Goal: Task Accomplishment & Management: Use online tool/utility

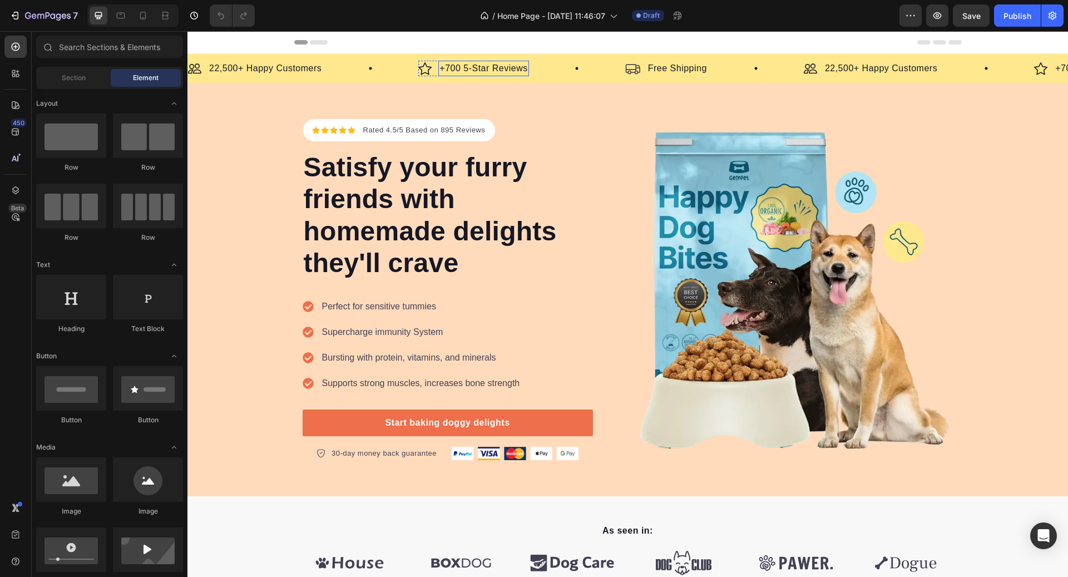
click at [476, 70] on p "+700 5-Star Reviews" at bounding box center [484, 68] width 88 height 13
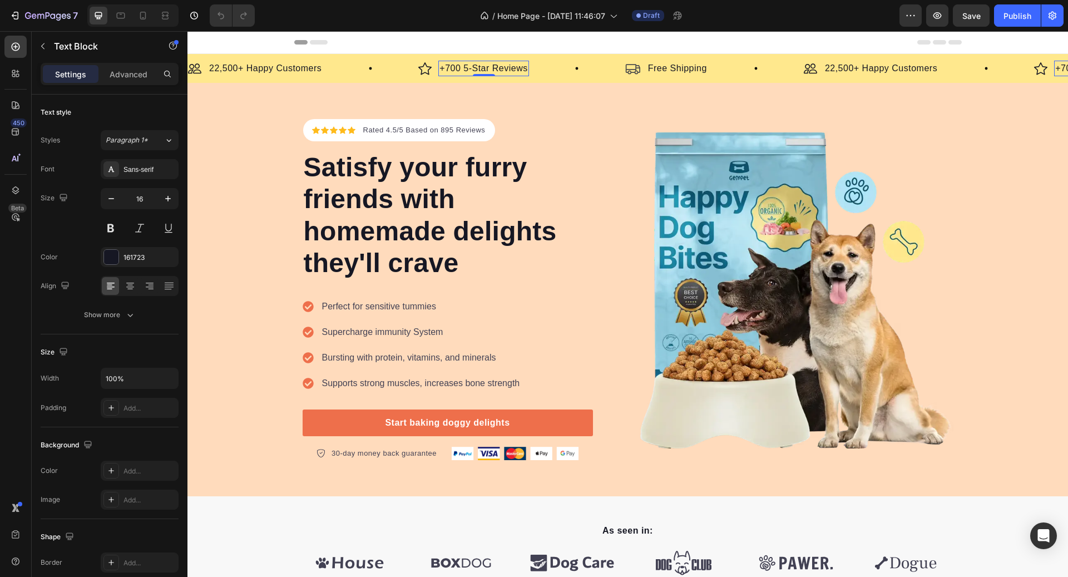
click at [487, 66] on p "+700 5-Star Reviews" at bounding box center [484, 68] width 88 height 13
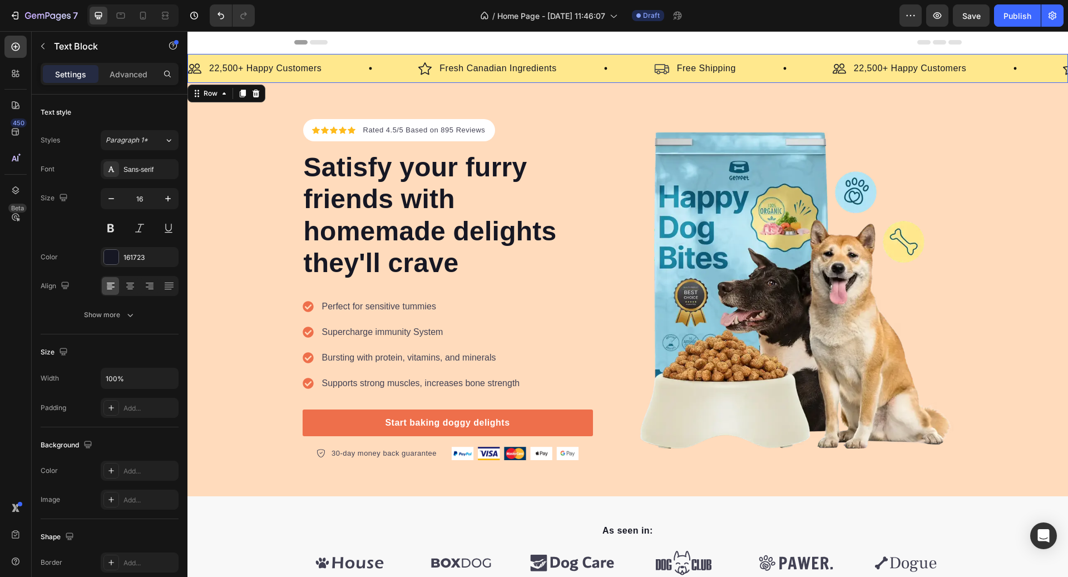
click at [423, 58] on div "Image 22,500+ Happy Customers Text Block Row Image Fresh Canadian Ingredients T…" at bounding box center [627, 68] width 881 height 29
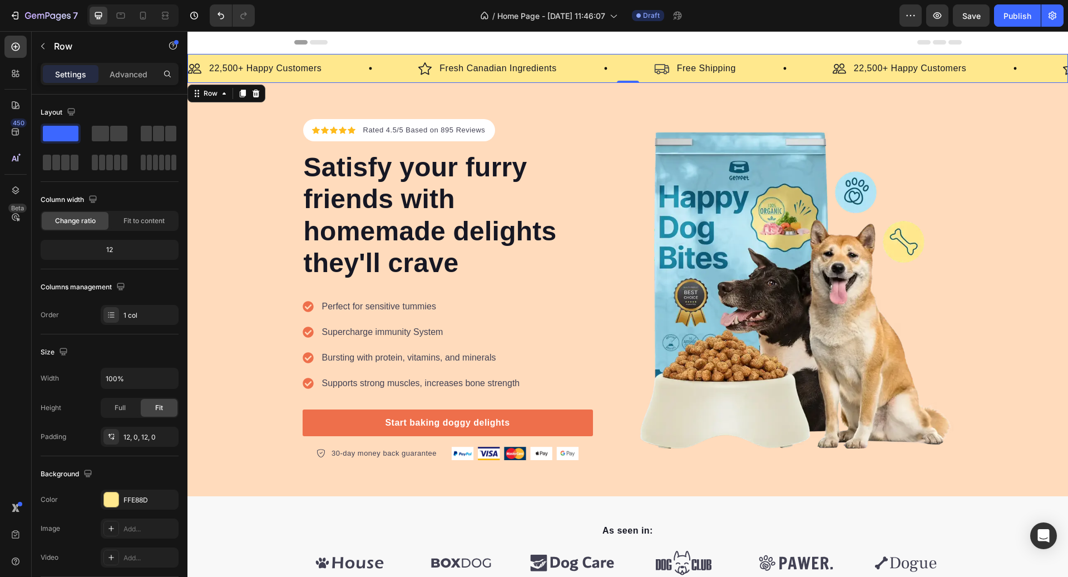
click at [428, 66] on img at bounding box center [424, 69] width 13 height 14
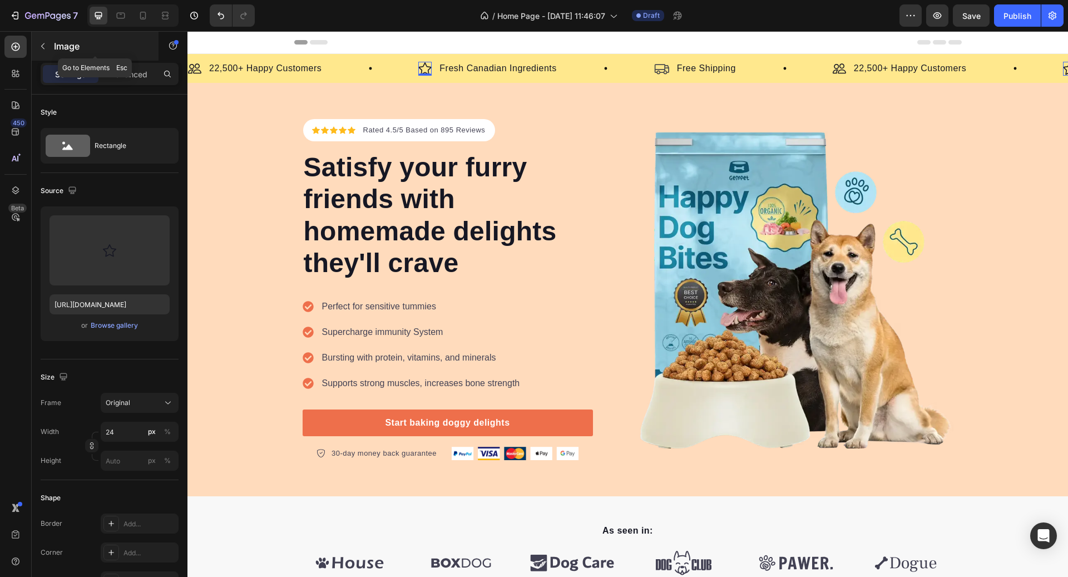
click at [47, 48] on icon "button" at bounding box center [42, 46] width 9 height 9
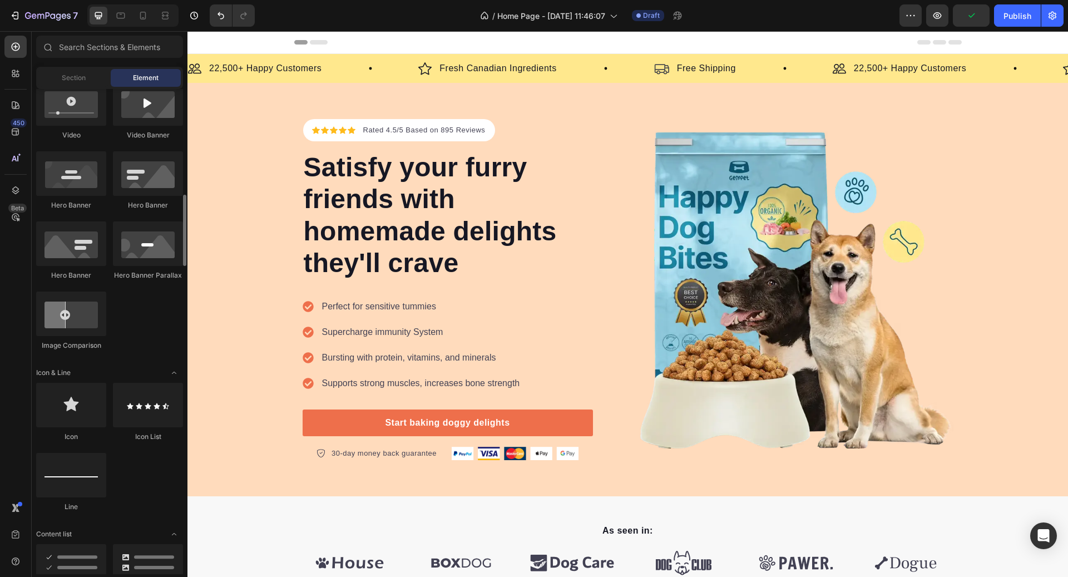
scroll to position [481, 0]
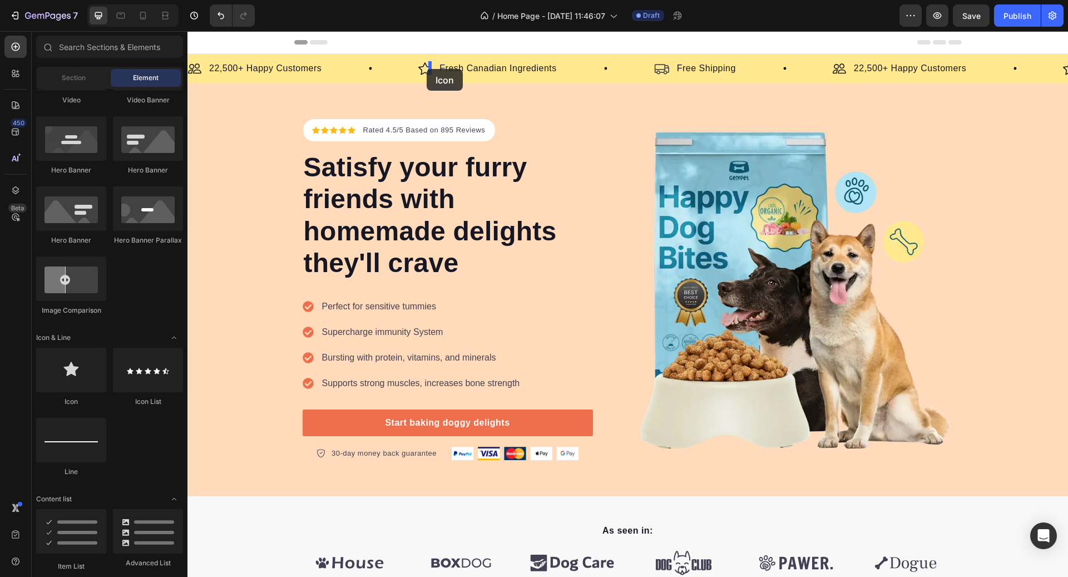
drag, startPoint x: 276, startPoint y: 387, endPoint x: 427, endPoint y: 70, distance: 351.4
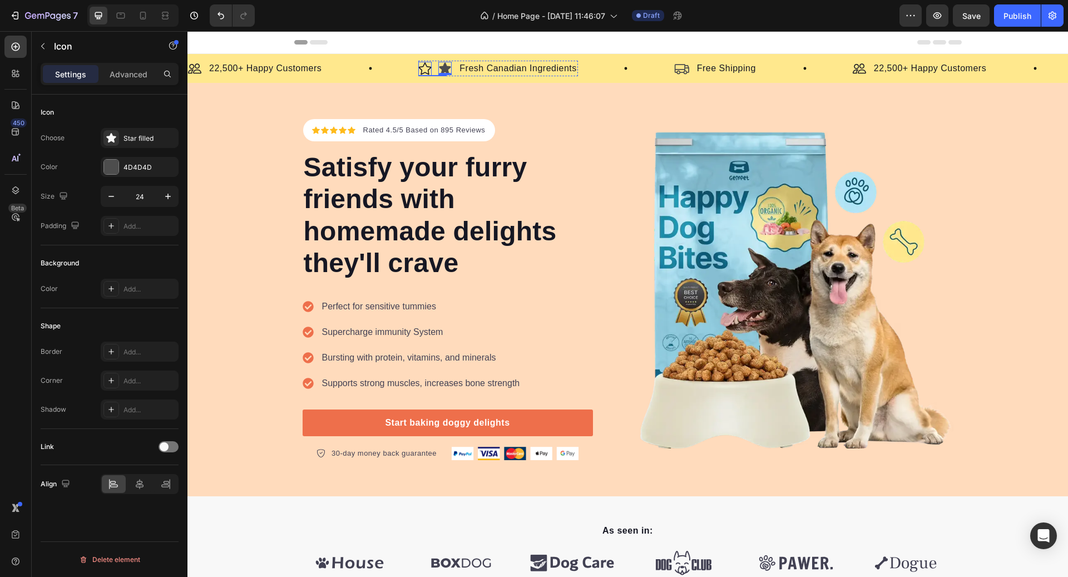
click at [431, 70] on img at bounding box center [424, 69] width 13 height 14
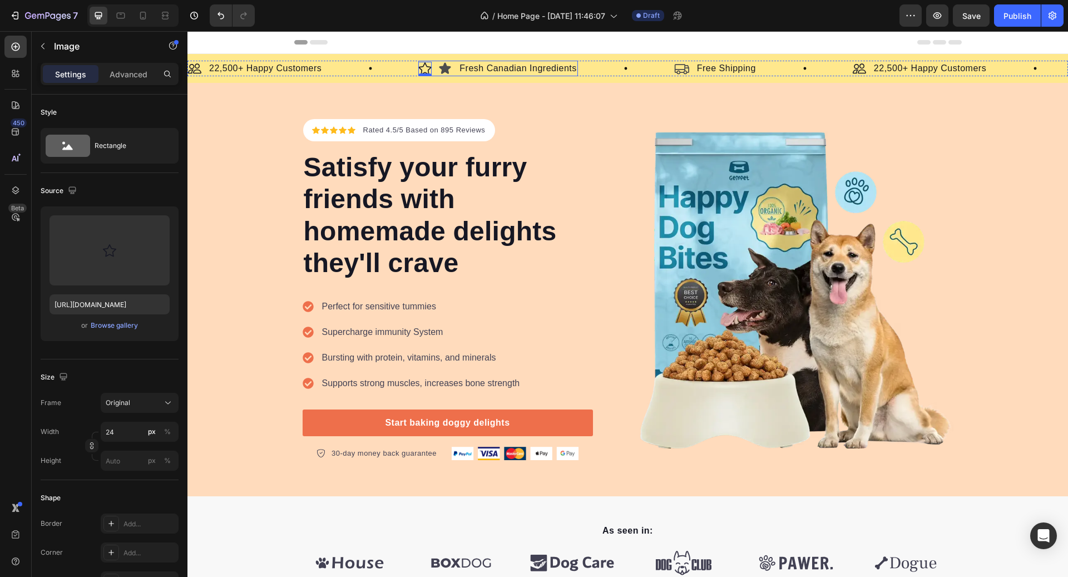
click at [432, 69] on div "Image 0 Icon Fresh Canadian Ingredients Text Block Row" at bounding box center [497, 69] width 159 height 16
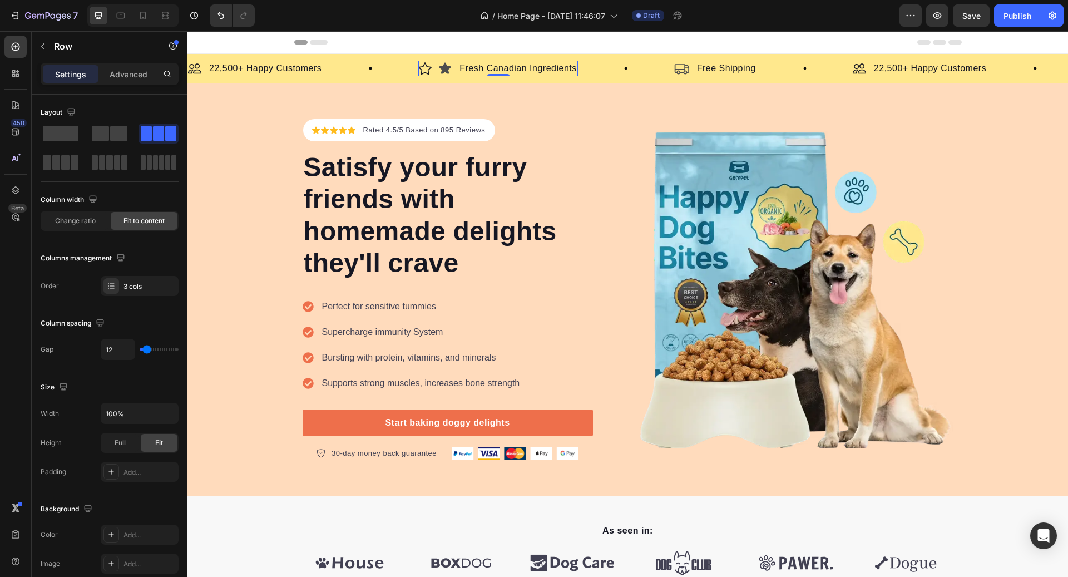
click at [429, 69] on img at bounding box center [424, 69] width 13 height 14
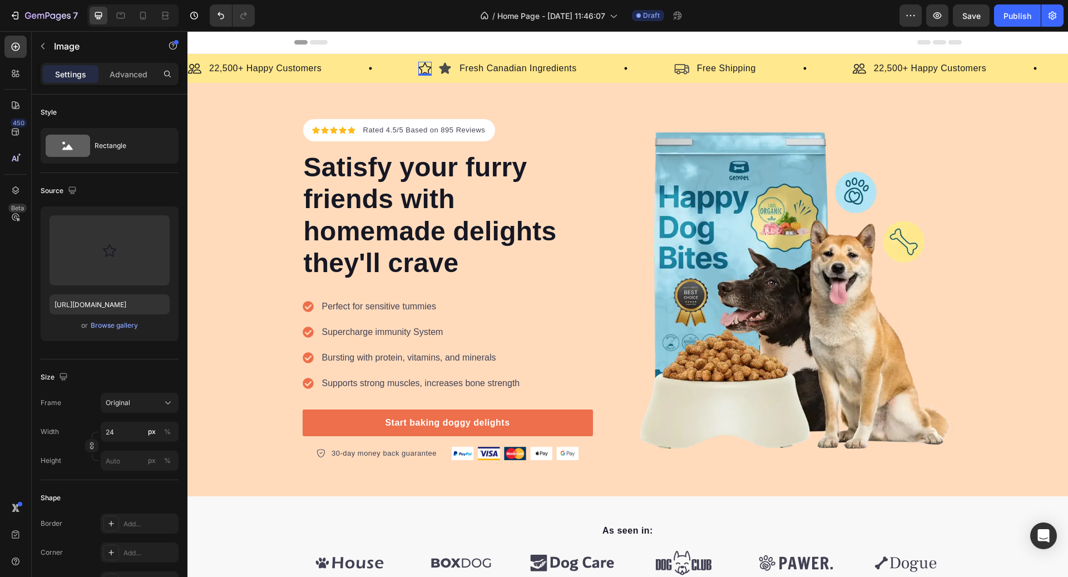
click at [422, 68] on img at bounding box center [424, 69] width 13 height 14
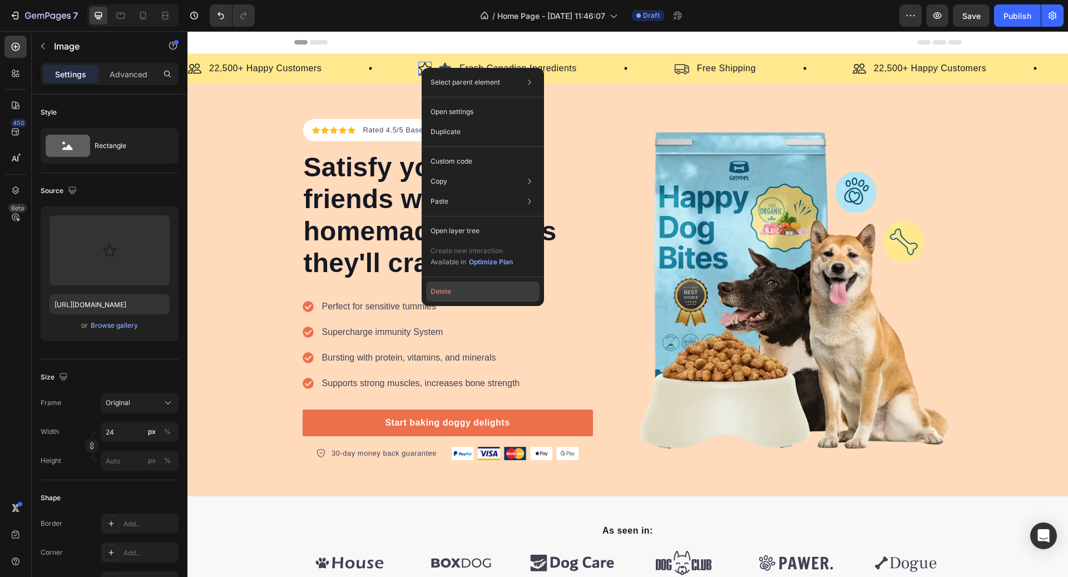
click at [487, 289] on button "Delete" at bounding box center [482, 292] width 113 height 20
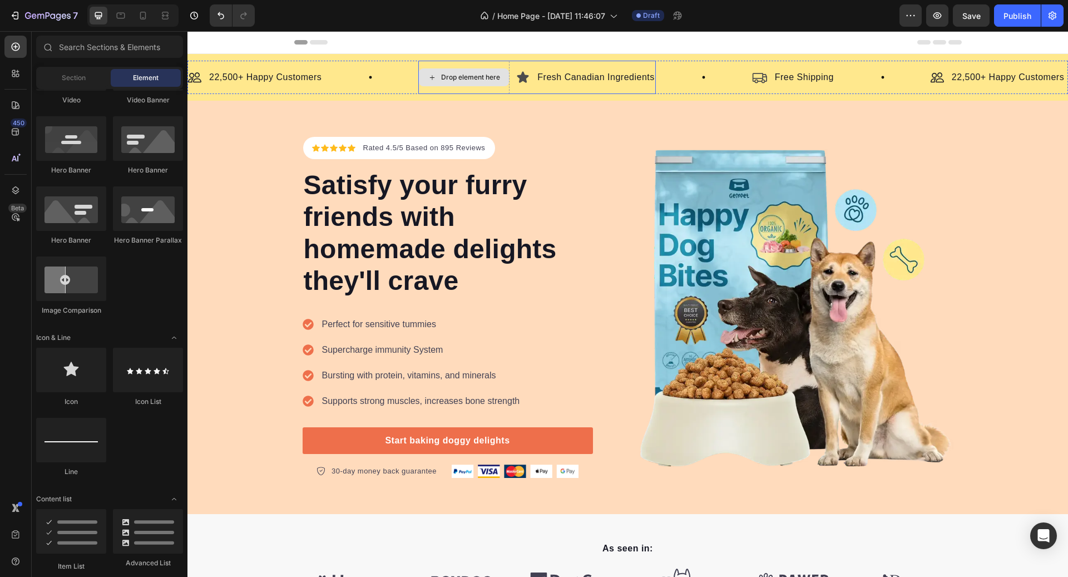
click at [482, 83] on div "Drop element here" at bounding box center [464, 77] width 90 height 18
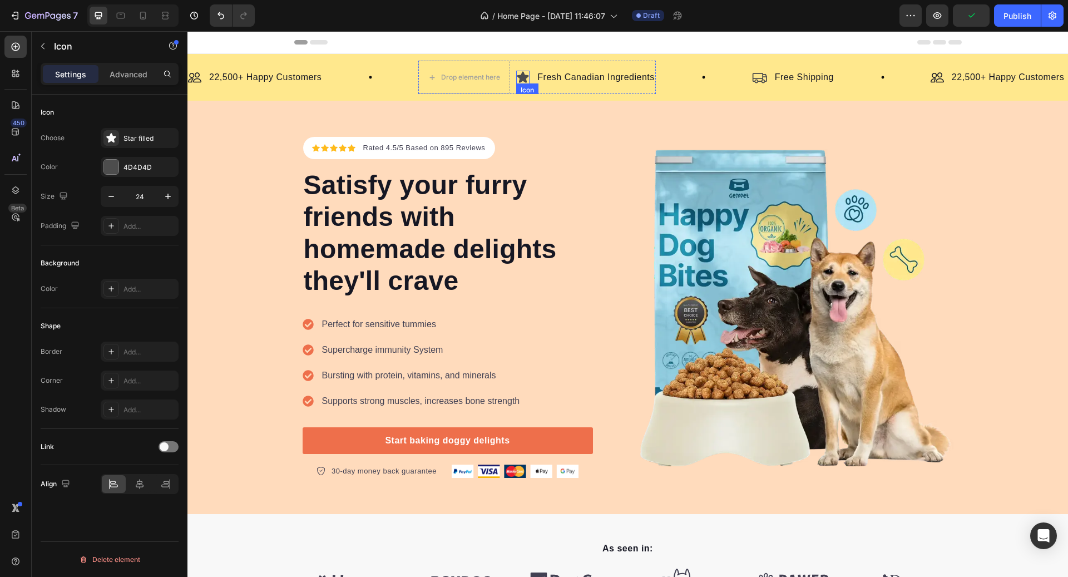
click at [522, 72] on icon at bounding box center [523, 77] width 12 height 11
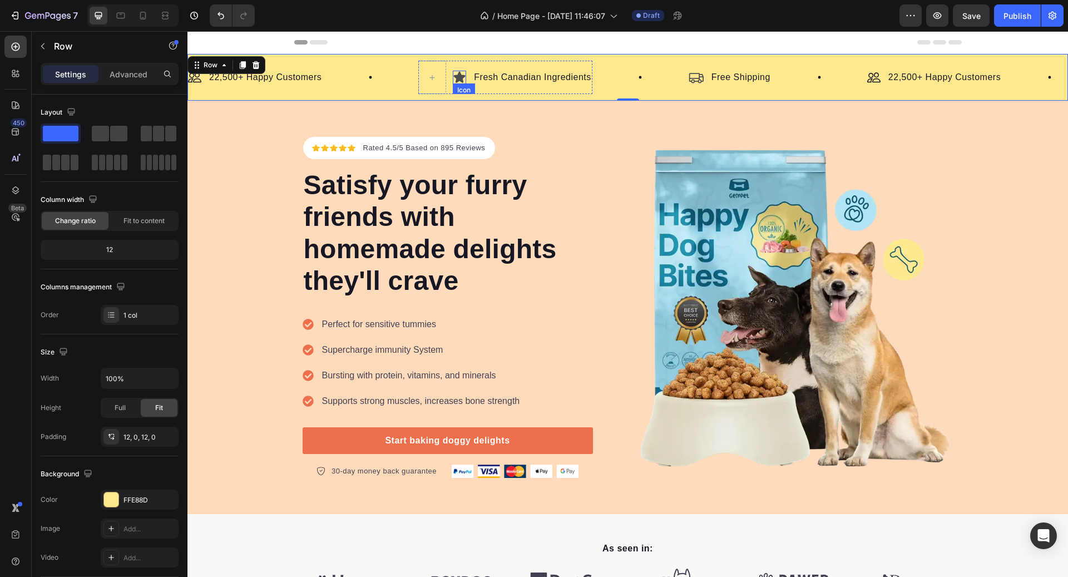
click at [457, 75] on icon at bounding box center [459, 77] width 13 height 13
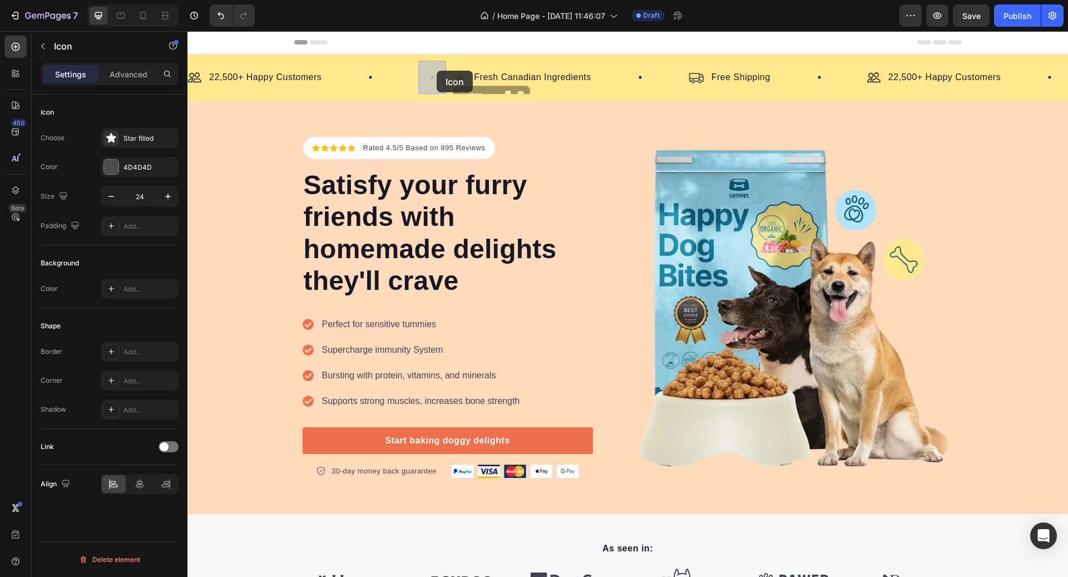
drag, startPoint x: 465, startPoint y: 90, endPoint x: 437, endPoint y: 72, distance: 33.0
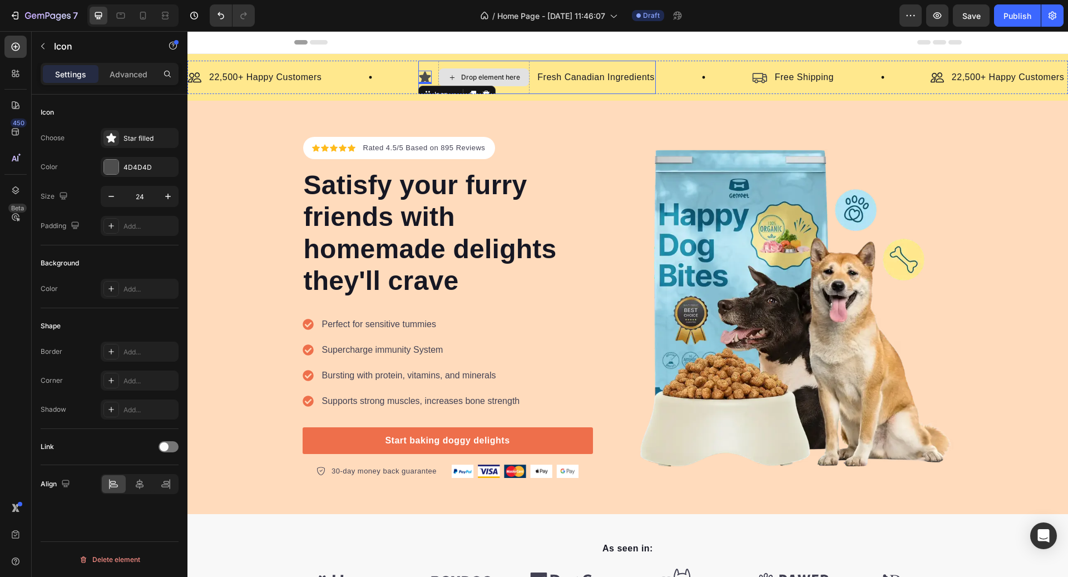
click at [493, 71] on div "Drop element here" at bounding box center [484, 77] width 90 height 18
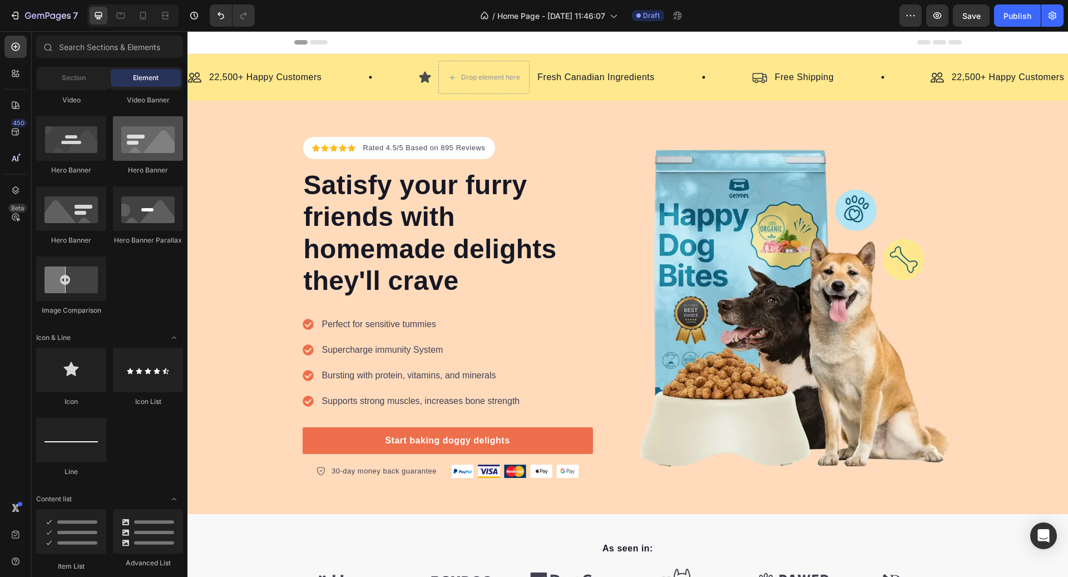
scroll to position [0, 0]
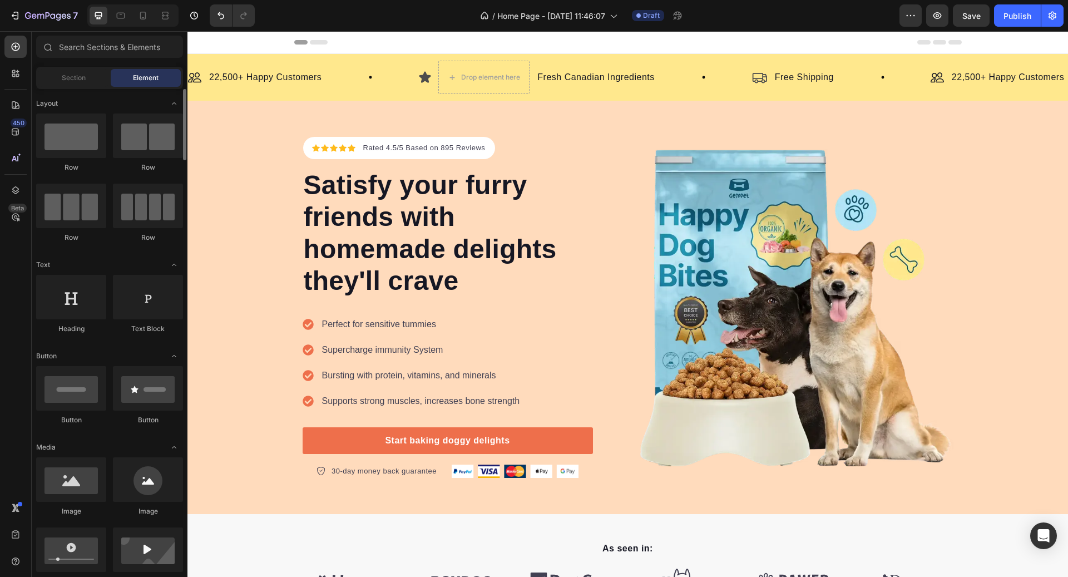
click at [152, 159] on div "Row" at bounding box center [148, 142] width 70 height 59
click at [429, 89] on div "Icon" at bounding box center [424, 77] width 13 height 33
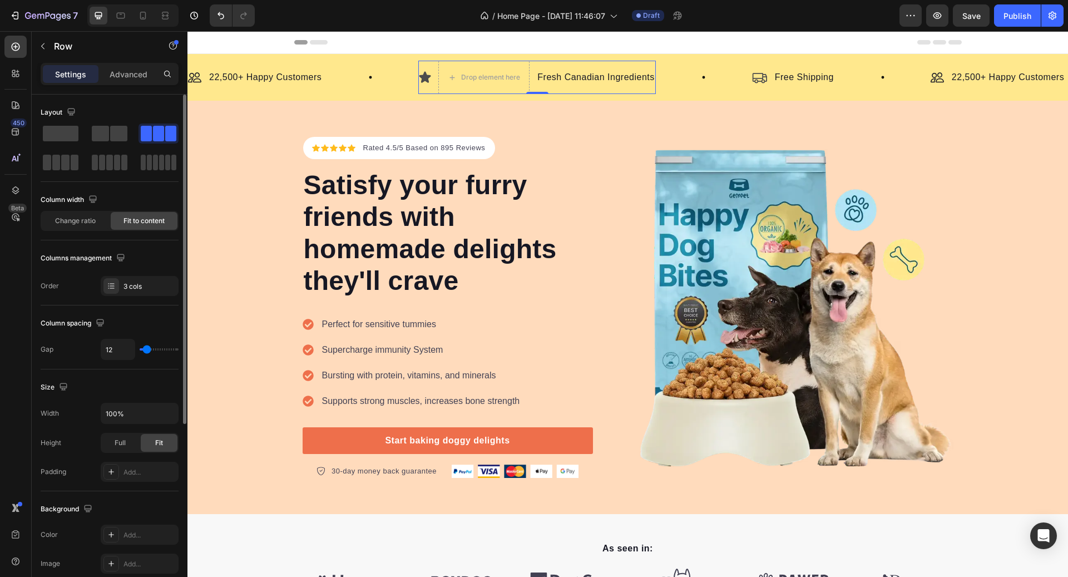
click at [117, 122] on div "Layout" at bounding box center [110, 137] width 138 height 69
click at [116, 127] on span at bounding box center [118, 134] width 17 height 16
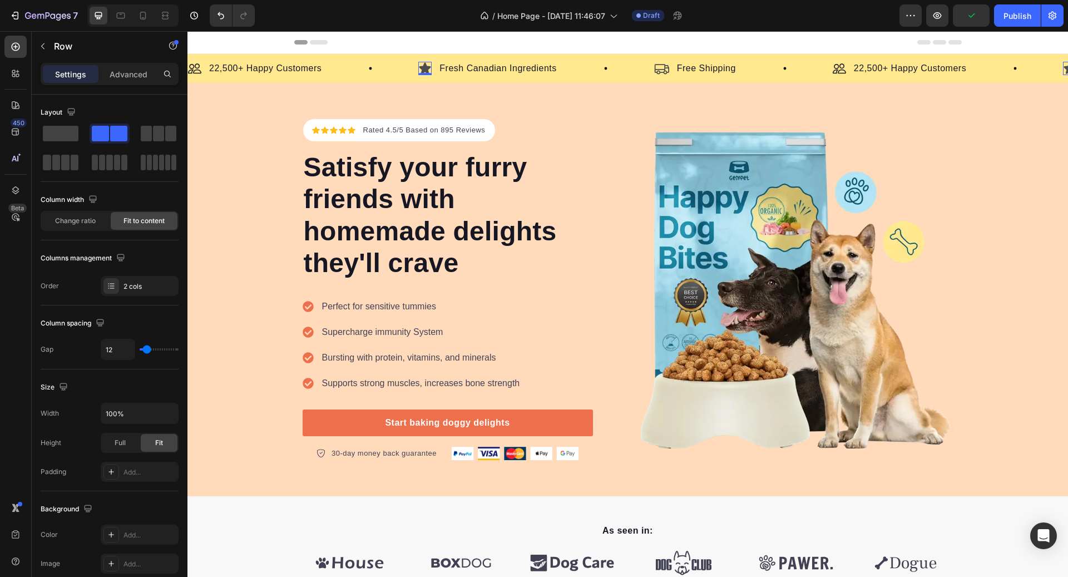
click at [429, 66] on icon at bounding box center [425, 68] width 12 height 11
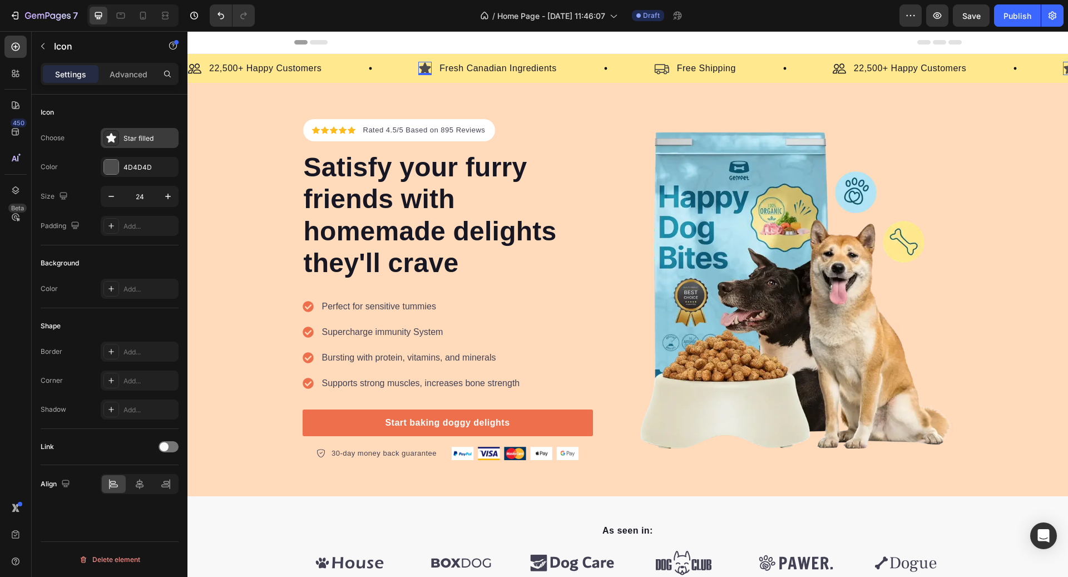
click at [126, 130] on div "Star filled" at bounding box center [140, 138] width 78 height 20
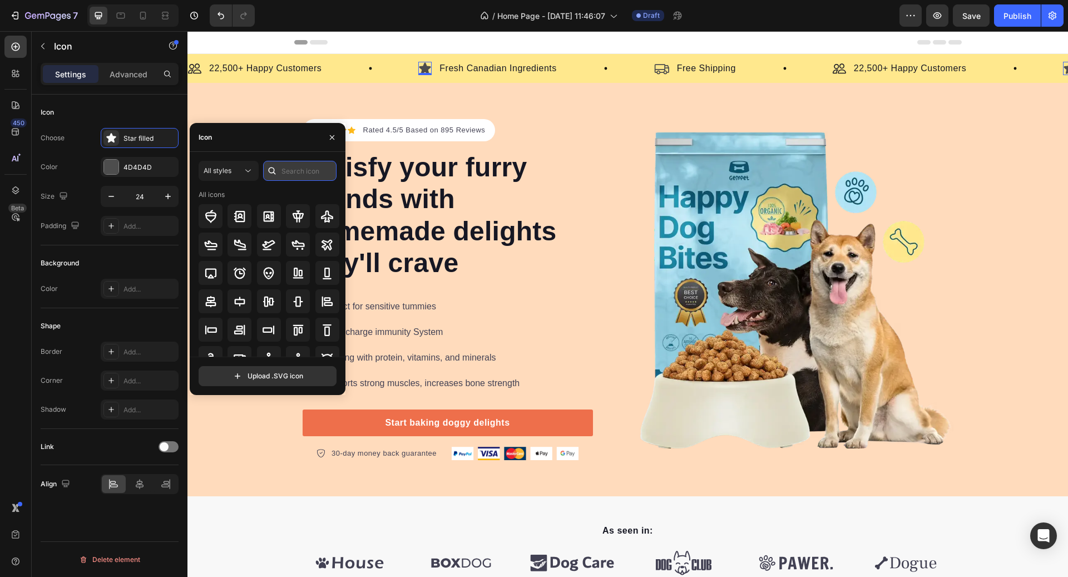
click at [300, 170] on input "text" at bounding box center [299, 171] width 73 height 20
click at [236, 173] on div "All styles" at bounding box center [223, 171] width 39 height 10
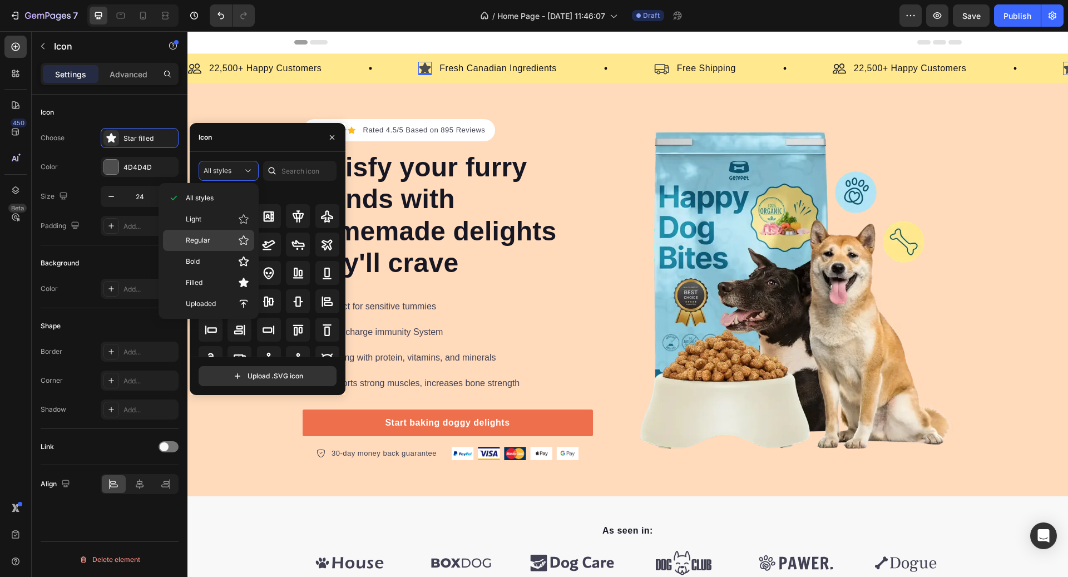
click at [232, 240] on p "Regular" at bounding box center [217, 240] width 63 height 11
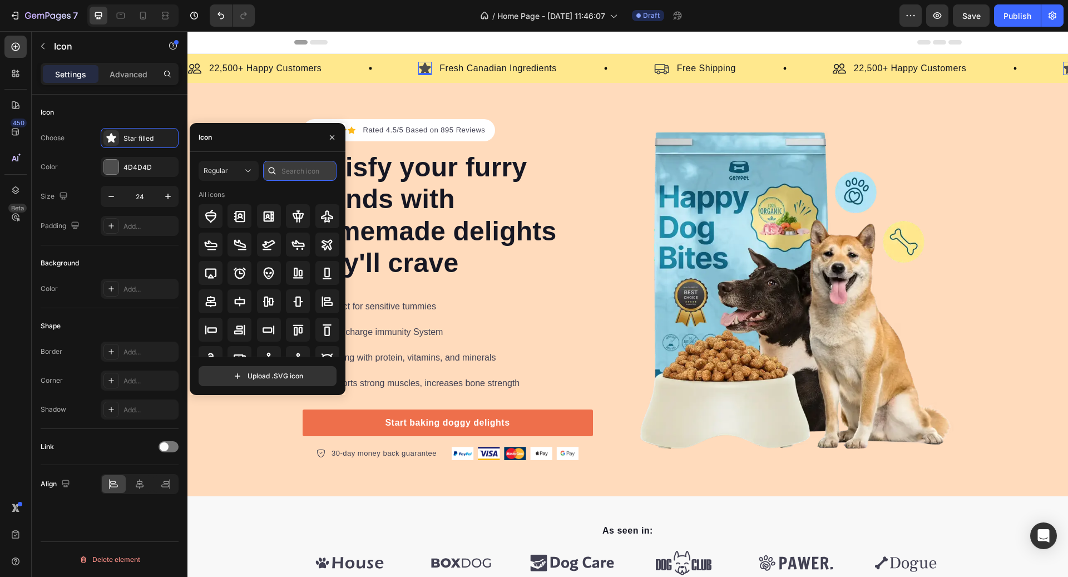
click at [304, 174] on input "text" at bounding box center [299, 171] width 73 height 20
type input "fleaf"
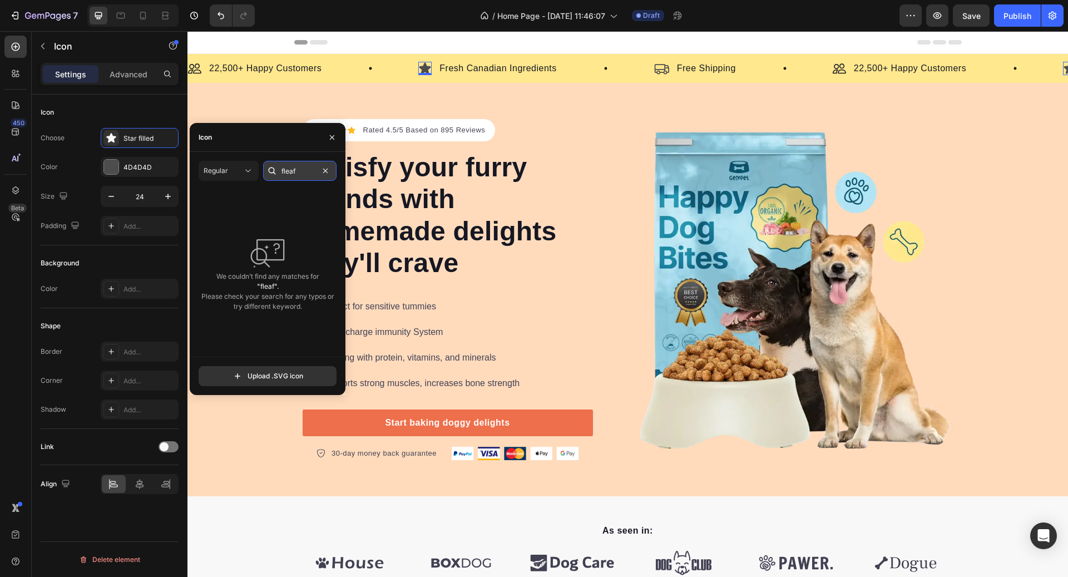
click at [332, 177] on input "fleaf" at bounding box center [299, 171] width 73 height 20
type input "leaf"
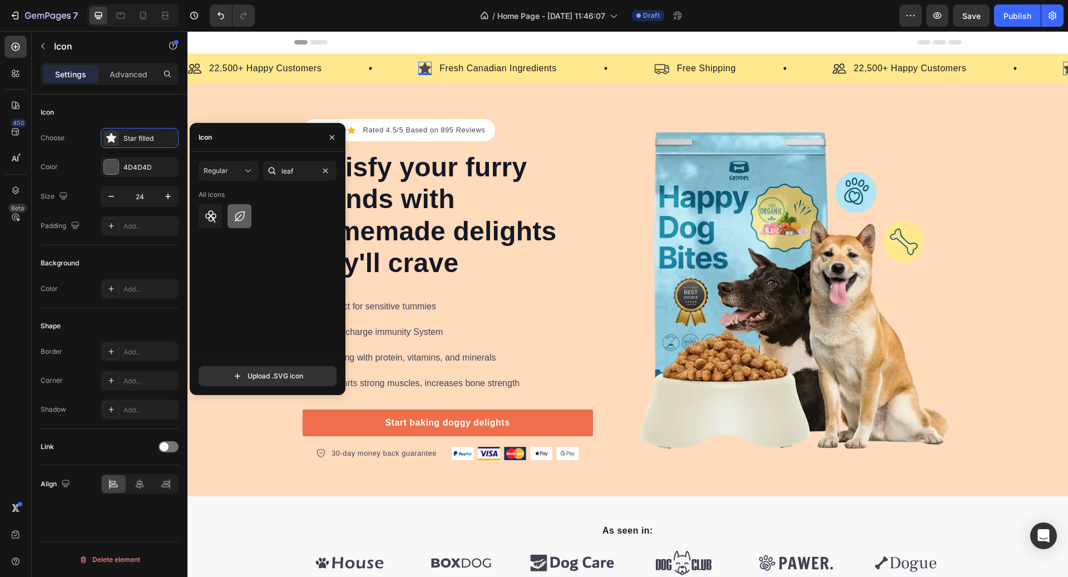
click at [244, 214] on icon at bounding box center [240, 216] width 10 height 10
click at [148, 197] on input "24" at bounding box center [139, 196] width 37 height 20
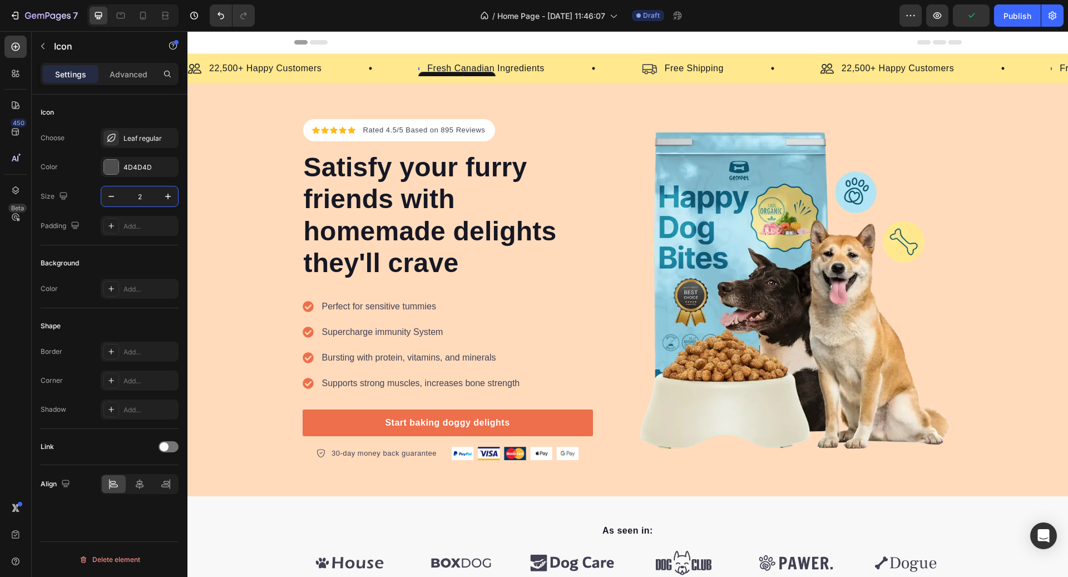
type input "24"
click at [666, 67] on icon at bounding box center [662, 69] width 16 height 16
click at [119, 192] on button "button" at bounding box center [111, 196] width 20 height 20
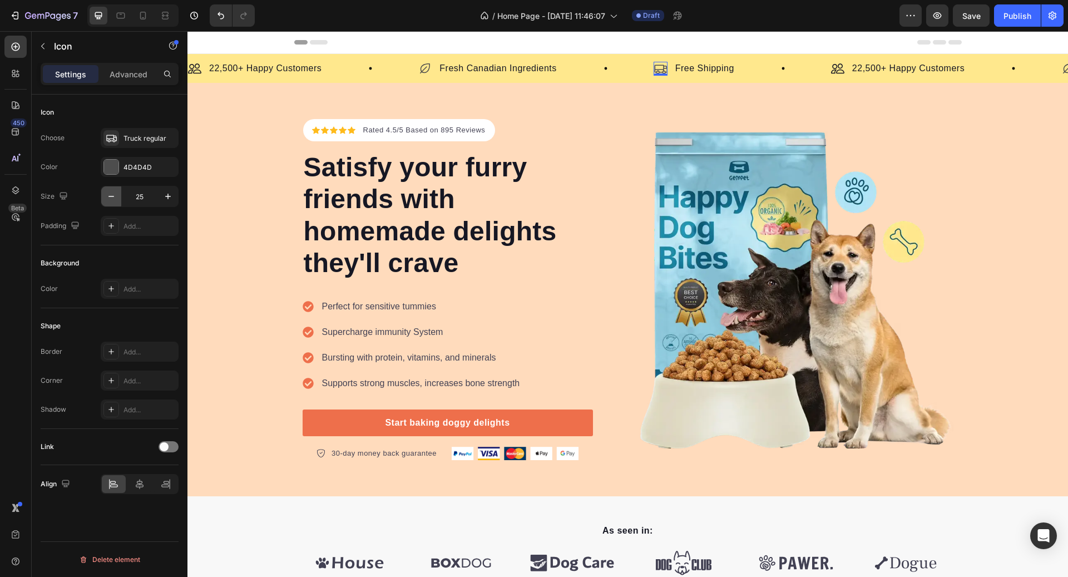
click at [116, 192] on icon "button" at bounding box center [111, 196] width 11 height 11
click at [165, 191] on icon "button" at bounding box center [167, 196] width 11 height 11
type input "26"
click at [470, 71] on p "Fresh Canadian Ingredients" at bounding box center [498, 68] width 117 height 13
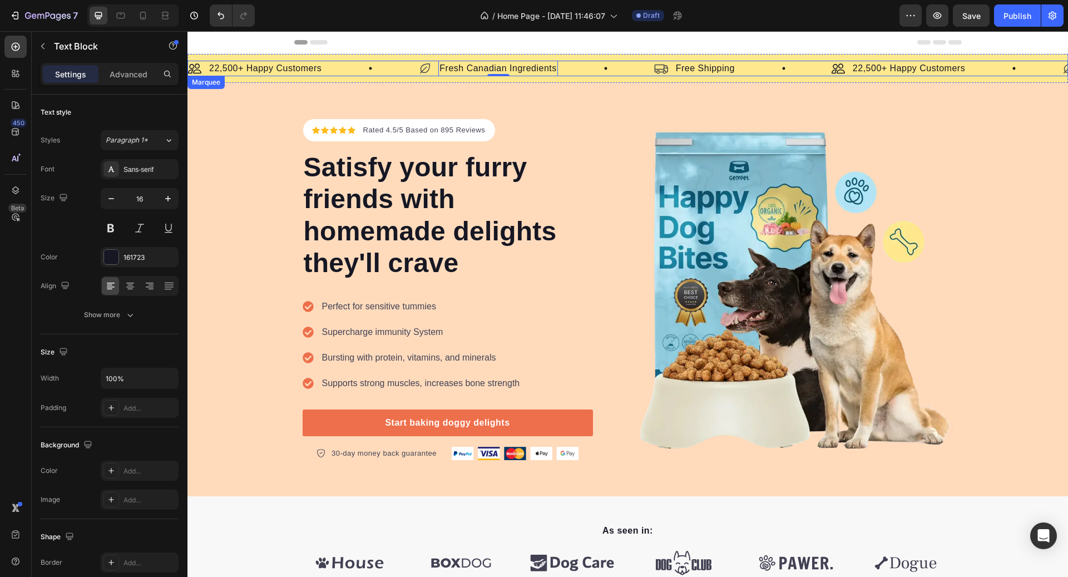
click at [338, 71] on div "Image 22,500+ Happy Customers Text Block Row" at bounding box center [303, 69] width 230 height 16
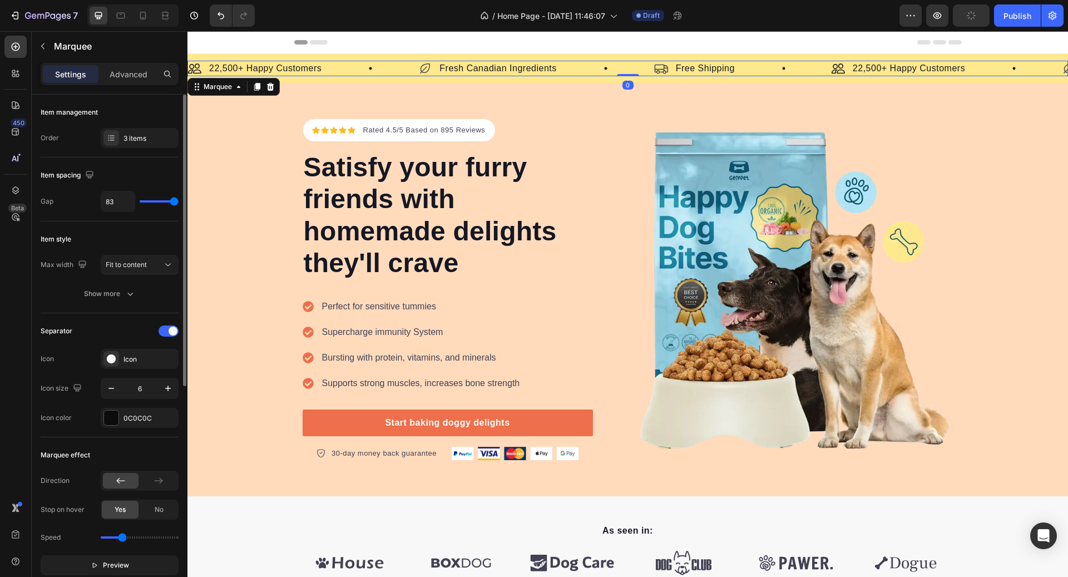
click at [130, 152] on div "Item management Order 3 items" at bounding box center [110, 126] width 138 height 63
click at [130, 147] on div "Item management Order 3 items" at bounding box center [110, 126] width 138 height 63
click at [125, 136] on div "3 items" at bounding box center [150, 139] width 52 height 10
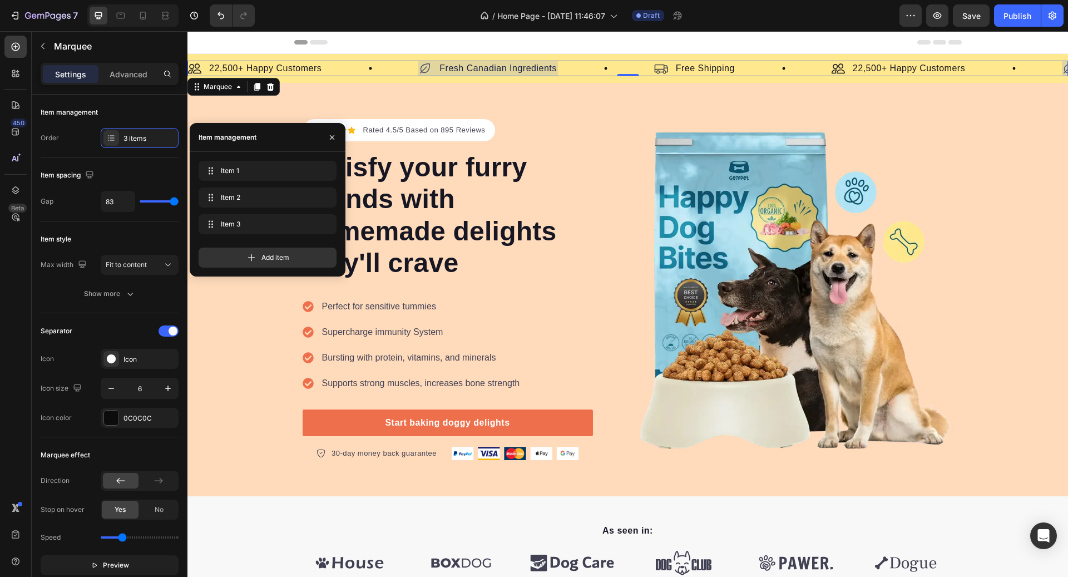
click at [235, 213] on div "Item 1 Item 1 Item 2 Item 2 Item 3 Item 3" at bounding box center [268, 200] width 138 height 78
type input "72"
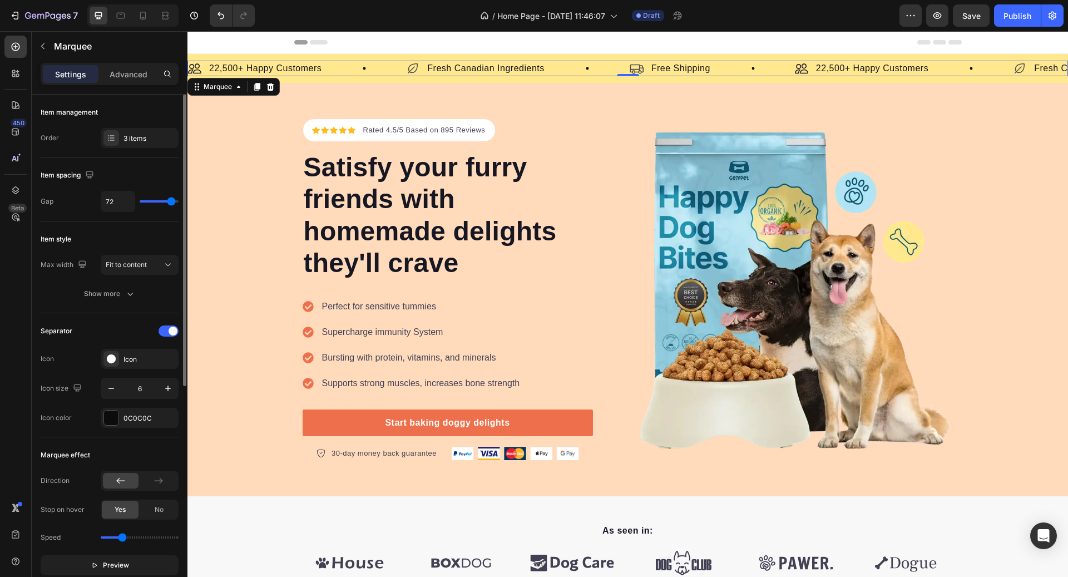
type input "15"
type input "11"
type input "10"
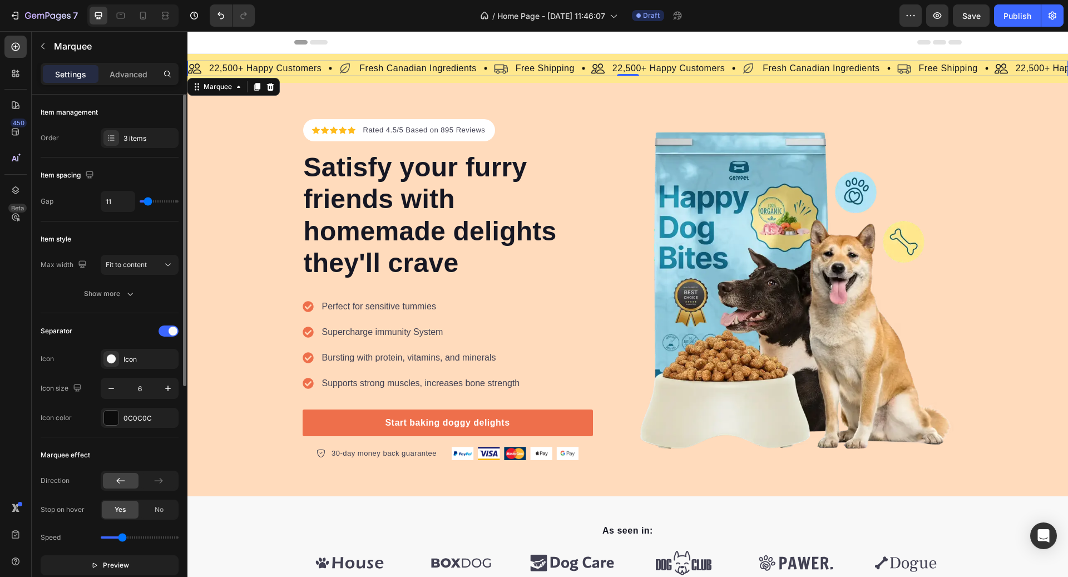
type input "10"
type input "11"
type input "12"
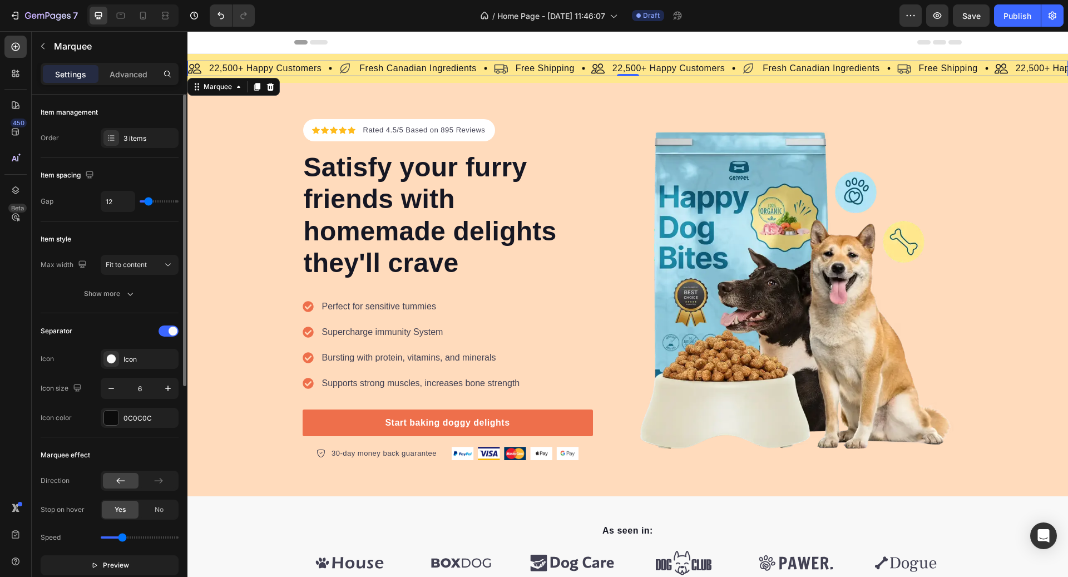
type input "13"
type input "14"
type input "10"
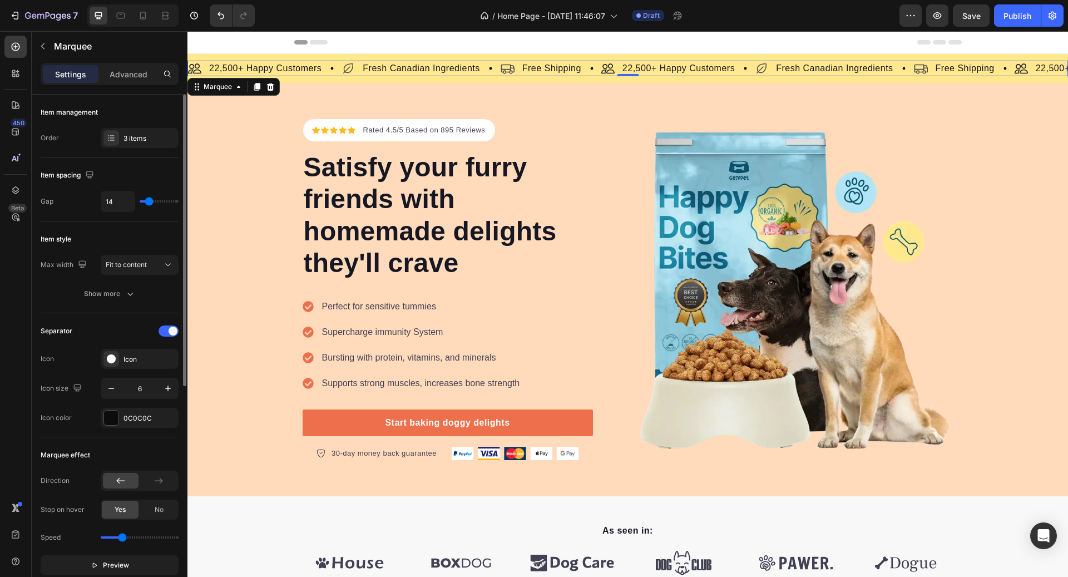
type input "10"
type input "9"
type input "8"
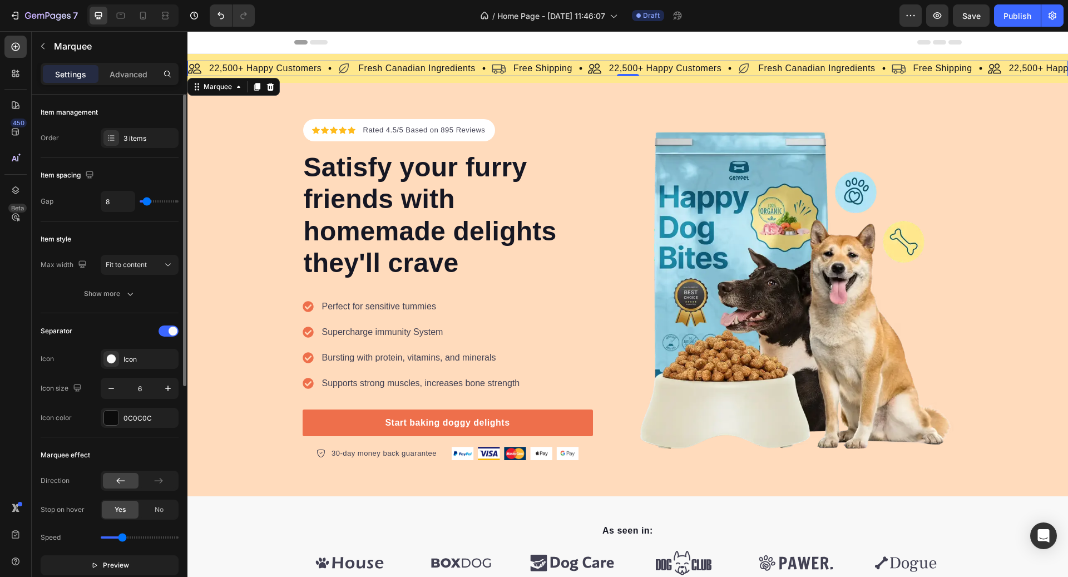
type input "7"
type input "6"
type input "5"
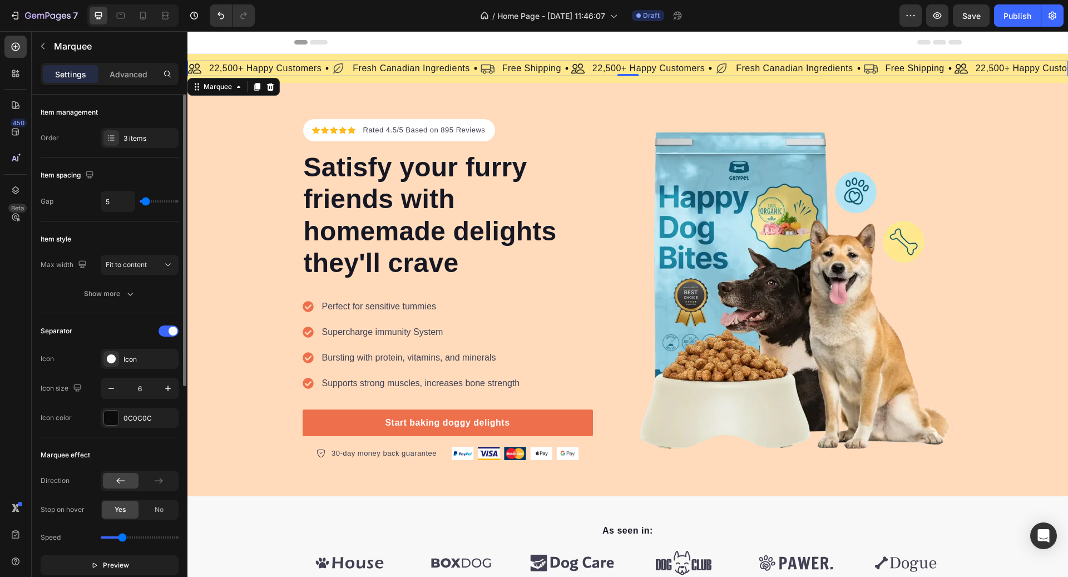
type input "5"
drag, startPoint x: 171, startPoint y: 201, endPoint x: 145, endPoint y: 199, distance: 25.6
click at [145, 200] on input "range" at bounding box center [159, 201] width 39 height 2
type input "3"
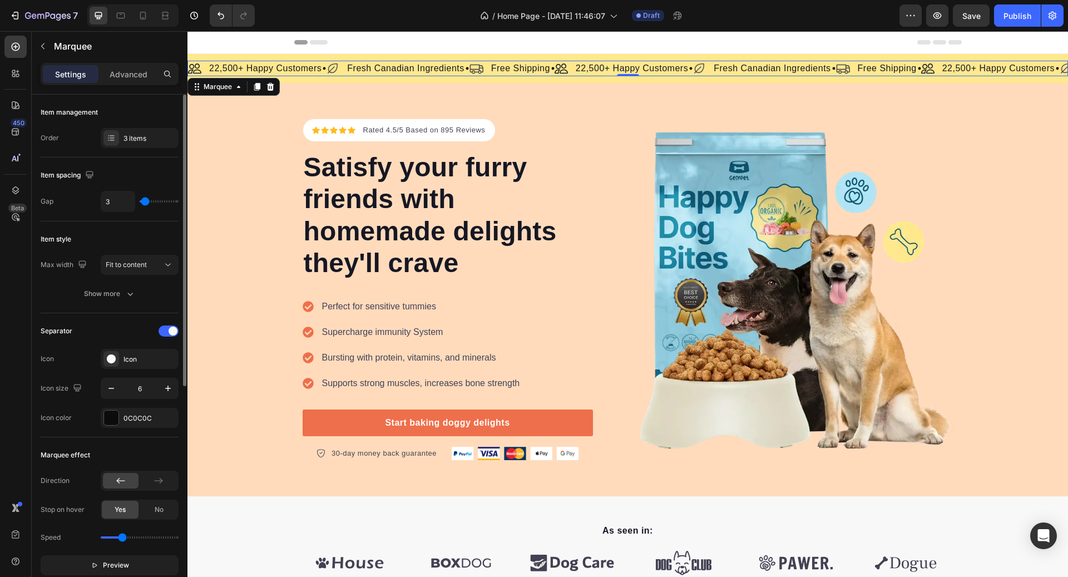
type input "0"
type input "80"
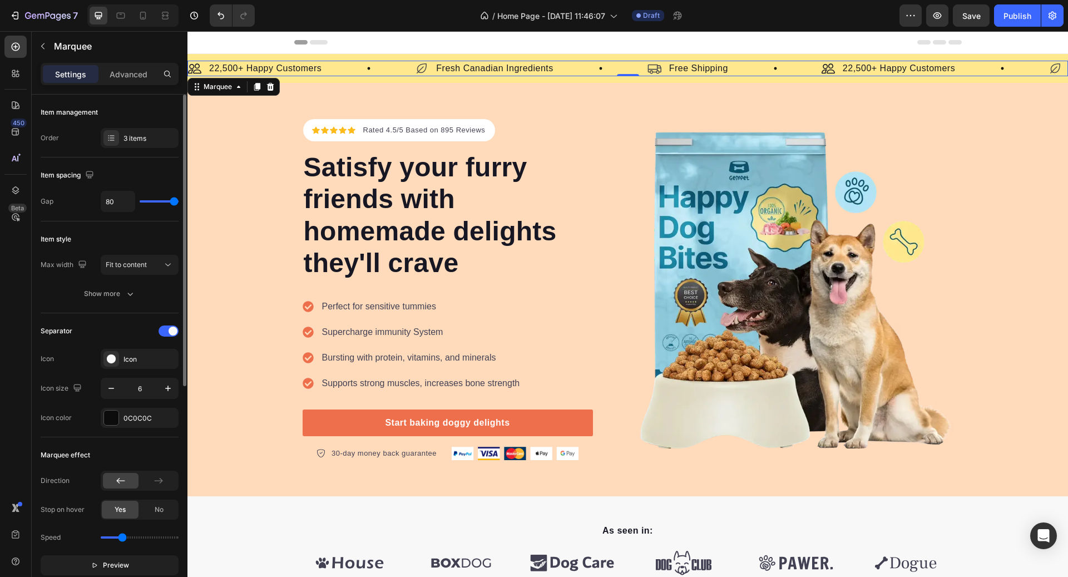
type input "72"
type input "71"
type input "74"
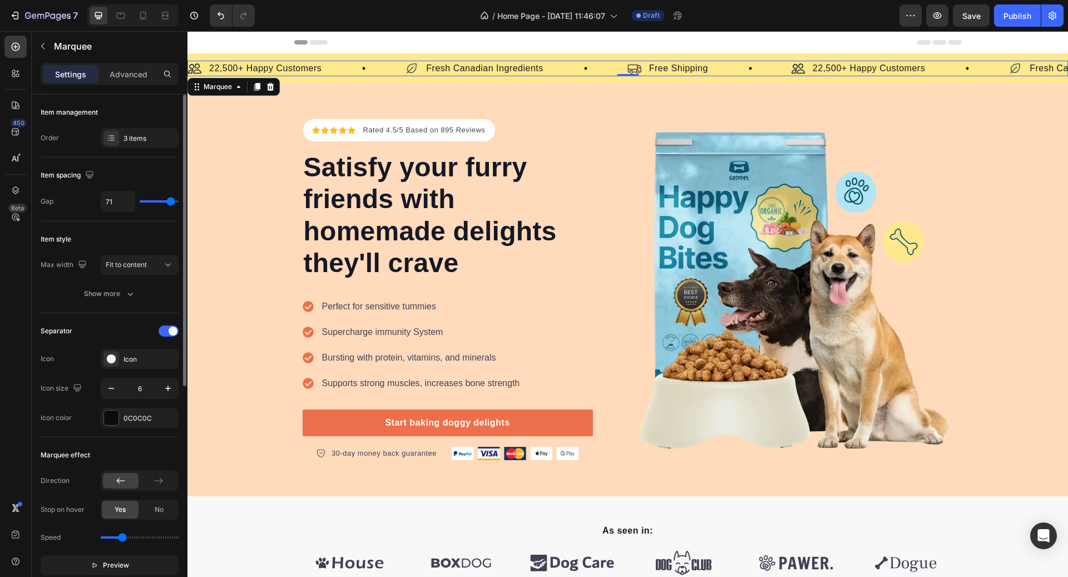
type input "74"
type input "75"
type input "76"
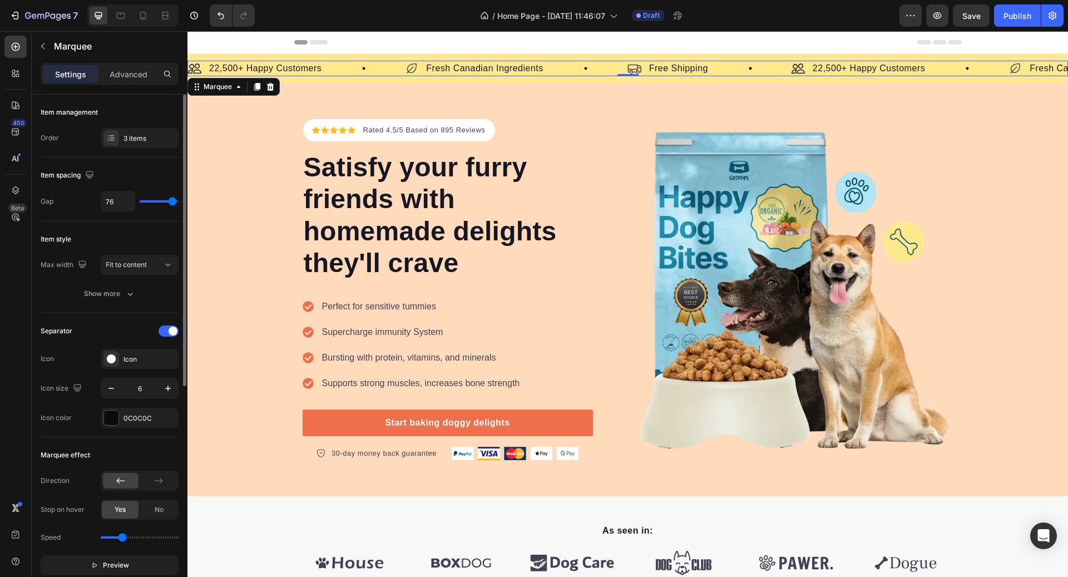
type input "79"
type input "80"
drag, startPoint x: 149, startPoint y: 200, endPoint x: 178, endPoint y: 200, distance: 28.9
type input "80"
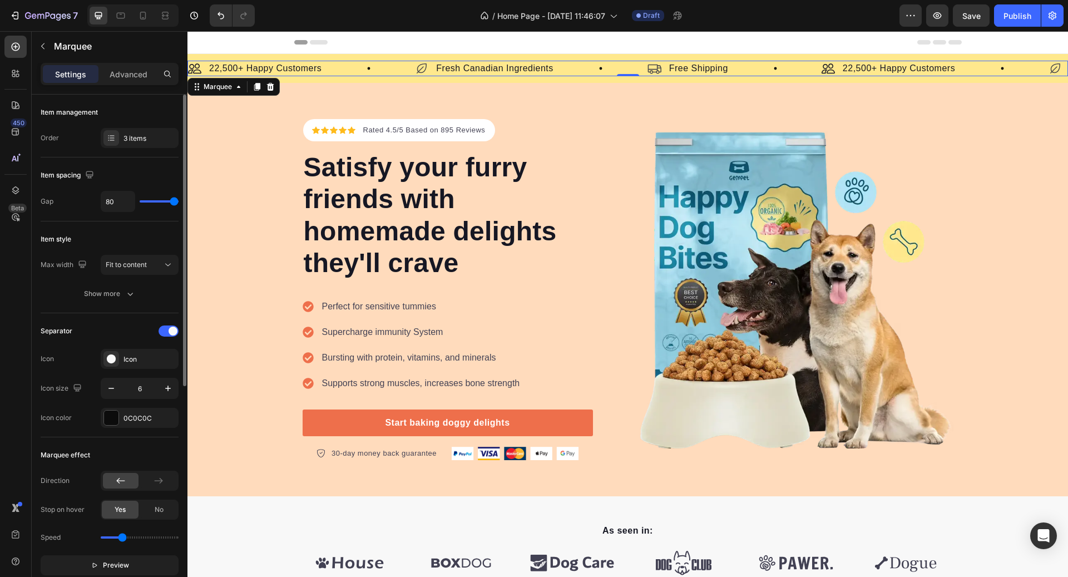
click at [178, 200] on input "range" at bounding box center [159, 201] width 39 height 2
type input "75"
drag, startPoint x: 178, startPoint y: 200, endPoint x: 172, endPoint y: 200, distance: 6.1
type input "75"
click at [172, 200] on input "range" at bounding box center [159, 201] width 39 height 2
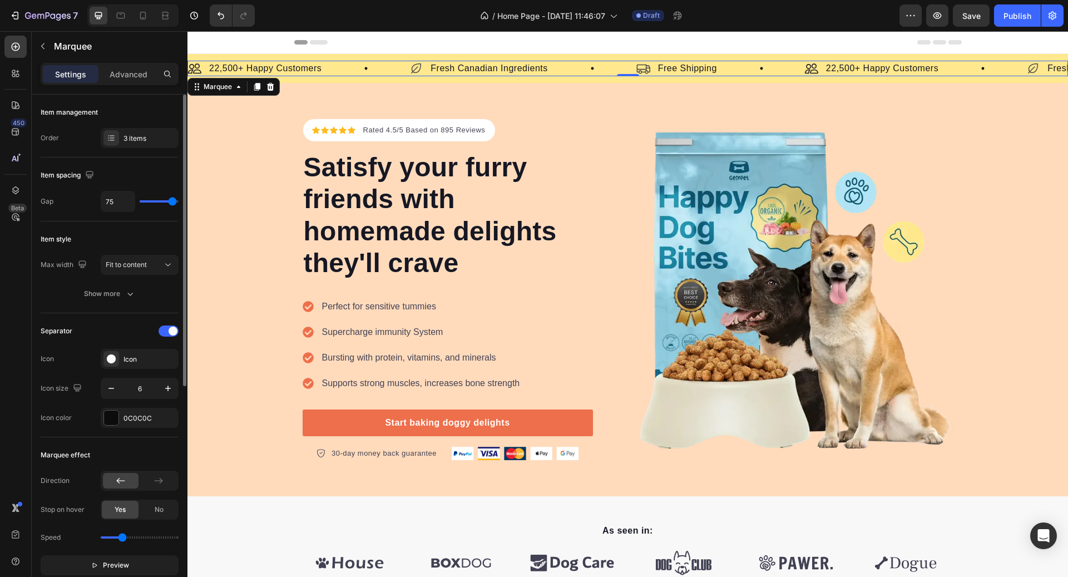
type input "48"
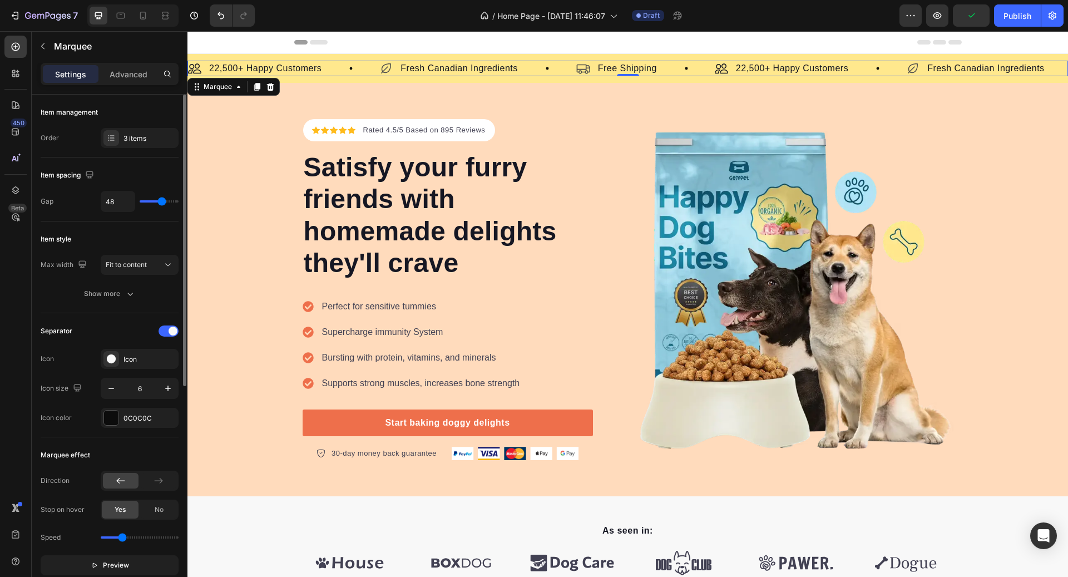
type input "63"
type input "71"
type input "72"
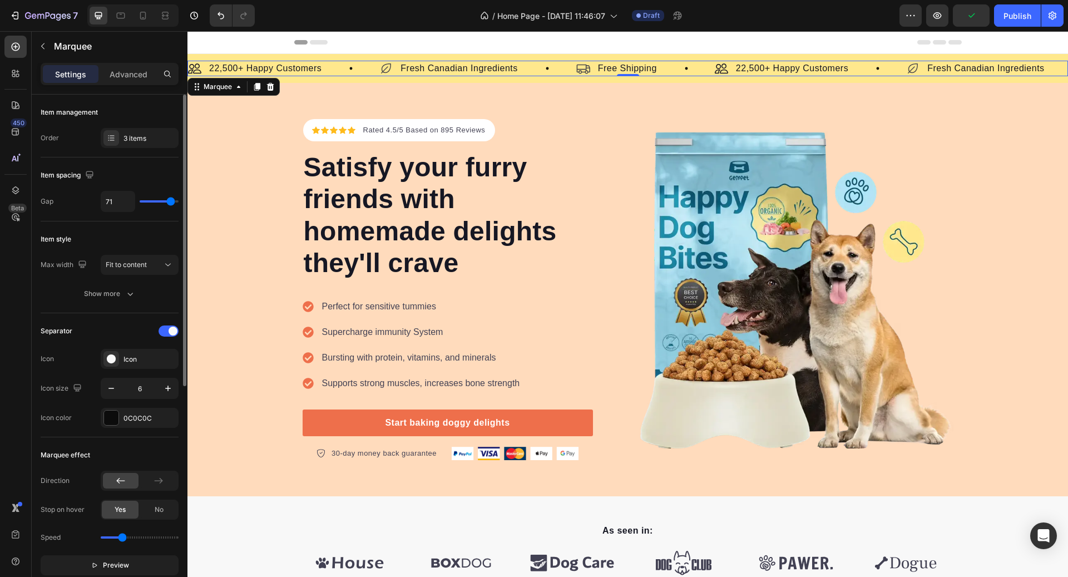
type input "72"
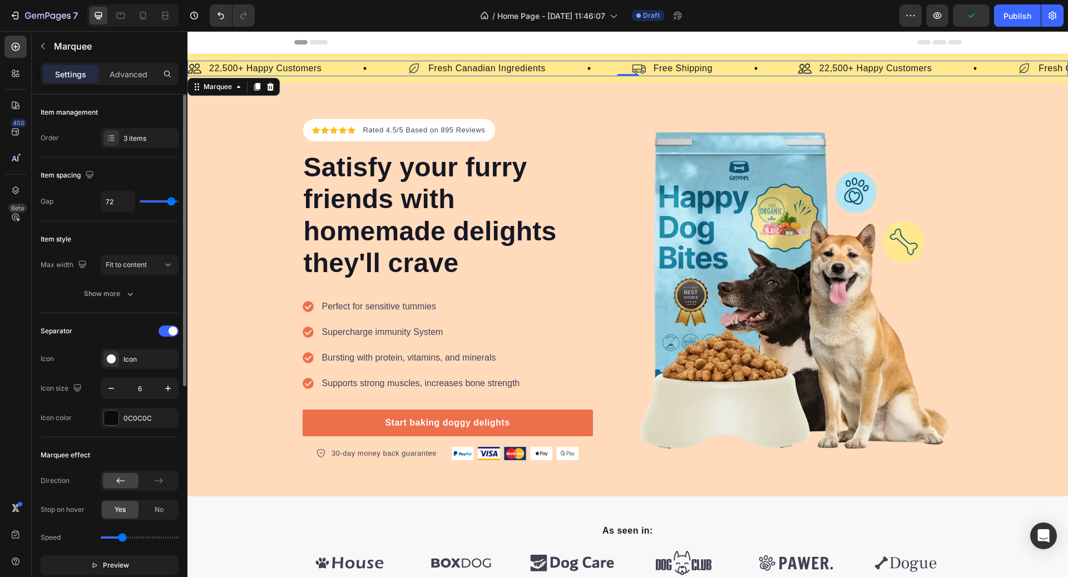
type input "73"
type input "74"
type input "75"
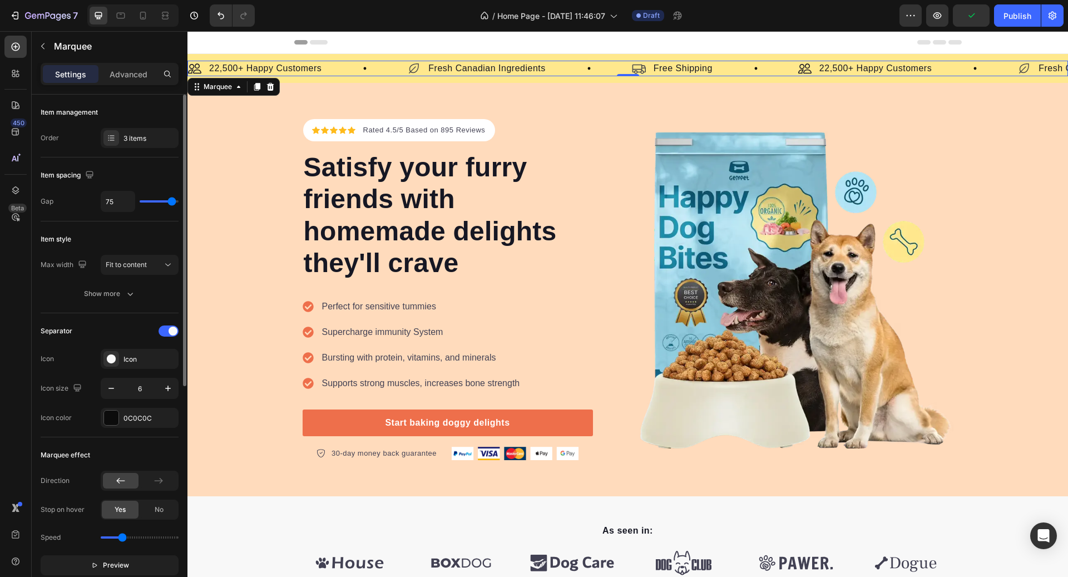
type input "75"
type input "74"
type input "73"
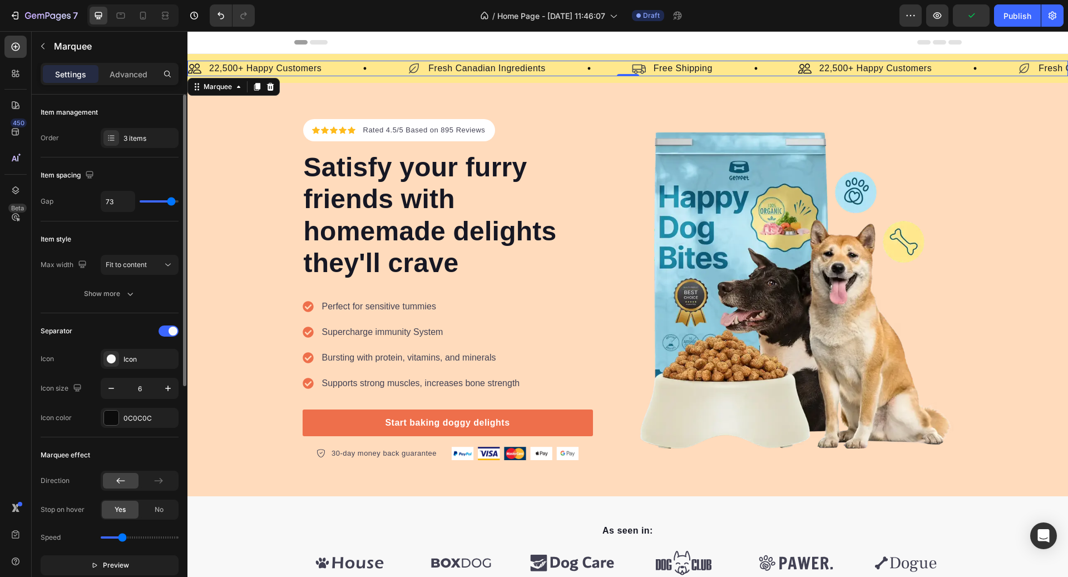
type input "80"
drag, startPoint x: 359, startPoint y: 231, endPoint x: 418, endPoint y: 228, distance: 58.5
type input "0"
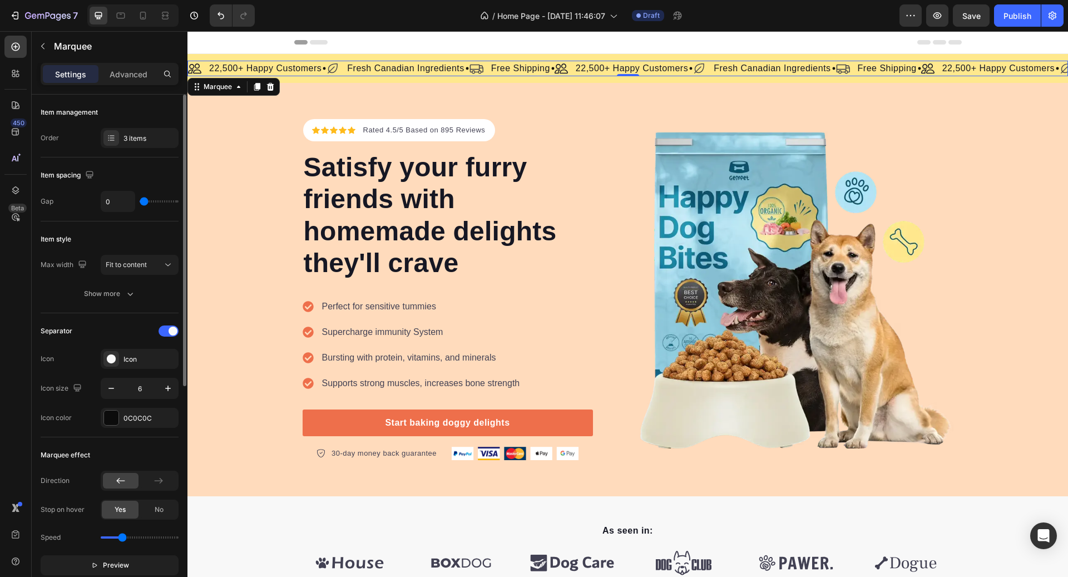
type input "80"
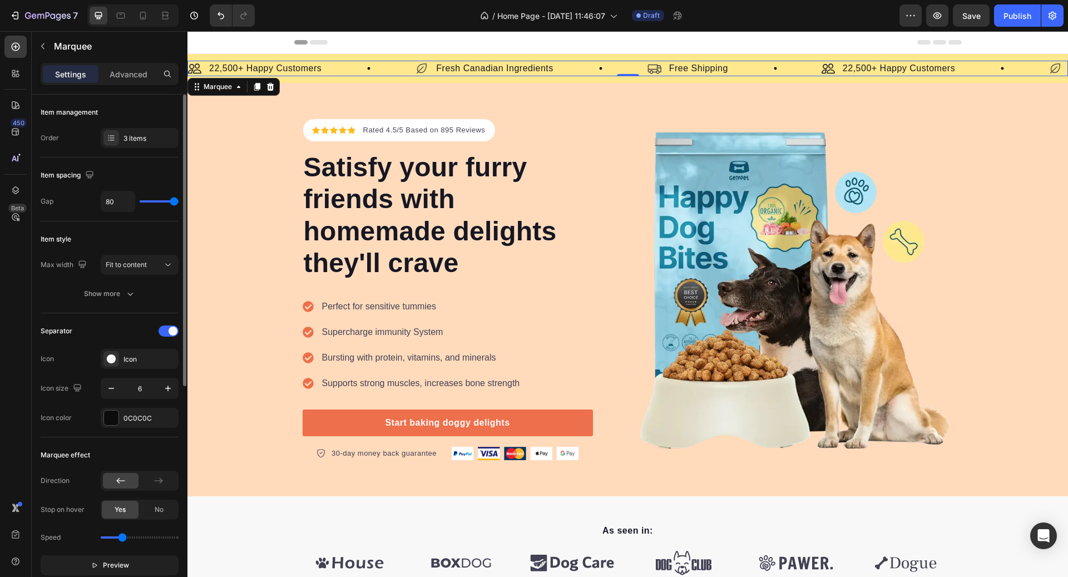
drag, startPoint x: 174, startPoint y: 200, endPoint x: 332, endPoint y: 166, distance: 161.6
click at [179, 200] on input "range" at bounding box center [159, 201] width 39 height 2
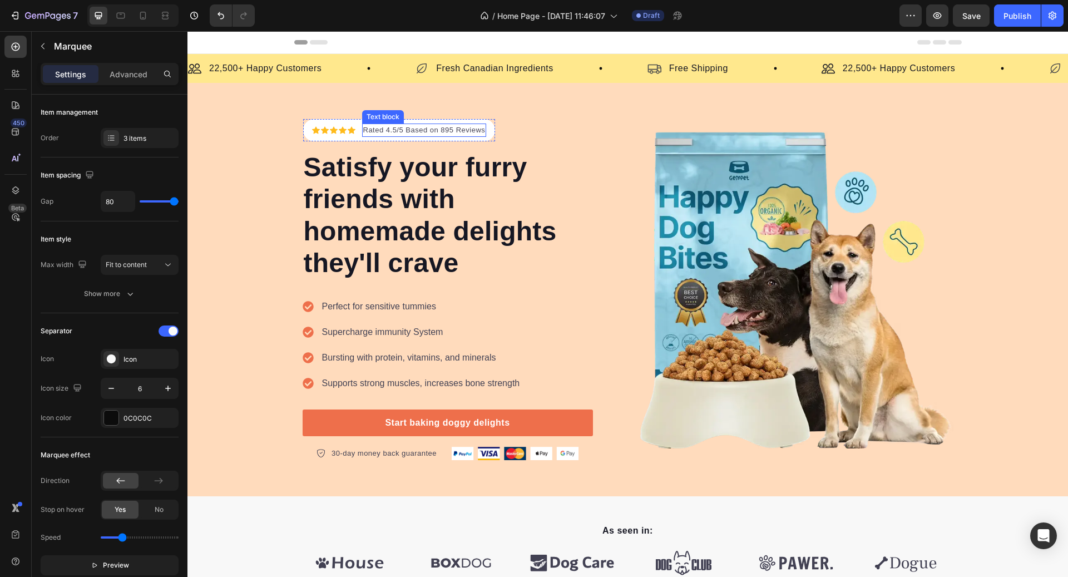
click at [427, 132] on p "Rated 4.5/5 Based on 895 Reviews" at bounding box center [424, 130] width 122 height 11
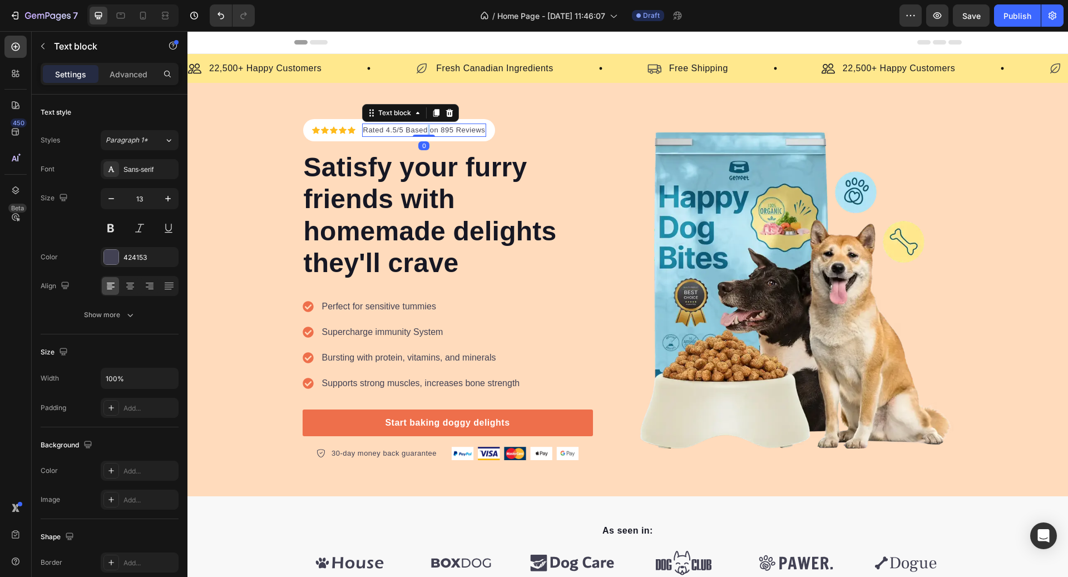
click at [427, 132] on p "Rated 4.5/5 Based on 895 Reviews" at bounding box center [424, 130] width 122 height 11
click at [435, 127] on p "4.8/5 from 12,000+ happy Canadians" at bounding box center [451, 130] width 177 height 11
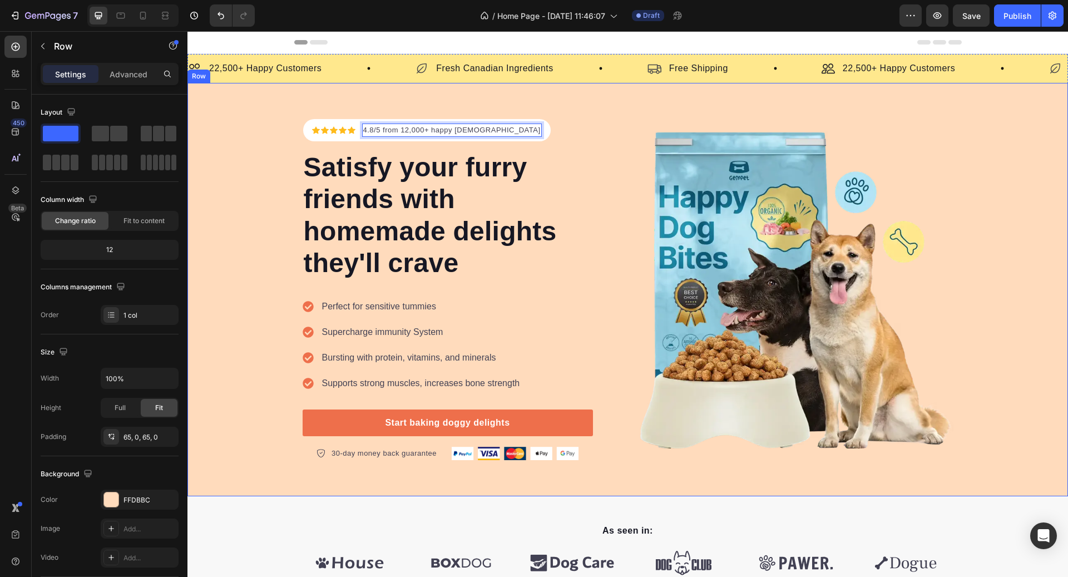
click at [579, 117] on div "Icon Icon Icon Icon Icon Icon List Hoz 4.8/5 from 12,000+ happy Canadians Text …" at bounding box center [627, 289] width 881 height 413
click at [443, 194] on p "Satisfy your furry friends with homemade delights they'll crave" at bounding box center [448, 215] width 288 height 128
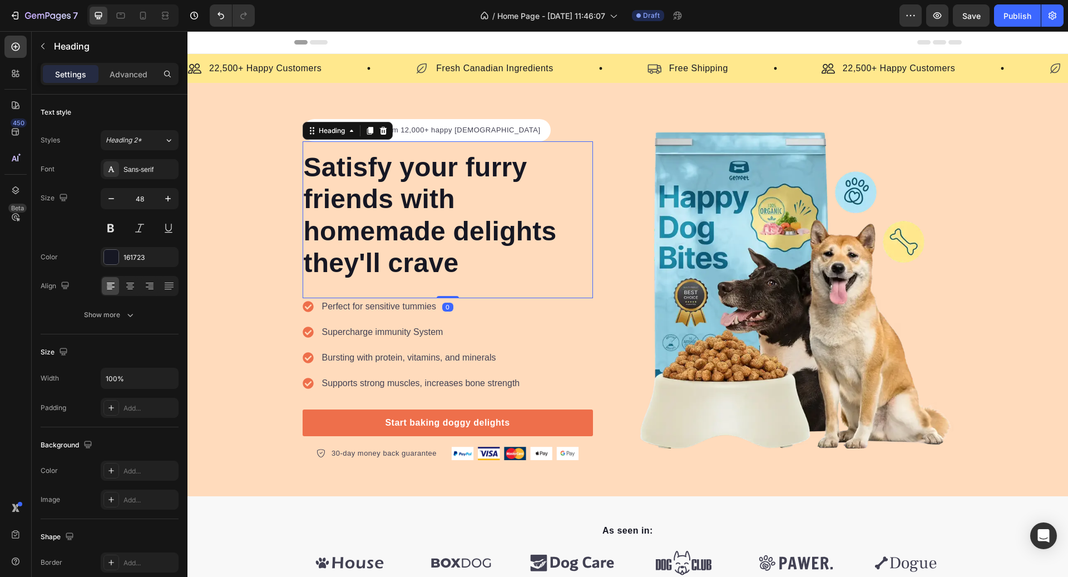
click at [443, 194] on p "Satisfy your furry friends with homemade delights they'll crave" at bounding box center [448, 215] width 288 height 128
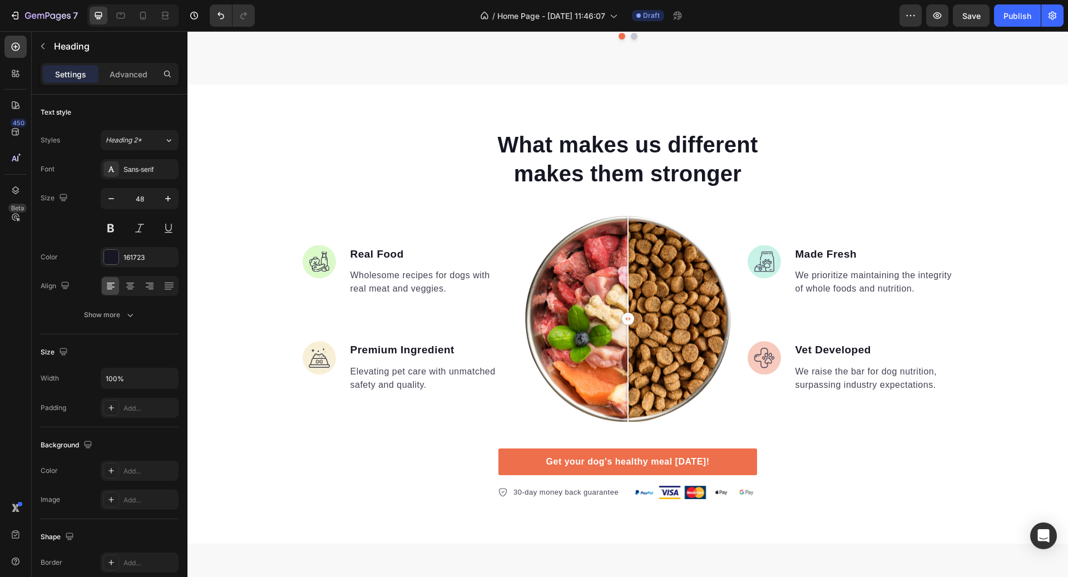
scroll to position [892, 0]
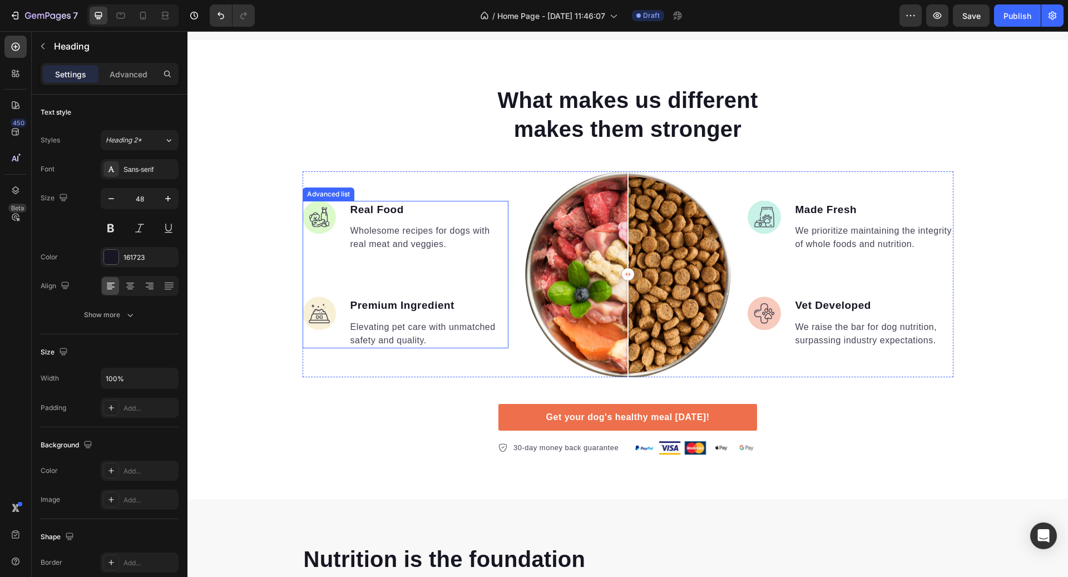
click at [407, 234] on p "Wholesome recipes for dogs with real meat and veggies." at bounding box center [428, 237] width 157 height 27
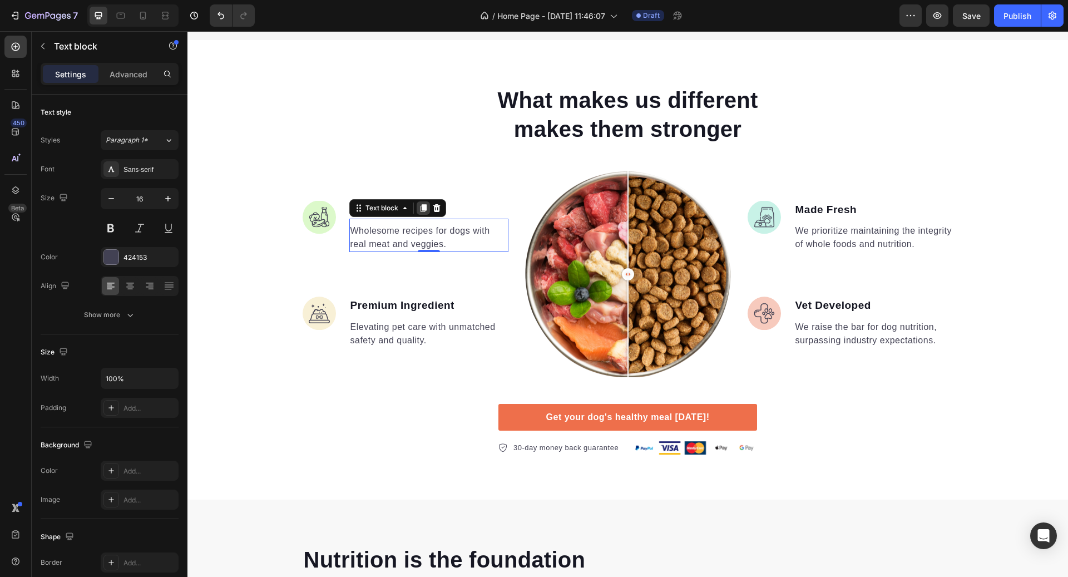
click at [424, 209] on icon at bounding box center [423, 208] width 6 height 8
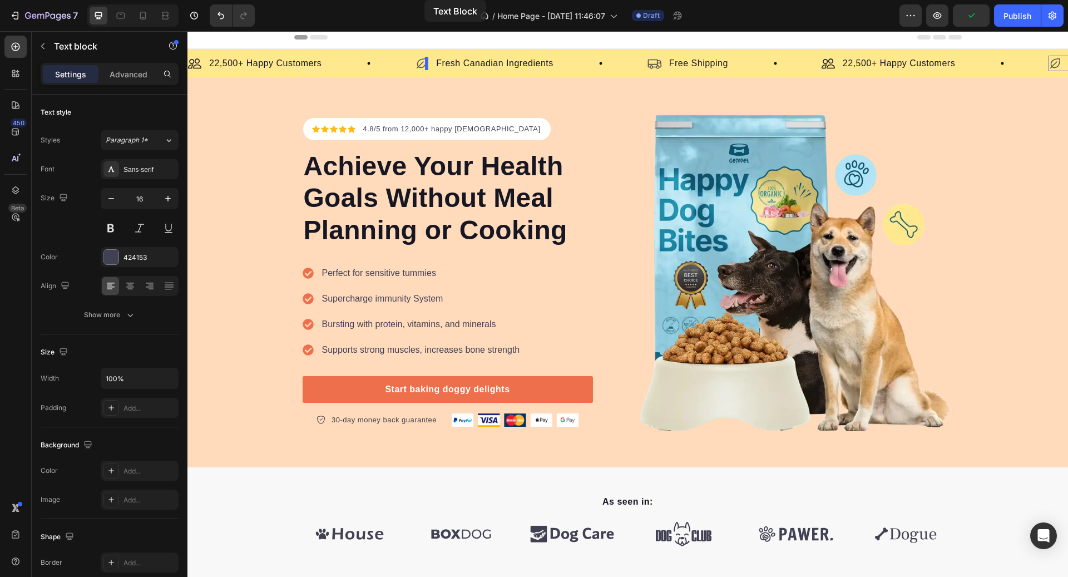
scroll to position [0, 0]
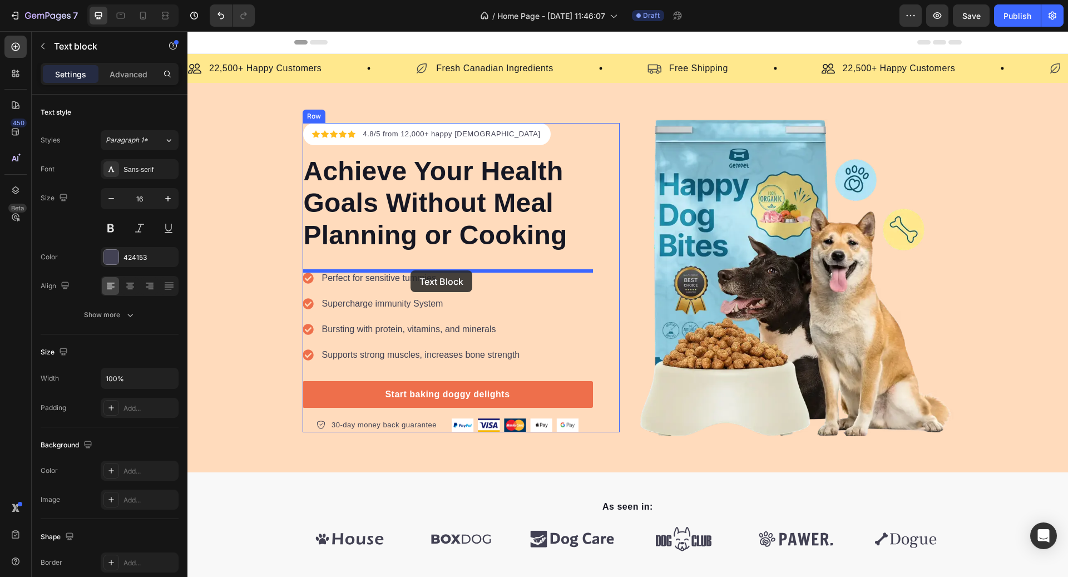
drag, startPoint x: 393, startPoint y: 225, endPoint x: 411, endPoint y: 270, distance: 48.3
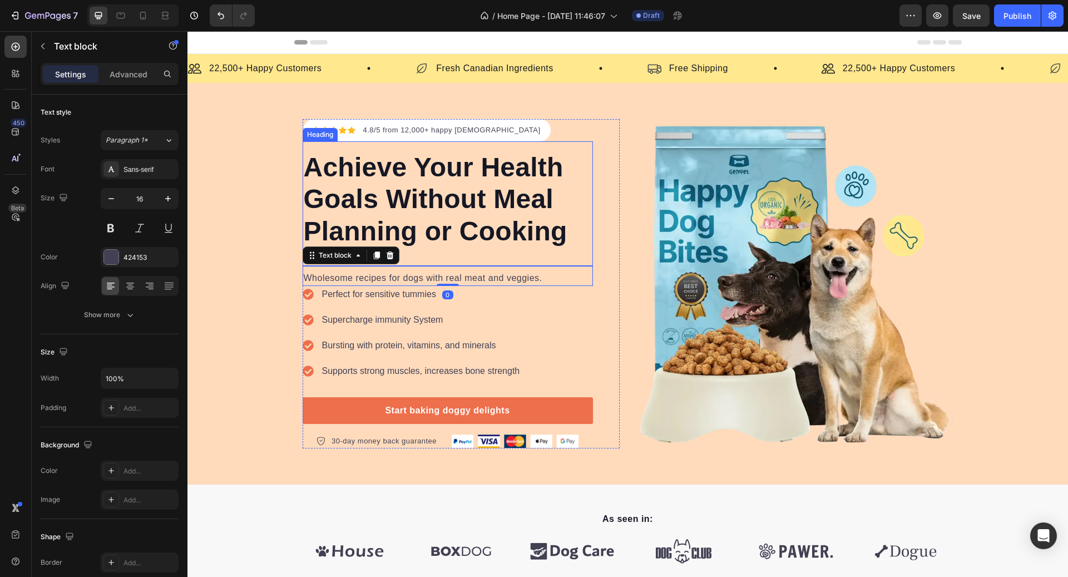
click at [458, 249] on div "Achieve Your Health Goals Without Meal Planning or Cooking Heading" at bounding box center [448, 203] width 290 height 125
click at [414, 278] on p "Wholesome recipes for dogs with real meat and veggies." at bounding box center [448, 277] width 288 height 13
click at [358, 279] on p "Wholesome recipes for dogs with real meat and veggies." at bounding box center [448, 277] width 288 height 13
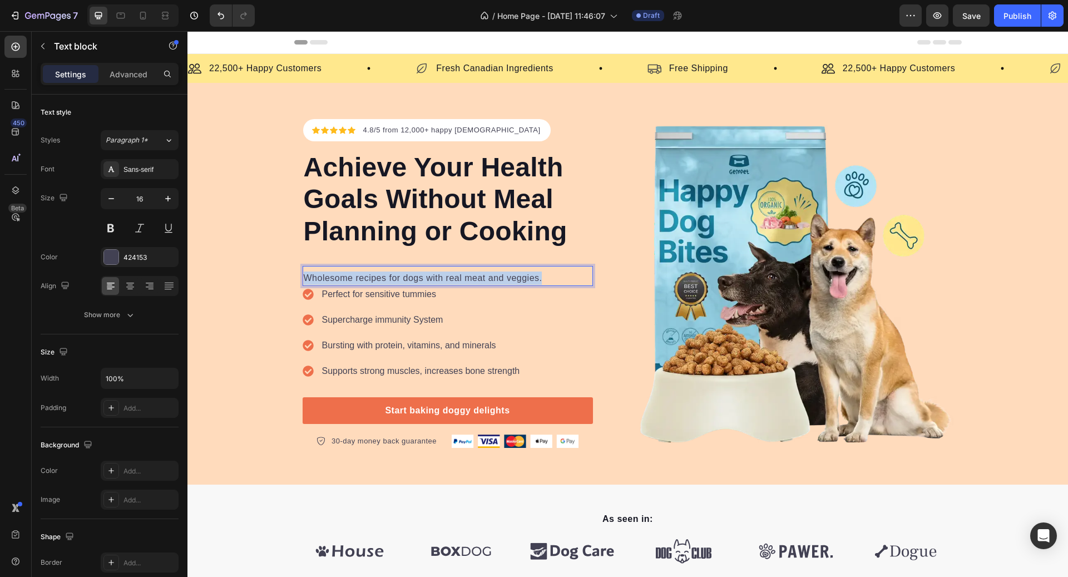
click at [358, 279] on p "Wholesome recipes for dogs with real meat and veggies." at bounding box center [448, 277] width 288 height 13
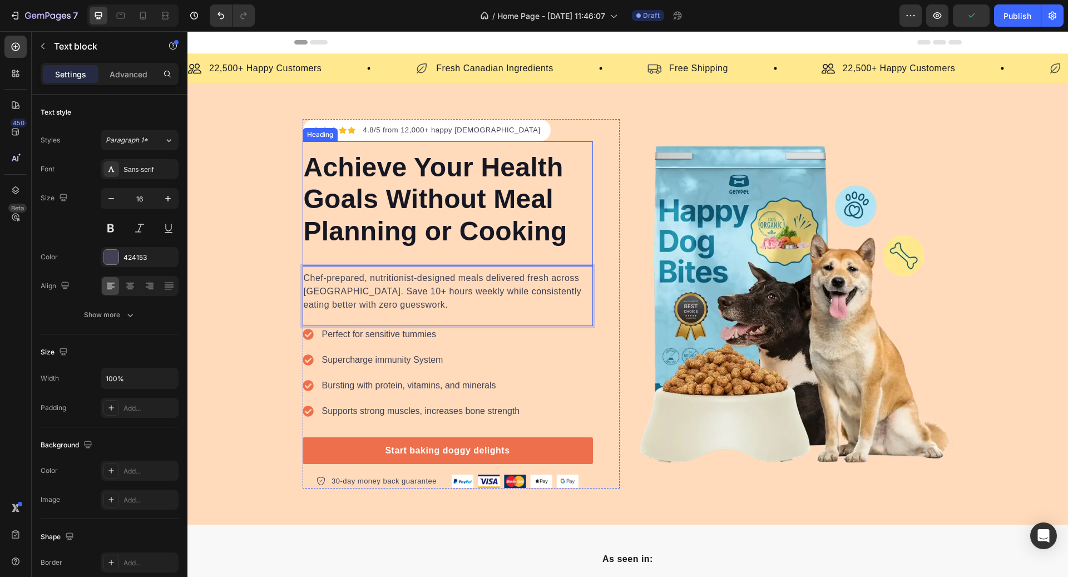
click at [406, 262] on div "Achieve Your Health Goals Without Meal Planning or Cooking Heading" at bounding box center [448, 203] width 290 height 125
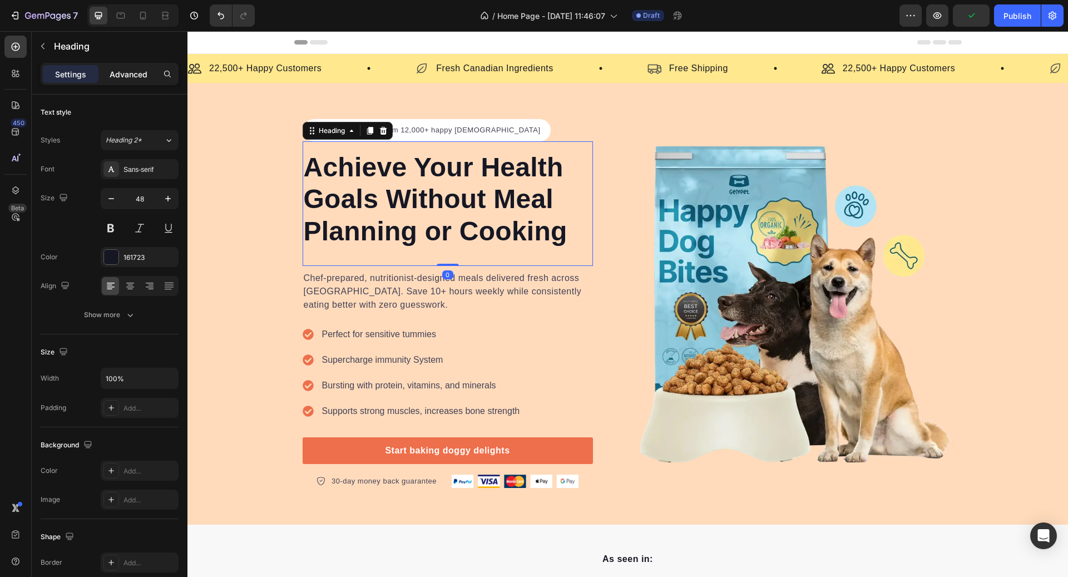
click at [140, 72] on p "Advanced" at bounding box center [129, 74] width 38 height 12
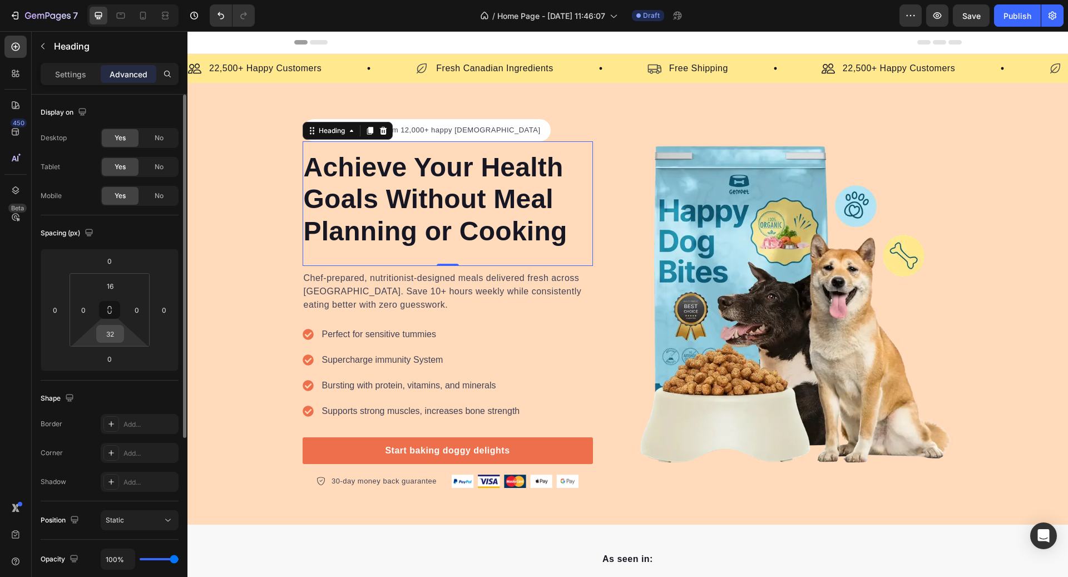
click at [115, 340] on input "32" at bounding box center [110, 333] width 22 height 17
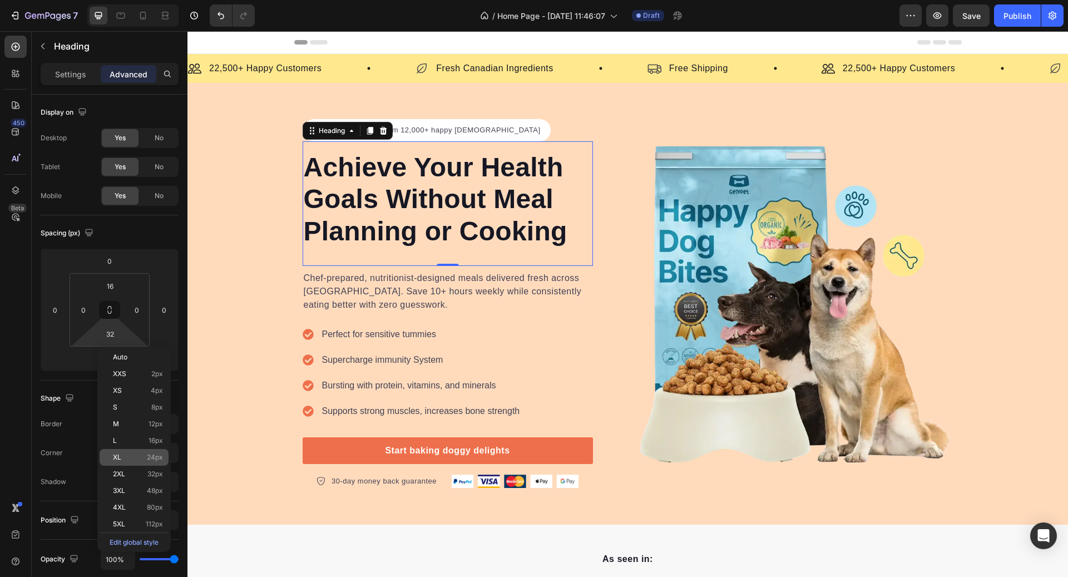
click at [148, 458] on span "24px" at bounding box center [155, 457] width 16 height 8
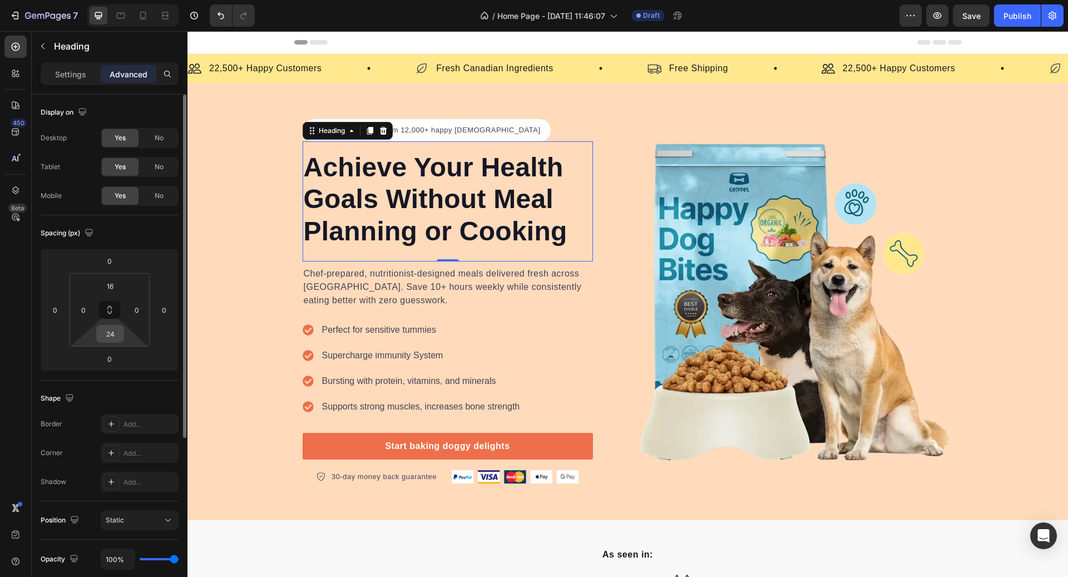
click at [111, 337] on input "24" at bounding box center [110, 333] width 22 height 17
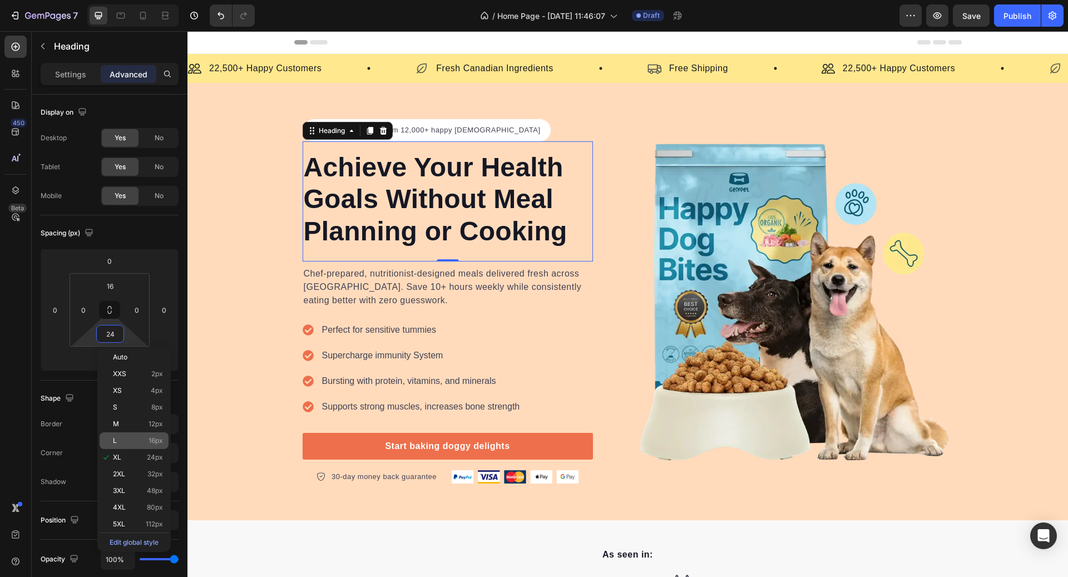
click at [149, 436] on div "L 16px" at bounding box center [134, 440] width 69 height 17
type input "16"
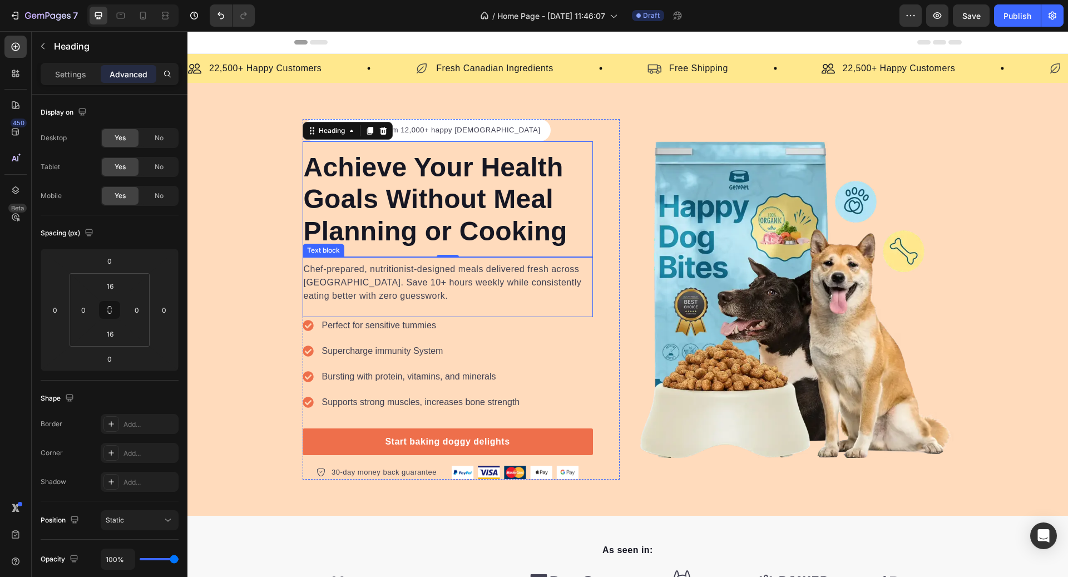
click at [367, 267] on p "Chef-prepared, nutritionist-designed meals delivered fresh across [GEOGRAPHIC_D…" at bounding box center [448, 283] width 288 height 40
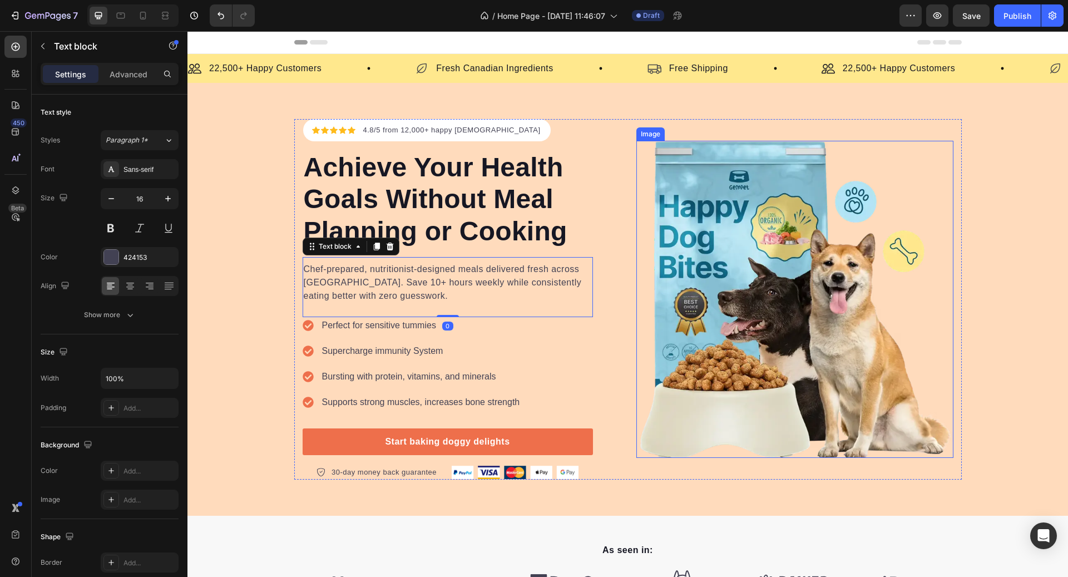
click at [649, 318] on img at bounding box center [794, 299] width 317 height 317
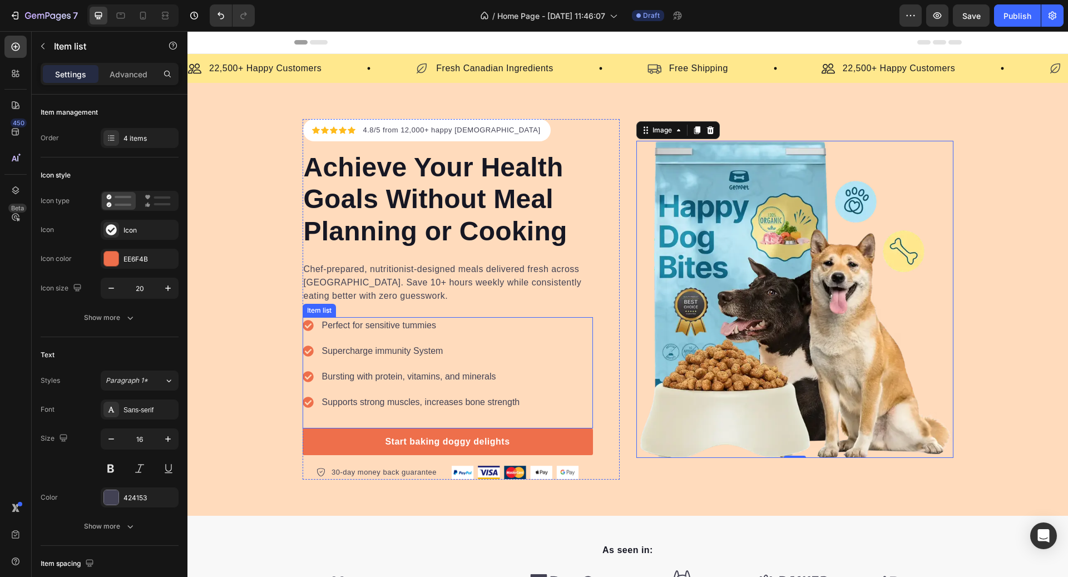
click at [383, 329] on p "Perfect for sensitive tummies" at bounding box center [421, 325] width 198 height 13
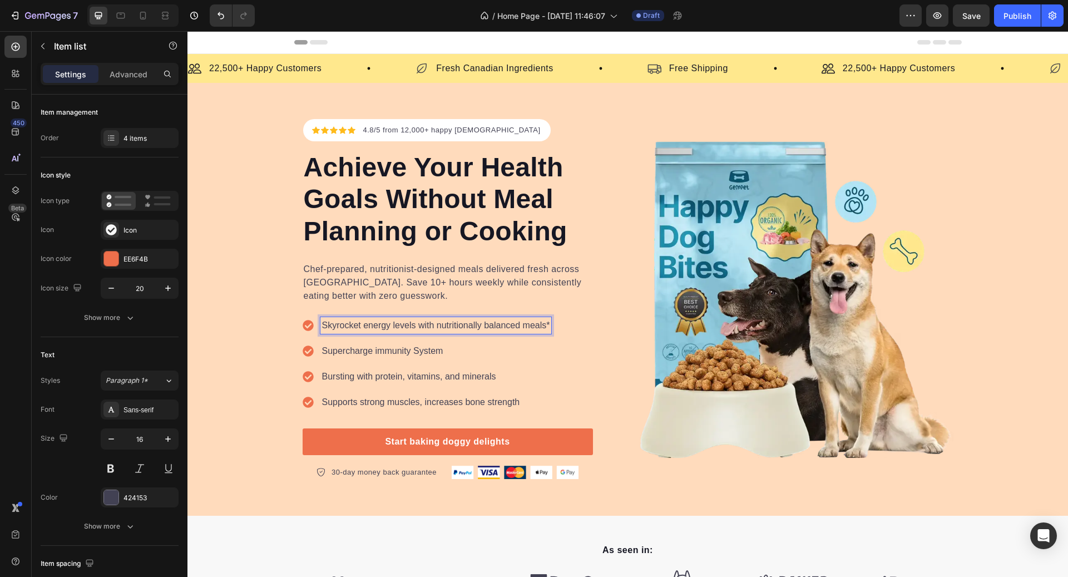
click at [396, 350] on p "Supercharge immunity System" at bounding box center [436, 350] width 228 height 13
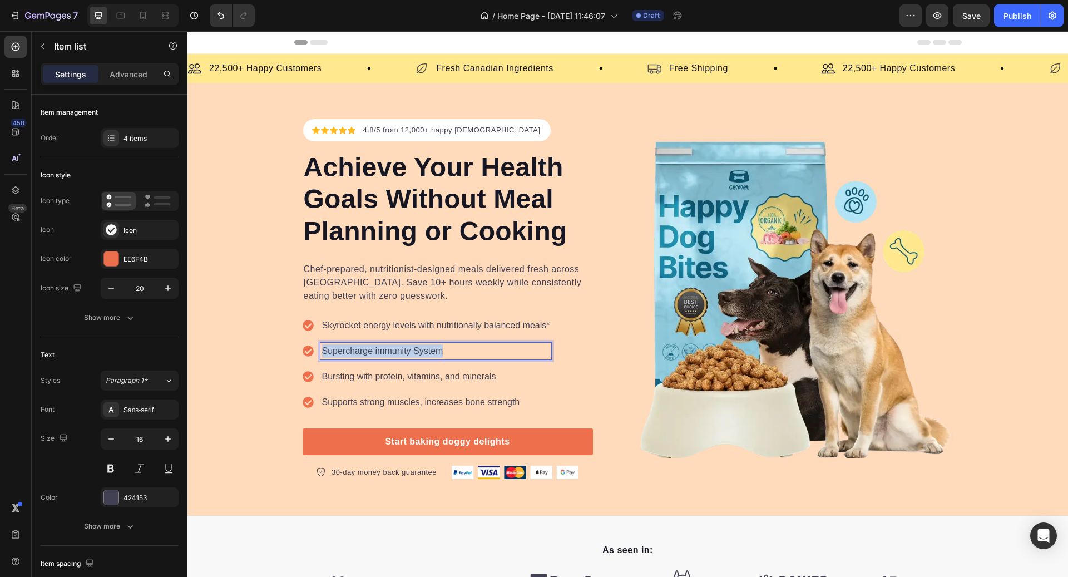
click at [396, 350] on p "Supercharge immunity System" at bounding box center [436, 350] width 228 height 13
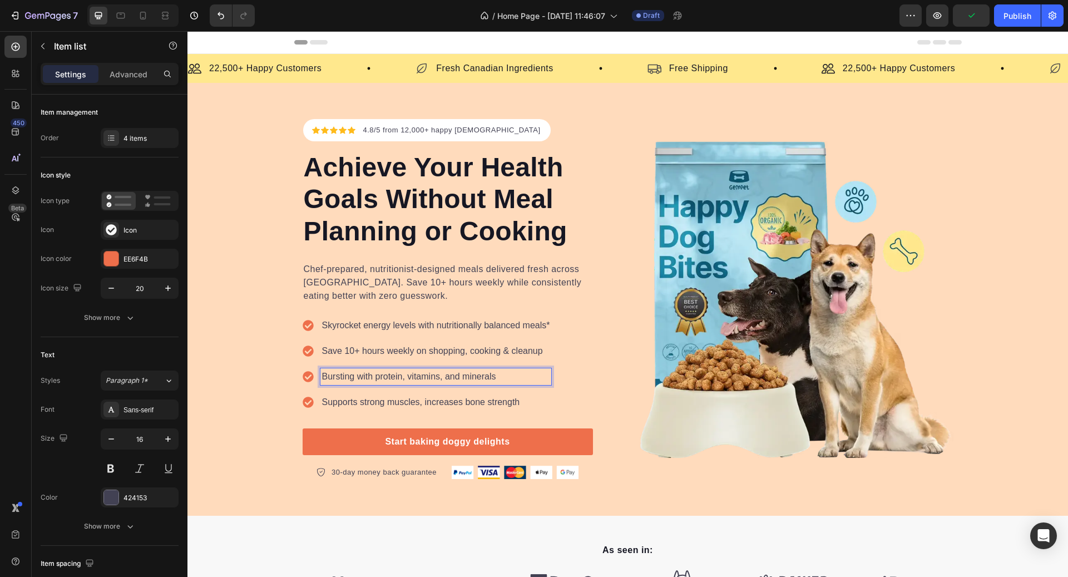
click at [396, 376] on p "Bursting with protein, vitamins, and minerals" at bounding box center [436, 376] width 228 height 13
click at [335, 377] on p "💪 Designed to support healthy weight management goals*" at bounding box center [439, 376] width 234 height 13
click at [406, 407] on p "Supports strong muscles, increases bone strength" at bounding box center [436, 402] width 228 height 13
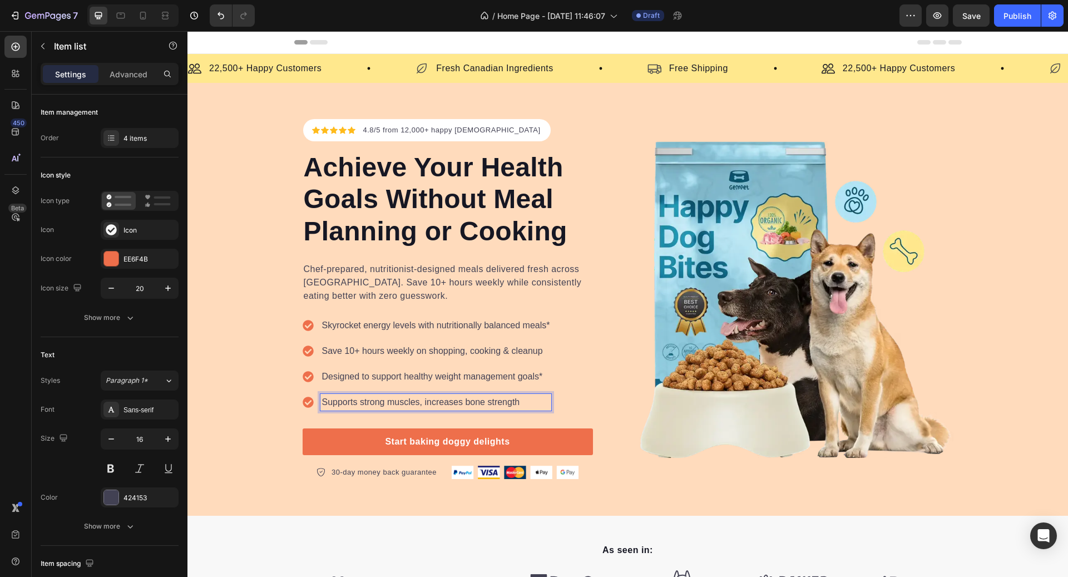
click at [399, 404] on p "Supports strong muscles, increases bone strength" at bounding box center [436, 402] width 228 height 13
click at [425, 402] on p "Available across Canada • Spots filling fast" at bounding box center [437, 402] width 230 height 13
click at [311, 322] on icon at bounding box center [308, 325] width 11 height 11
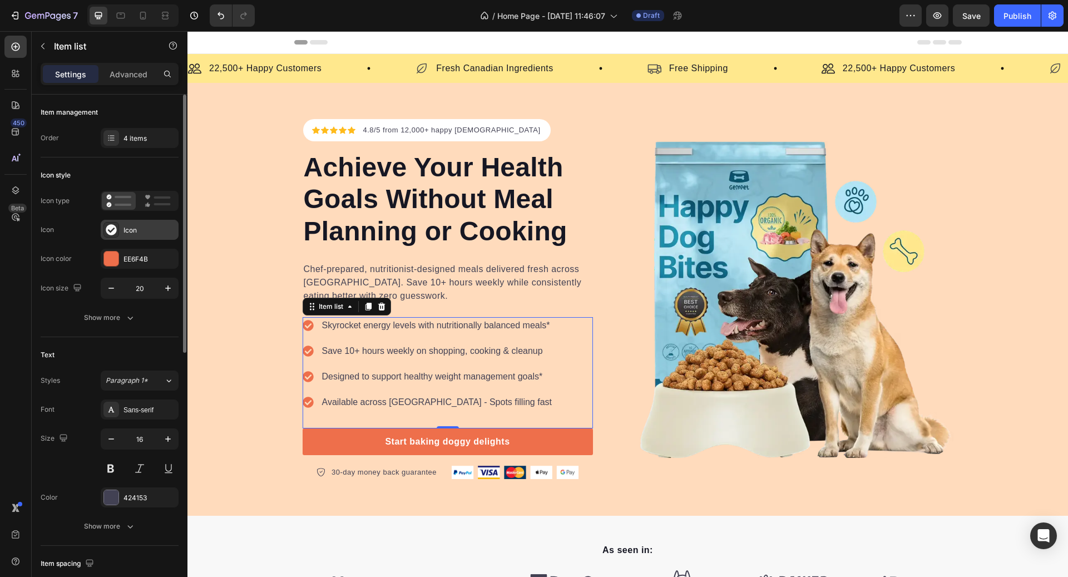
click at [113, 229] on icon at bounding box center [111, 229] width 11 height 11
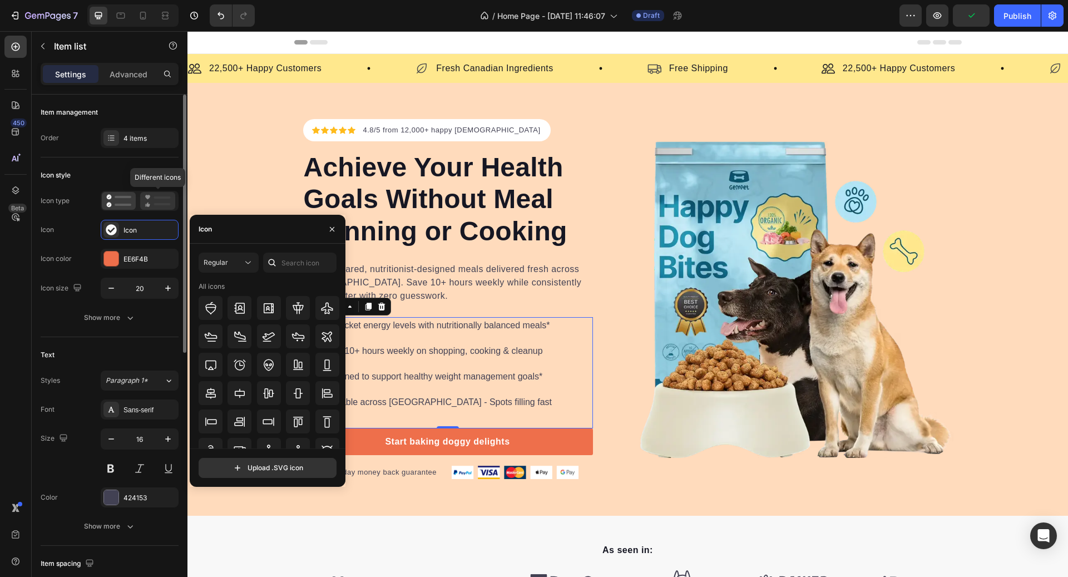
click at [150, 203] on icon at bounding box center [158, 200] width 26 height 13
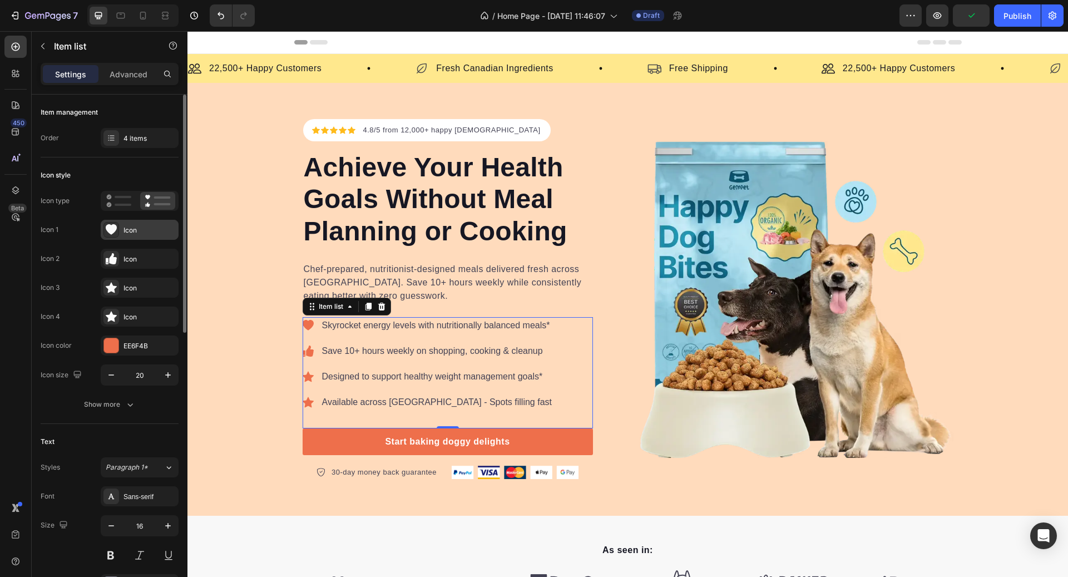
click at [148, 225] on div "Icon" at bounding box center [150, 230] width 52 height 10
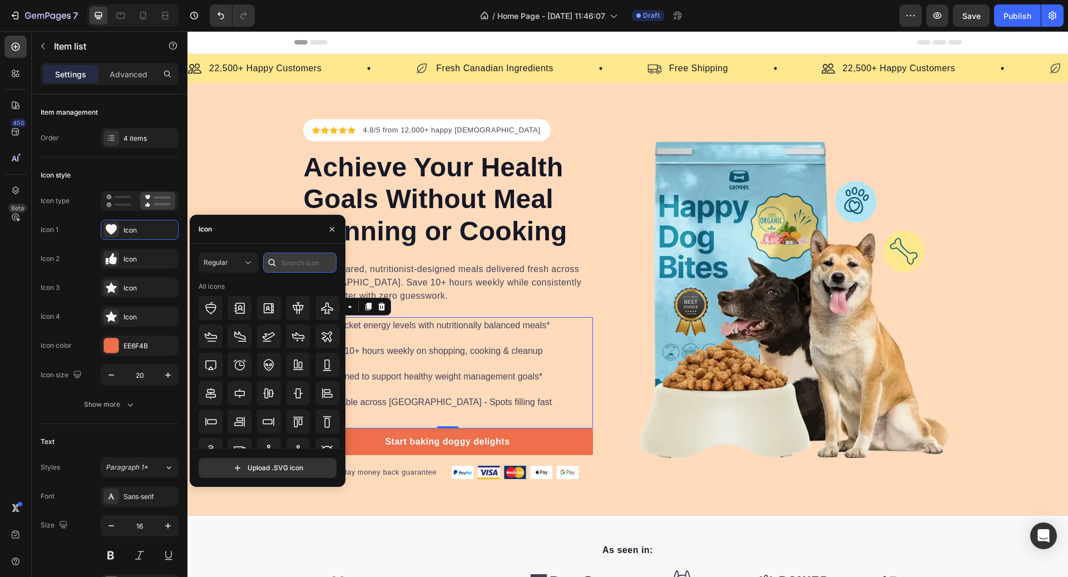
click at [303, 264] on input "text" at bounding box center [299, 263] width 73 height 20
type input "rocket"
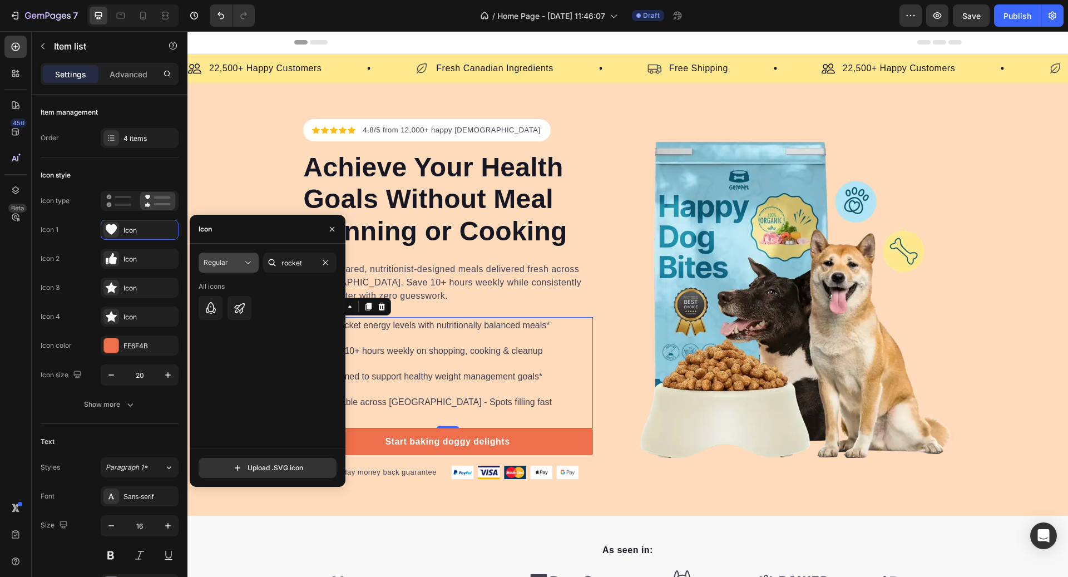
click at [213, 270] on button "Regular" at bounding box center [229, 263] width 60 height 20
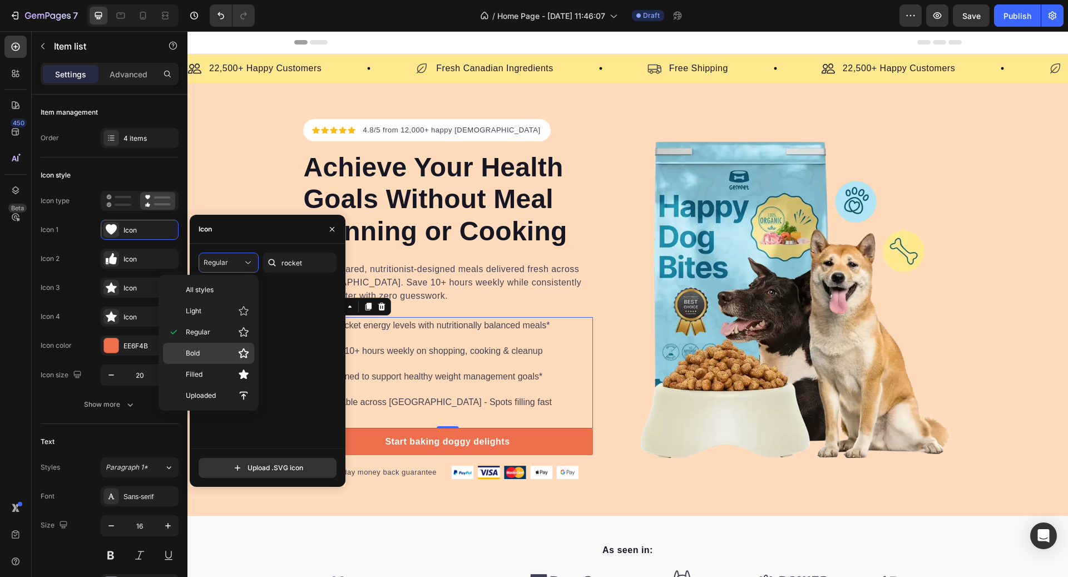
click at [214, 350] on p "Bold" at bounding box center [217, 353] width 63 height 11
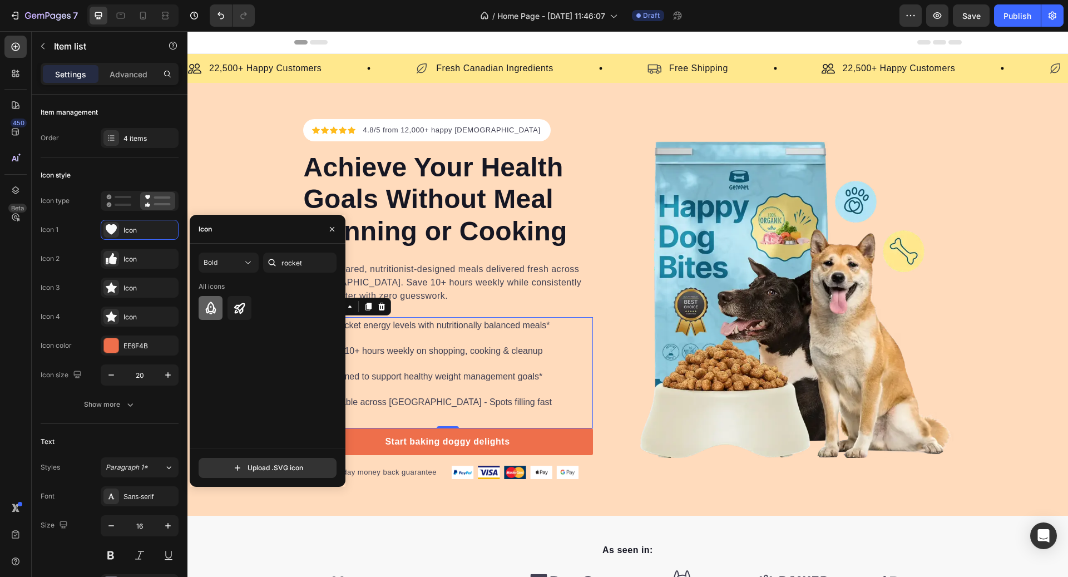
click at [217, 305] on div at bounding box center [211, 308] width 24 height 24
click at [483, 334] on div "Skyrocket energy levels with nutritionally balanced meals* Save 10+ hours weekl…" at bounding box center [428, 363] width 251 height 93
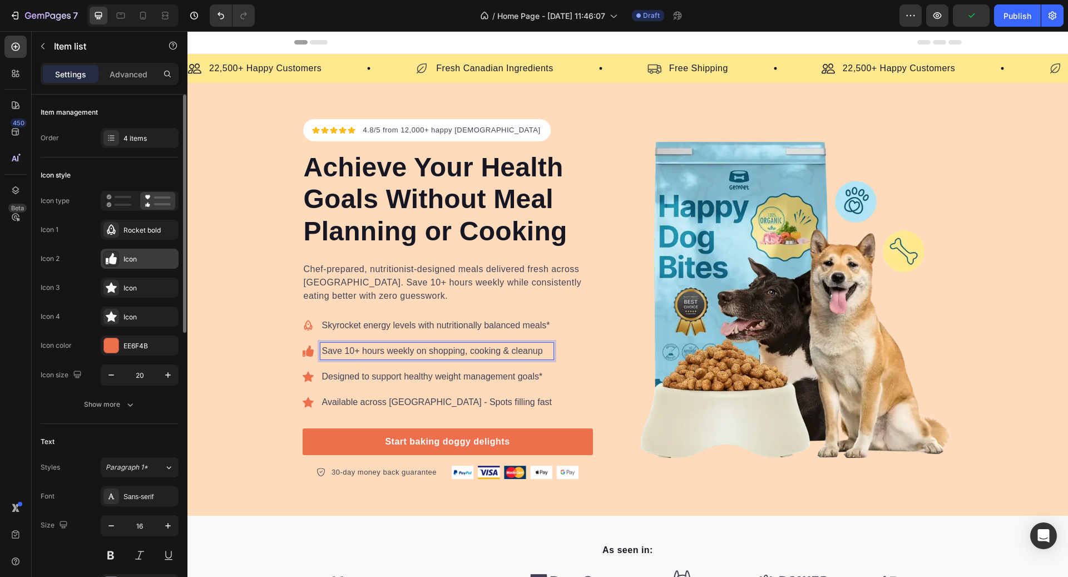
click at [123, 249] on div "Icon" at bounding box center [140, 259] width 78 height 20
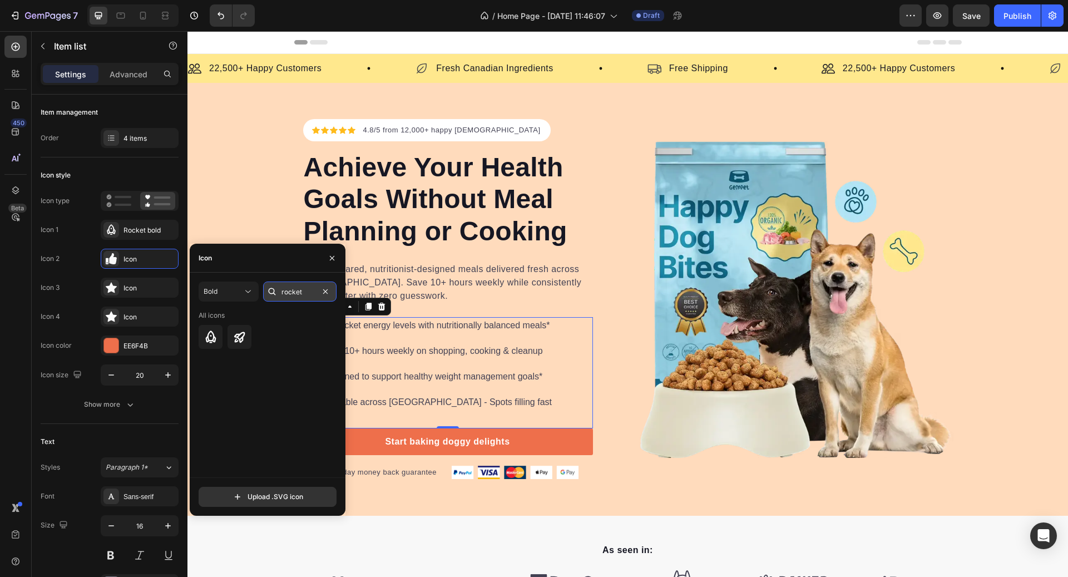
click at [284, 292] on input "rocket" at bounding box center [299, 292] width 73 height 20
type input "time"
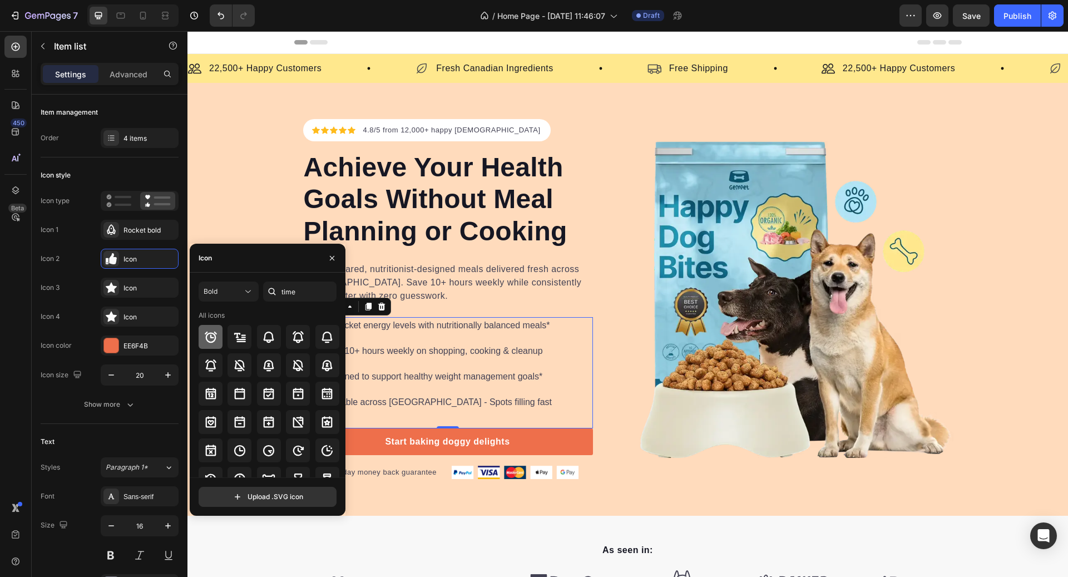
click at [218, 332] on div at bounding box center [211, 337] width 24 height 24
click at [467, 300] on p "Chef-prepared, nutritionist-designed meals delivered fresh across [GEOGRAPHIC_D…" at bounding box center [448, 283] width 288 height 40
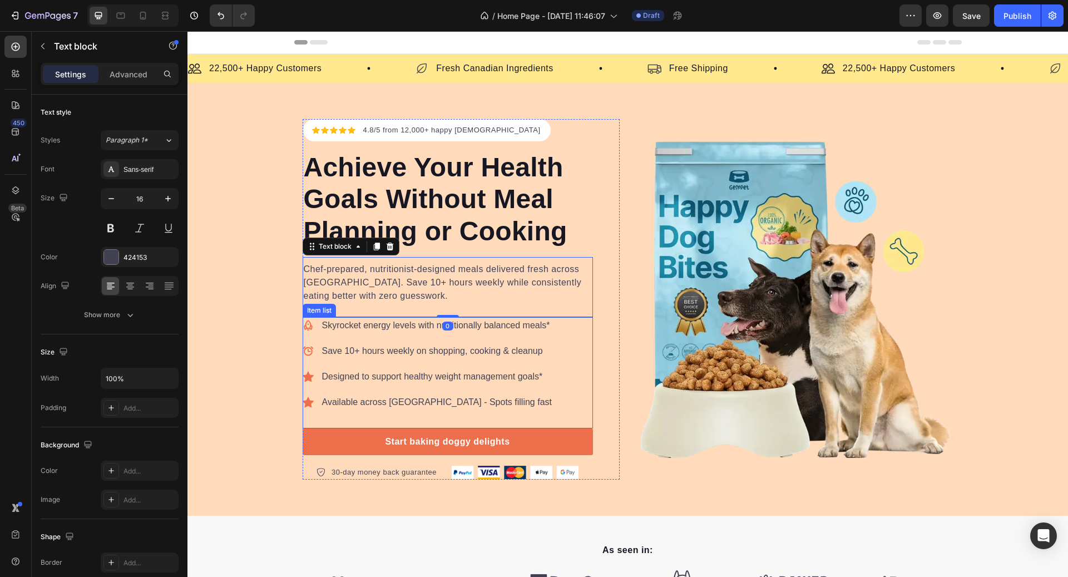
click at [347, 376] on p "Designed to support healthy weight management goals*" at bounding box center [437, 376] width 230 height 13
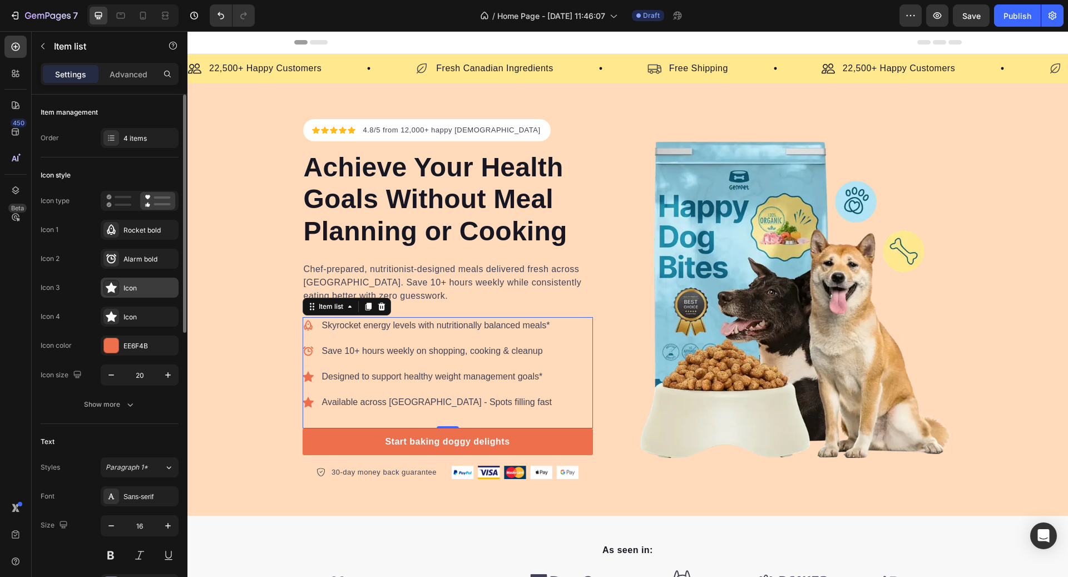
click at [129, 290] on div "Icon" at bounding box center [150, 288] width 52 height 10
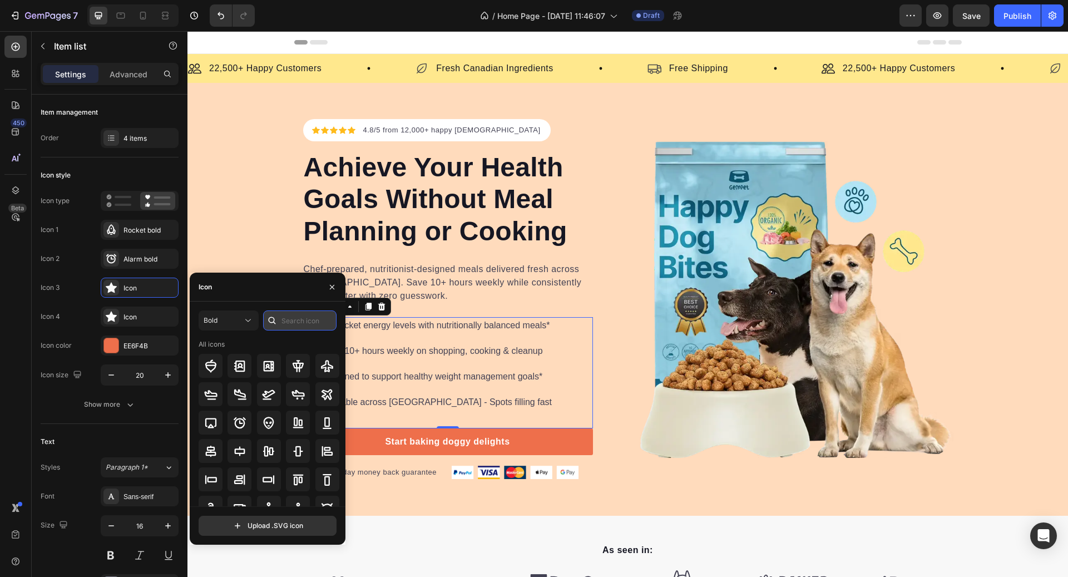
click at [297, 318] on input "text" at bounding box center [299, 320] width 73 height 20
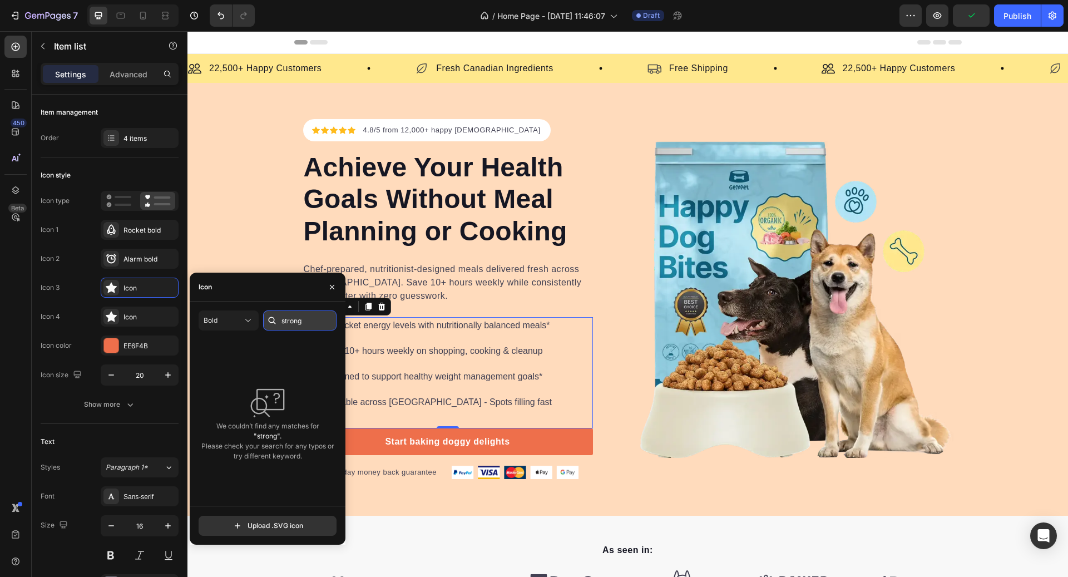
click at [294, 318] on input "strong" at bounding box center [299, 320] width 73 height 20
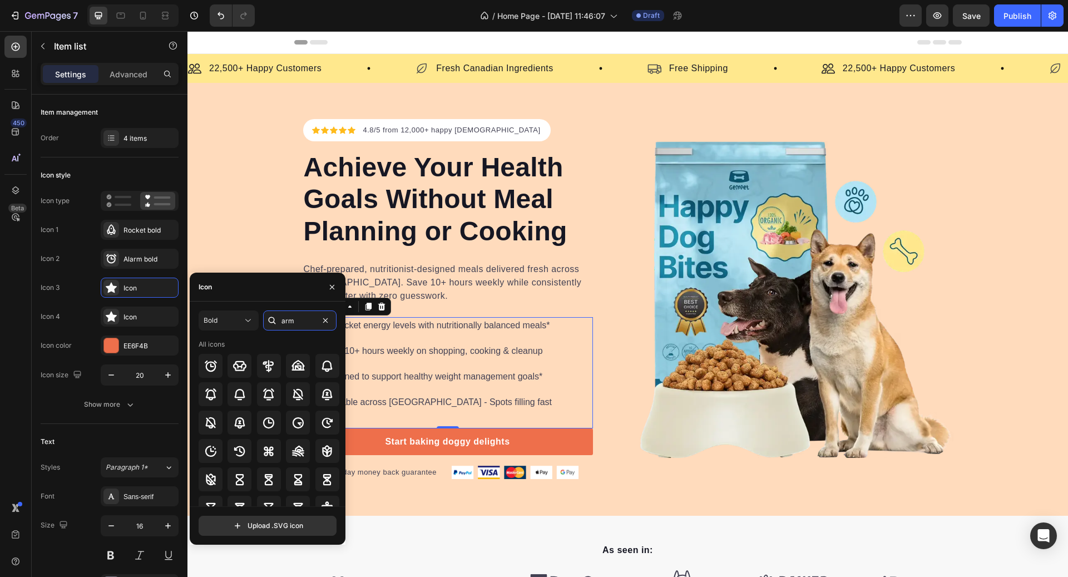
scroll to position [70, 0]
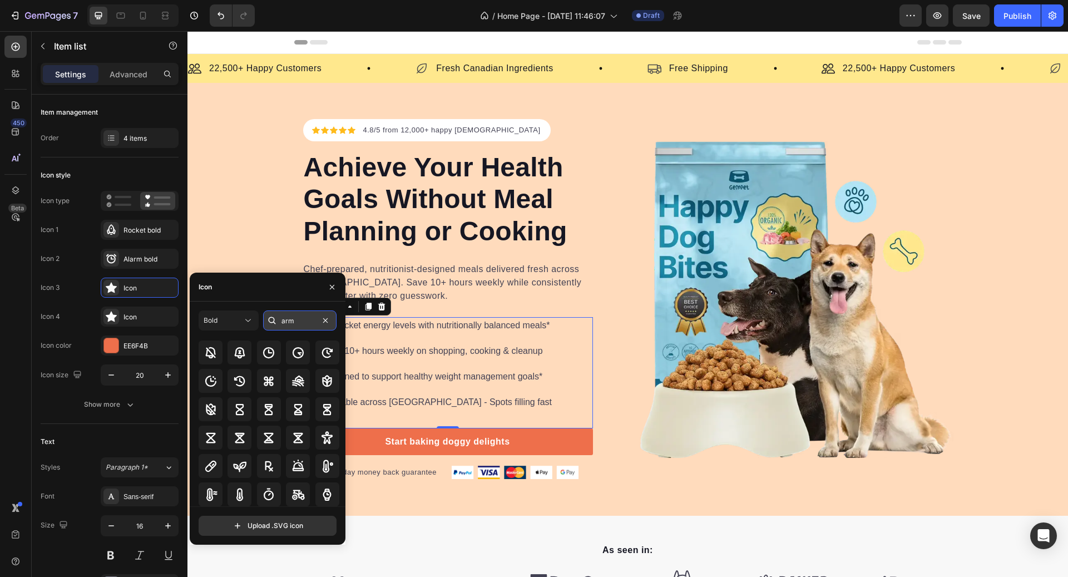
click at [306, 322] on input "arm" at bounding box center [299, 320] width 73 height 20
type input "body"
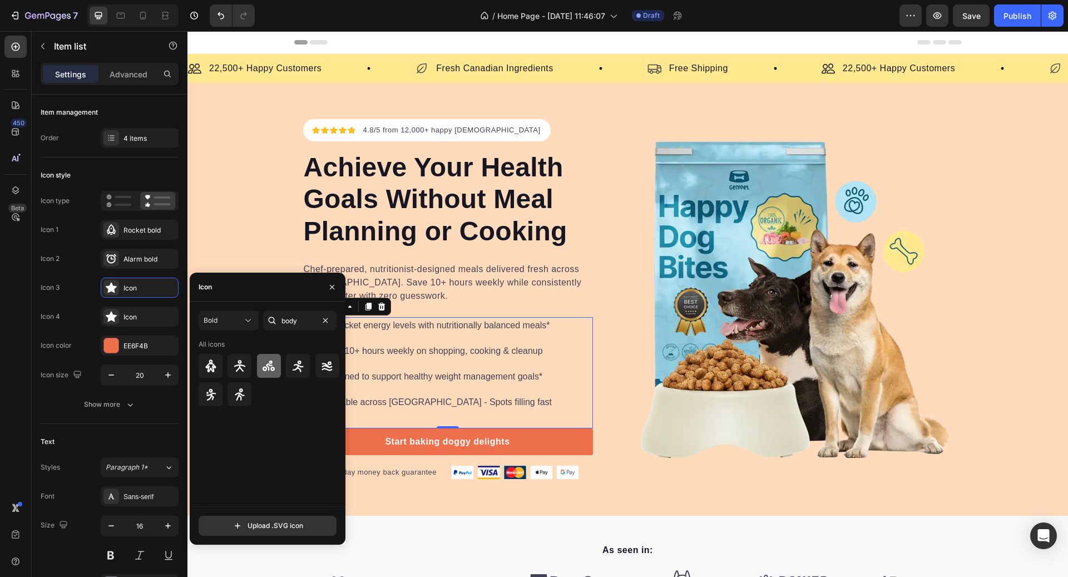
click at [275, 374] on div at bounding box center [269, 366] width 24 height 24
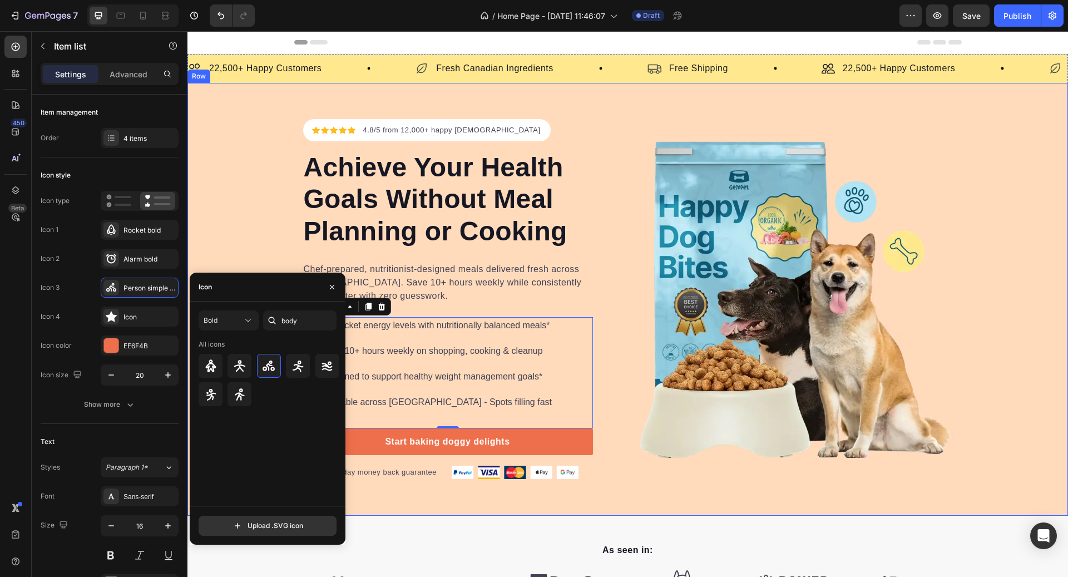
click at [253, 216] on div "Icon Icon Icon Icon Icon Icon List Hoz 4.8/5 from 12,000+ happy Canadians Text …" at bounding box center [627, 299] width 881 height 361
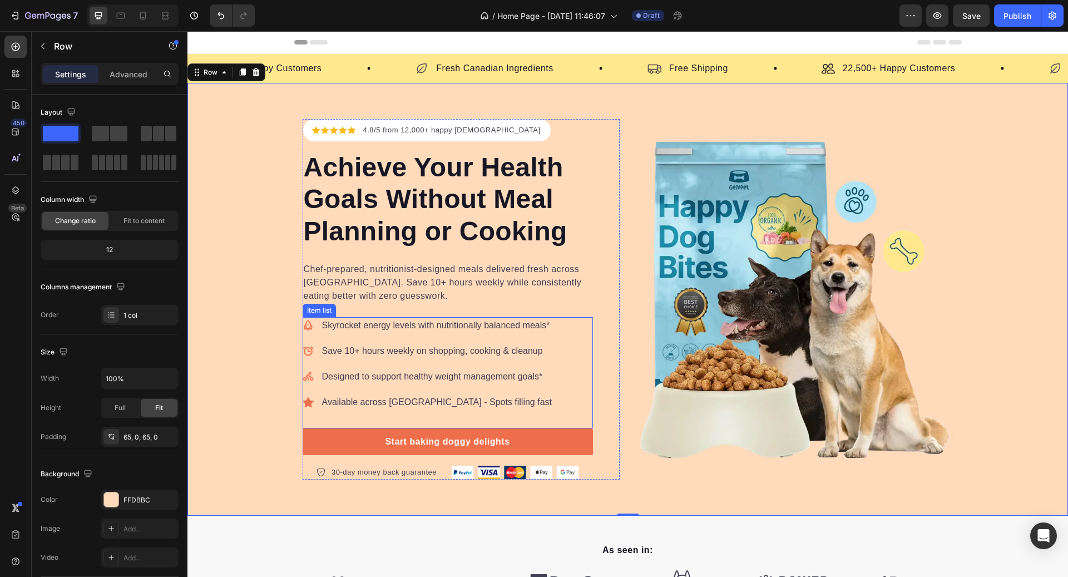
click at [338, 383] on div "Designed to support healthy weight management goals*" at bounding box center [436, 376] width 233 height 17
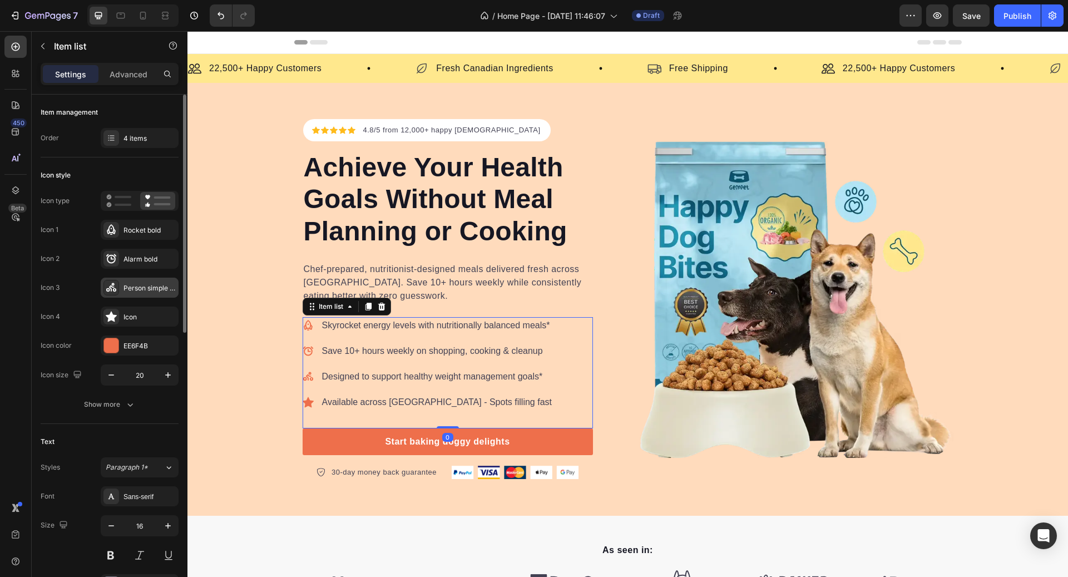
click at [132, 288] on div "Person simple bike bold" at bounding box center [150, 288] width 52 height 10
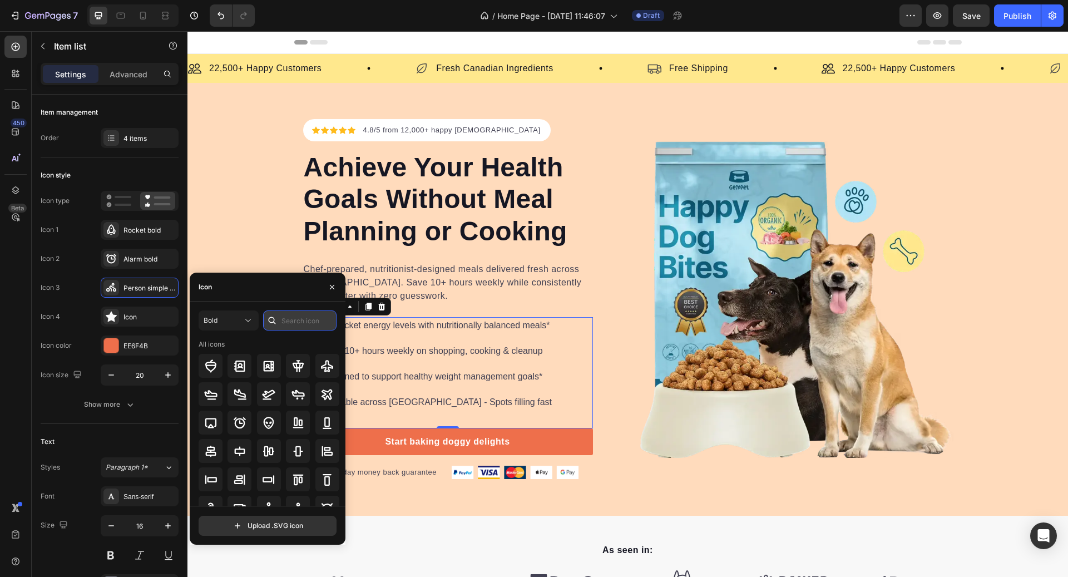
click at [299, 323] on input "text" at bounding box center [299, 320] width 73 height 20
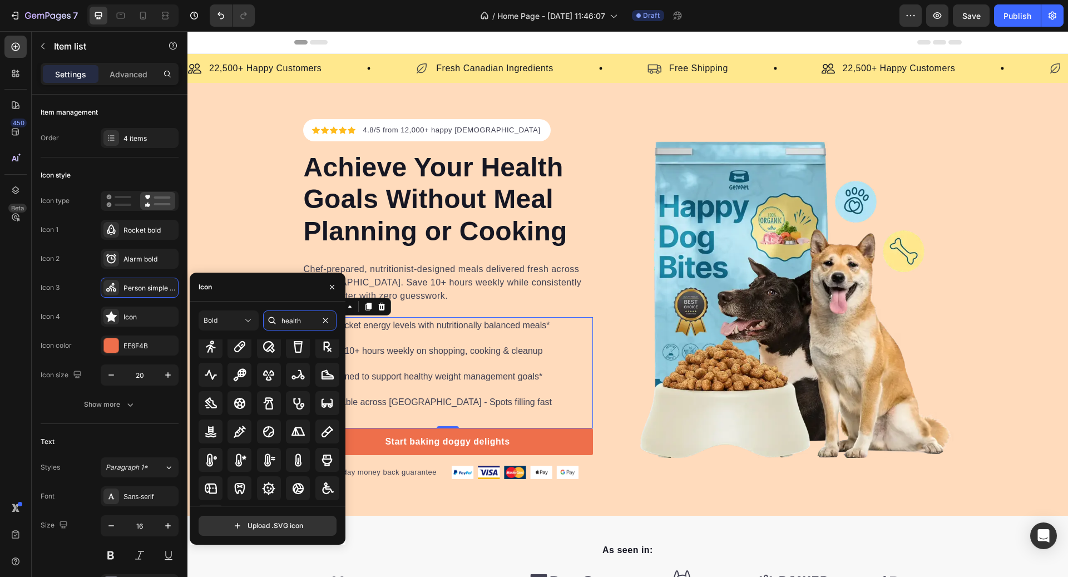
scroll to position [314, 0]
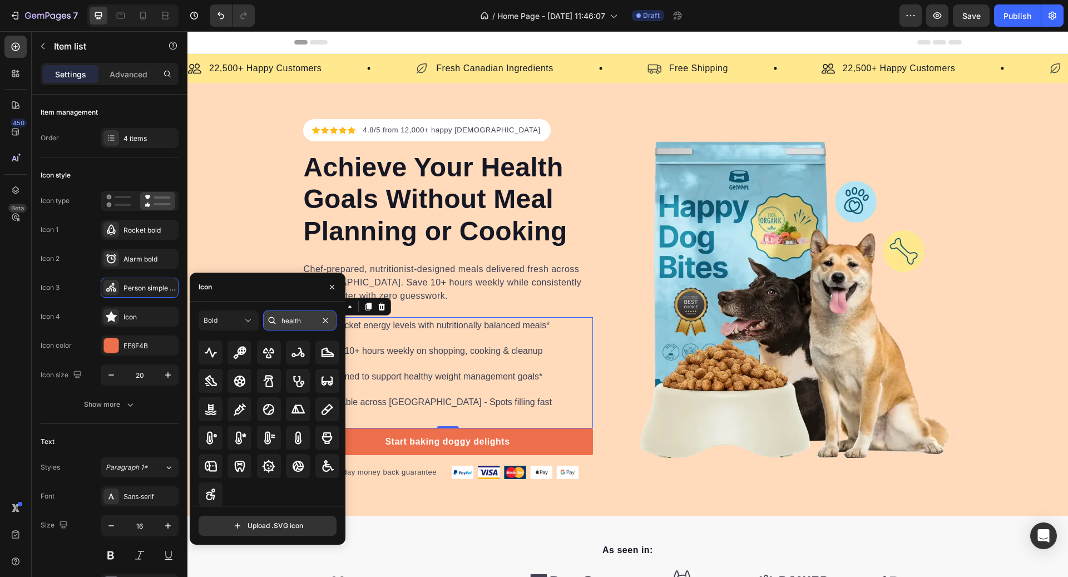
click at [308, 319] on input "health" at bounding box center [299, 320] width 73 height 20
type input "gym"
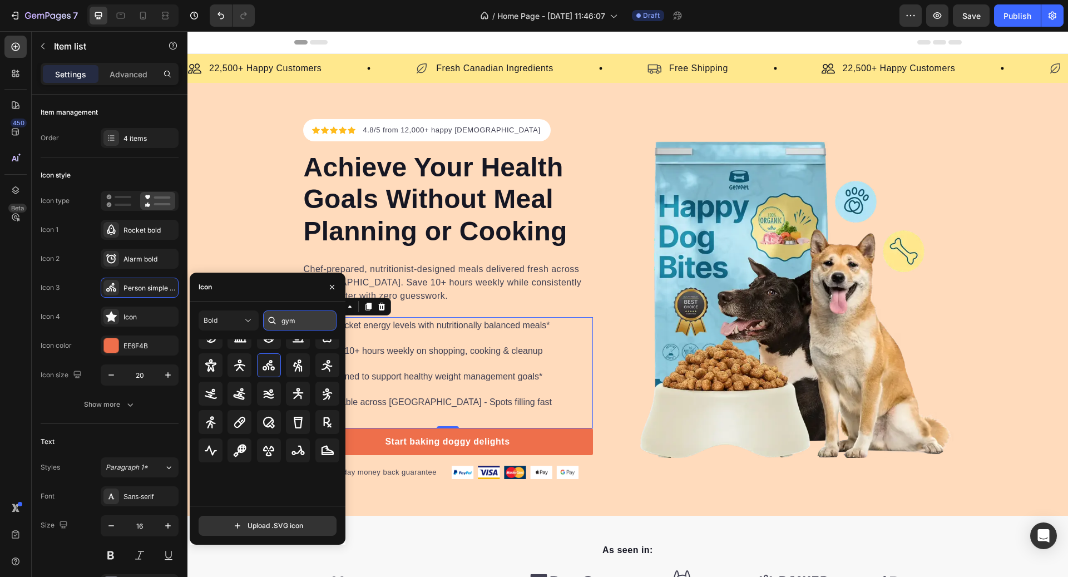
scroll to position [0, 0]
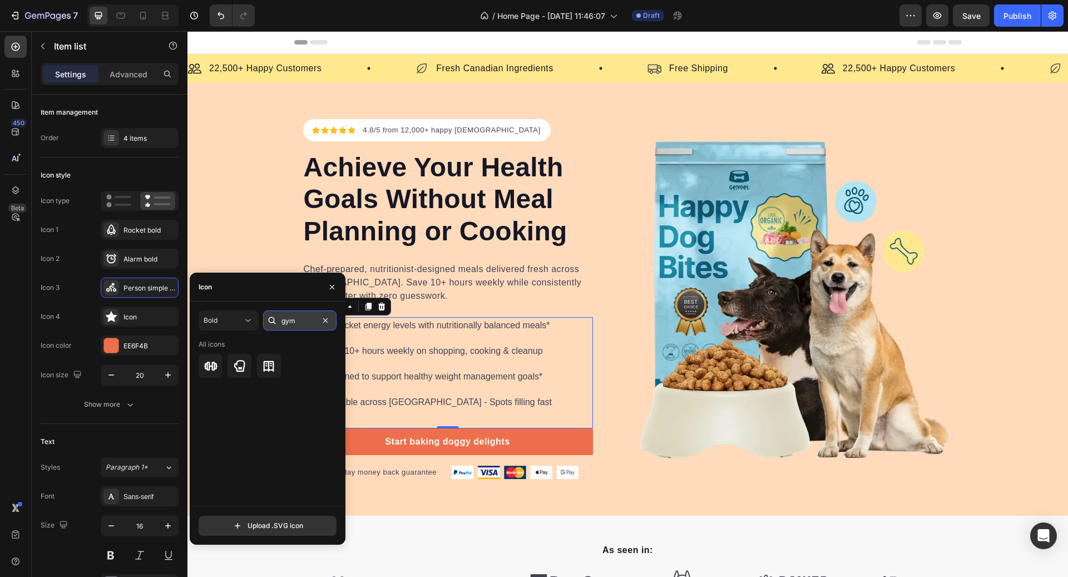
click at [314, 320] on input "gym" at bounding box center [299, 320] width 73 height 20
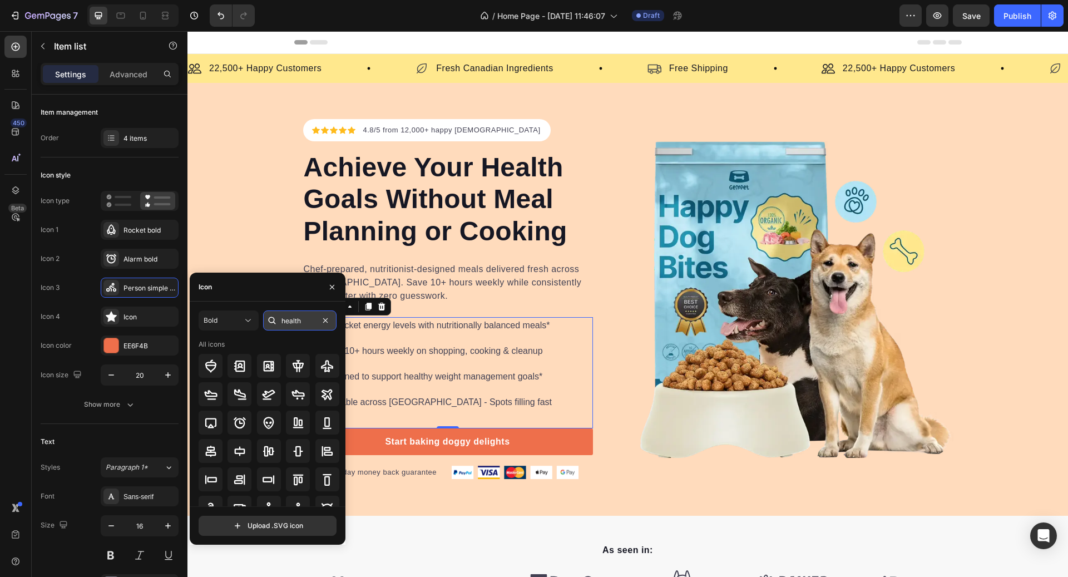
type input "health"
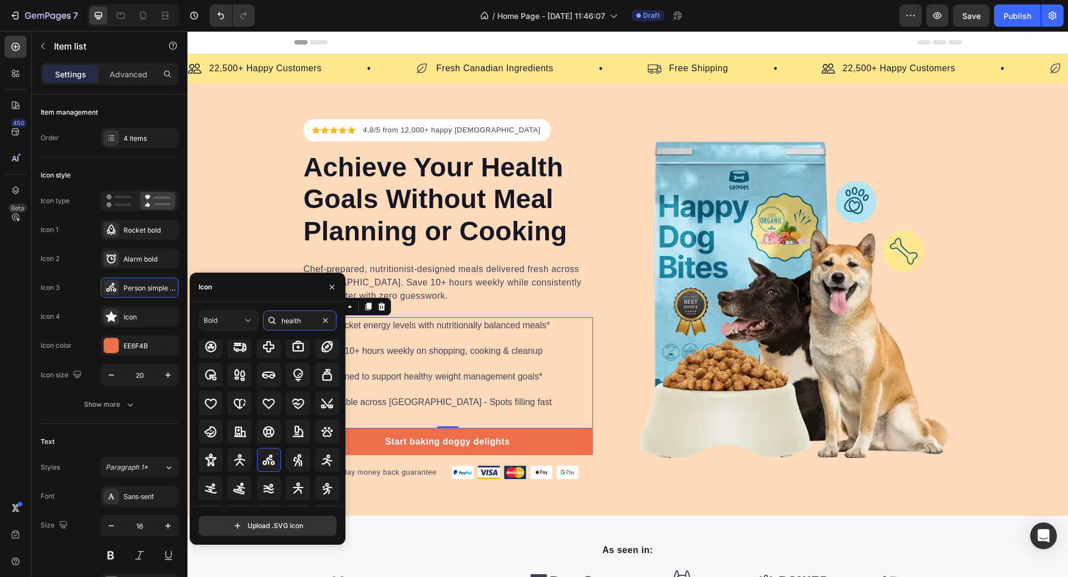
scroll to position [175, 0]
click at [212, 433] on icon at bounding box center [210, 433] width 11 height 13
click at [320, 437] on icon at bounding box center [326, 433] width 13 height 13
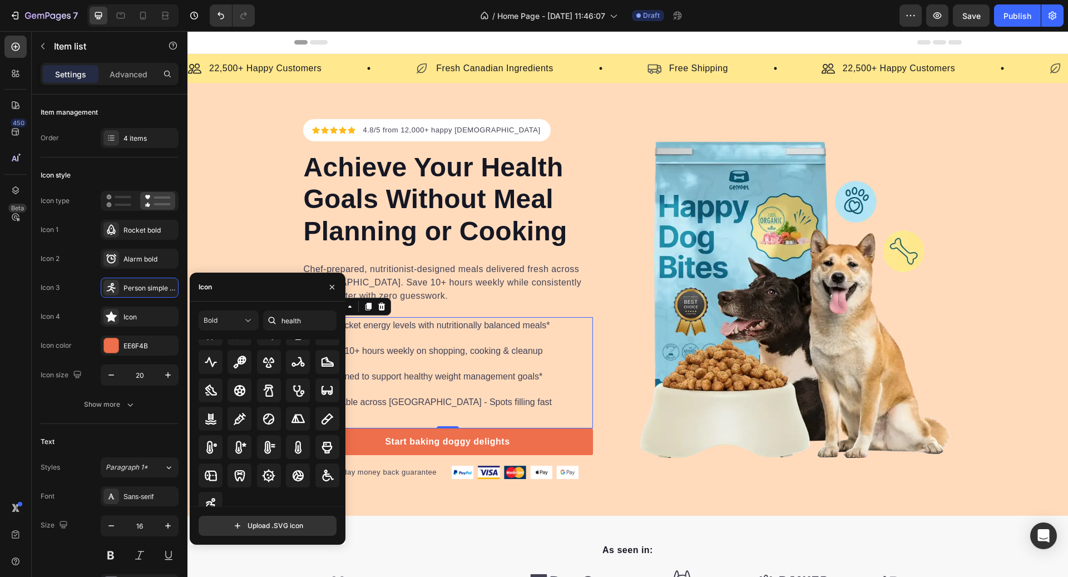
scroll to position [312, 0]
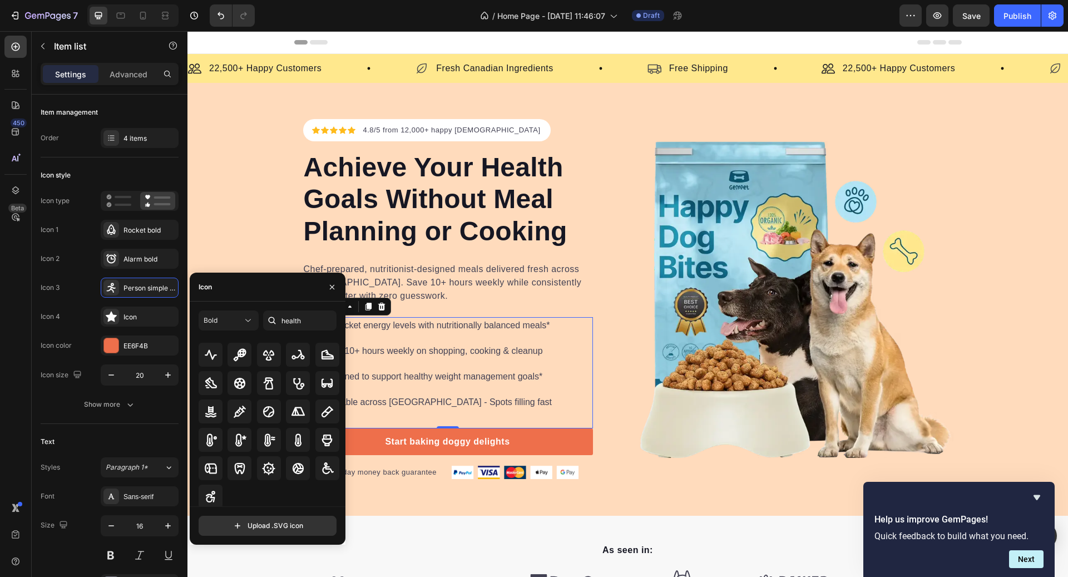
click at [494, 332] on div "Skyrocket energy levels with nutritionally balanced meals*" at bounding box center [436, 325] width 233 height 17
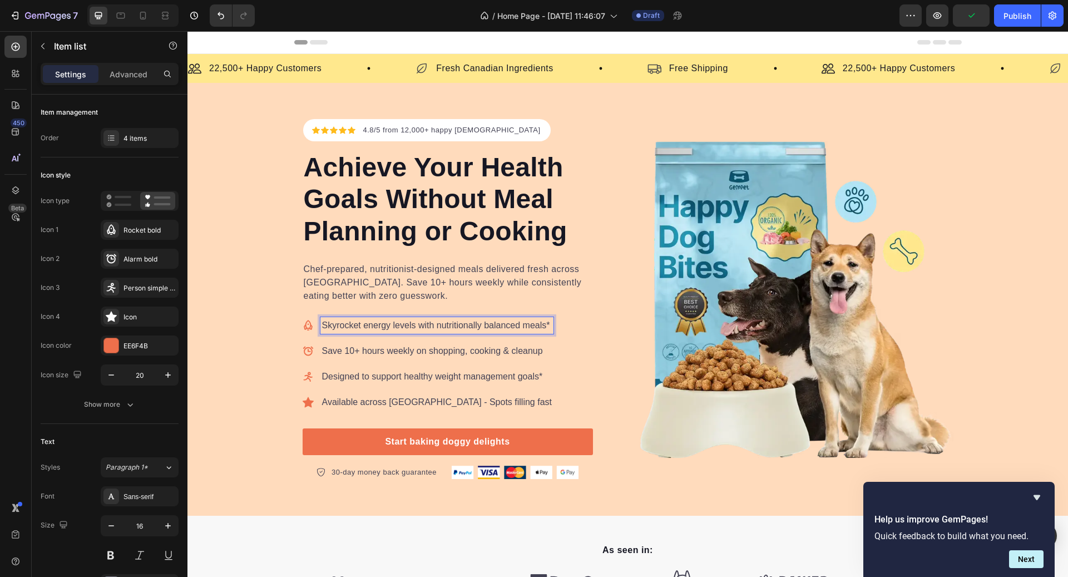
click at [430, 412] on div "Skyrocket energy levels with nutritionally balanced meals* Save 10+ hours weekl…" at bounding box center [448, 372] width 290 height 111
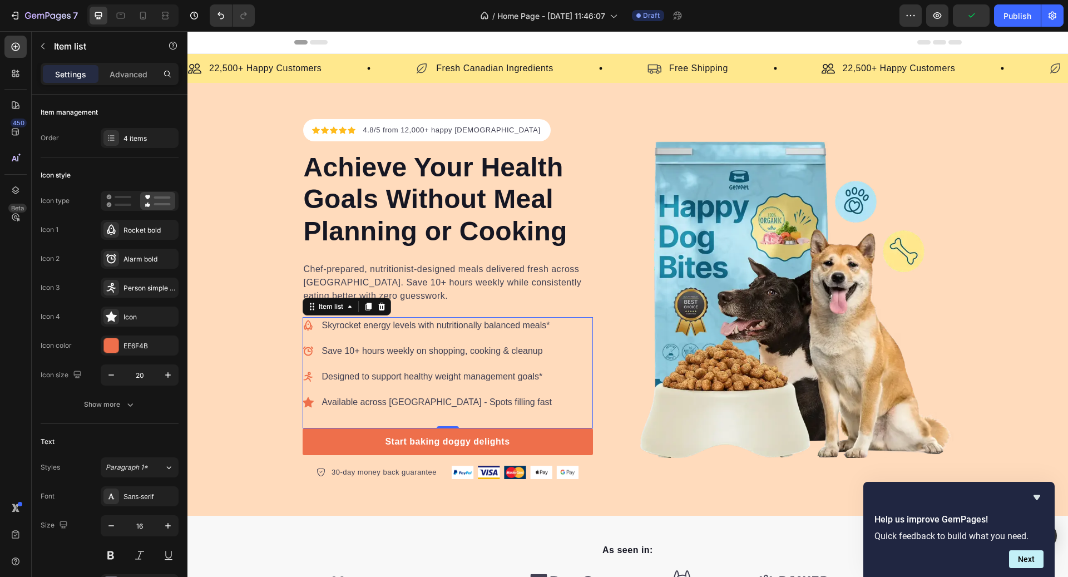
click at [419, 401] on p "Available across [GEOGRAPHIC_DATA] - Spots filling fast" at bounding box center [437, 402] width 230 height 13
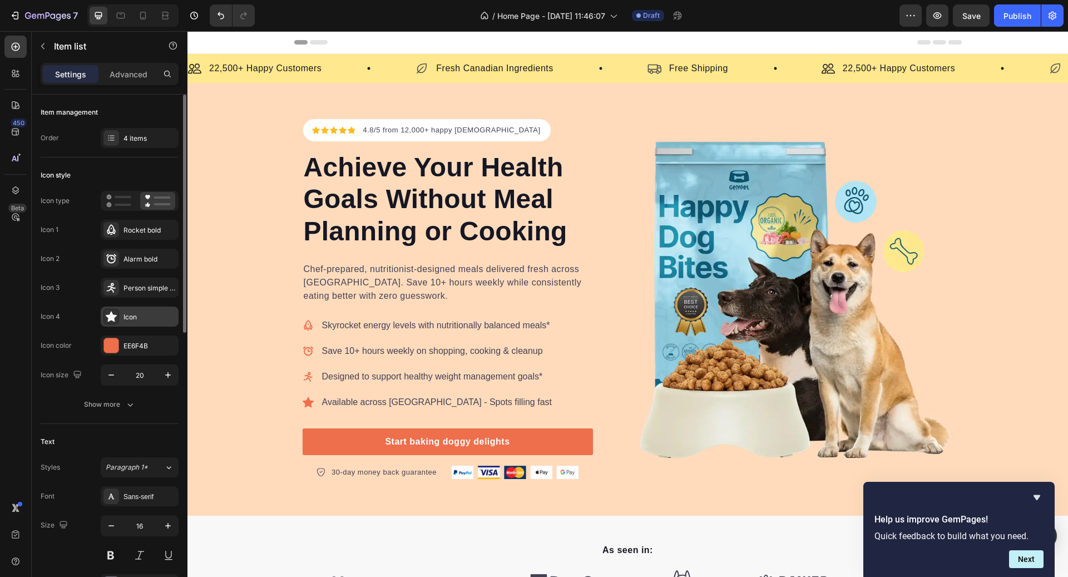
click at [132, 312] on div "Icon" at bounding box center [150, 317] width 52 height 10
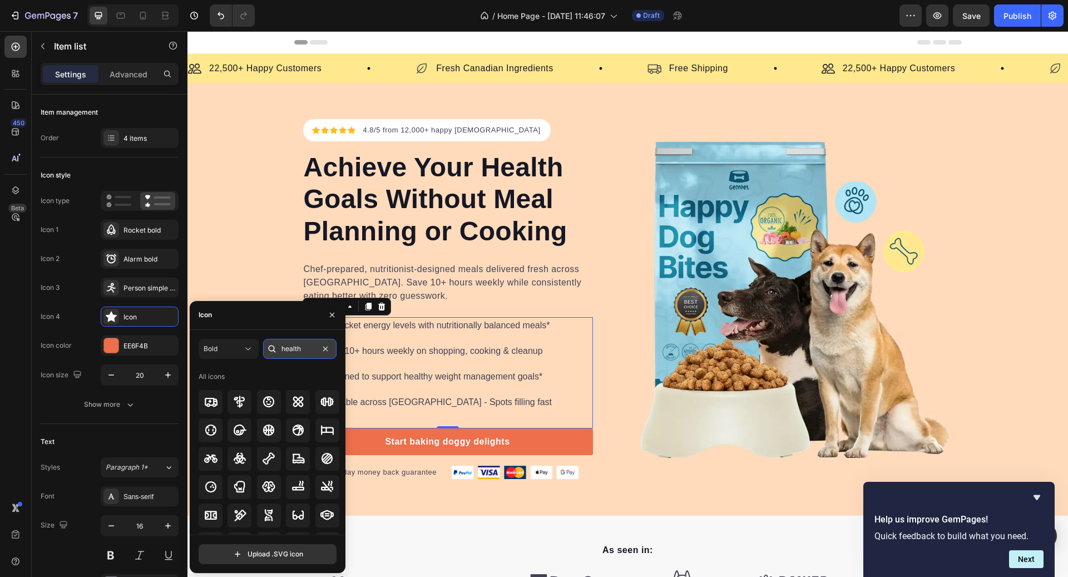
click at [293, 340] on input "health" at bounding box center [299, 349] width 73 height 20
type input "location"
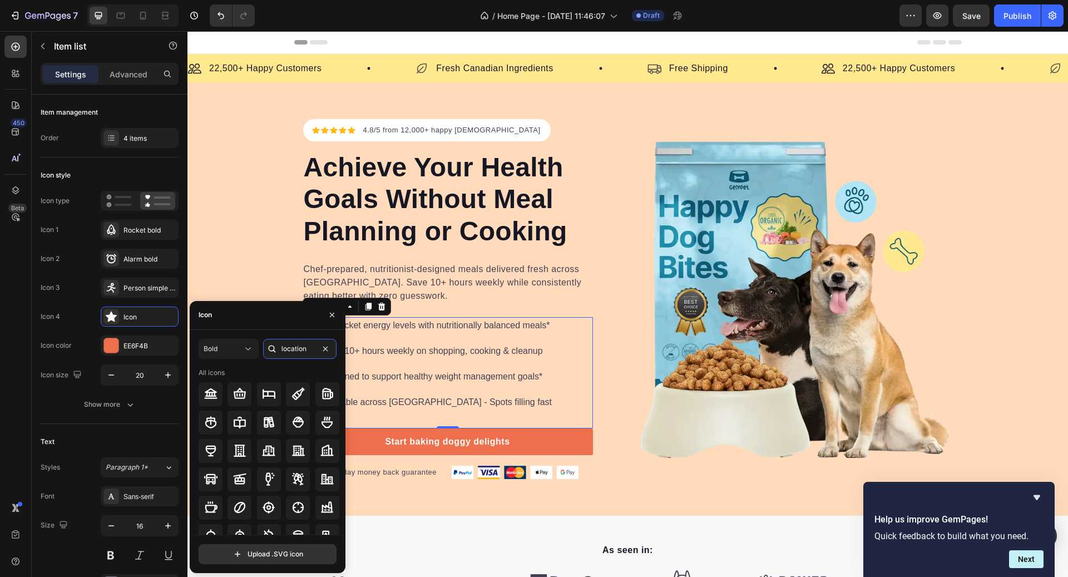
scroll to position [170, 0]
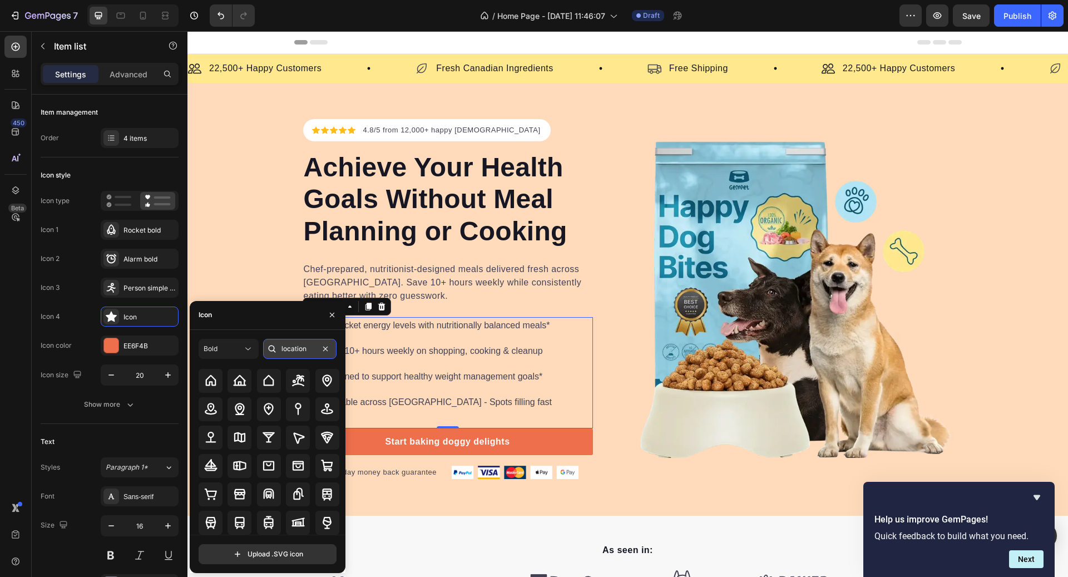
click at [313, 351] on input "location" at bounding box center [299, 349] width 73 height 20
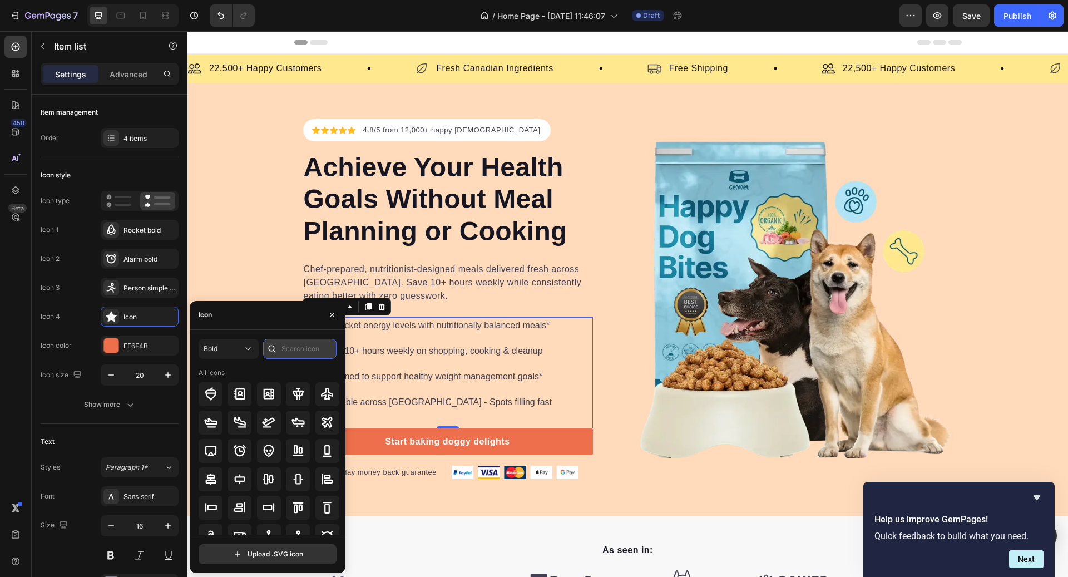
type input "p"
type input "location"
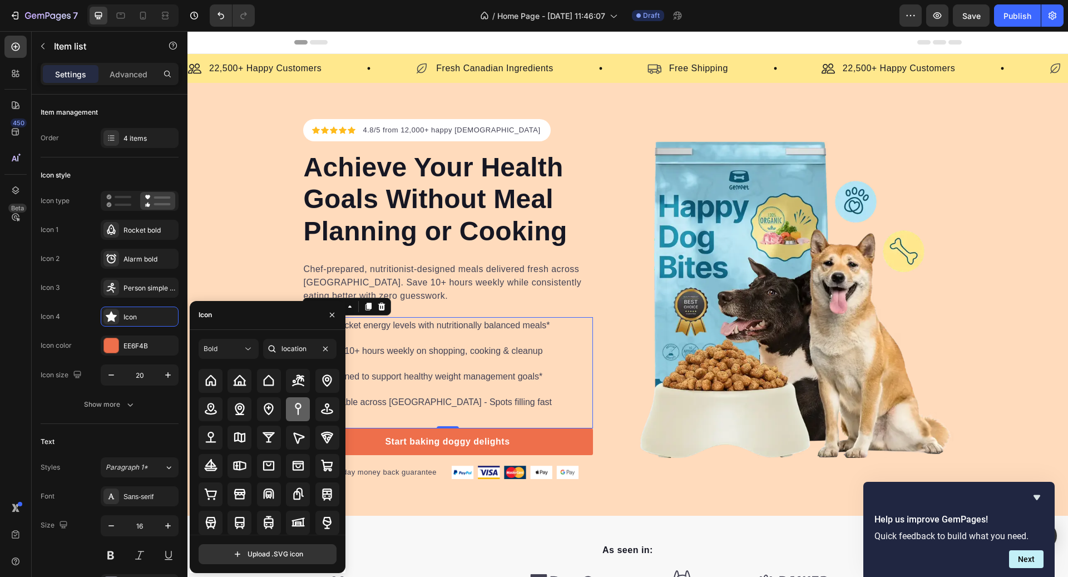
click at [296, 409] on icon at bounding box center [298, 409] width 6 height 12
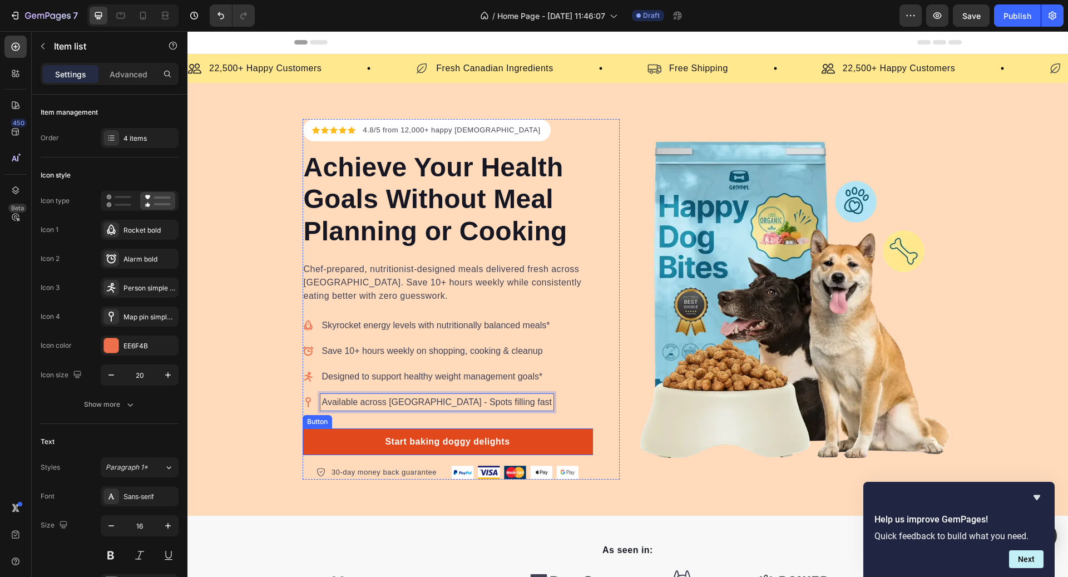
click at [363, 445] on link "Start baking doggy delights" at bounding box center [448, 441] width 290 height 27
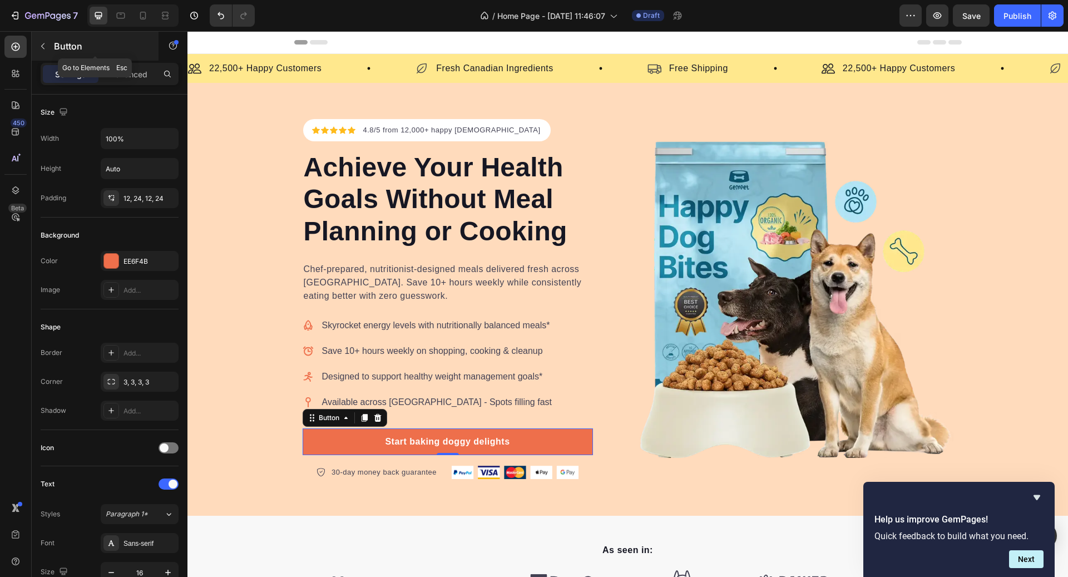
click at [62, 53] on div "Button" at bounding box center [95, 46] width 127 height 29
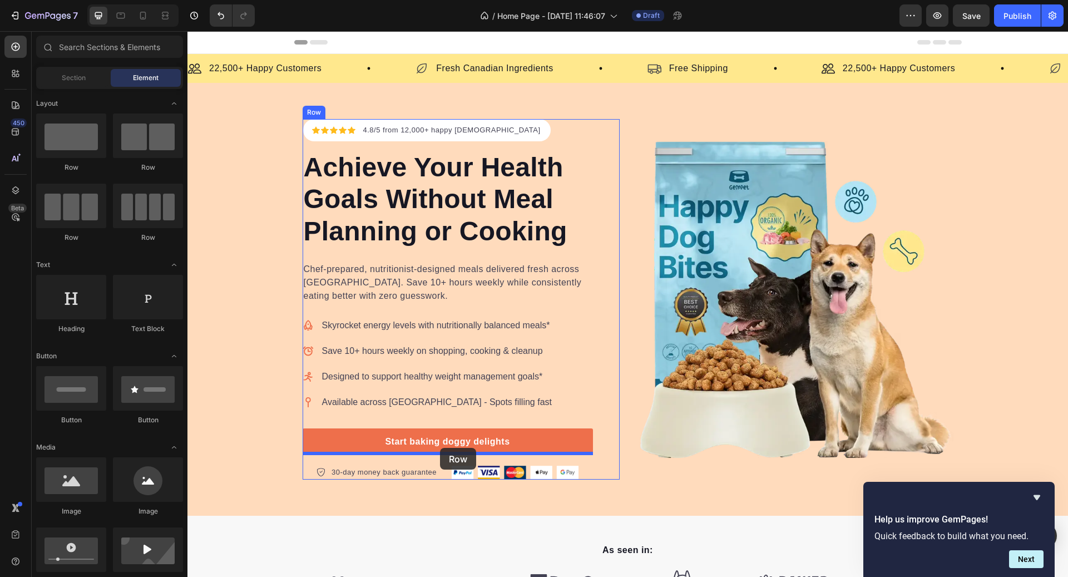
drag, startPoint x: 338, startPoint y: 179, endPoint x: 440, endPoint y: 448, distance: 287.6
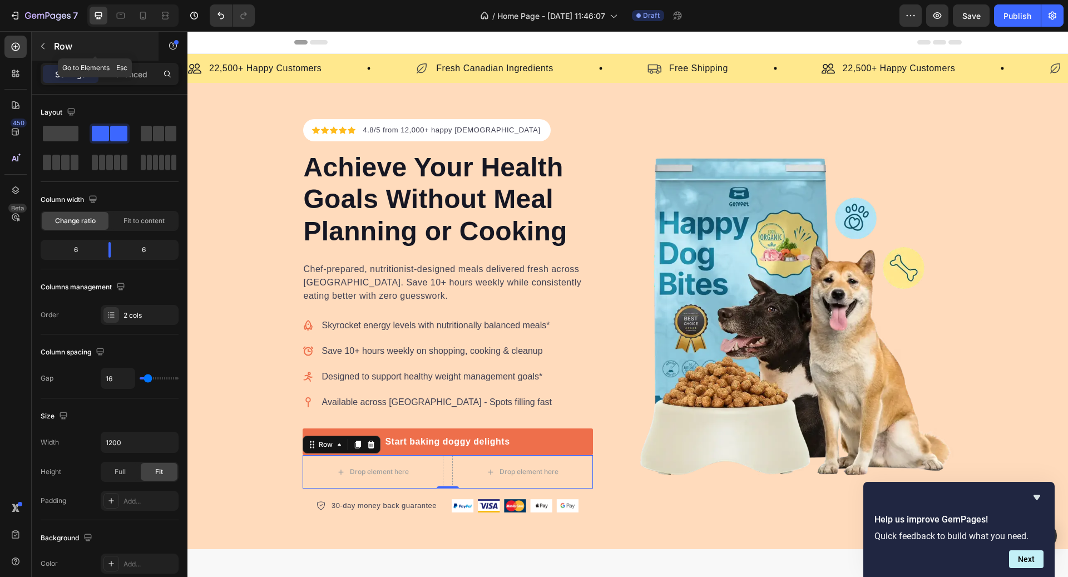
click at [46, 45] on icon "button" at bounding box center [42, 46] width 9 height 9
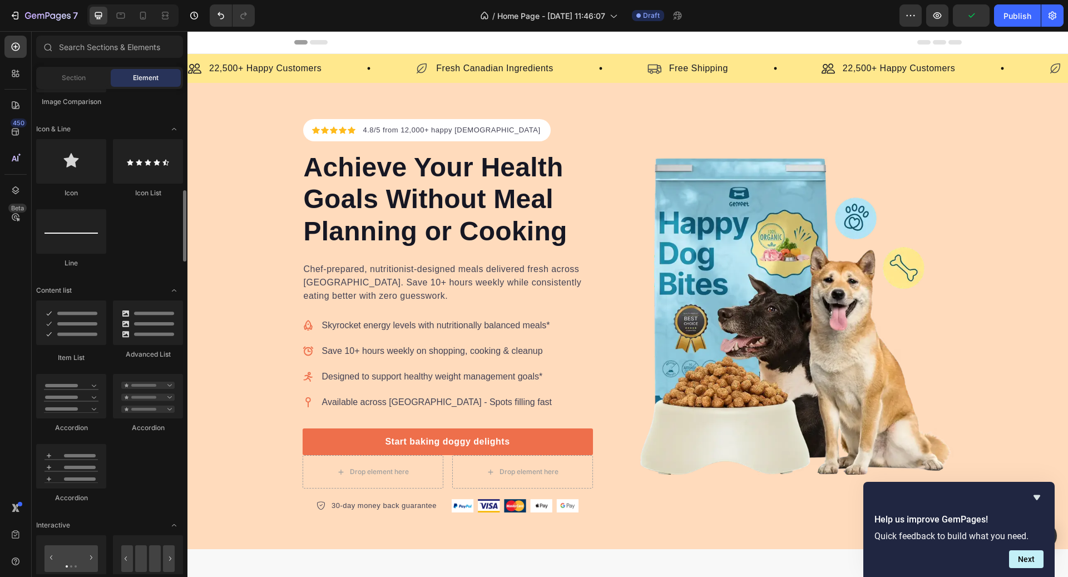
scroll to position [692, 0]
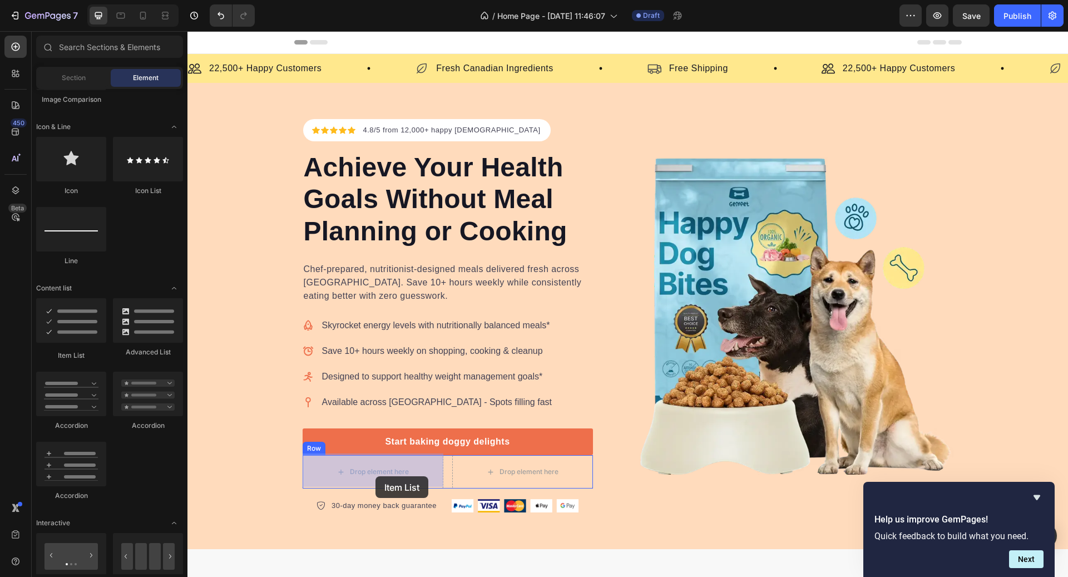
drag, startPoint x: 264, startPoint y: 353, endPoint x: 373, endPoint y: 476, distance: 164.3
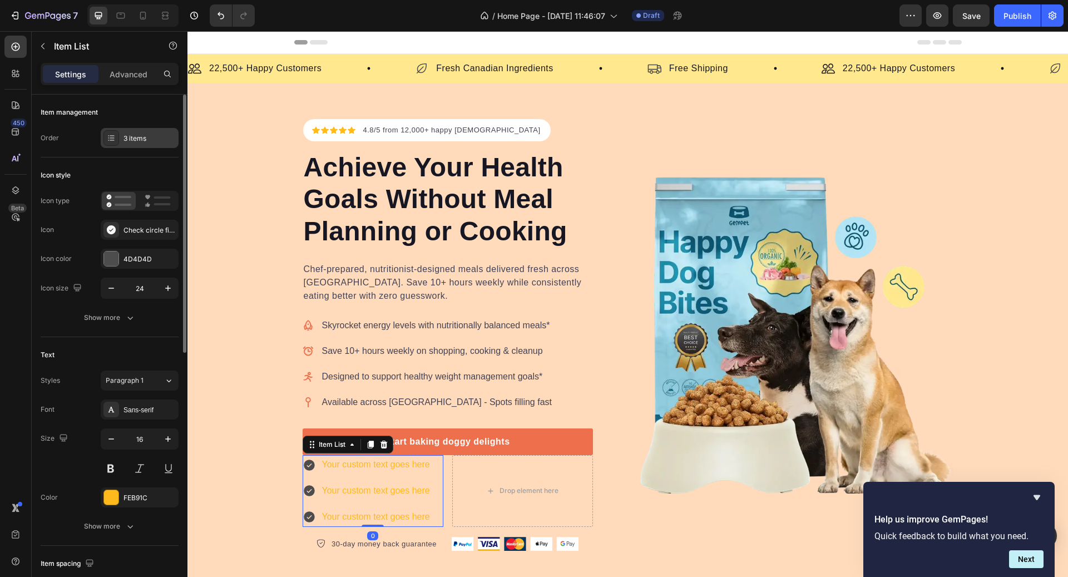
click at [130, 147] on div "3 items" at bounding box center [140, 138] width 78 height 20
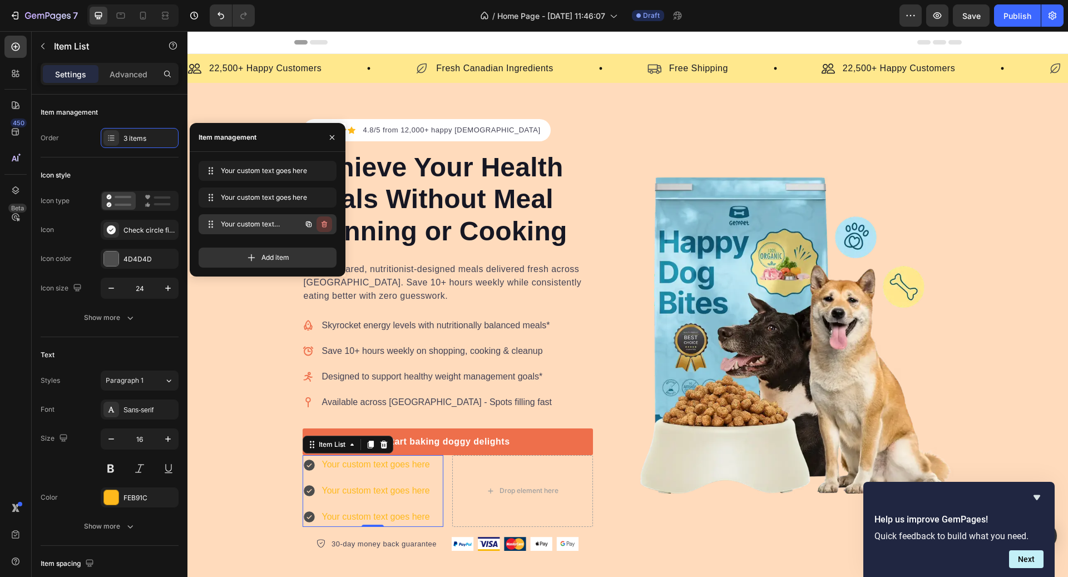
click at [322, 221] on icon "button" at bounding box center [324, 224] width 9 height 9
click at [322, 221] on div "Delete" at bounding box center [317, 224] width 21 height 10
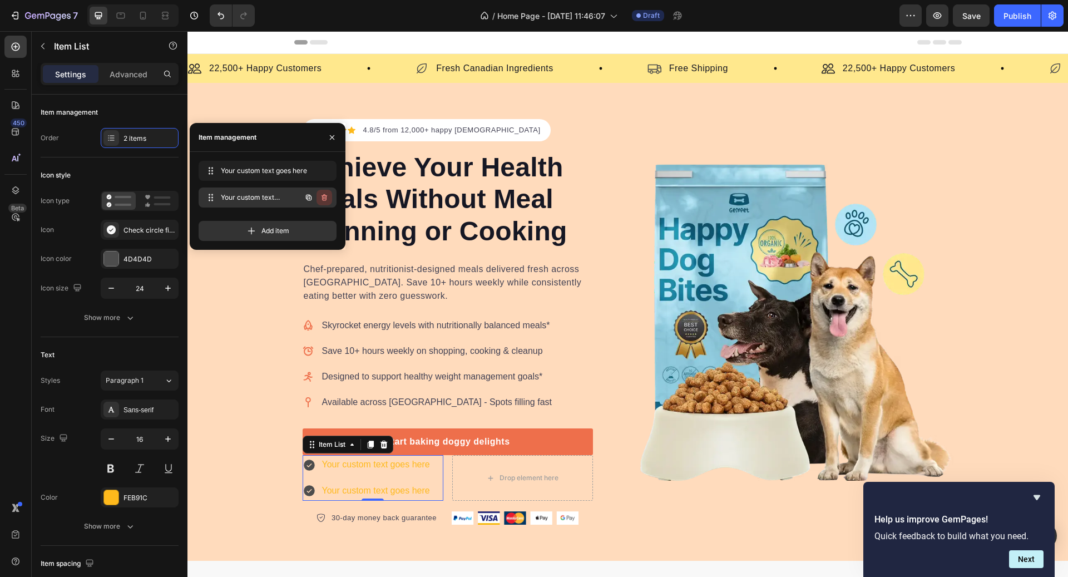
click at [325, 200] on icon "button" at bounding box center [325, 197] width 6 height 7
click at [325, 200] on div "Delete" at bounding box center [317, 197] width 21 height 10
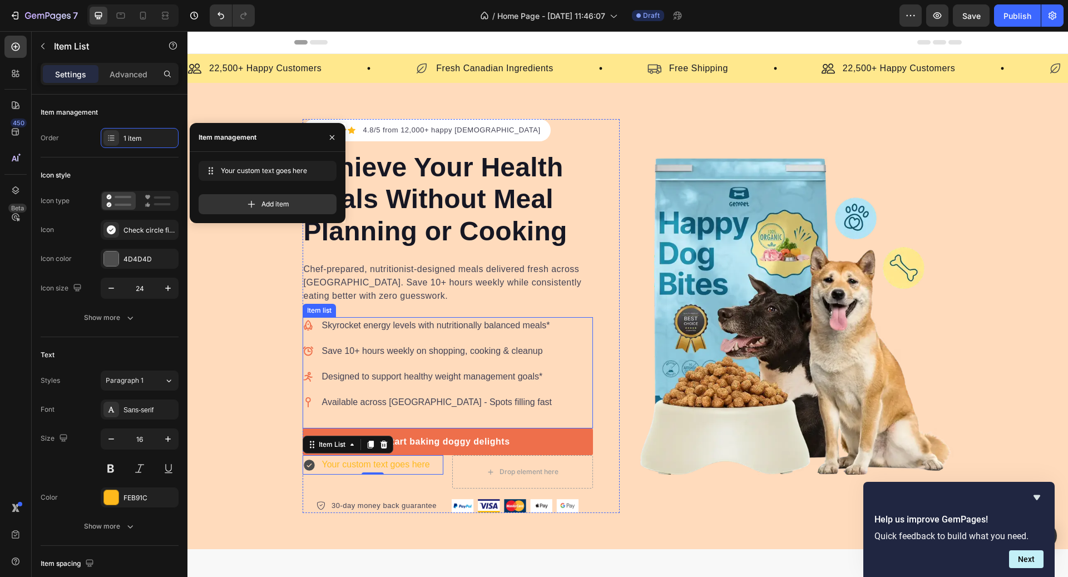
click at [340, 324] on p "Skyrocket energy levels with nutritionally balanced meals*" at bounding box center [437, 325] width 230 height 13
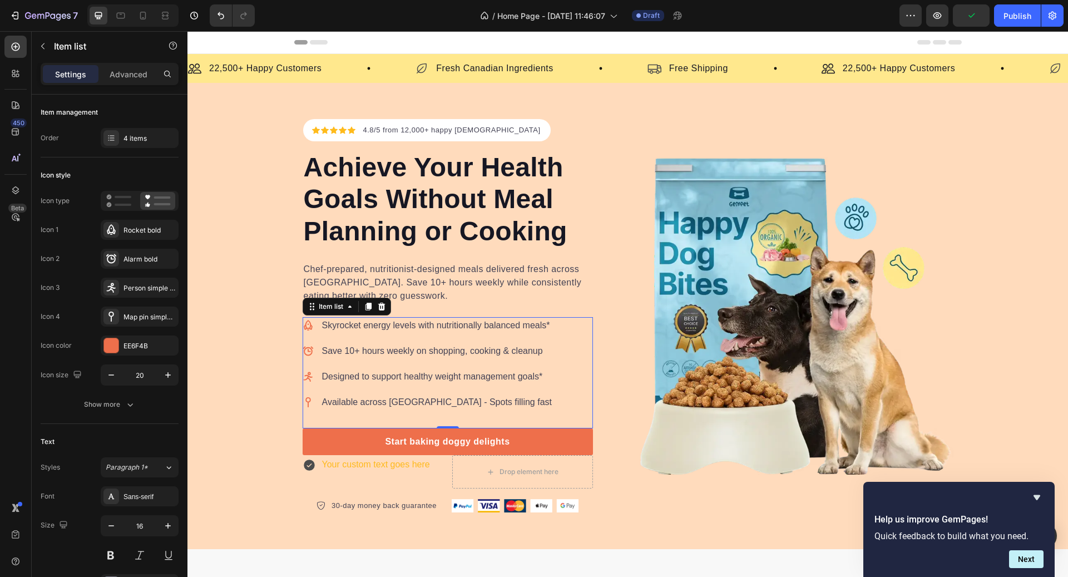
click at [306, 331] on div "Skyrocket energy levels with nutritionally balanced meals*" at bounding box center [428, 325] width 251 height 17
click at [306, 328] on icon at bounding box center [308, 325] width 9 height 10
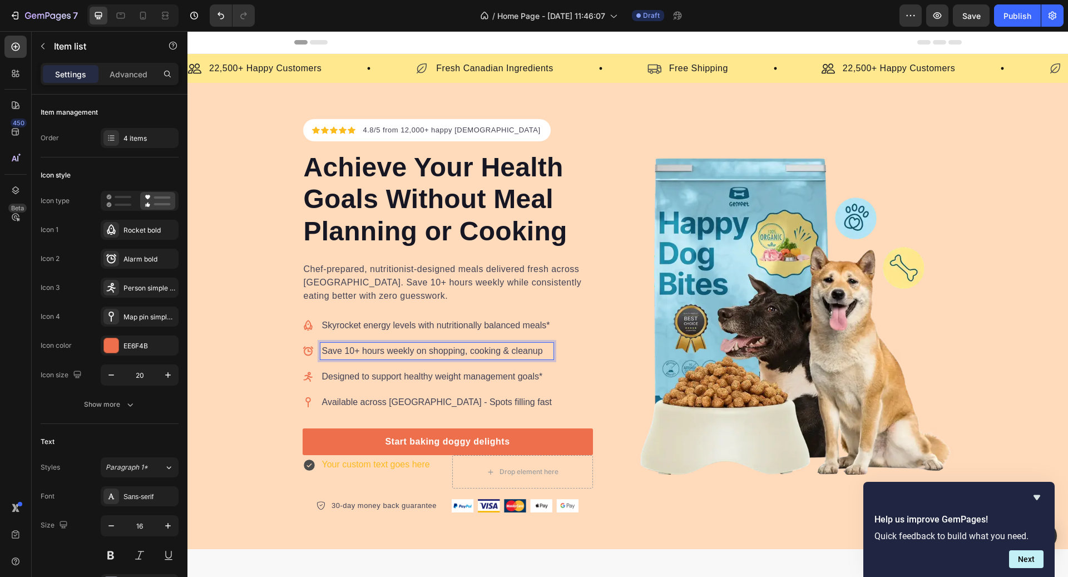
click at [553, 347] on div "Save 10+ hours weekly on shopping, cooking & cleanup" at bounding box center [436, 351] width 233 height 17
click at [535, 322] on p "Skyrocket energy levels with nutritionally balanced meals*" at bounding box center [437, 325] width 230 height 13
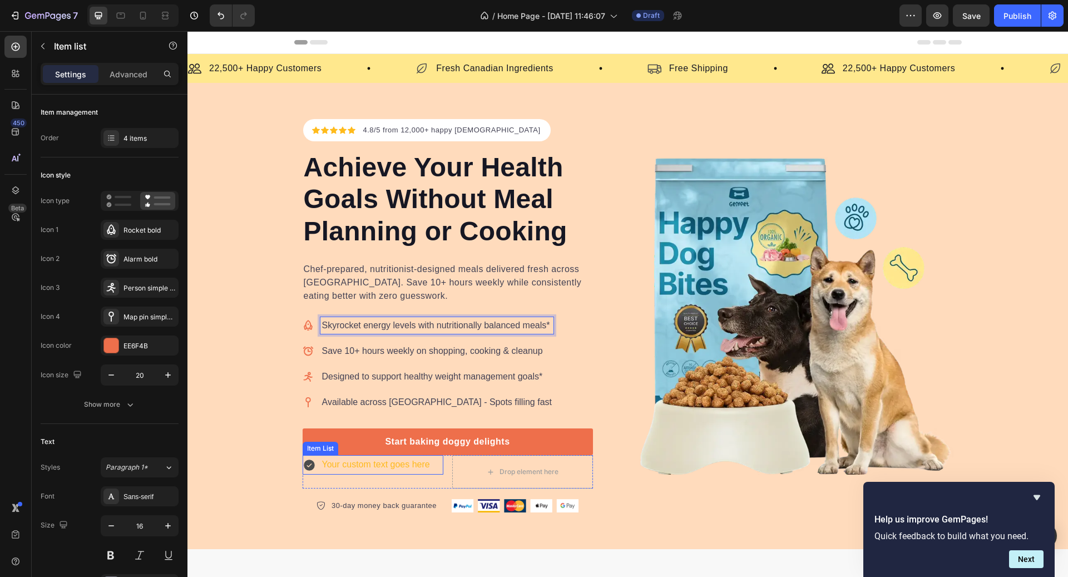
click at [353, 466] on div "Your custom text goes here" at bounding box center [375, 464] width 111 height 19
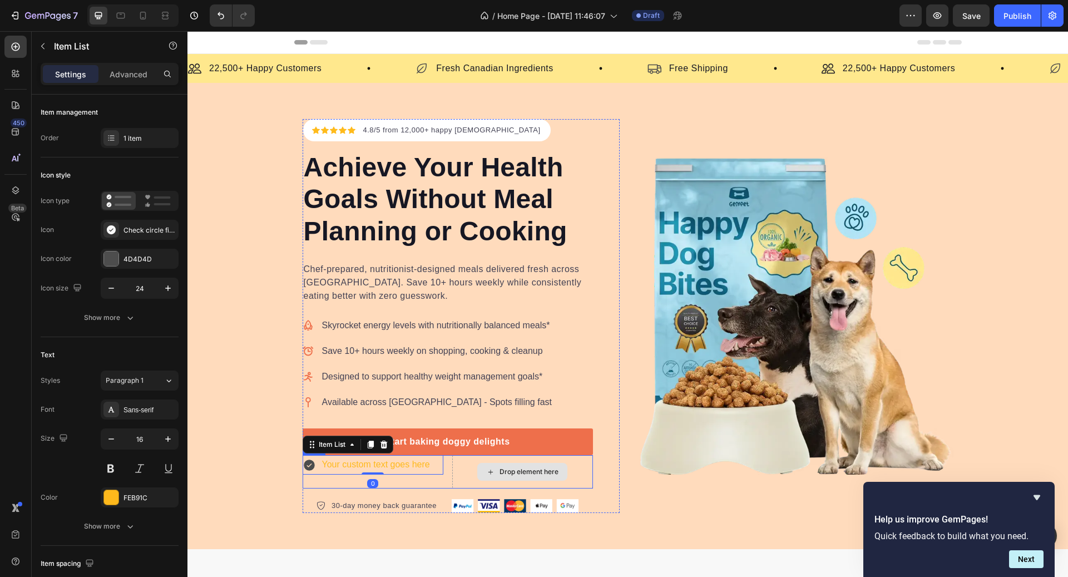
click at [479, 465] on div "Drop element here" at bounding box center [522, 472] width 90 height 18
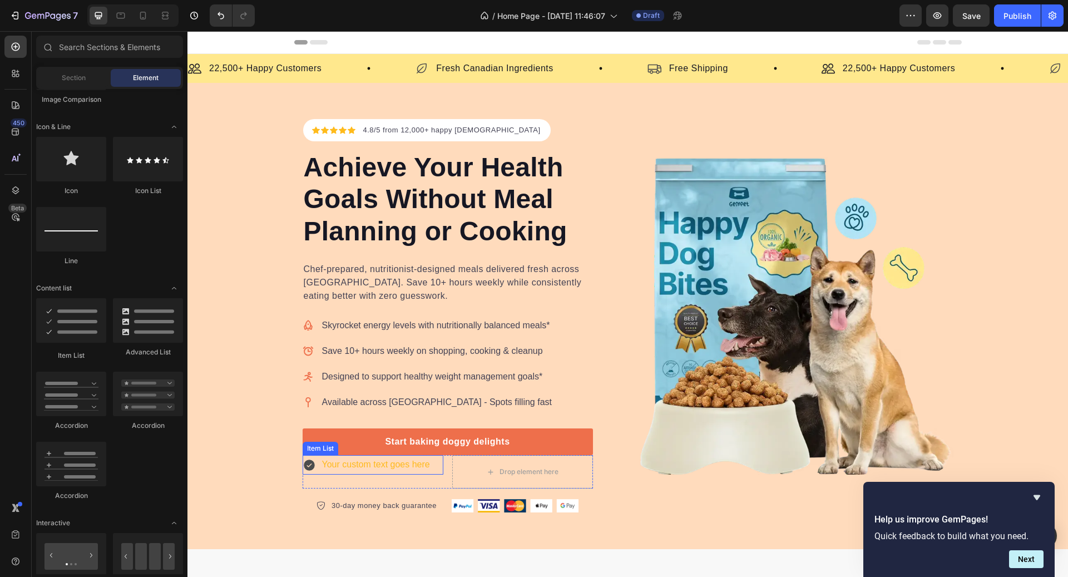
click at [404, 466] on div "Your custom text goes here" at bounding box center [375, 464] width 111 height 19
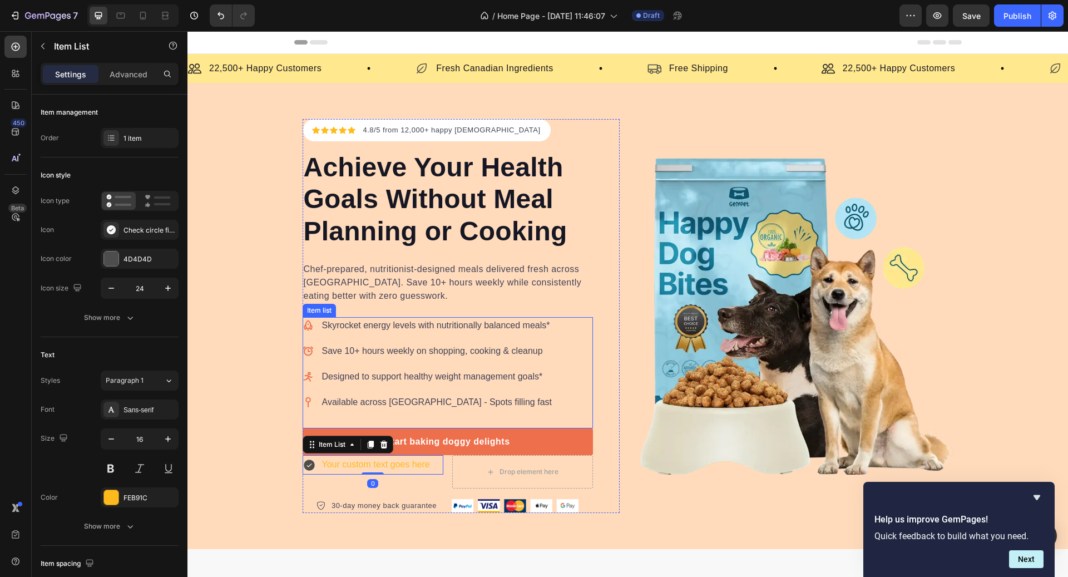
click at [386, 319] on p "Skyrocket energy levels with nutritionally balanced meals*" at bounding box center [437, 325] width 230 height 13
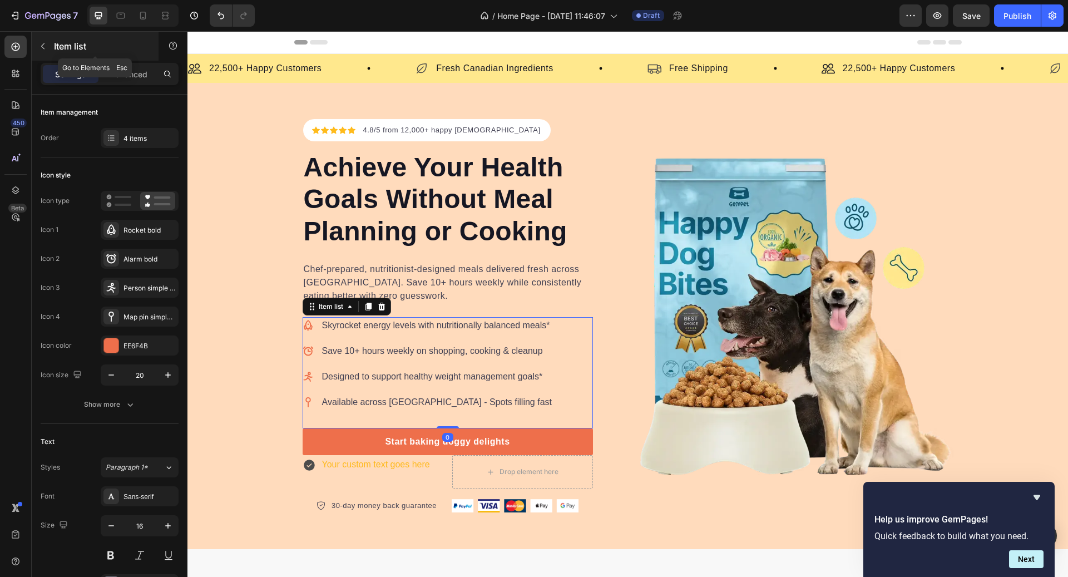
click at [45, 52] on button "button" at bounding box center [43, 46] width 18 height 18
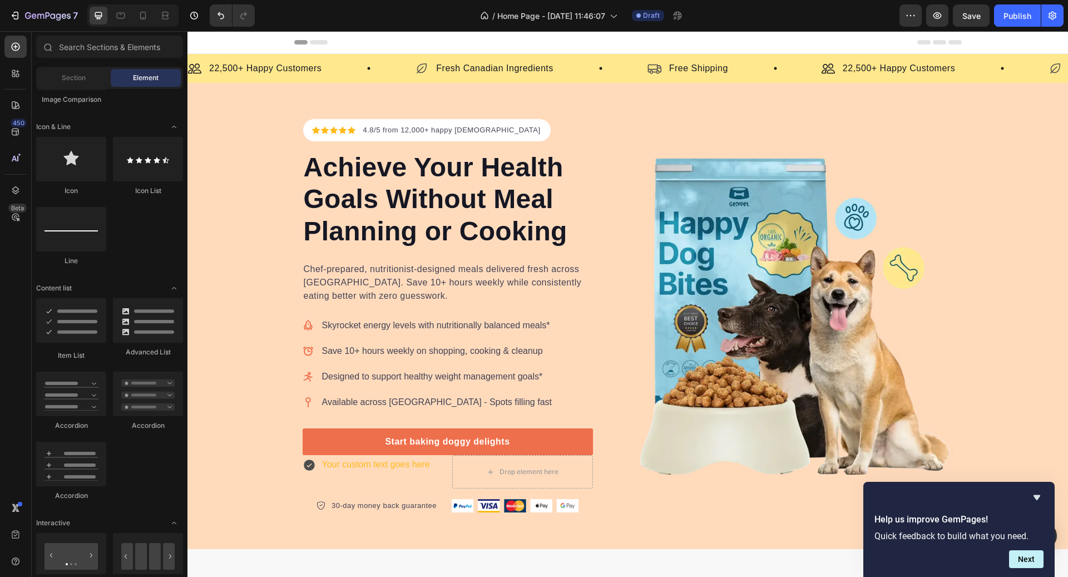
scroll to position [0, 0]
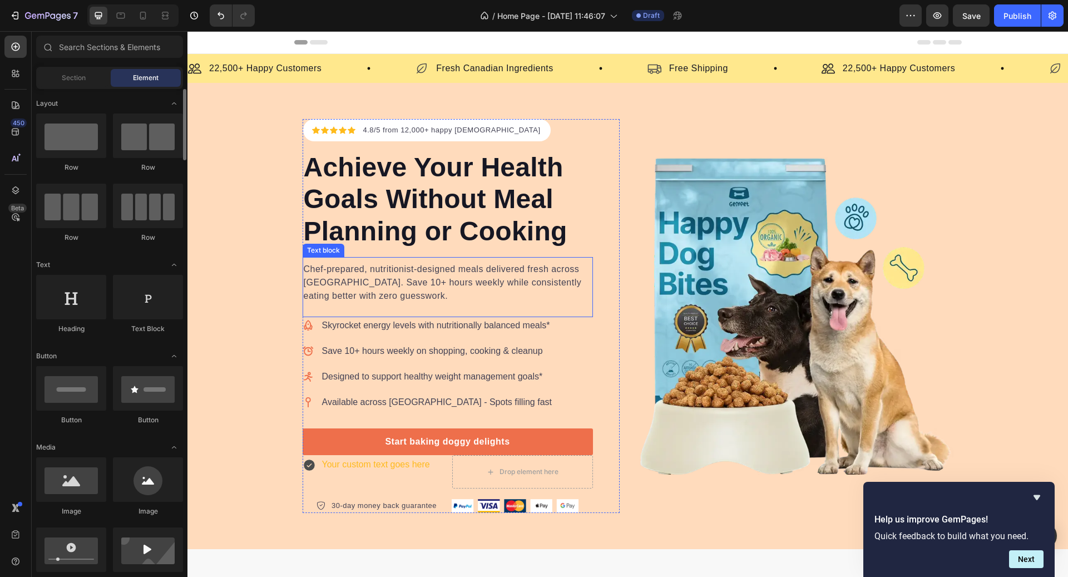
click at [333, 273] on p "Chef-prepared, nutritionist-designed meals delivered fresh across [GEOGRAPHIC_D…" at bounding box center [448, 283] width 288 height 40
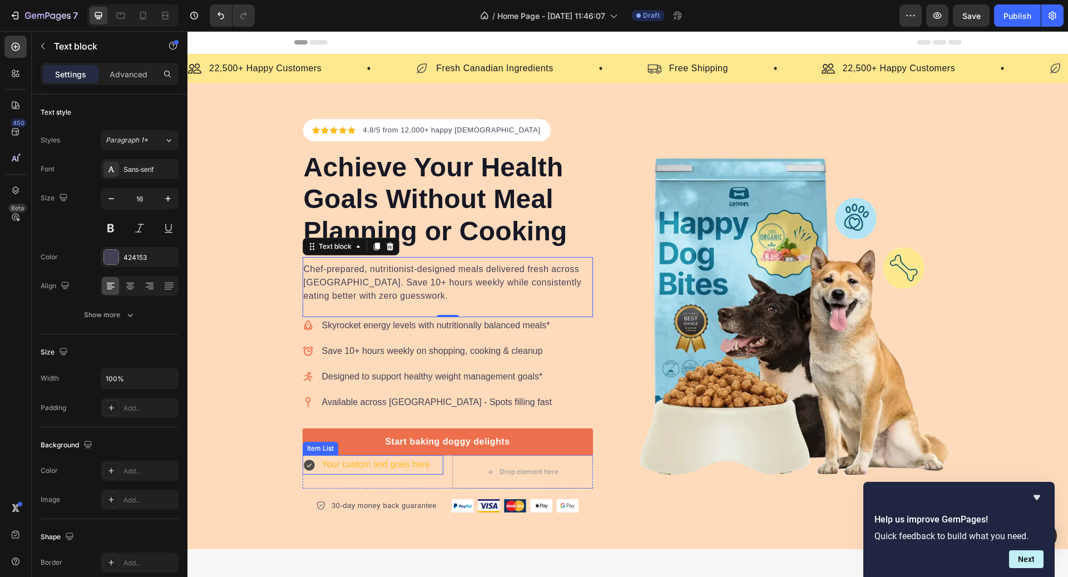
click at [346, 466] on div "Your custom text goes here" at bounding box center [375, 464] width 111 height 19
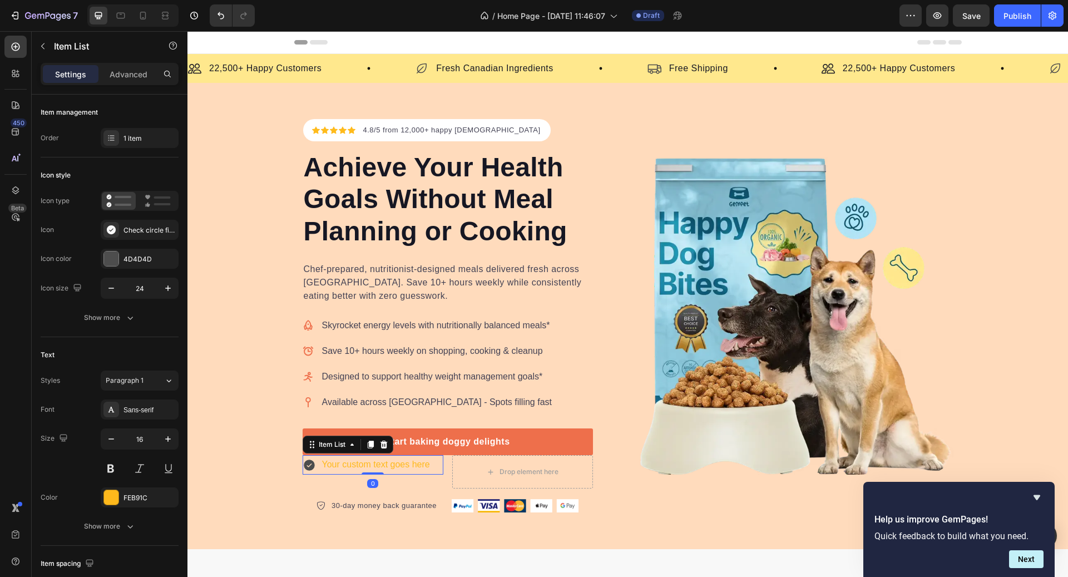
click at [356, 461] on div "Your custom text goes here" at bounding box center [375, 464] width 111 height 19
click at [356, 461] on p "Your custom text goes here" at bounding box center [376, 465] width 108 height 16
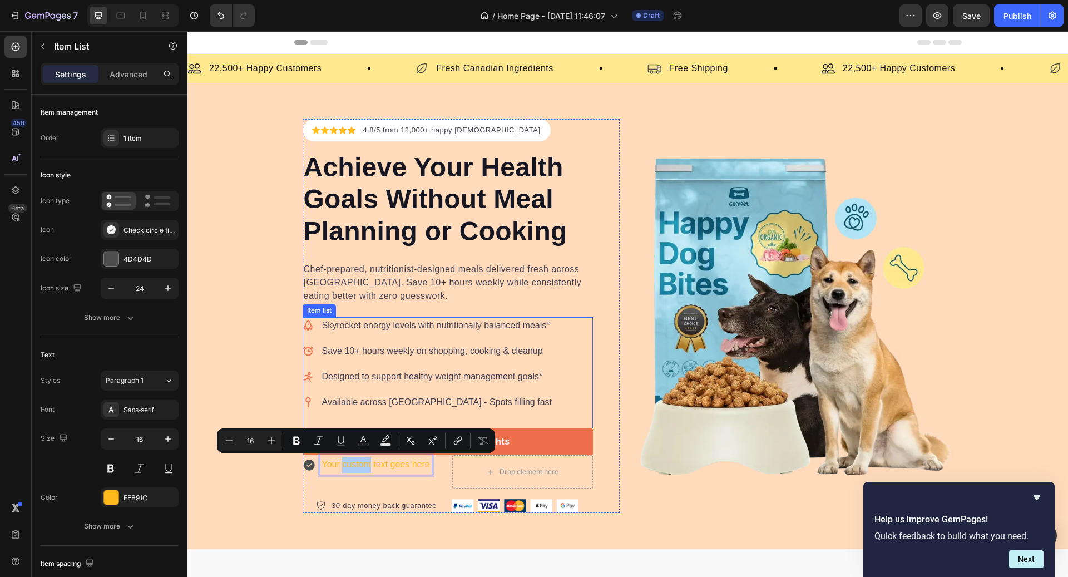
click at [383, 385] on div "Skyrocket energy levels with nutritionally balanced meals* Save 10+ hours weekl…" at bounding box center [428, 363] width 251 height 93
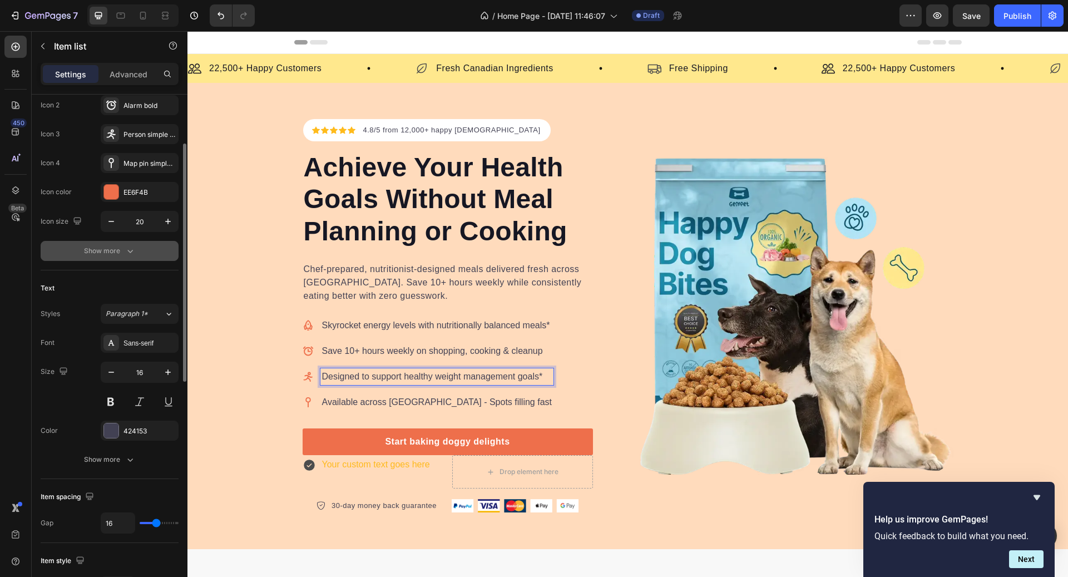
scroll to position [158, 0]
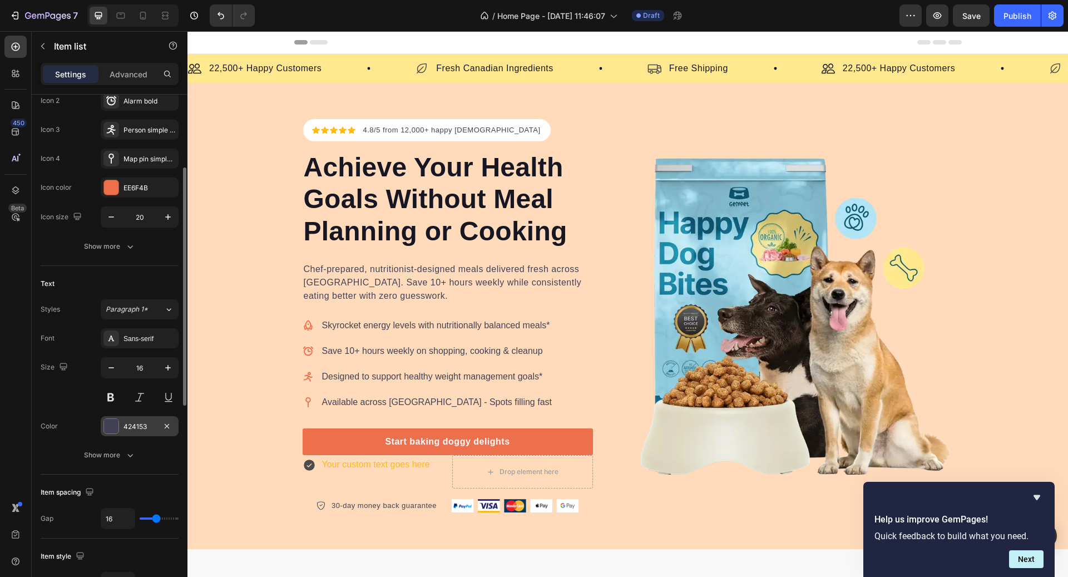
click at [139, 427] on div "424153" at bounding box center [140, 427] width 32 height 10
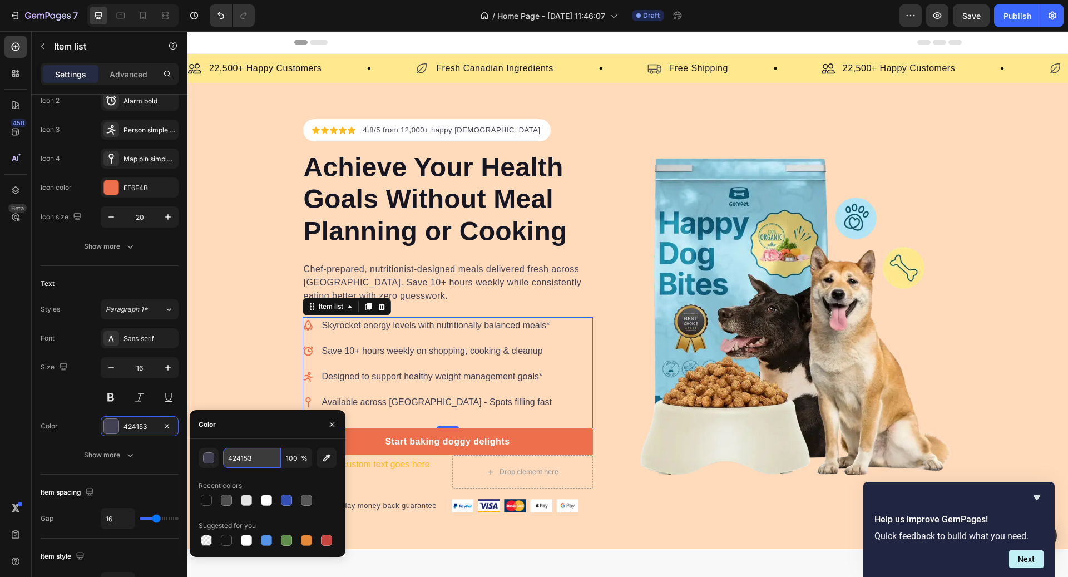
click at [269, 462] on input "424153" at bounding box center [252, 458] width 58 height 20
click at [408, 462] on p "Your custom text goes here" at bounding box center [376, 465] width 108 height 16
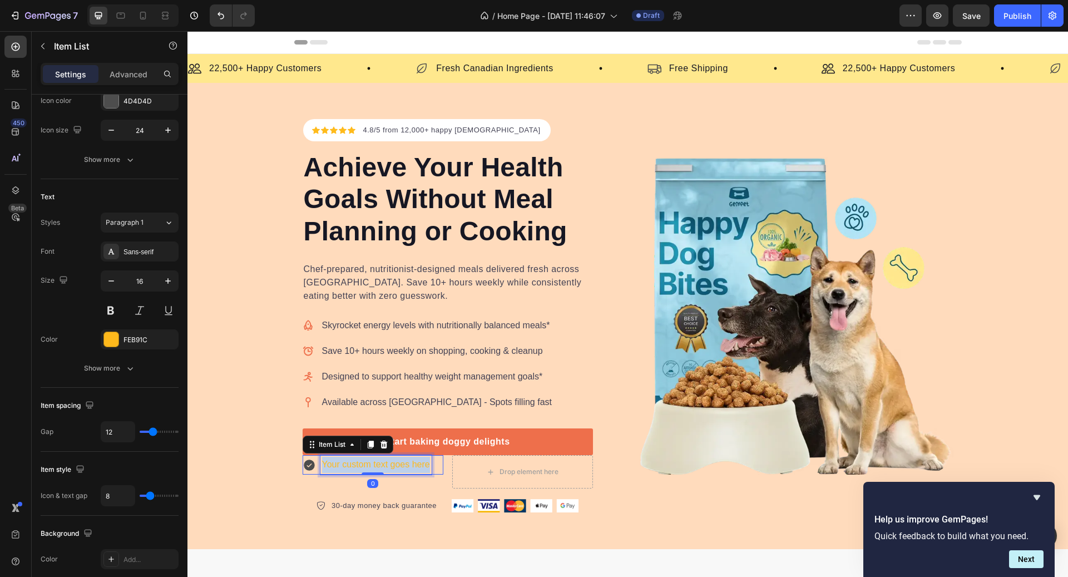
click at [408, 462] on p "Your custom text goes here" at bounding box center [376, 465] width 108 height 16
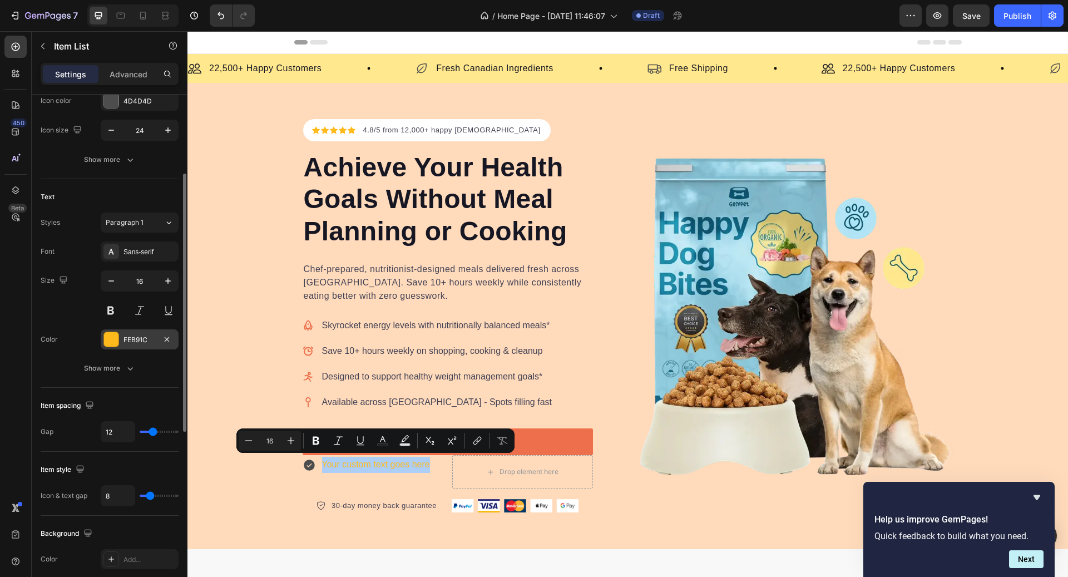
click at [141, 343] on div "FEB91C" at bounding box center [140, 339] width 78 height 20
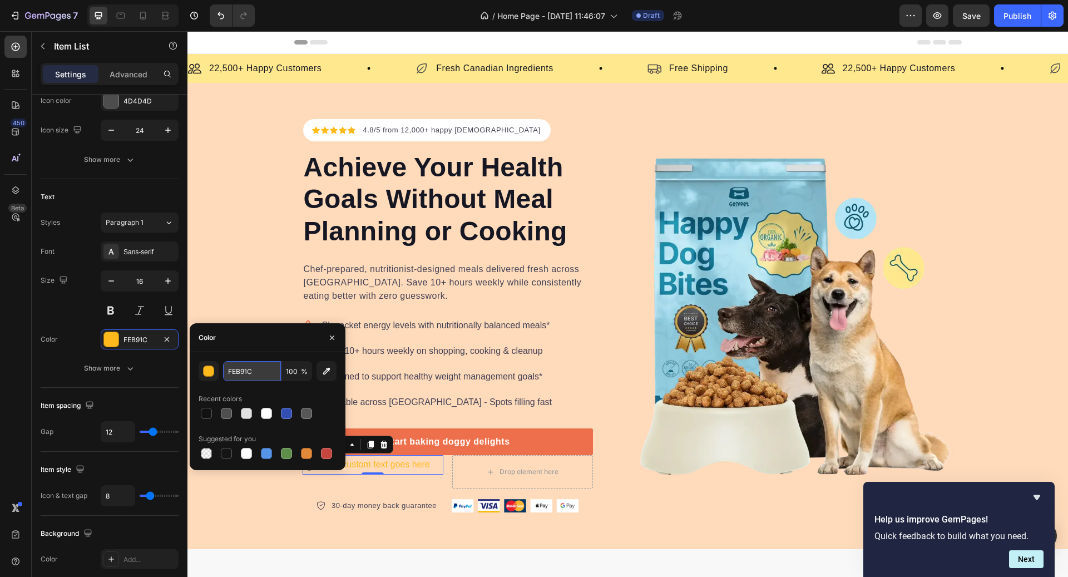
click at [246, 367] on input "FEB91C" at bounding box center [252, 371] width 58 height 20
paste input "424153"
type input "424153"
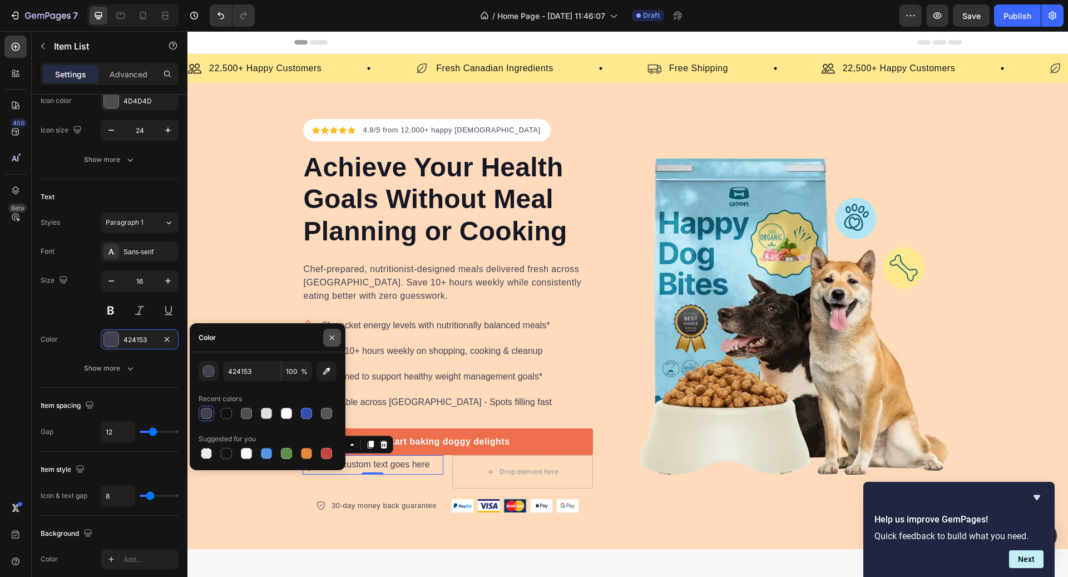
click at [335, 342] on icon "button" at bounding box center [332, 337] width 9 height 9
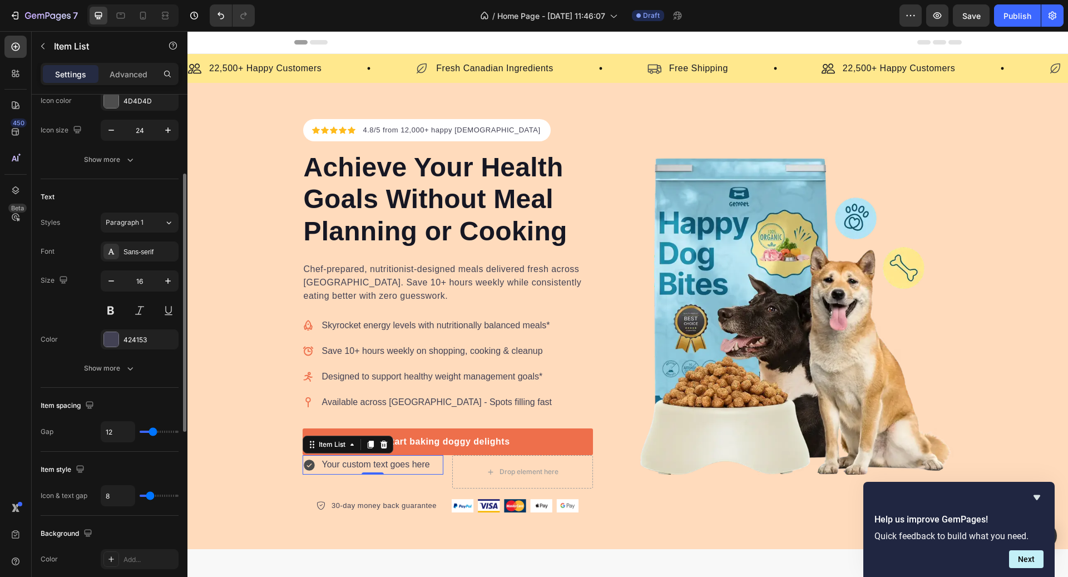
scroll to position [0, 0]
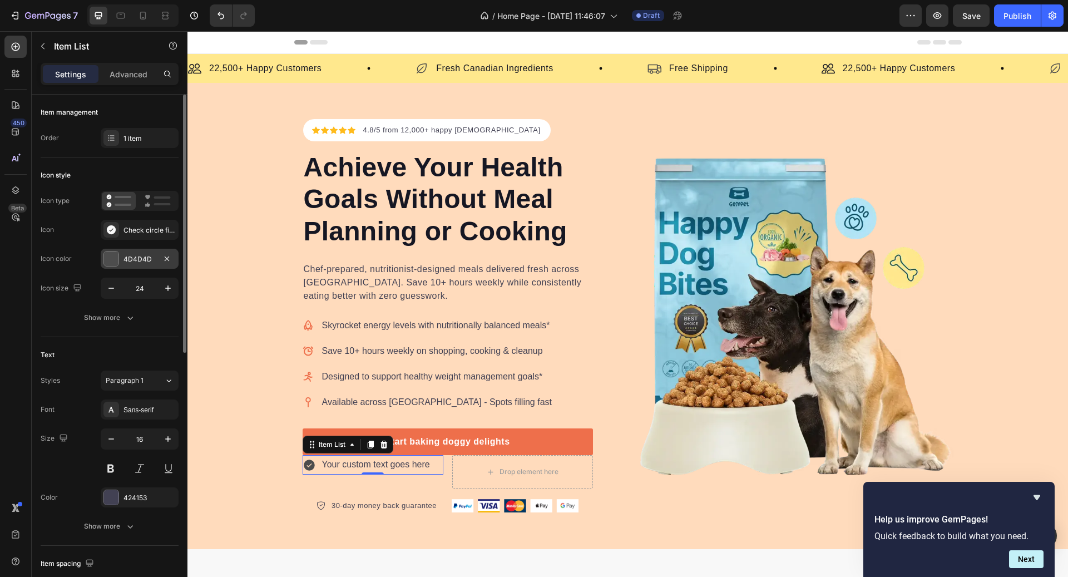
click at [125, 260] on div "4D4D4D" at bounding box center [140, 259] width 32 height 10
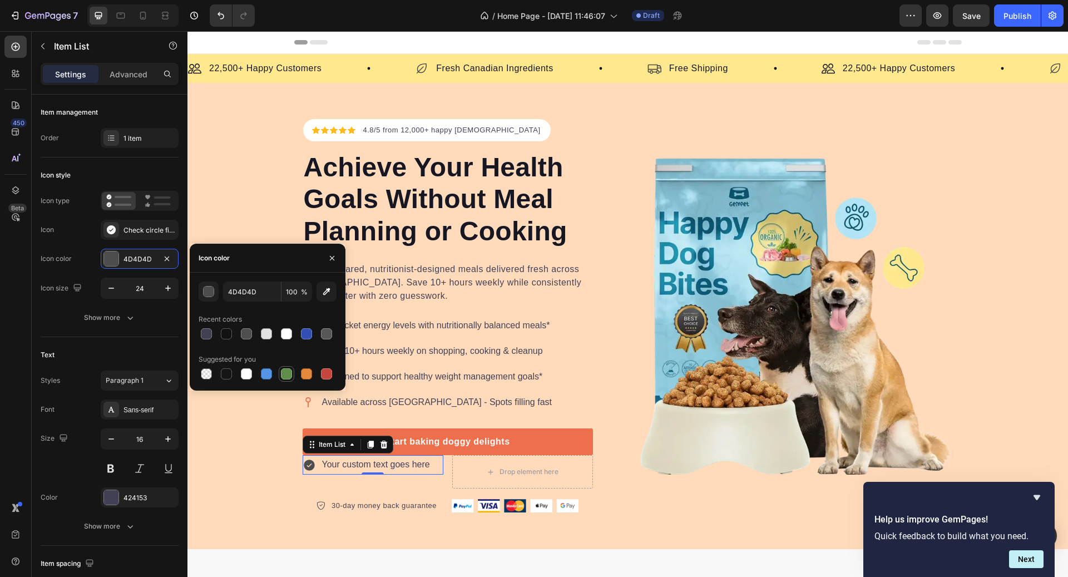
click at [289, 371] on div at bounding box center [286, 373] width 11 height 11
click at [204, 336] on div at bounding box center [206, 333] width 11 height 11
type input "424153"
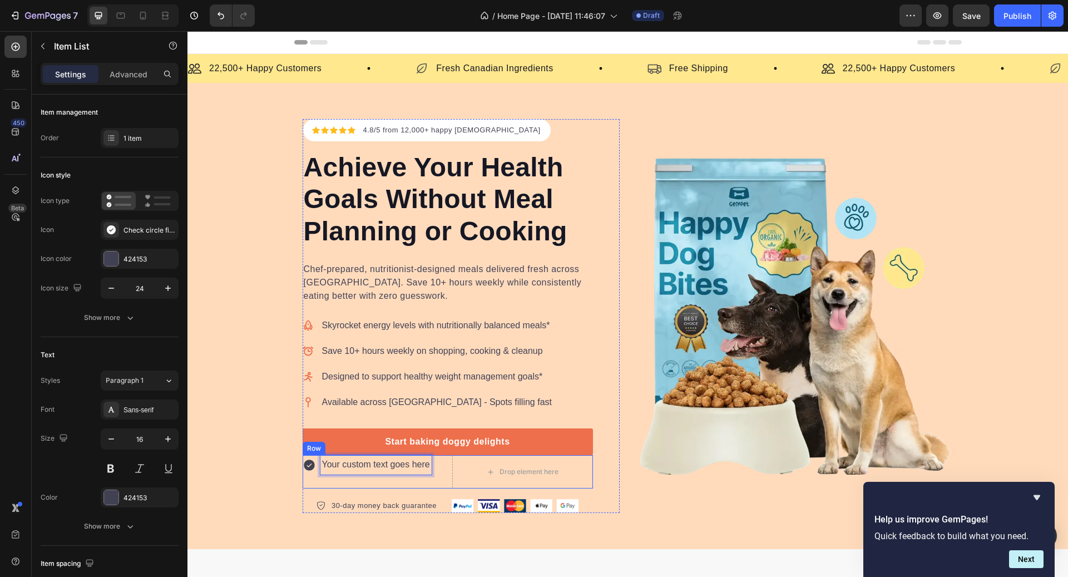
click at [309, 473] on div "Your custom text goes here Item List 0" at bounding box center [373, 471] width 141 height 33
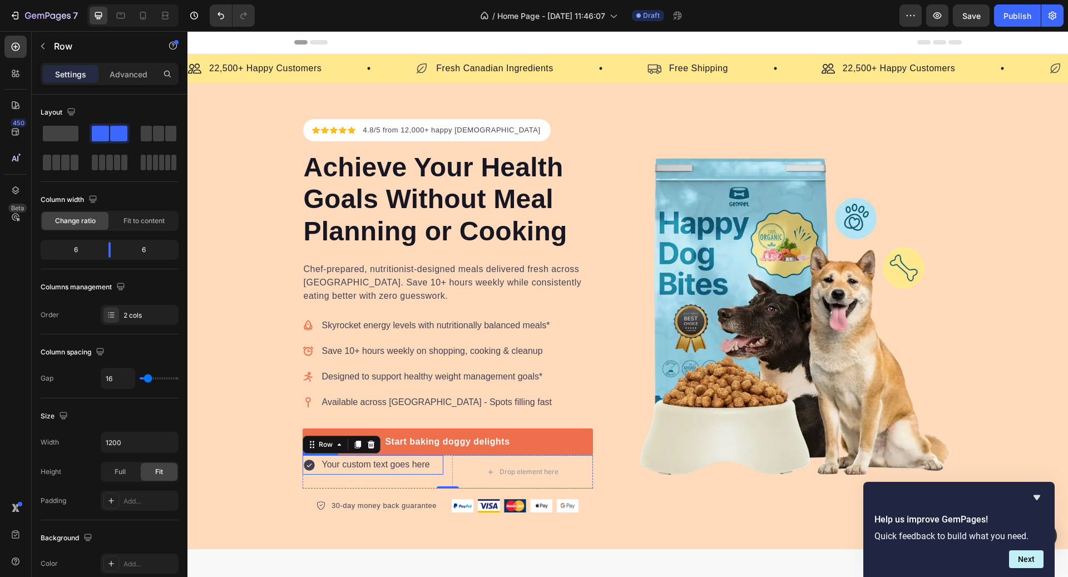
click at [314, 467] on icon at bounding box center [309, 464] width 13 height 13
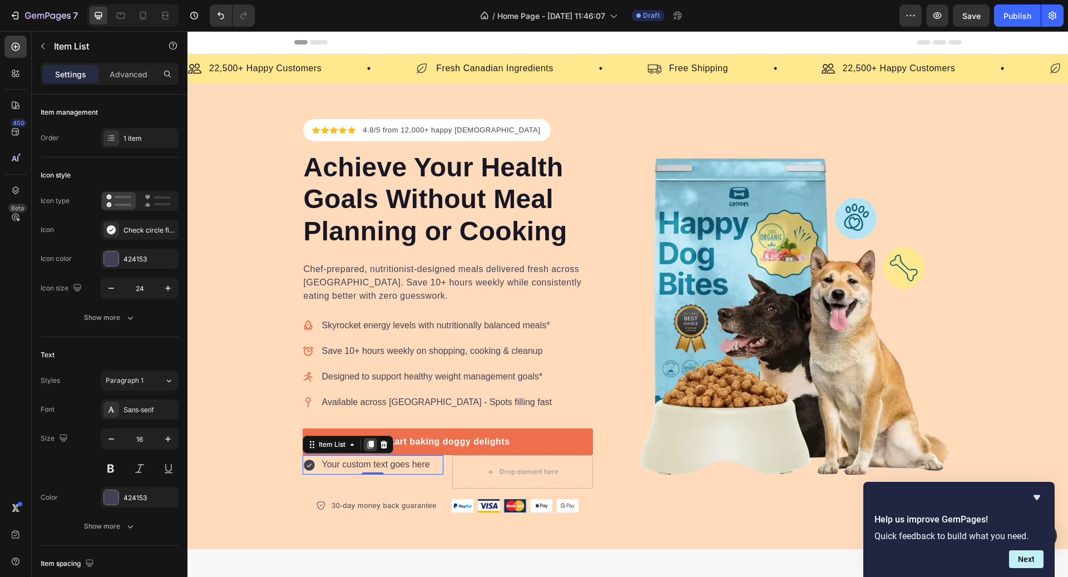
click at [372, 441] on icon at bounding box center [370, 445] width 6 height 8
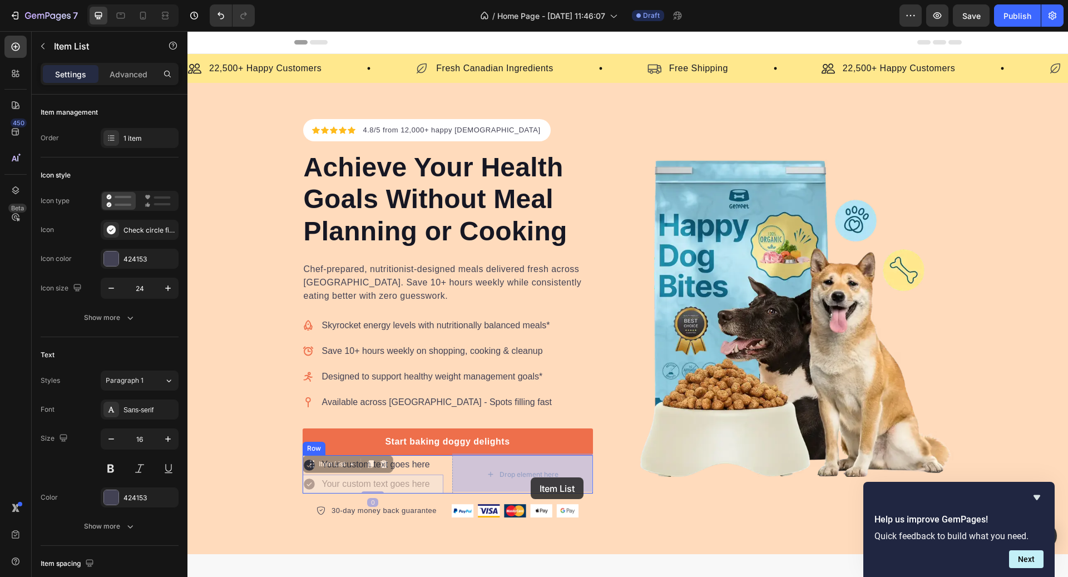
drag, startPoint x: 342, startPoint y: 463, endPoint x: 529, endPoint y: 476, distance: 187.4
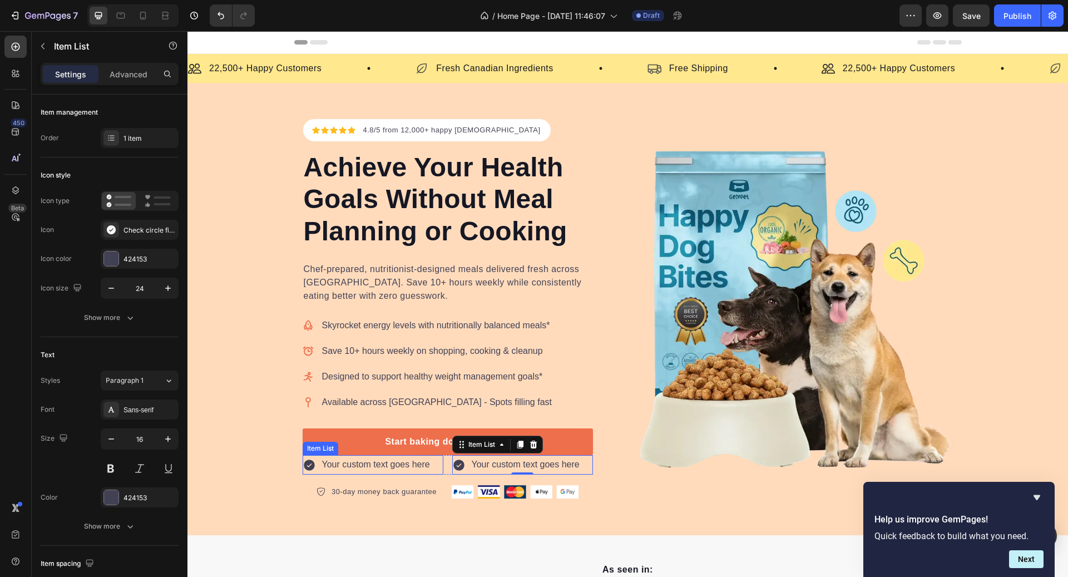
click at [361, 462] on p "Your custom text goes here" at bounding box center [376, 465] width 108 height 16
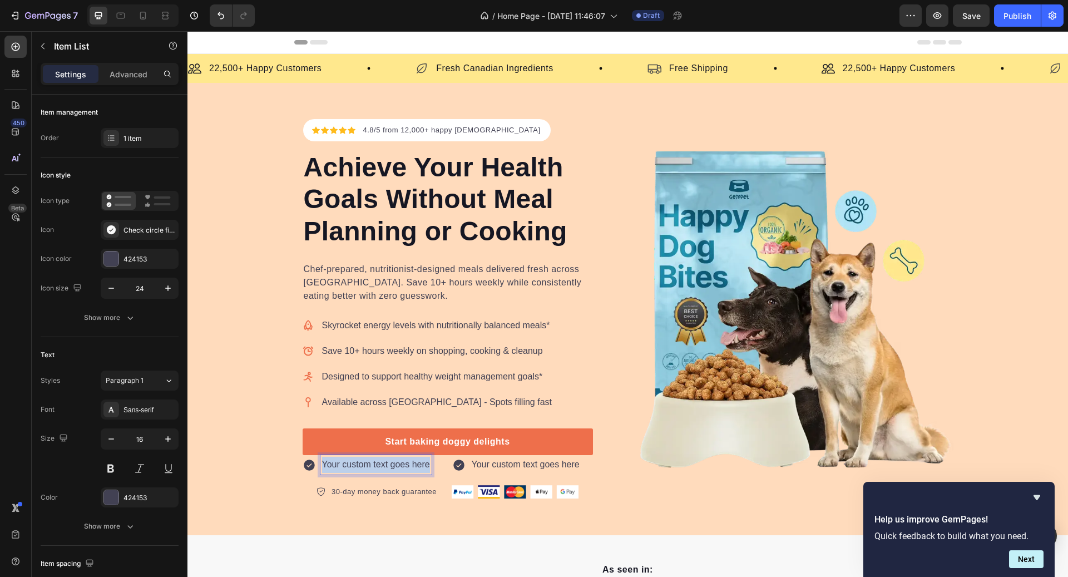
click at [361, 462] on p "Your custom text goes here" at bounding box center [376, 465] width 108 height 16
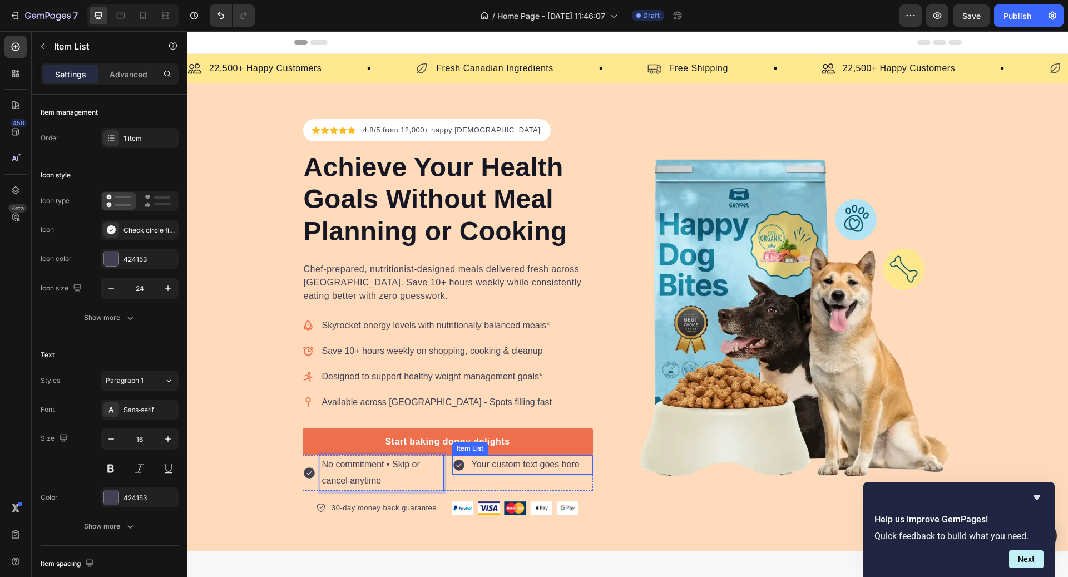
click at [502, 465] on div "Your custom text goes here" at bounding box center [525, 464] width 111 height 19
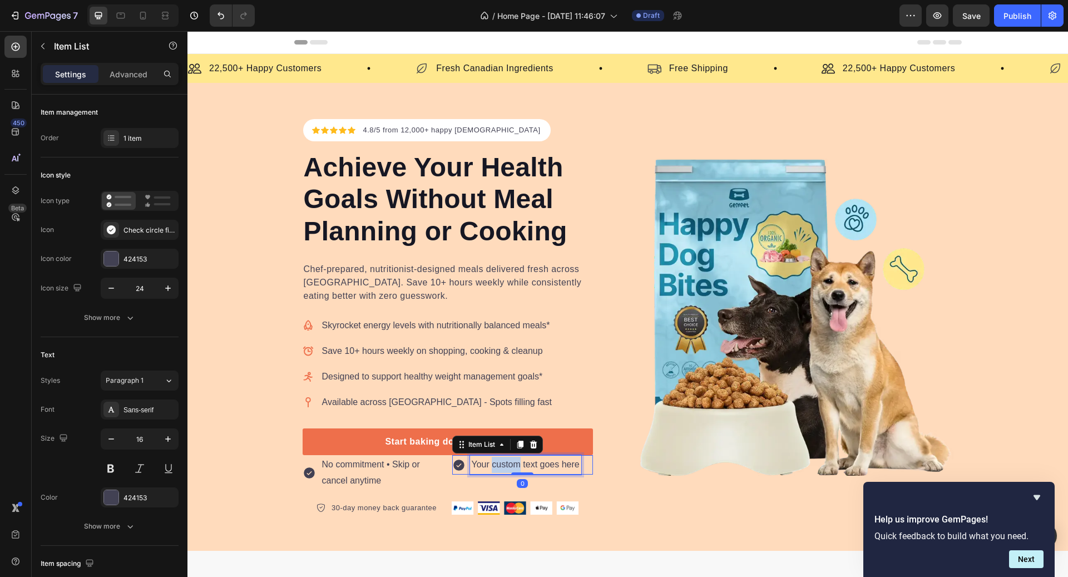
click at [502, 465] on div "Your custom text goes here" at bounding box center [525, 464] width 111 height 19
click at [502, 465] on p "Your custom text goes here" at bounding box center [526, 465] width 108 height 16
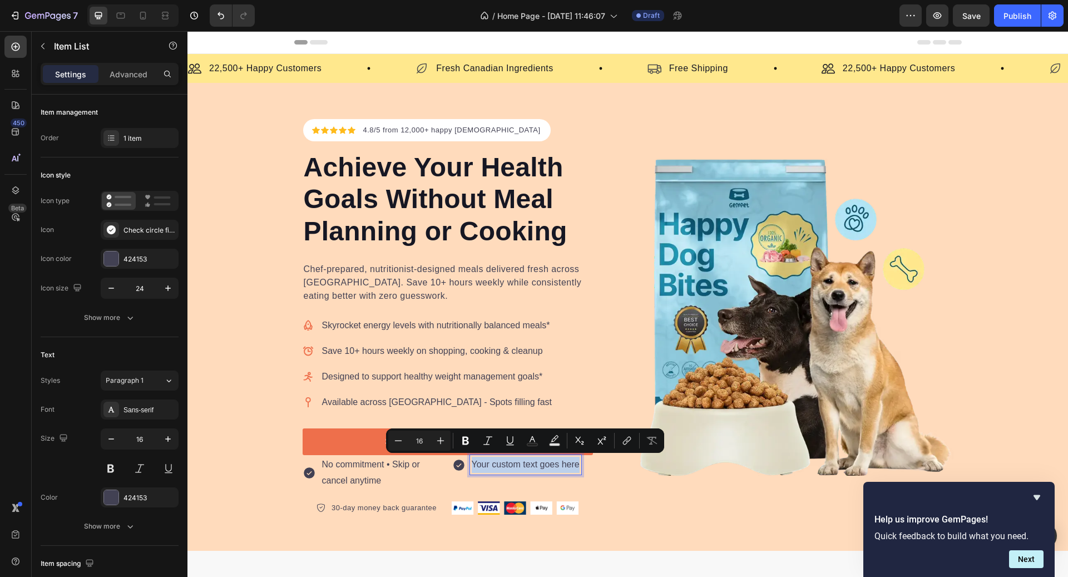
click at [502, 465] on p "Your custom text goes here" at bounding box center [526, 465] width 108 height 16
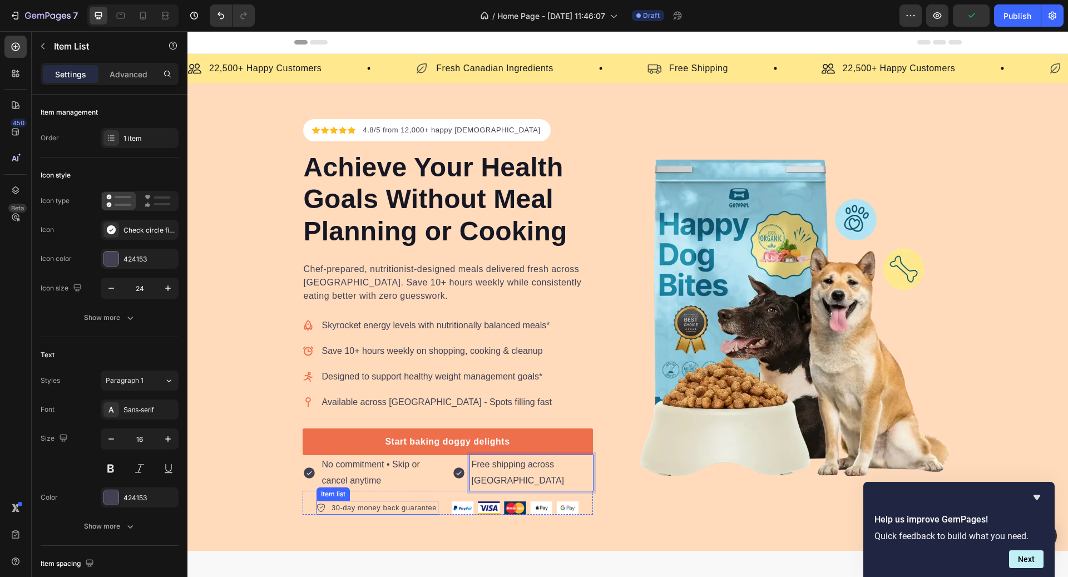
click at [408, 507] on p "30-day money back guarantee" at bounding box center [384, 507] width 105 height 11
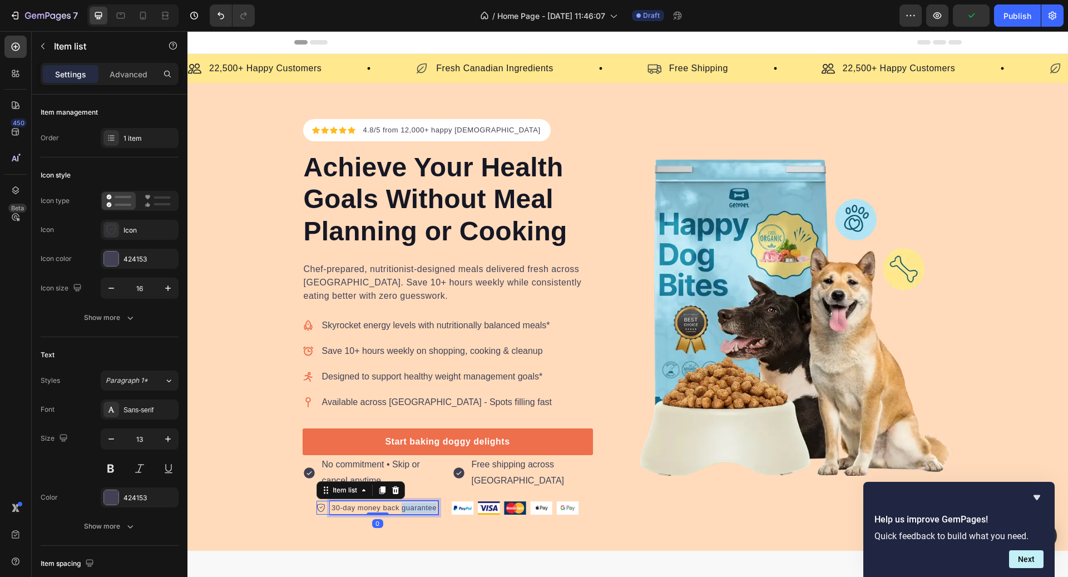
click at [408, 507] on p "30-day money back guarantee" at bounding box center [384, 507] width 105 height 11
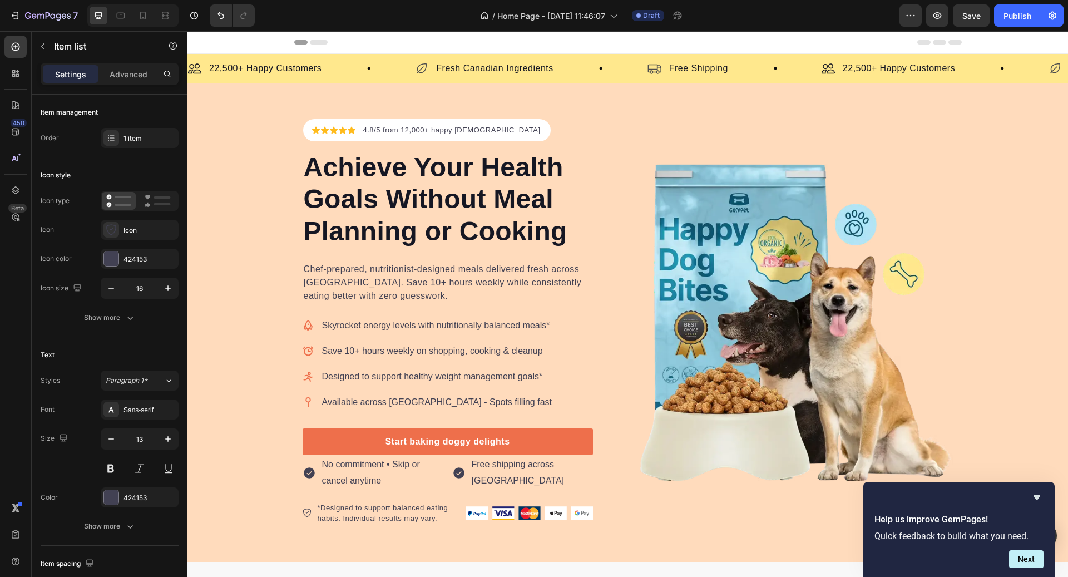
click at [309, 505] on div "*Designed to support balanced eating habits. Individual results may vary." at bounding box center [378, 513] width 150 height 25
click at [304, 515] on div "*Designed to support balanced eating habits. Individual results may vary." at bounding box center [378, 513] width 150 height 25
click at [142, 236] on div "Icon" at bounding box center [140, 230] width 78 height 20
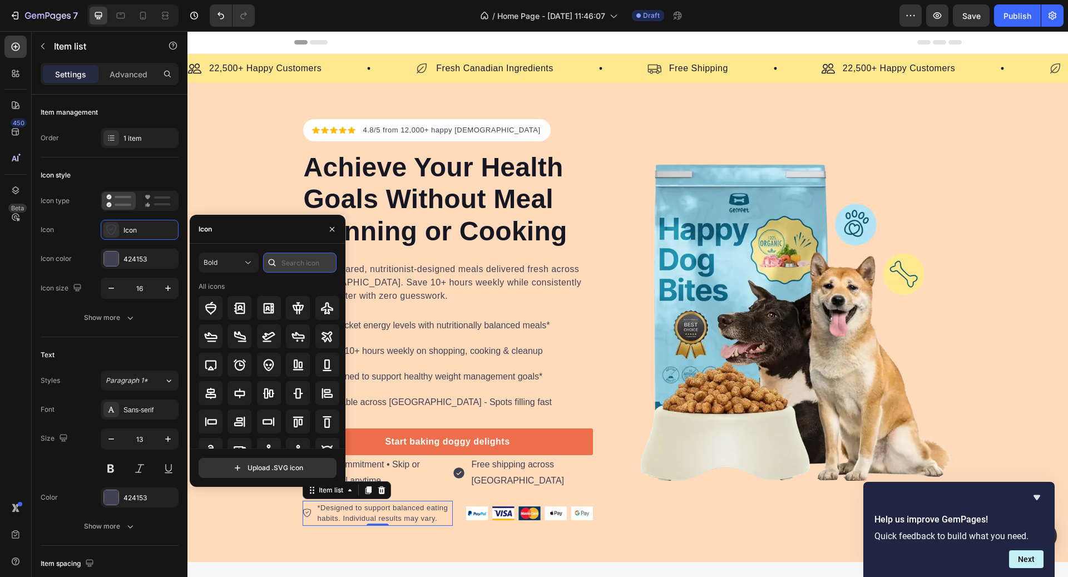
click at [283, 268] on input "text" at bounding box center [299, 263] width 73 height 20
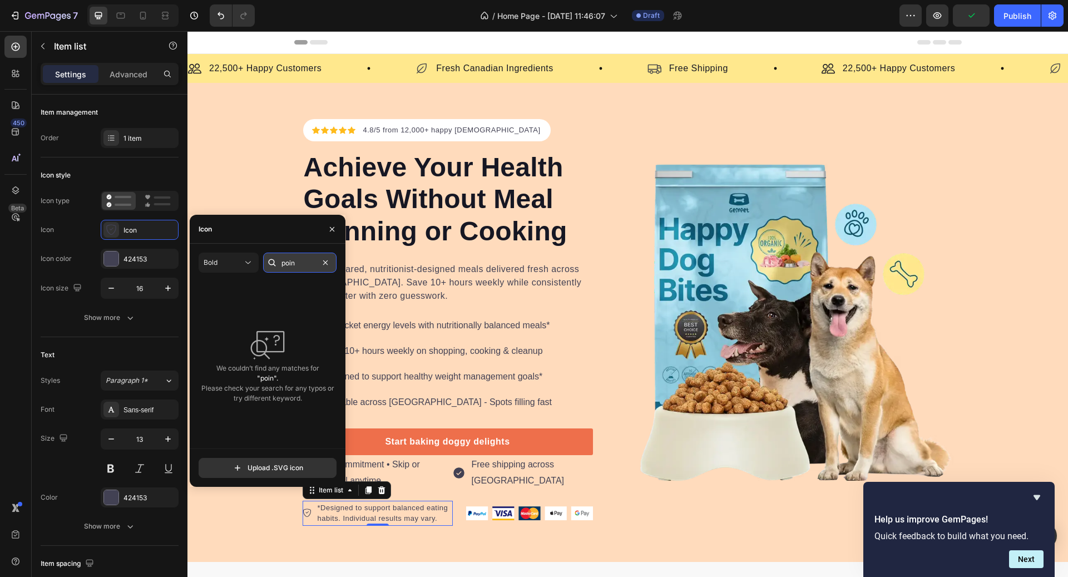
type input "point"
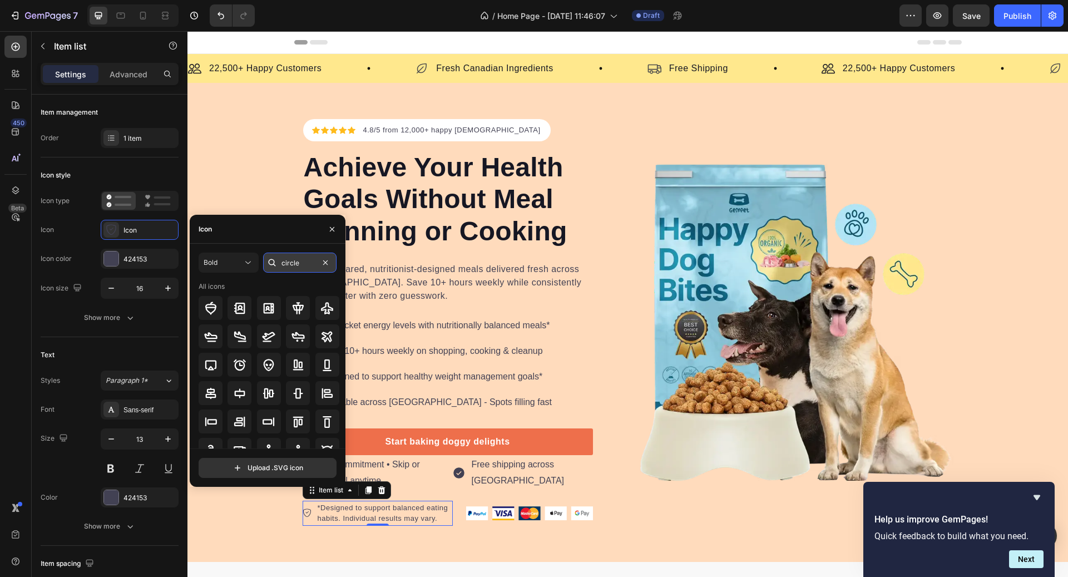
type input "circle"
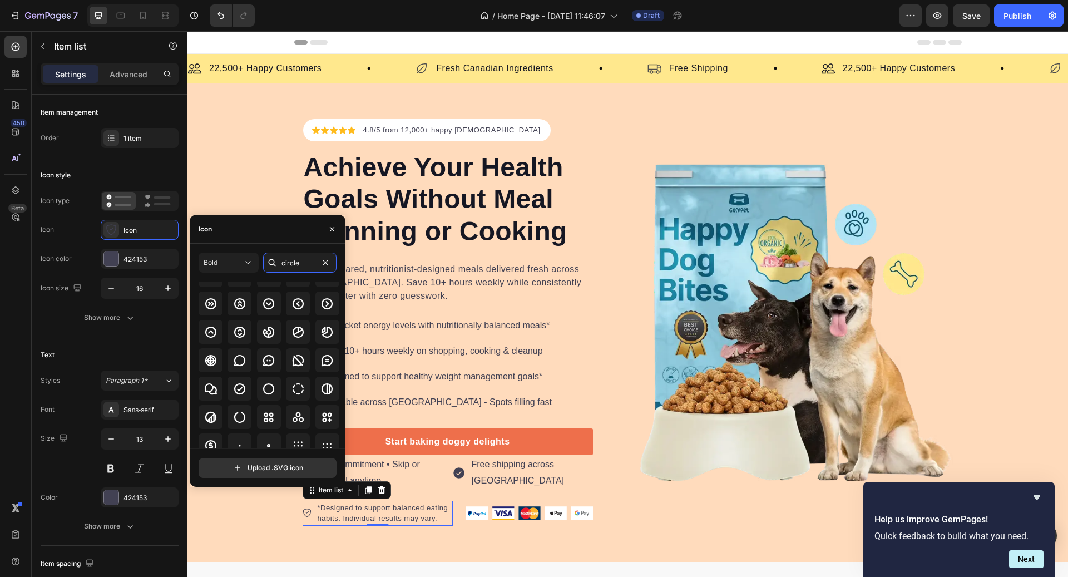
scroll to position [67, 0]
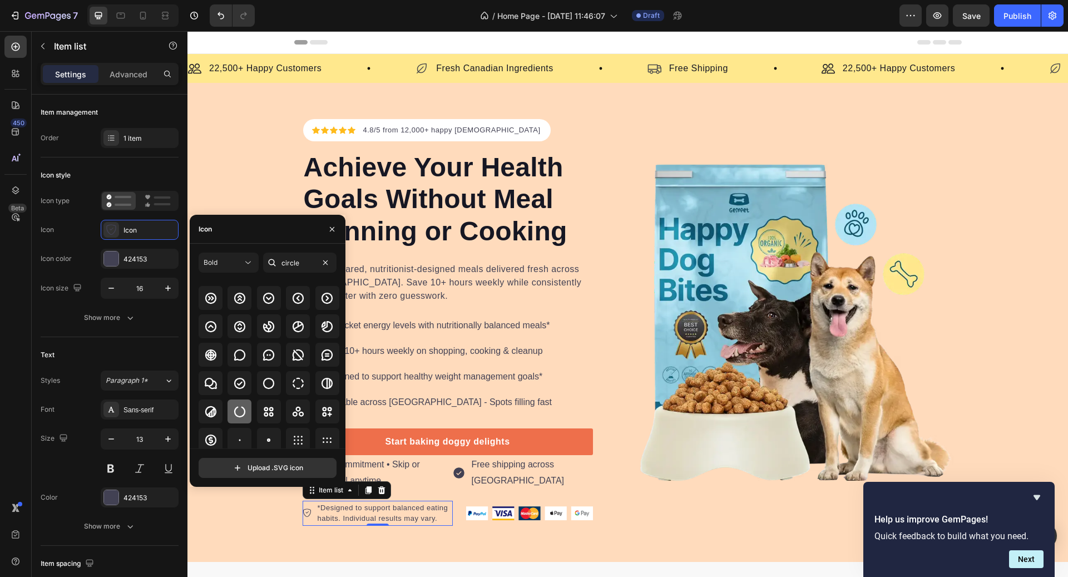
click at [240, 402] on div at bounding box center [240, 411] width 24 height 24
click at [265, 385] on icon at bounding box center [268, 383] width 13 height 13
click at [475, 508] on img at bounding box center [529, 512] width 127 height 13
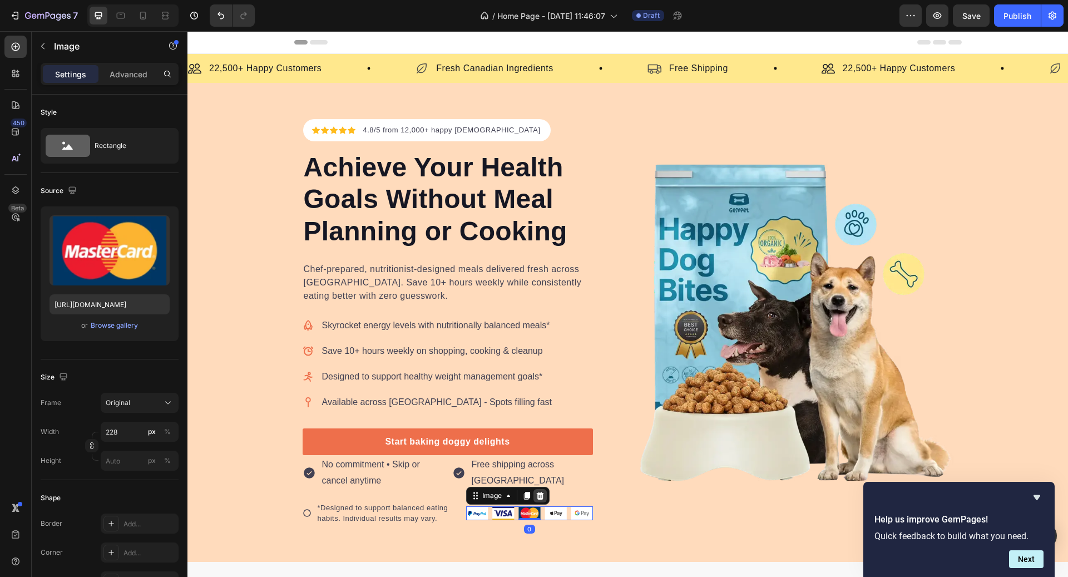
click at [543, 489] on div at bounding box center [540, 495] width 13 height 13
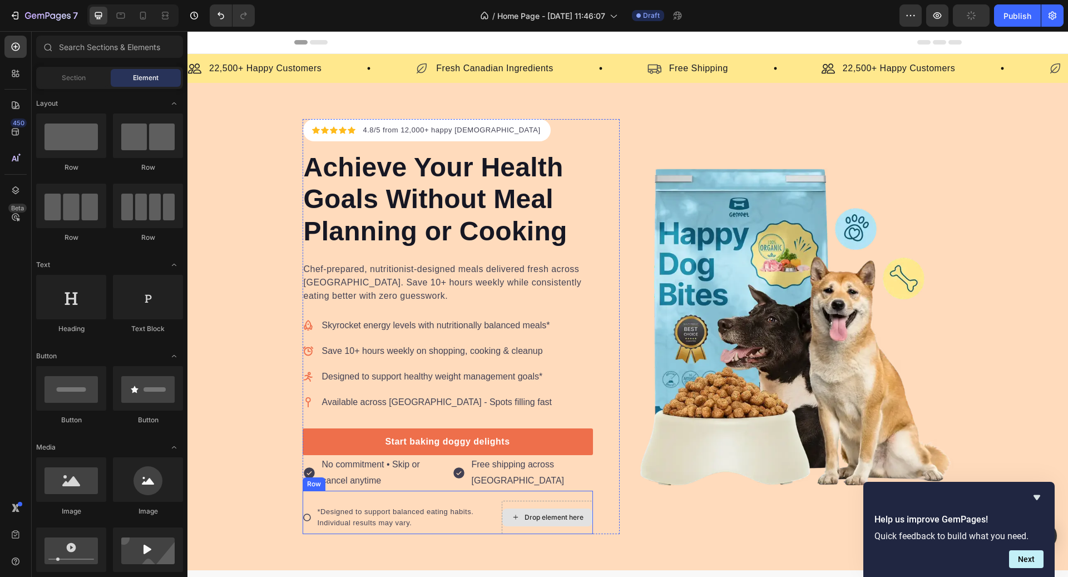
click at [521, 508] on div "Drop element here" at bounding box center [547, 517] width 90 height 18
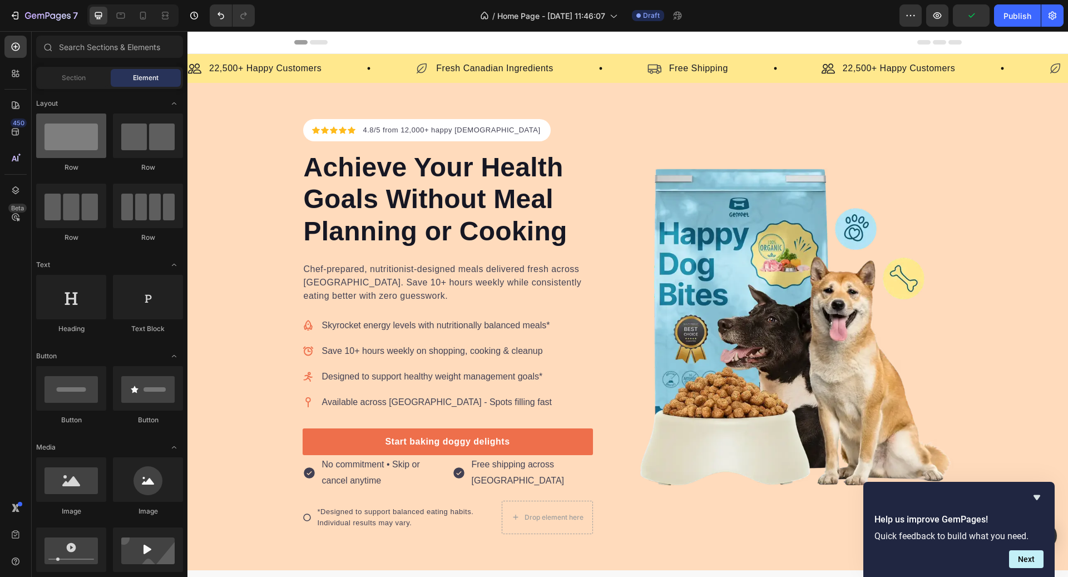
click at [67, 155] on div at bounding box center [71, 135] width 70 height 45
click at [389, 501] on div "*Designed to support balanced eating habits. Individual results may vary. Item …" at bounding box center [396, 517] width 186 height 33
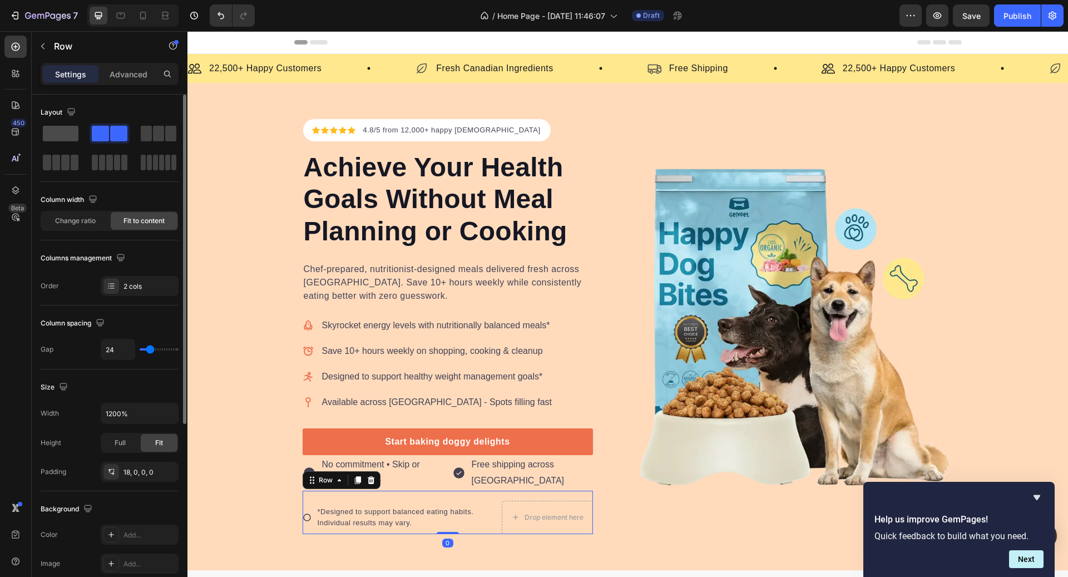
click at [77, 128] on span at bounding box center [61, 134] width 36 height 16
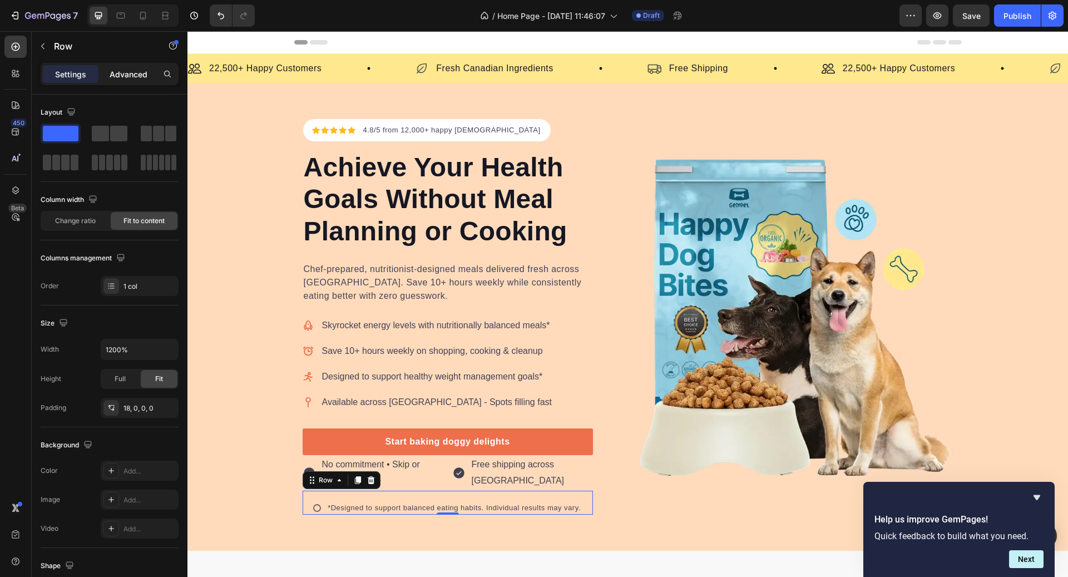
click at [121, 74] on p "Advanced" at bounding box center [129, 74] width 38 height 12
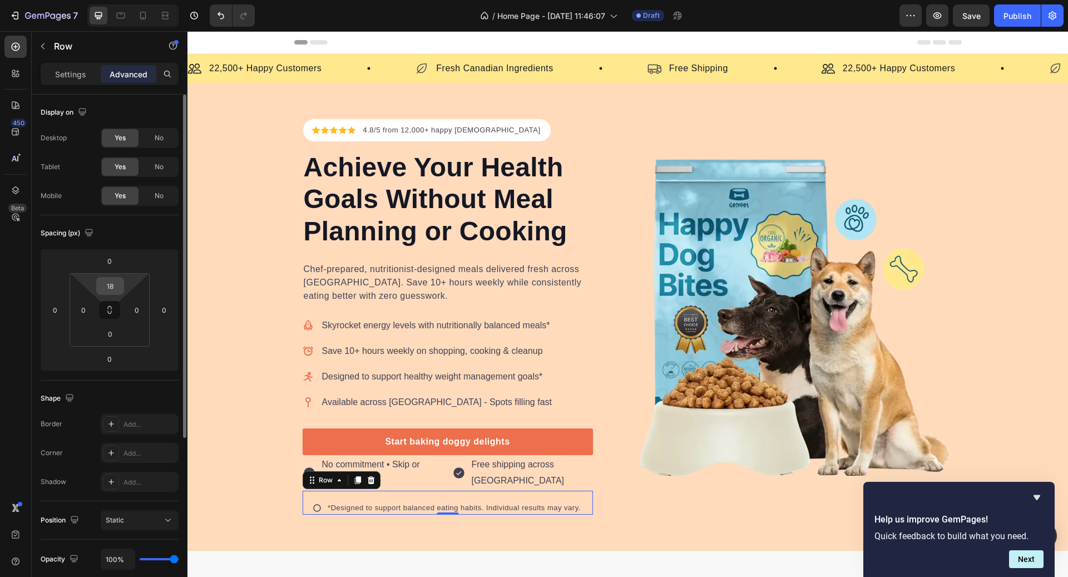
click at [109, 283] on input "18" at bounding box center [110, 286] width 22 height 17
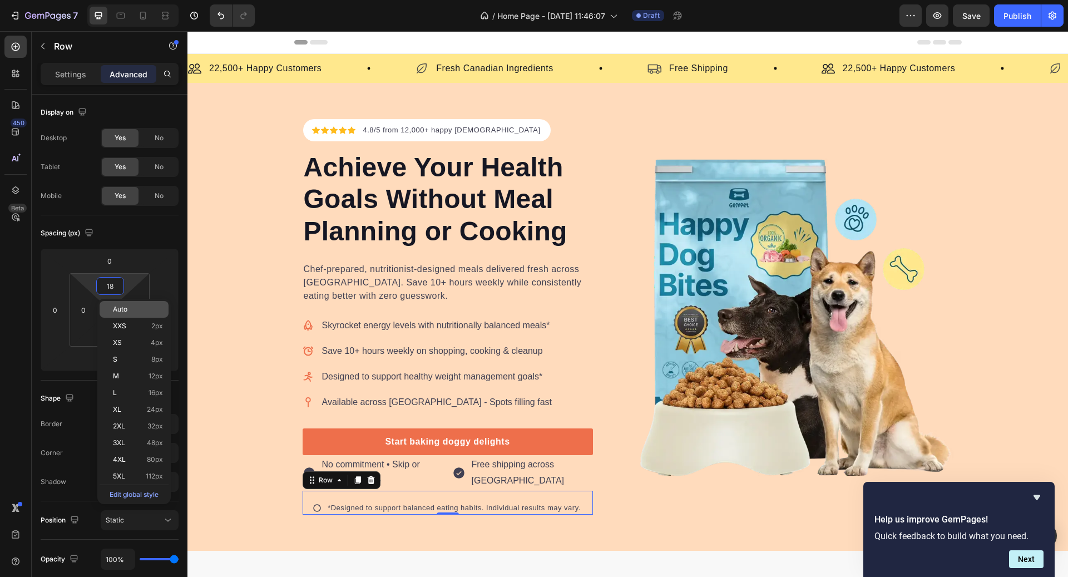
click at [122, 309] on span "Auto" at bounding box center [120, 309] width 14 height 8
type input "Auto"
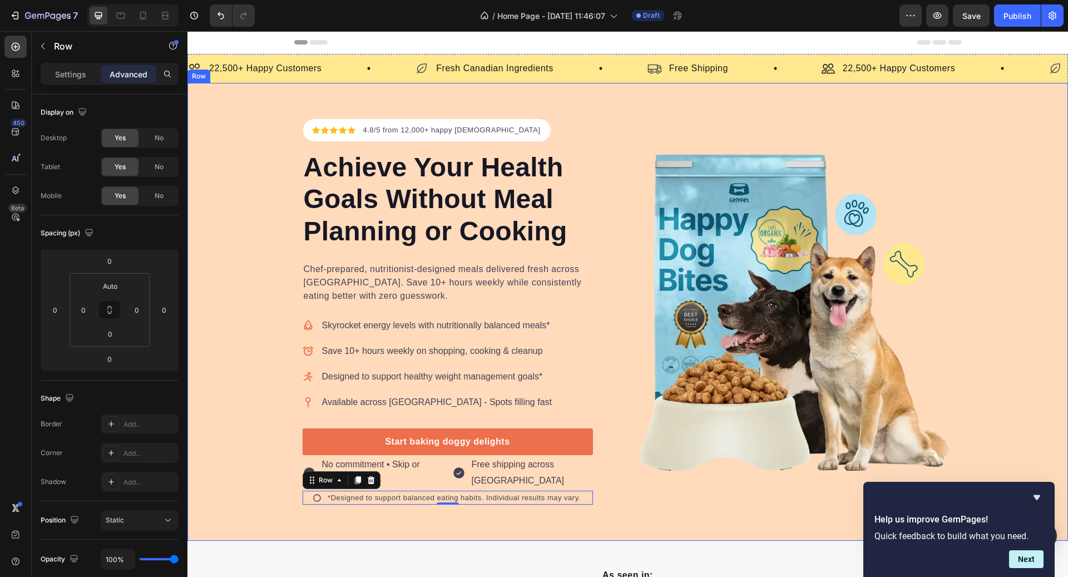
click at [558, 515] on div "Icon Icon Icon Icon Icon Icon List Hoz 4.8/5 from 12,000+ happy Canadians Text …" at bounding box center [627, 312] width 881 height 458
click at [328, 497] on p "*Designed to support balanced eating habits. Individual results may vary." at bounding box center [454, 497] width 253 height 11
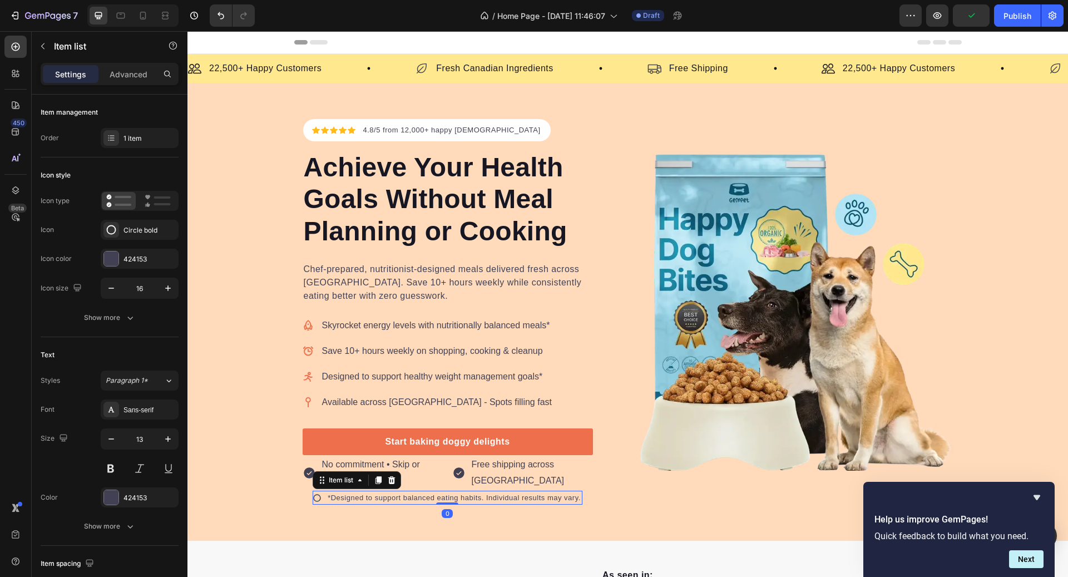
click at [323, 497] on div "*Designed to support balanced eating habits. Individual results may vary." at bounding box center [448, 498] width 270 height 14
click at [327, 496] on div "*Designed to support balanced eating habits. Individual results may vary." at bounding box center [454, 498] width 256 height 14
click at [322, 496] on div "*Designed to support balanced eating habits. Individual results may vary." at bounding box center [448, 498] width 270 height 14
click at [330, 493] on p "*Designed to support balanced eating habits. Individual results may vary." at bounding box center [454, 497] width 253 height 11
click at [343, 493] on p "*Designed to support balanced eating habits. Individual results may vary." at bounding box center [454, 497] width 253 height 11
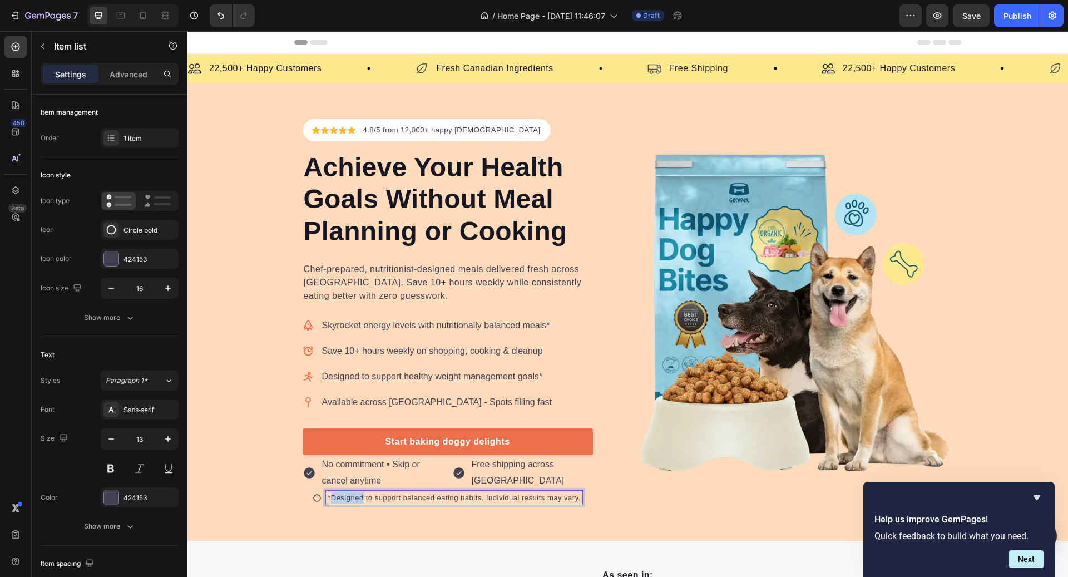
click at [343, 493] on p "*Designed to support balanced eating habits. Individual results may vary." at bounding box center [454, 497] width 253 height 11
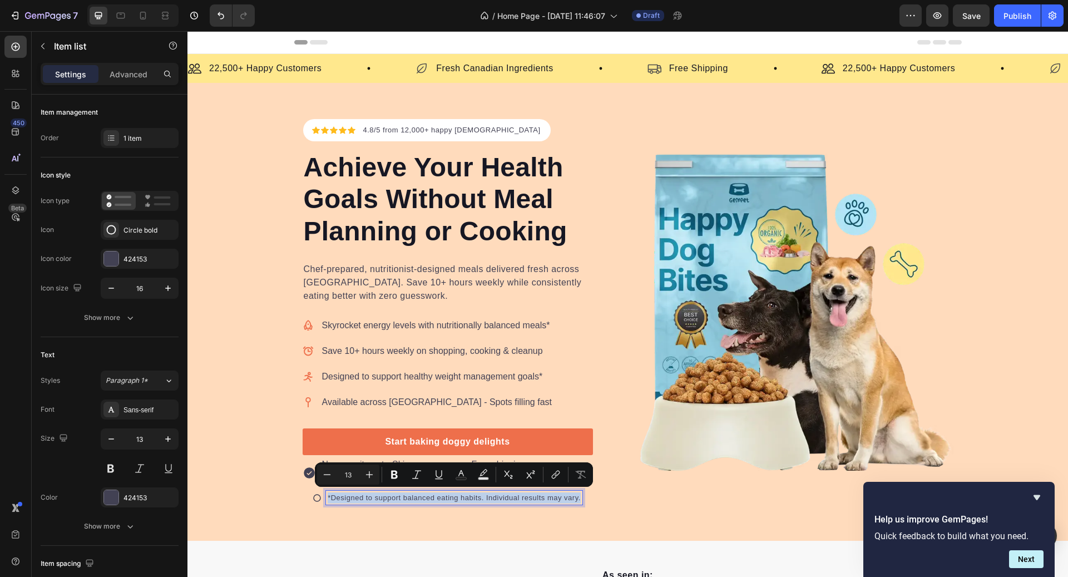
copy p "*Designed to support balanced eating habits. Individual results may vary."
click at [326, 500] on div "*Designed to support balanced eating habits. Individual results may vary." at bounding box center [454, 498] width 256 height 14
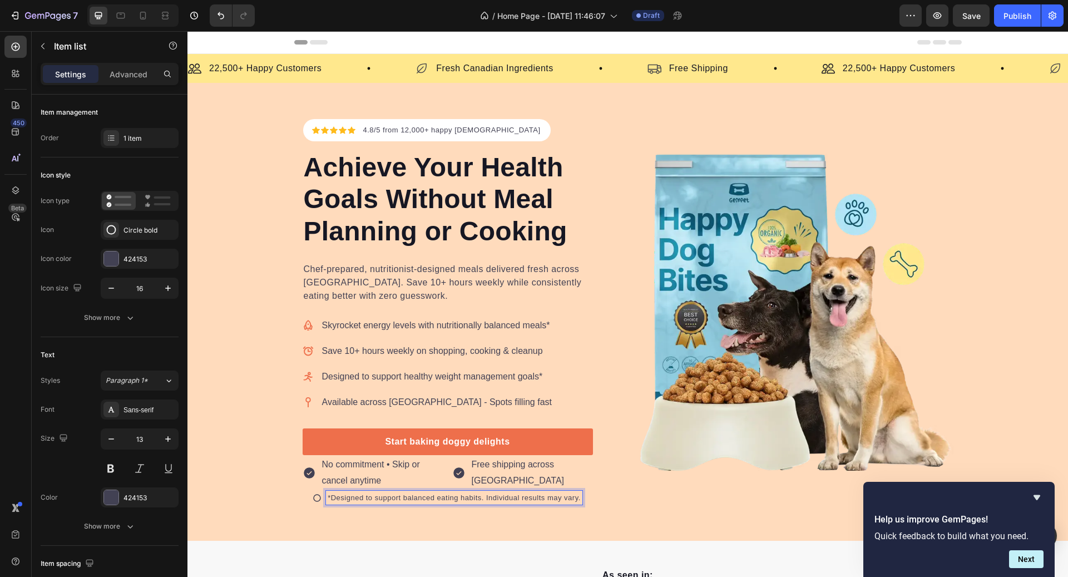
click at [312, 498] on div "*Designed to support balanced eating habits. Individual results may vary. Item …" at bounding box center [448, 498] width 290 height 14
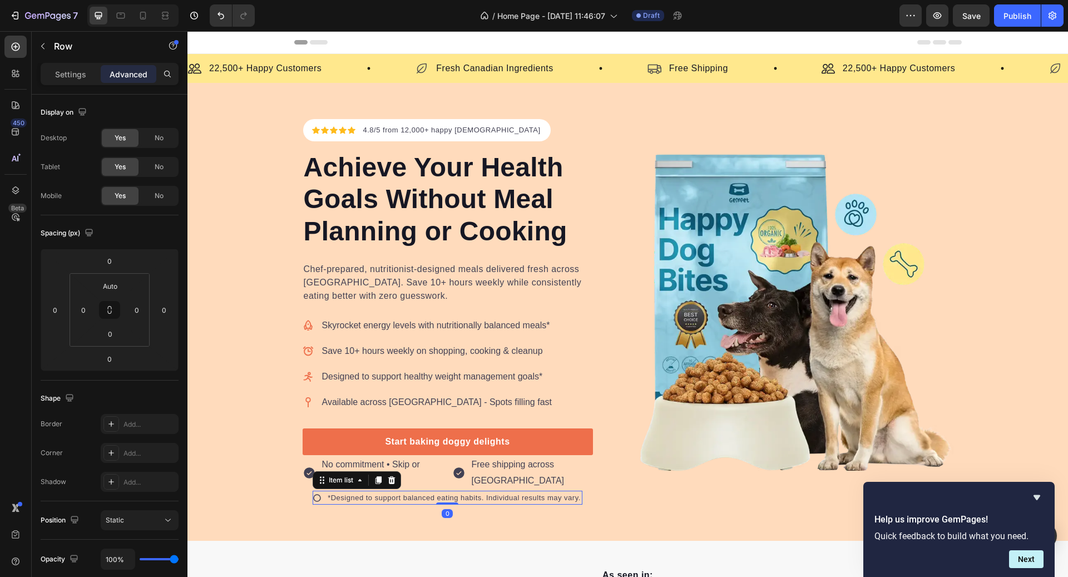
click at [353, 494] on p "*Designed to support balanced eating habits. Individual results may vary." at bounding box center [454, 497] width 253 height 11
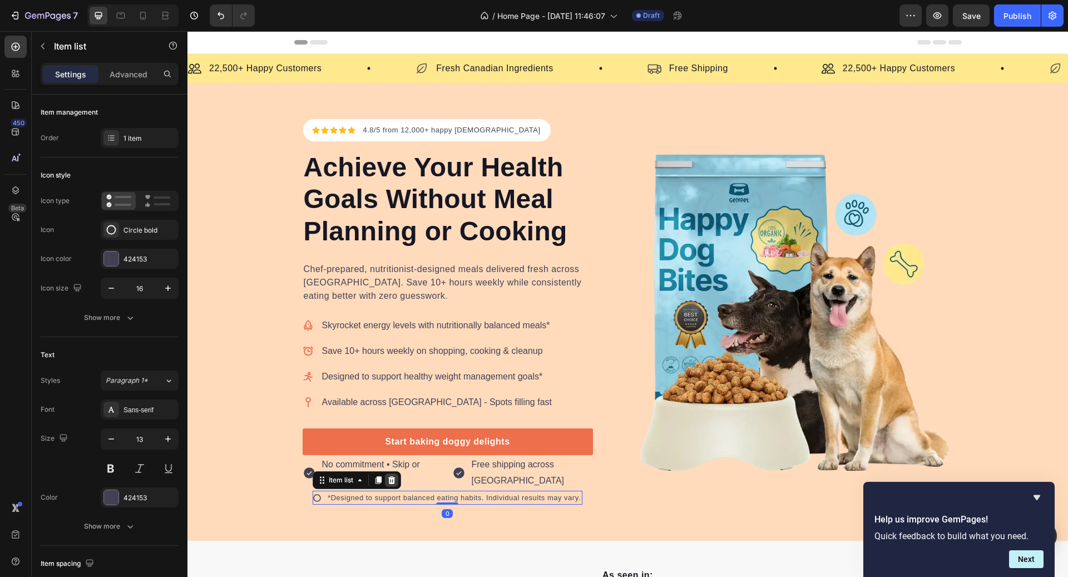
click at [388, 479] on icon at bounding box center [391, 480] width 9 height 9
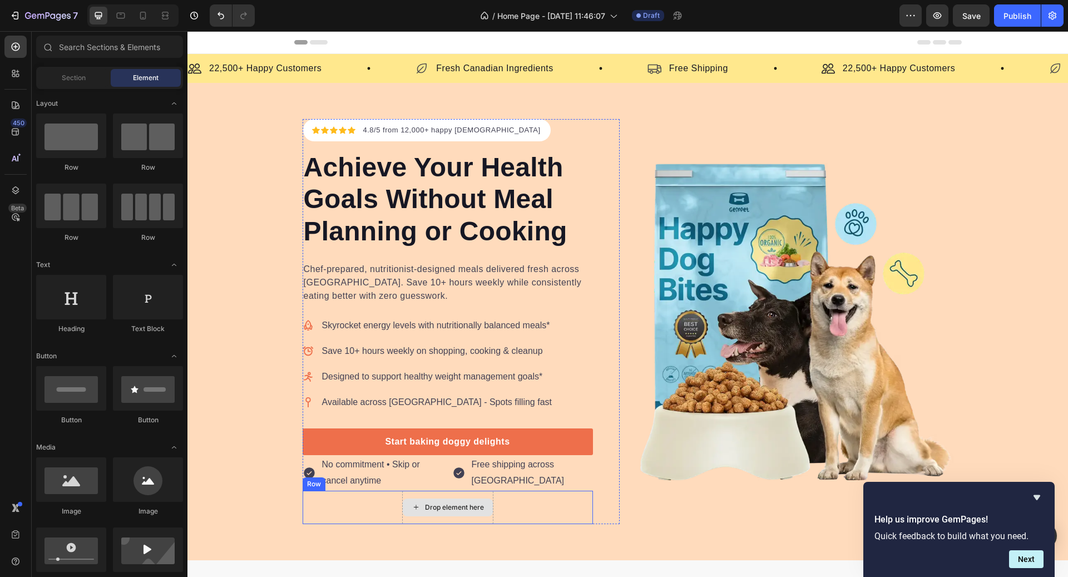
click at [416, 512] on div "Drop element here" at bounding box center [448, 507] width 90 height 18
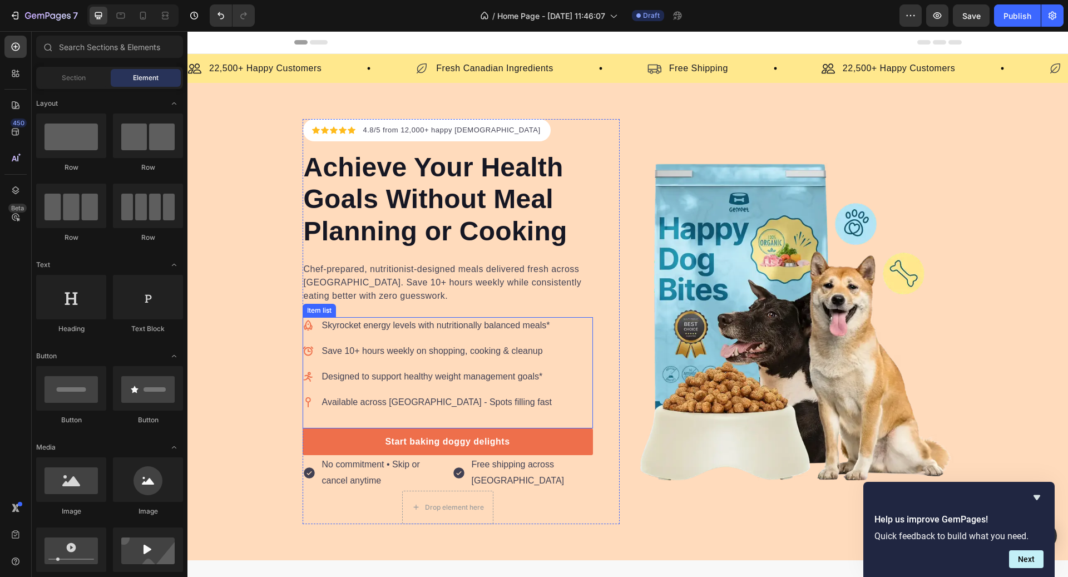
click at [385, 407] on p "Available across [GEOGRAPHIC_DATA] - Spots filling fast" at bounding box center [437, 402] width 230 height 13
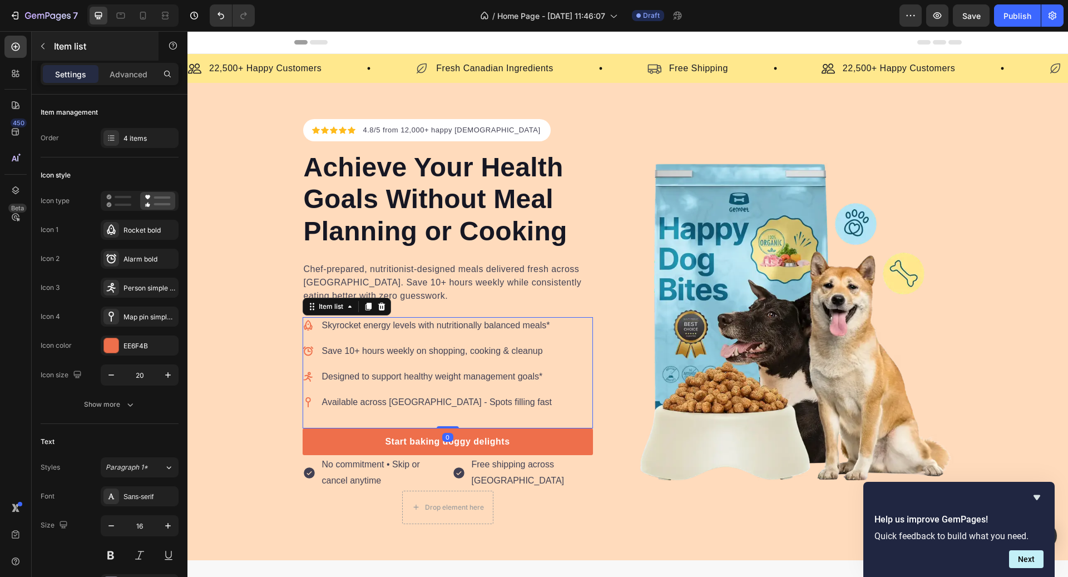
click at [55, 40] on p "Item list" at bounding box center [101, 46] width 95 height 13
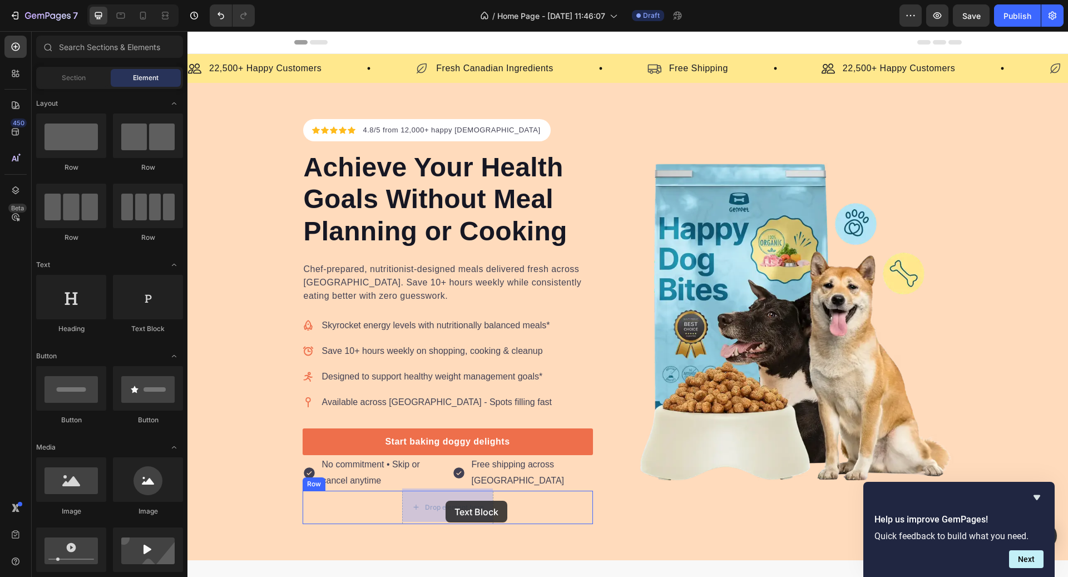
drag, startPoint x: 329, startPoint y: 329, endPoint x: 446, endPoint y: 501, distance: 207.1
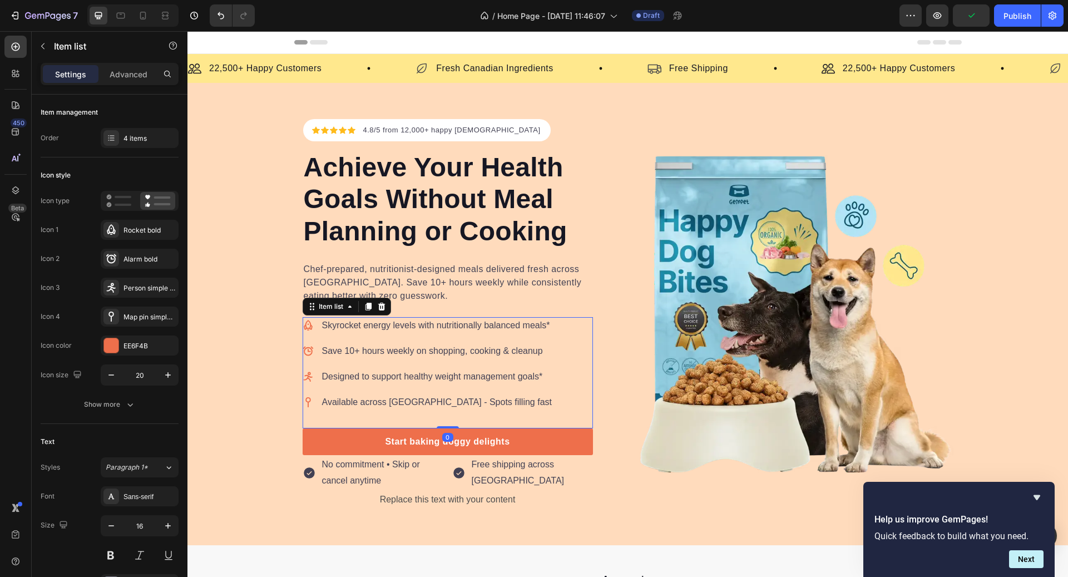
click at [434, 372] on p "Designed to support healthy weight management goals*" at bounding box center [437, 376] width 230 height 13
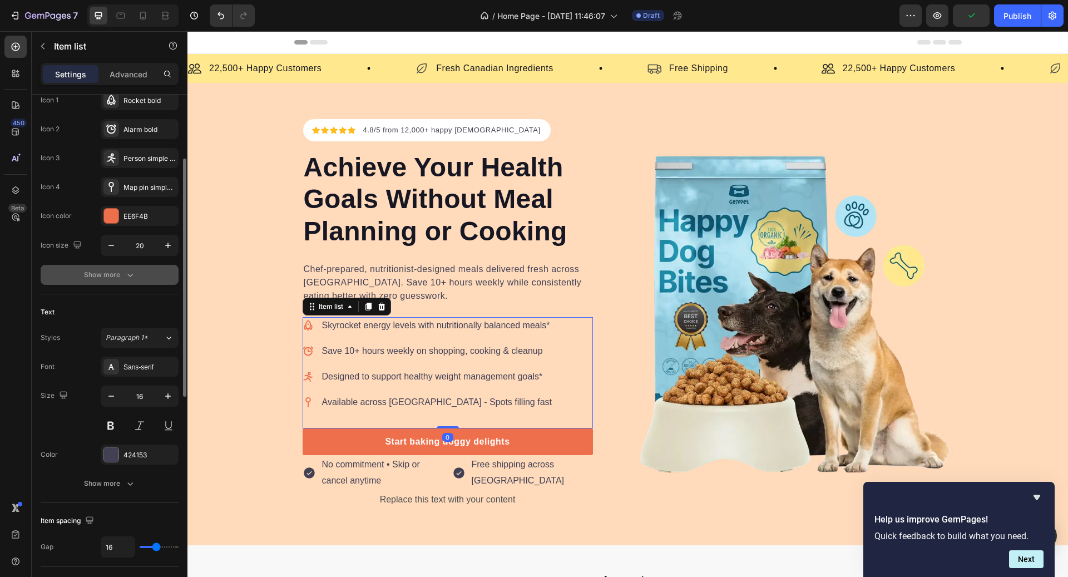
scroll to position [135, 0]
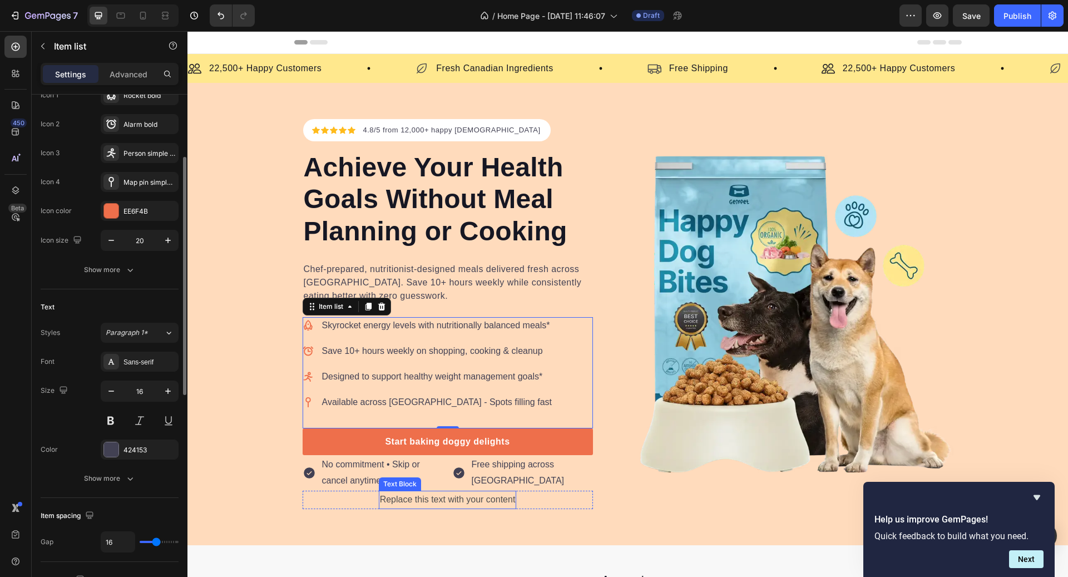
click at [433, 498] on div "Replace this text with your content" at bounding box center [448, 500] width 138 height 18
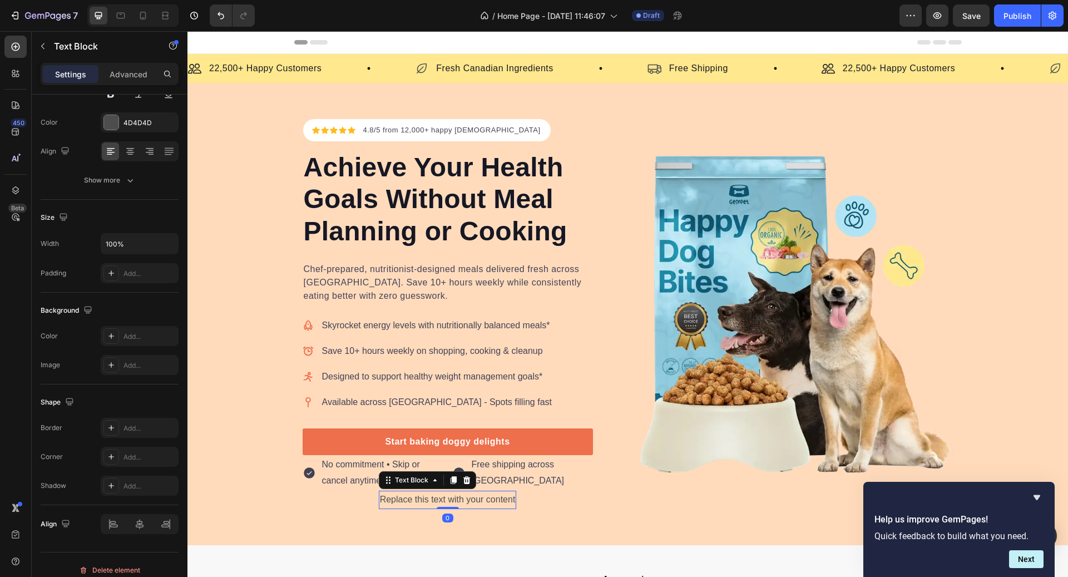
scroll to position [0, 0]
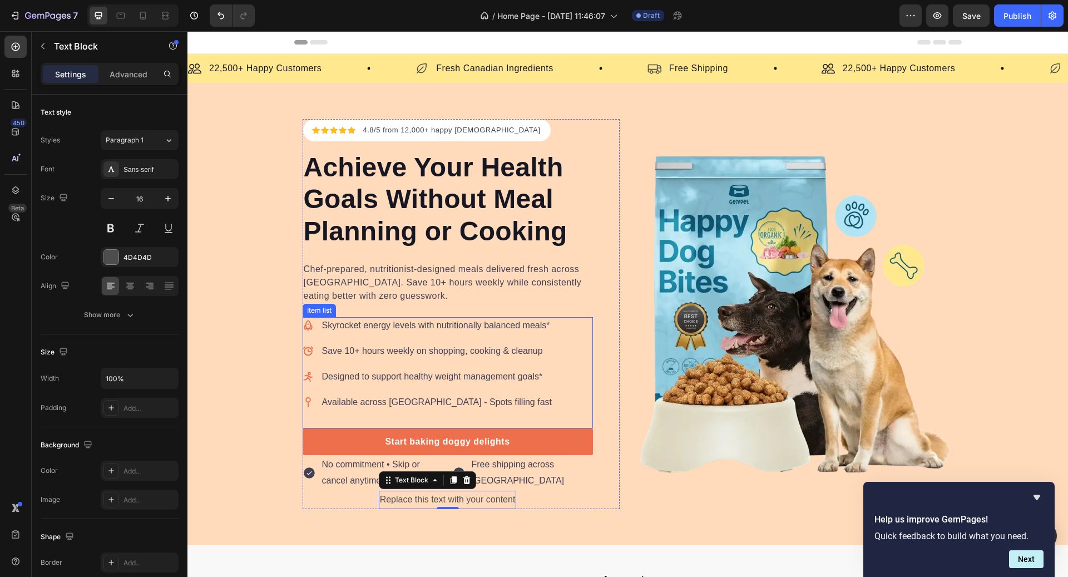
click at [399, 326] on p "Skyrocket energy levels with nutritionally balanced meals*" at bounding box center [437, 325] width 230 height 13
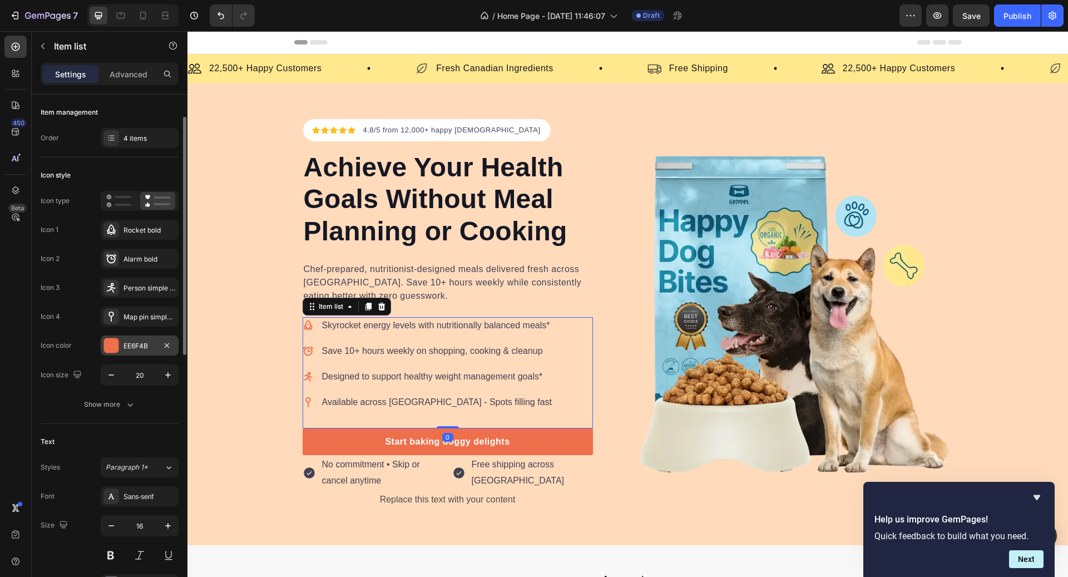
scroll to position [231, 0]
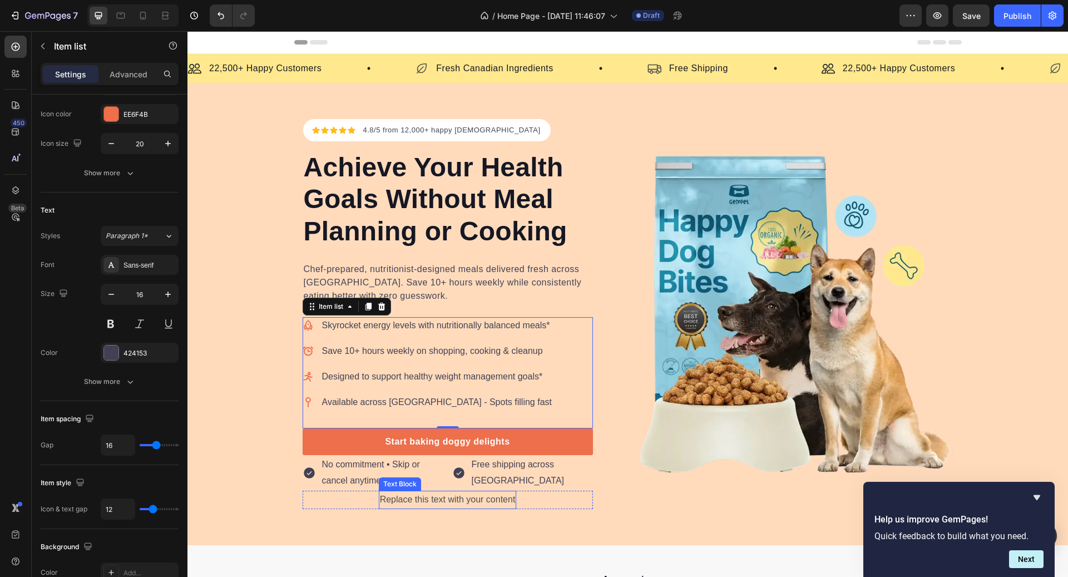
click at [421, 501] on div "Replace this text with your content" at bounding box center [448, 500] width 138 height 18
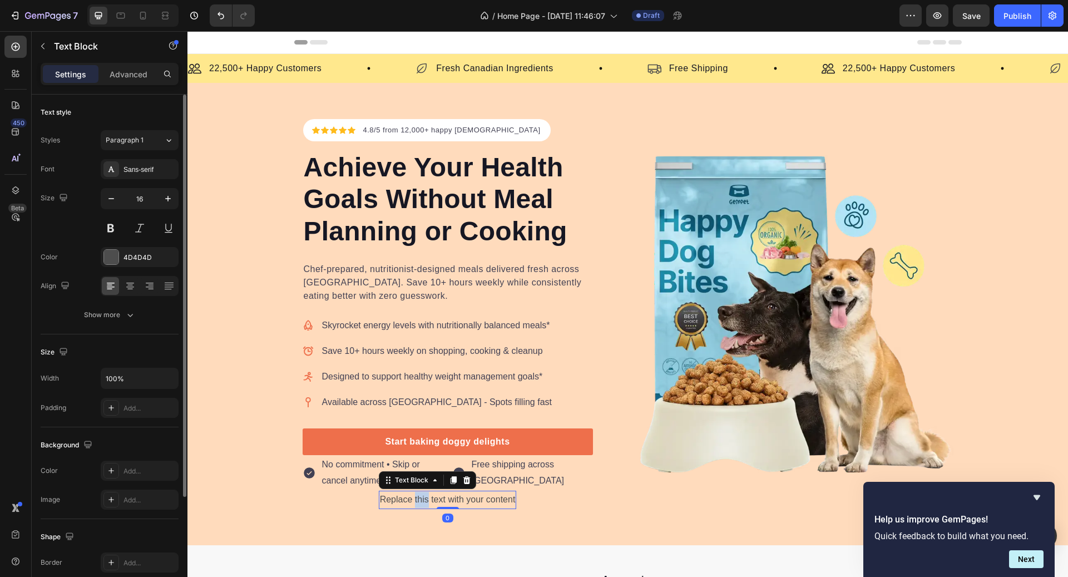
click at [421, 501] on div "Replace this text with your content" at bounding box center [448, 500] width 138 height 18
click at [421, 501] on p "Replace this text with your content" at bounding box center [448, 500] width 136 height 16
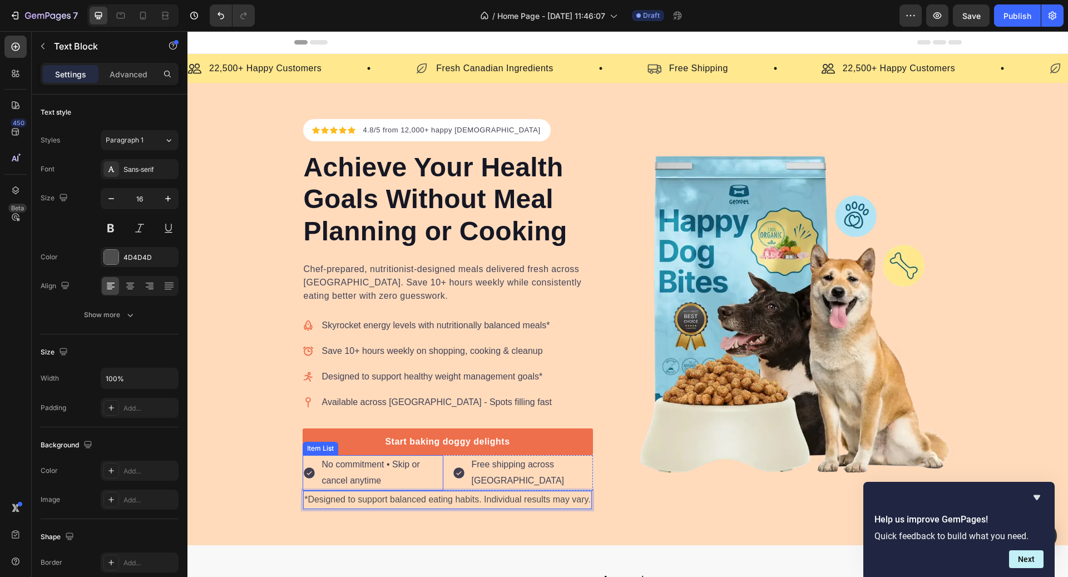
click at [389, 466] on p "No commitment • Skip or cancel anytime" at bounding box center [382, 473] width 120 height 32
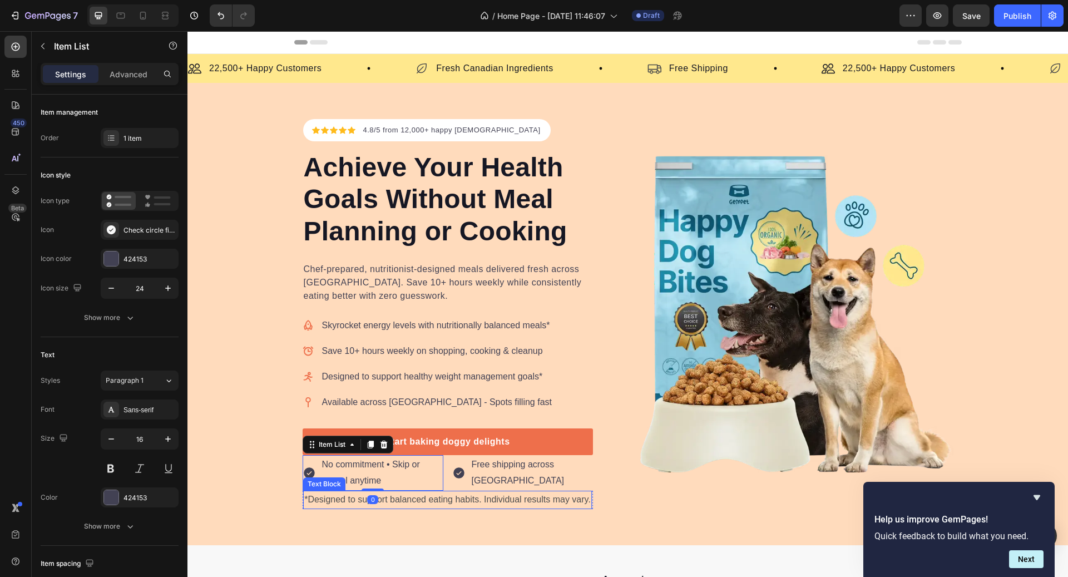
click at [478, 494] on p "*Designed to support balanced eating habits. Individual results may vary." at bounding box center [447, 500] width 287 height 16
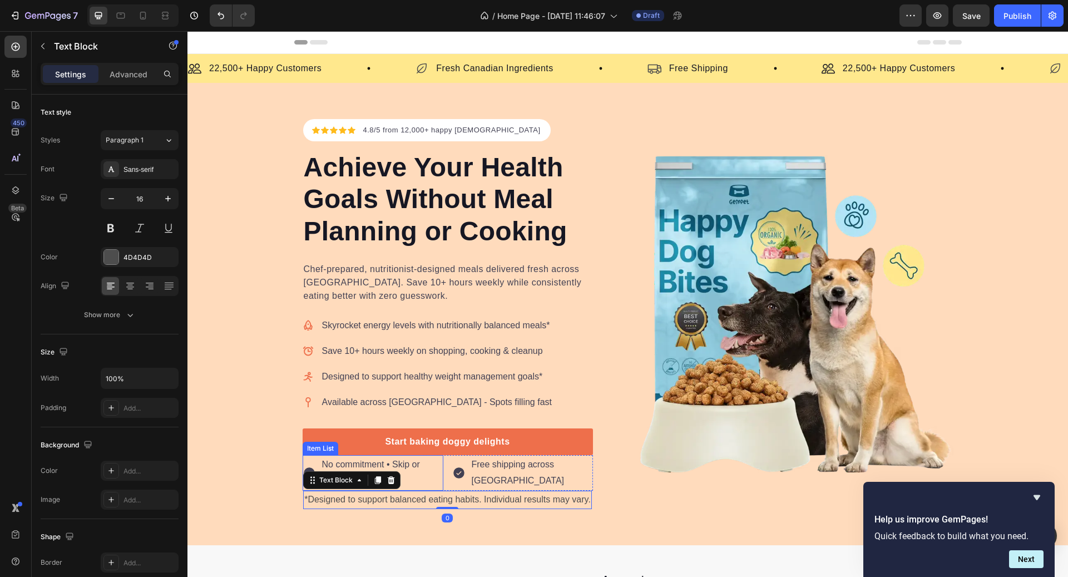
click at [402, 457] on p "No commitment • Skip or cancel anytime" at bounding box center [382, 473] width 120 height 32
click at [453, 498] on p "*Designed to support balanced eating habits. Individual results may vary." at bounding box center [447, 500] width 287 height 16
click at [403, 384] on div "Skyrocket energy levels with nutritionally balanced meals* Save 10+ hours weekl…" at bounding box center [428, 363] width 251 height 93
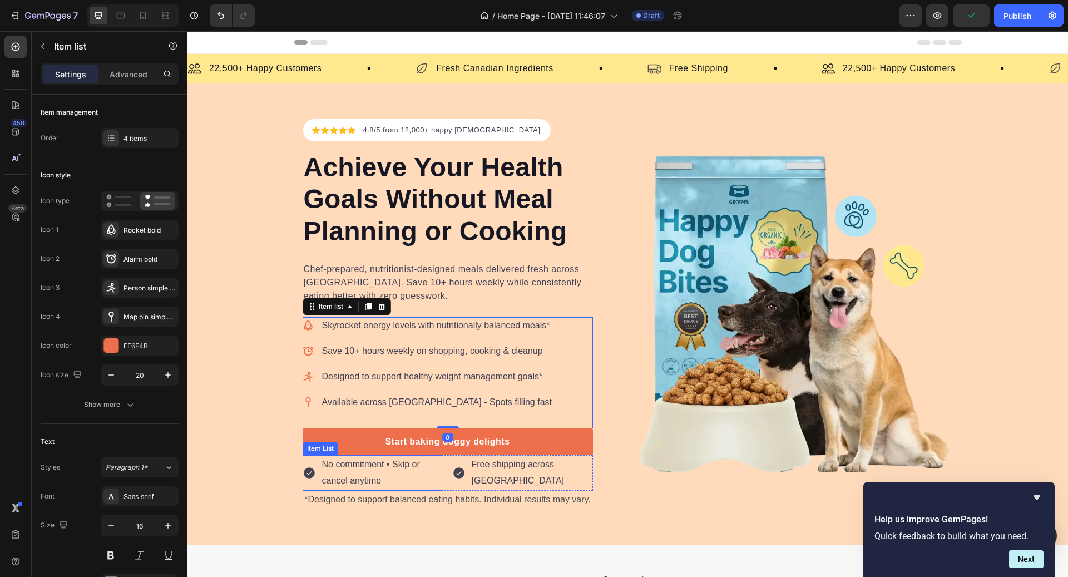
click at [376, 492] on p "*Designed to support balanced eating habits. Individual results may vary." at bounding box center [447, 500] width 287 height 16
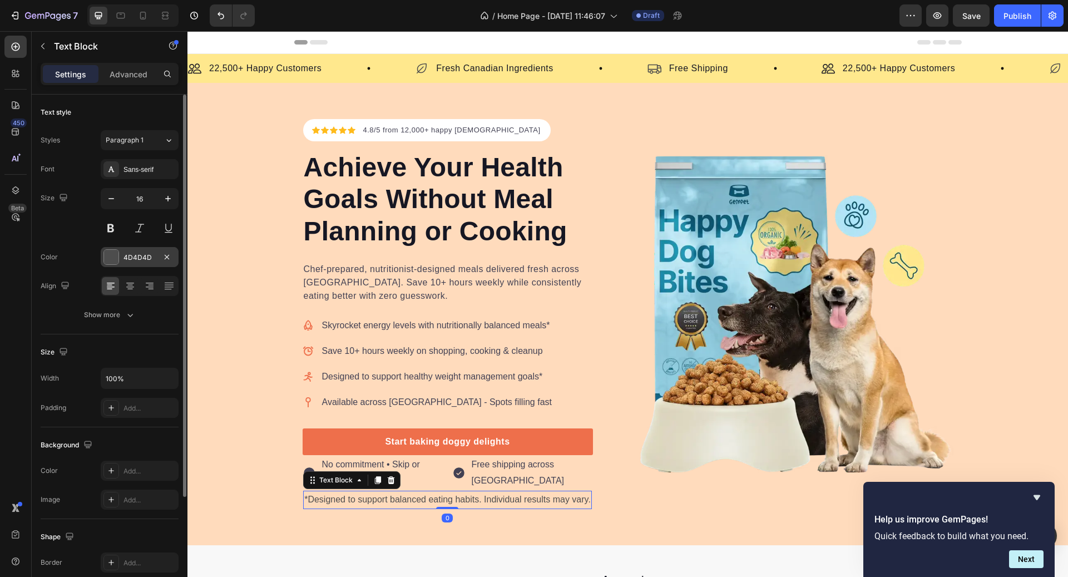
click at [154, 254] on div "4D4D4D" at bounding box center [140, 258] width 32 height 10
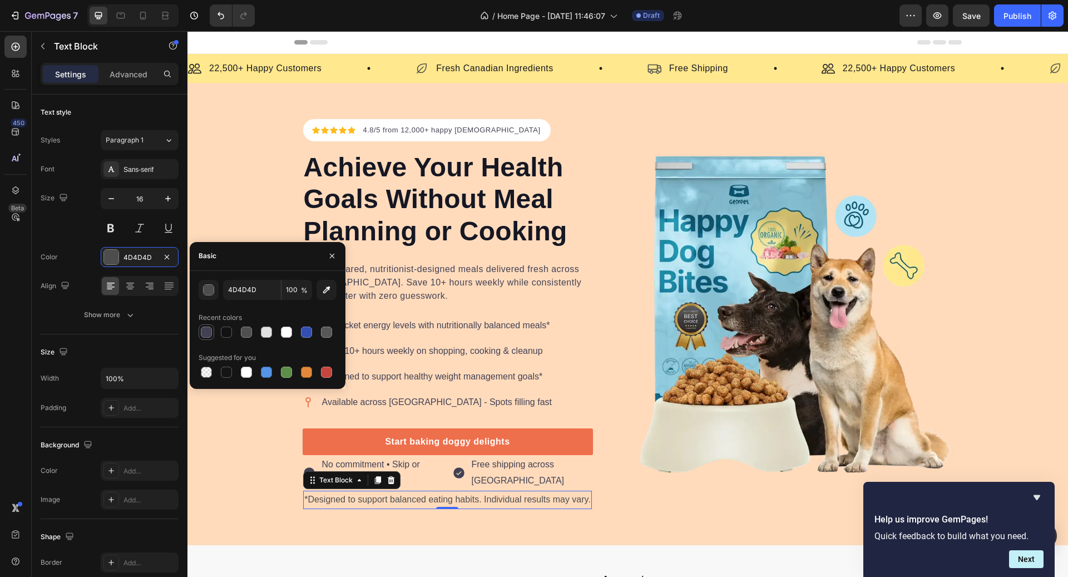
click at [212, 333] on div at bounding box center [206, 331] width 13 height 13
type input "424153"
click at [424, 356] on p "Save 10+ hours weekly on shopping, cooking & cleanup" at bounding box center [437, 350] width 230 height 13
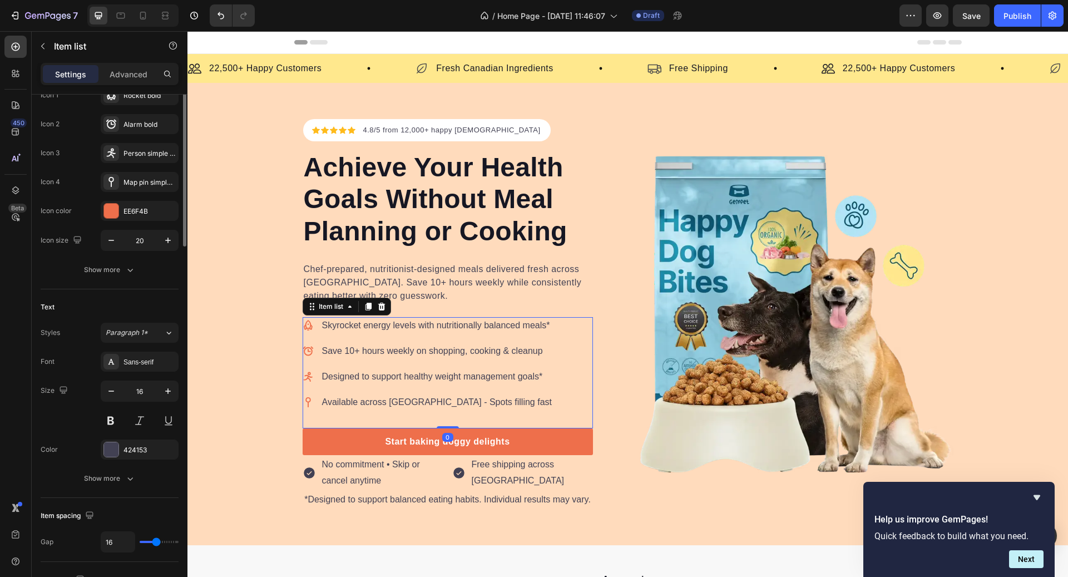
scroll to position [230, 0]
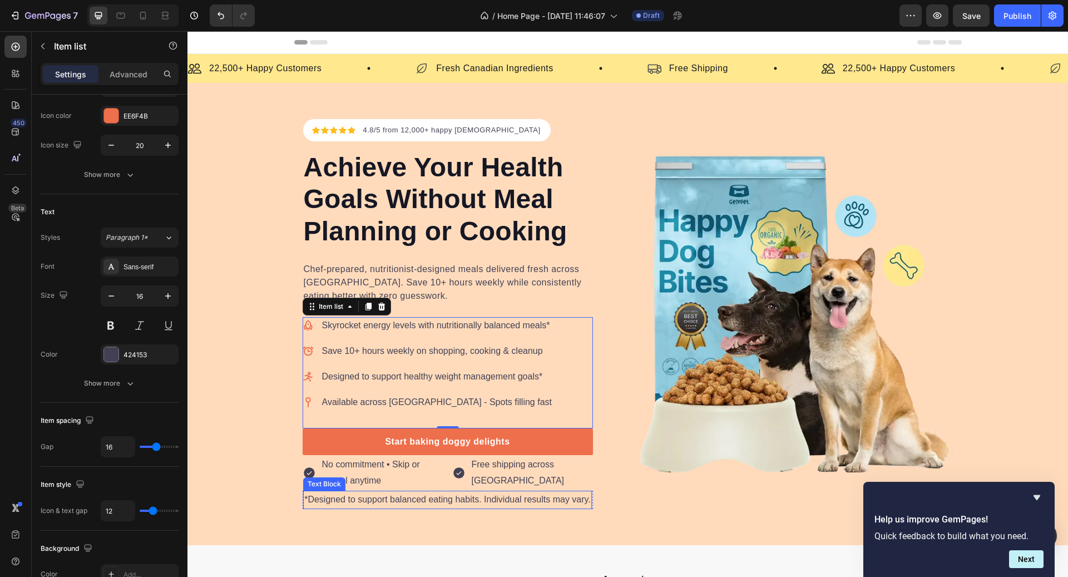
click at [393, 498] on p "*Designed to support balanced eating habits. Individual results may vary." at bounding box center [447, 500] width 287 height 16
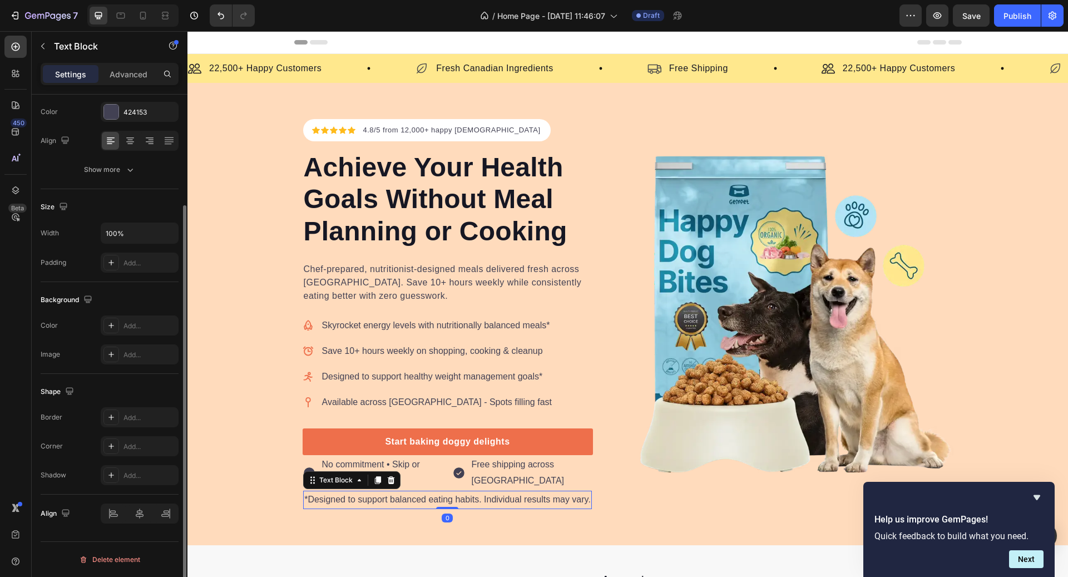
scroll to position [0, 0]
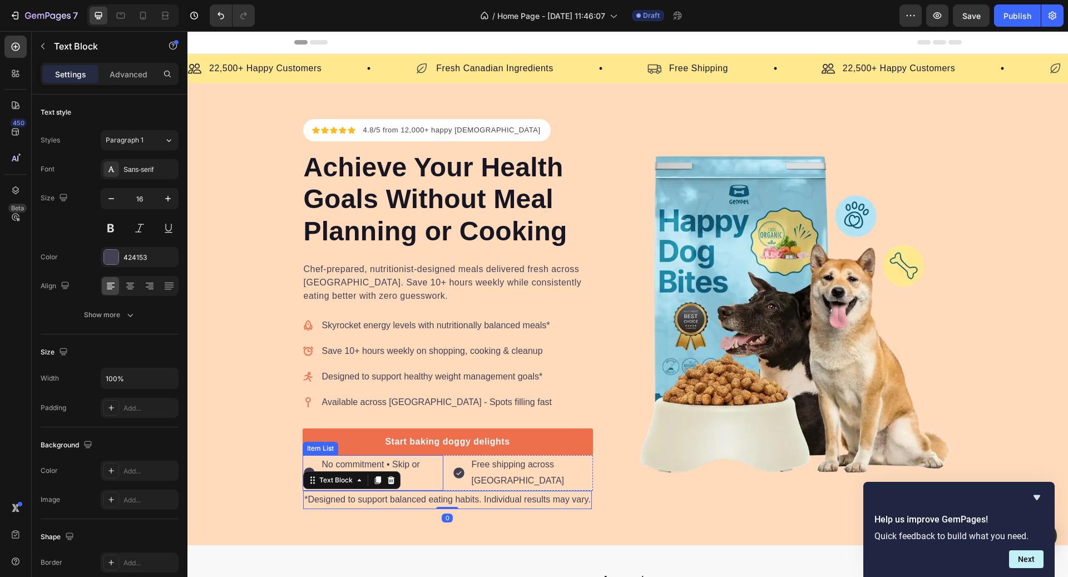
click at [348, 458] on p "No commitment • Skip or cancel anytime" at bounding box center [382, 473] width 120 height 32
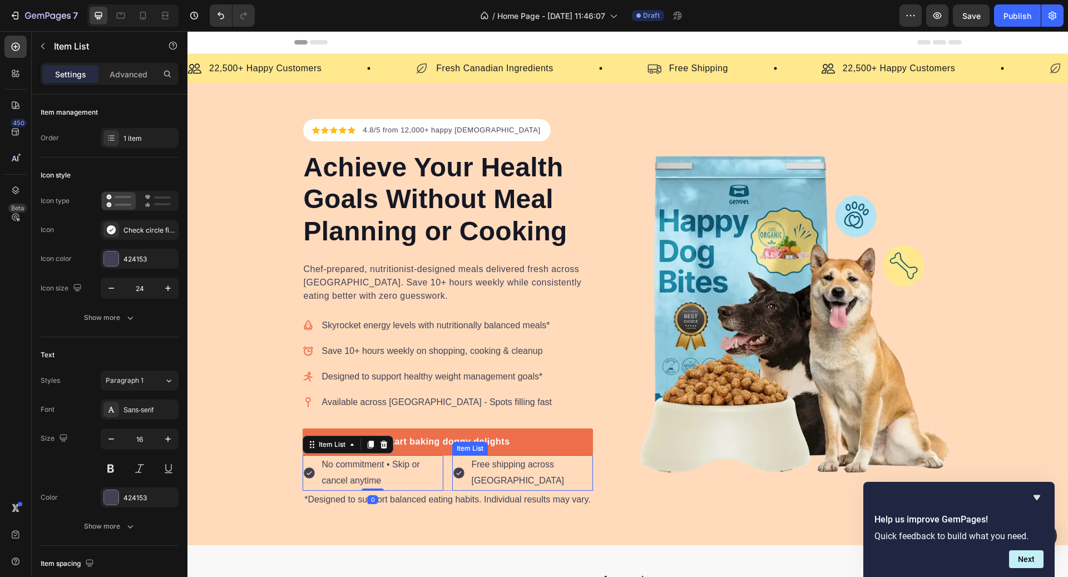
click at [474, 463] on p "Free shipping across [GEOGRAPHIC_DATA]" at bounding box center [532, 473] width 120 height 32
click at [418, 463] on p "No commitment • Skip or cancel anytime" at bounding box center [382, 473] width 120 height 32
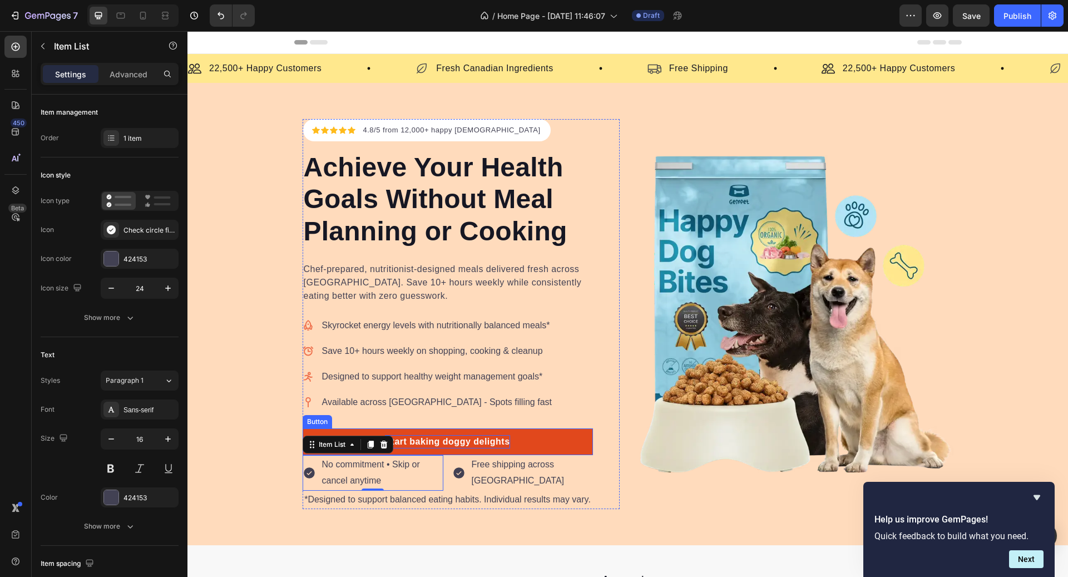
click at [444, 440] on div "Start baking doggy delights" at bounding box center [447, 441] width 125 height 13
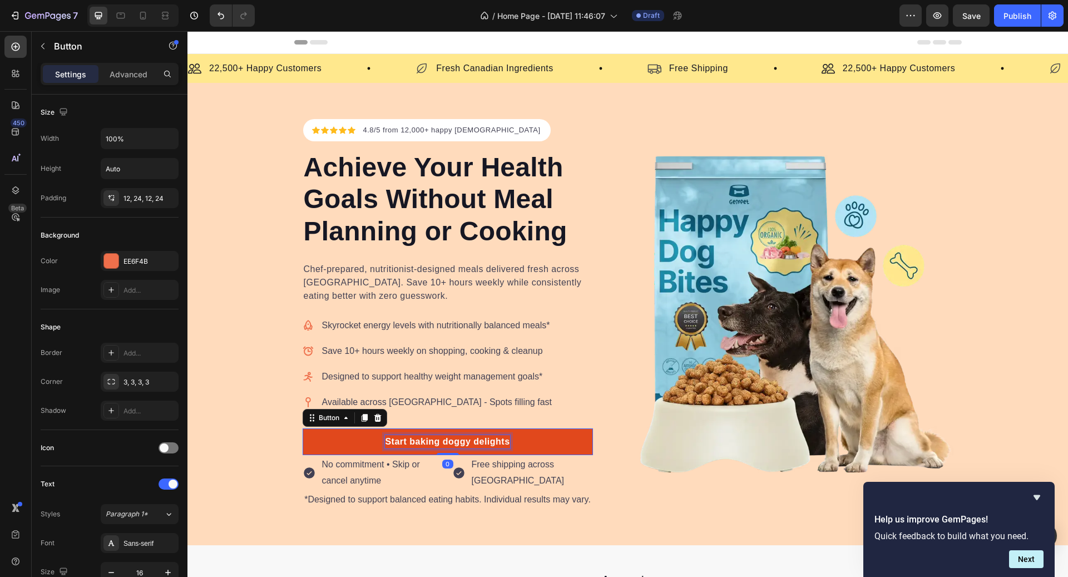
click at [444, 440] on div "Start baking doggy delights" at bounding box center [447, 441] width 125 height 13
click at [444, 440] on p "Start baking doggy delights" at bounding box center [447, 441] width 125 height 13
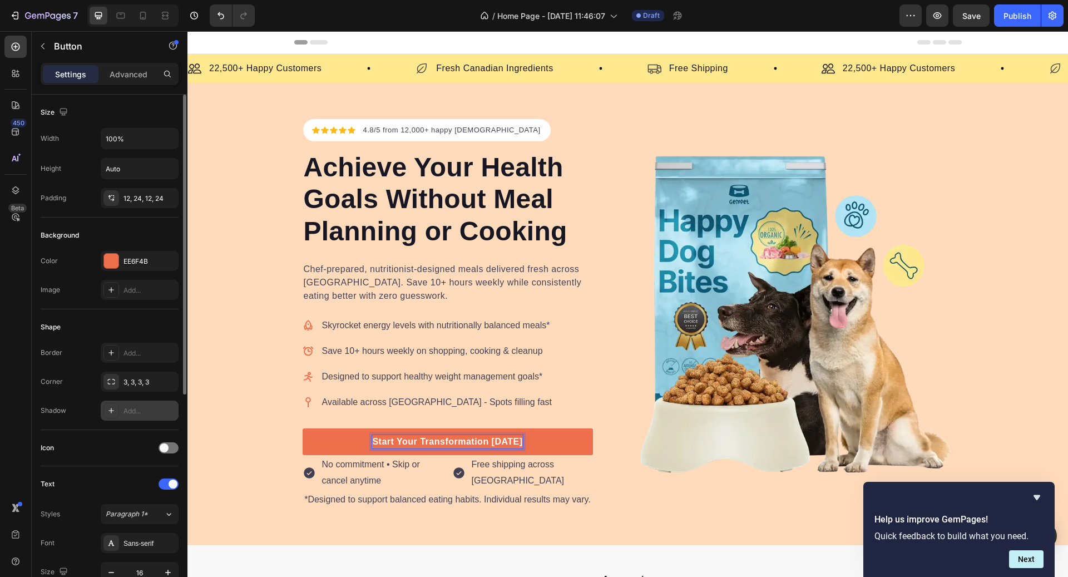
scroll to position [368, 0]
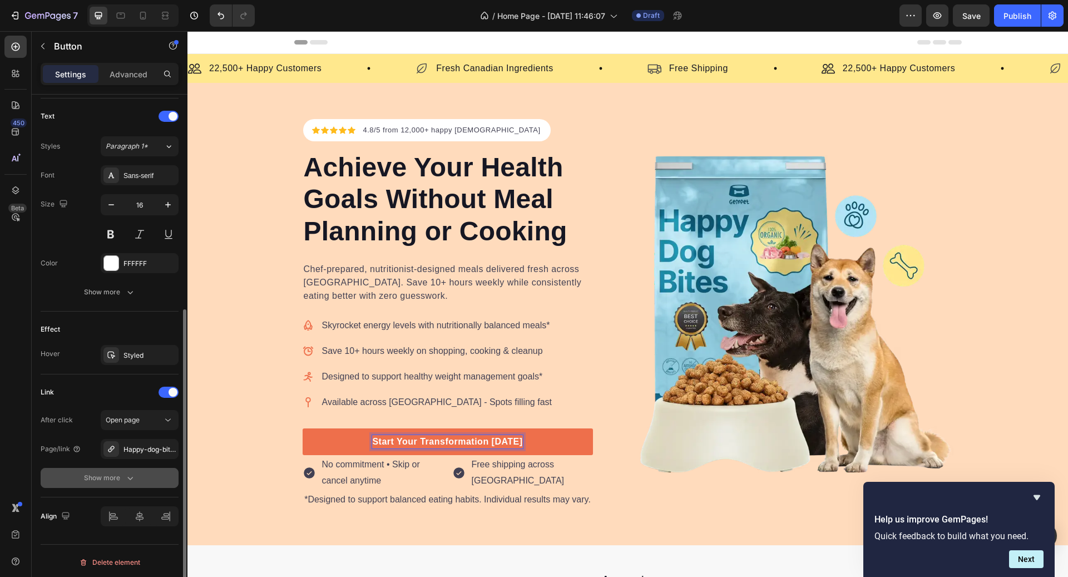
click at [120, 472] on div "Show more" at bounding box center [110, 477] width 52 height 11
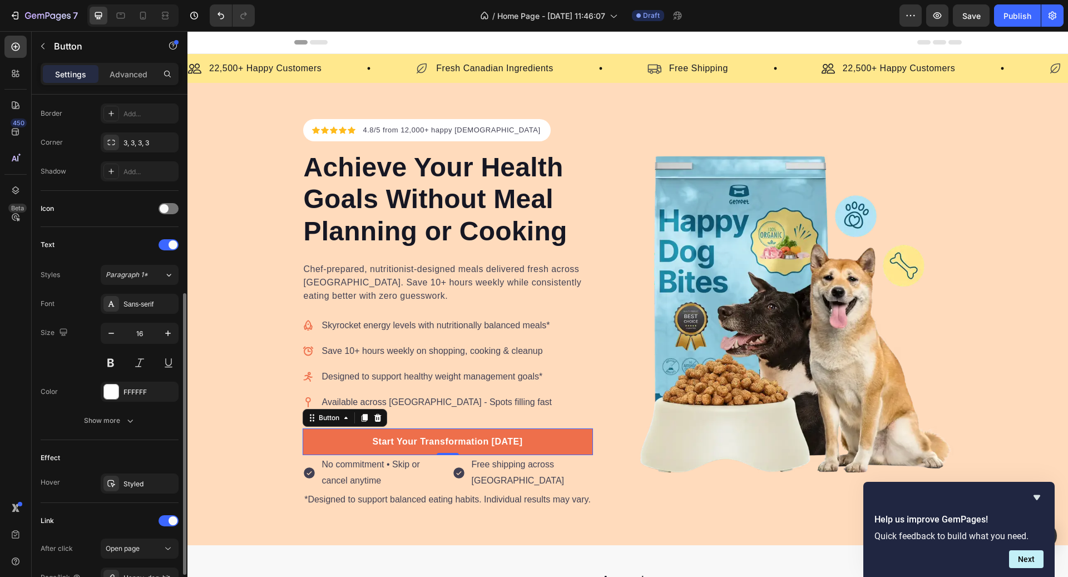
scroll to position [194, 0]
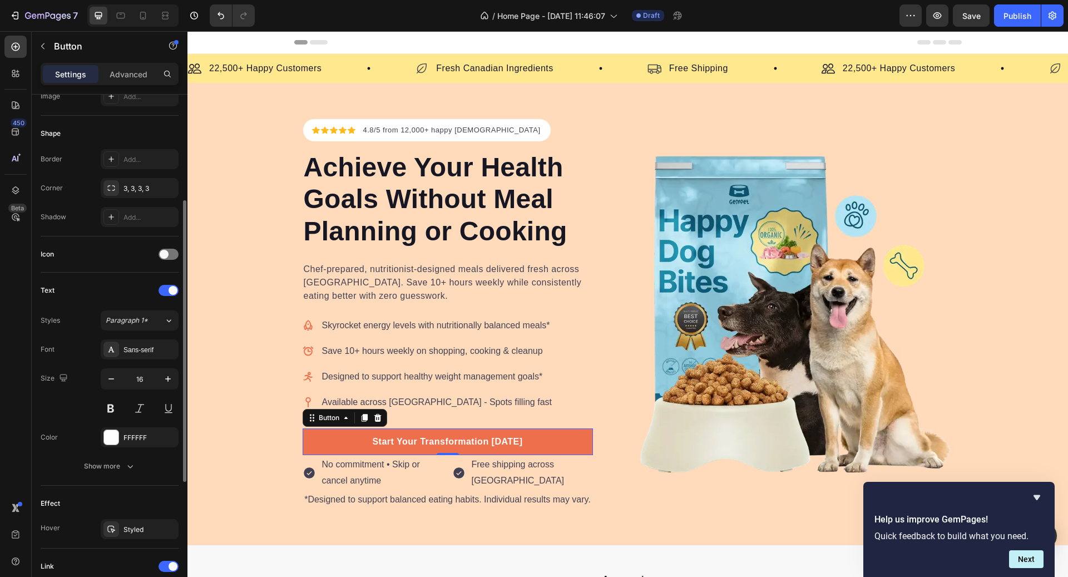
click at [164, 259] on div "Icon" at bounding box center [110, 254] width 138 height 18
click at [166, 254] on span at bounding box center [164, 254] width 9 height 9
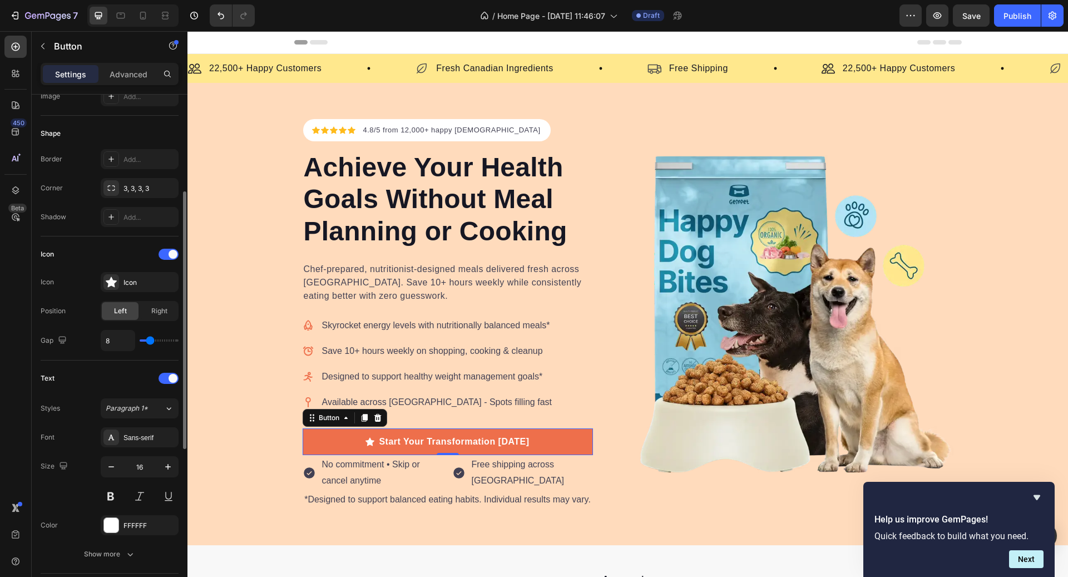
click at [170, 301] on div "Left Right" at bounding box center [140, 311] width 78 height 20
click at [161, 306] on span "Right" at bounding box center [159, 311] width 16 height 10
click at [143, 278] on div "Icon" at bounding box center [150, 283] width 52 height 10
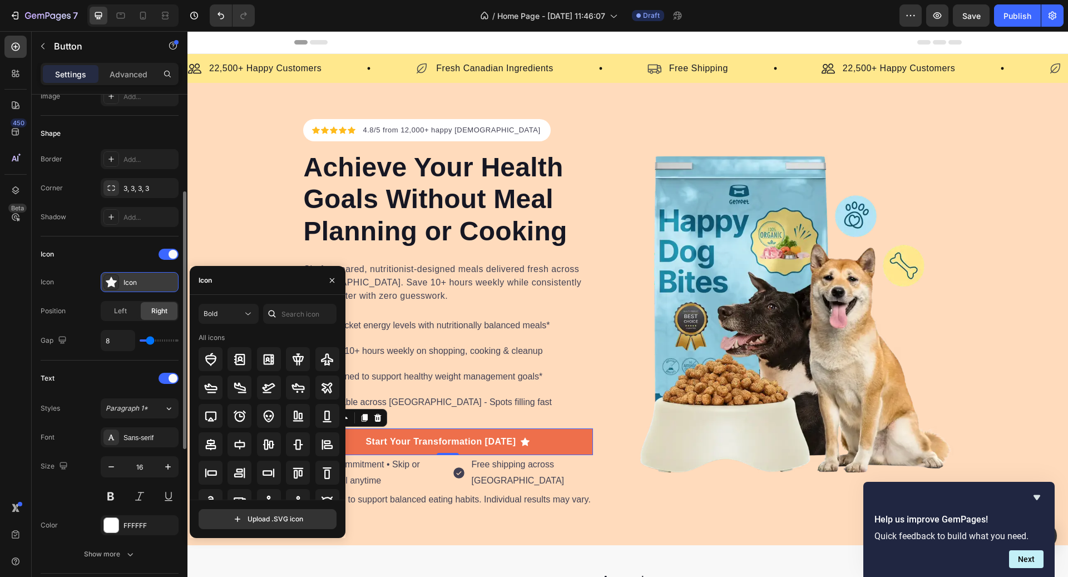
click at [143, 278] on div "Icon" at bounding box center [150, 283] width 52 height 10
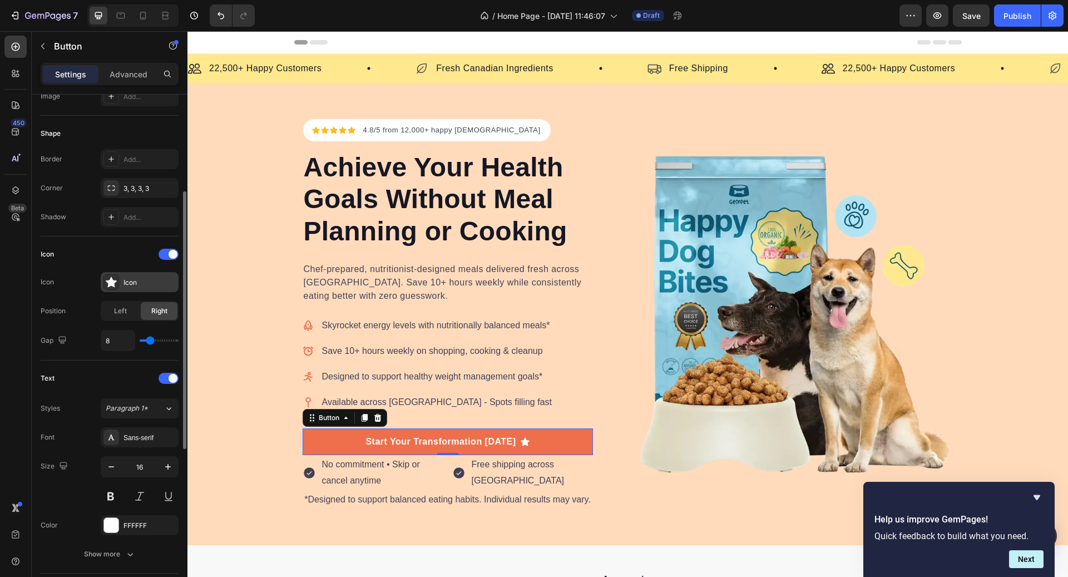
click at [143, 278] on div "Icon" at bounding box center [150, 283] width 52 height 10
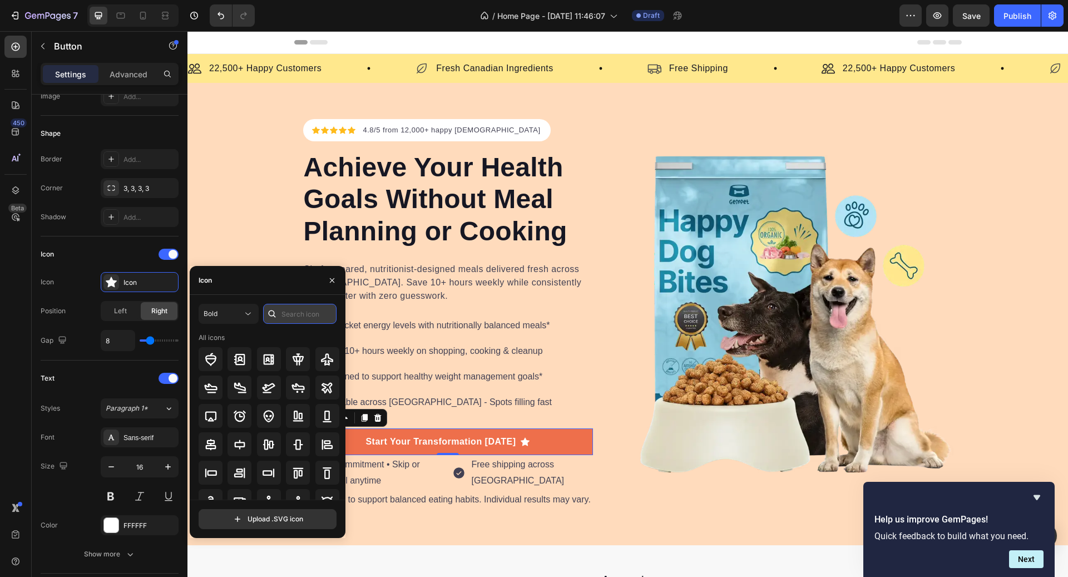
click at [292, 315] on input "text" at bounding box center [299, 314] width 73 height 20
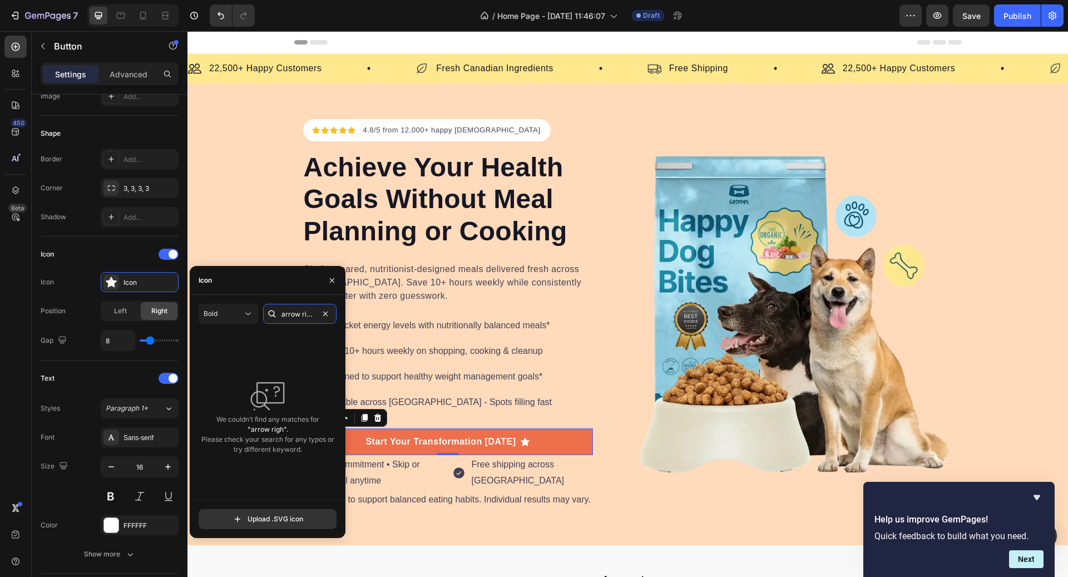
scroll to position [0, 2]
click at [311, 310] on input "arrow right" at bounding box center [299, 314] width 73 height 20
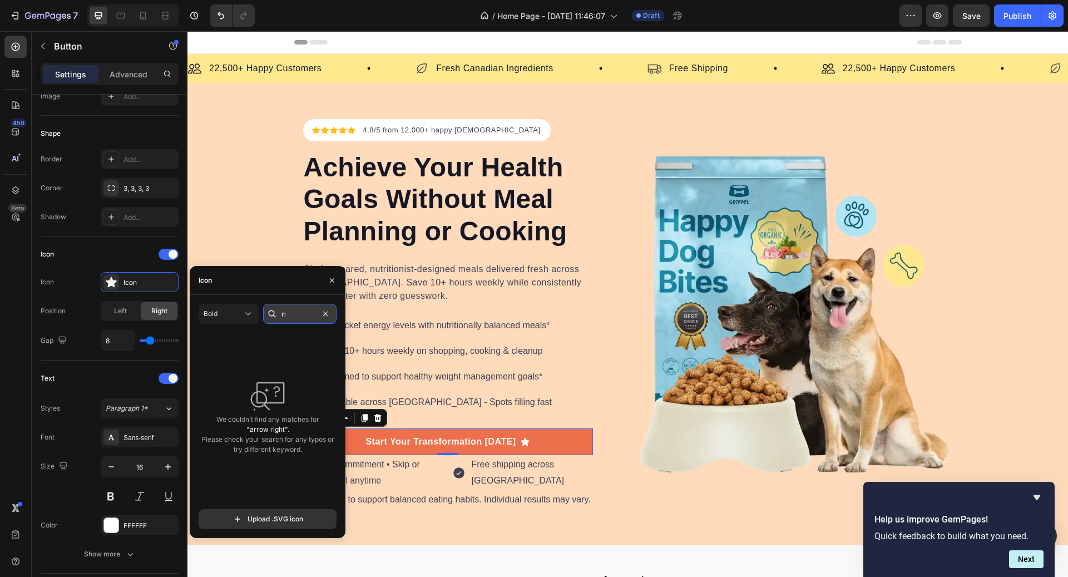
scroll to position [0, 0]
type input "right"
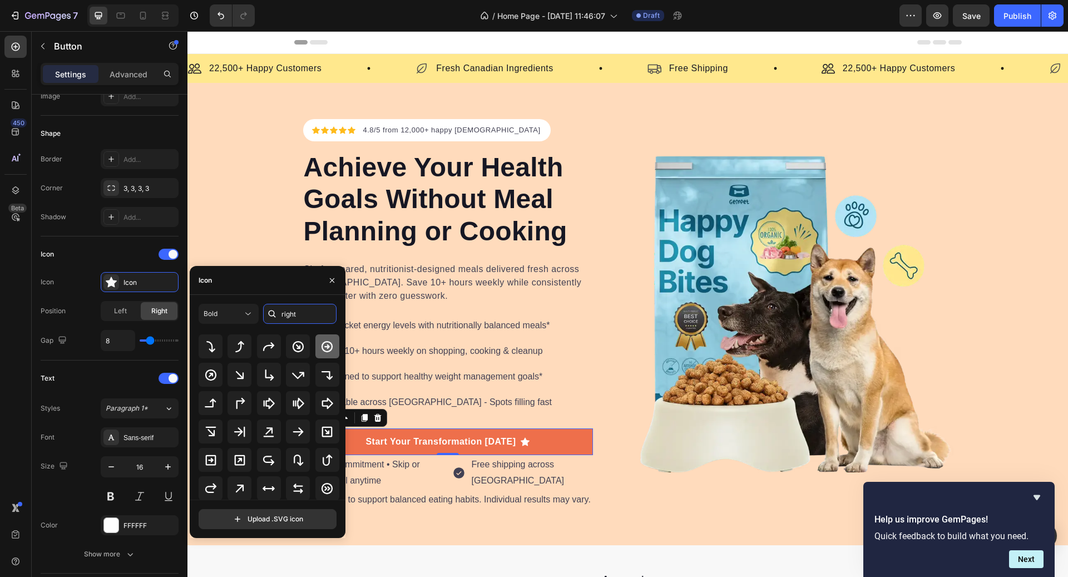
scroll to position [51, 0]
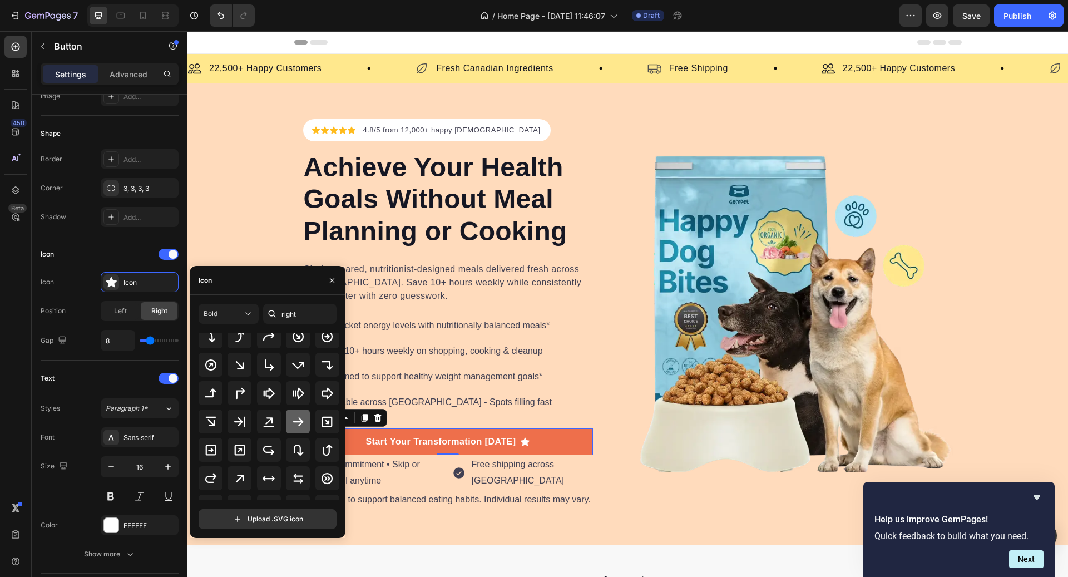
click at [296, 415] on icon at bounding box center [298, 421] width 13 height 13
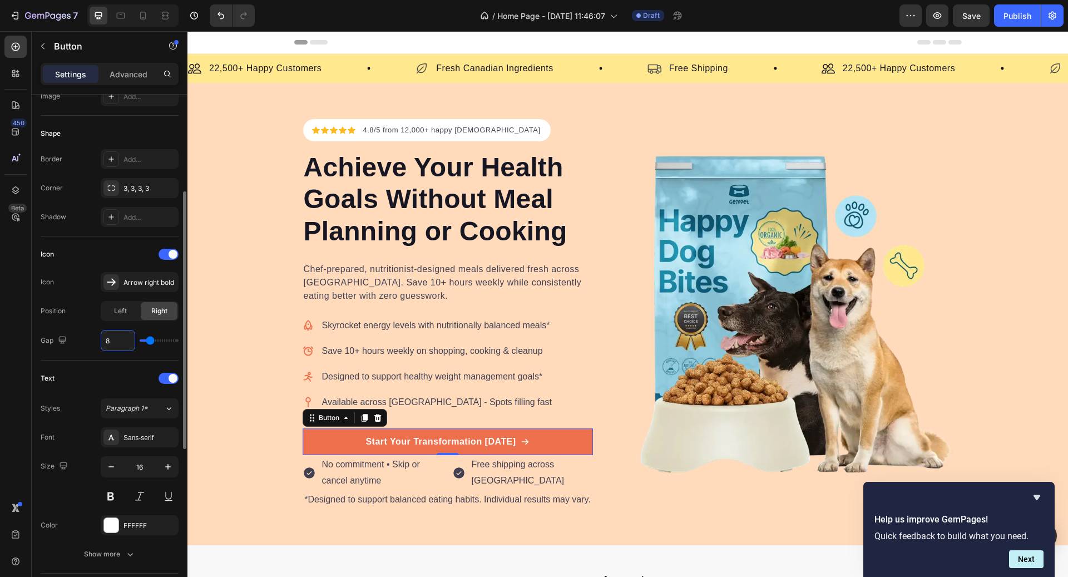
click at [112, 343] on input "8" at bounding box center [117, 340] width 33 height 20
type input "6"
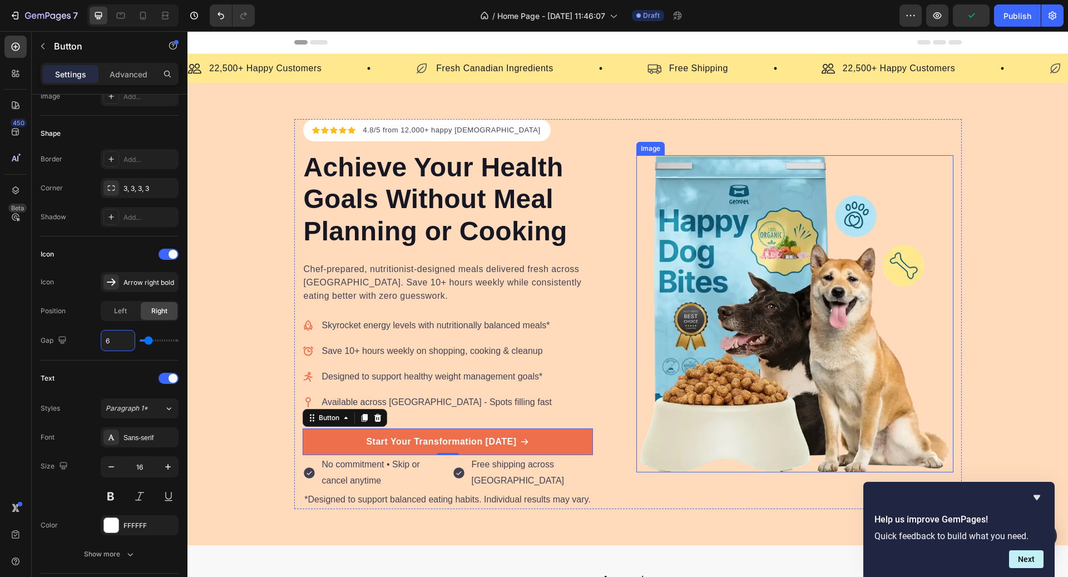
click at [856, 344] on img at bounding box center [794, 313] width 317 height 317
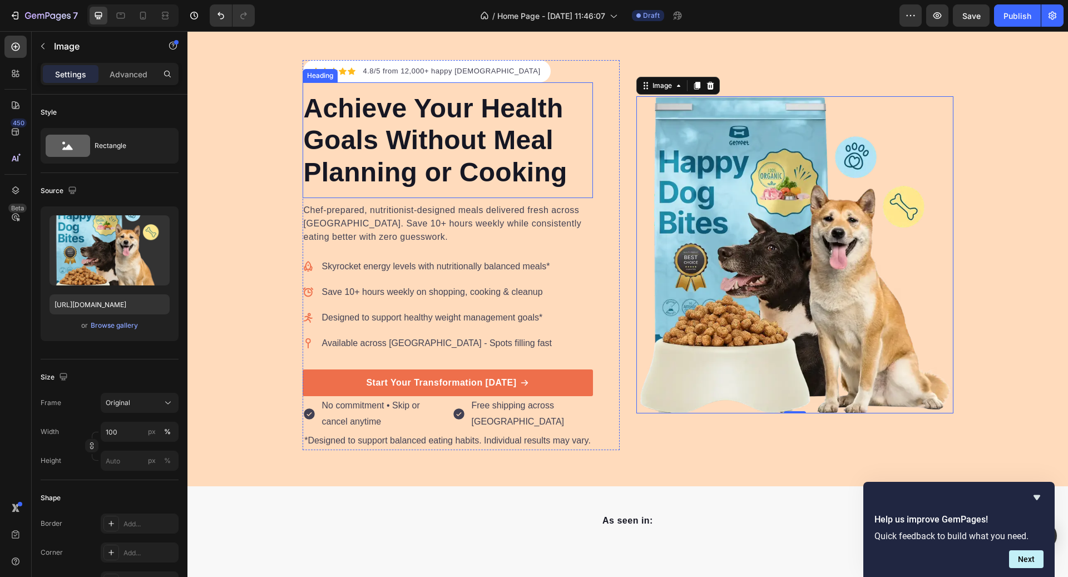
scroll to position [0, 0]
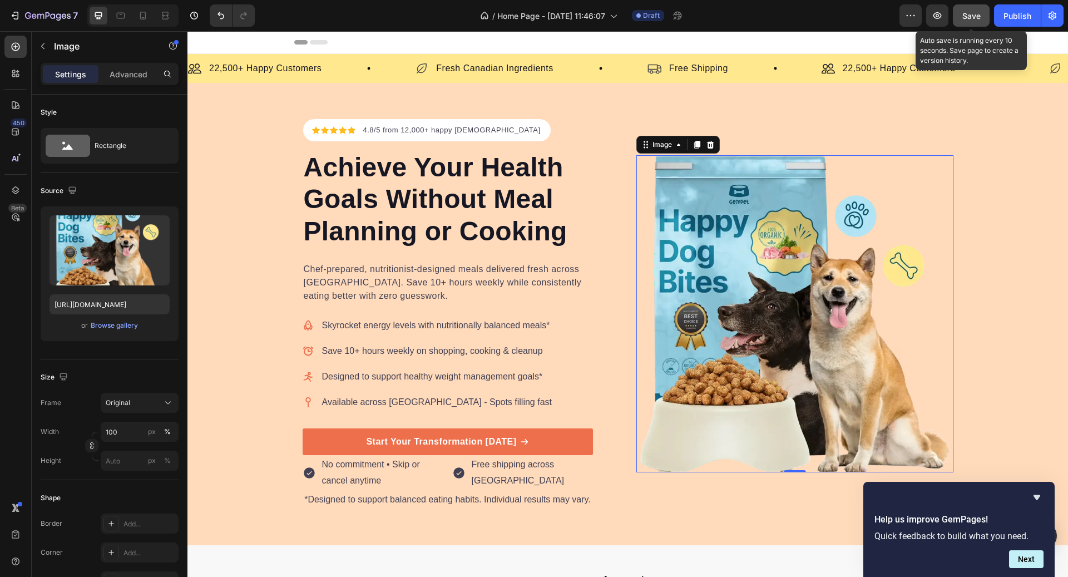
click at [972, 22] on button "Save" at bounding box center [971, 15] width 37 height 22
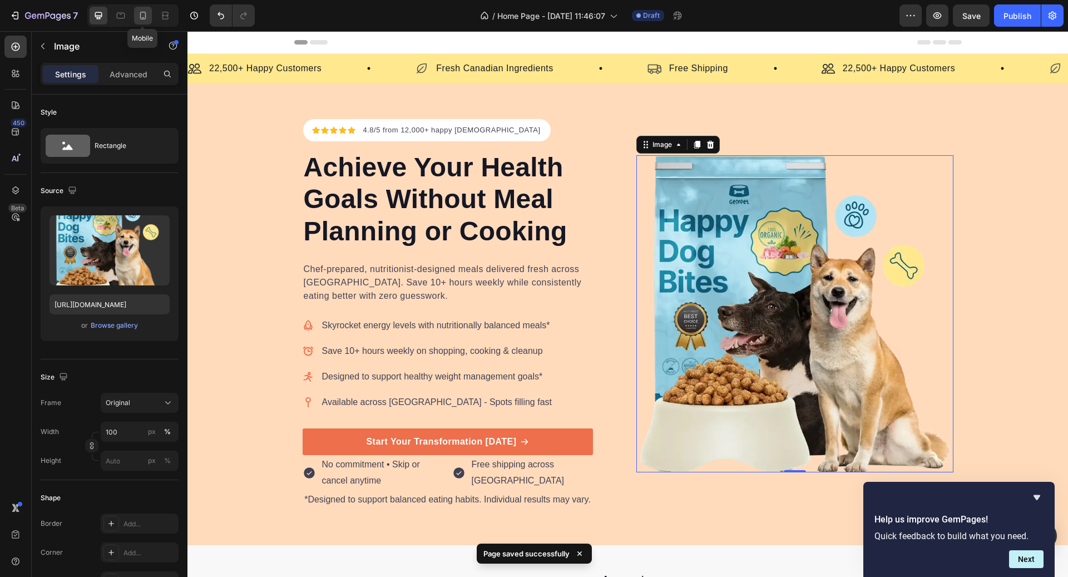
click at [137, 19] on icon at bounding box center [142, 15] width 11 height 11
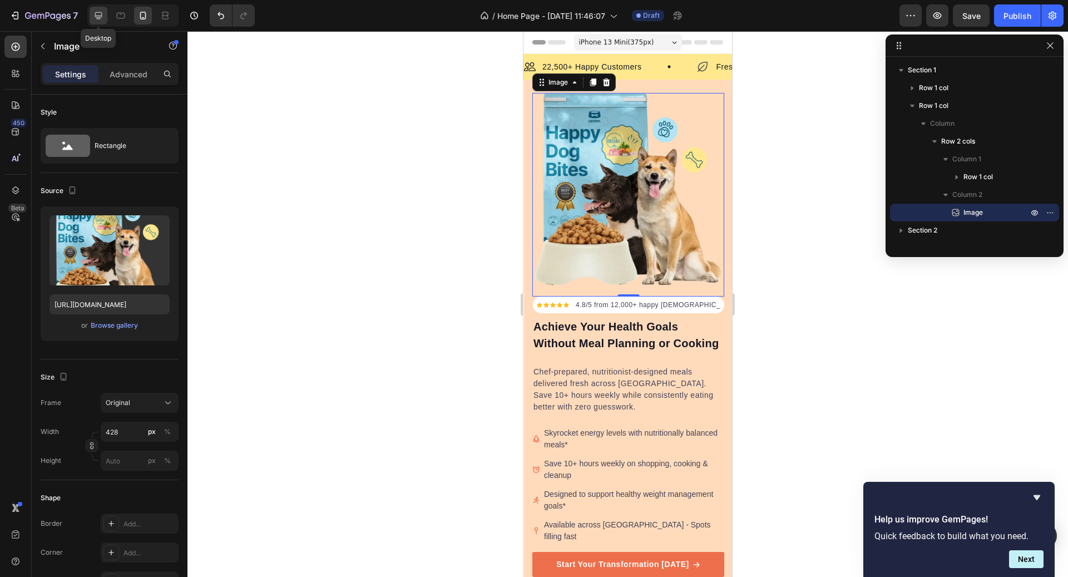
click at [102, 20] on icon at bounding box center [98, 15] width 11 height 11
type input "100"
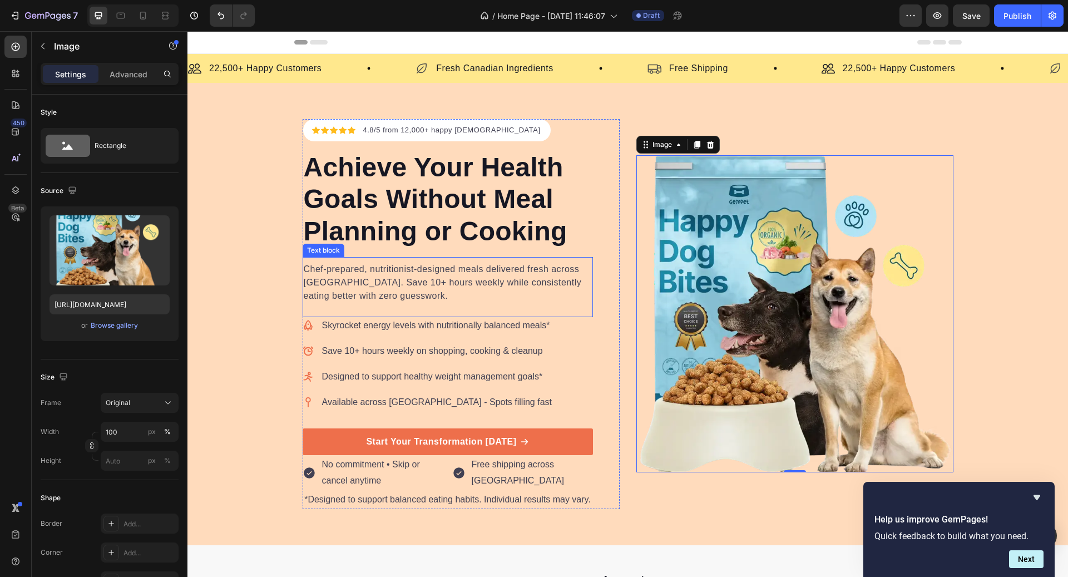
click at [466, 275] on p "Chef-prepared, nutritionist-designed meals delivered fresh across [GEOGRAPHIC_D…" at bounding box center [448, 283] width 288 height 40
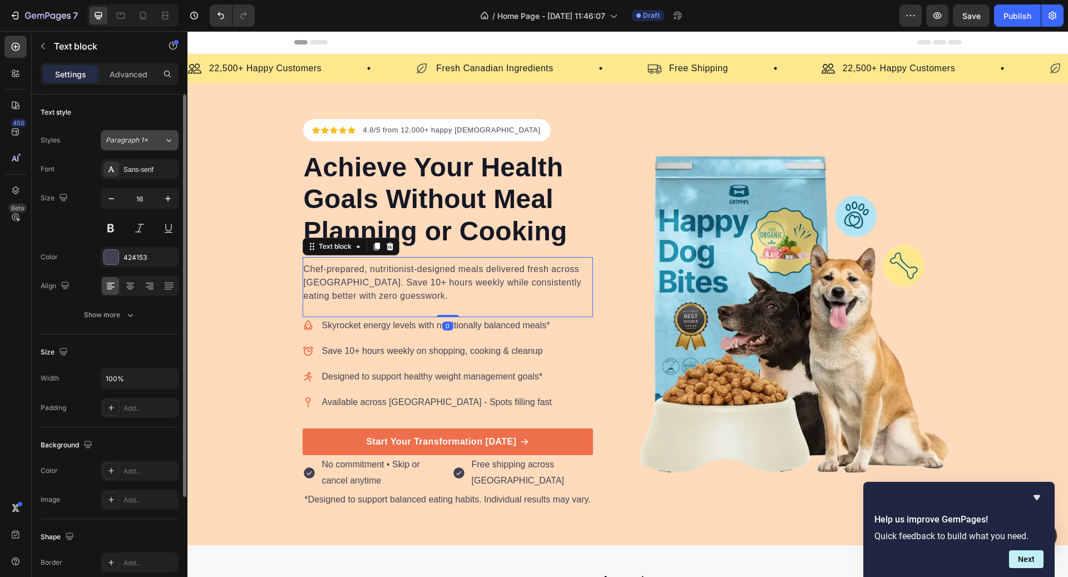
click at [149, 137] on div "Paragraph 1*" at bounding box center [128, 140] width 45 height 10
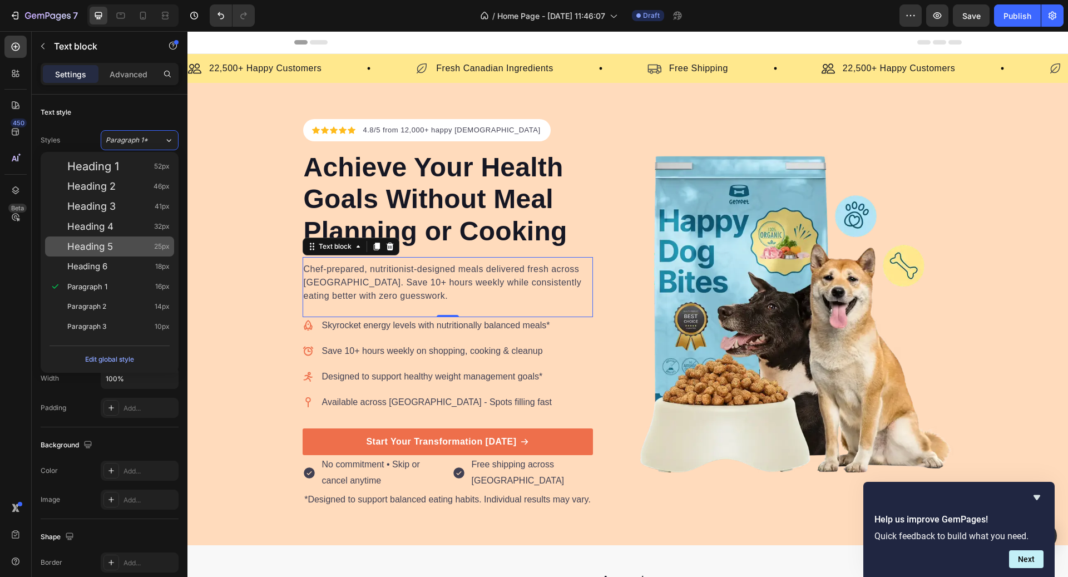
click at [141, 247] on div "Heading 5 25px" at bounding box center [118, 246] width 102 height 11
type input "25"
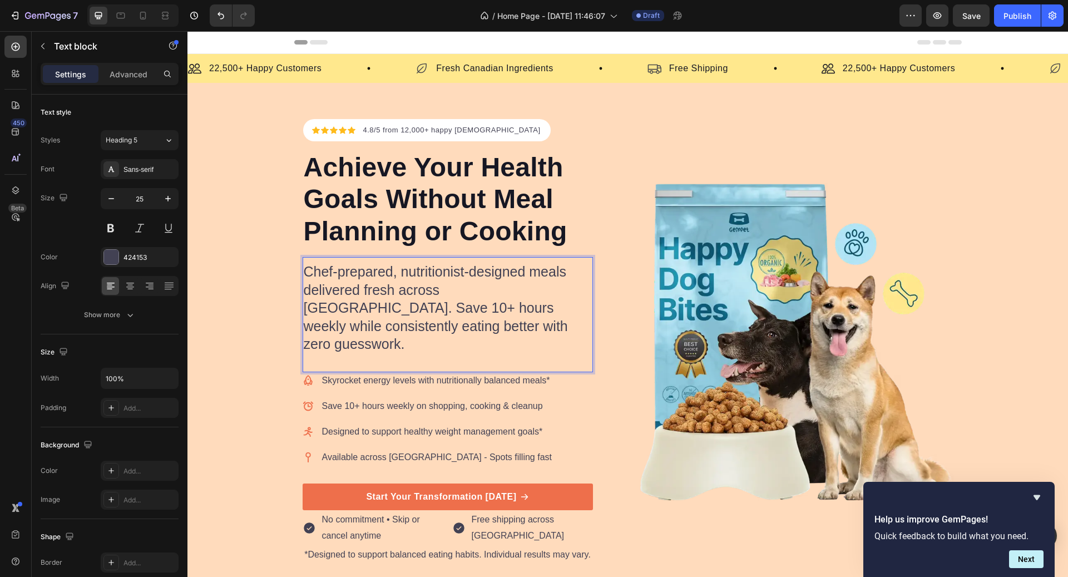
click at [451, 353] on p "Rich Text Editor. Editing area: main" at bounding box center [448, 362] width 288 height 18
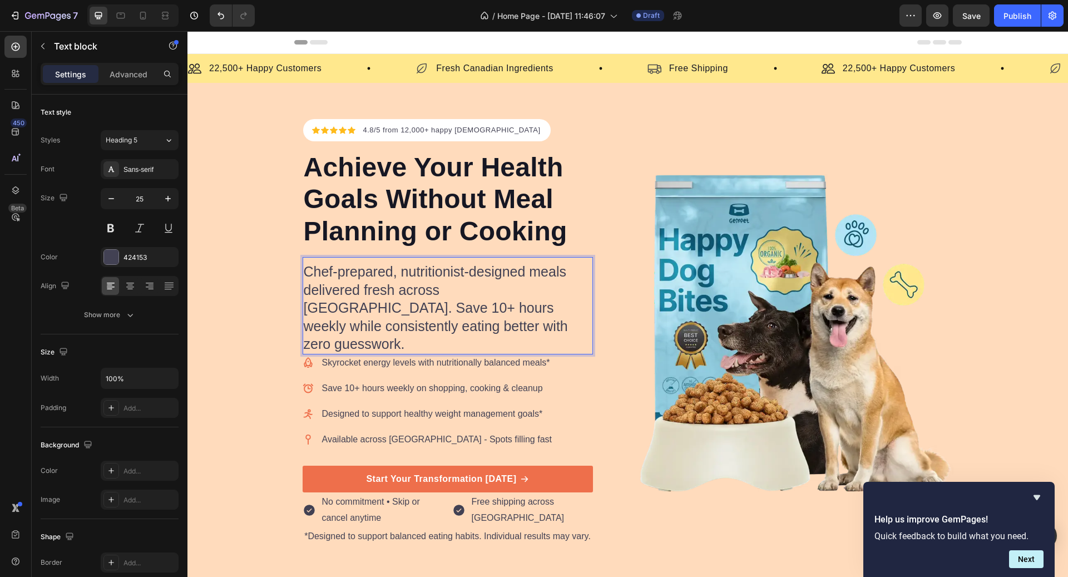
click at [457, 328] on p "Chef-prepared, nutritionist-designed meals delivered fresh across [GEOGRAPHIC_D…" at bounding box center [448, 308] width 288 height 91
click at [573, 358] on div "Skyrocket energy levels with nutritionally balanced meals* Save 10+ hours weekl…" at bounding box center [448, 409] width 290 height 111
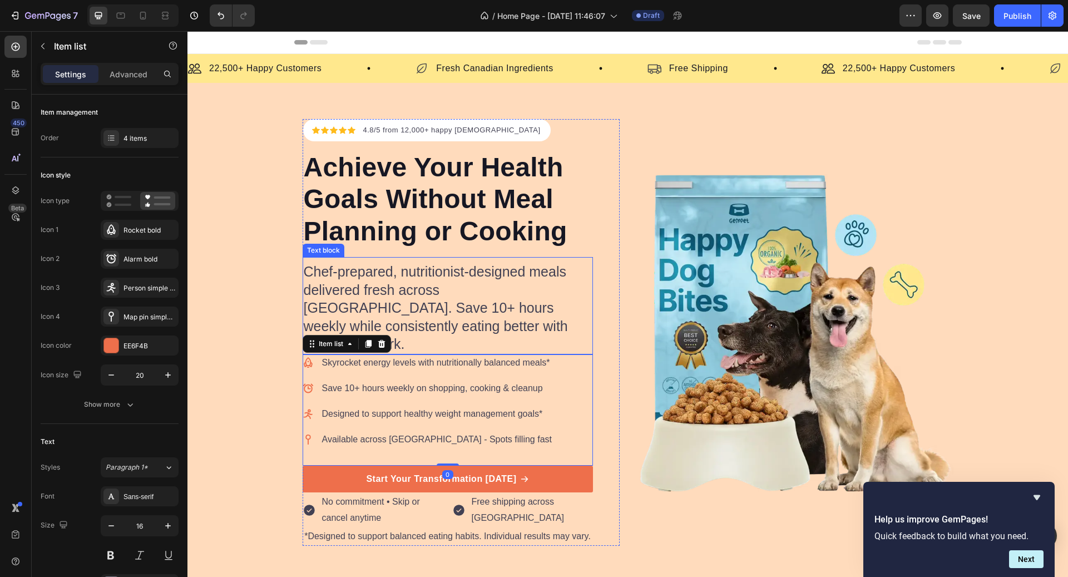
click at [517, 302] on p "Chef-prepared, nutritionist-designed meals delivered fresh across [GEOGRAPHIC_D…" at bounding box center [448, 308] width 288 height 91
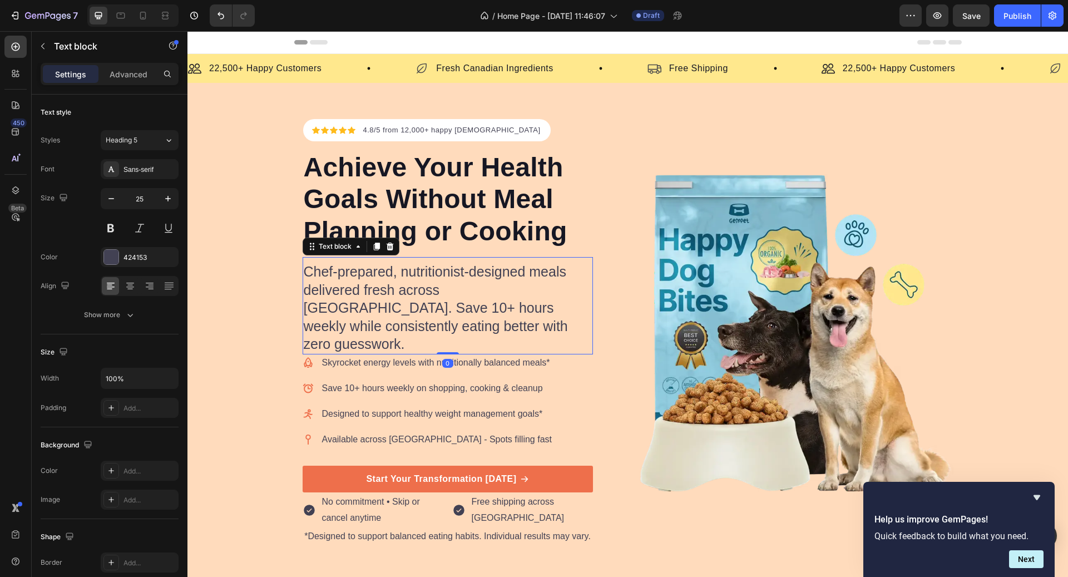
click at [458, 250] on div "Achieve Your Health Goals Without Meal Planning or Cooking Heading" at bounding box center [448, 199] width 290 height 116
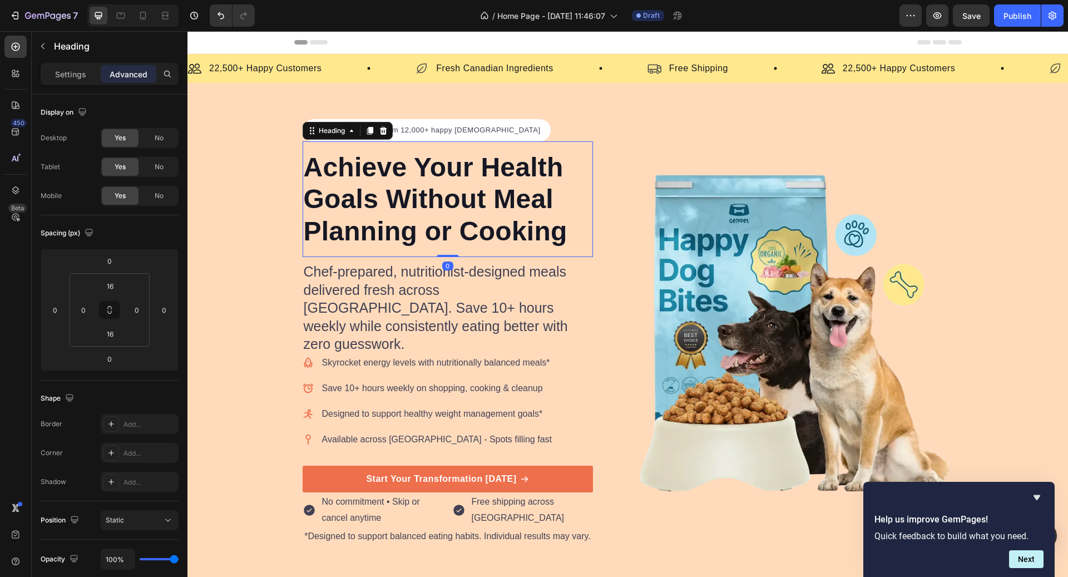
click at [454, 250] on div "Achieve Your Health Goals Without Meal Planning or Cooking Heading 0" at bounding box center [448, 199] width 290 height 116
click at [404, 324] on p "Chef-prepared, nutritionist-designed meals delivered fresh across [GEOGRAPHIC_D…" at bounding box center [448, 308] width 288 height 91
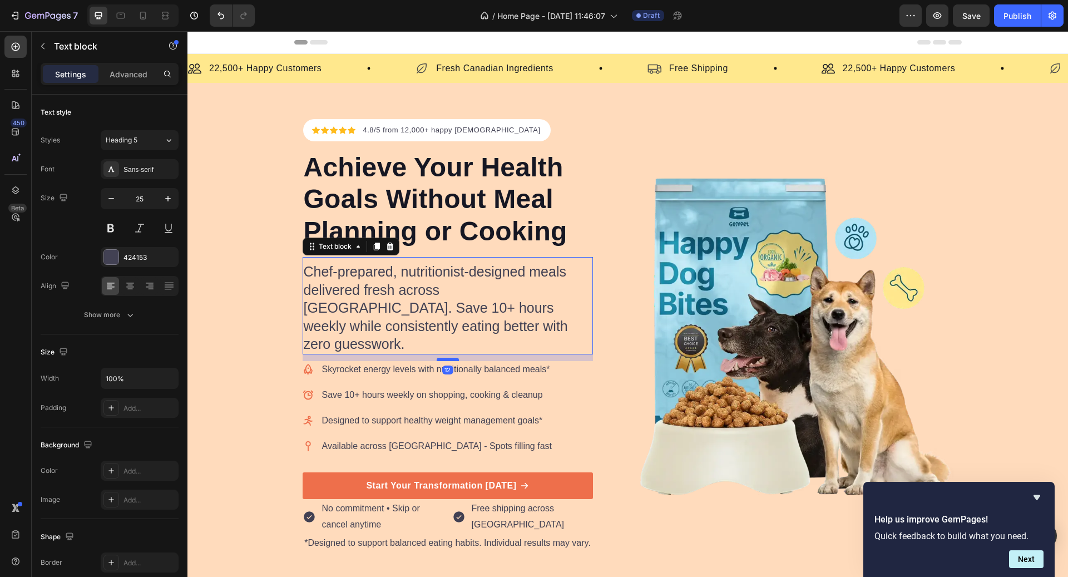
drag, startPoint x: 452, startPoint y: 334, endPoint x: 451, endPoint y: 341, distance: 6.7
click at [451, 358] on div at bounding box center [448, 359] width 22 height 3
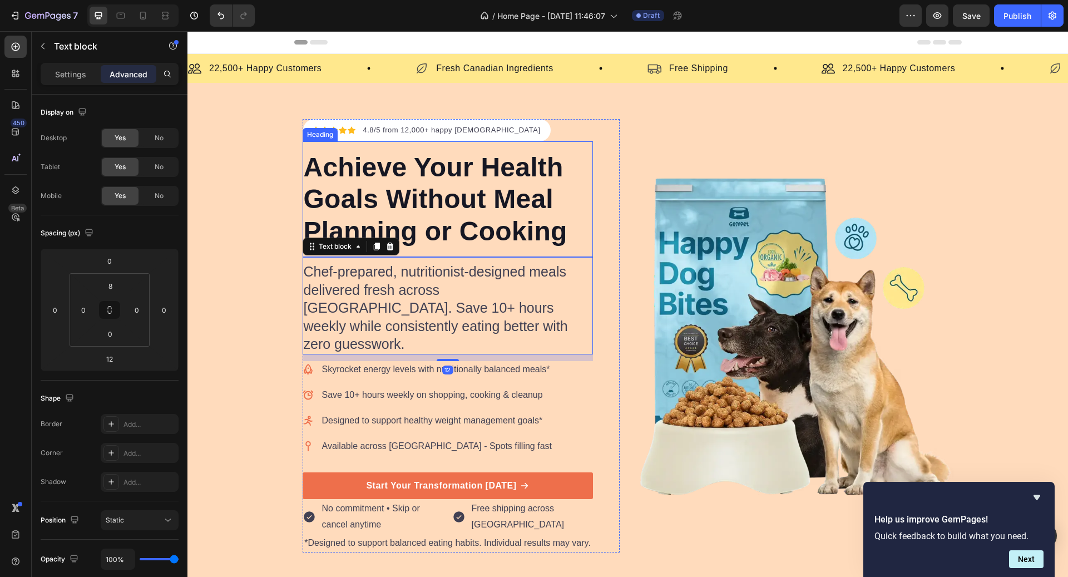
click at [463, 228] on h2 "Achieve Your Health Goals Without Meal Planning or Cooking" at bounding box center [448, 199] width 290 height 98
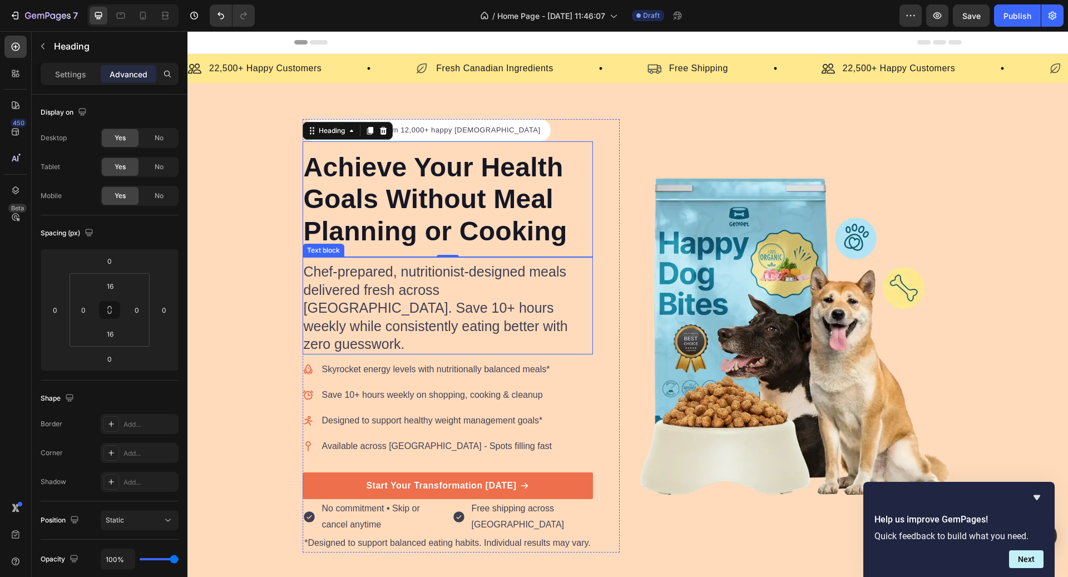
click at [477, 289] on p "Chef-prepared, nutritionist-designed meals delivered fresh across [GEOGRAPHIC_D…" at bounding box center [448, 308] width 288 height 91
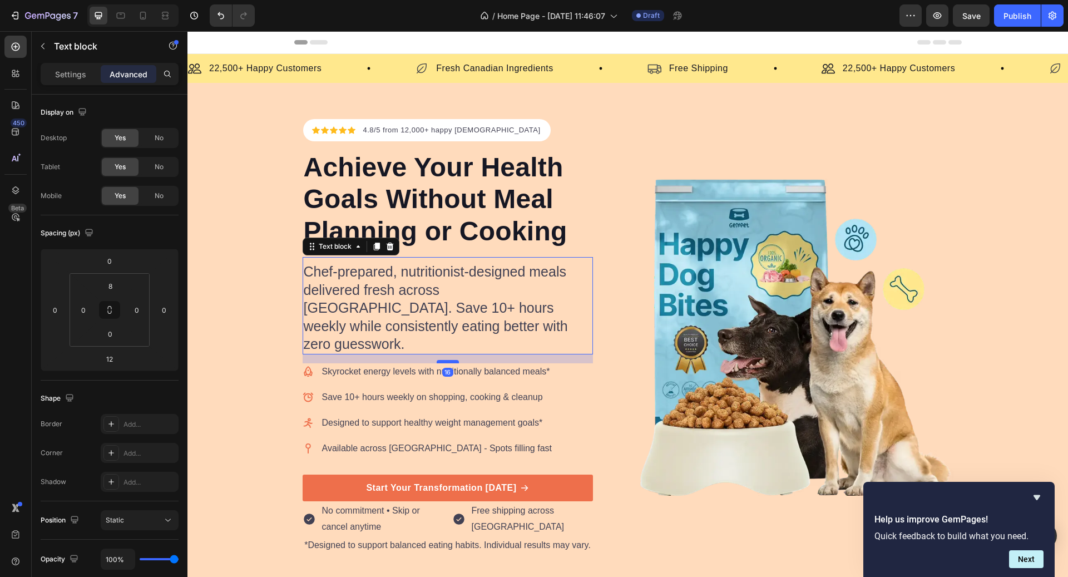
click at [450, 360] on div at bounding box center [448, 361] width 22 height 3
type input "16"
click at [495, 221] on h2 "Achieve Your Health Goals Without Meal Planning or Cooking" at bounding box center [448, 199] width 290 height 98
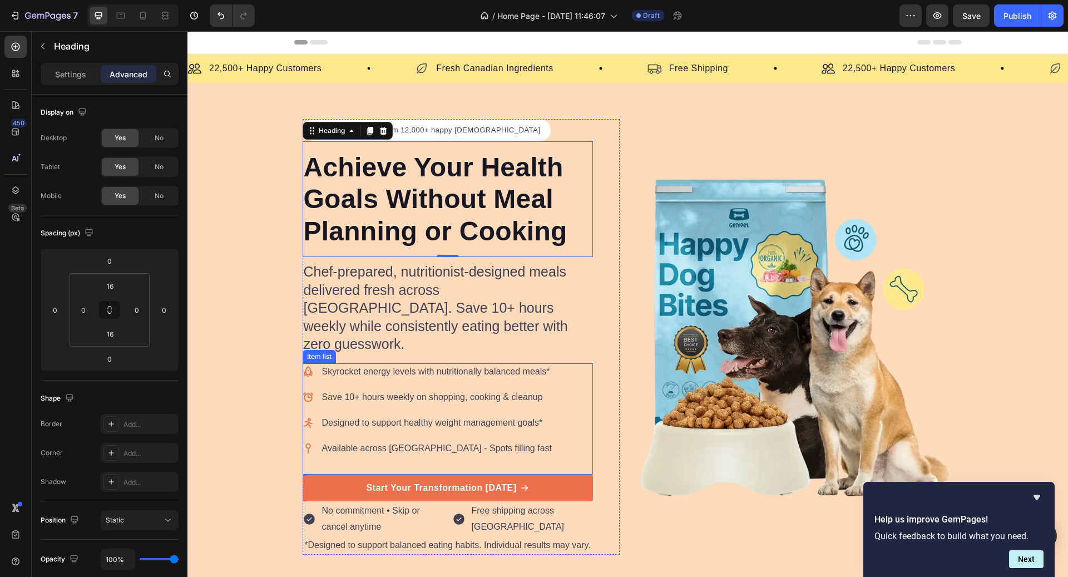
click at [493, 365] on p "Skyrocket energy levels with nutritionally balanced meals*" at bounding box center [437, 371] width 230 height 13
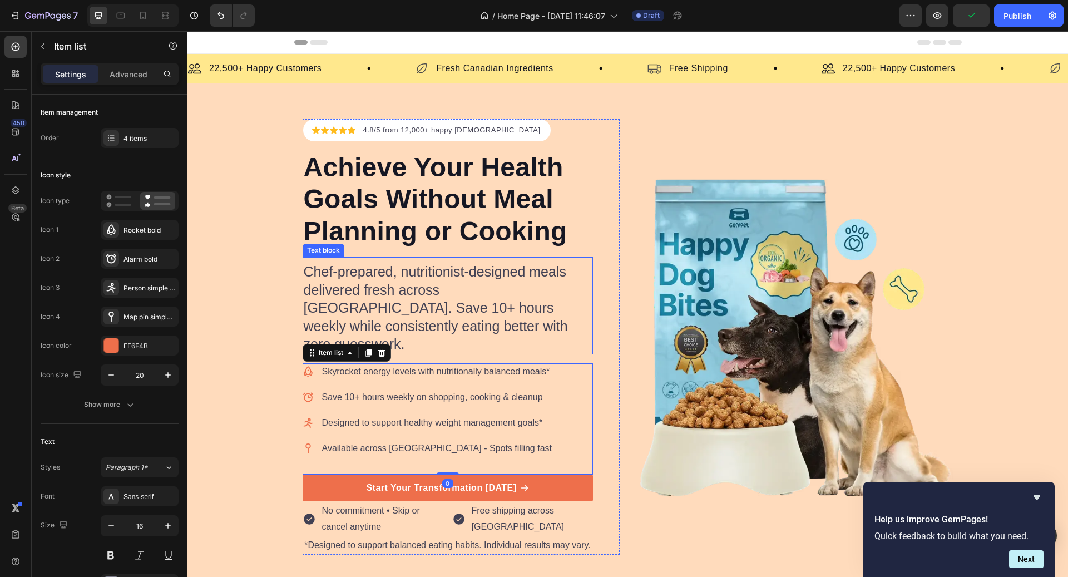
click at [367, 303] on p "Chef-prepared, nutritionist-designed meals delivered fresh across [GEOGRAPHIC_D…" at bounding box center [448, 308] width 288 height 91
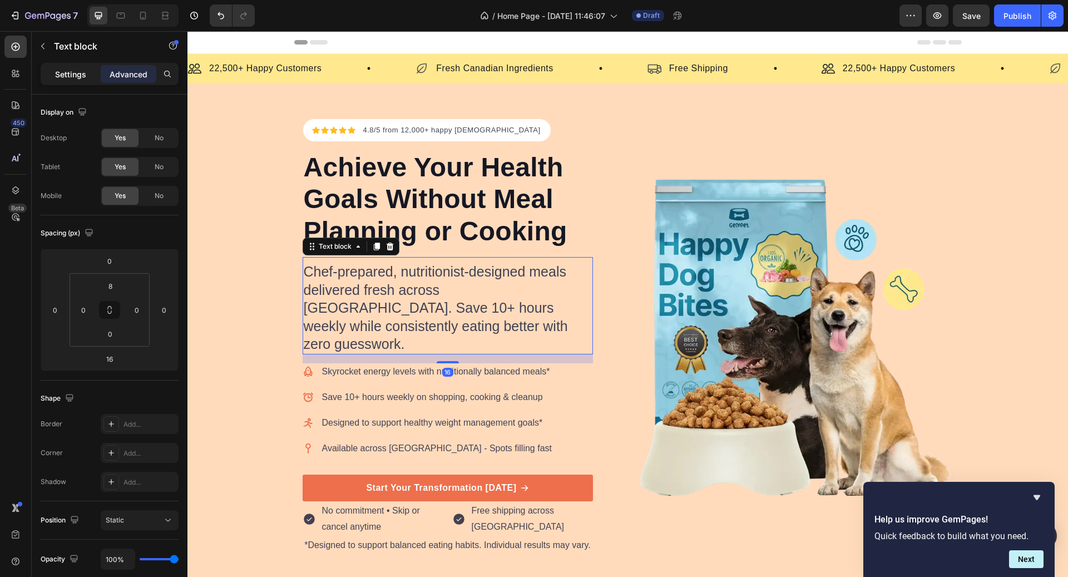
click at [63, 78] on p "Settings" at bounding box center [70, 74] width 31 height 12
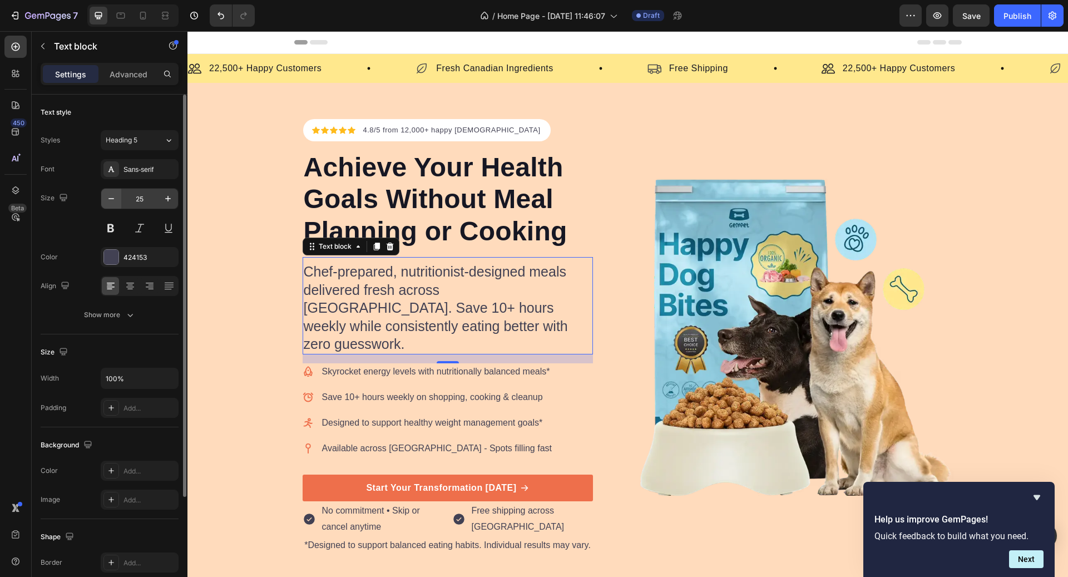
click at [119, 192] on button "button" at bounding box center [111, 199] width 20 height 20
type input "24"
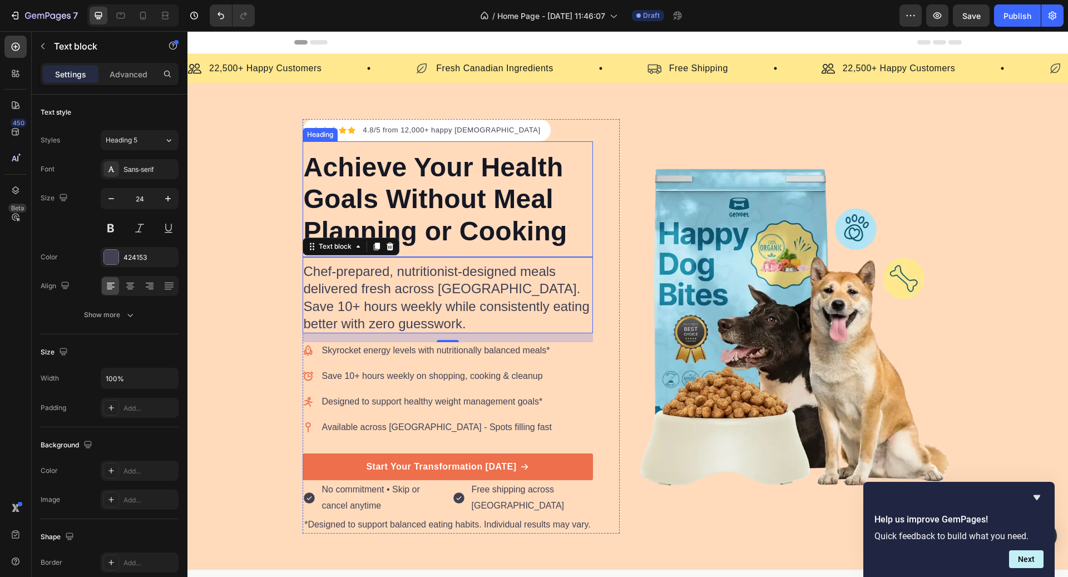
click at [493, 220] on h2 "Achieve Your Health Goals Without Meal Planning or Cooking" at bounding box center [448, 199] width 290 height 98
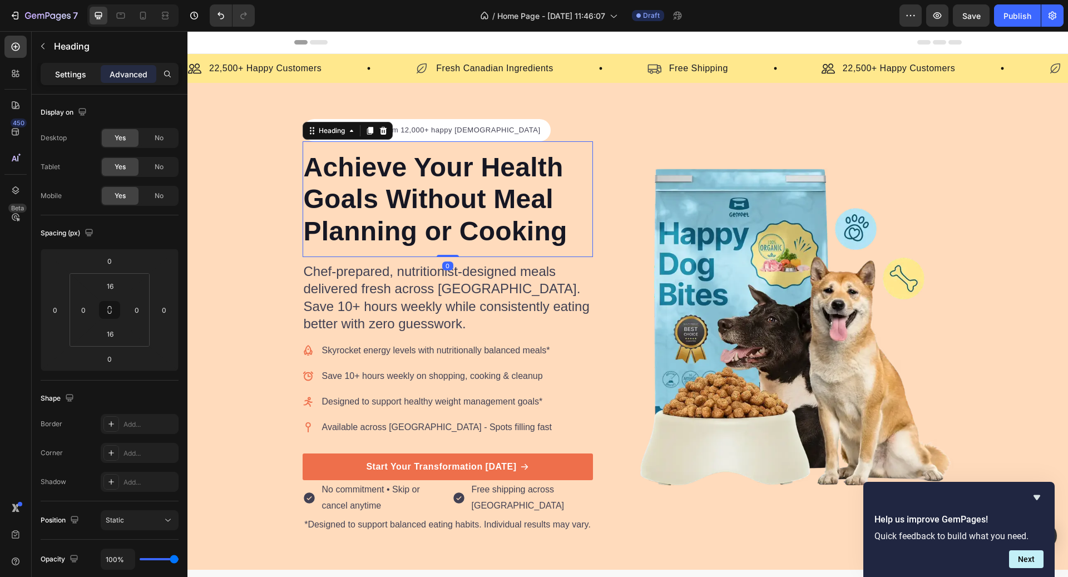
click at [72, 70] on p "Settings" at bounding box center [70, 74] width 31 height 12
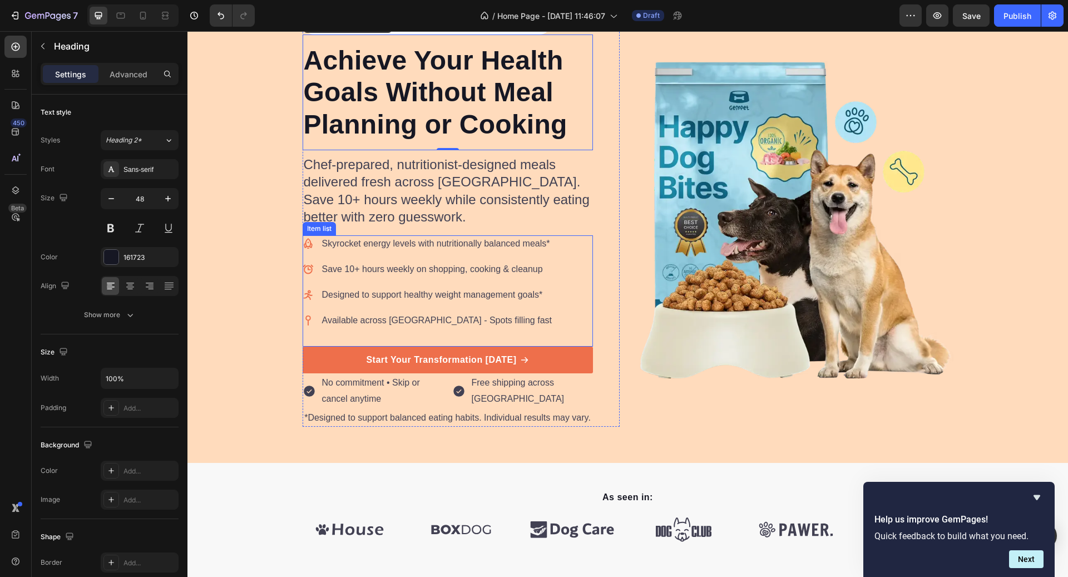
scroll to position [113, 0]
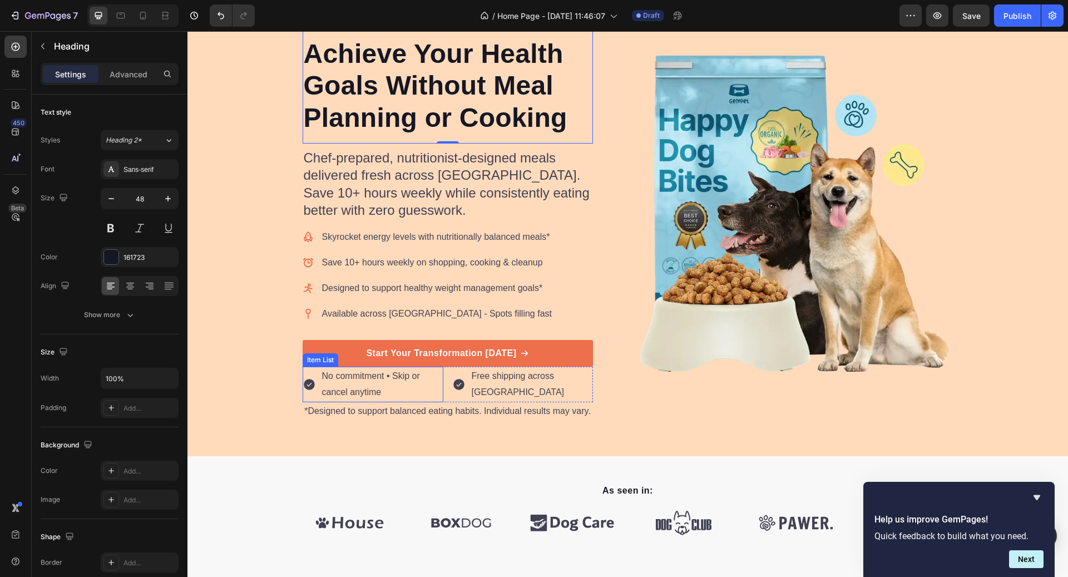
click at [379, 395] on p "No commitment • Skip or cancel anytime" at bounding box center [382, 384] width 120 height 32
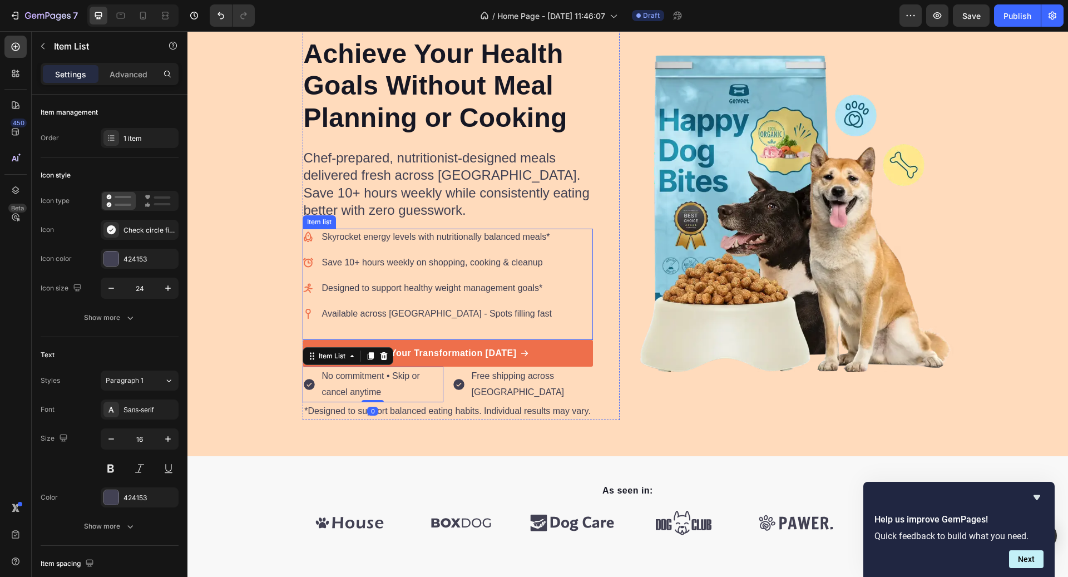
click at [382, 233] on p "Skyrocket energy levels with nutritionally balanced meals*" at bounding box center [437, 236] width 230 height 13
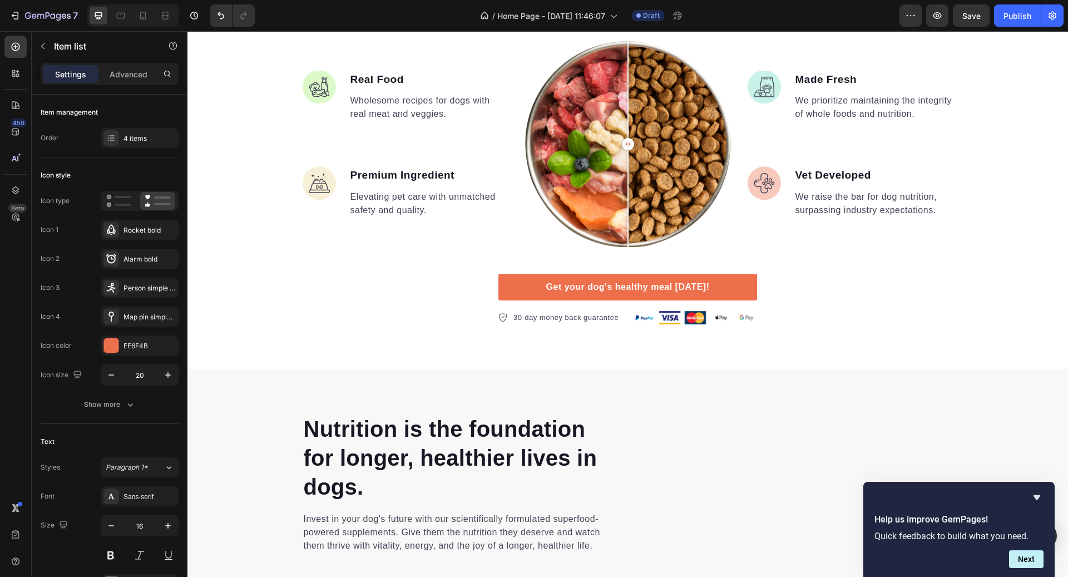
scroll to position [1119, 0]
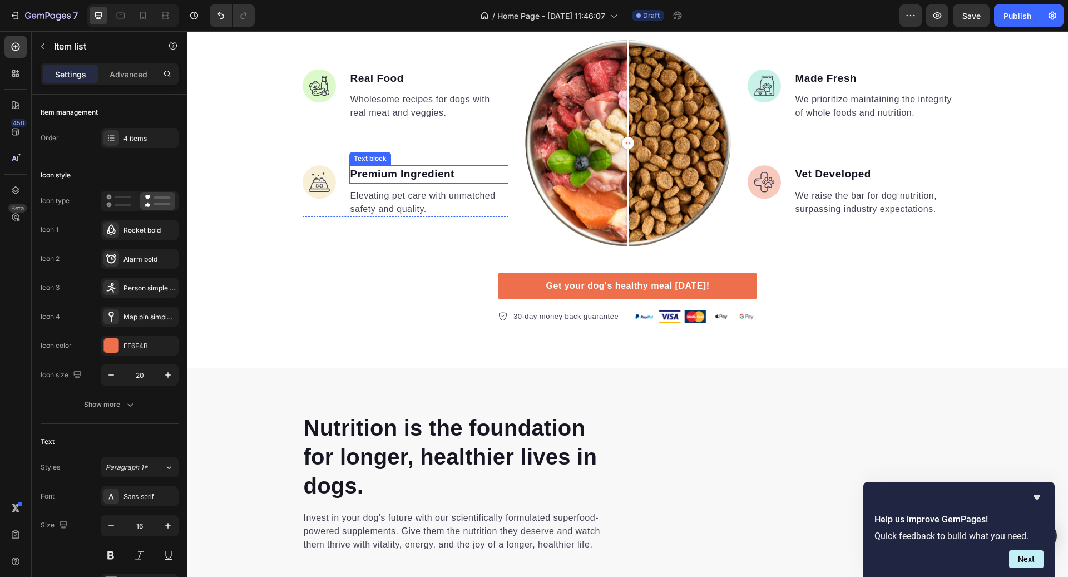
click at [392, 179] on p "Premium Ingredient" at bounding box center [428, 174] width 157 height 16
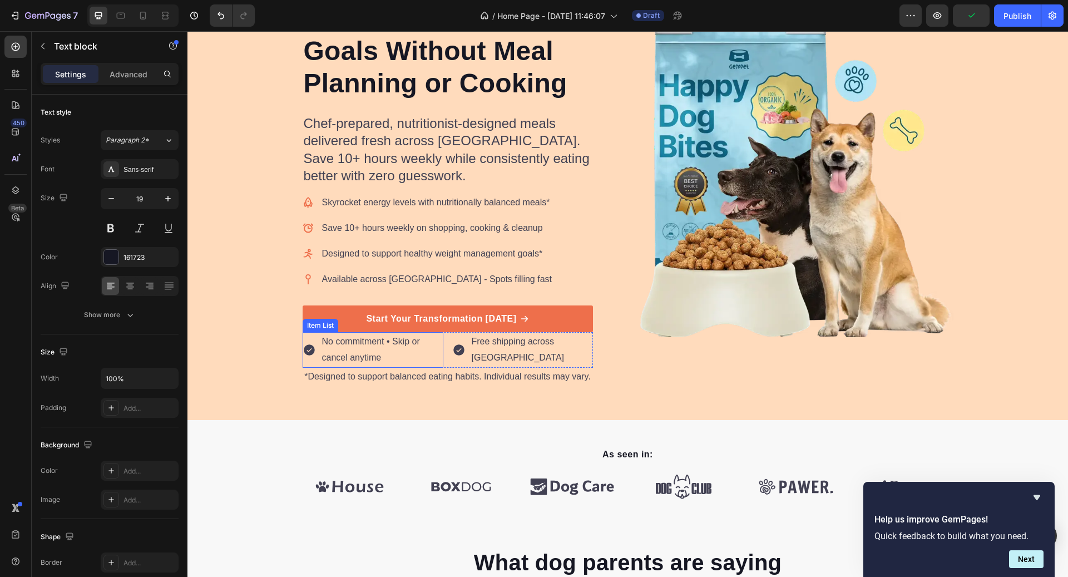
scroll to position [0, 0]
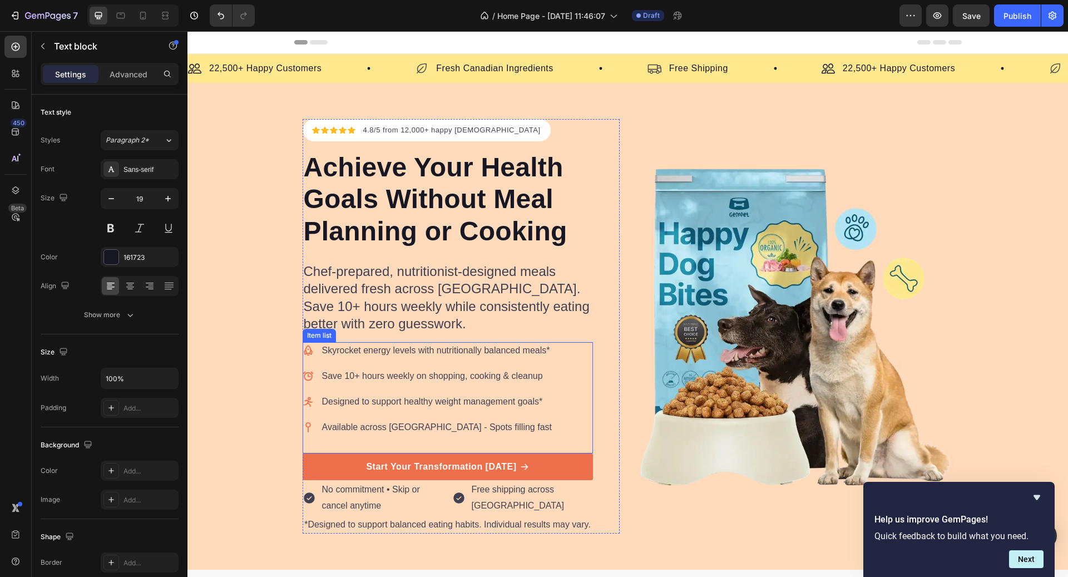
click at [315, 338] on div "Item list" at bounding box center [319, 335] width 29 height 10
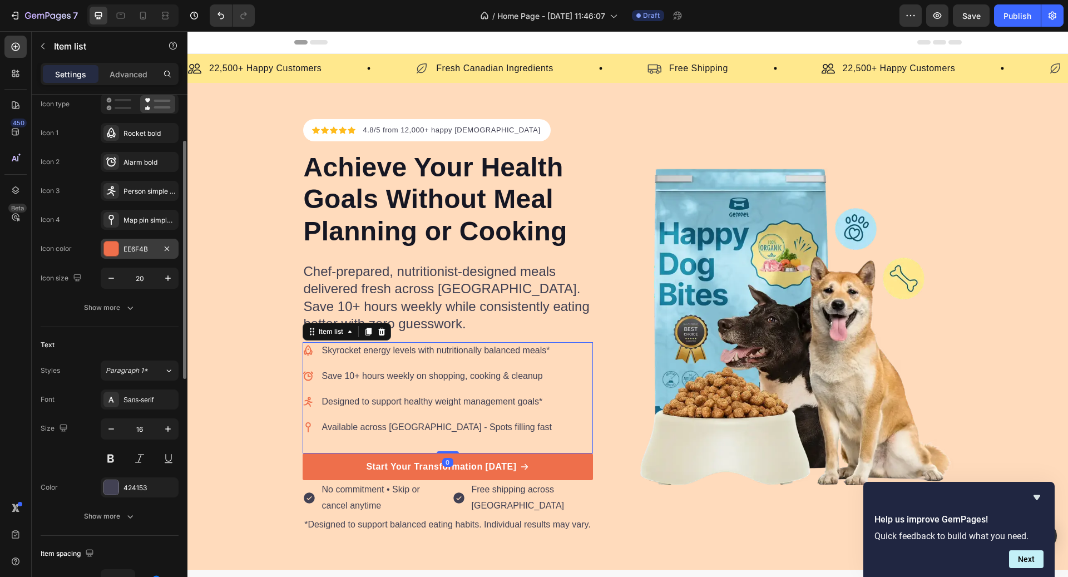
scroll to position [98, 0]
click at [167, 429] on icon "button" at bounding box center [167, 427] width 11 height 11
type input "18"
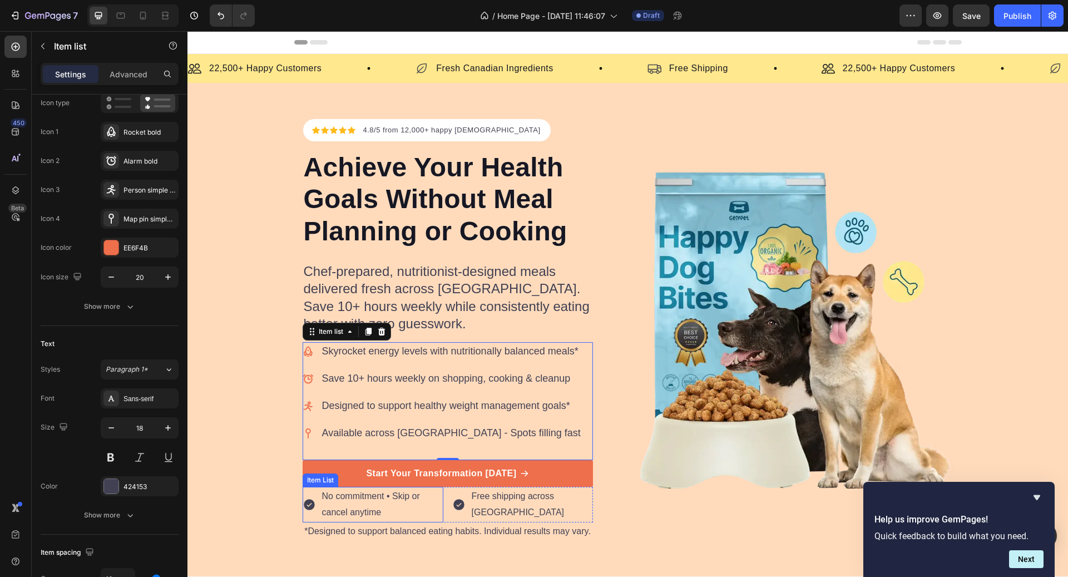
click at [396, 501] on p "No commitment • Skip or cancel anytime" at bounding box center [382, 504] width 120 height 32
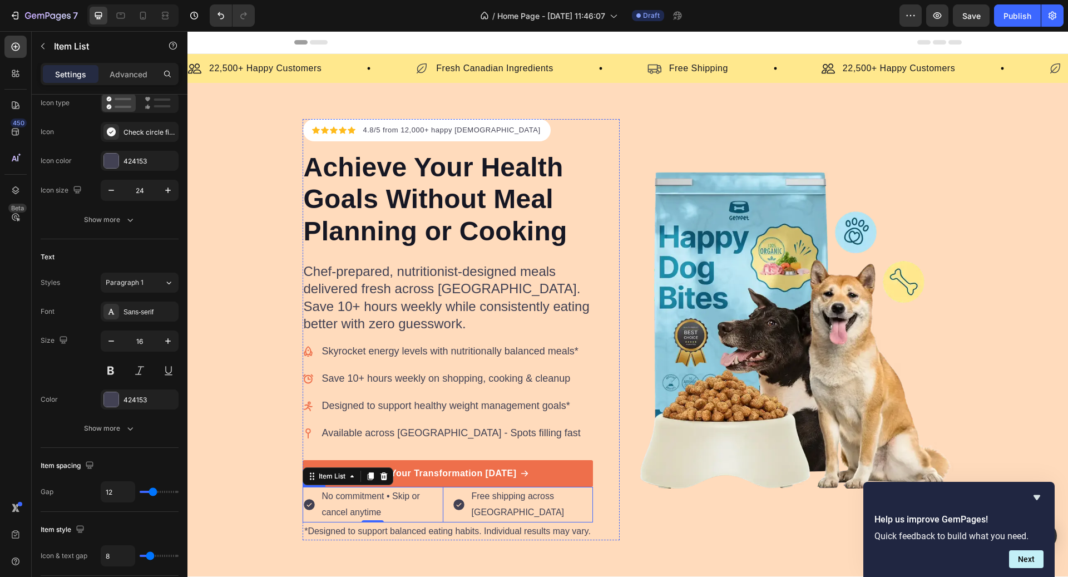
click at [495, 502] on p "Free shipping across [GEOGRAPHIC_DATA]" at bounding box center [532, 504] width 120 height 32
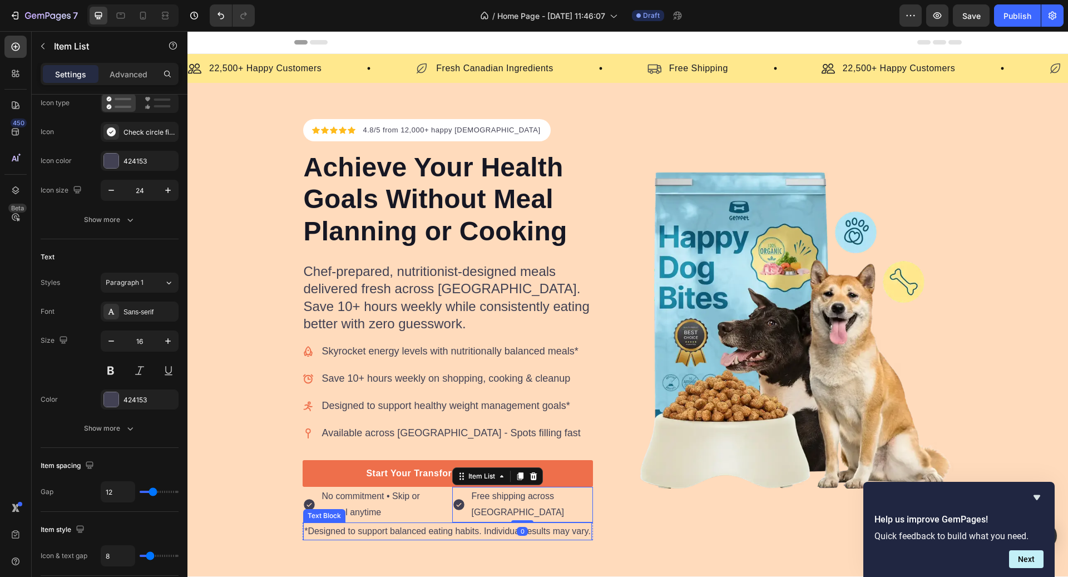
click at [423, 529] on p "*Designed to support balanced eating habits. Individual results may vary." at bounding box center [447, 532] width 287 height 16
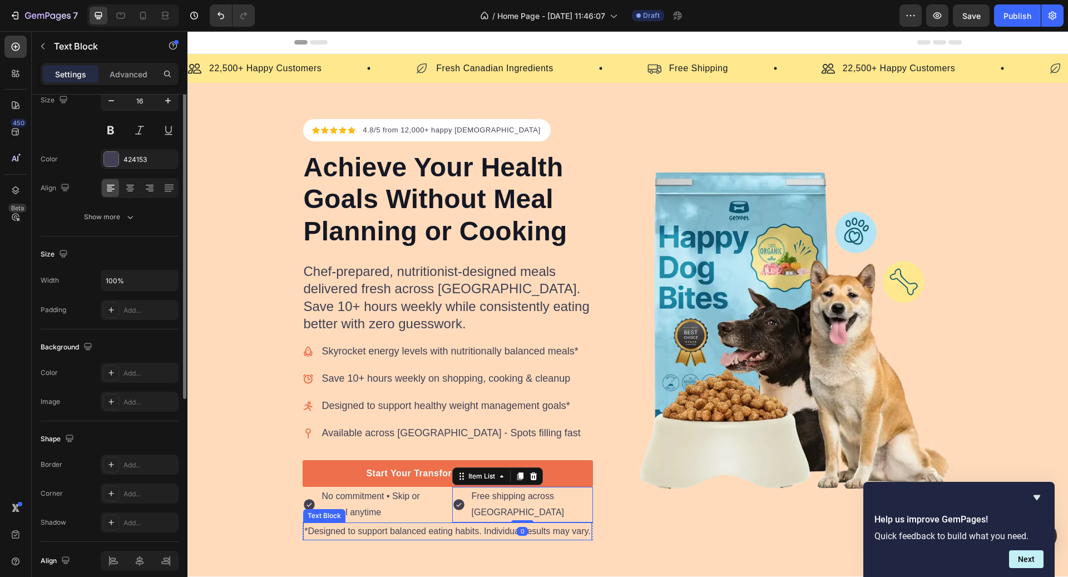
scroll to position [0, 0]
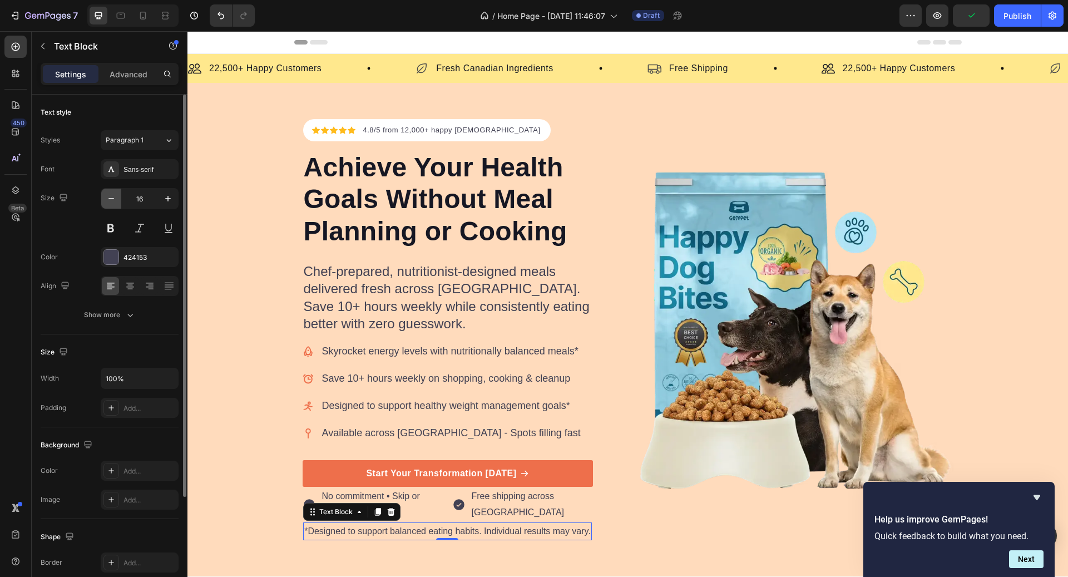
click at [119, 204] on button "button" at bounding box center [111, 199] width 20 height 20
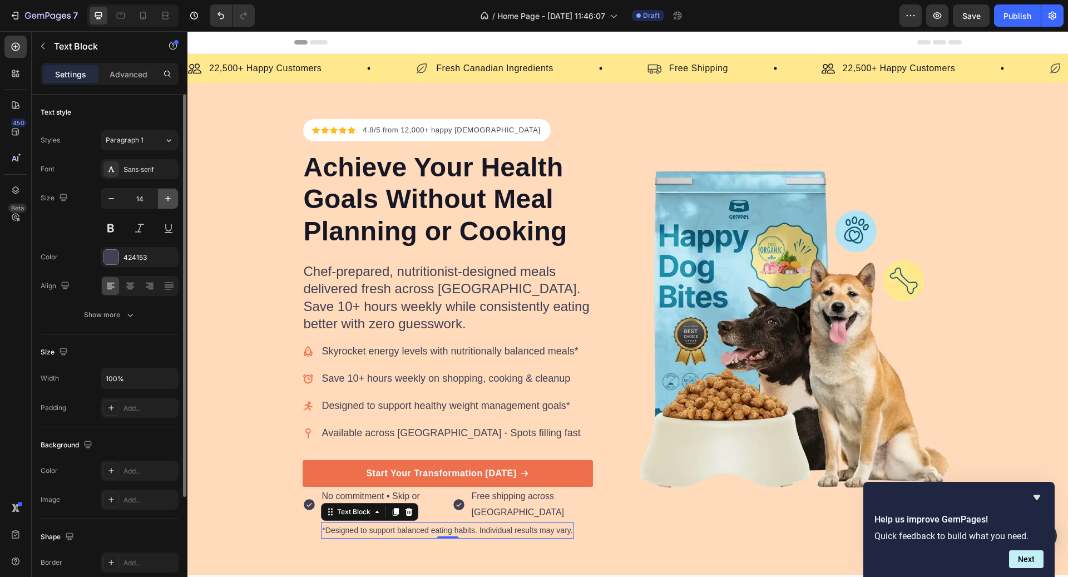
click at [165, 199] on icon "button" at bounding box center [167, 198] width 11 height 11
type input "16"
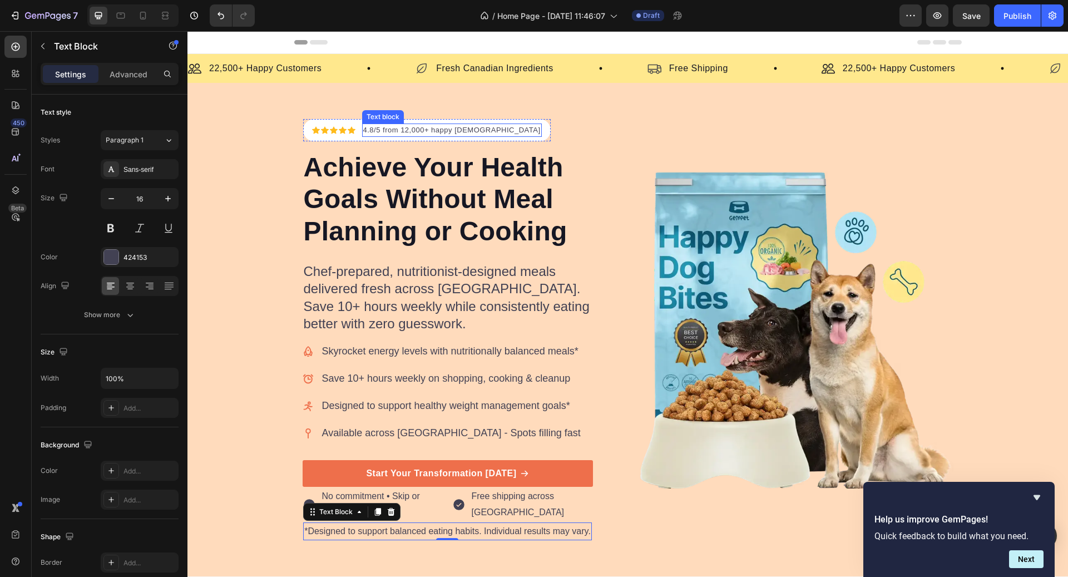
click at [472, 131] on p "4.8/5 from 12,000+ happy Canadians" at bounding box center [451, 130] width 177 height 11
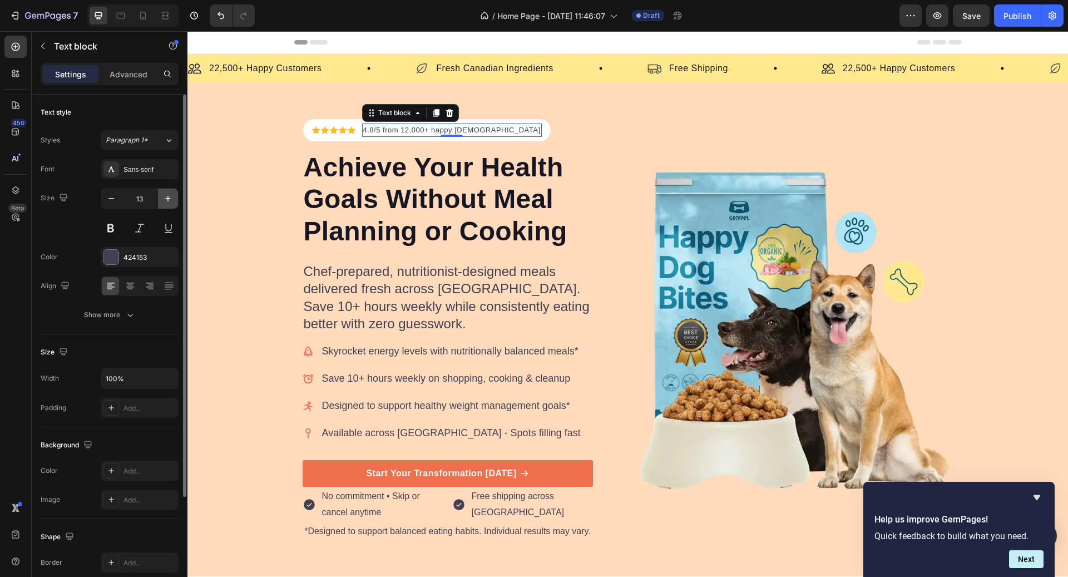
click at [168, 199] on icon "button" at bounding box center [168, 199] width 6 height 6
type input "14"
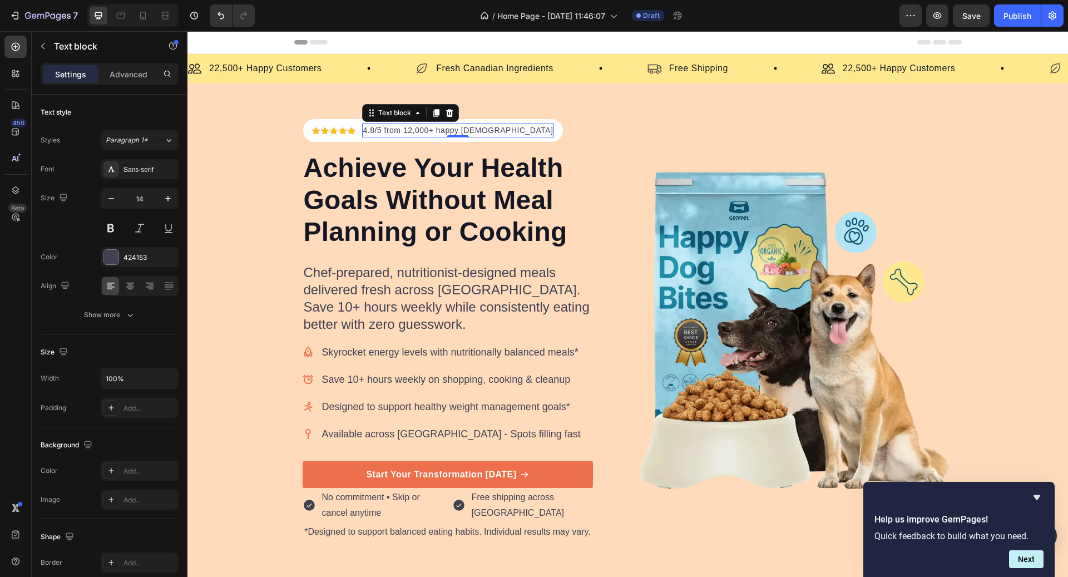
click at [445, 130] on p "4.8/5 from 12,000+ happy Canadians" at bounding box center [458, 131] width 190 height 12
click at [442, 129] on p "4.8/5 from 12,000+ happy Canadians" at bounding box center [458, 131] width 190 height 12
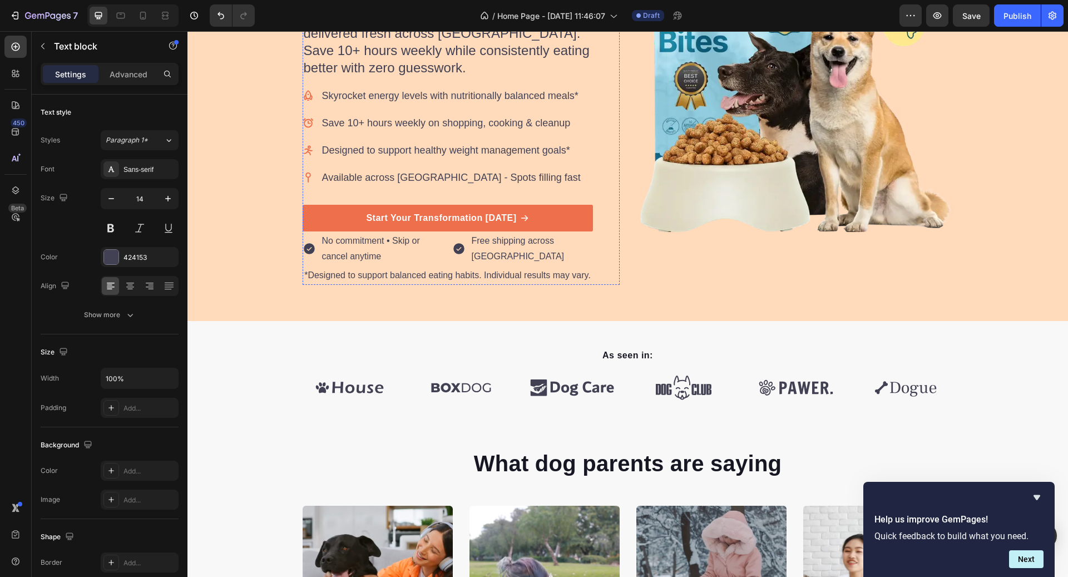
scroll to position [272, 0]
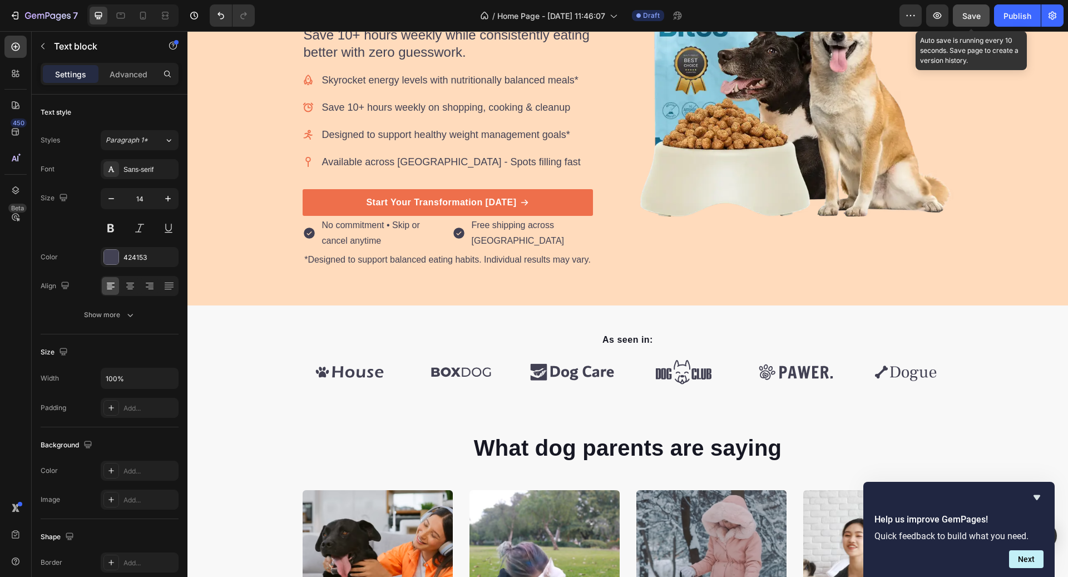
click at [960, 19] on button "Save" at bounding box center [971, 15] width 37 height 22
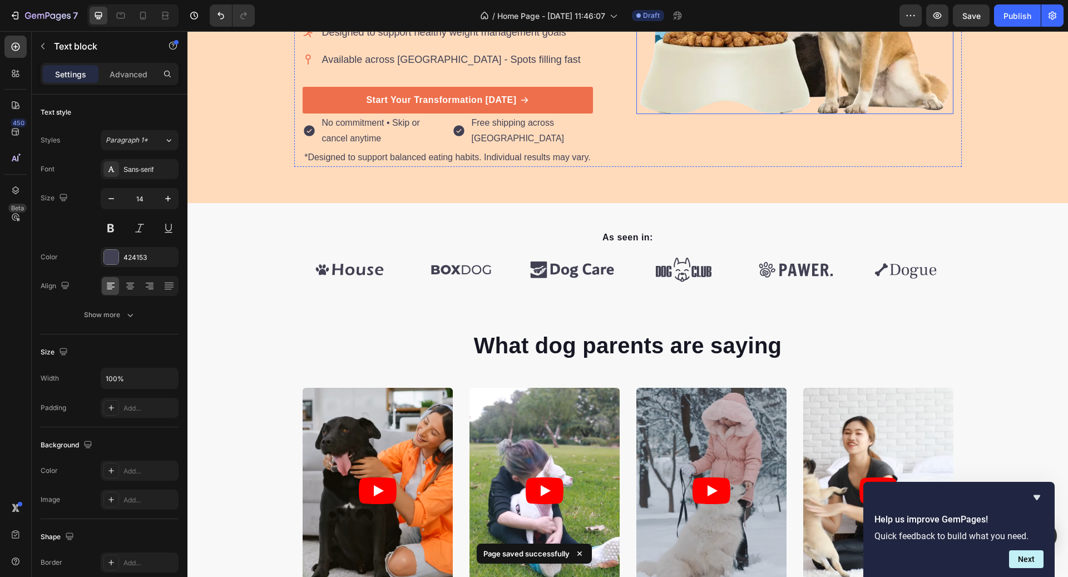
scroll to position [377, 0]
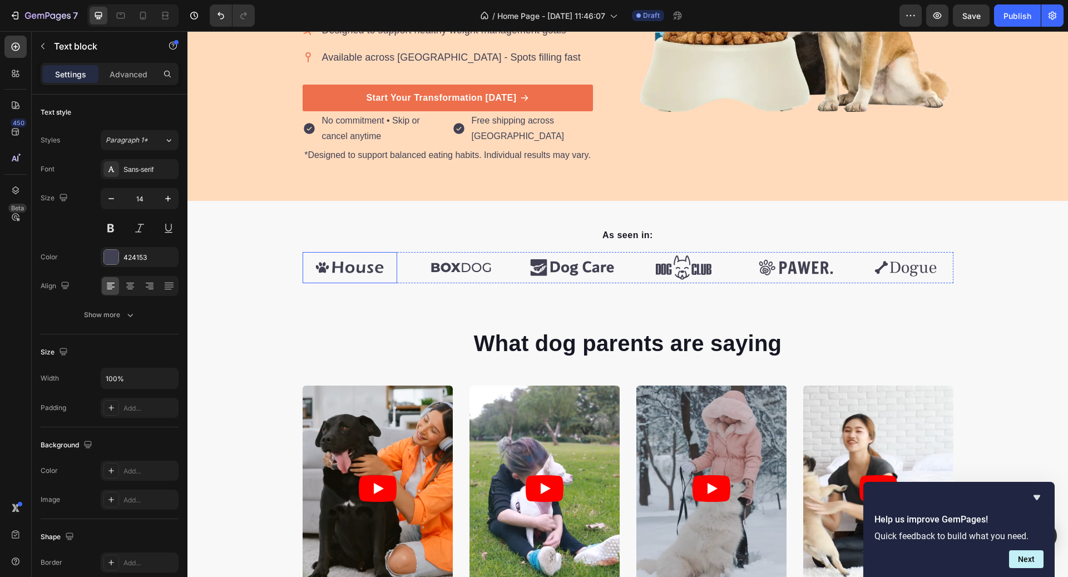
click at [369, 272] on img at bounding box center [350, 267] width 95 height 31
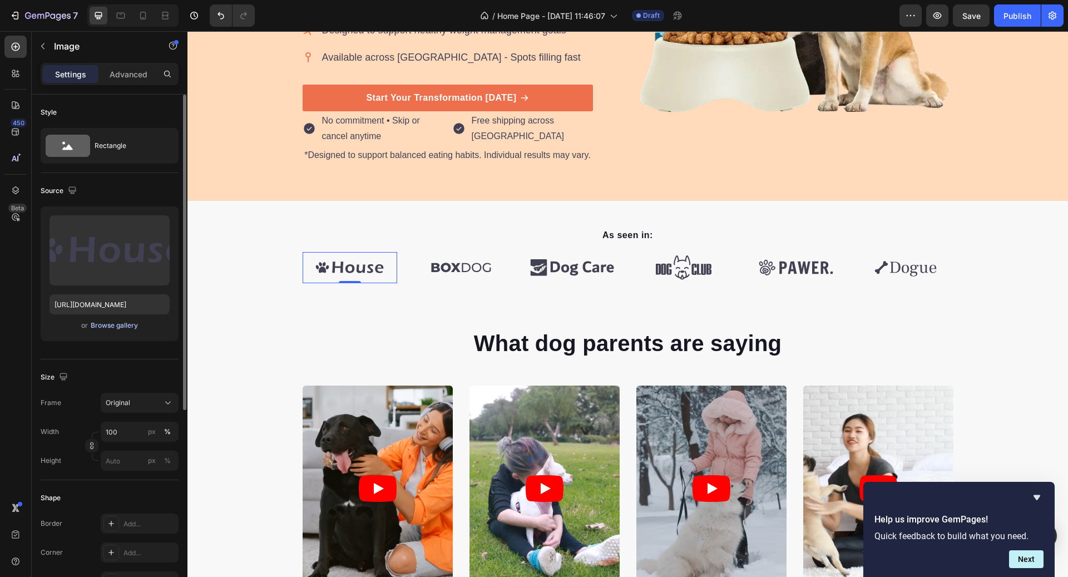
click at [117, 325] on div "Browse gallery" at bounding box center [114, 325] width 47 height 10
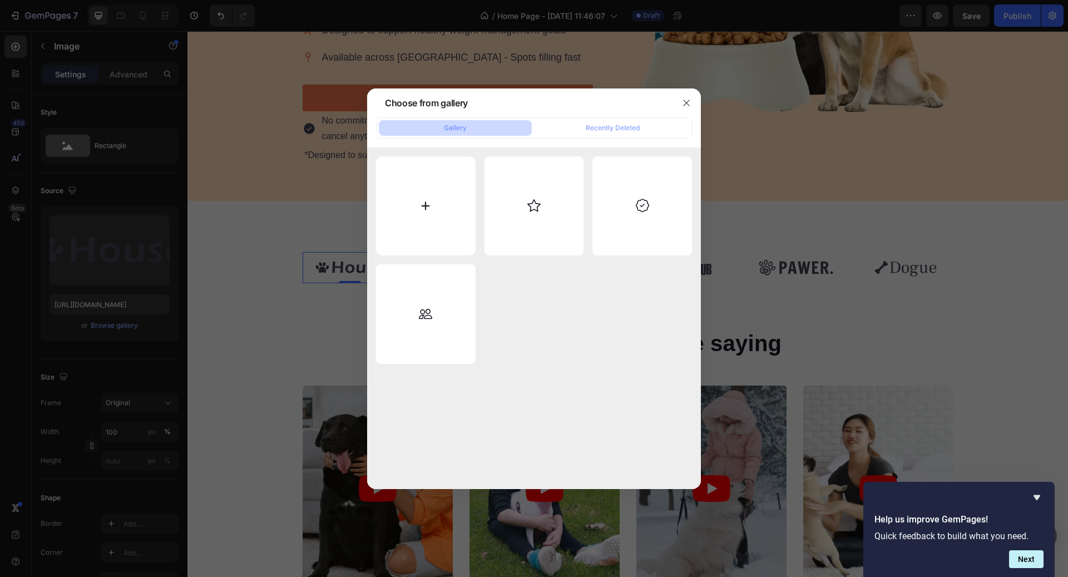
click at [387, 211] on input "file" at bounding box center [426, 206] width 100 height 100
type input "C:\fakepath\toronto blue jays .jpg"
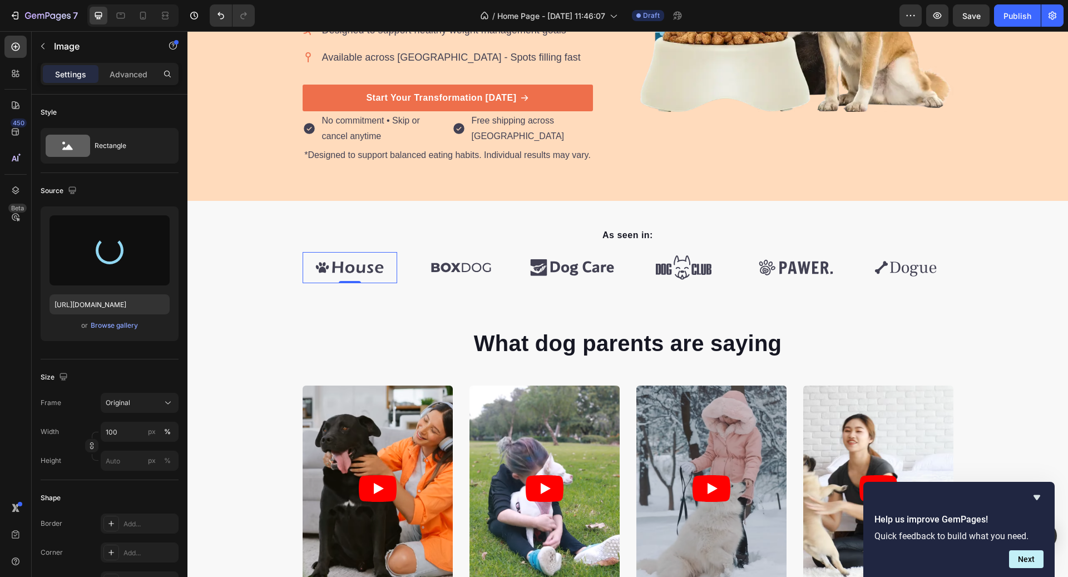
type input "https://cdn.shopify.com/s/files/1/1980/2999/files/gempages_586438658022703963-c…"
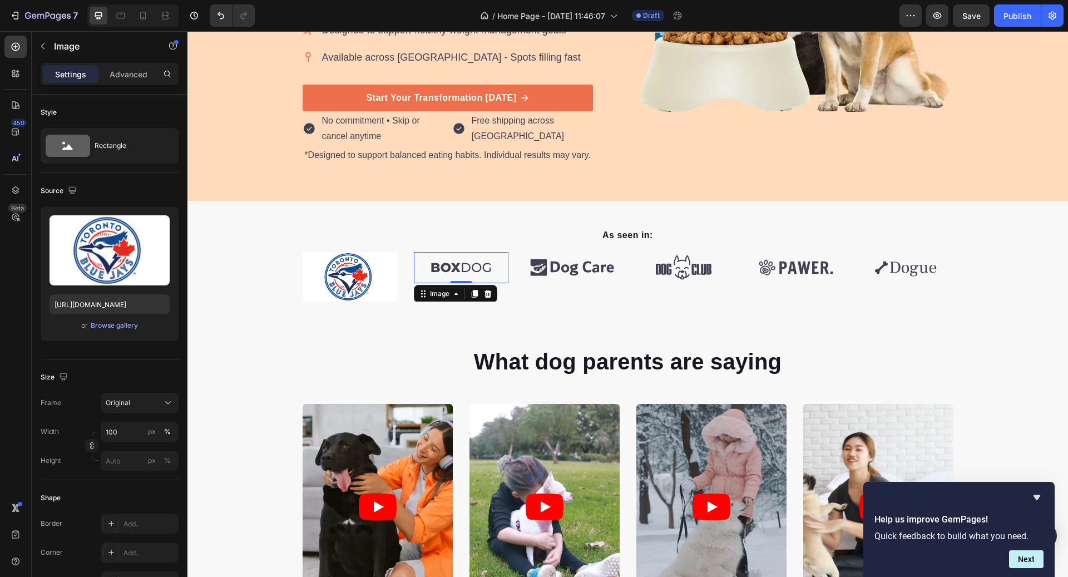
click at [443, 270] on img at bounding box center [461, 267] width 95 height 31
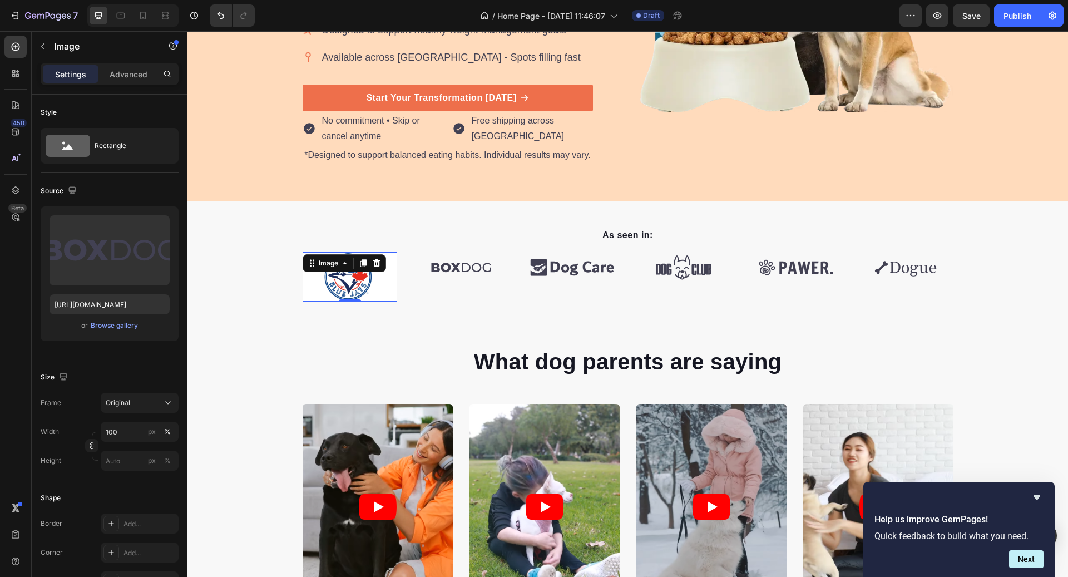
click at [352, 278] on img at bounding box center [350, 277] width 95 height 50
click at [439, 273] on img at bounding box center [461, 267] width 95 height 31
click at [363, 267] on div "Image" at bounding box center [350, 277] width 95 height 50
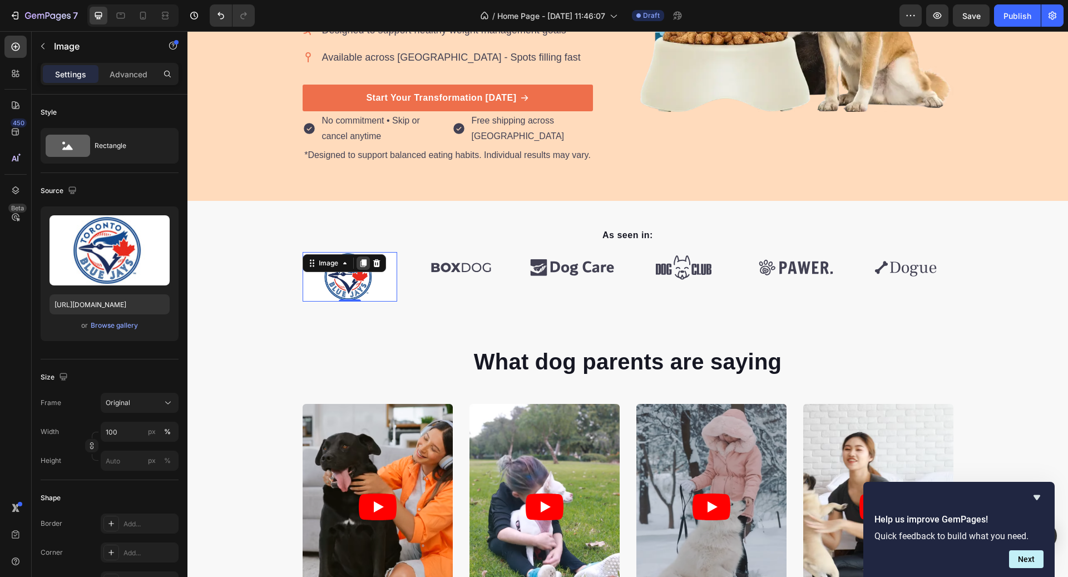
click at [367, 260] on icon at bounding box center [363, 263] width 9 height 9
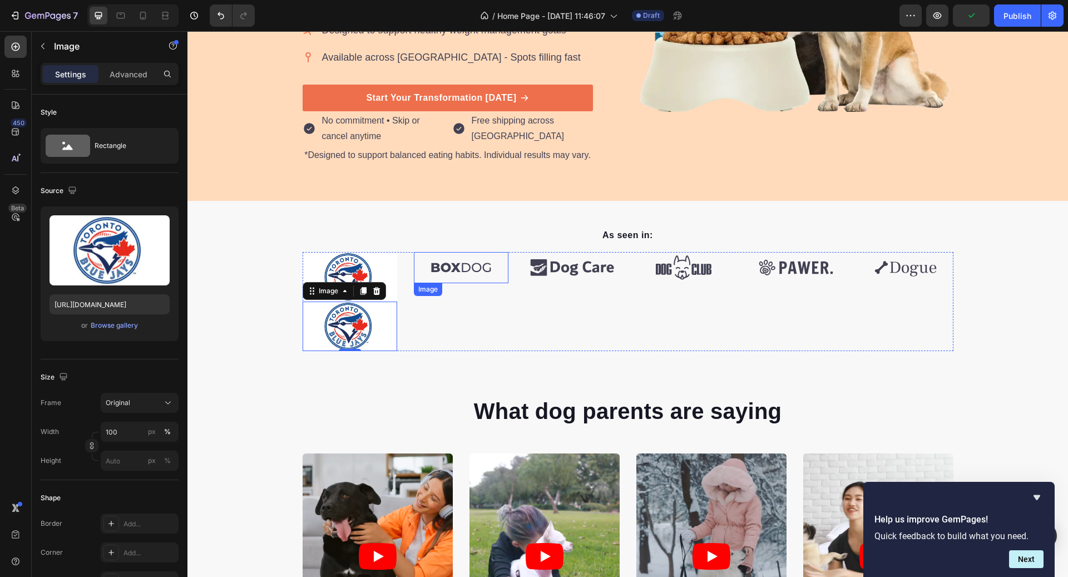
click at [466, 252] on img at bounding box center [461, 267] width 95 height 31
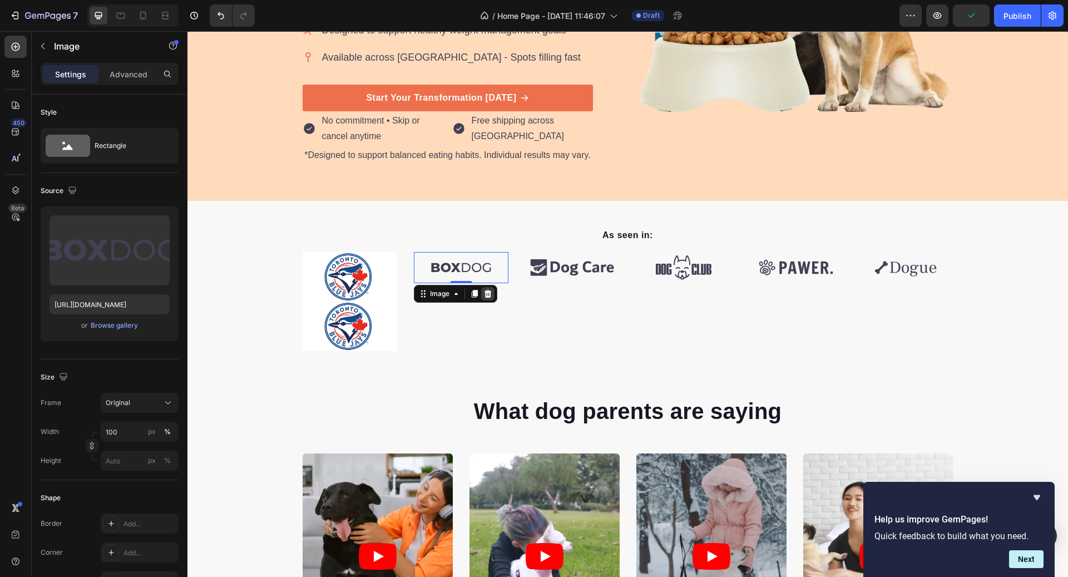
click at [489, 287] on div at bounding box center [487, 293] width 13 height 13
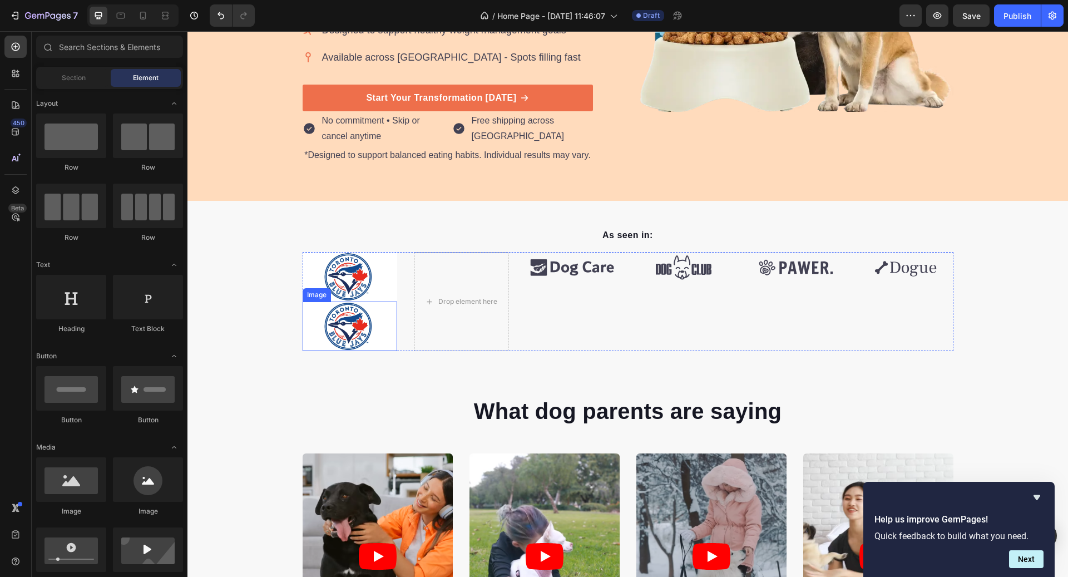
click at [378, 307] on img at bounding box center [350, 327] width 95 height 50
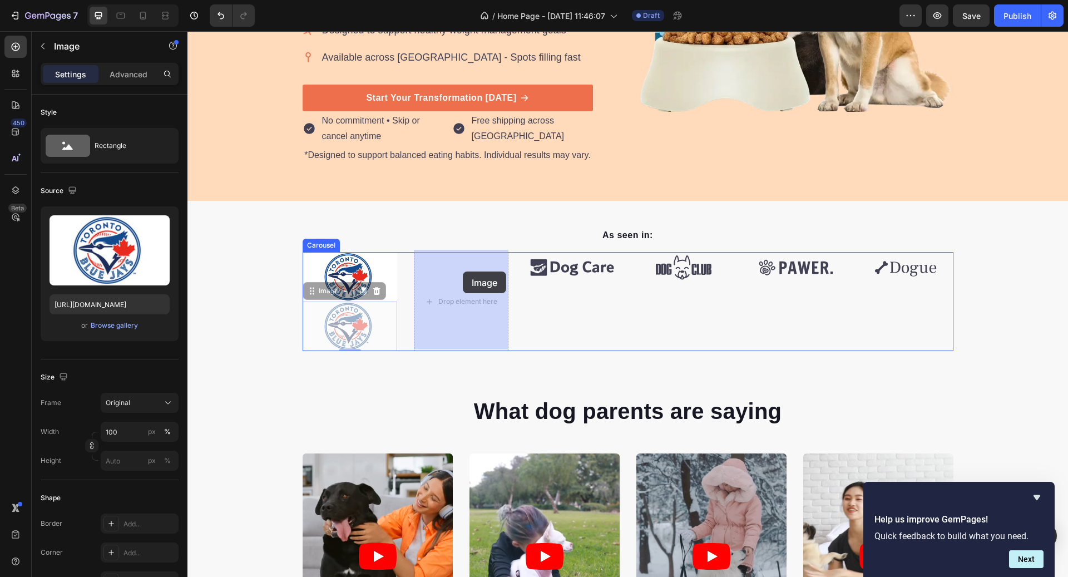
drag, startPoint x: 340, startPoint y: 291, endPoint x: 463, endPoint y: 271, distance: 124.5
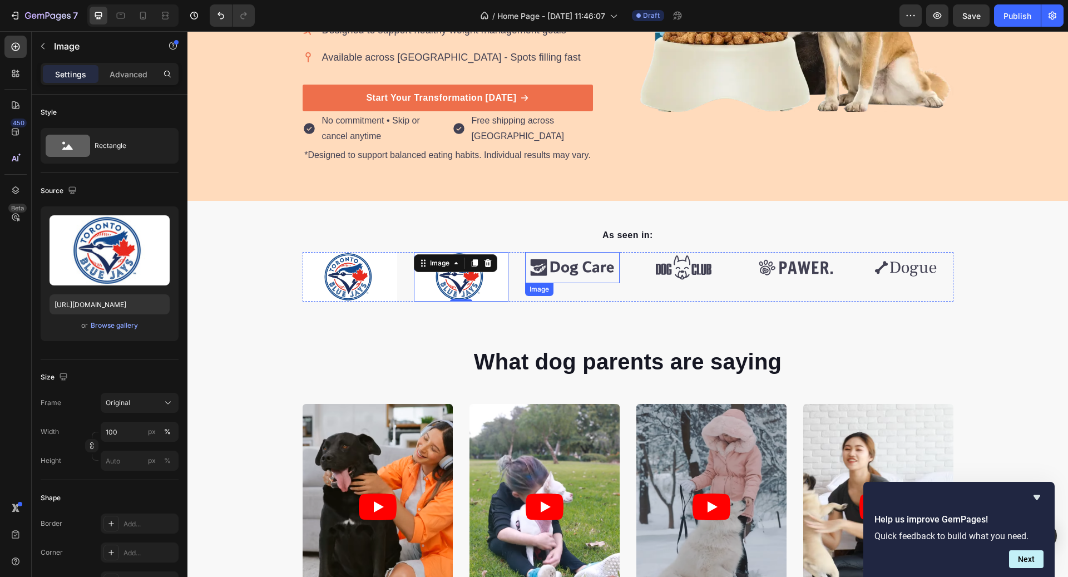
click at [561, 260] on img at bounding box center [572, 267] width 95 height 31
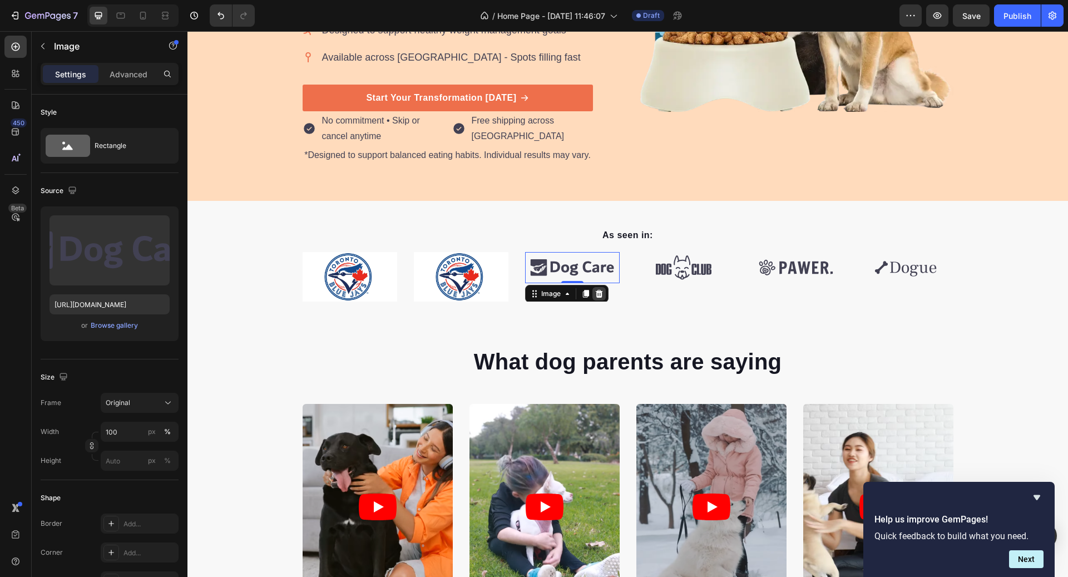
click at [599, 290] on icon at bounding box center [598, 294] width 7 height 8
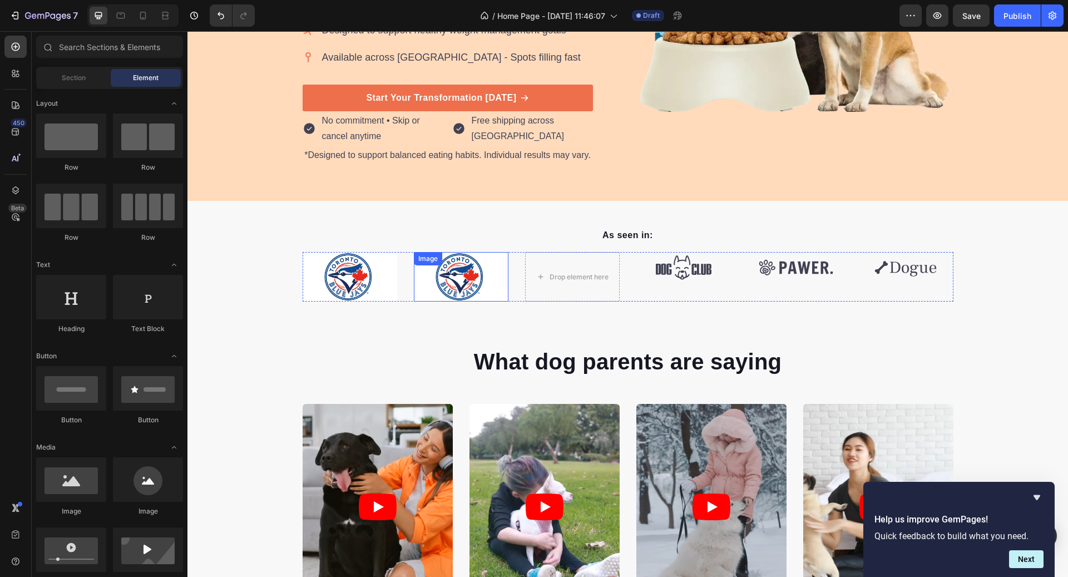
click at [447, 252] on div "Image" at bounding box center [461, 277] width 95 height 50
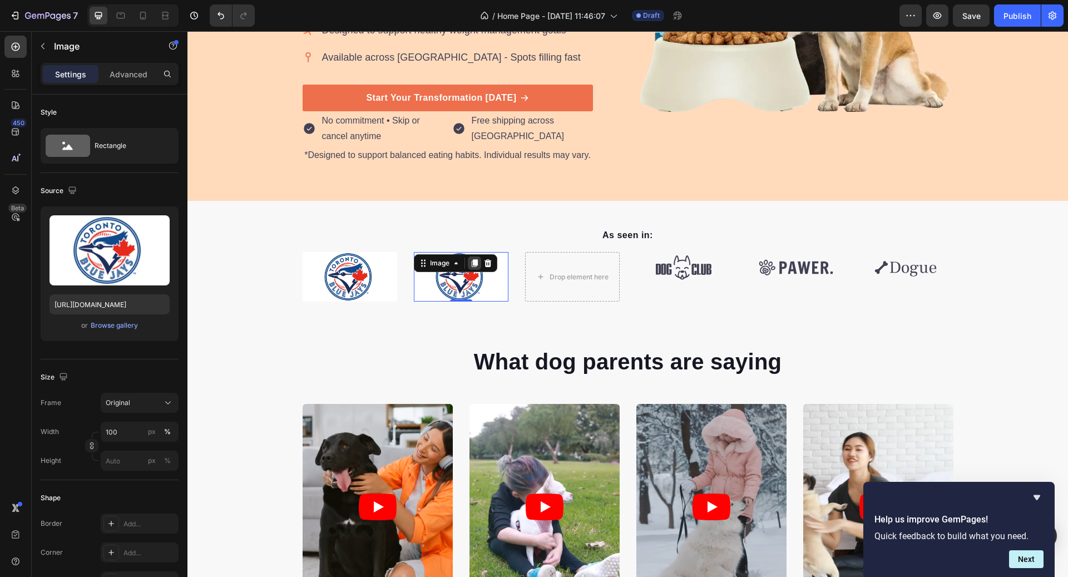
click at [476, 259] on icon at bounding box center [474, 263] width 9 height 9
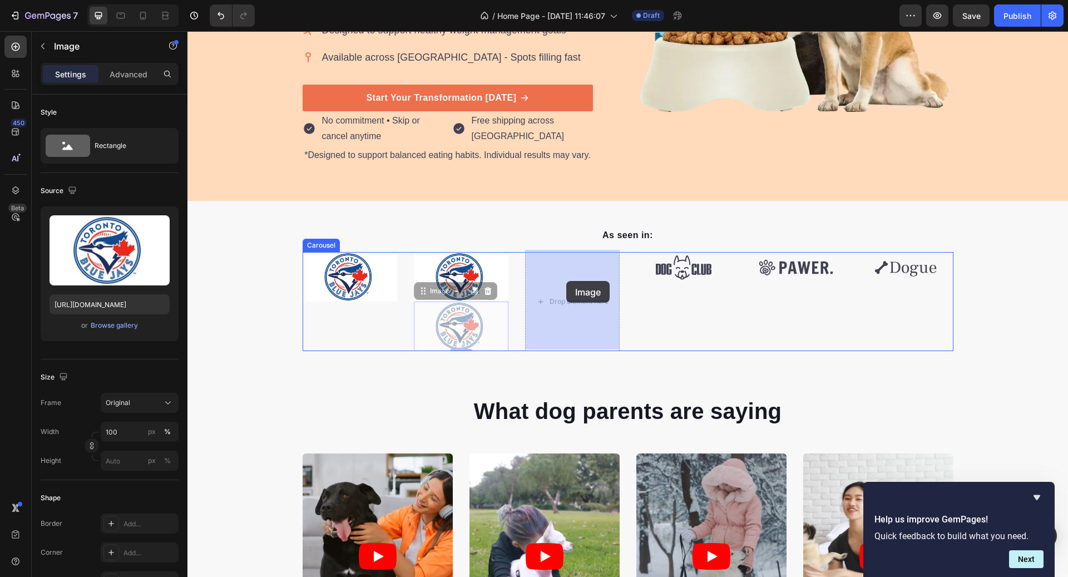
drag, startPoint x: 443, startPoint y: 285, endPoint x: 566, endPoint y: 280, distance: 123.6
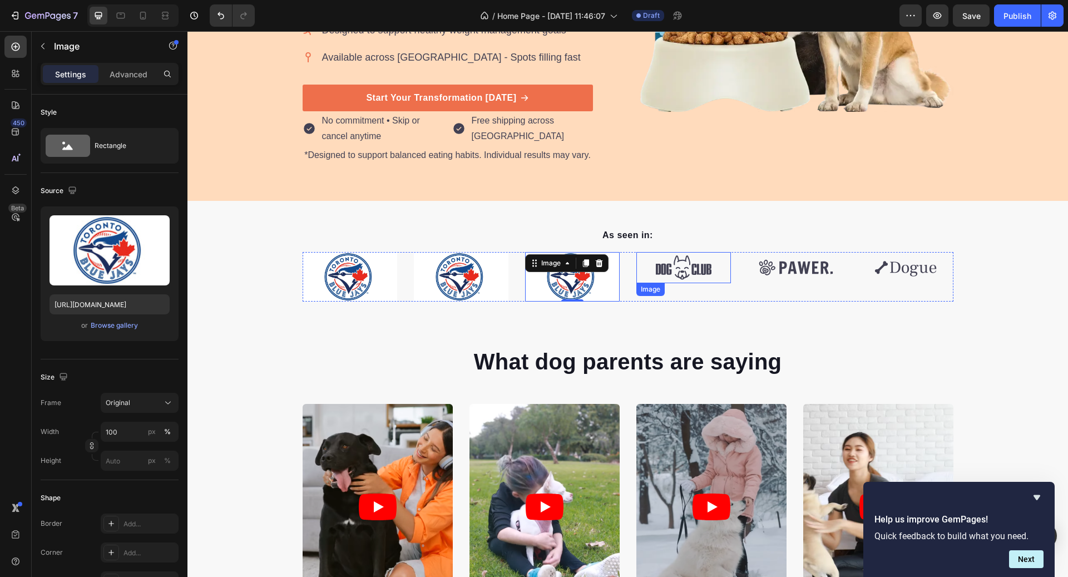
click at [674, 264] on img at bounding box center [683, 267] width 95 height 31
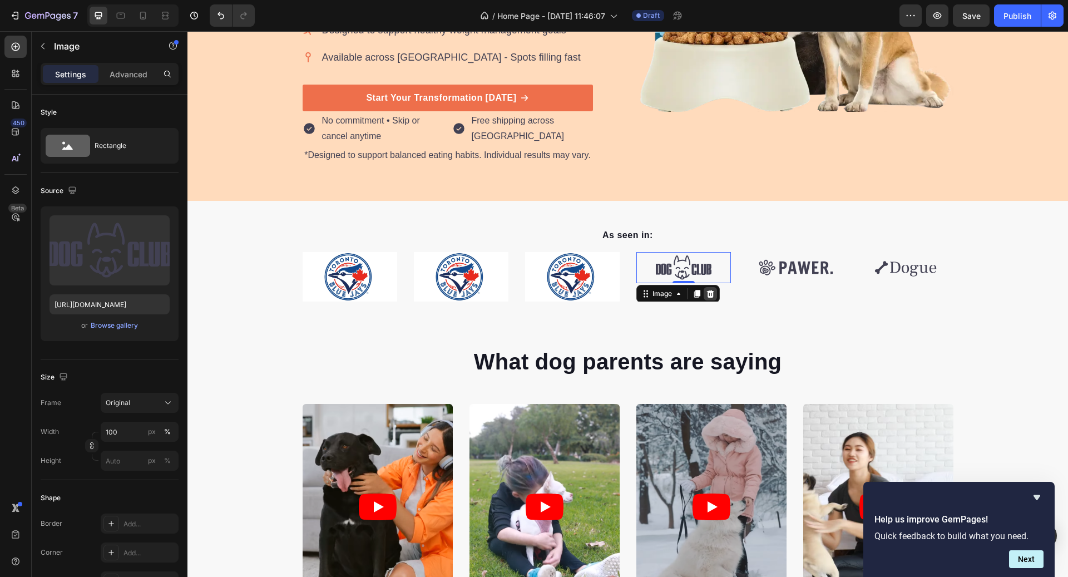
click at [712, 291] on icon at bounding box center [710, 294] width 7 height 8
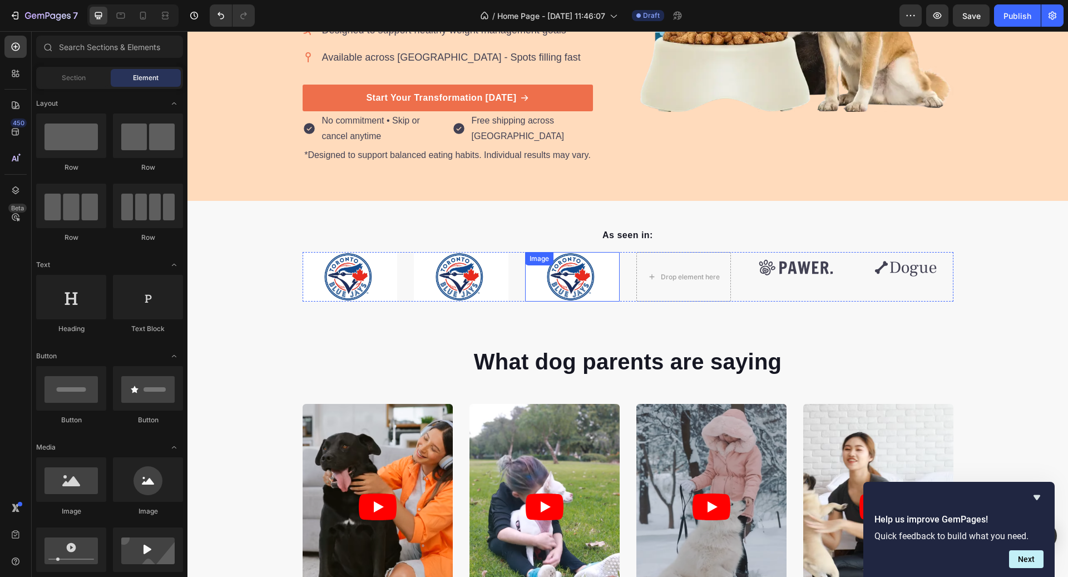
click at [591, 270] on img at bounding box center [572, 277] width 95 height 50
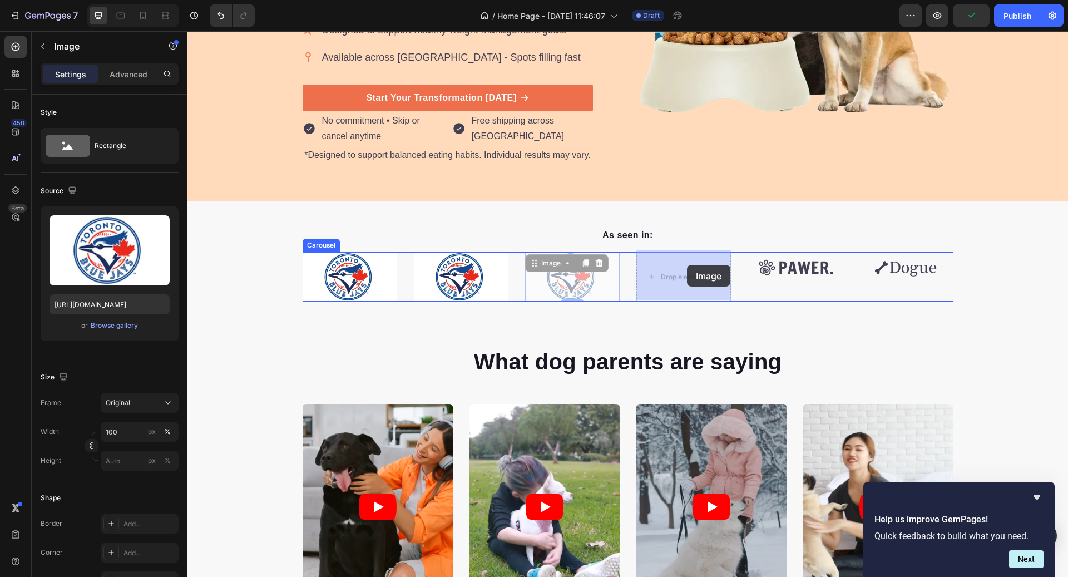
drag, startPoint x: 567, startPoint y: 261, endPoint x: 685, endPoint y: 265, distance: 118.0
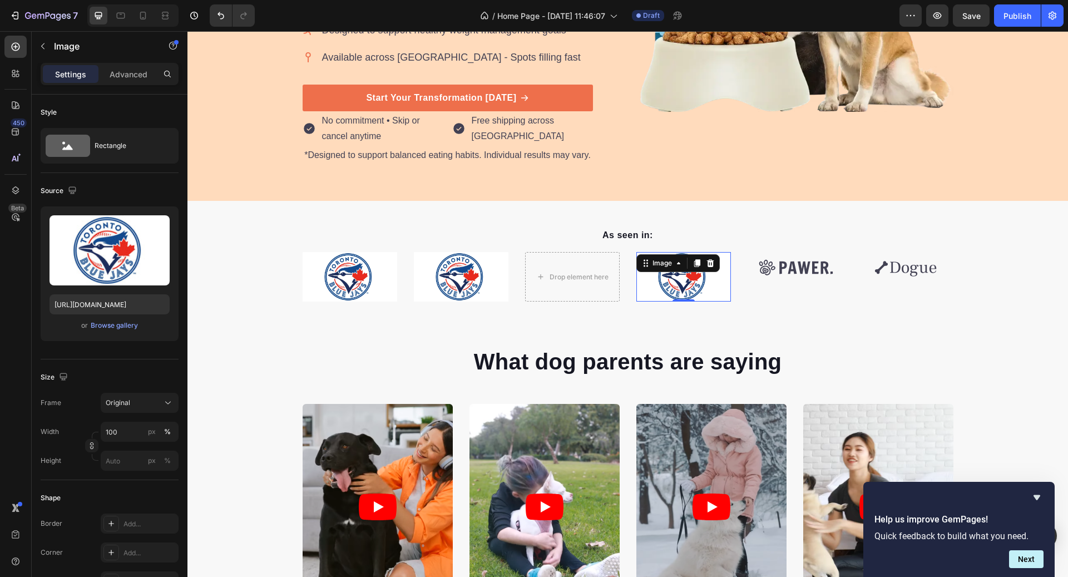
click at [699, 269] on div "Image" at bounding box center [677, 263] width 83 height 18
click at [698, 259] on icon at bounding box center [697, 263] width 6 height 8
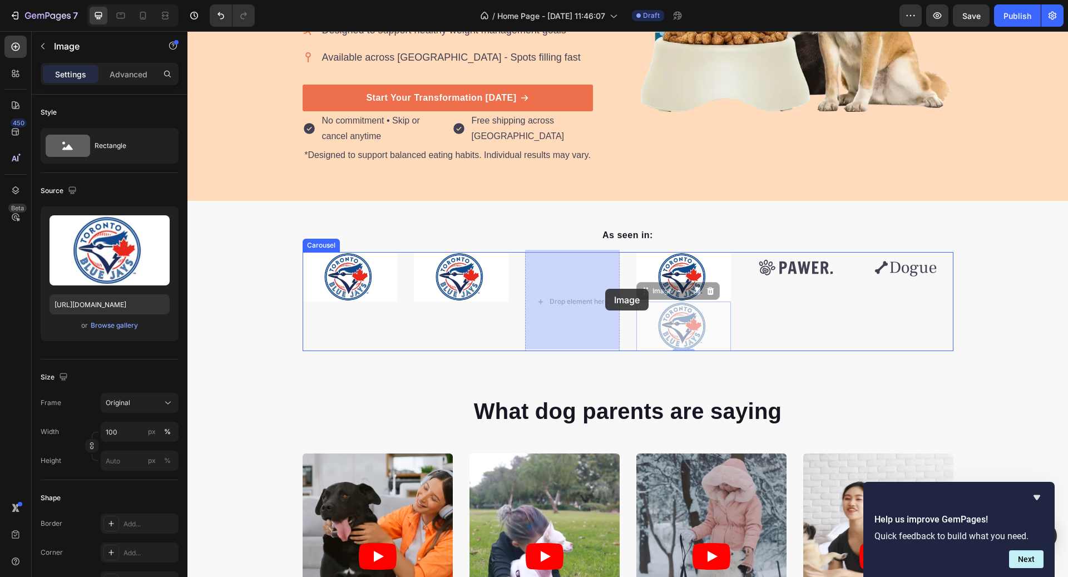
drag, startPoint x: 668, startPoint y: 289, endPoint x: 582, endPoint y: 284, distance: 85.8
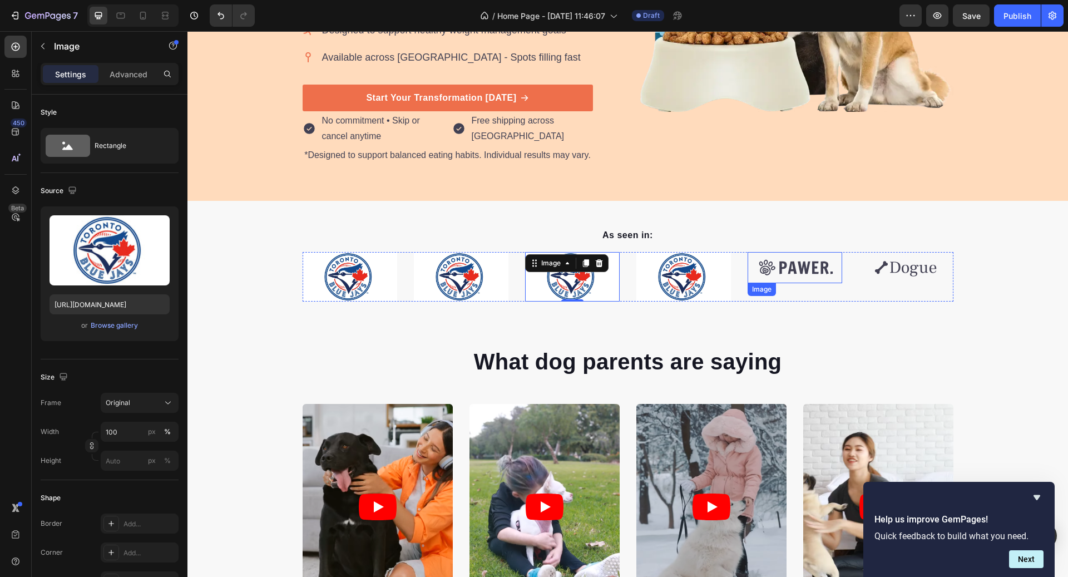
click at [796, 268] on img at bounding box center [795, 267] width 95 height 31
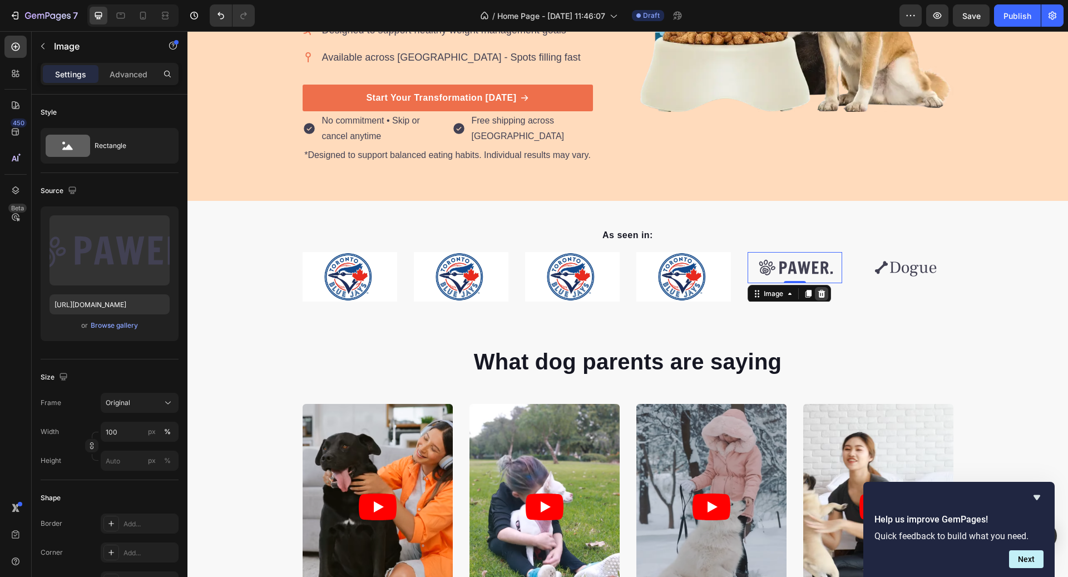
click at [823, 290] on icon at bounding box center [821, 294] width 7 height 8
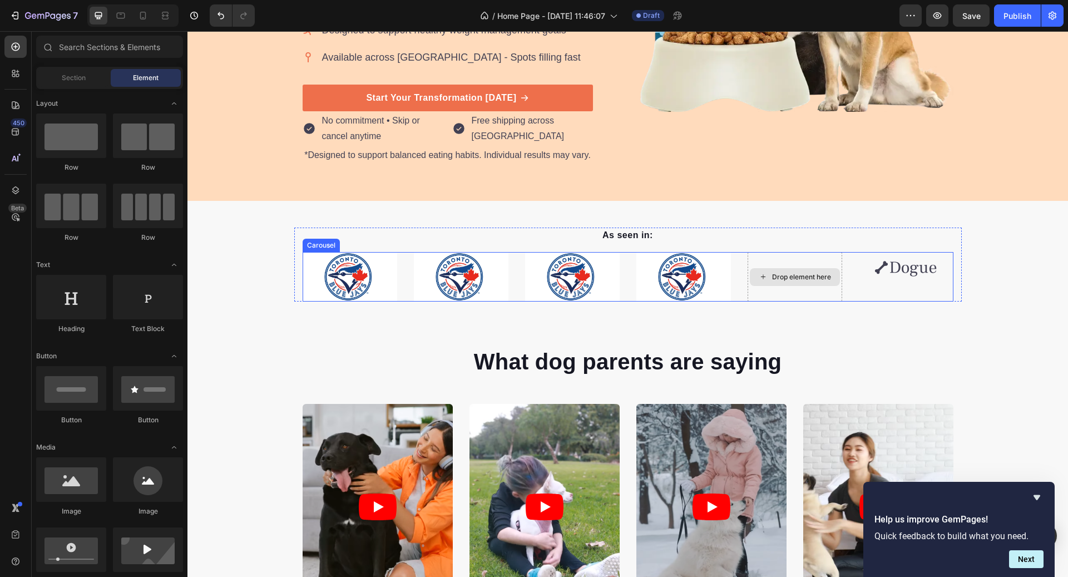
click at [715, 278] on img at bounding box center [683, 277] width 95 height 50
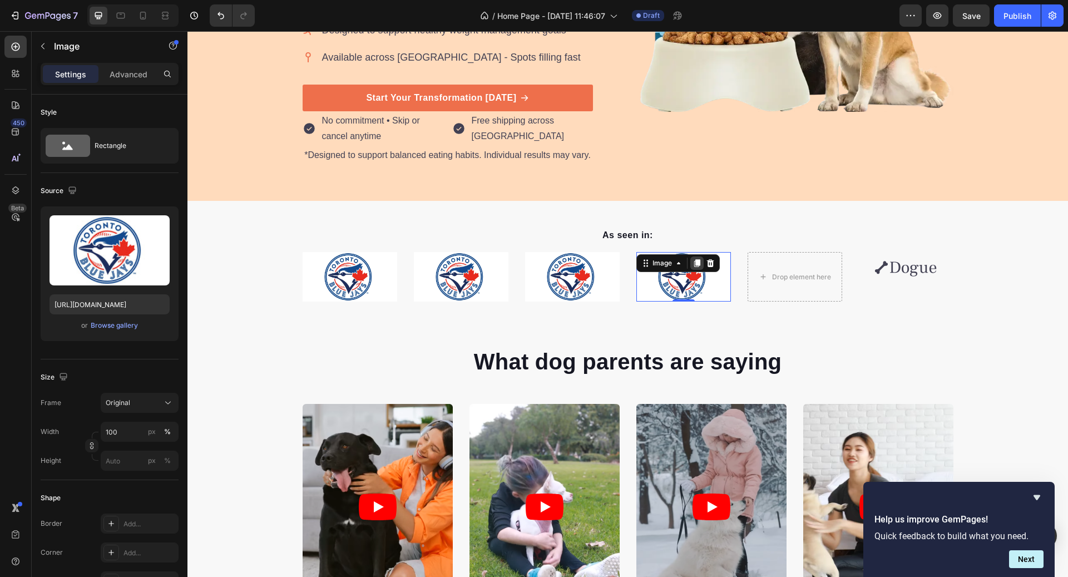
click at [695, 265] on icon at bounding box center [697, 263] width 9 height 9
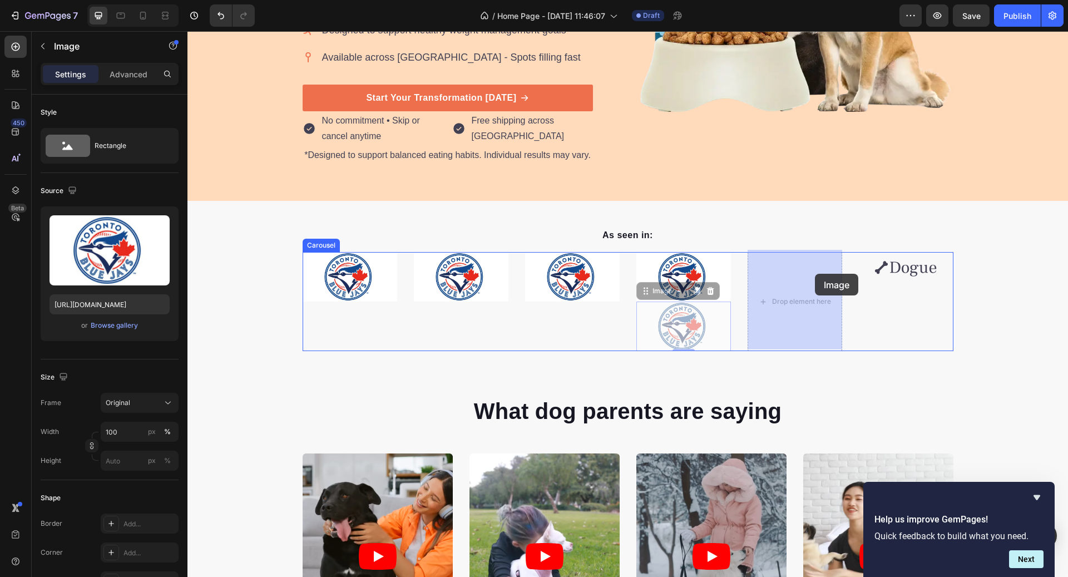
drag, startPoint x: 670, startPoint y: 291, endPoint x: 815, endPoint y: 274, distance: 146.2
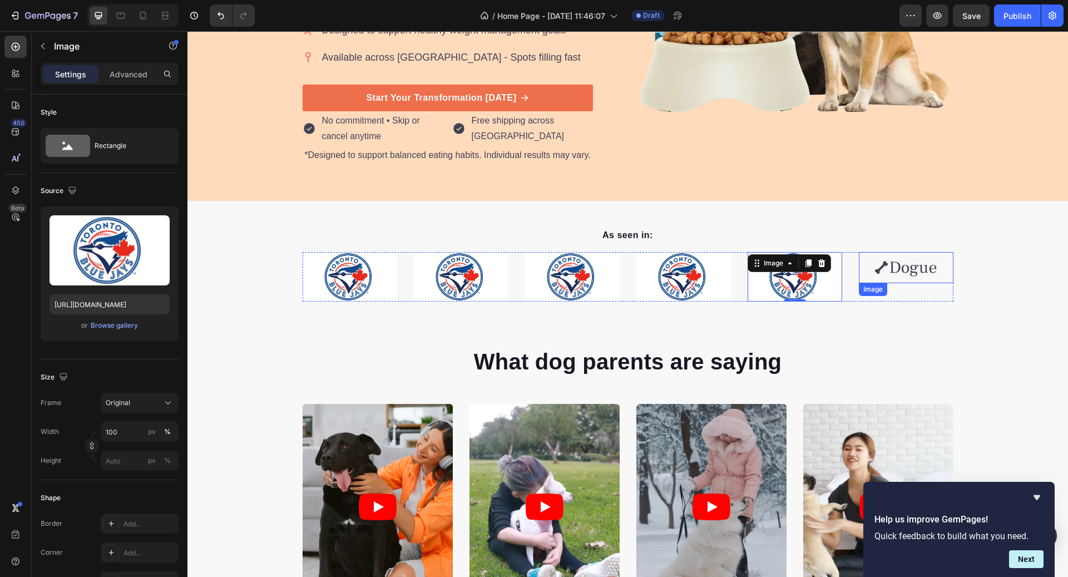
click at [902, 262] on img at bounding box center [906, 267] width 95 height 31
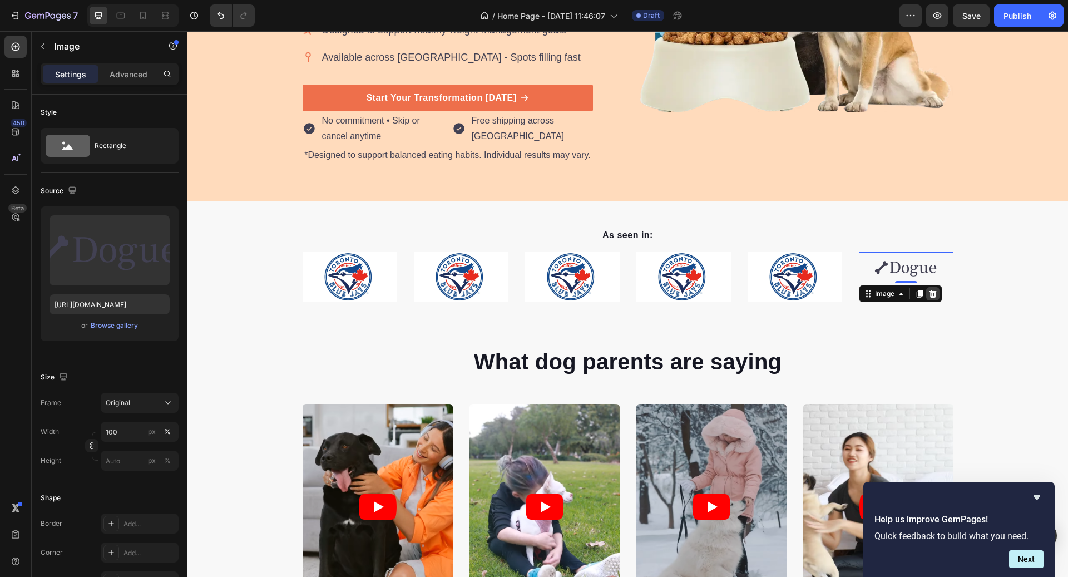
click at [939, 287] on div at bounding box center [932, 293] width 13 height 13
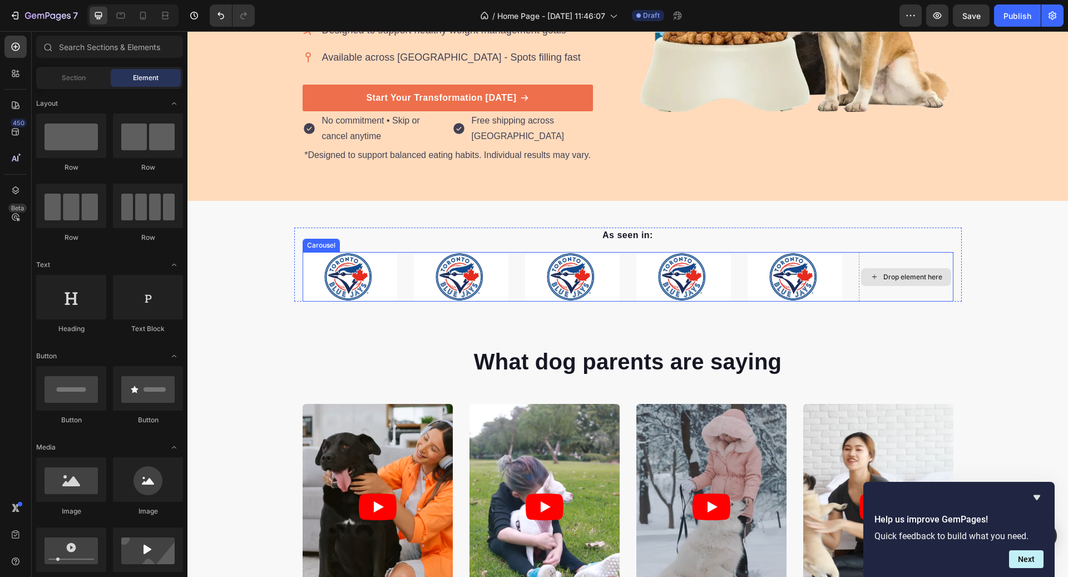
click at [828, 283] on img at bounding box center [795, 277] width 95 height 50
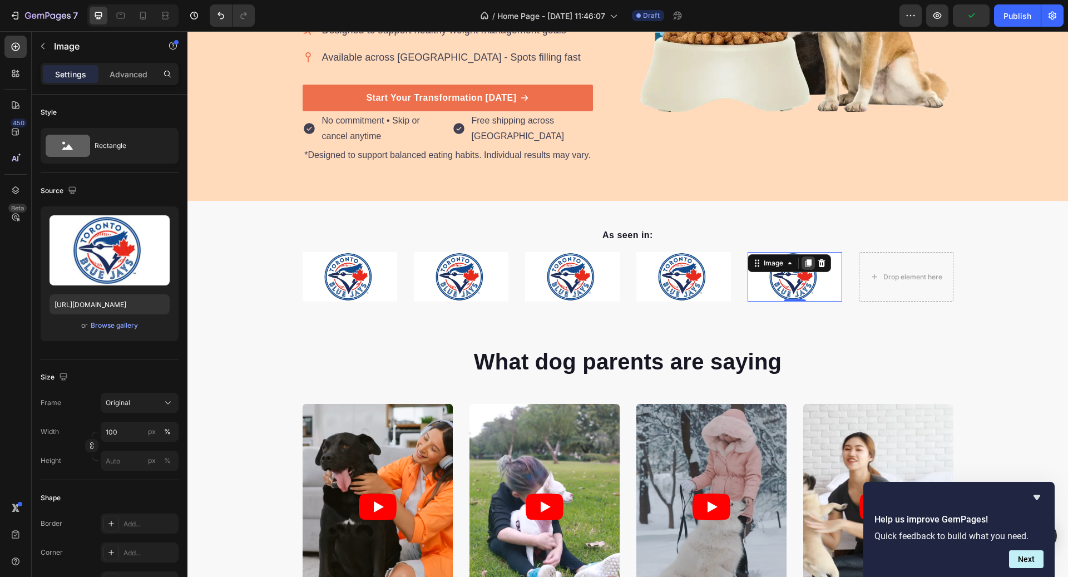
click at [809, 262] on icon at bounding box center [808, 263] width 6 height 8
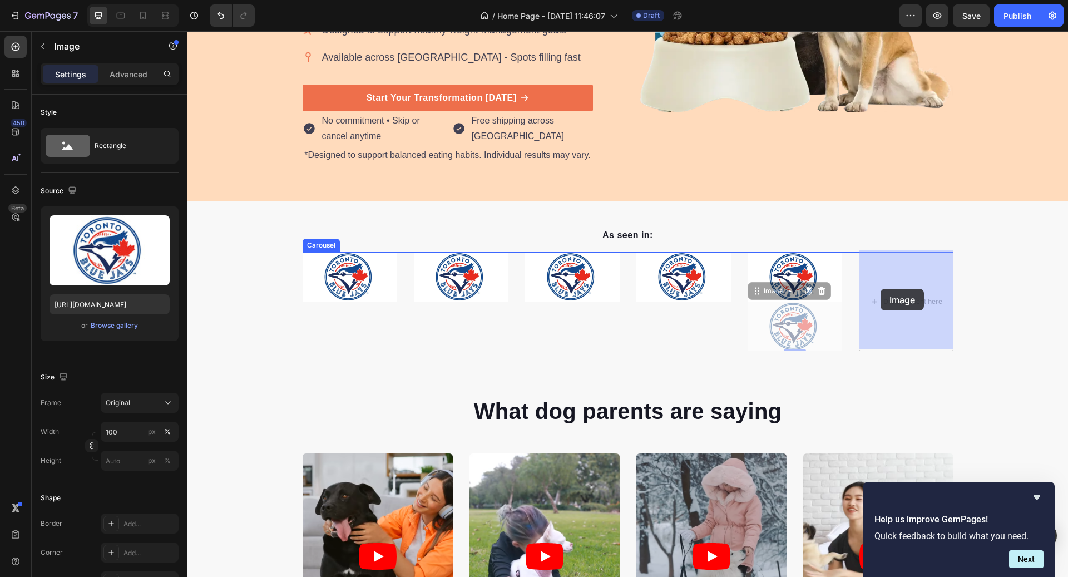
drag, startPoint x: 787, startPoint y: 292, endPoint x: 880, endPoint y: 288, distance: 93.5
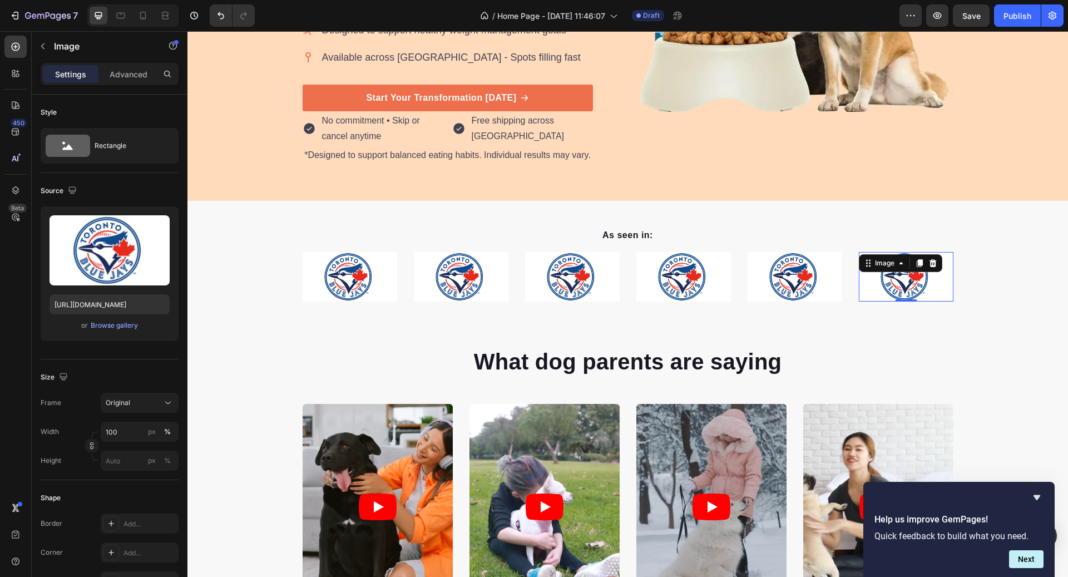
click at [1031, 282] on div "As seen in: Text block Image Image Image Image Image Image 0 Carousel Row" at bounding box center [627, 265] width 881 height 74
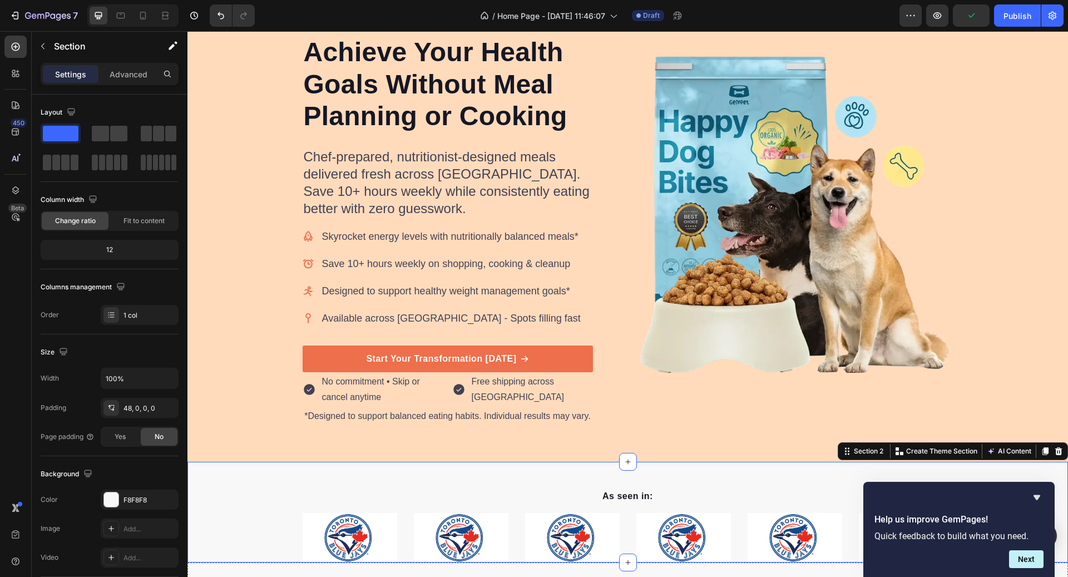
scroll to position [531, 0]
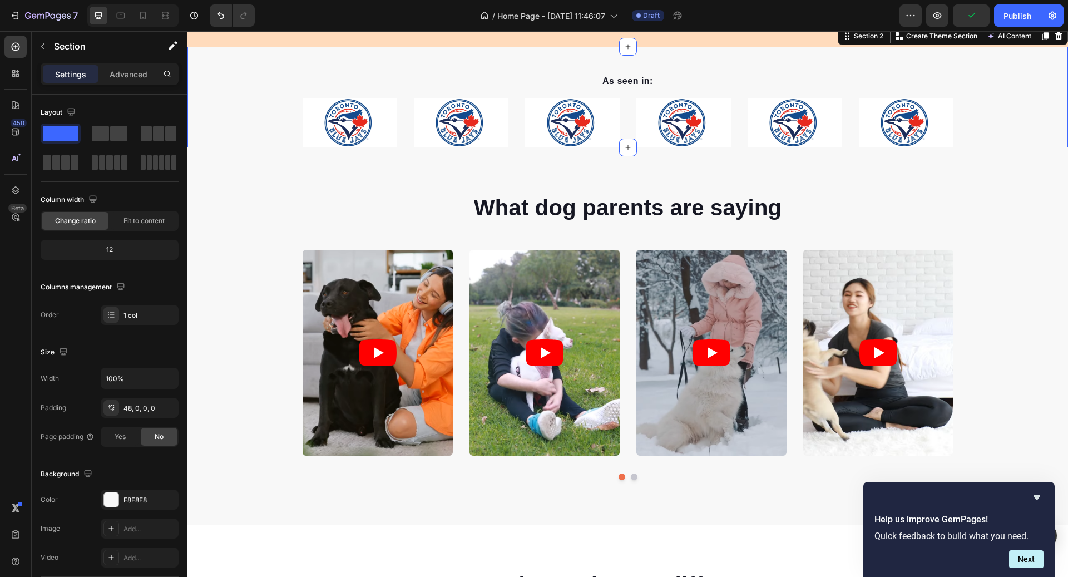
click at [241, 132] on div "As seen in: Text block Image Image Image Image Image Image Carousel Row" at bounding box center [627, 110] width 881 height 74
click at [139, 491] on div "F8F8F8" at bounding box center [140, 500] width 78 height 20
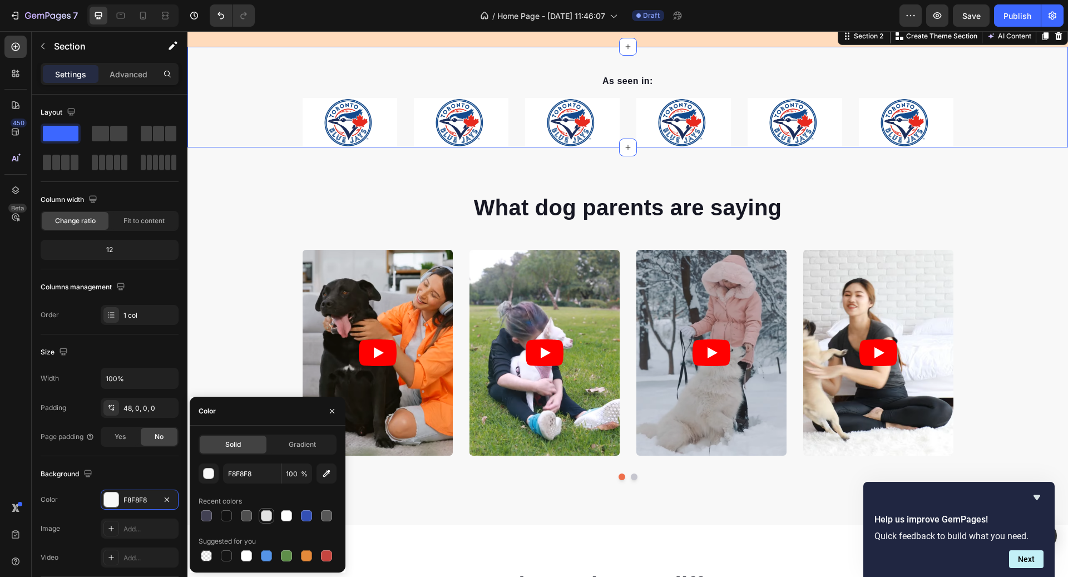
click at [269, 514] on div at bounding box center [266, 515] width 11 height 11
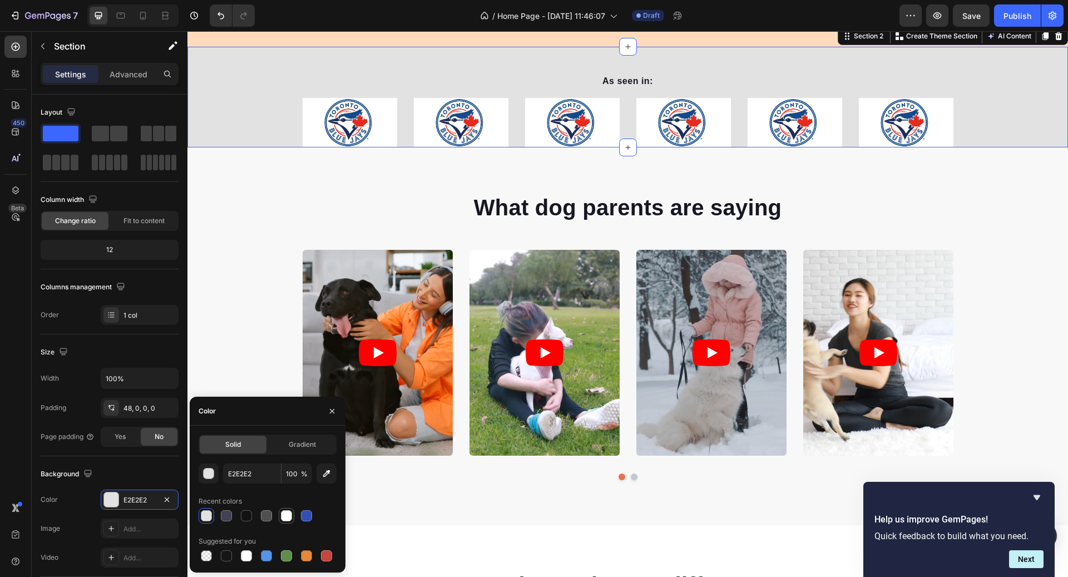
click at [292, 514] on div at bounding box center [286, 515] width 11 height 11
type input "FFFFFF"
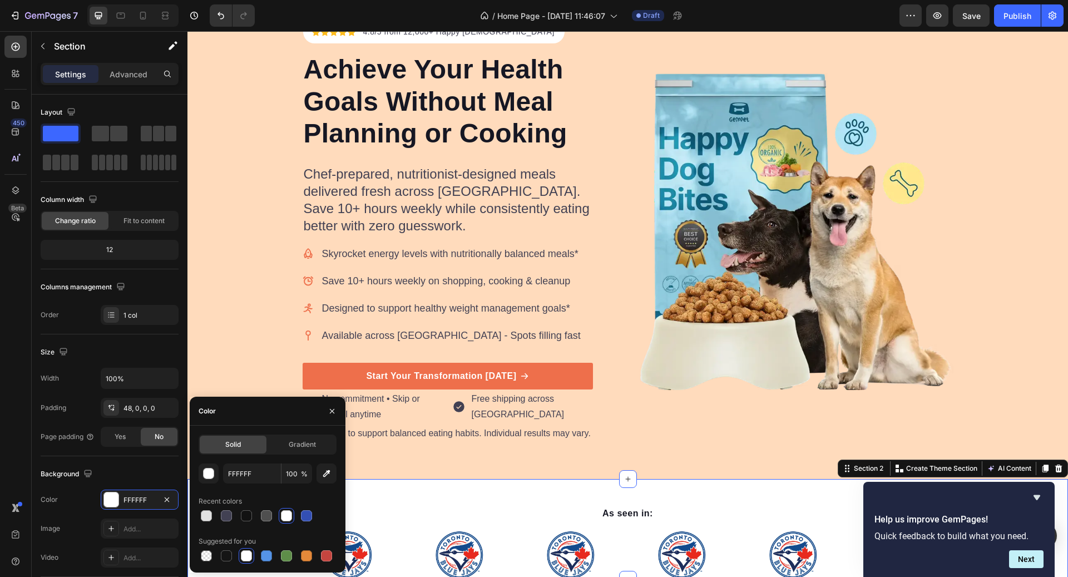
scroll to position [288, 0]
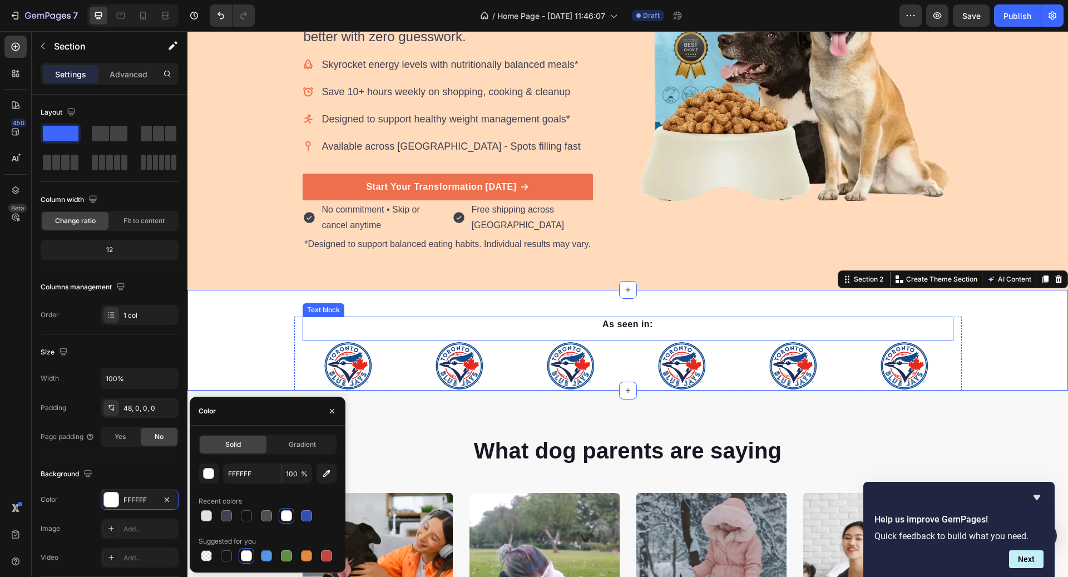
click at [613, 318] on p "As seen in:" at bounding box center [628, 324] width 649 height 13
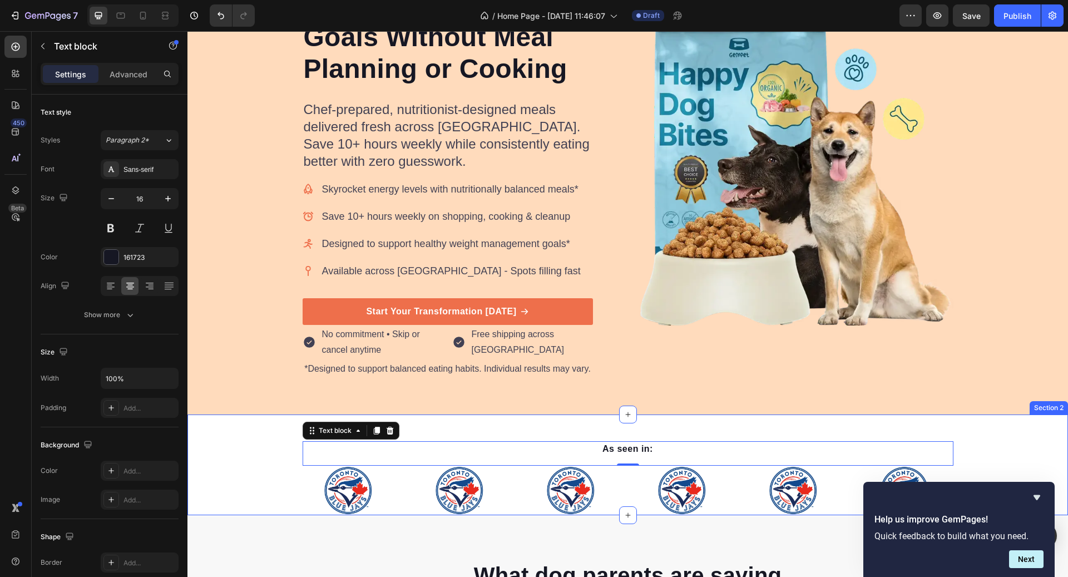
scroll to position [165, 0]
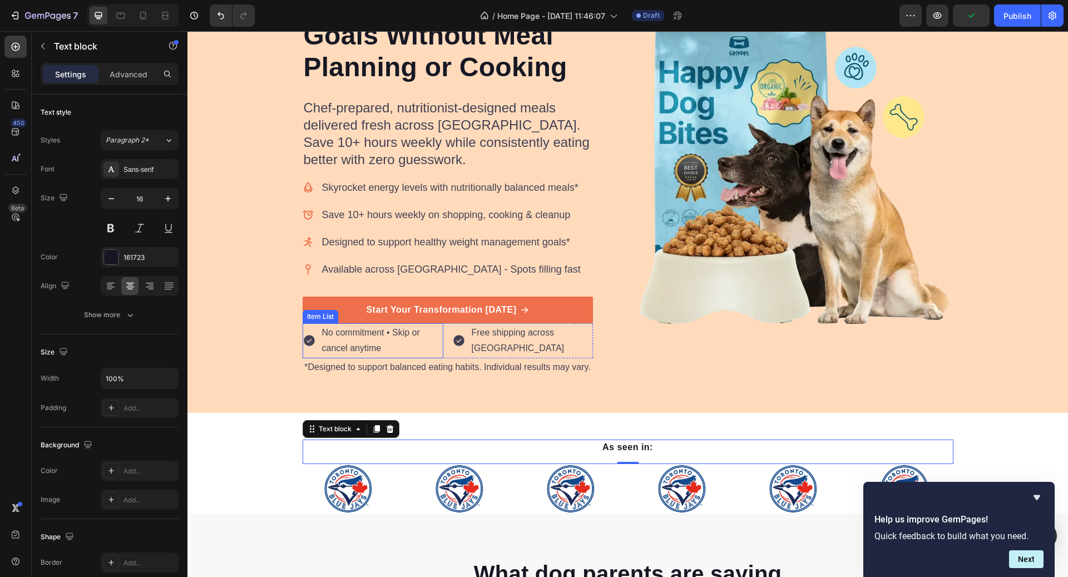
click at [373, 327] on p "No commitment • Skip or cancel anytime" at bounding box center [382, 341] width 120 height 32
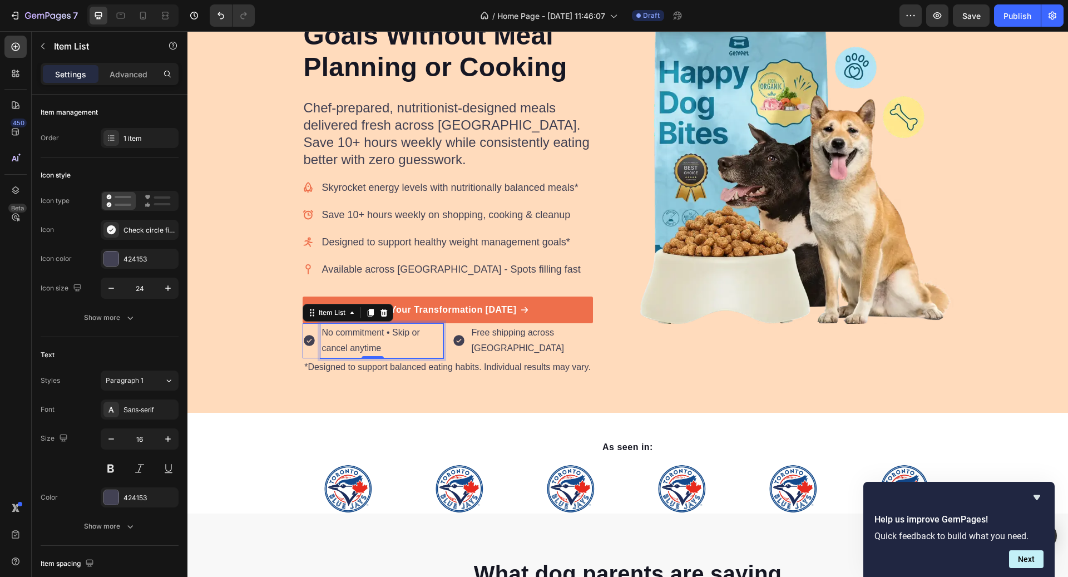
click at [390, 333] on p "No commitment • Skip or cancel anytime" at bounding box center [382, 341] width 120 height 32
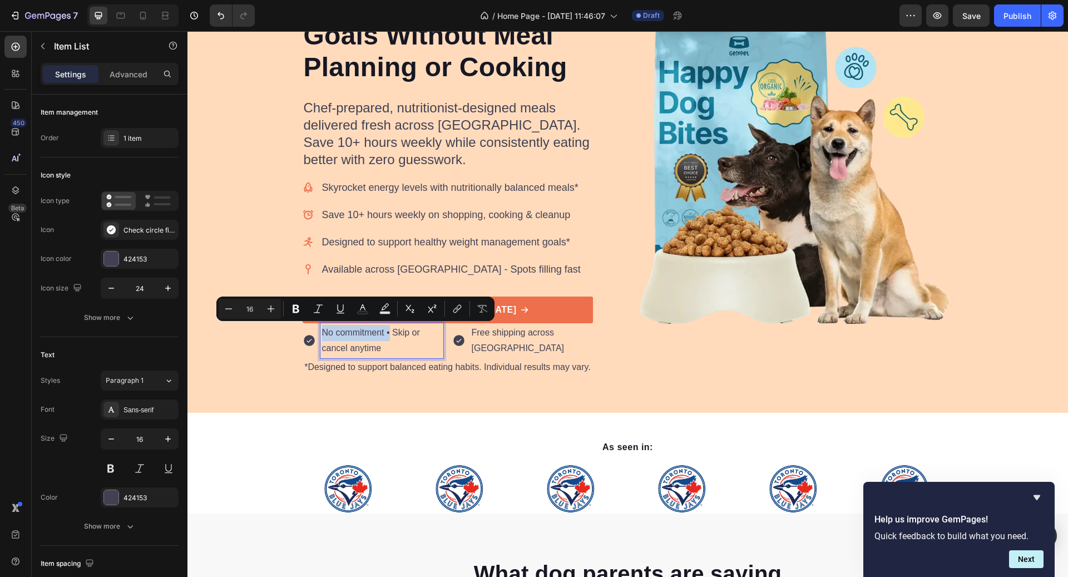
drag, startPoint x: 391, startPoint y: 330, endPoint x: 323, endPoint y: 335, distance: 68.0
click at [323, 335] on p "No commitment • Skip or cancel anytime" at bounding box center [382, 341] width 120 height 32
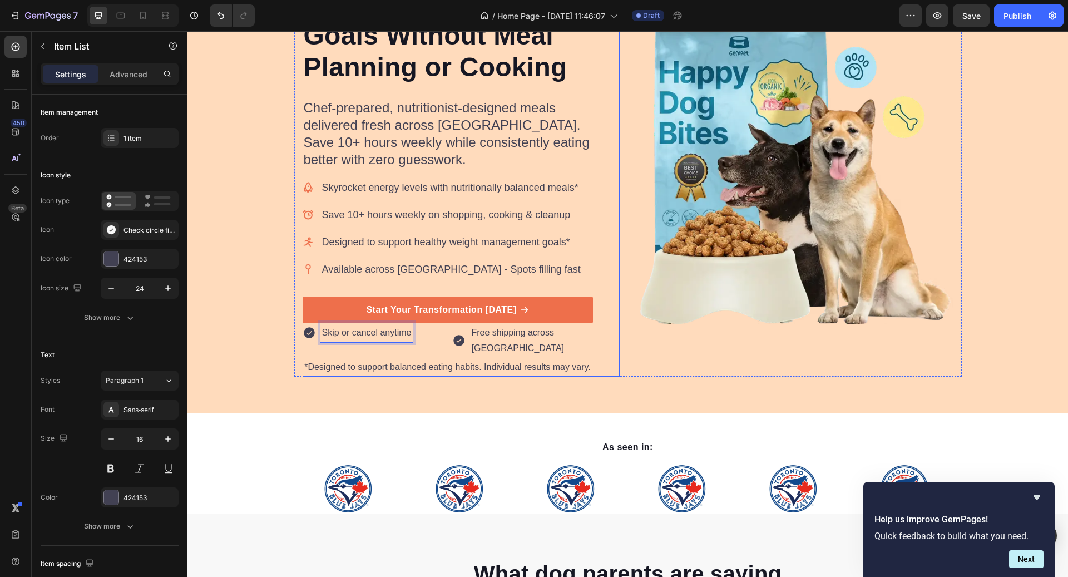
click at [614, 324] on div "Icon Icon Icon Icon Icon Icon List Hoz 4.8/5 from 12,000+ Happy Canadians Text …" at bounding box center [461, 165] width 317 height 422
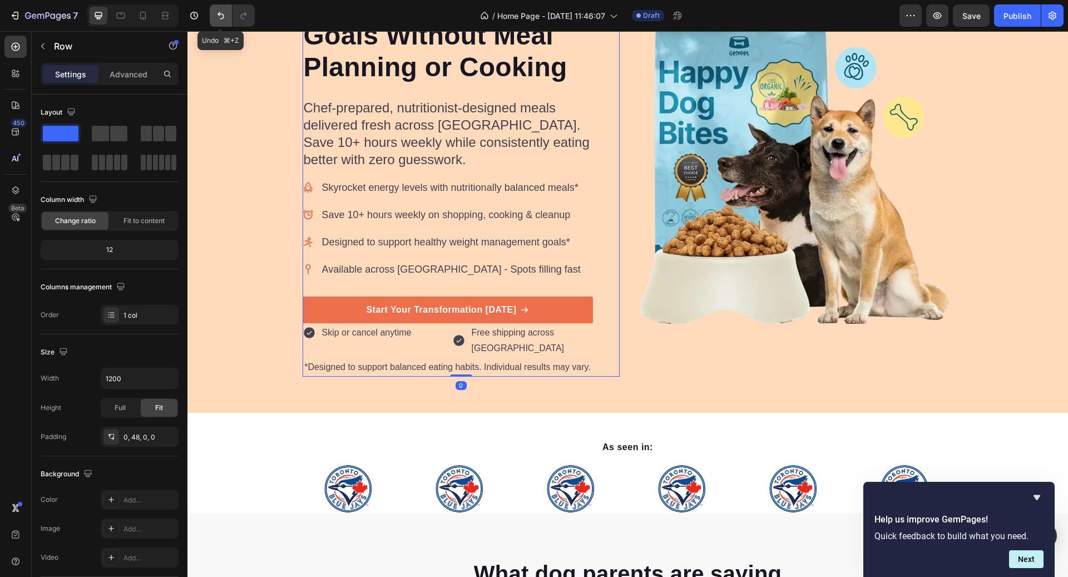
click at [223, 15] on icon "Undo/Redo" at bounding box center [221, 15] width 7 height 7
click at [223, 17] on icon "Undo/Redo" at bounding box center [220, 15] width 11 height 11
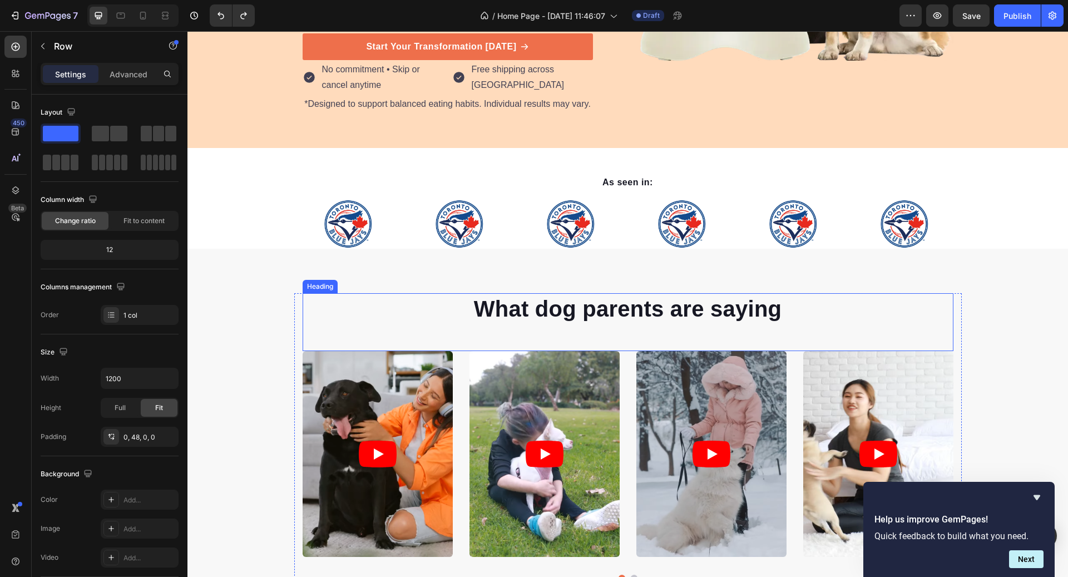
scroll to position [367, 0]
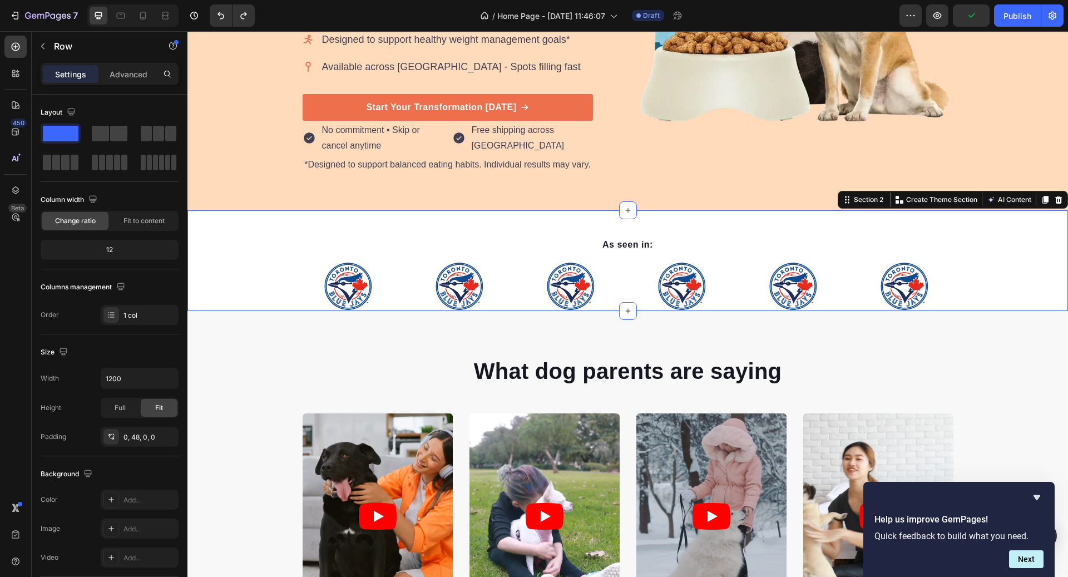
click at [251, 285] on div "As seen in: Text block Image Image Image Image Image Image Carousel Row" at bounding box center [627, 274] width 881 height 74
click at [129, 70] on p "Advanced" at bounding box center [129, 74] width 38 height 12
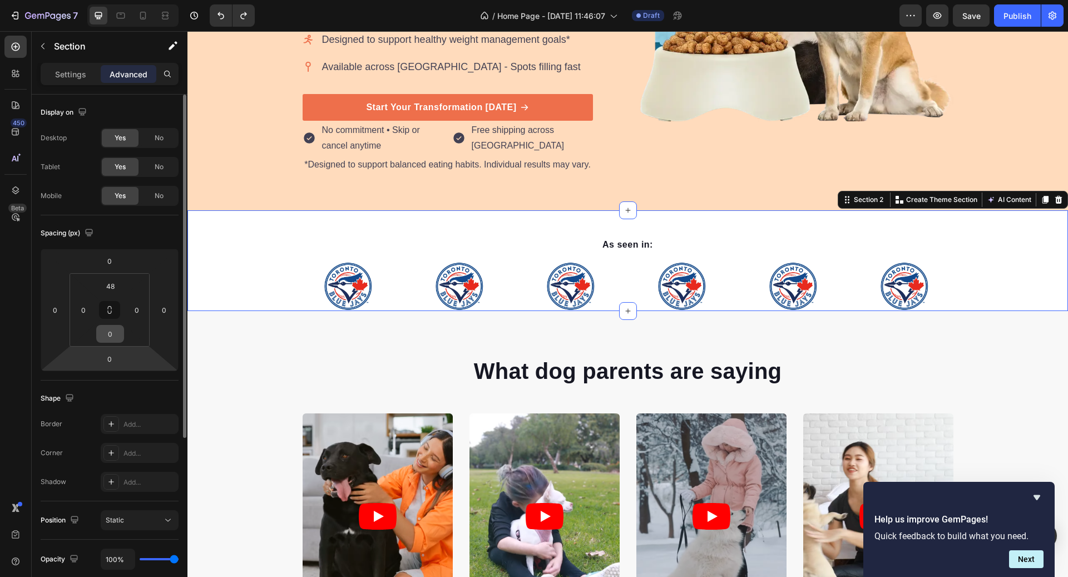
click at [109, 341] on input "0" at bounding box center [110, 333] width 22 height 17
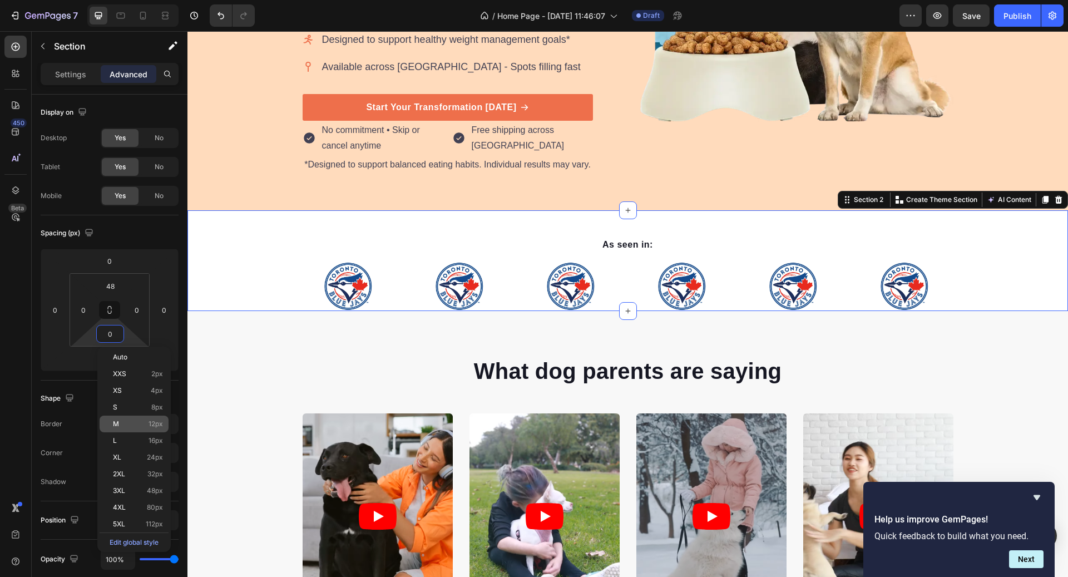
click at [148, 428] on div "M 12px" at bounding box center [134, 424] width 69 height 17
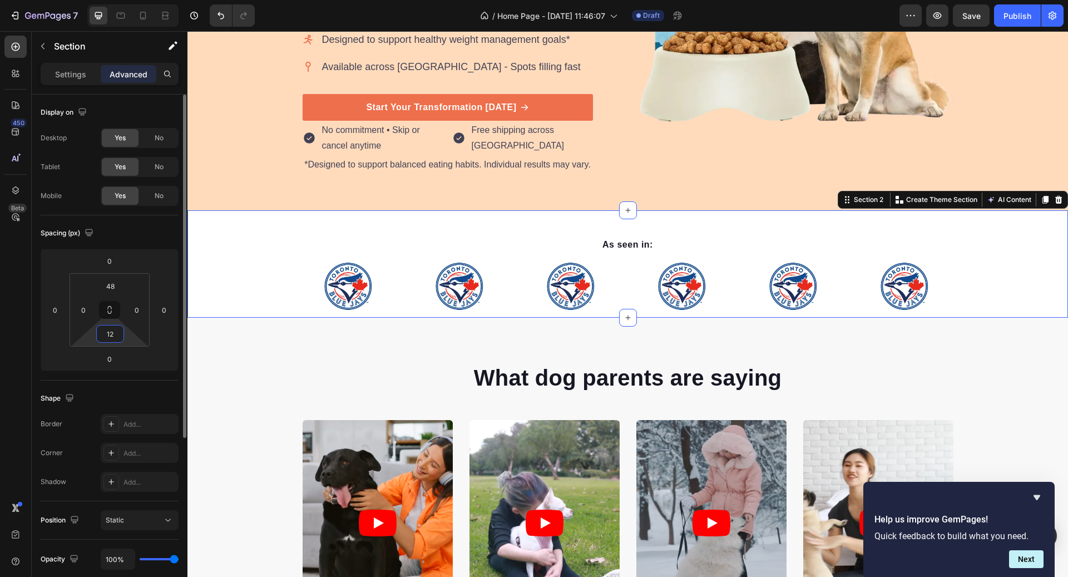
click at [113, 328] on input "12" at bounding box center [110, 333] width 22 height 17
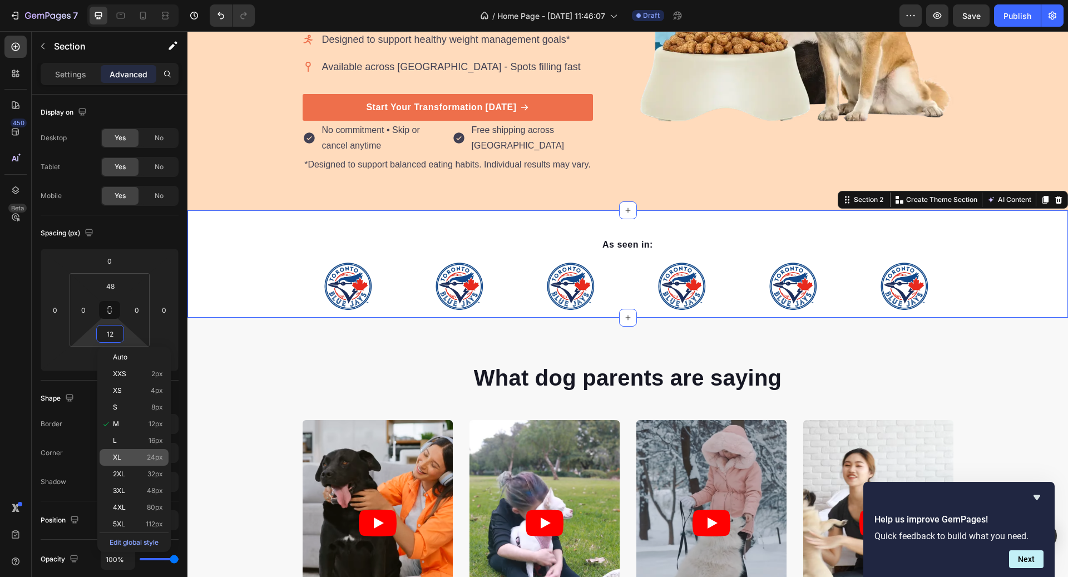
click at [144, 458] on p "XL 24px" at bounding box center [138, 457] width 50 height 8
type input "24"
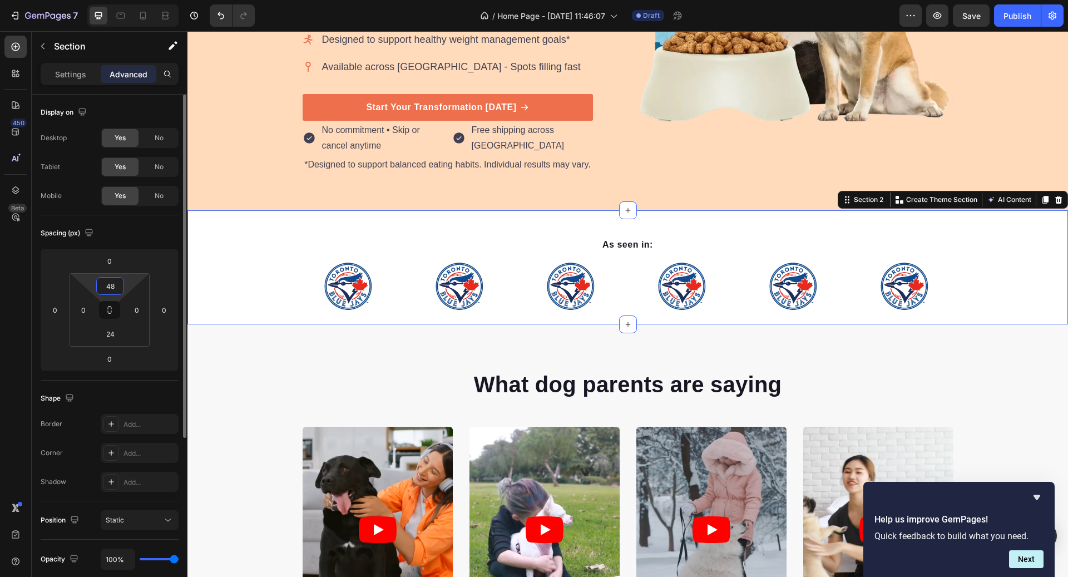
click at [116, 280] on input "48" at bounding box center [110, 286] width 22 height 17
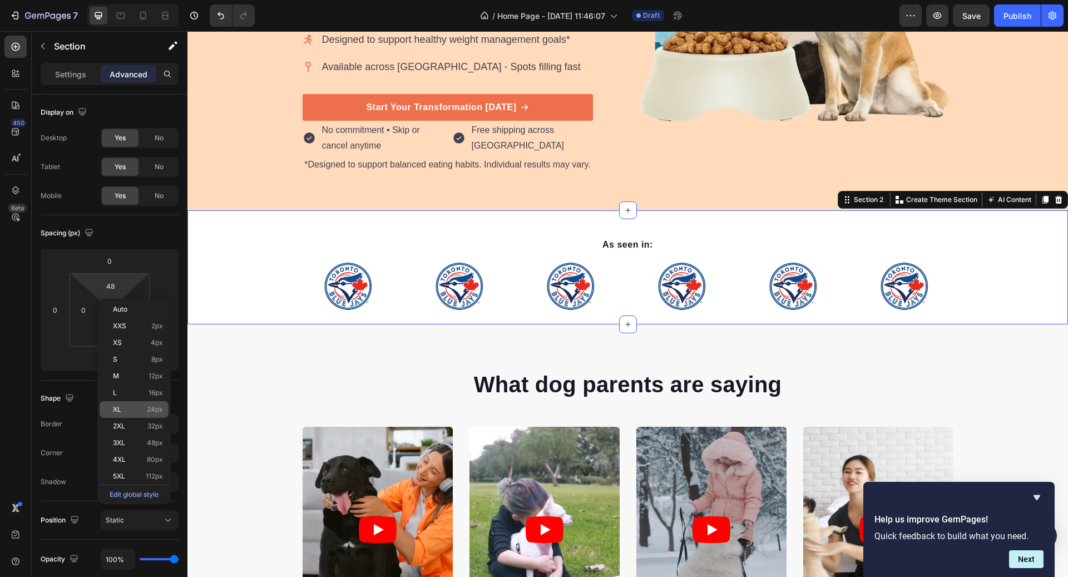
click at [140, 404] on div "XL 24px" at bounding box center [134, 409] width 69 height 17
type input "24"
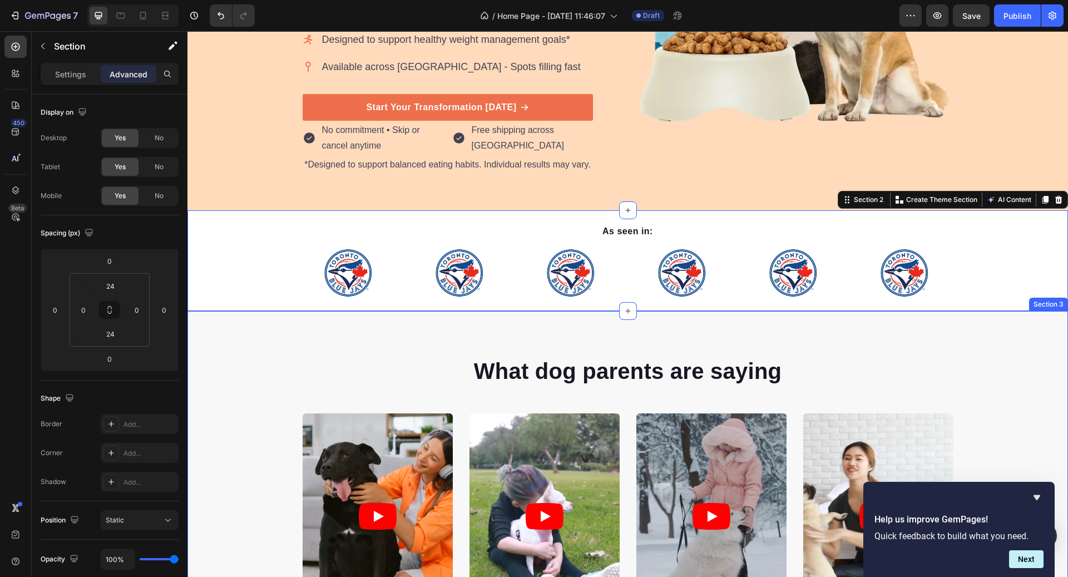
click at [330, 329] on div "What dog parents are saying Heading Video Video Video Video Video Carousel Row …" at bounding box center [627, 500] width 881 height 378
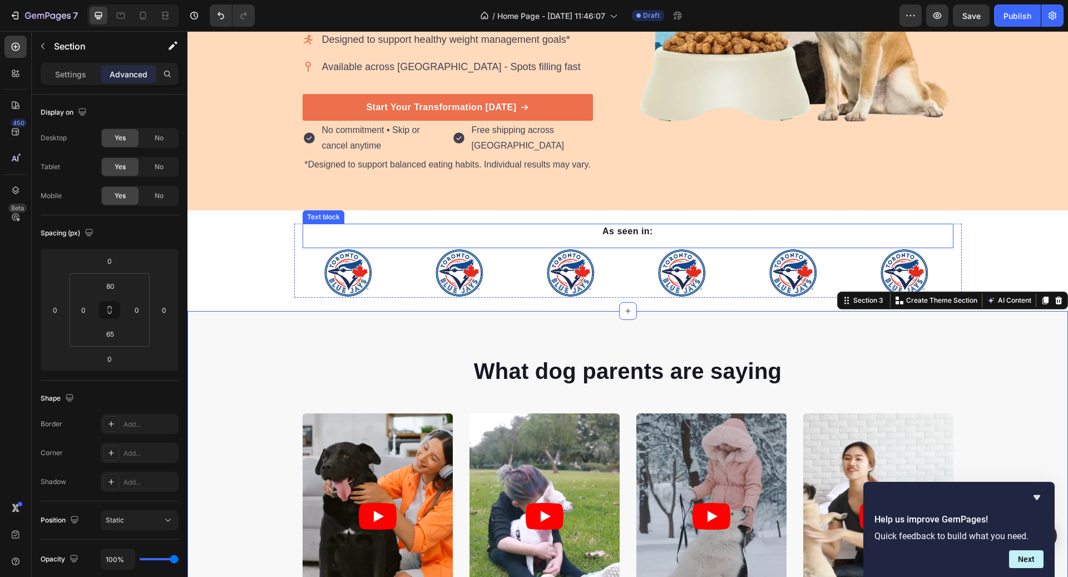
click at [623, 230] on p "As seen in:" at bounding box center [628, 231] width 649 height 13
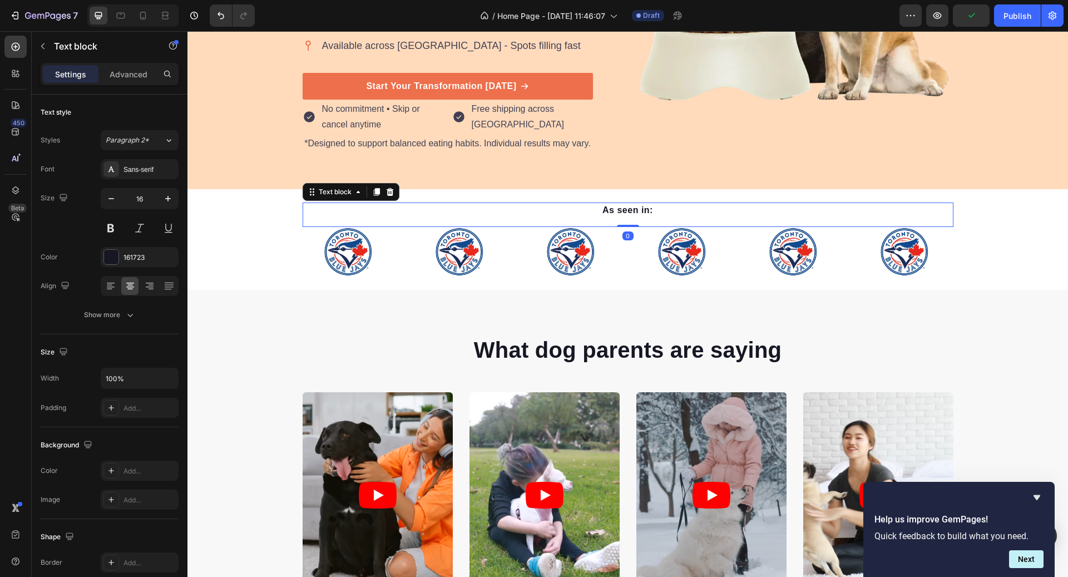
scroll to position [389, 0]
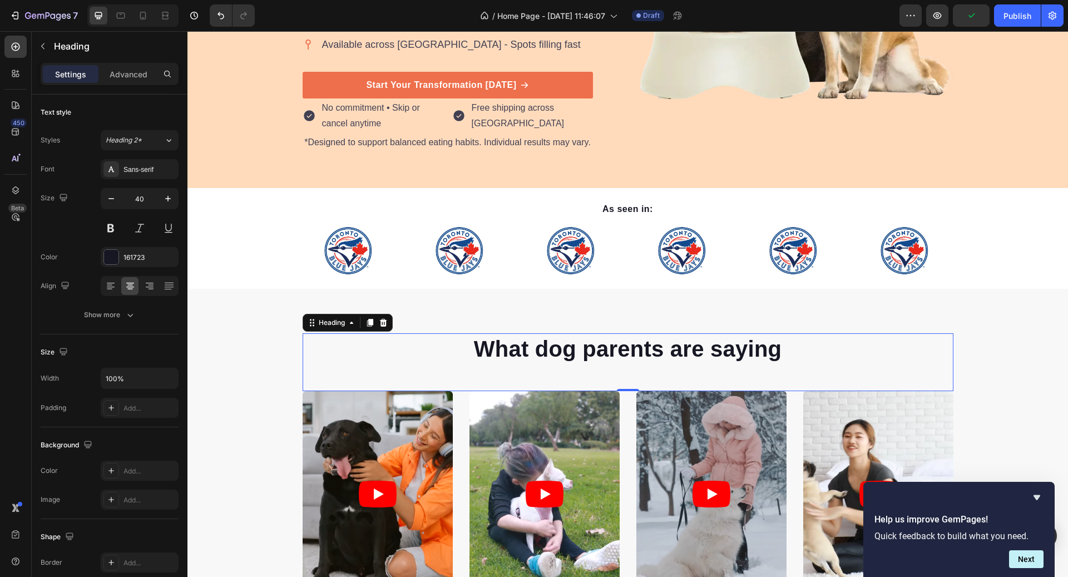
click at [589, 348] on p "What dog parents are saying" at bounding box center [628, 348] width 649 height 29
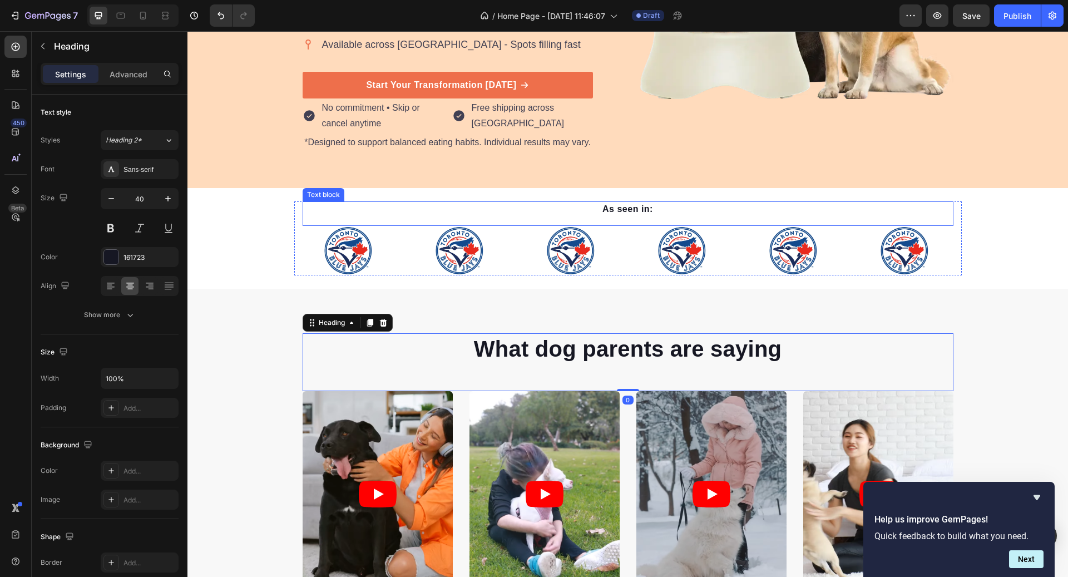
click at [633, 204] on p "As seen in:" at bounding box center [628, 209] width 649 height 13
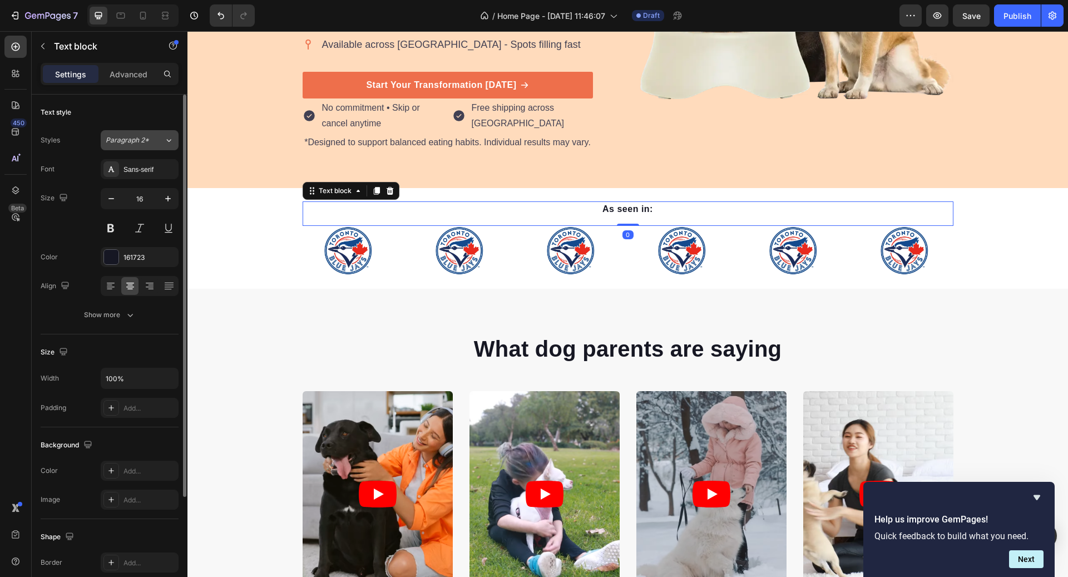
click at [155, 142] on div "Paragraph 2*" at bounding box center [135, 140] width 58 height 10
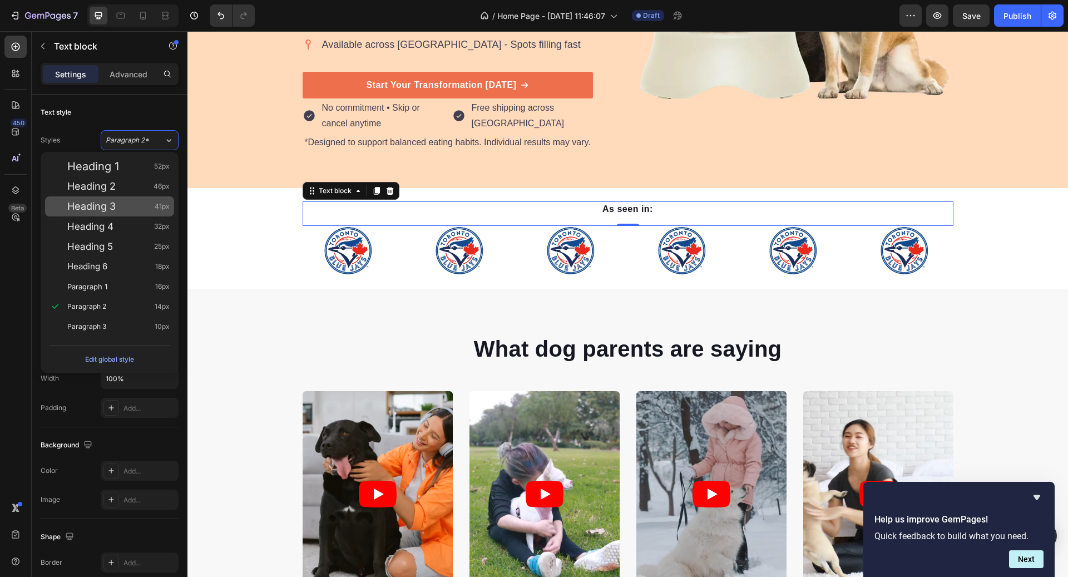
click at [161, 204] on span "41px" at bounding box center [162, 206] width 15 height 11
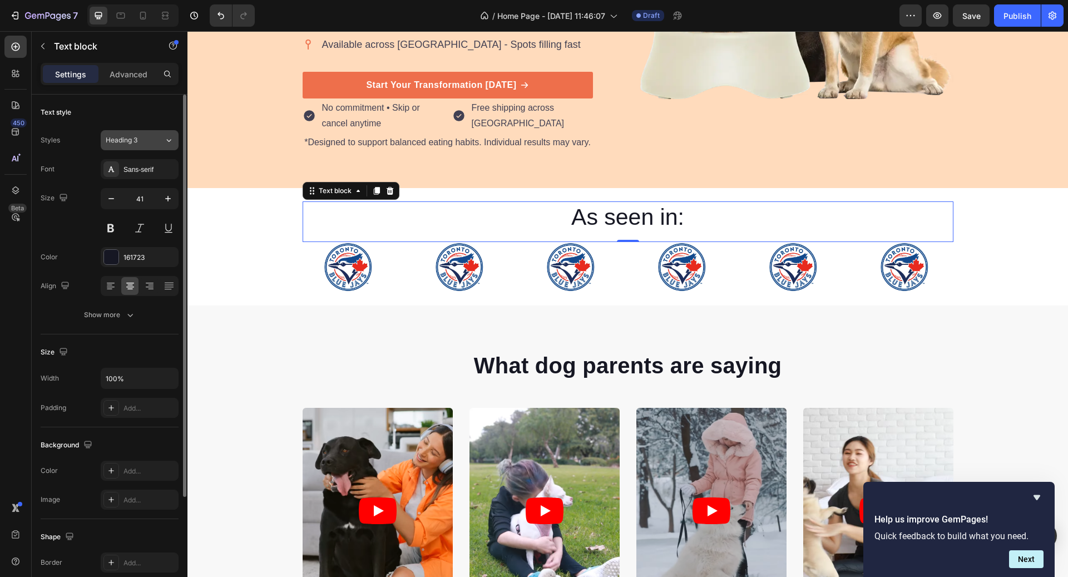
click at [149, 142] on div "Heading 3" at bounding box center [128, 140] width 45 height 10
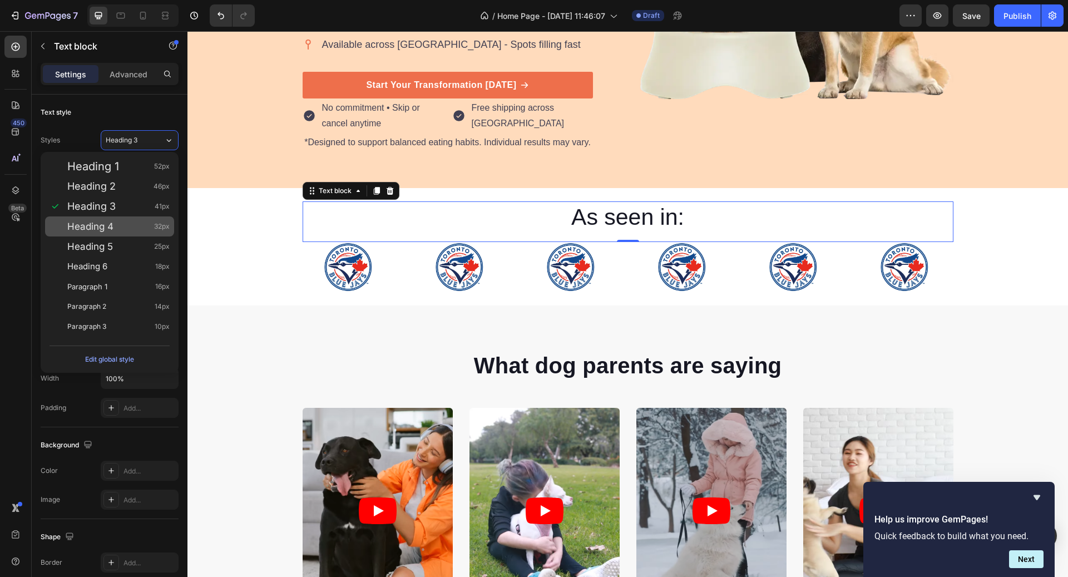
click at [160, 230] on span "32px" at bounding box center [162, 226] width 16 height 11
type input "32"
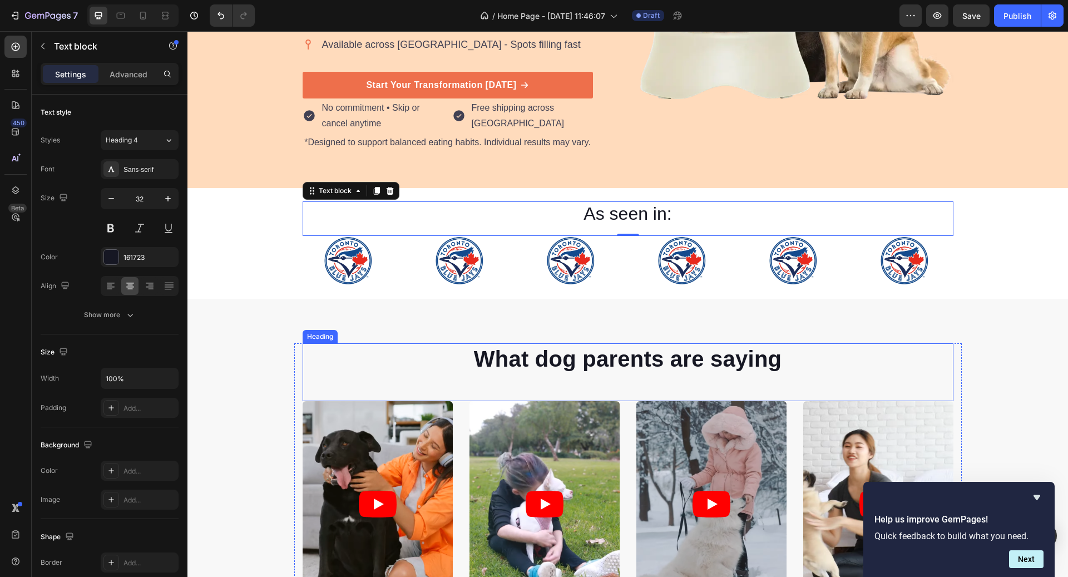
click at [609, 358] on p "What dog parents are saying" at bounding box center [628, 358] width 649 height 29
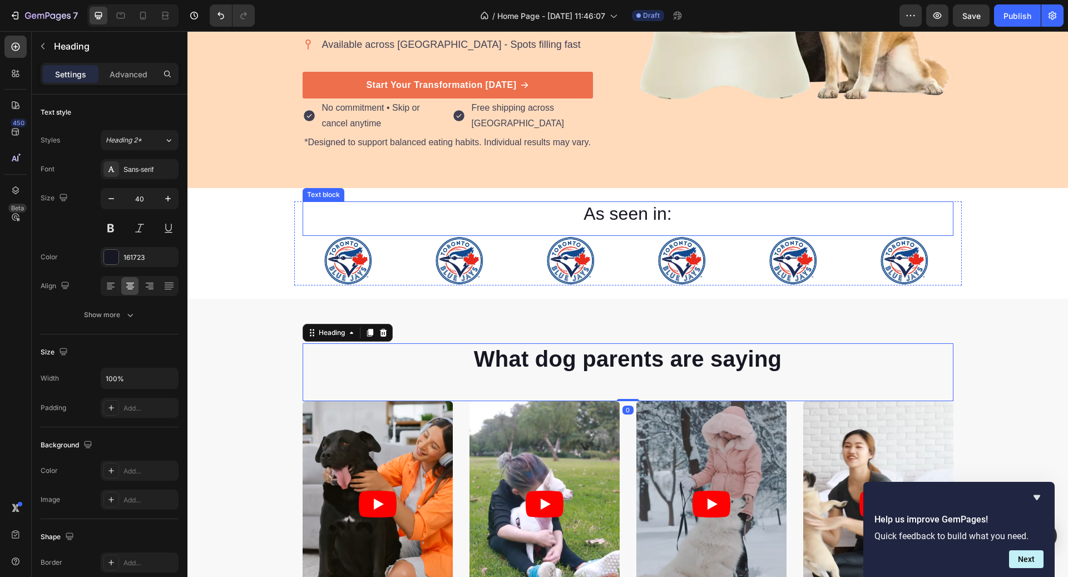
click at [613, 209] on p "As seen in:" at bounding box center [628, 214] width 649 height 23
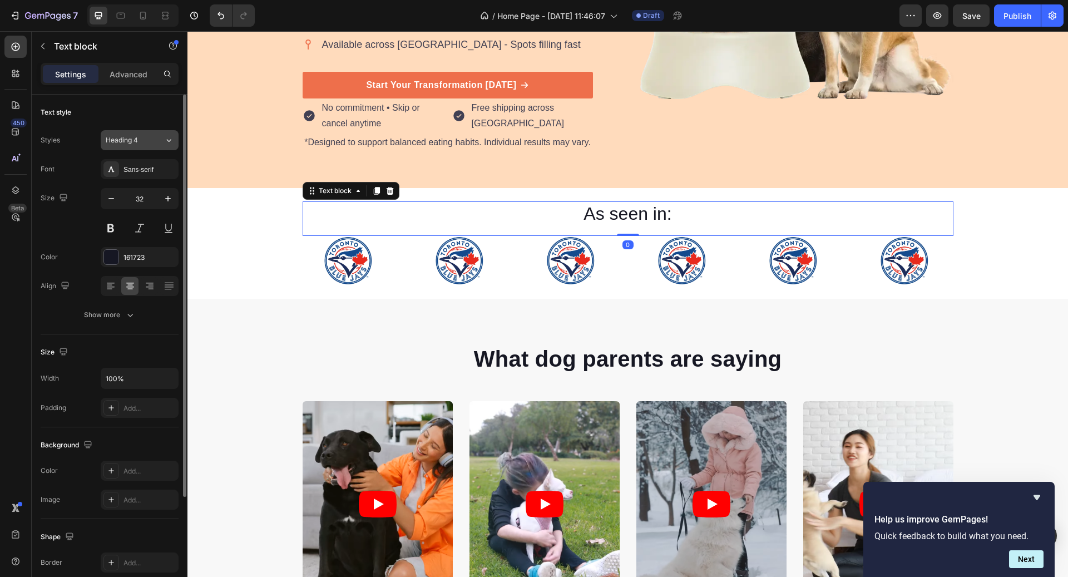
click at [167, 145] on icon at bounding box center [168, 140] width 9 height 11
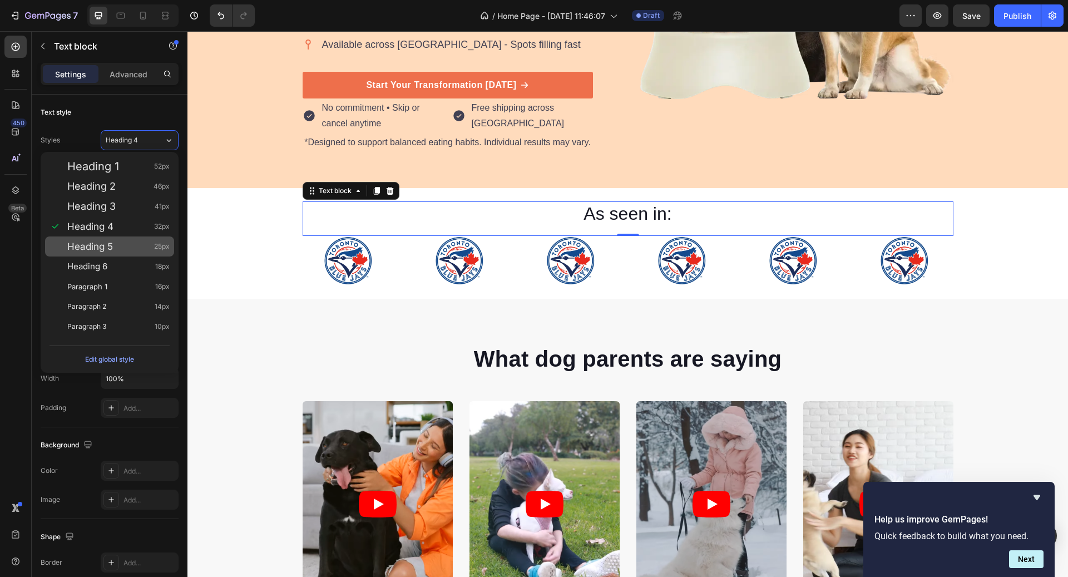
click at [156, 246] on span "25px" at bounding box center [162, 246] width 16 height 11
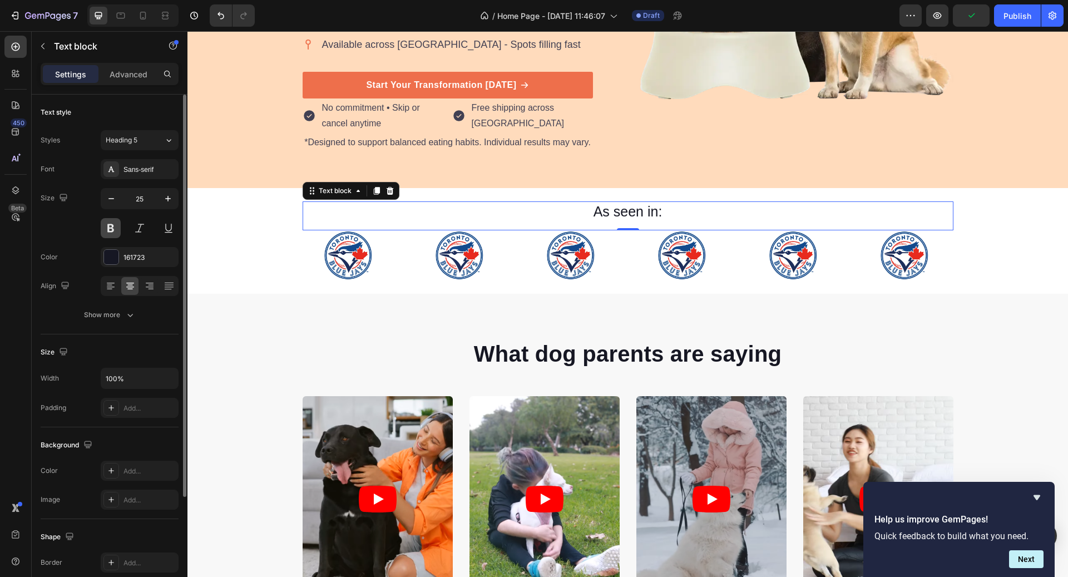
click at [107, 232] on button at bounding box center [111, 228] width 20 height 20
click at [167, 149] on button "Heading 5" at bounding box center [140, 140] width 78 height 20
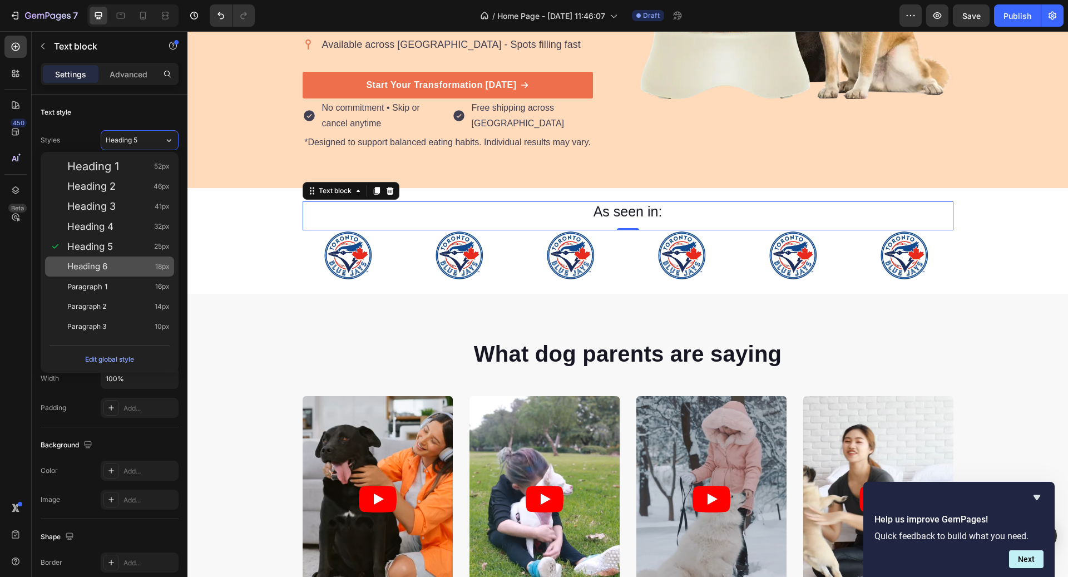
click at [155, 265] on span "18px" at bounding box center [162, 266] width 14 height 11
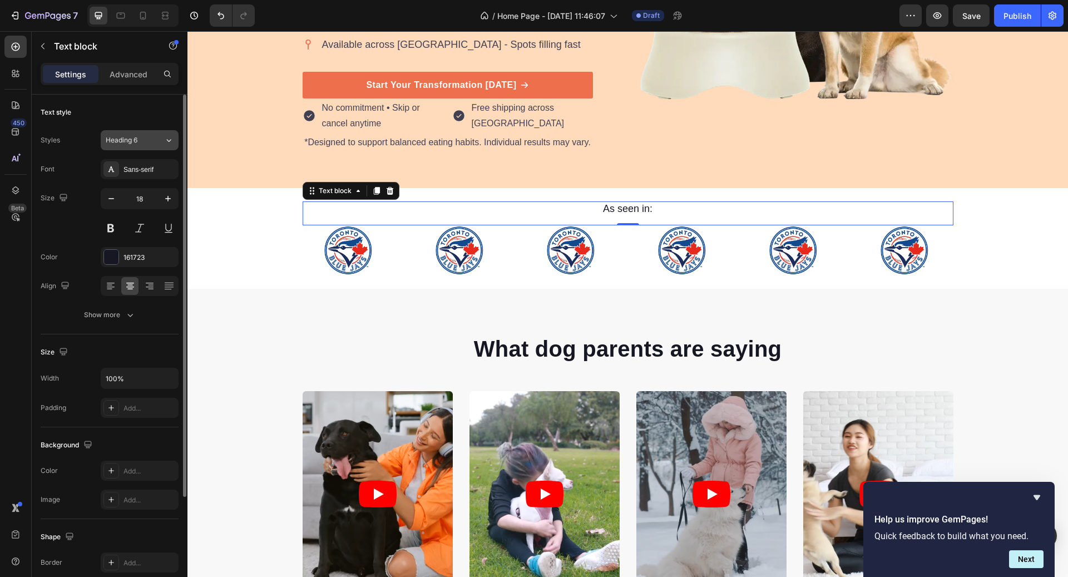
click at [157, 141] on div "Heading 6" at bounding box center [135, 140] width 58 height 10
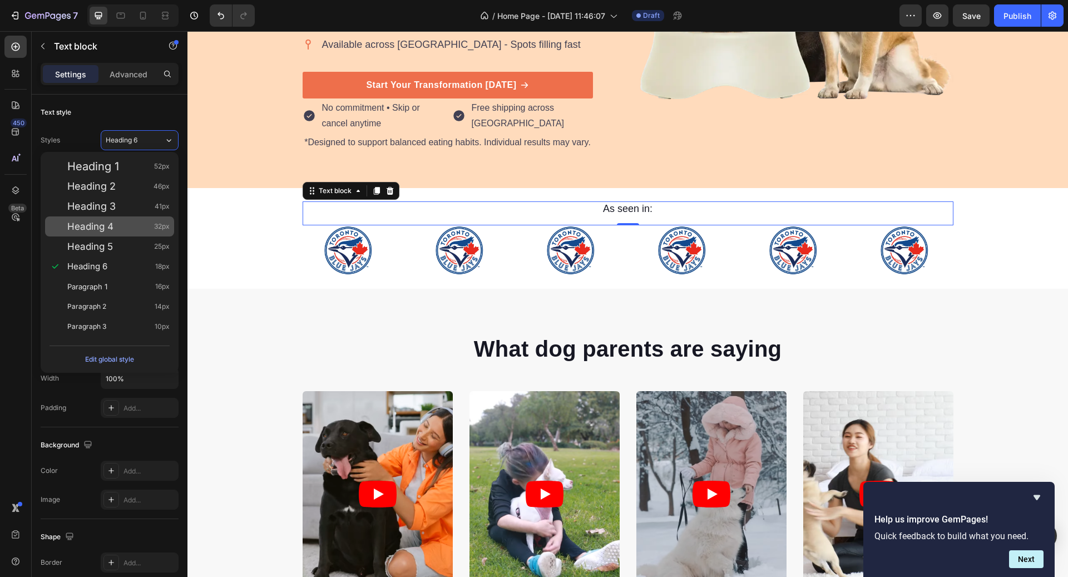
click at [147, 217] on div "Heading 4 32px" at bounding box center [109, 226] width 129 height 20
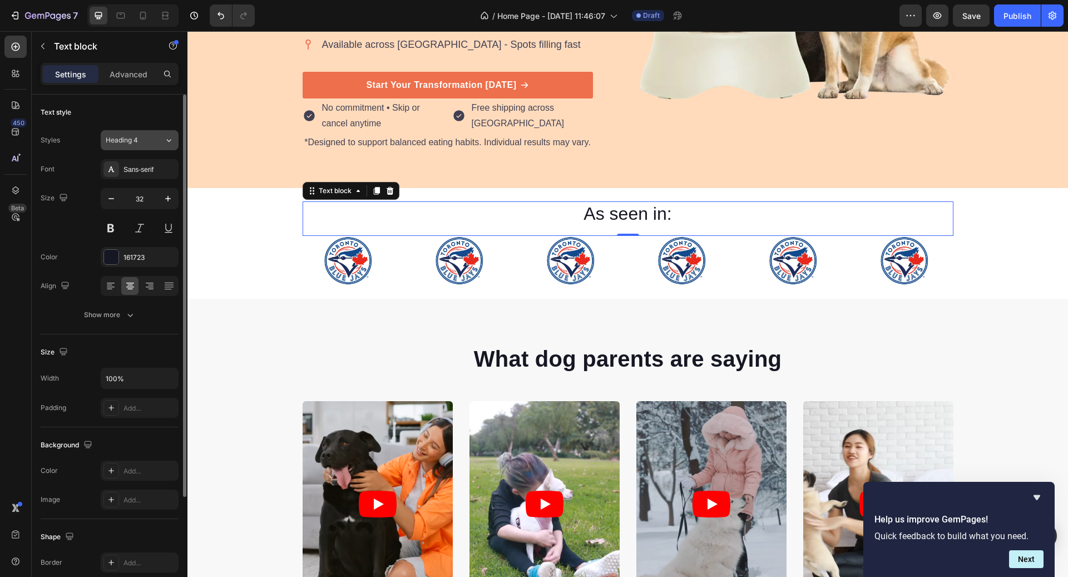
click at [156, 136] on div "Heading 4" at bounding box center [135, 140] width 58 height 10
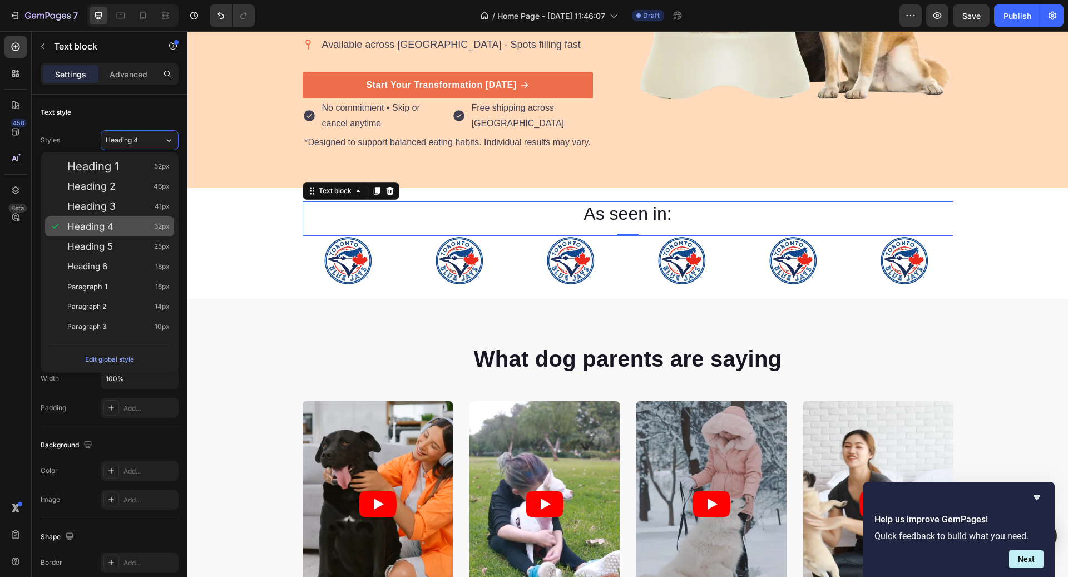
click at [155, 234] on div "Heading 4 32px" at bounding box center [109, 226] width 129 height 20
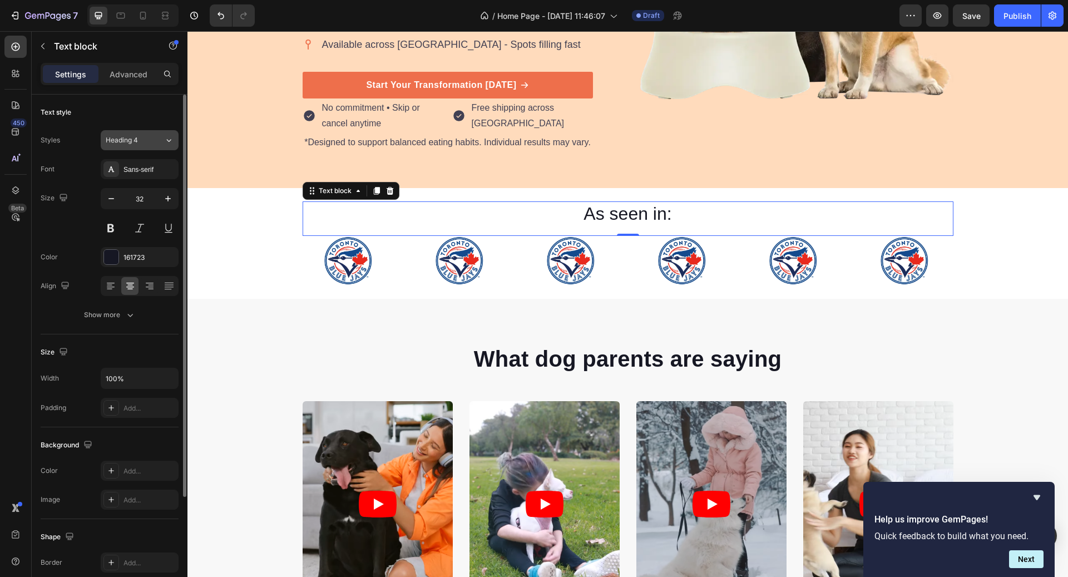
click at [156, 136] on div "Heading 4" at bounding box center [135, 140] width 58 height 10
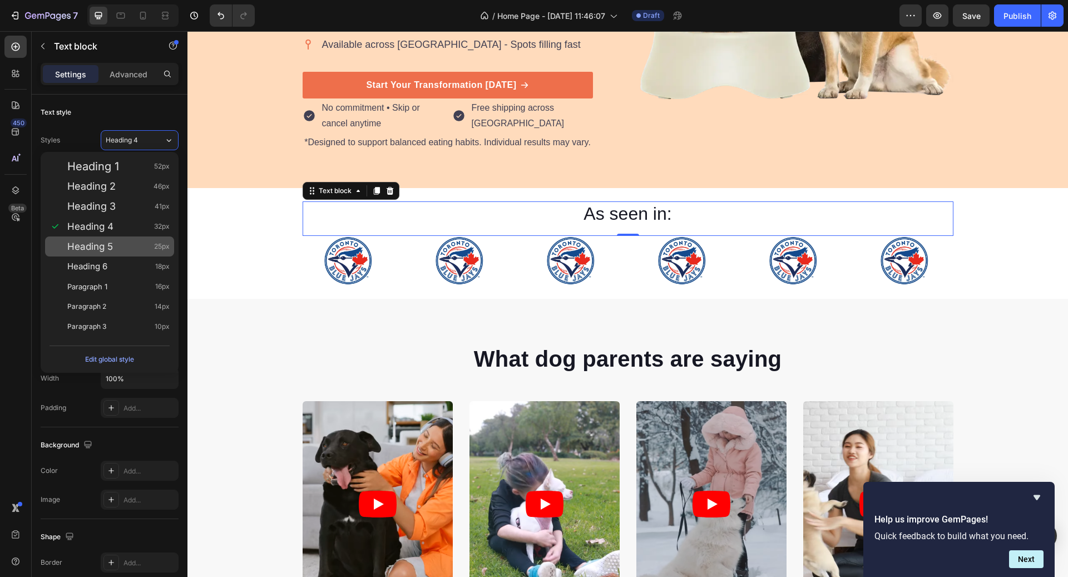
click at [145, 241] on div "Heading 5 25px" at bounding box center [118, 246] width 102 height 11
type input "25"
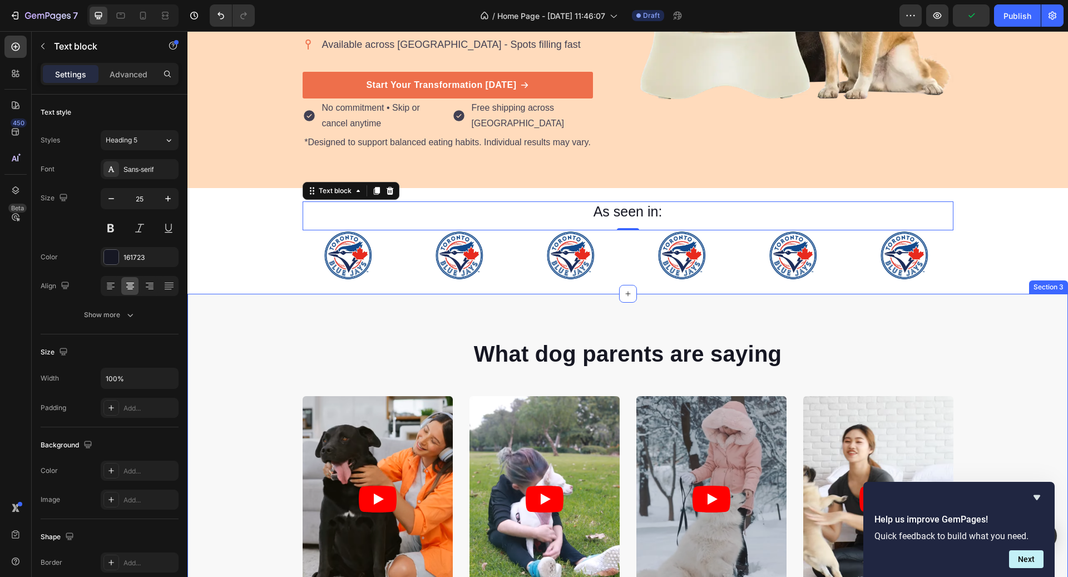
click at [425, 294] on div "What dog parents are saying Heading Video Video Video Video Video Carousel Row …" at bounding box center [627, 483] width 881 height 378
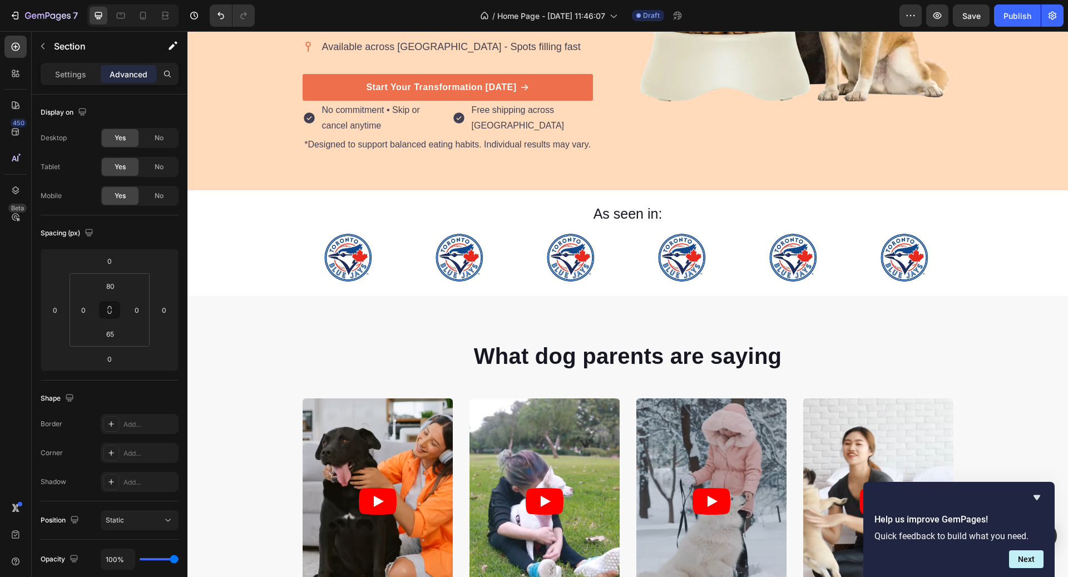
scroll to position [411, 0]
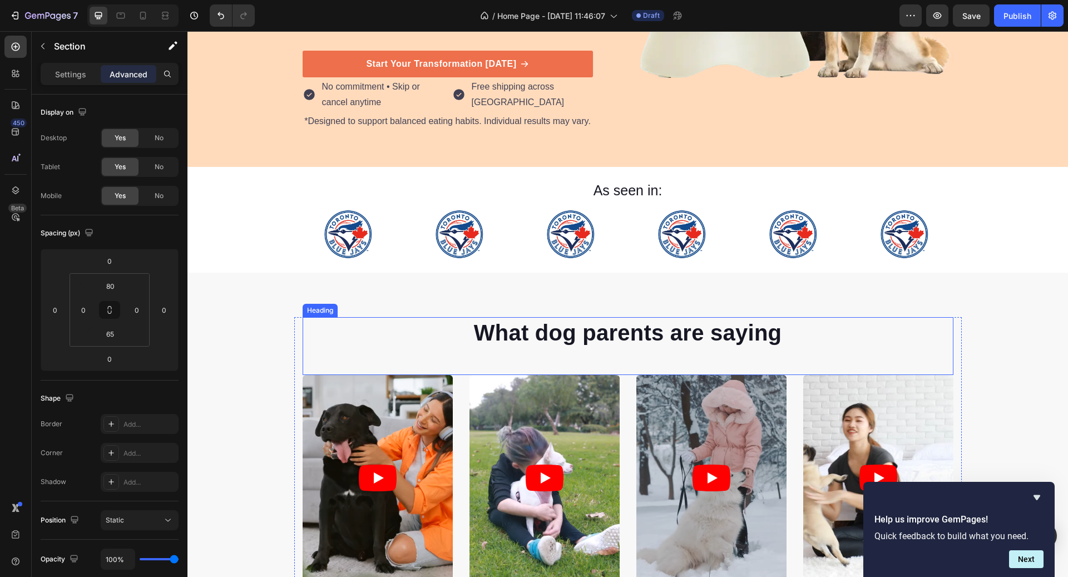
click at [604, 331] on p "What dog parents are saying" at bounding box center [628, 332] width 649 height 29
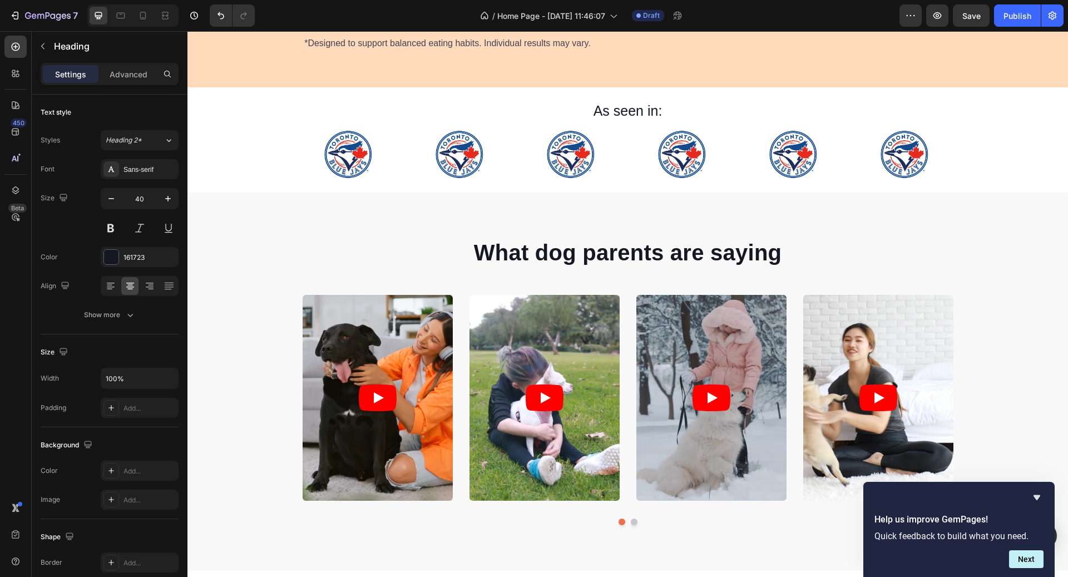
scroll to position [371, 0]
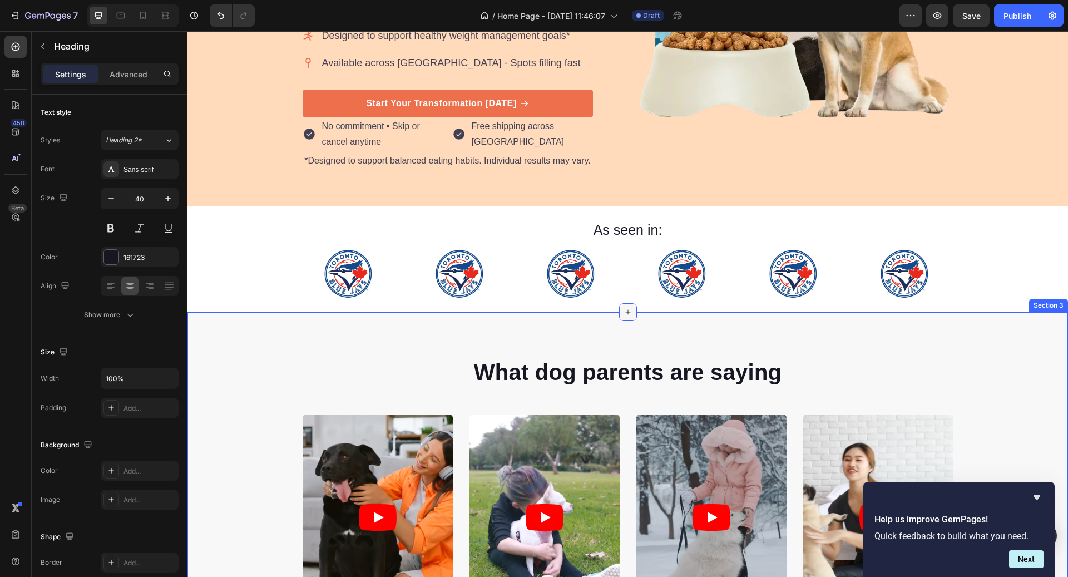
click at [622, 308] on div at bounding box center [628, 312] width 18 height 18
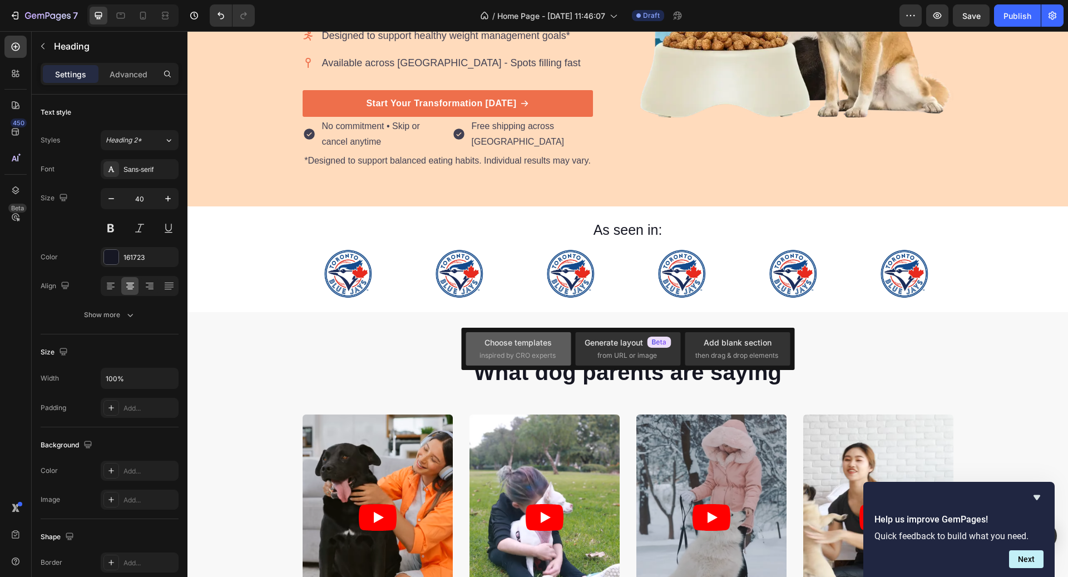
click at [549, 337] on div "Choose templates" at bounding box center [518, 343] width 67 height 12
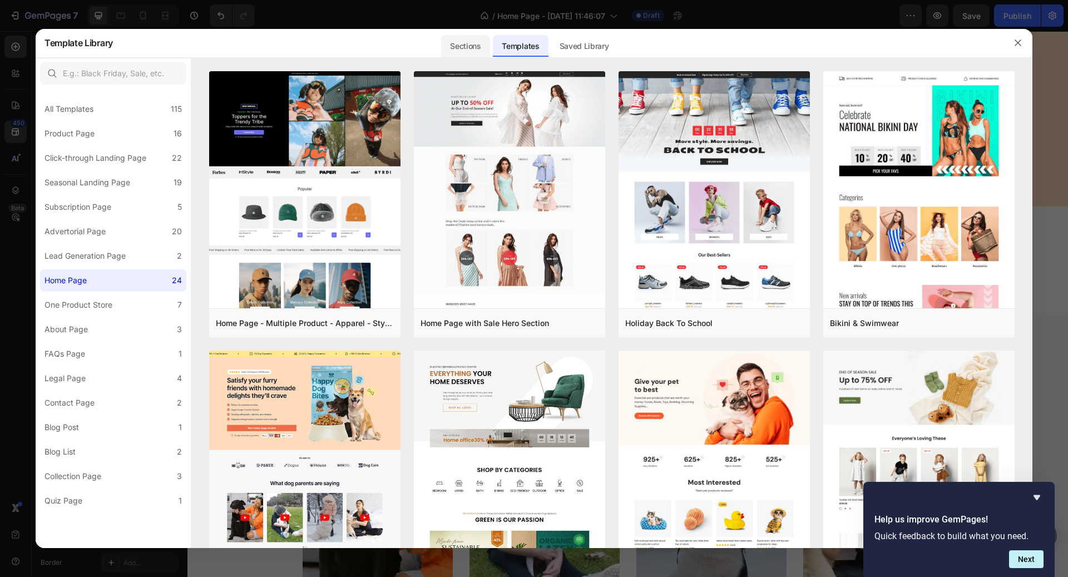
click at [462, 50] on div "Sections" at bounding box center [465, 46] width 48 height 22
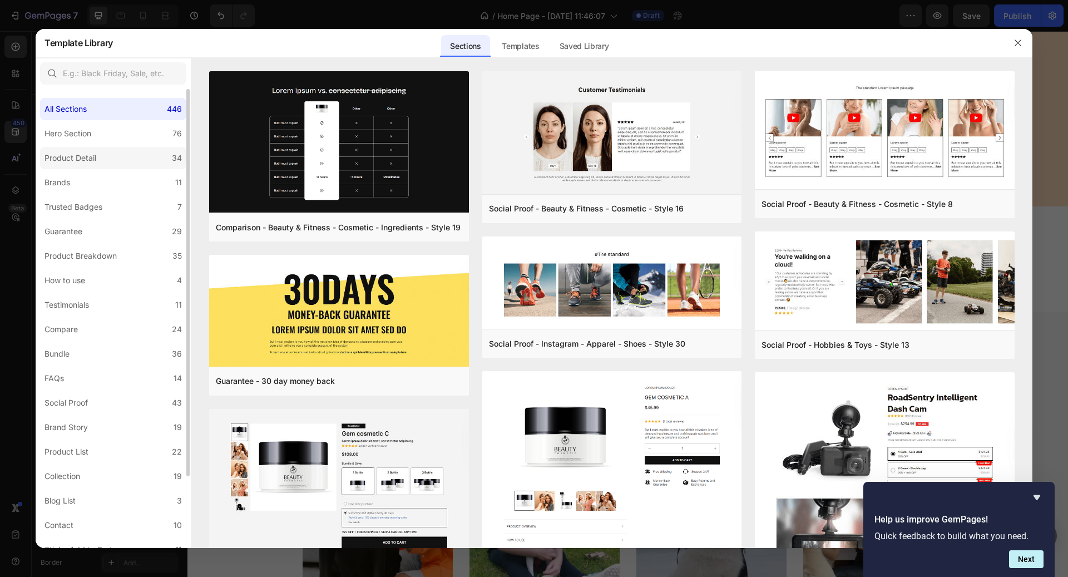
click at [78, 156] on div "Product Detail" at bounding box center [71, 157] width 52 height 13
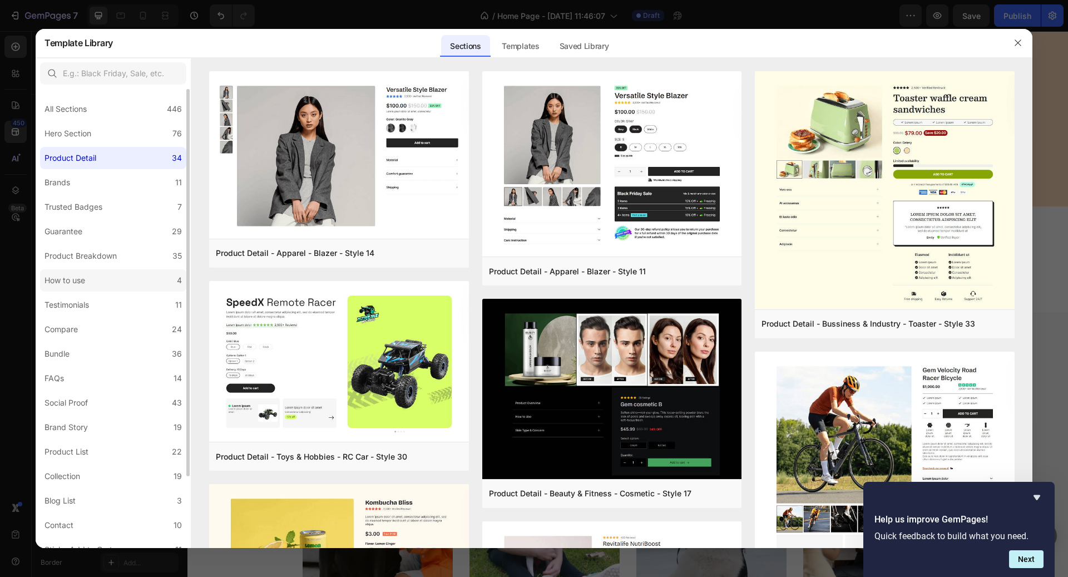
click at [80, 275] on div "How to use" at bounding box center [65, 280] width 41 height 13
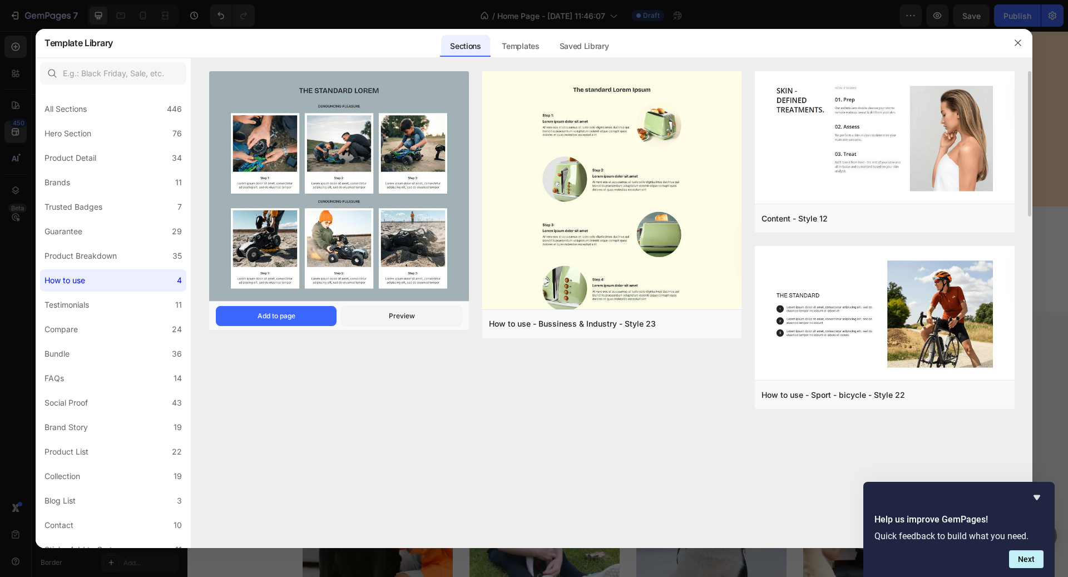
scroll to position [0, 0]
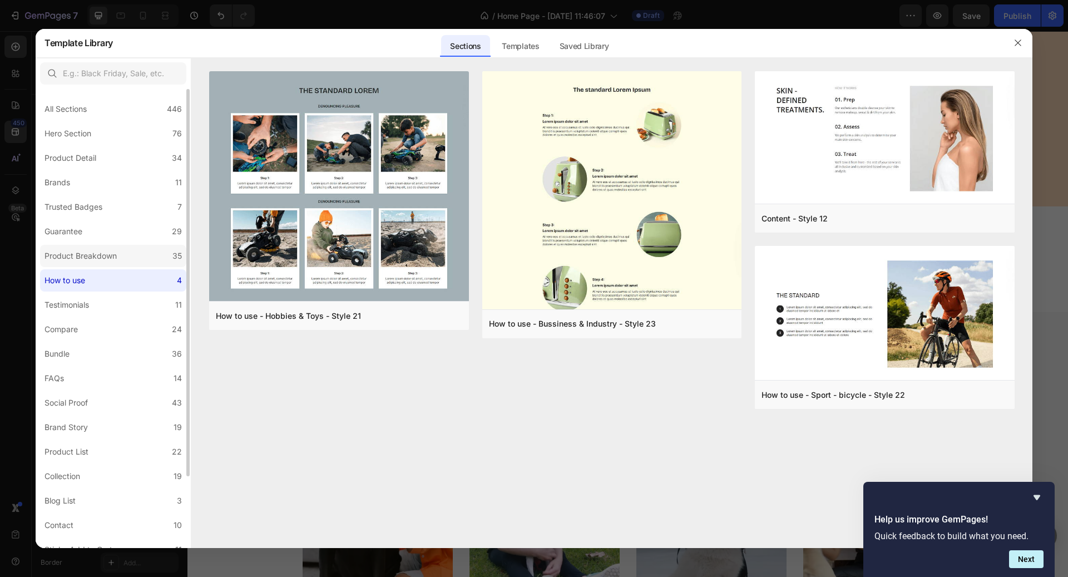
click at [75, 262] on div "Product Breakdown" at bounding box center [81, 255] width 72 height 13
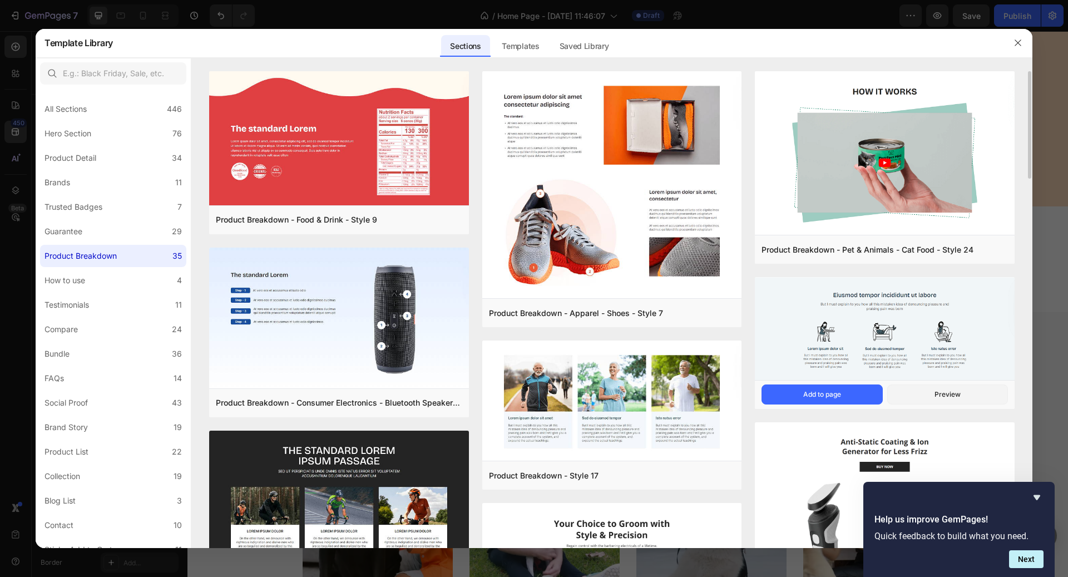
click at [793, 340] on img at bounding box center [885, 330] width 260 height 105
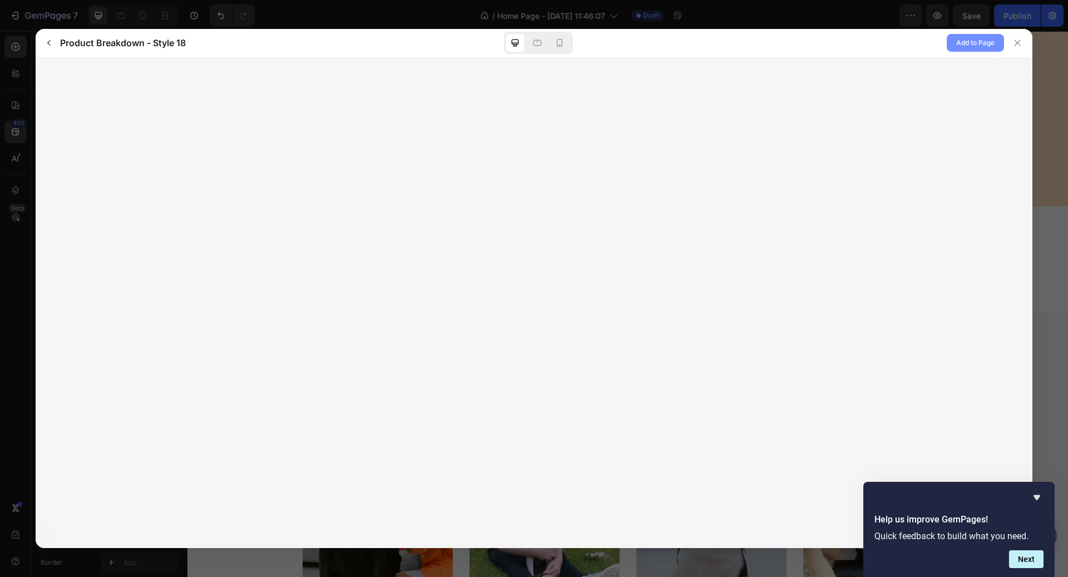
click at [986, 41] on span "Add to Page" at bounding box center [975, 42] width 38 height 13
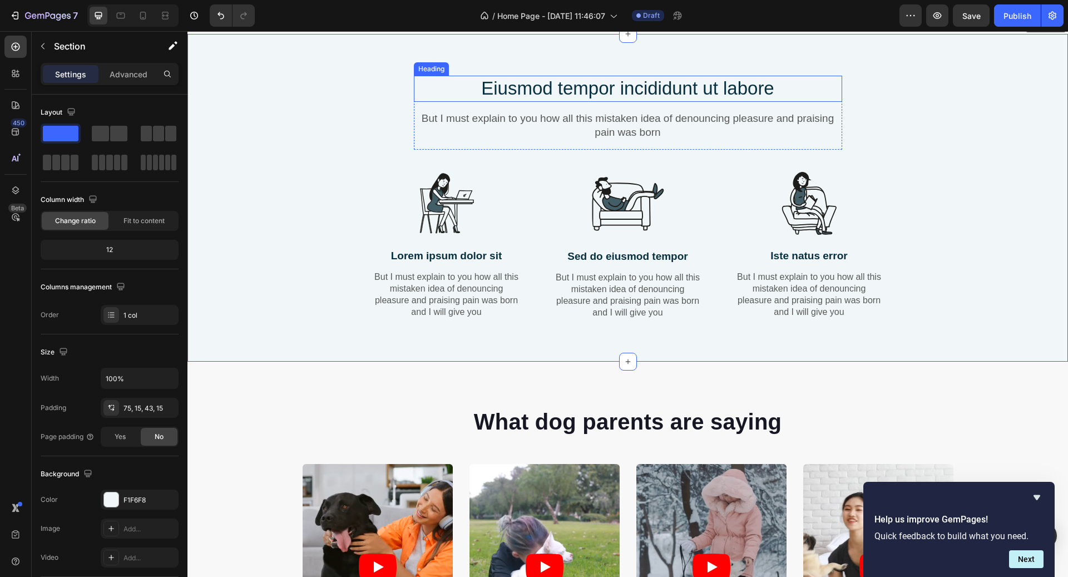
scroll to position [650, 0]
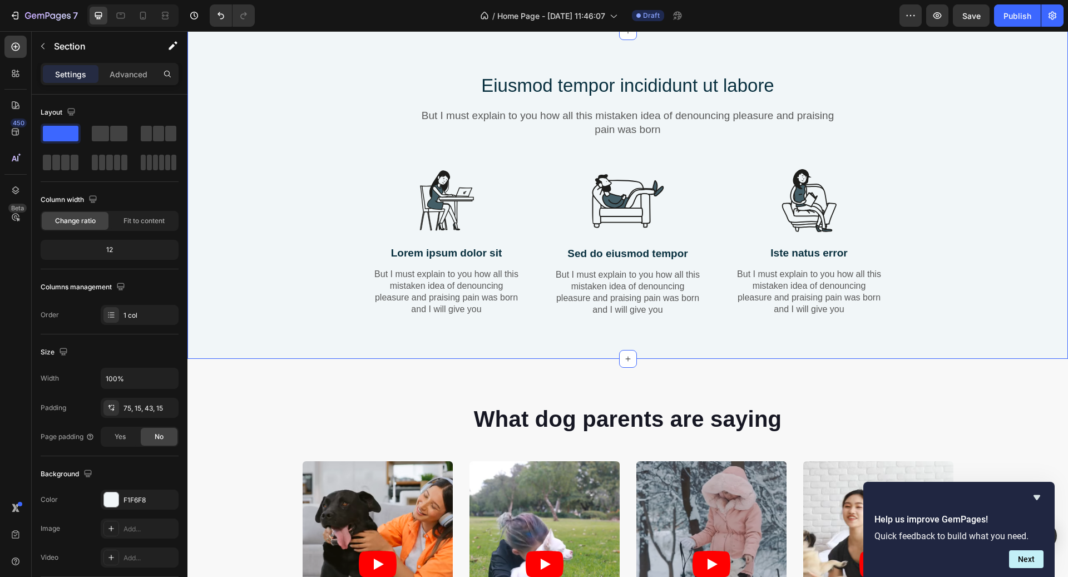
click at [593, 80] on h2 "Eiusmod tempor incididunt ut labore" at bounding box center [628, 86] width 428 height 26
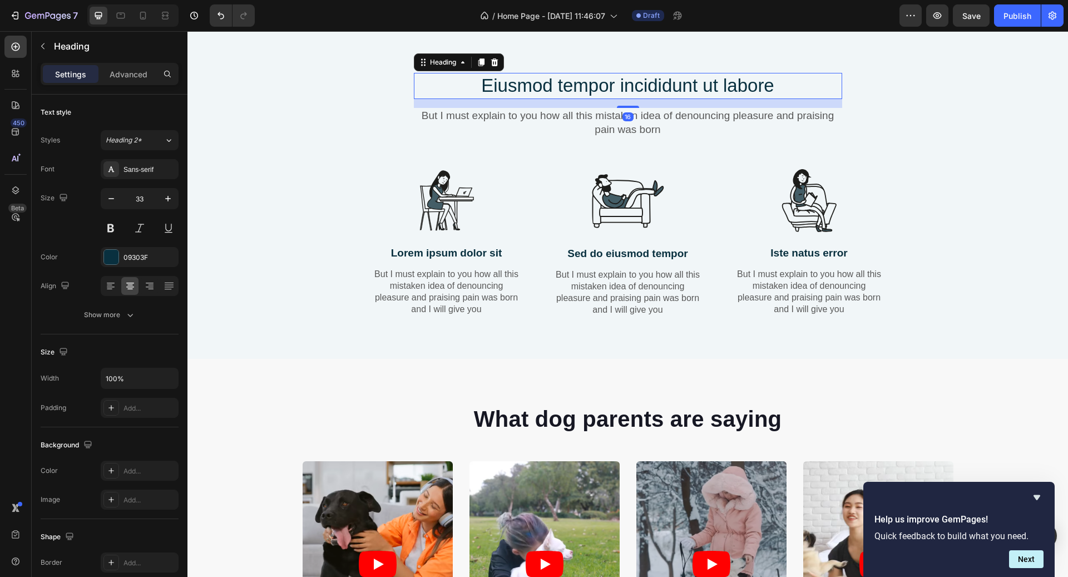
click at [593, 80] on h2 "Eiusmod tempor incididunt ut labore" at bounding box center [628, 86] width 428 height 26
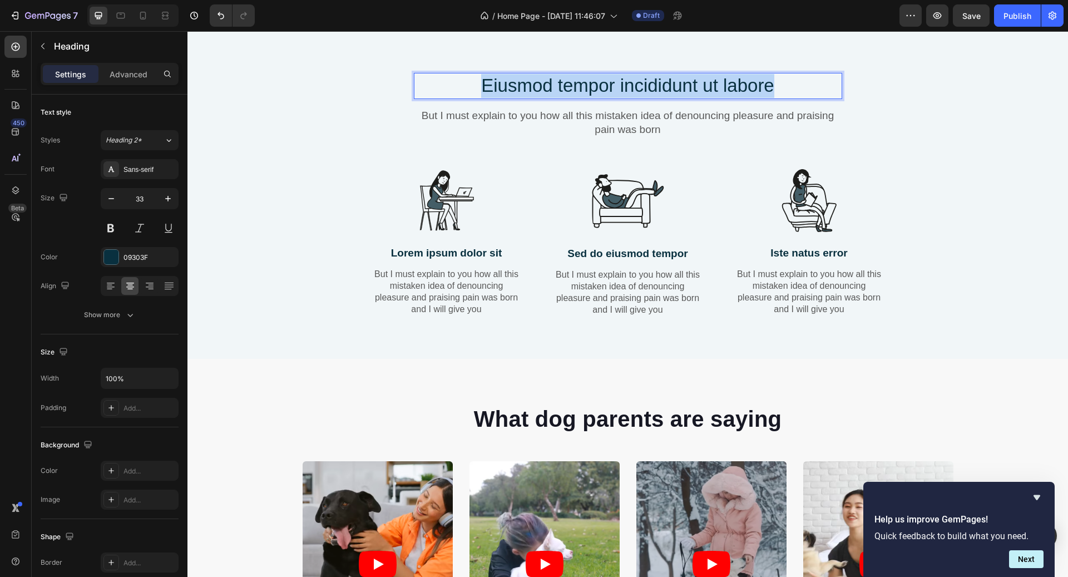
click at [593, 80] on p "Eiusmod tempor incididunt ut labore" at bounding box center [628, 86] width 426 height 24
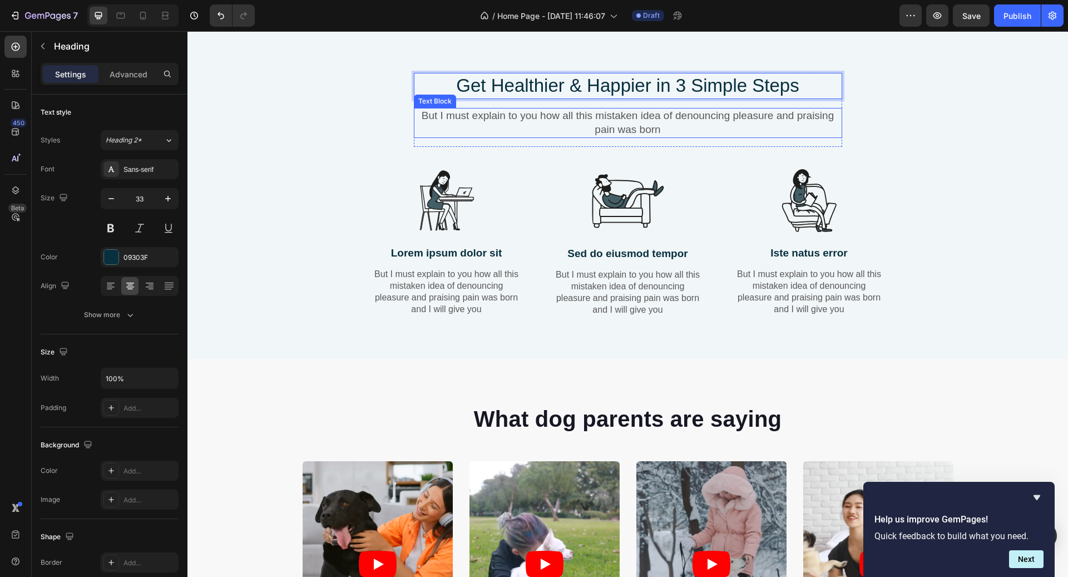
click at [641, 129] on p "But I must explain to you how all this mistaken idea of denouncing pleasure and…" at bounding box center [628, 122] width 426 height 27
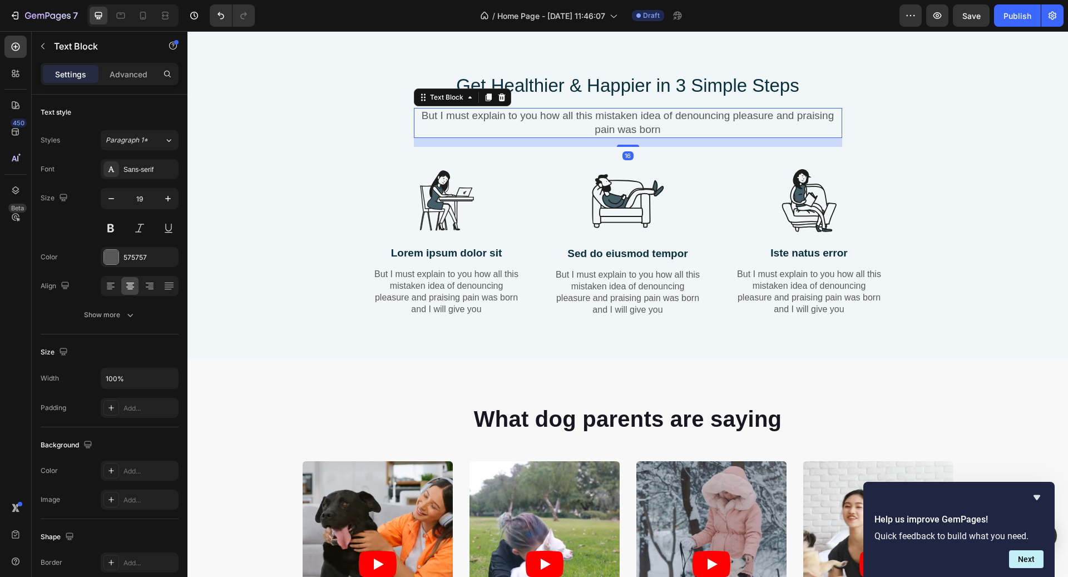
click at [641, 129] on p "But I must explain to you how all this mistaken idea of denouncing pleasure and…" at bounding box center [628, 122] width 426 height 27
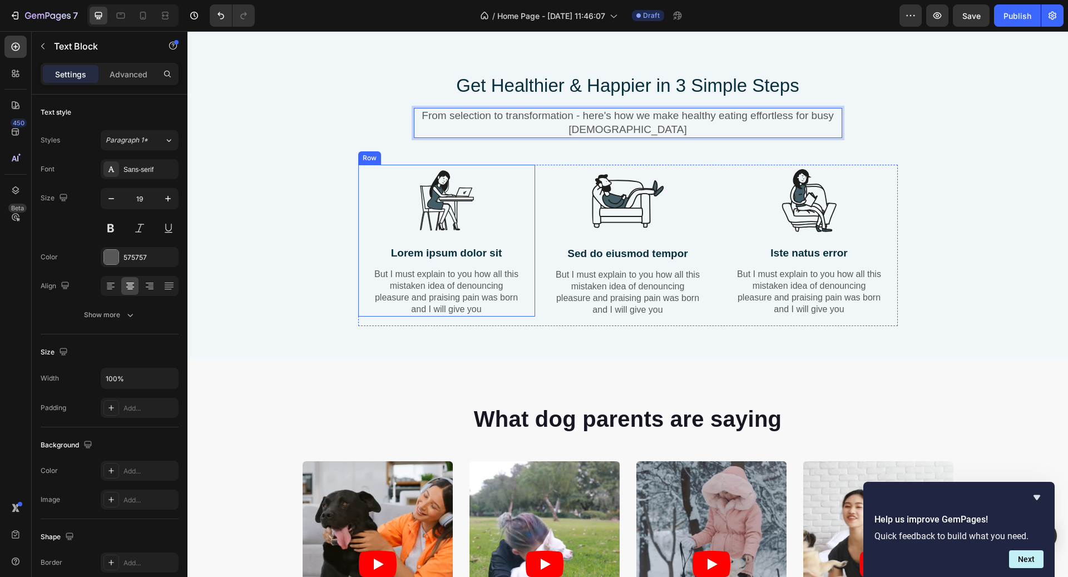
click at [460, 194] on img at bounding box center [447, 201] width 72 height 72
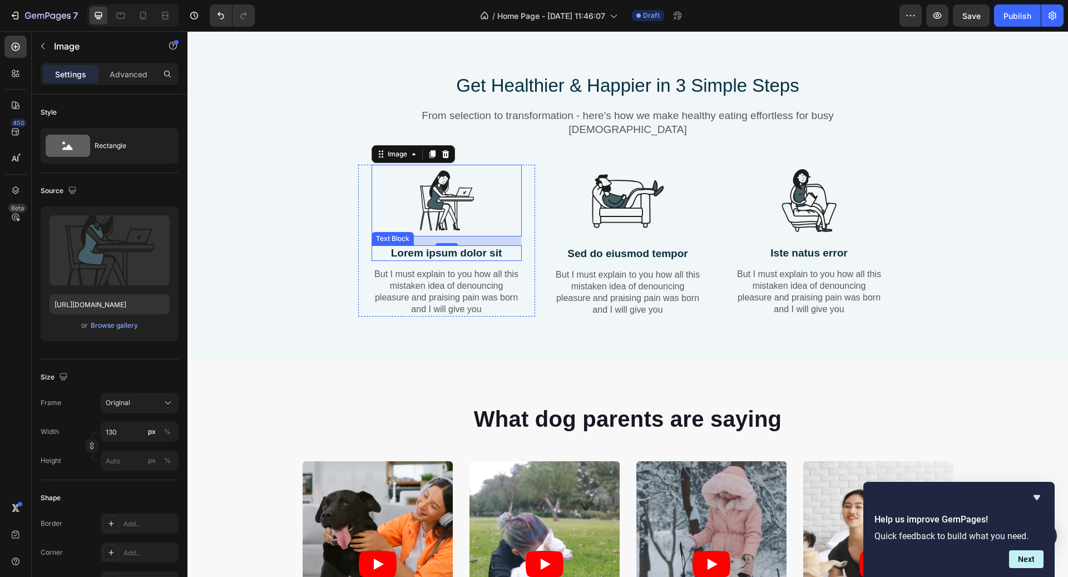
click at [450, 247] on p "Lorem ipsum dolor sit" at bounding box center [447, 253] width 148 height 14
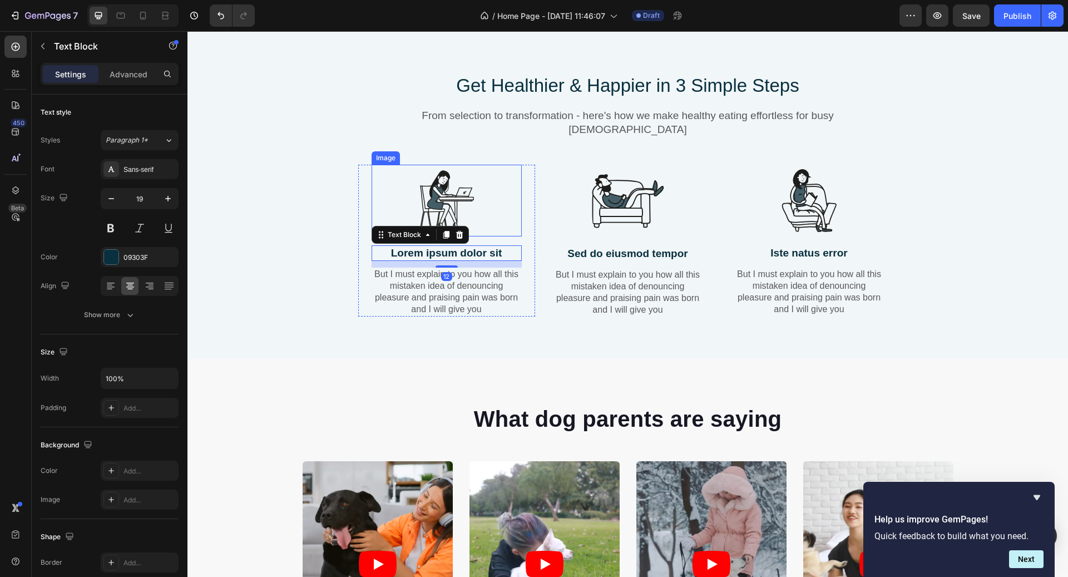
click at [407, 216] on div at bounding box center [447, 201] width 150 height 72
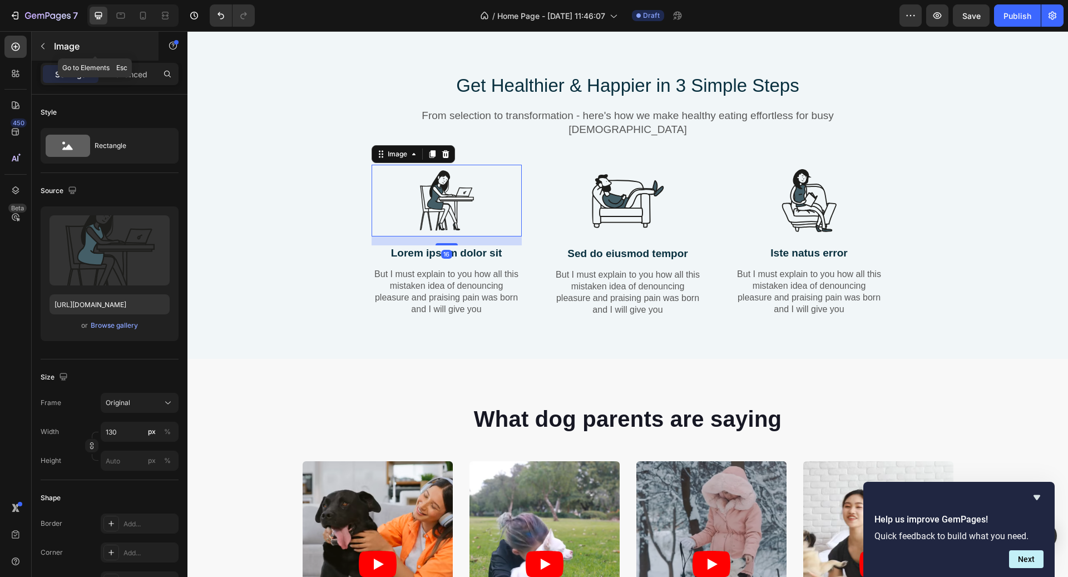
click at [60, 48] on p "Image" at bounding box center [101, 46] width 95 height 13
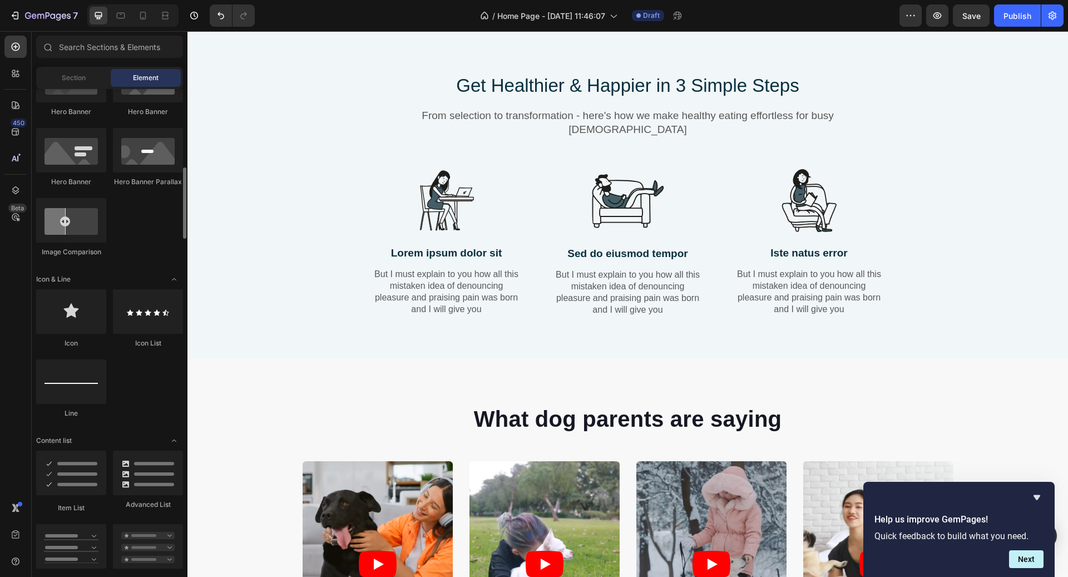
scroll to position [559, 0]
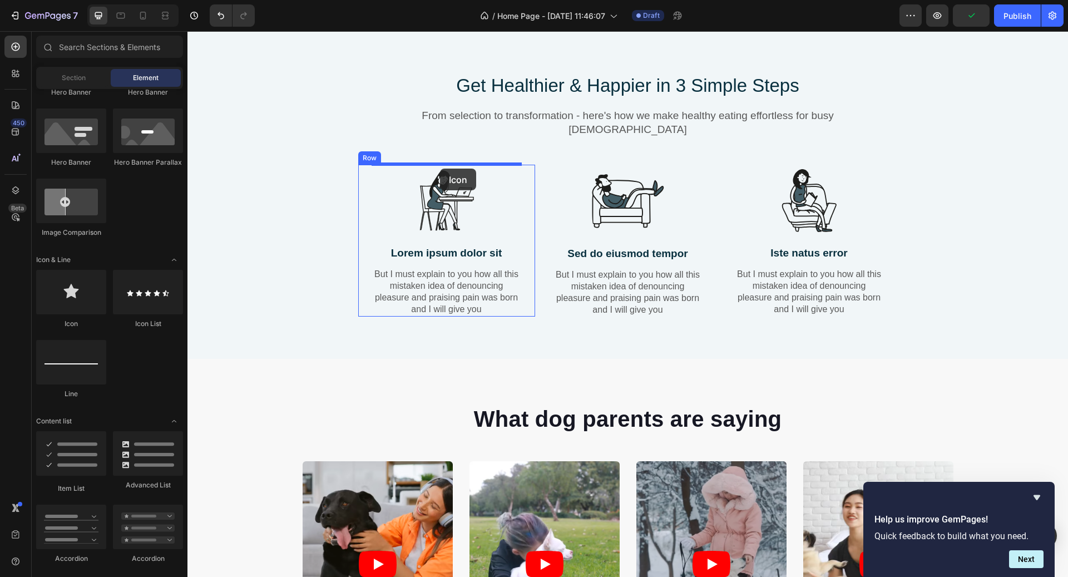
drag, startPoint x: 253, startPoint y: 334, endPoint x: 440, endPoint y: 169, distance: 249.5
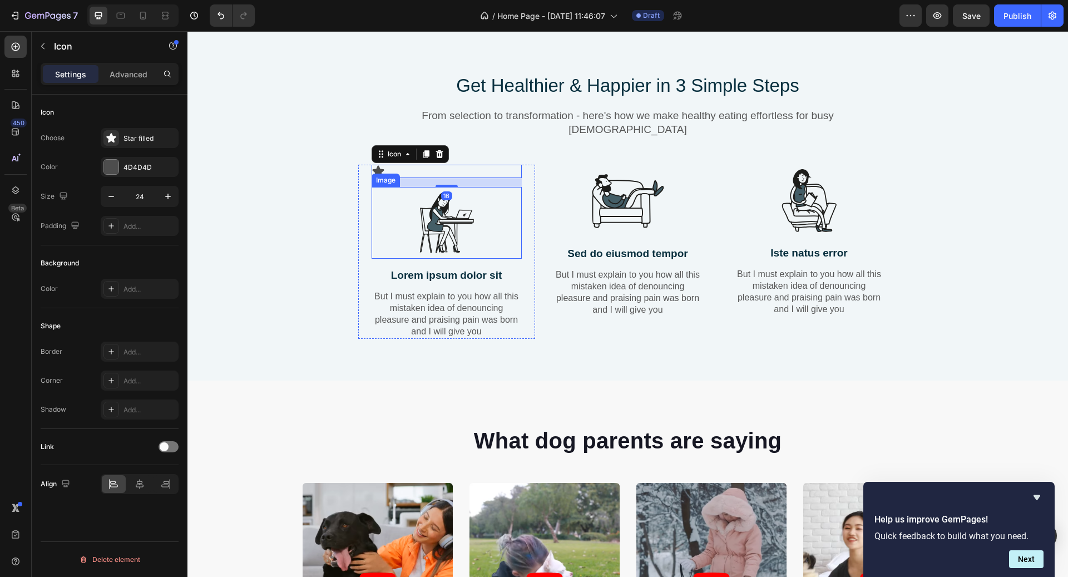
click at [444, 202] on img at bounding box center [447, 223] width 72 height 72
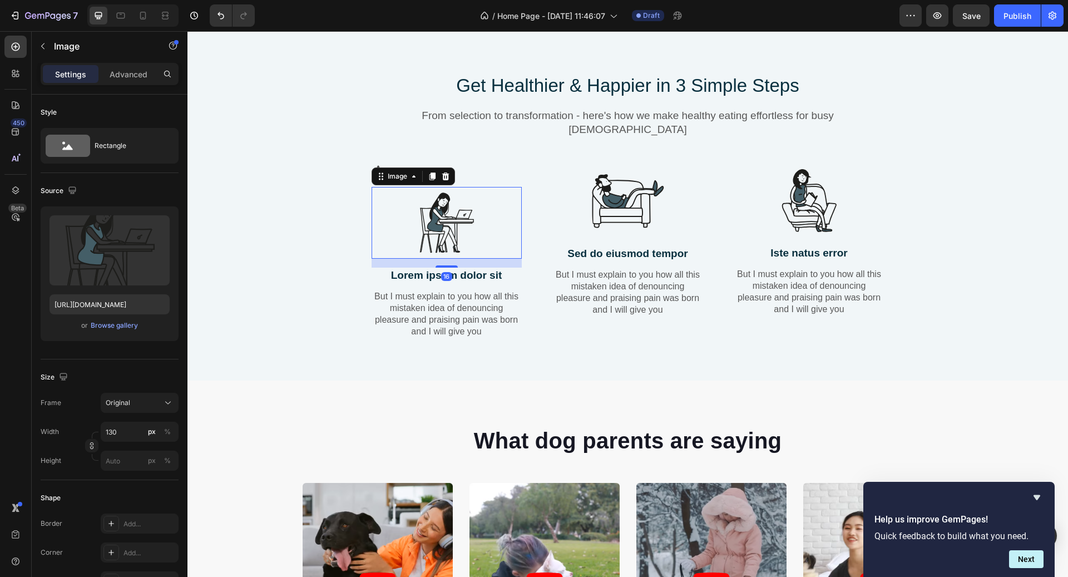
click at [442, 179] on icon at bounding box center [445, 176] width 7 height 8
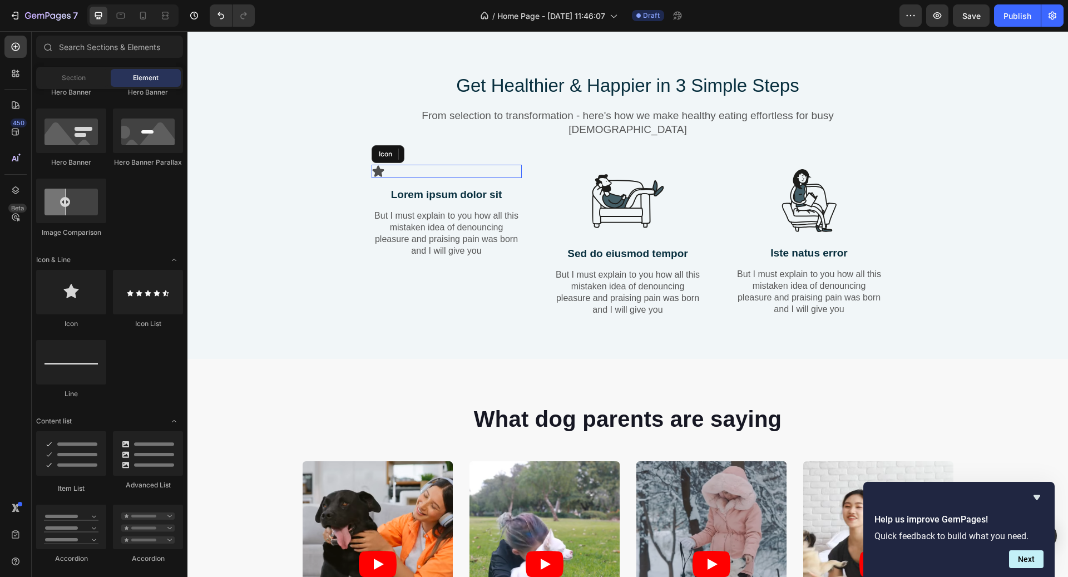
click at [437, 174] on div "Icon" at bounding box center [447, 171] width 150 height 13
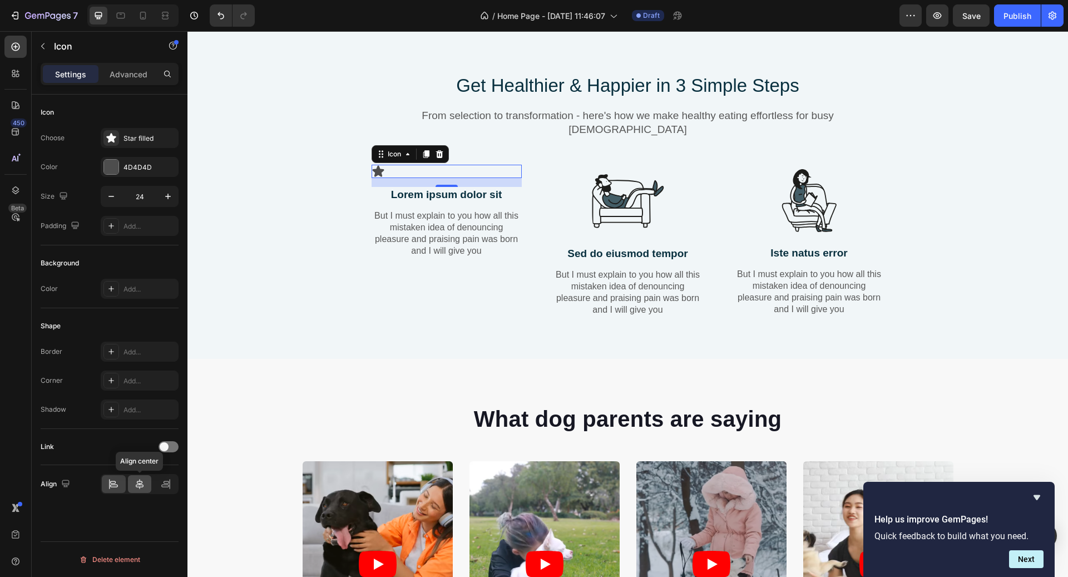
click at [137, 482] on icon at bounding box center [139, 483] width 11 height 11
click at [143, 15] on icon at bounding box center [142, 15] width 11 height 11
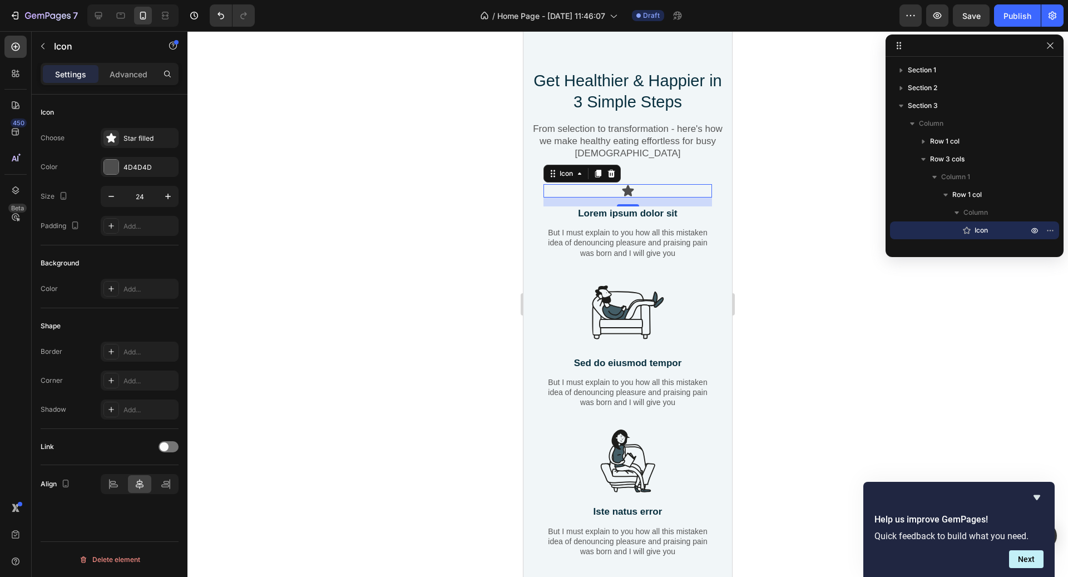
scroll to position [763, 0]
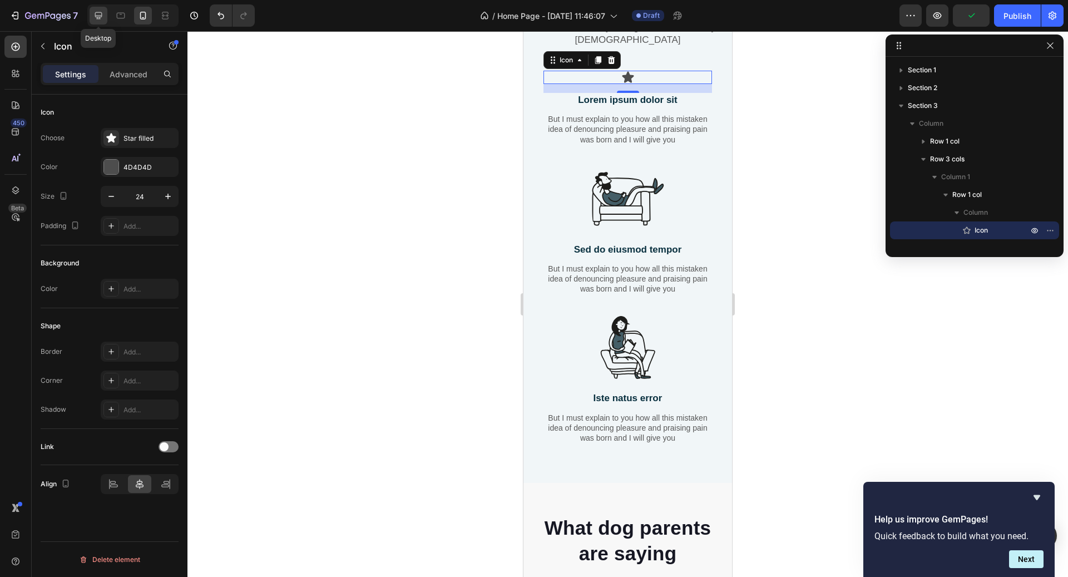
click at [101, 15] on icon at bounding box center [98, 15] width 7 height 7
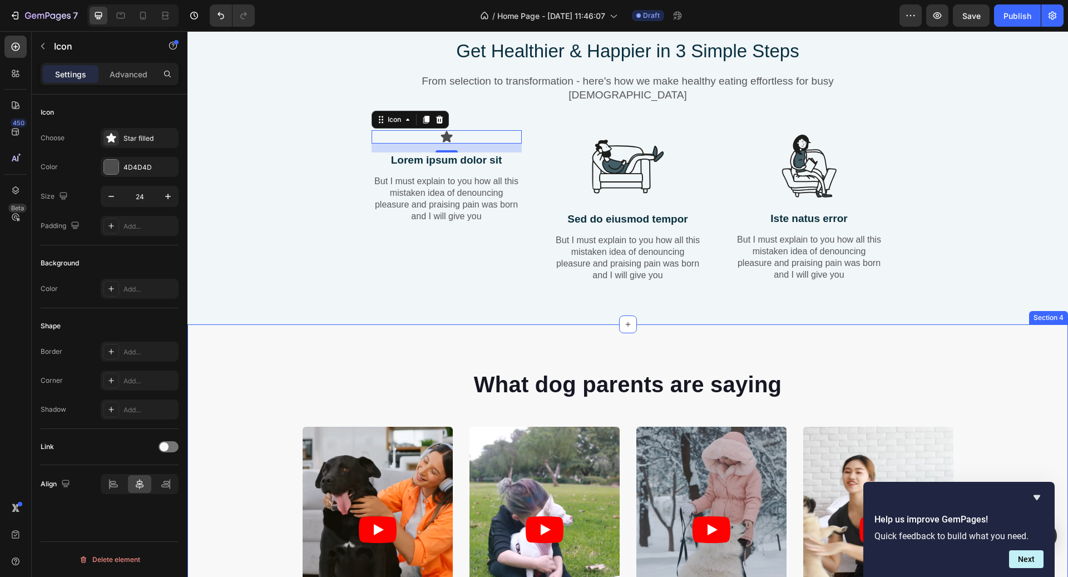
scroll to position [670, 0]
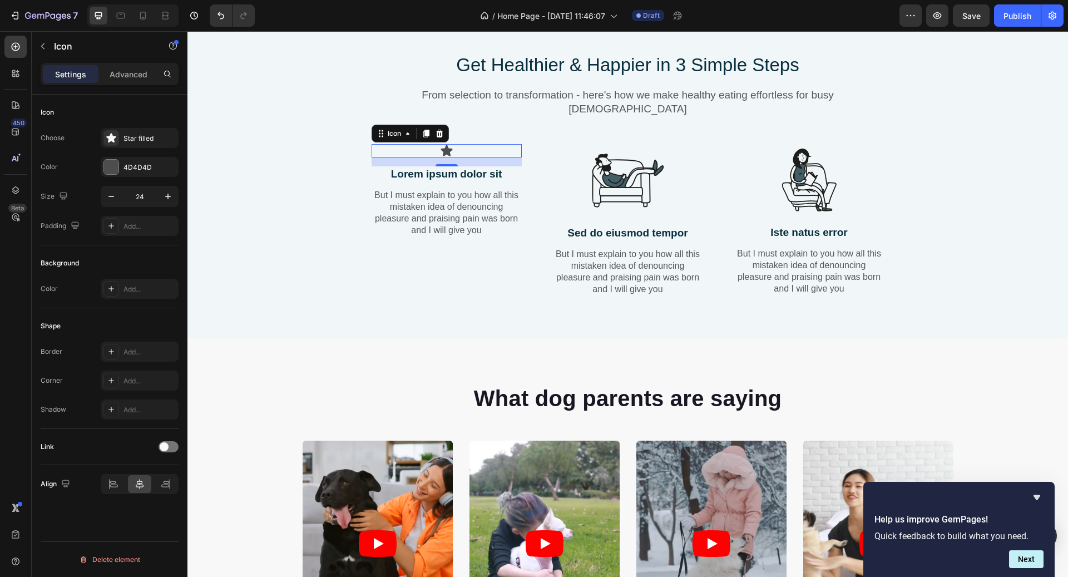
click at [139, 181] on div "Choose Star filled Color 4D4D4D Size 24 Padding Add..." at bounding box center [110, 182] width 138 height 108
click at [148, 186] on input "24" at bounding box center [139, 196] width 37 height 20
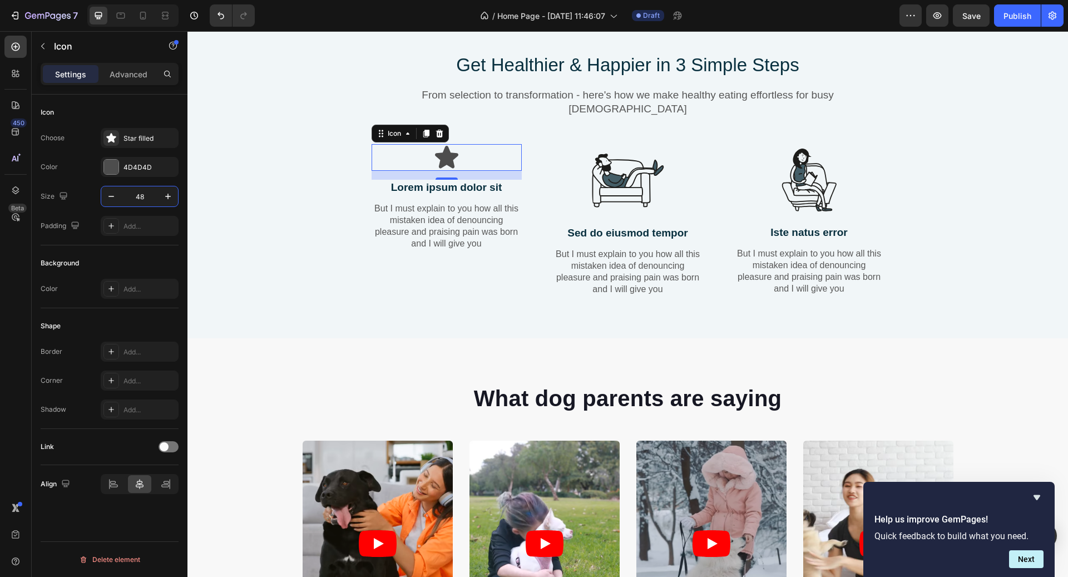
click at [153, 193] on input "48" at bounding box center [139, 196] width 37 height 20
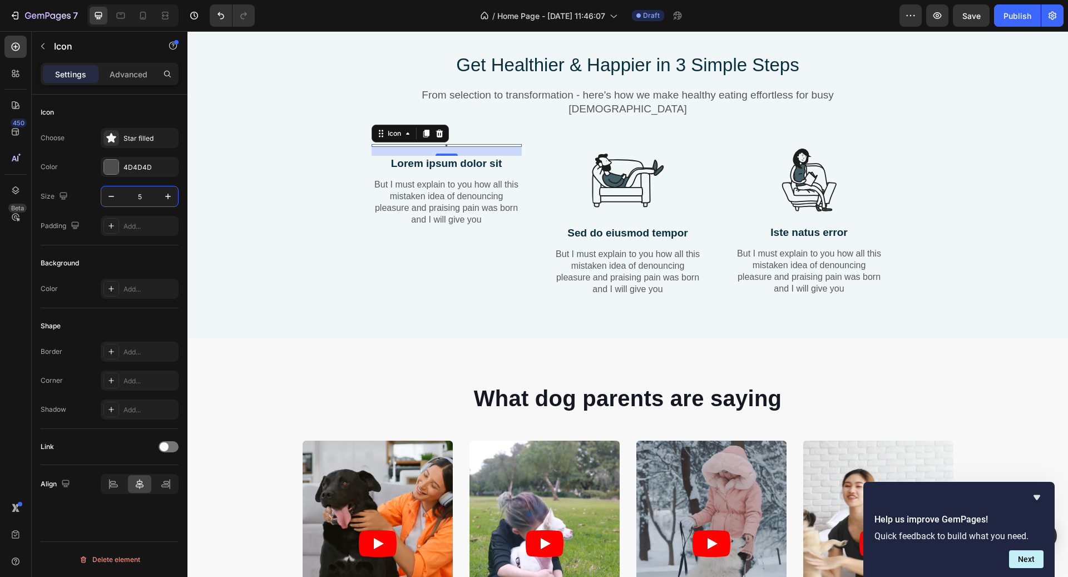
type input "56"
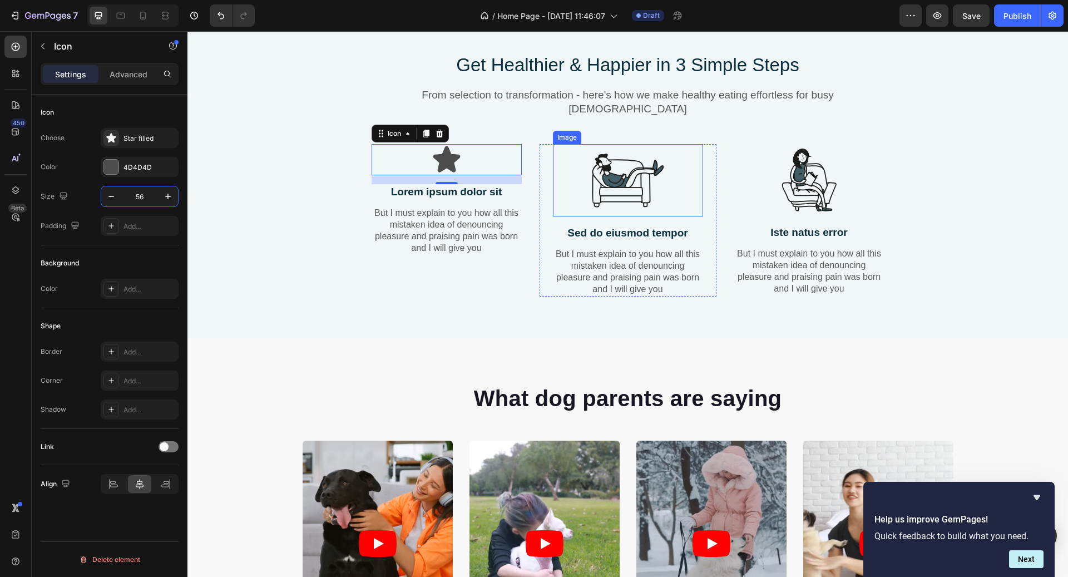
click at [606, 171] on img at bounding box center [628, 180] width 72 height 72
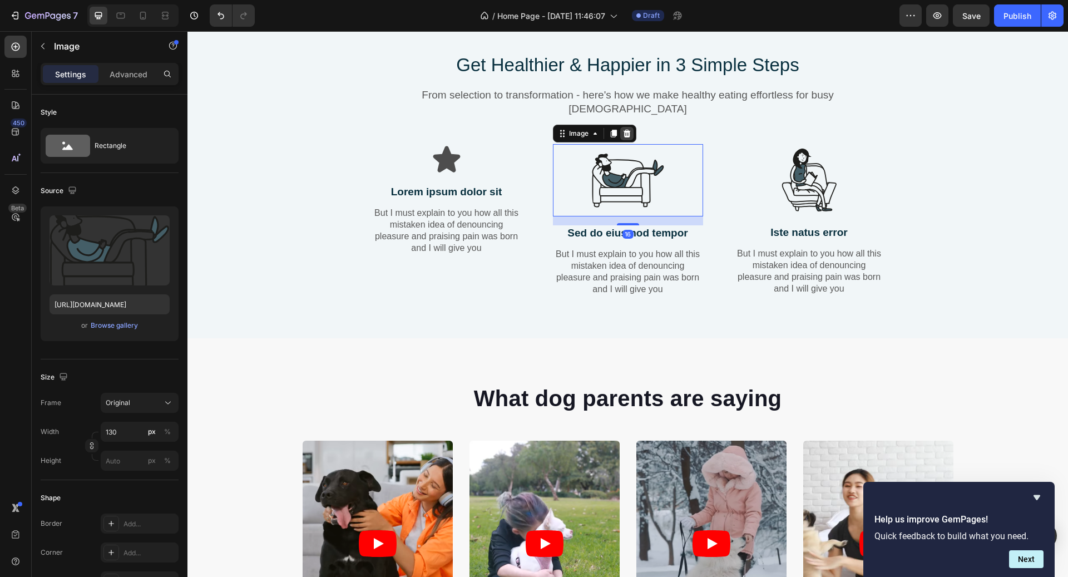
click at [629, 136] on icon at bounding box center [626, 134] width 7 height 8
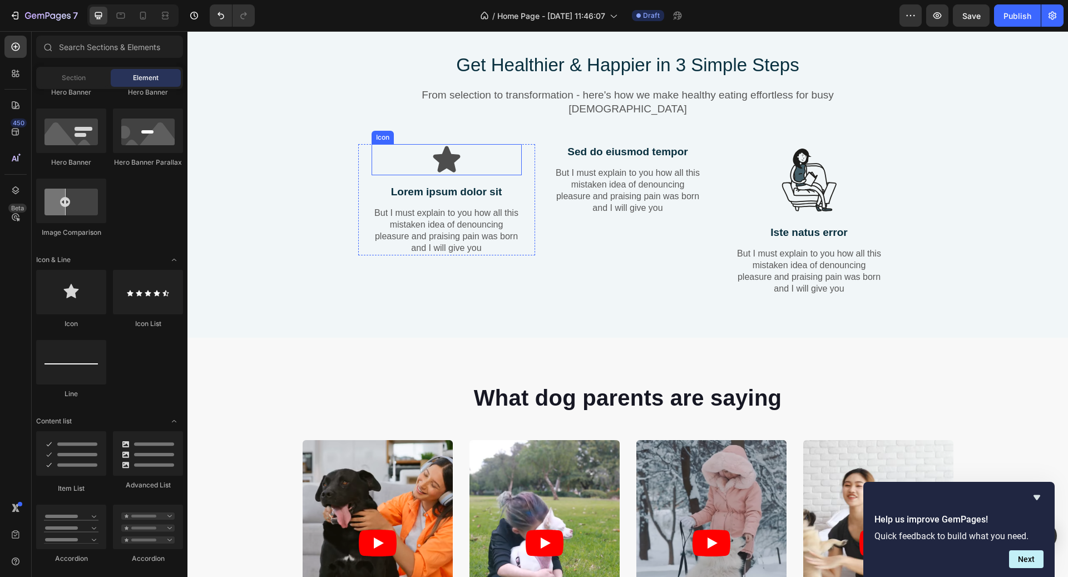
click at [473, 161] on div "Icon" at bounding box center [447, 159] width 150 height 31
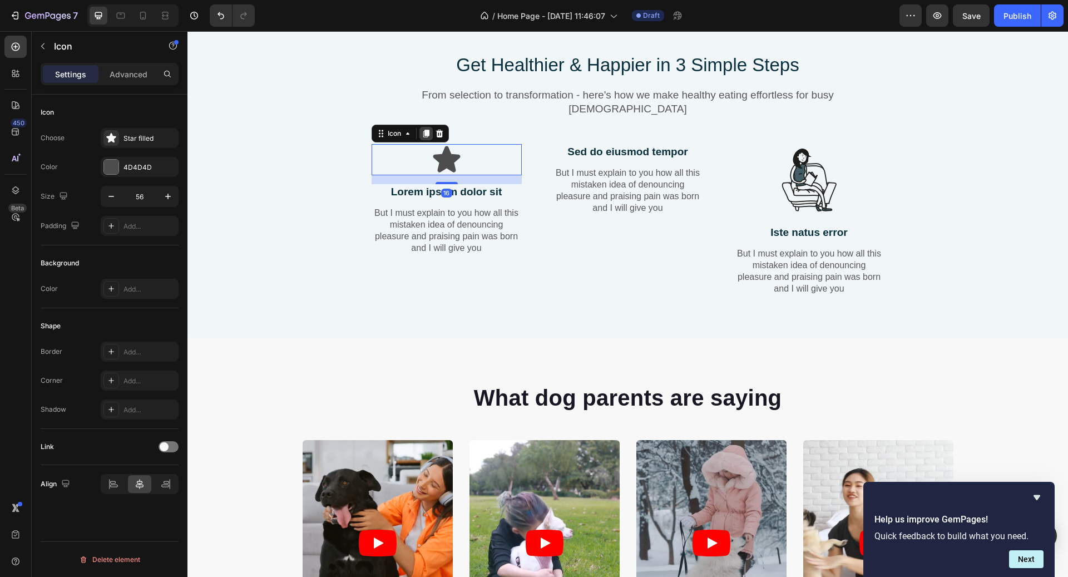
click at [424, 131] on icon at bounding box center [426, 133] width 9 height 9
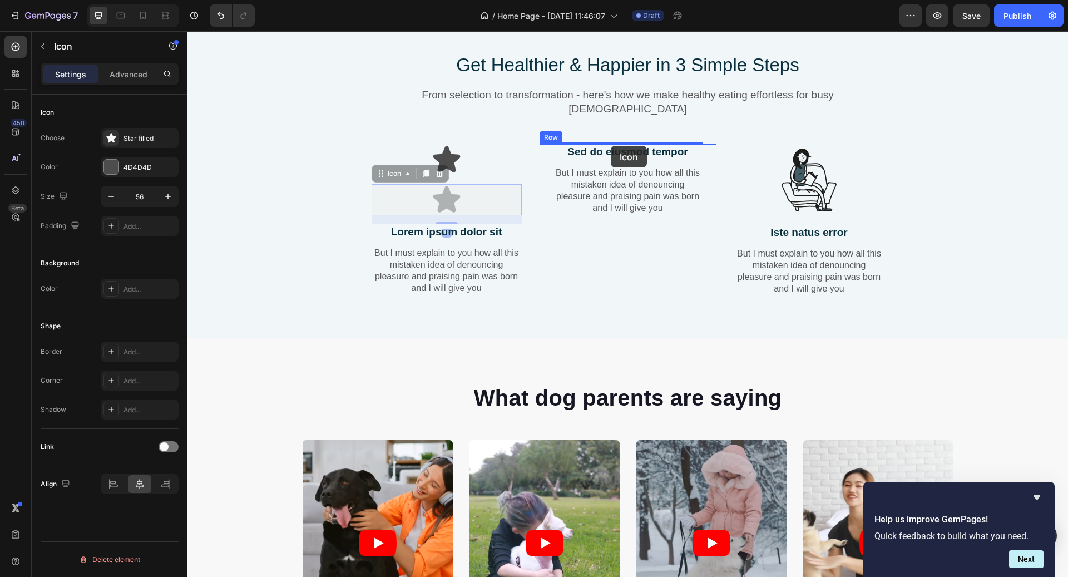
drag, startPoint x: 396, startPoint y: 169, endPoint x: 611, endPoint y: 146, distance: 216.6
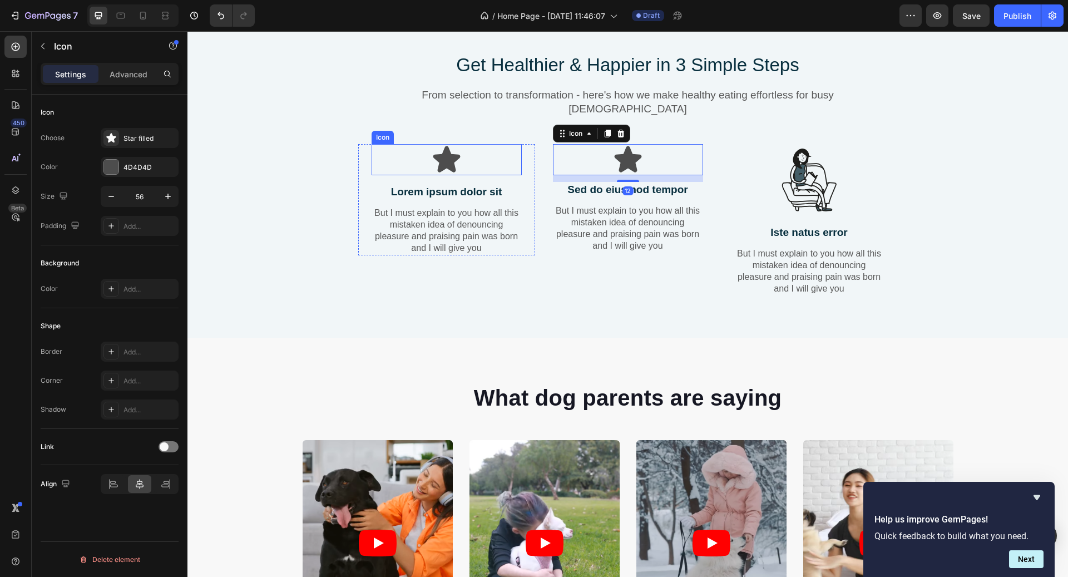
click at [508, 165] on div "Icon" at bounding box center [447, 159] width 150 height 31
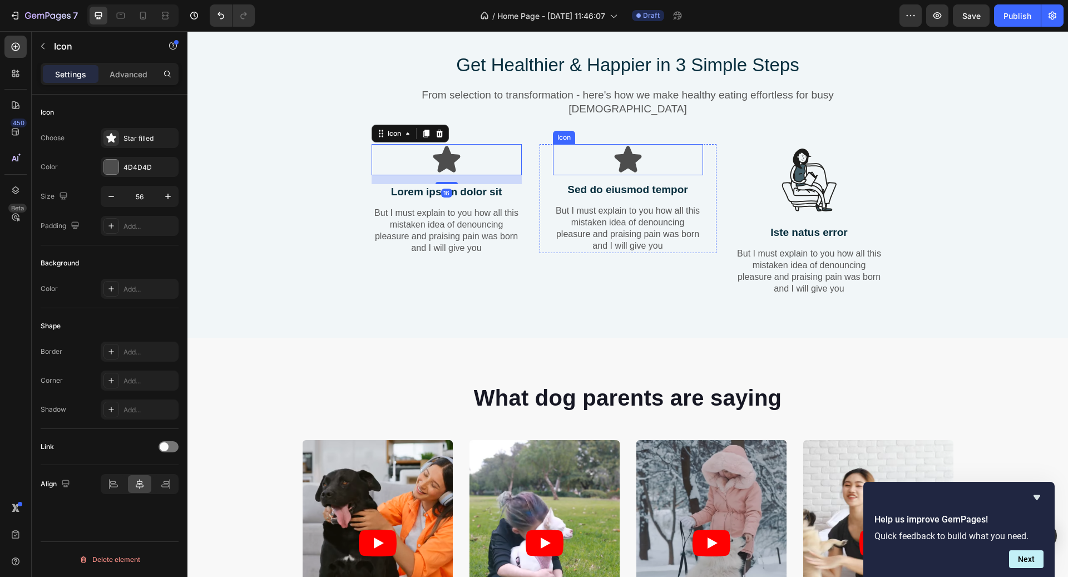
click at [620, 162] on icon at bounding box center [628, 159] width 31 height 31
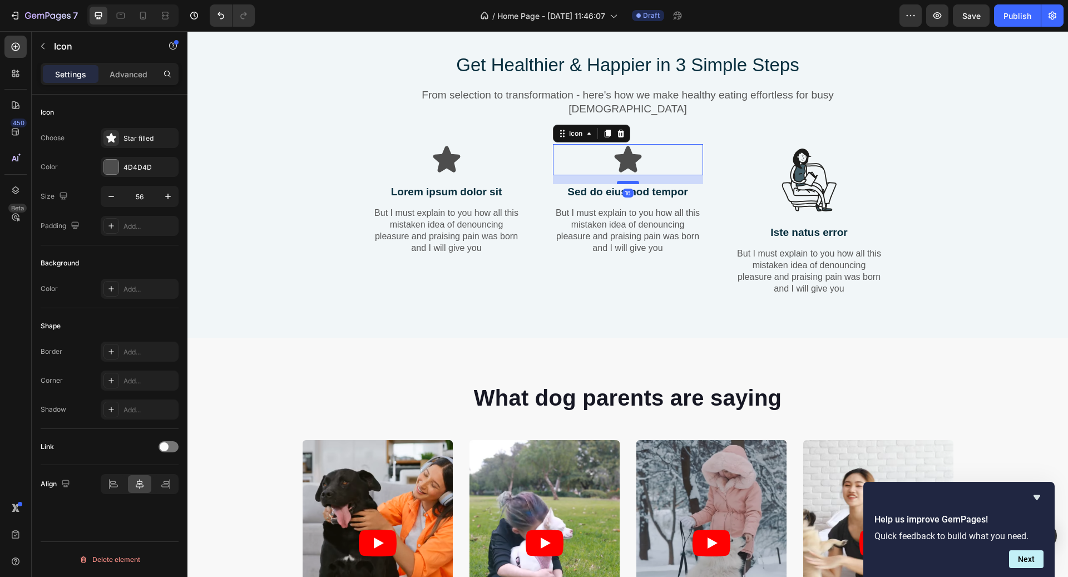
click at [635, 182] on div at bounding box center [628, 182] width 22 height 3
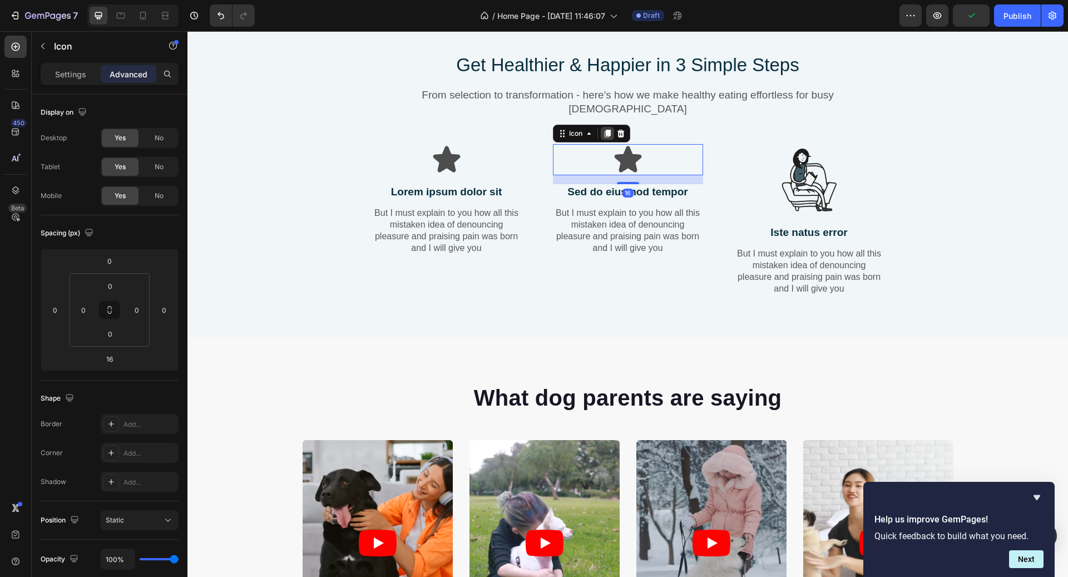
click at [608, 129] on icon at bounding box center [607, 133] width 9 height 9
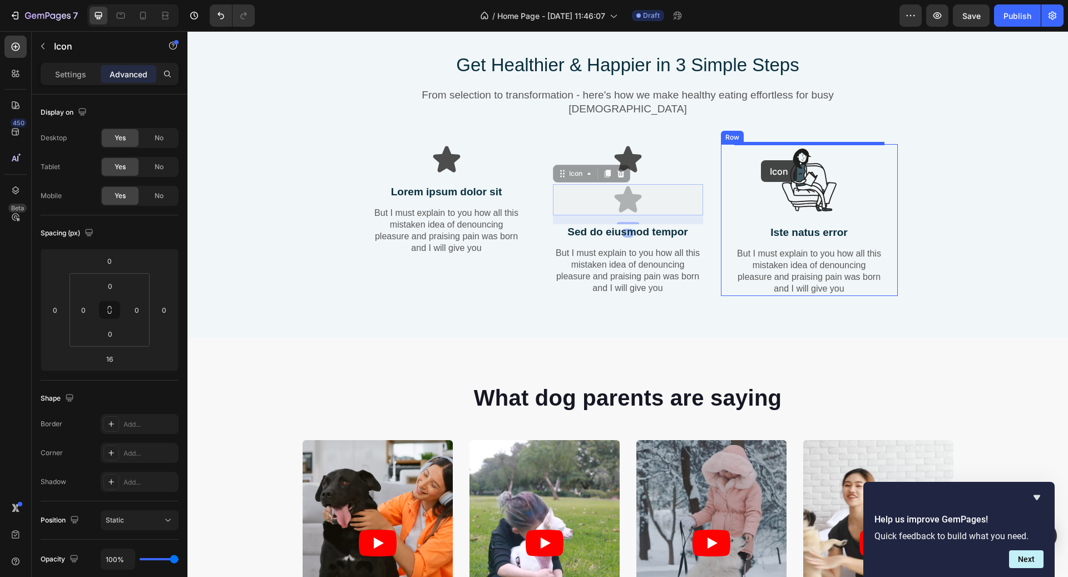
drag, startPoint x: 590, startPoint y: 174, endPoint x: 766, endPoint y: 163, distance: 176.7
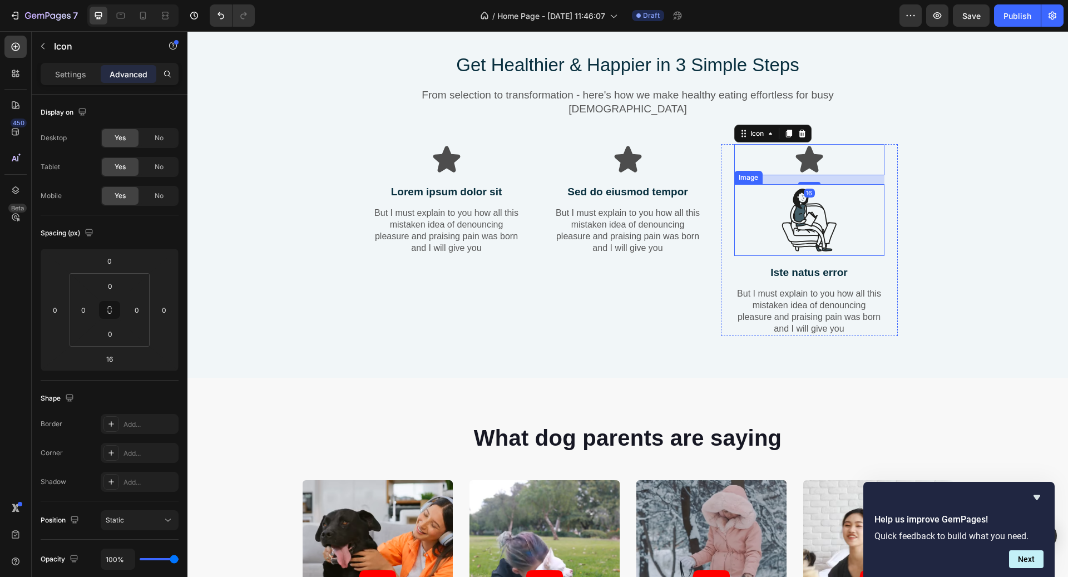
click at [807, 219] on img at bounding box center [809, 220] width 72 height 72
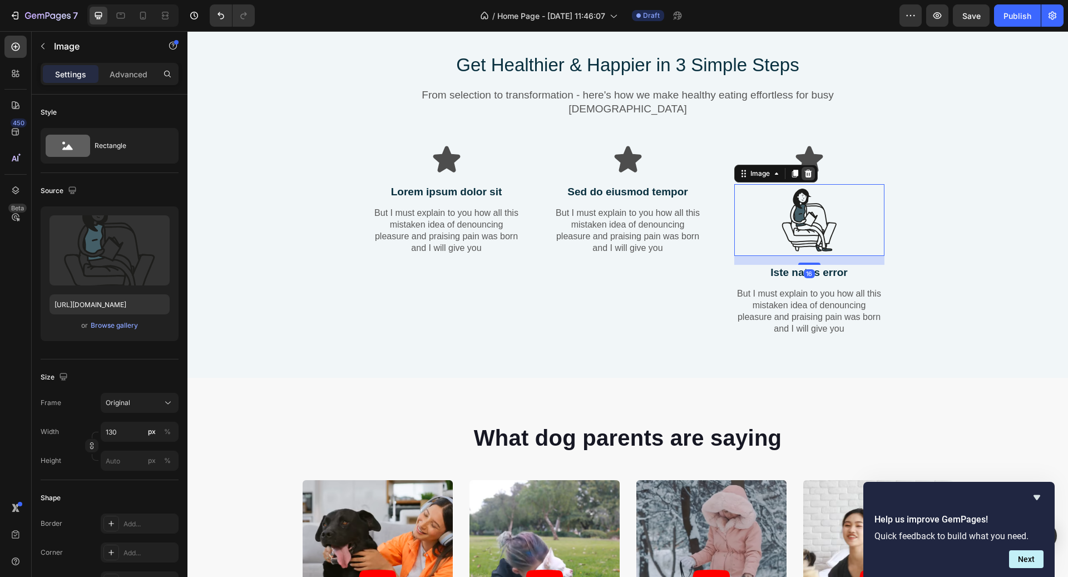
click at [809, 178] on div at bounding box center [808, 173] width 13 height 13
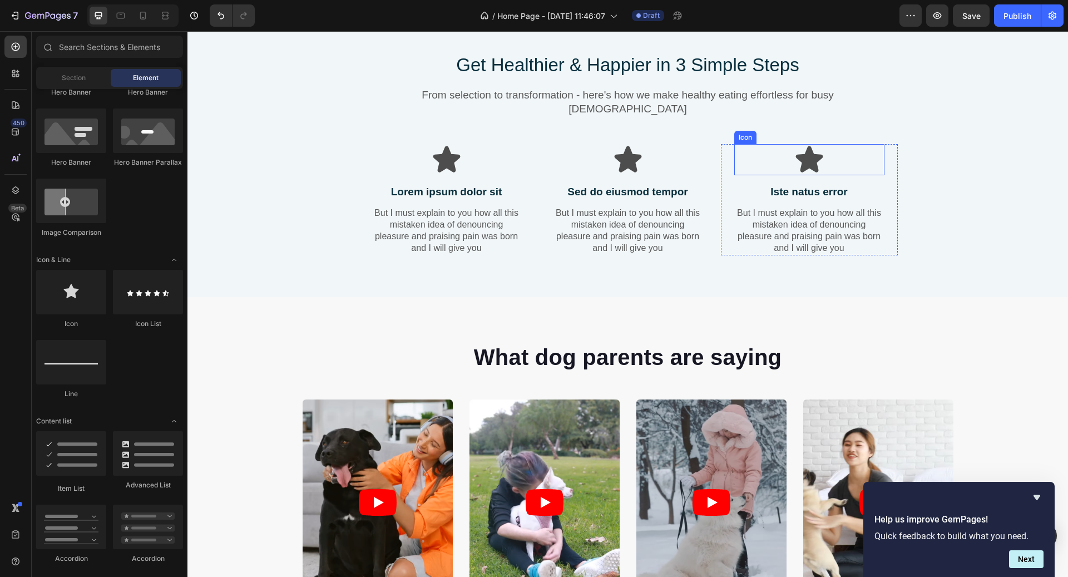
click at [800, 161] on icon at bounding box center [809, 159] width 27 height 26
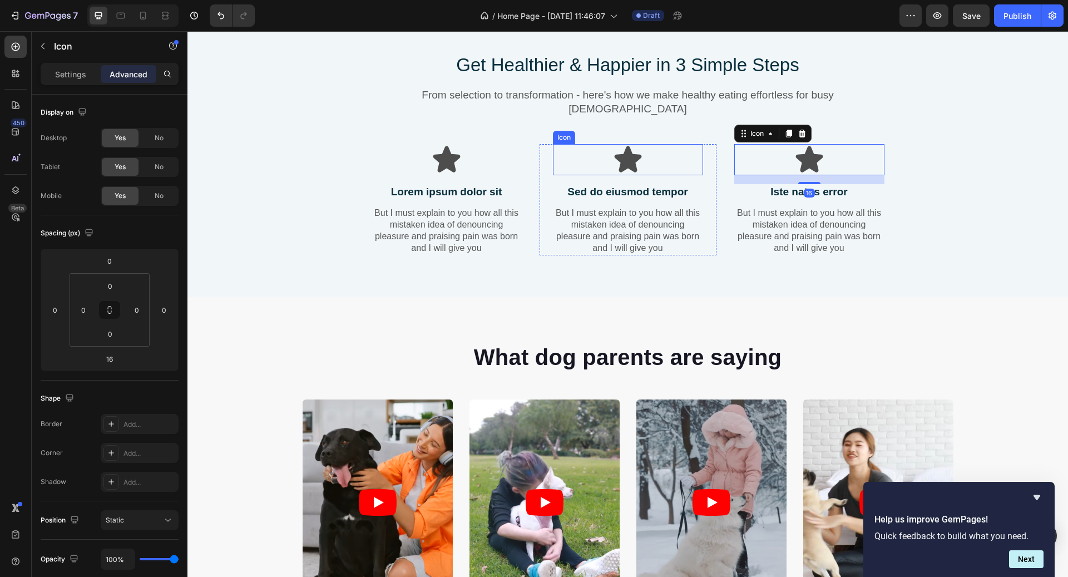
click at [646, 158] on div "Icon" at bounding box center [628, 159] width 150 height 31
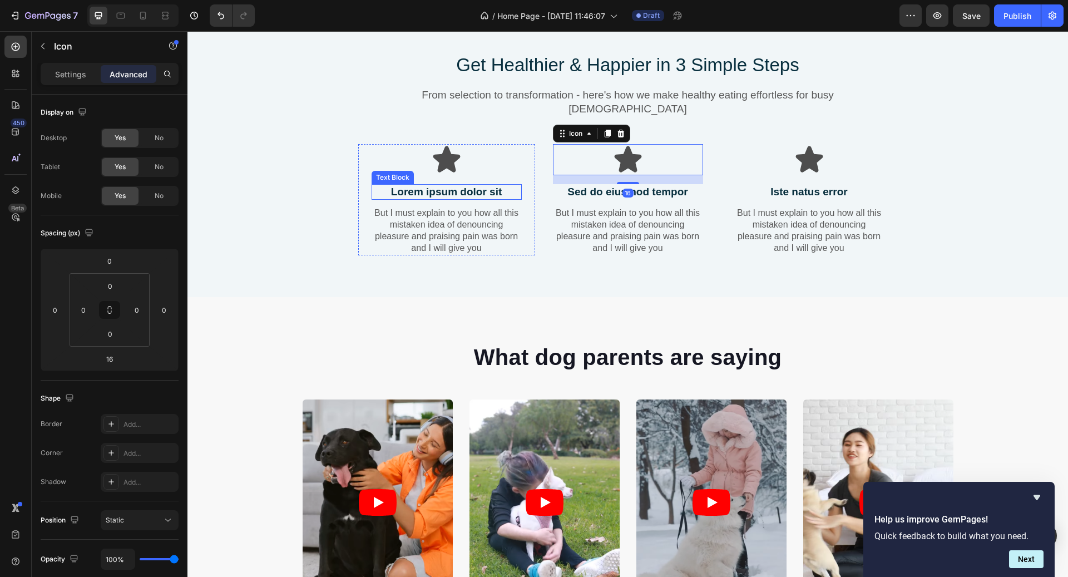
click at [452, 166] on icon at bounding box center [446, 159] width 27 height 26
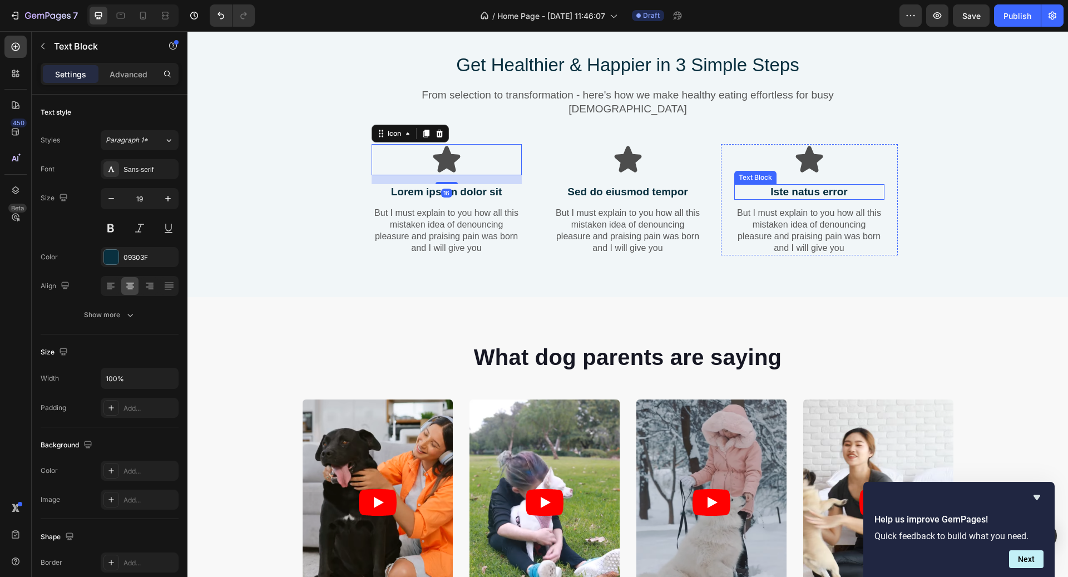
click at [812, 188] on p "Iste natus error" at bounding box center [809, 192] width 148 height 14
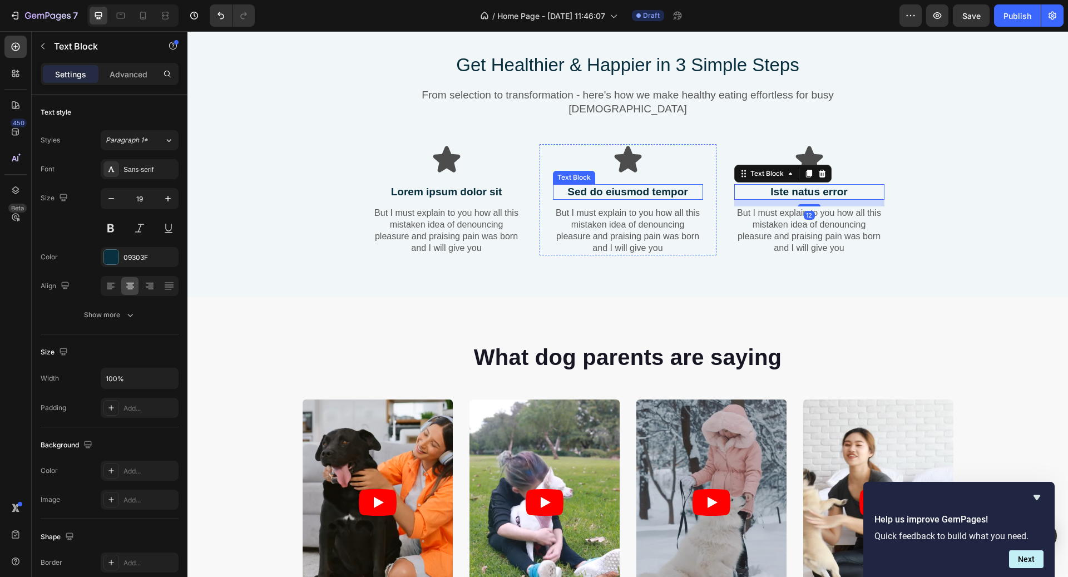
click at [642, 194] on p "Sed do eiusmod tempor" at bounding box center [628, 192] width 148 height 14
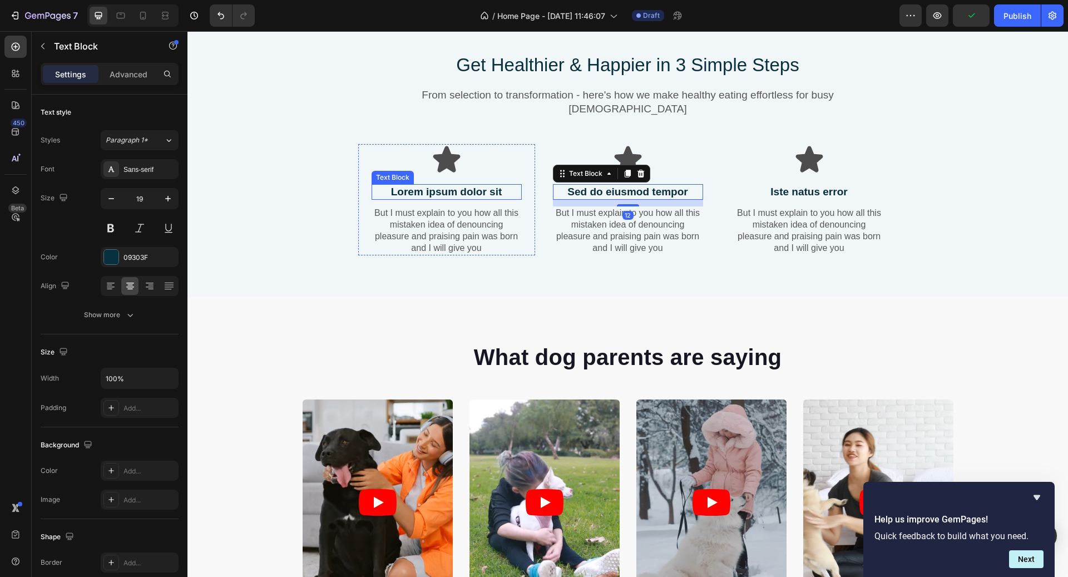
click at [433, 190] on p "Lorem ipsum dolor sit" at bounding box center [447, 192] width 148 height 14
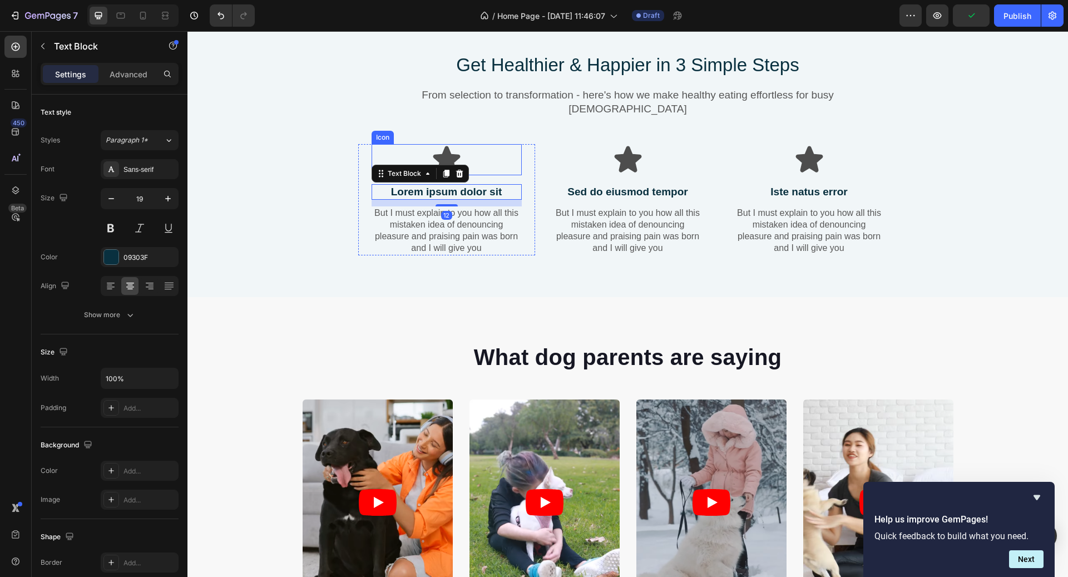
click at [460, 152] on icon at bounding box center [446, 159] width 31 height 31
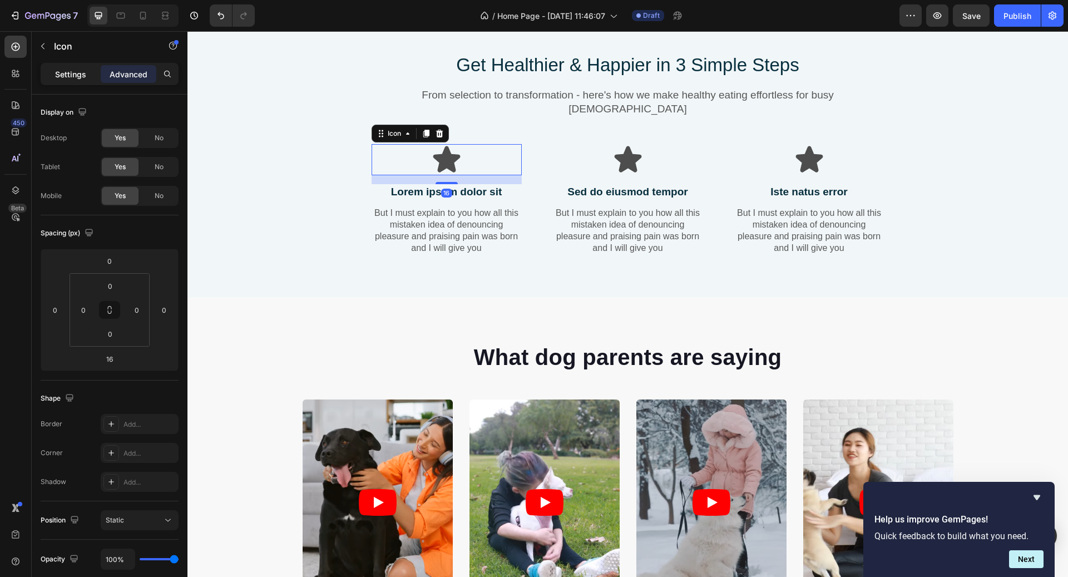
click at [74, 75] on p "Settings" at bounding box center [70, 74] width 31 height 12
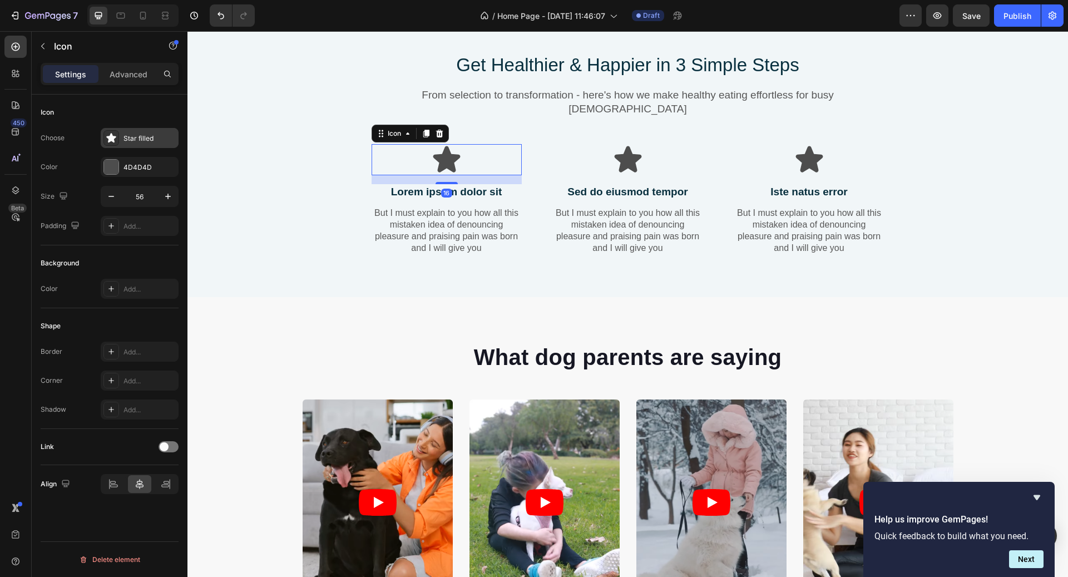
click at [129, 143] on div "Star filled" at bounding box center [140, 138] width 78 height 20
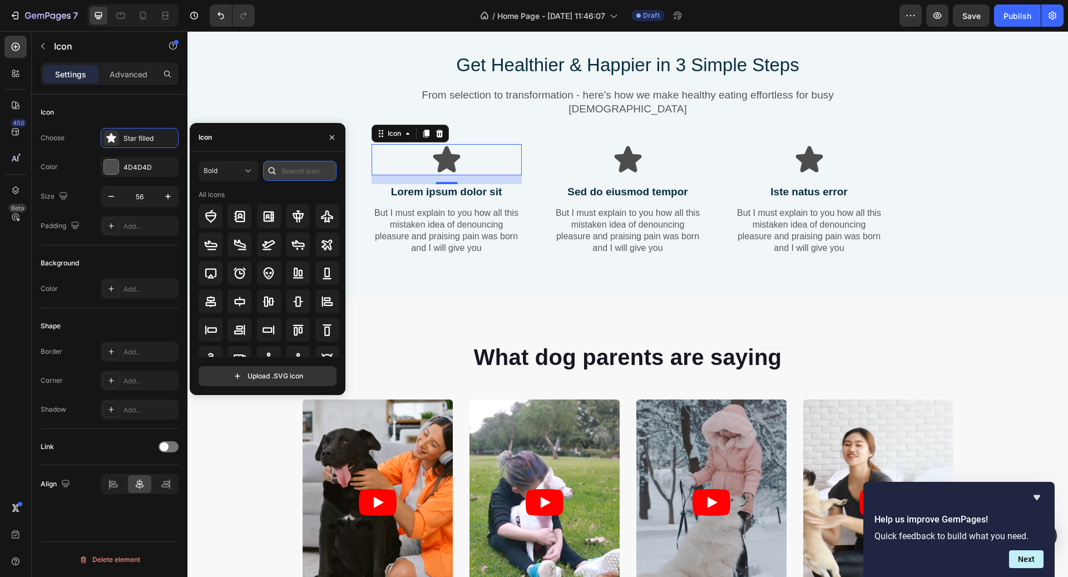
click at [295, 164] on input "text" at bounding box center [299, 171] width 73 height 20
type input "number"
click at [268, 251] on div at bounding box center [269, 245] width 24 height 24
click at [234, 167] on div "Bold" at bounding box center [223, 171] width 39 height 10
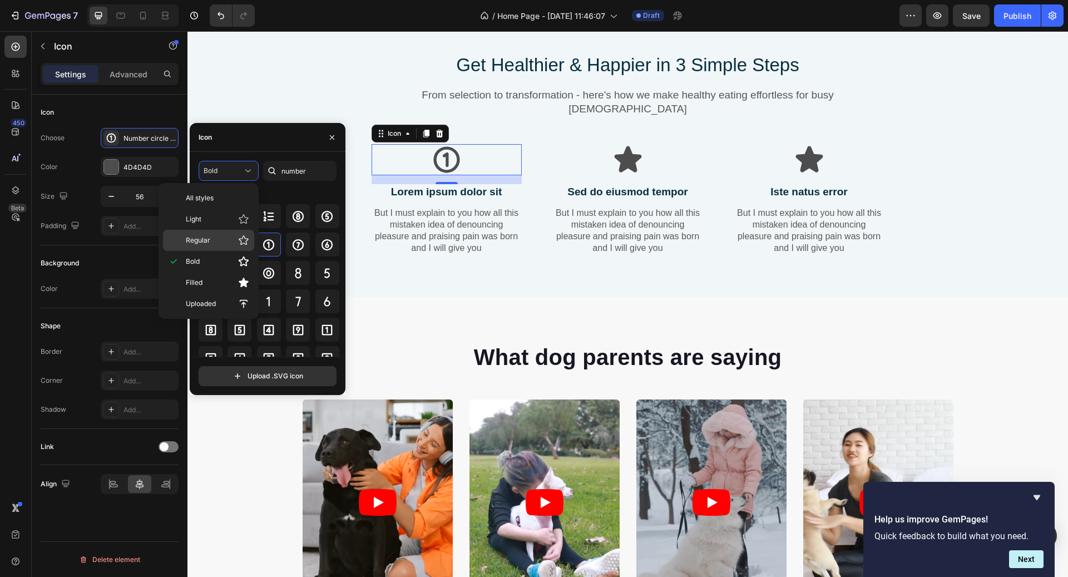
click at [228, 239] on p "Regular" at bounding box center [217, 240] width 63 height 11
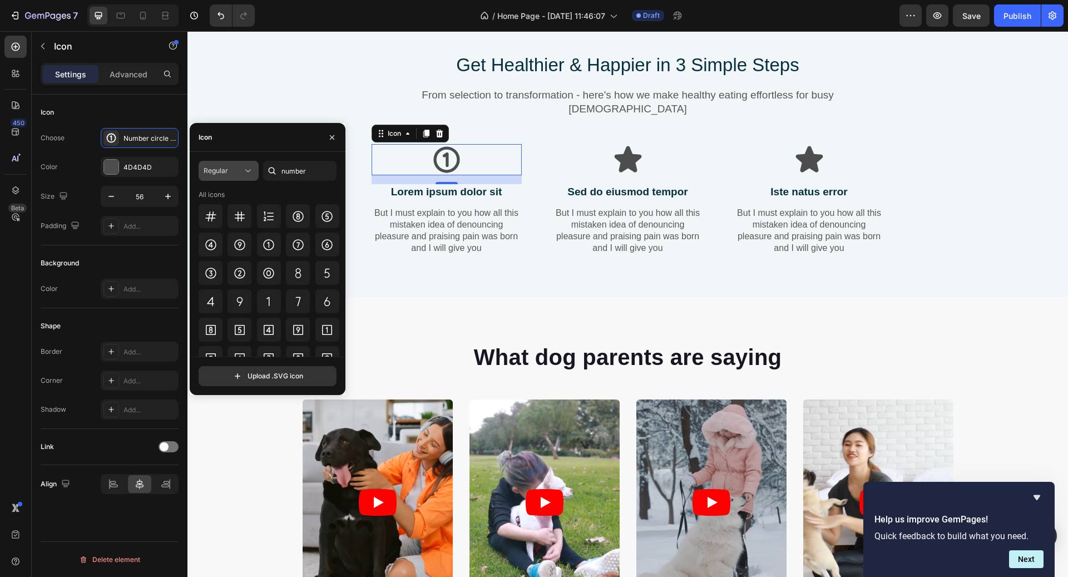
click at [251, 178] on button "Regular" at bounding box center [229, 171] width 60 height 20
click at [270, 241] on icon at bounding box center [269, 244] width 11 height 11
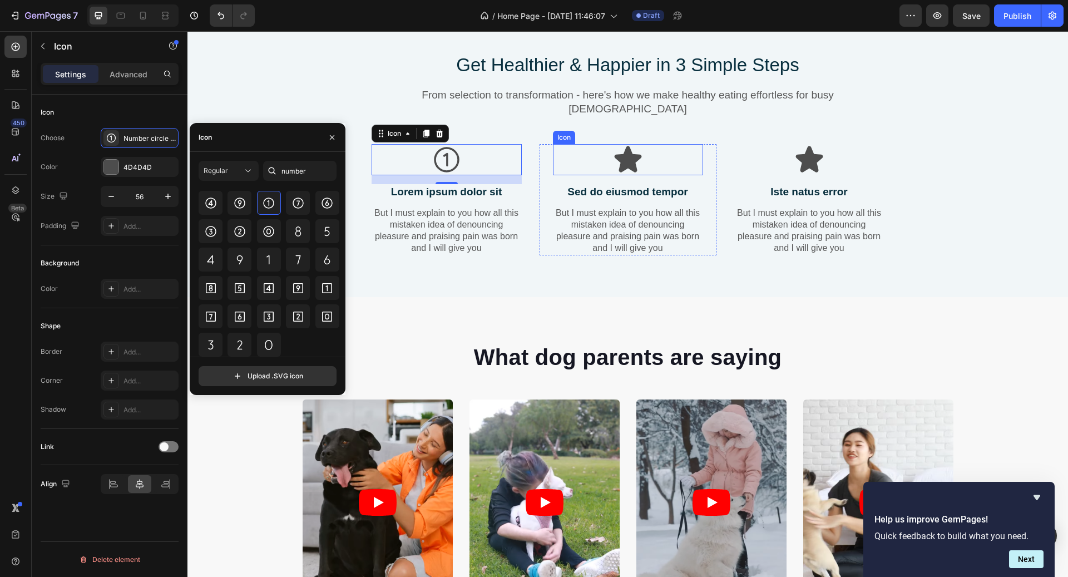
click at [597, 166] on div "Icon" at bounding box center [628, 159] width 150 height 31
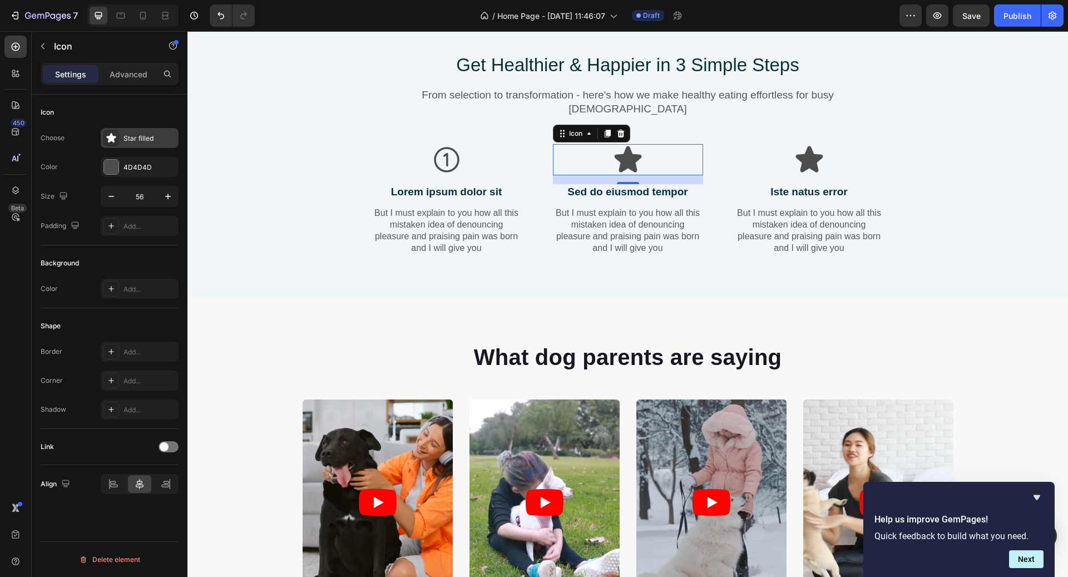
click at [138, 137] on div "Star filled" at bounding box center [150, 139] width 52 height 10
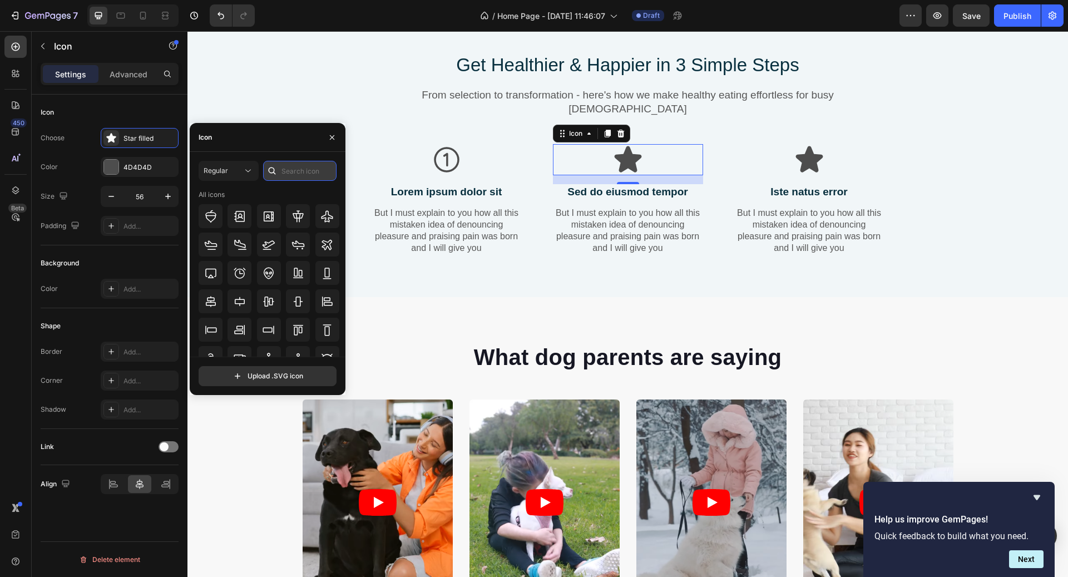
click at [285, 169] on input "text" at bounding box center [299, 171] width 73 height 20
type input "numb"
click at [246, 270] on div at bounding box center [240, 273] width 24 height 24
click at [821, 158] on icon at bounding box center [809, 159] width 31 height 31
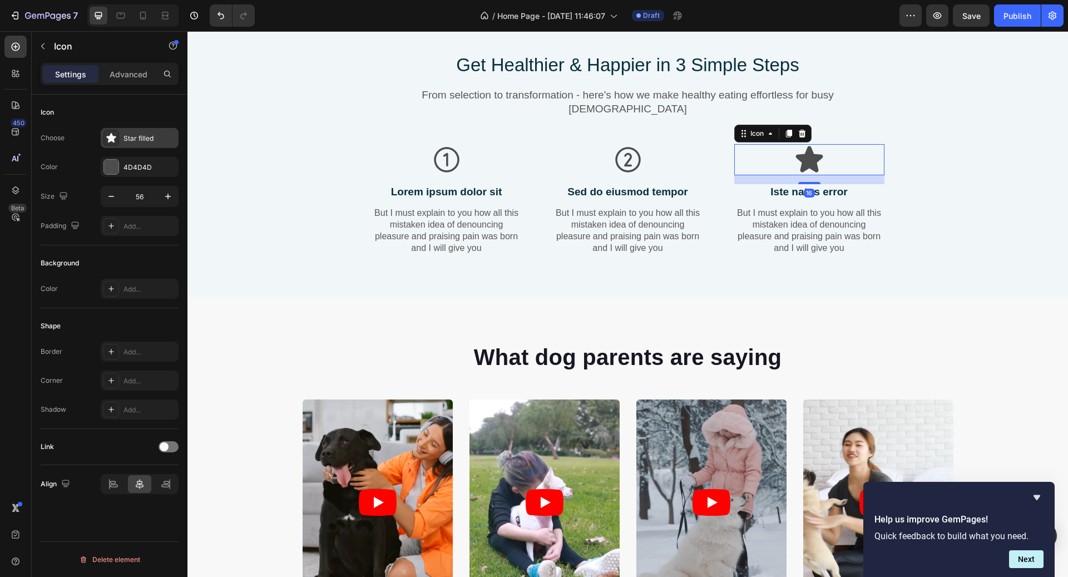
click at [150, 142] on div "Star filled" at bounding box center [150, 139] width 52 height 10
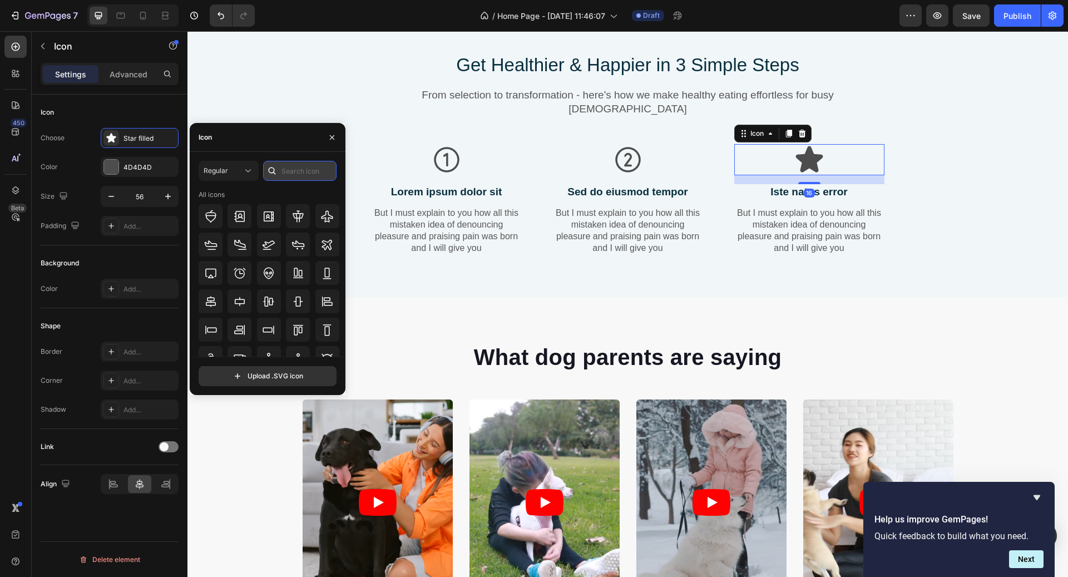
click at [296, 170] on input "text" at bounding box center [299, 171] width 73 height 20
type input "numb"
click at [204, 271] on icon at bounding box center [210, 272] width 13 height 13
click at [433, 188] on p "Lorem ipsum dolor sit" at bounding box center [447, 192] width 148 height 14
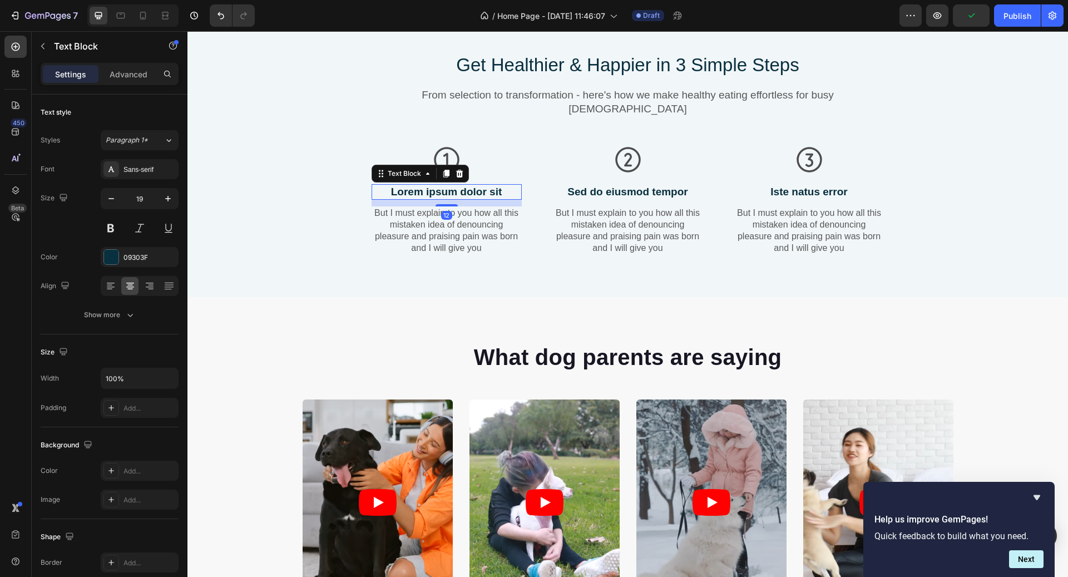
click at [433, 188] on p "Lorem ipsum dolor sit" at bounding box center [447, 192] width 148 height 14
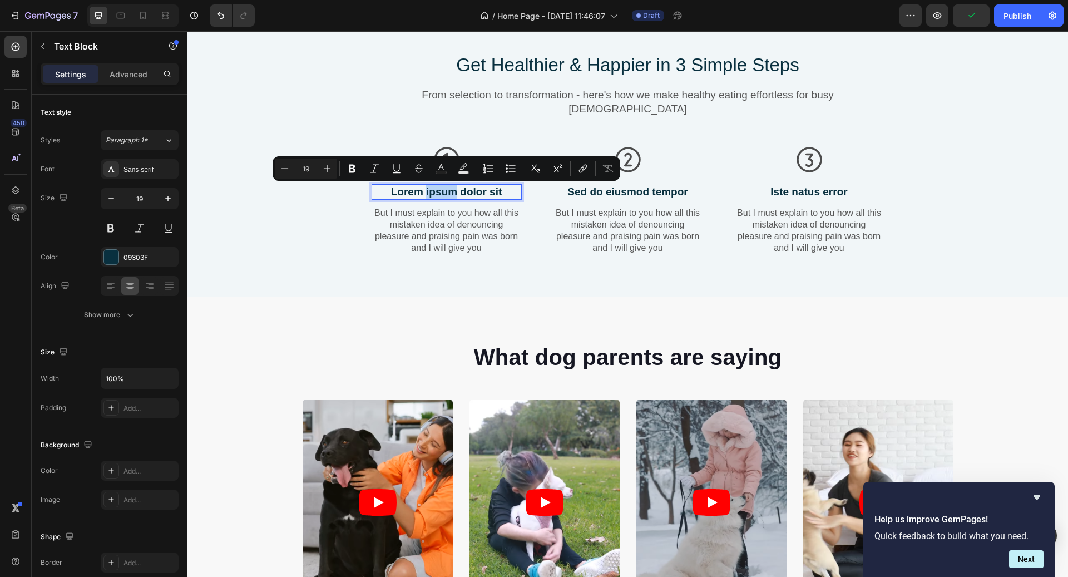
click at [433, 188] on p "Lorem ipsum dolor sit" at bounding box center [447, 192] width 148 height 14
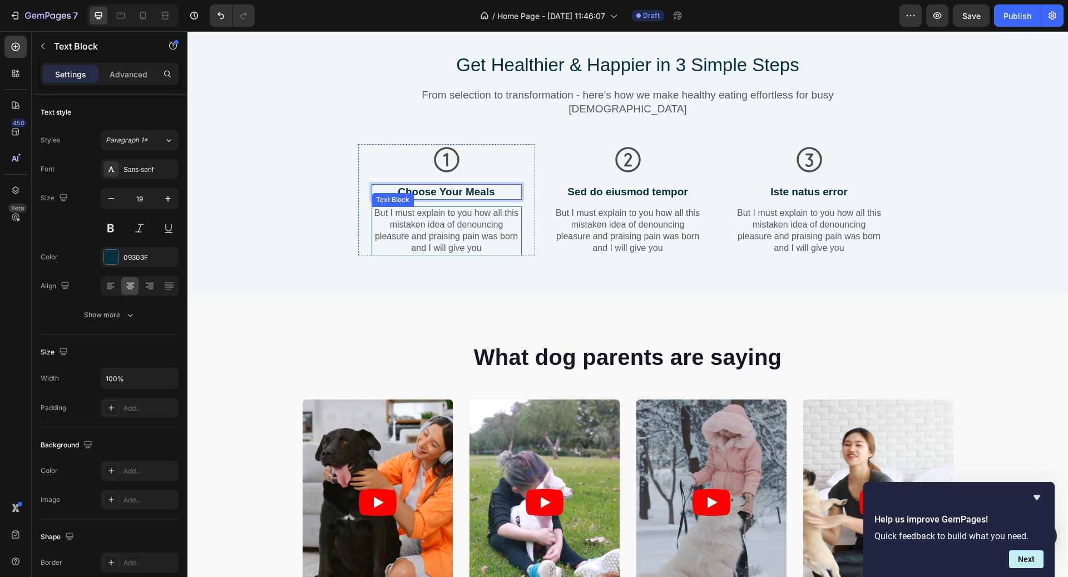
click at [452, 236] on p "But I must explain to you how all this mistaken idea of denouncing pleasure and…" at bounding box center [447, 231] width 148 height 46
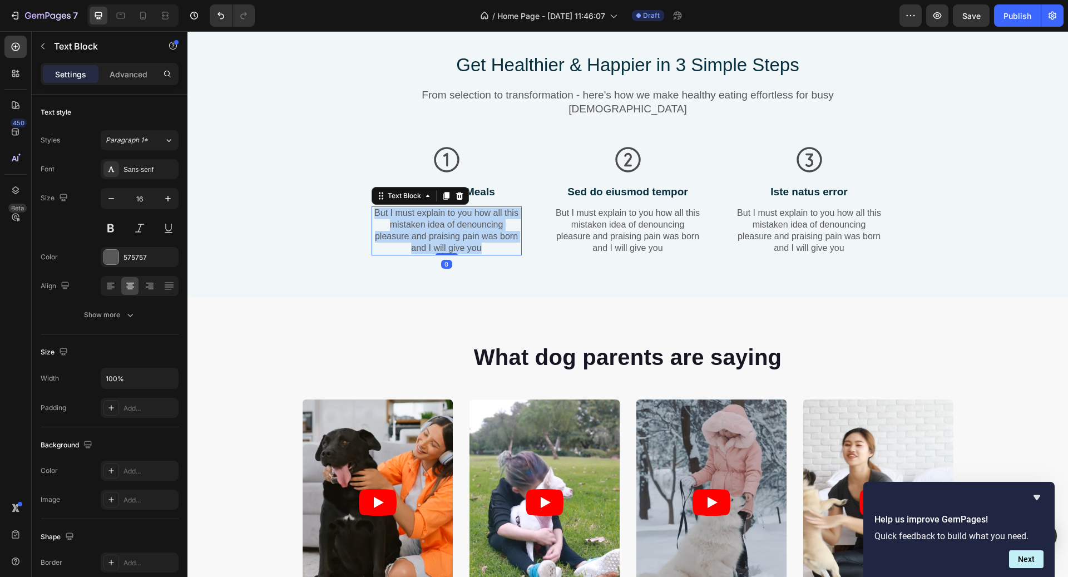
click at [452, 236] on p "But I must explain to you how all this mistaken idea of denouncing pleasure and…" at bounding box center [447, 231] width 148 height 46
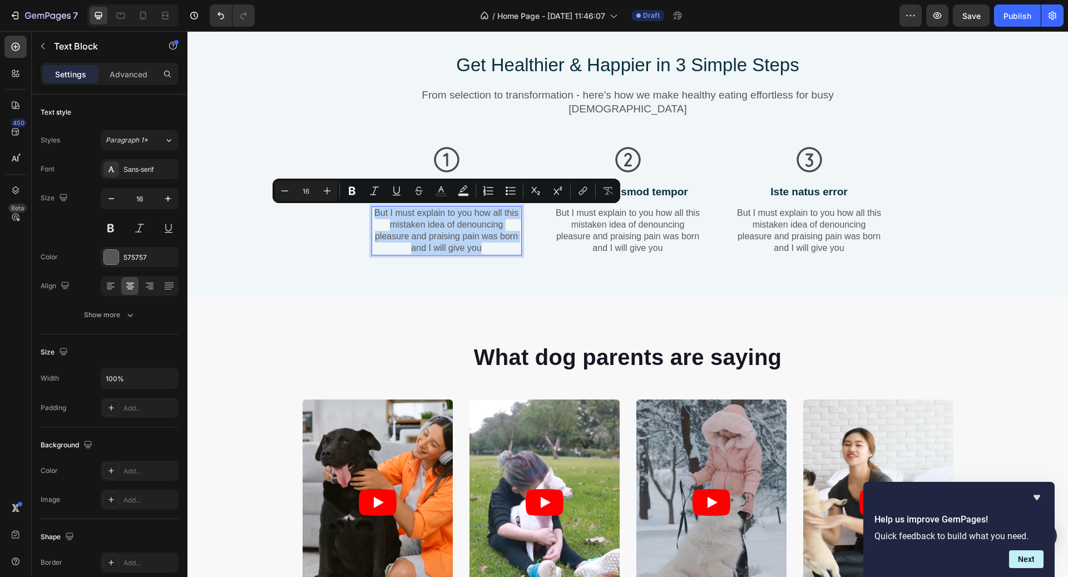
click at [452, 236] on p "But I must explain to you how all this mistaken idea of denouncing pleasure and…" at bounding box center [447, 231] width 148 height 46
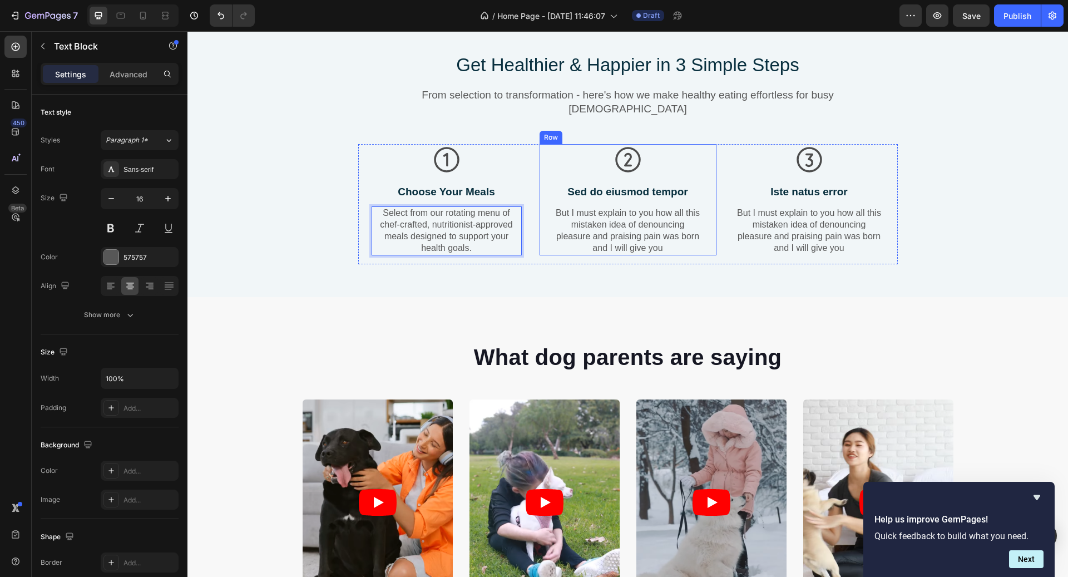
click at [640, 186] on p "Sed do eiusmod tempor" at bounding box center [628, 192] width 148 height 14
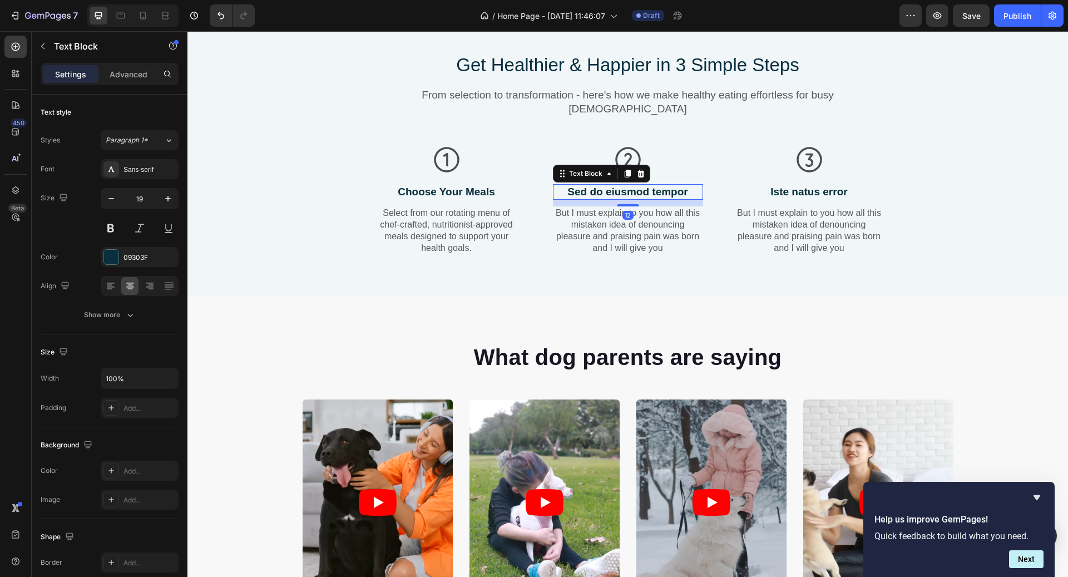
click at [640, 186] on p "Sed do eiusmod tempor" at bounding box center [628, 192] width 148 height 14
click at [651, 239] on p "But I must explain to you how all this mistaken idea of denouncing pleasure and…" at bounding box center [628, 231] width 148 height 46
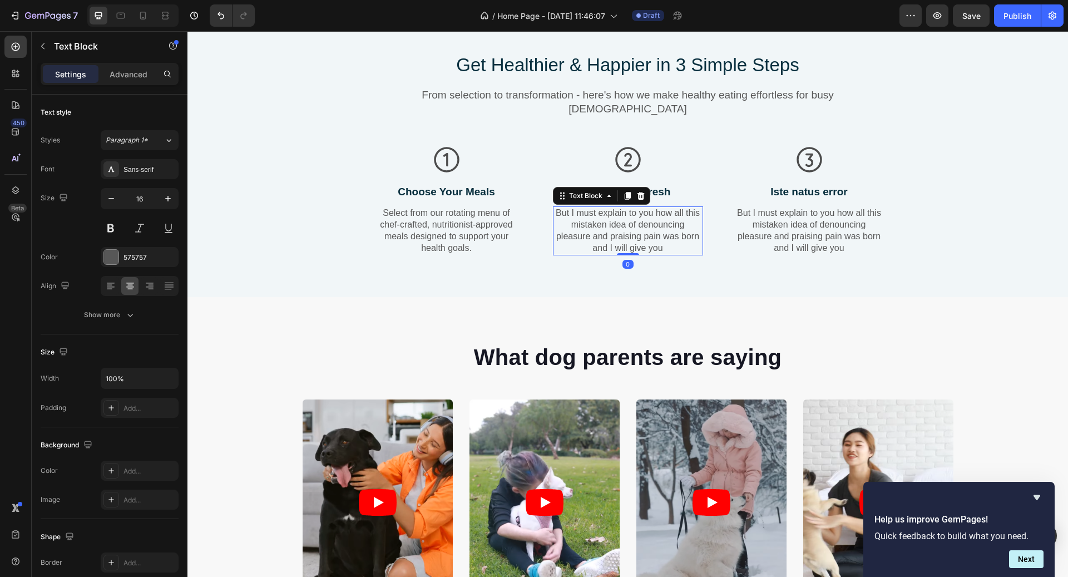
click at [651, 239] on p "But I must explain to you how all this mistaken idea of denouncing pleasure and…" at bounding box center [628, 231] width 148 height 46
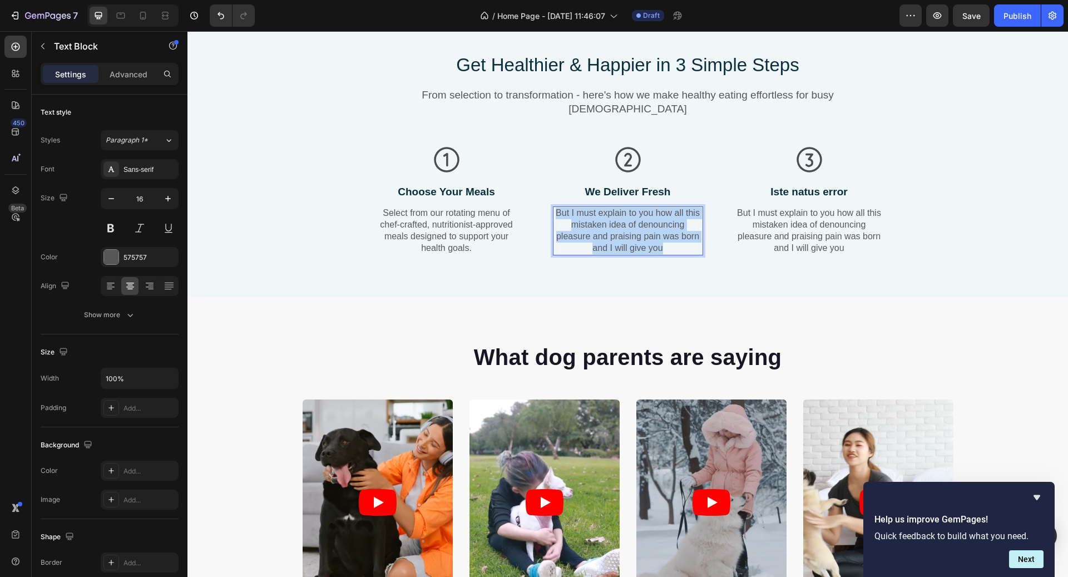
click at [651, 239] on p "But I must explain to you how all this mistaken idea of denouncing pleasure and…" at bounding box center [628, 231] width 148 height 46
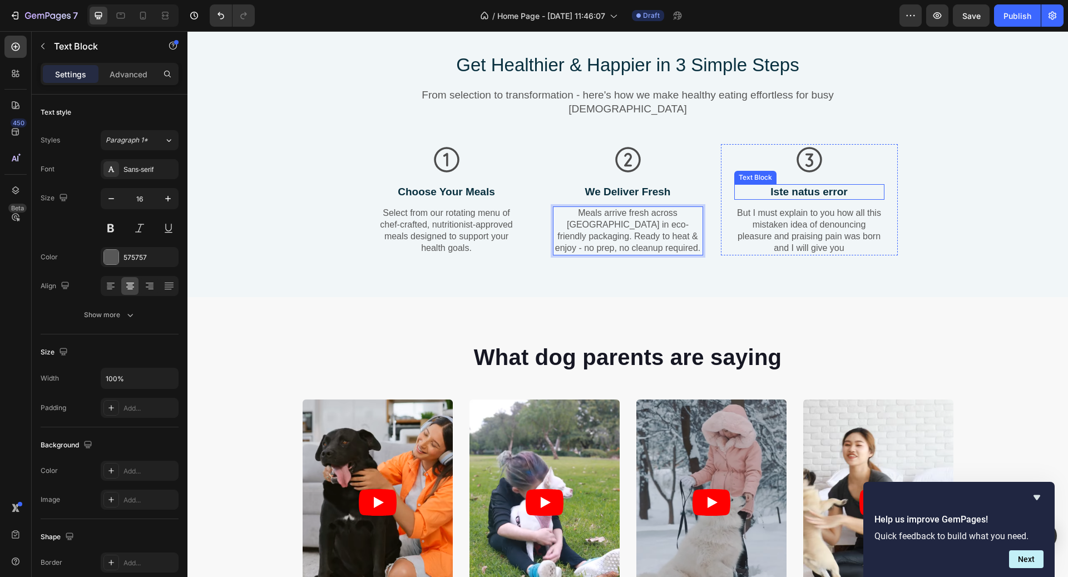
click at [787, 187] on p "Iste natus error" at bounding box center [809, 192] width 148 height 14
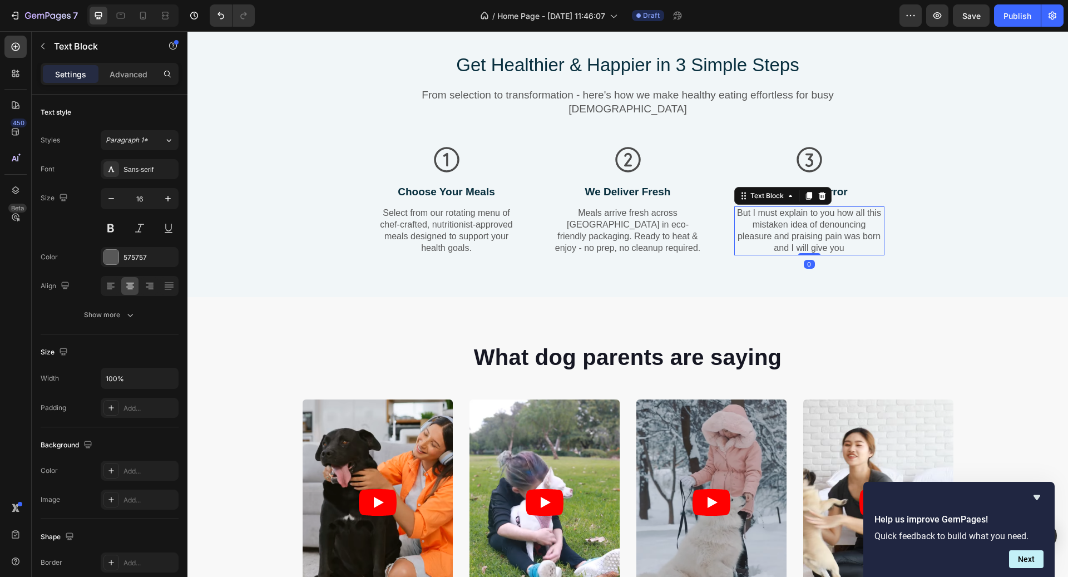
click at [809, 223] on p "But I must explain to you how all this mistaken idea of denouncing pleasure and…" at bounding box center [809, 231] width 148 height 46
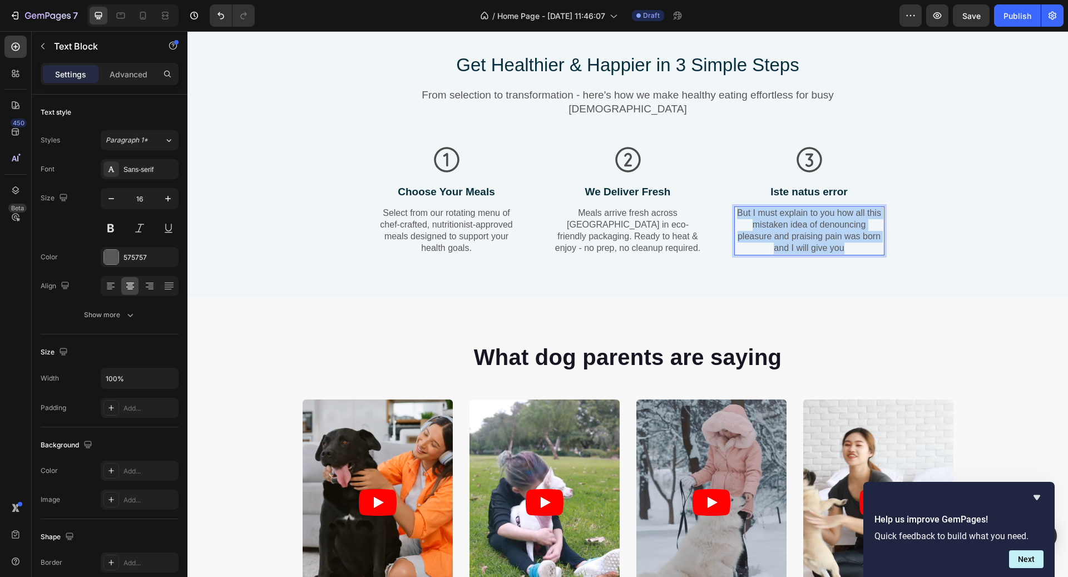
click at [809, 223] on p "But I must explain to you how all this mistaken idea of denouncing pleasure and…" at bounding box center [809, 231] width 148 height 46
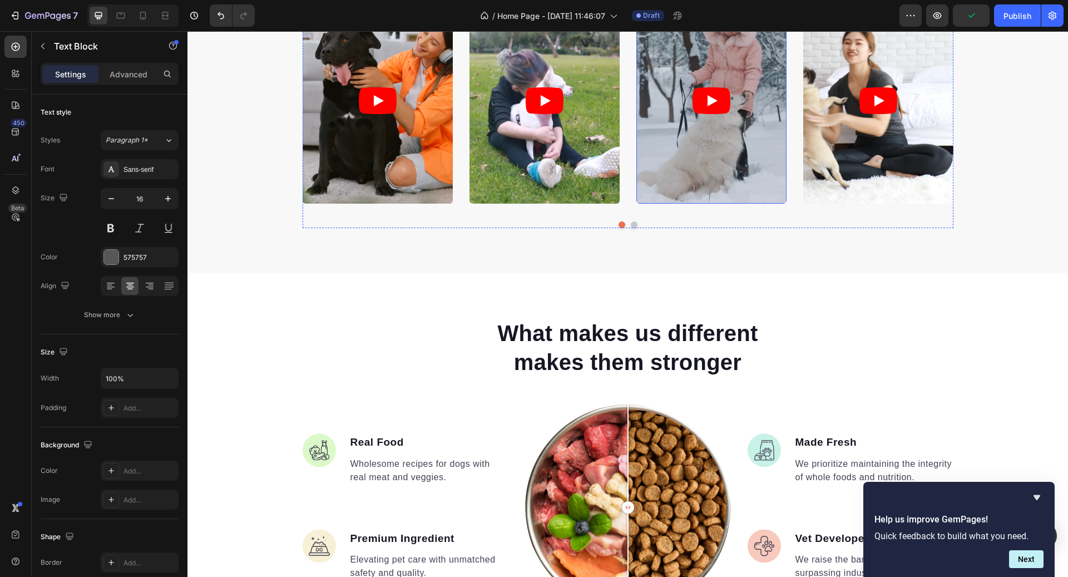
scroll to position [817, 0]
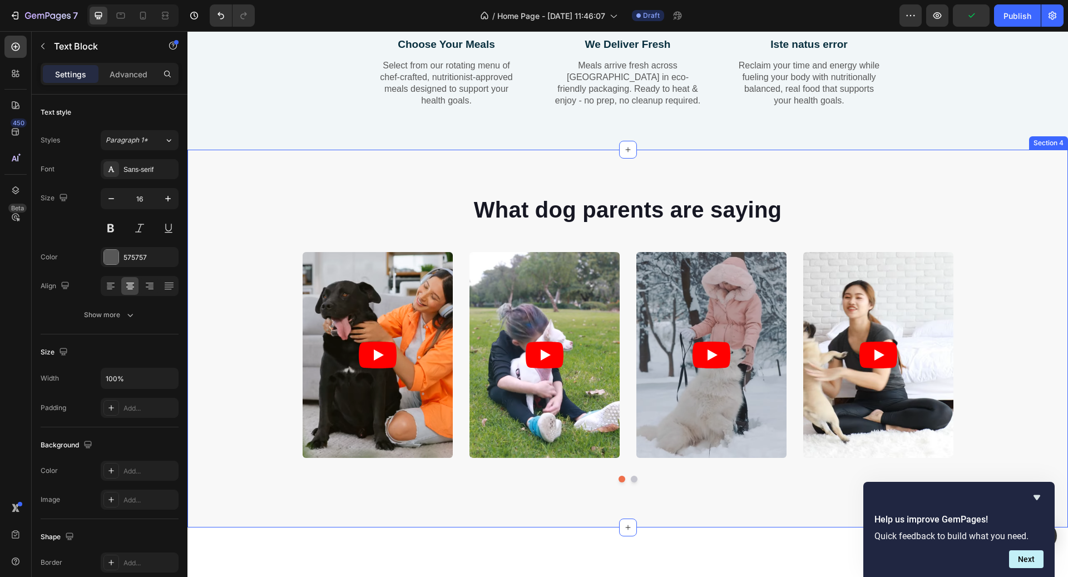
click at [381, 160] on div "What dog parents are saying Heading Video Video Video Video Video Carousel Row …" at bounding box center [627, 339] width 881 height 378
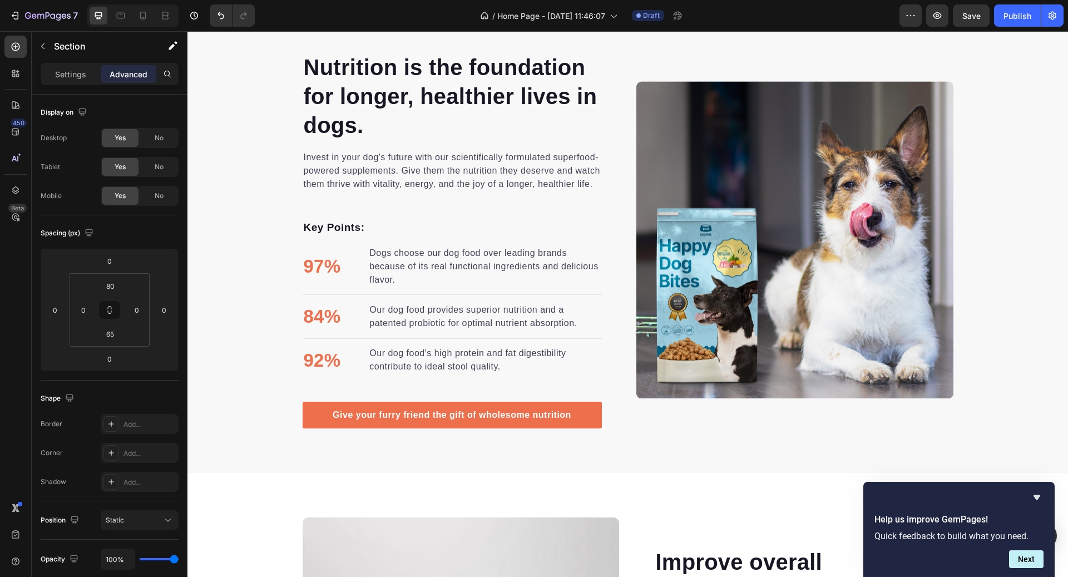
scroll to position [1689, 0]
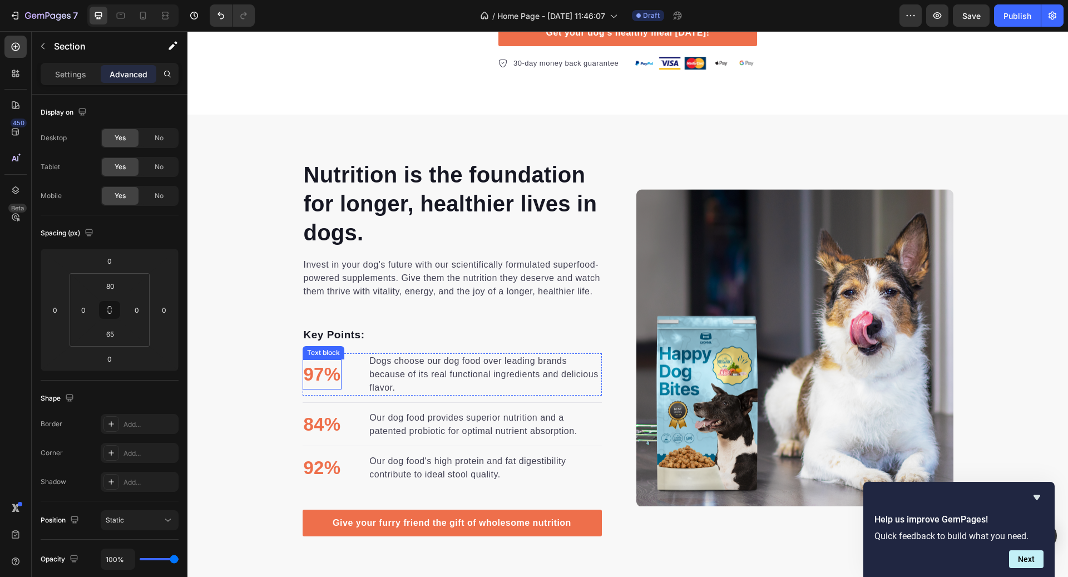
click at [318, 374] on p "97%" at bounding box center [322, 375] width 37 height 28
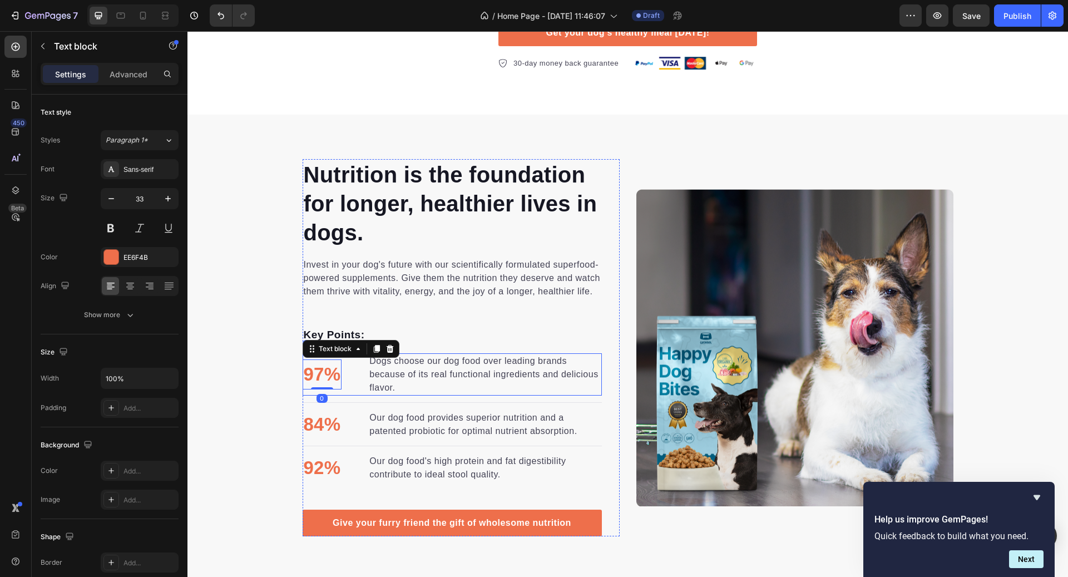
click at [340, 391] on li "97% Text block 0 Dogs choose our dog food over leading brands because of its re…" at bounding box center [452, 374] width 299 height 42
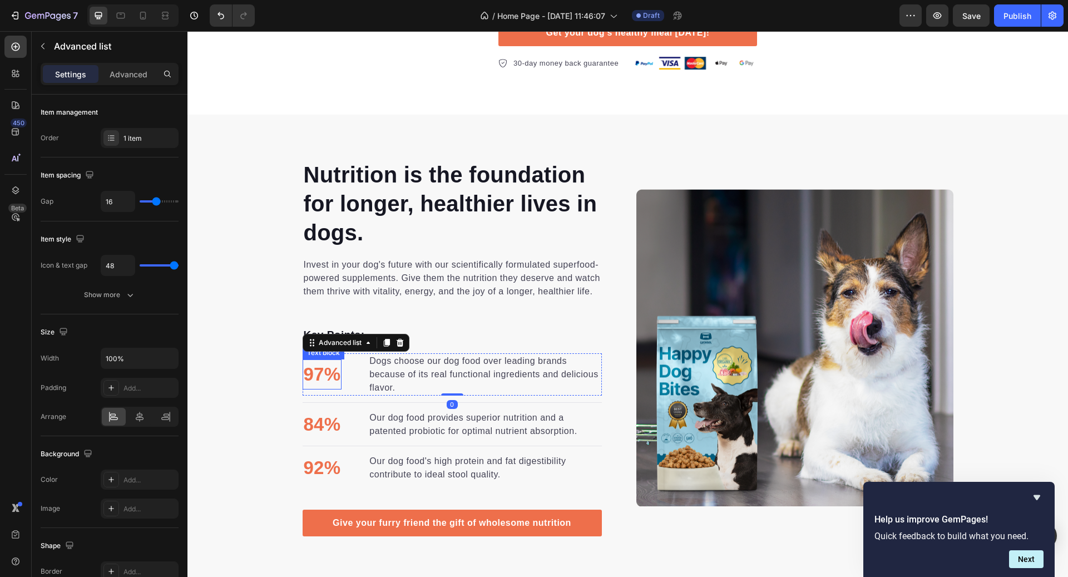
click at [334, 383] on p "97%" at bounding box center [322, 375] width 37 height 28
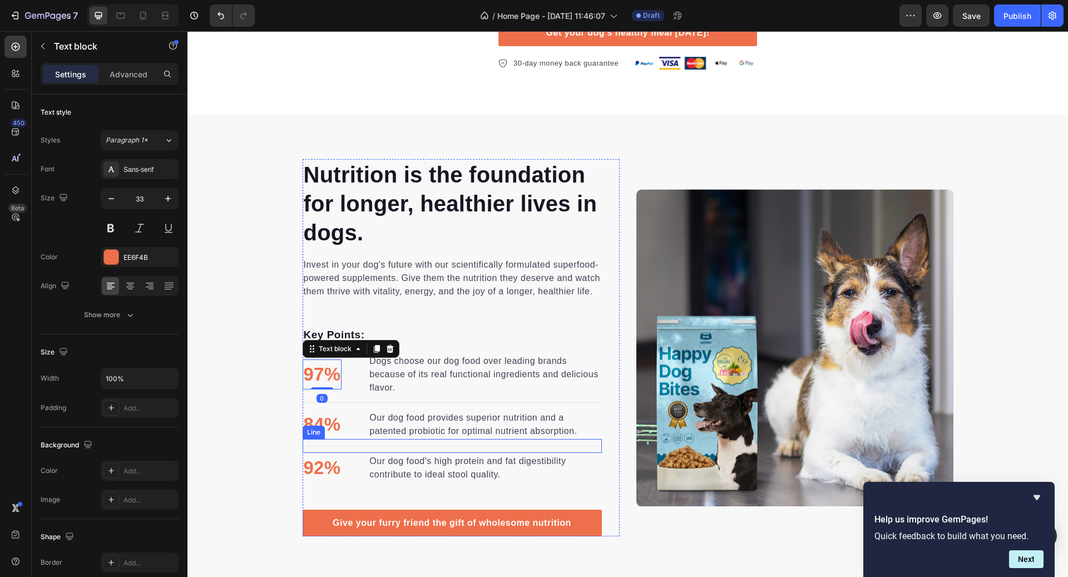
click at [332, 437] on div "84% Text block" at bounding box center [323, 424] width 40 height 30
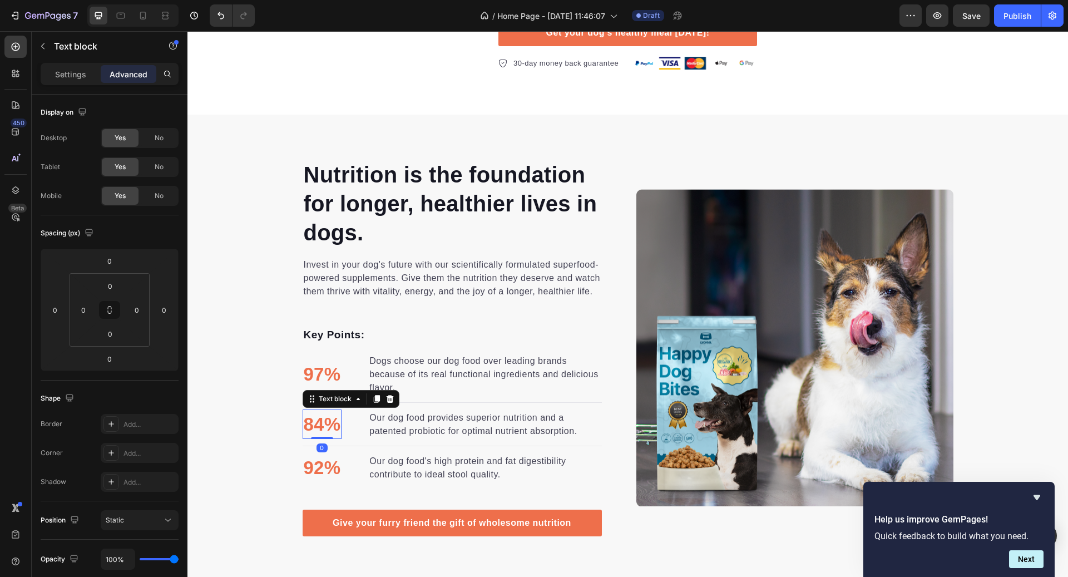
click at [332, 430] on p "84%" at bounding box center [322, 425] width 37 height 28
click at [333, 471] on p "92%" at bounding box center [322, 468] width 37 height 28
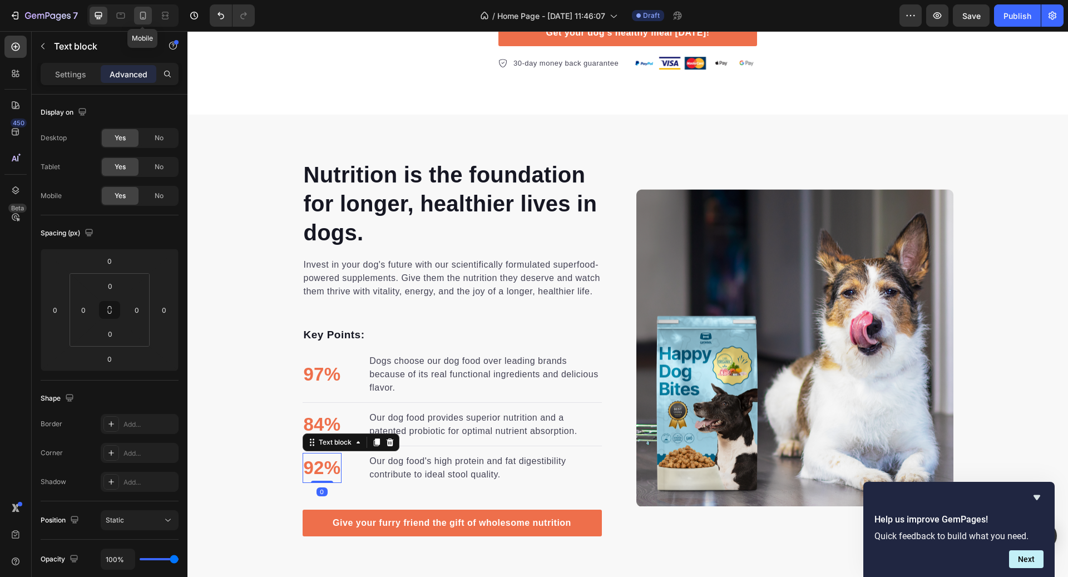
click at [137, 18] on icon at bounding box center [142, 15] width 11 height 11
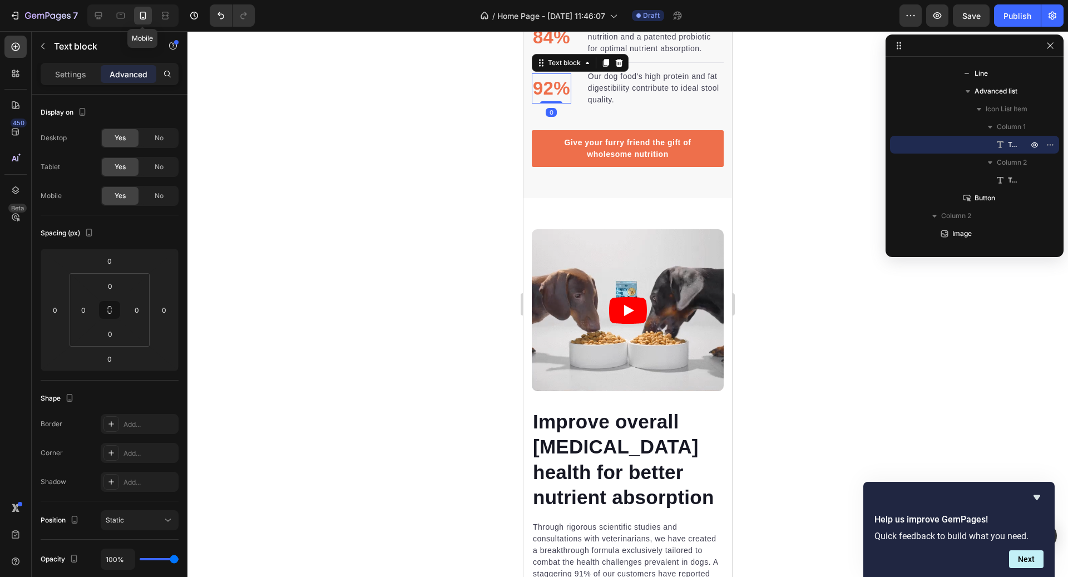
scroll to position [2527, 0]
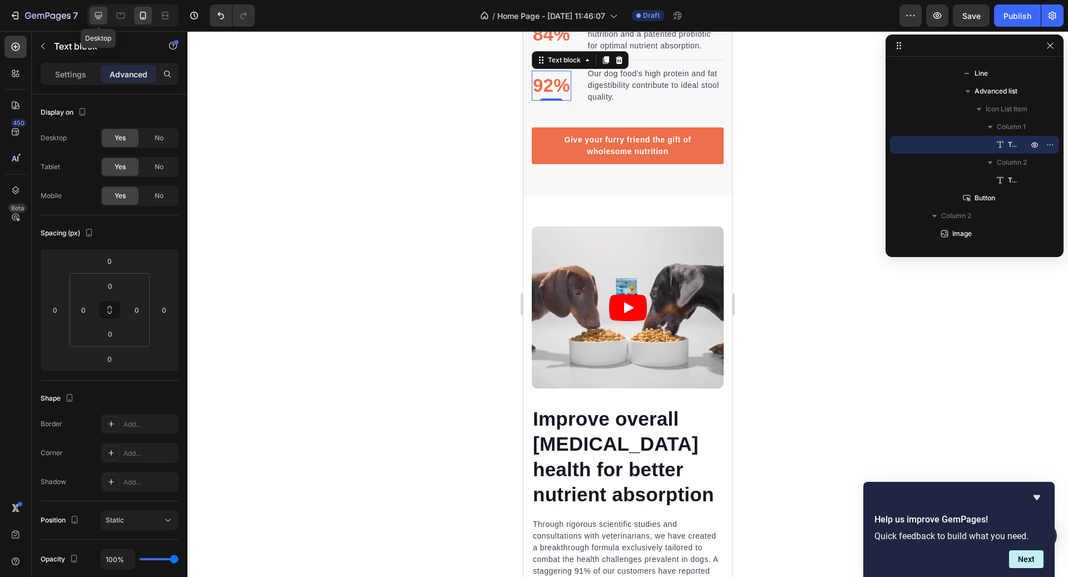
click at [100, 11] on icon at bounding box center [98, 15] width 11 height 11
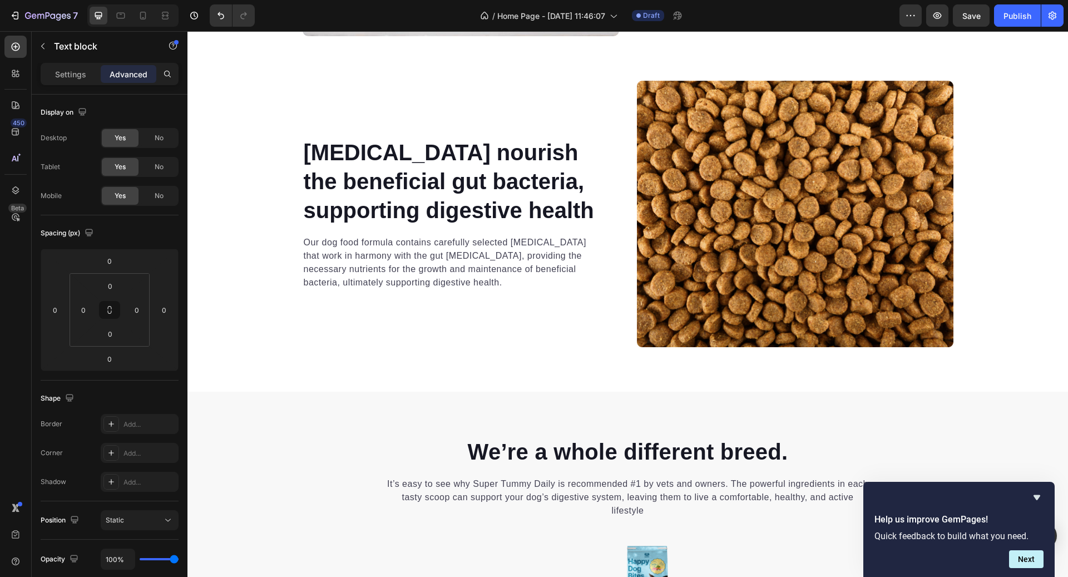
scroll to position [2340, 0]
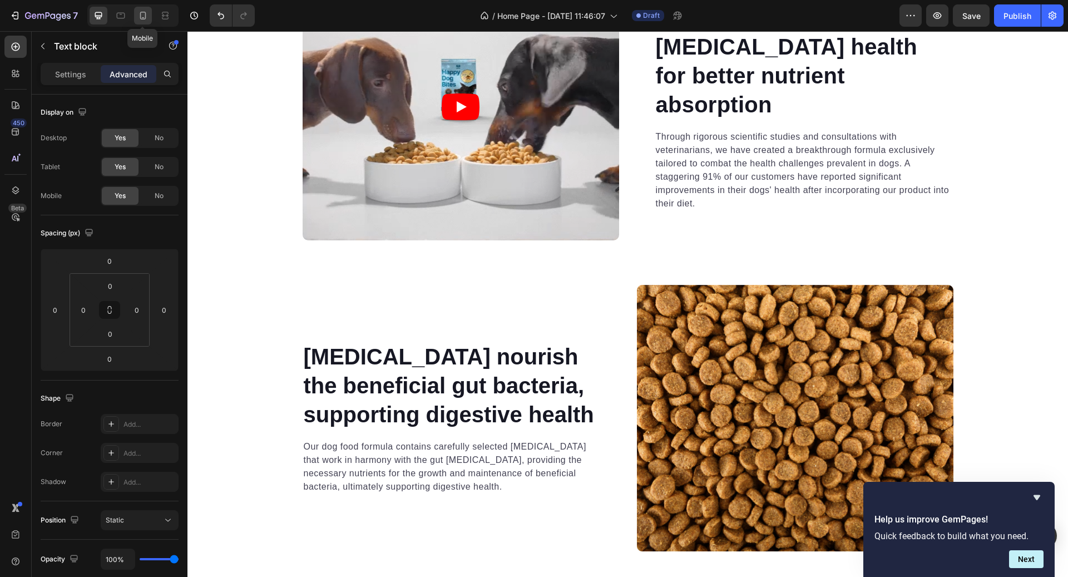
click at [138, 16] on icon at bounding box center [142, 15] width 11 height 11
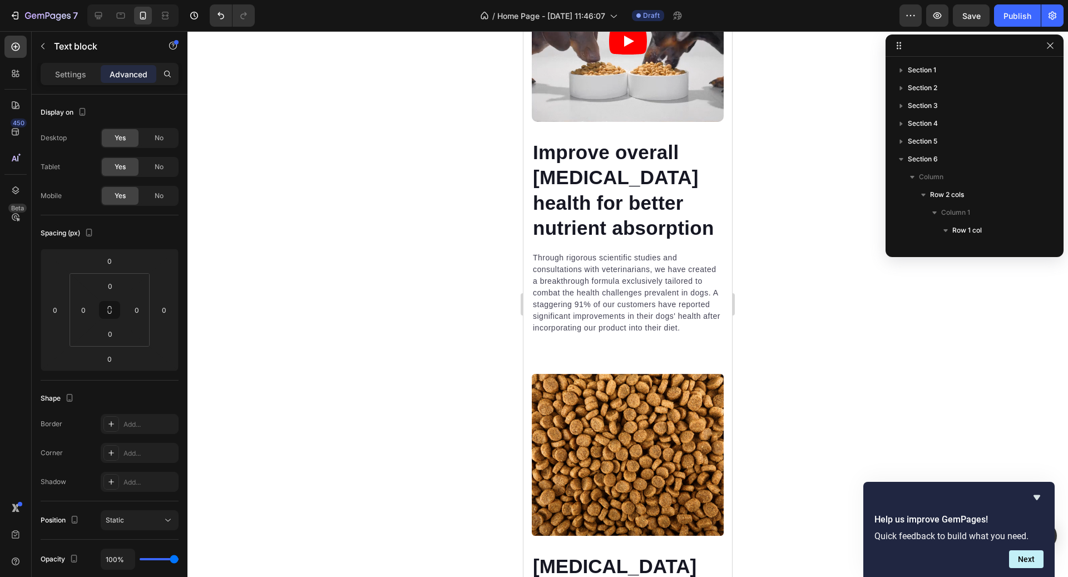
scroll to position [299, 0]
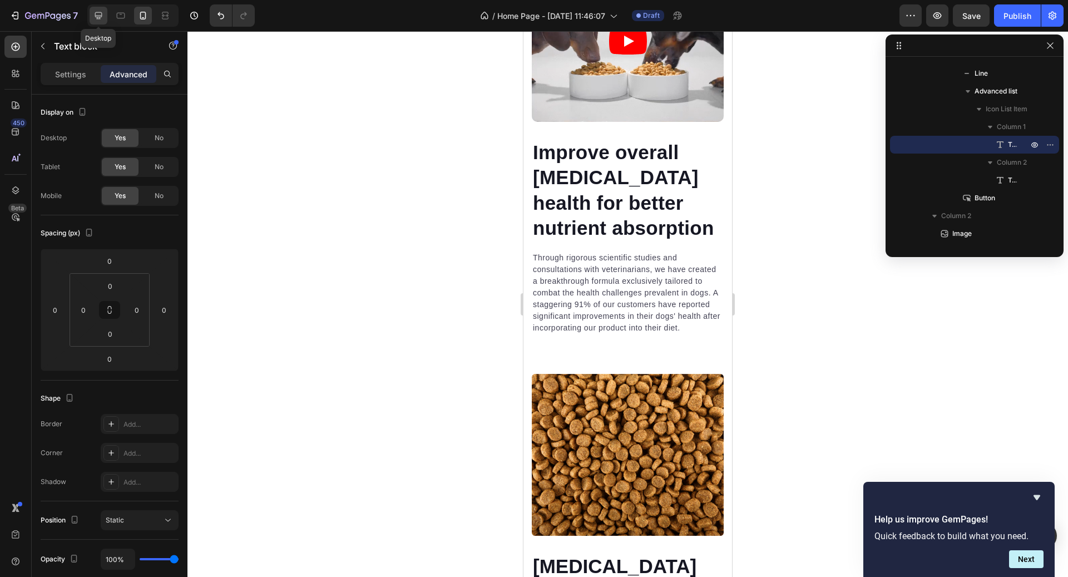
click at [104, 20] on div at bounding box center [99, 16] width 18 height 18
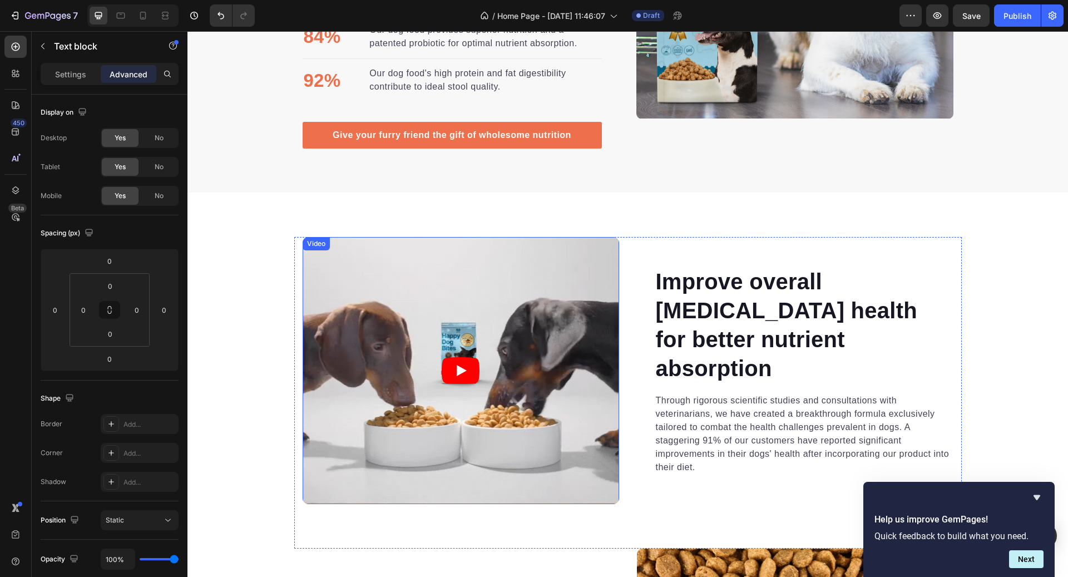
scroll to position [2077, 0]
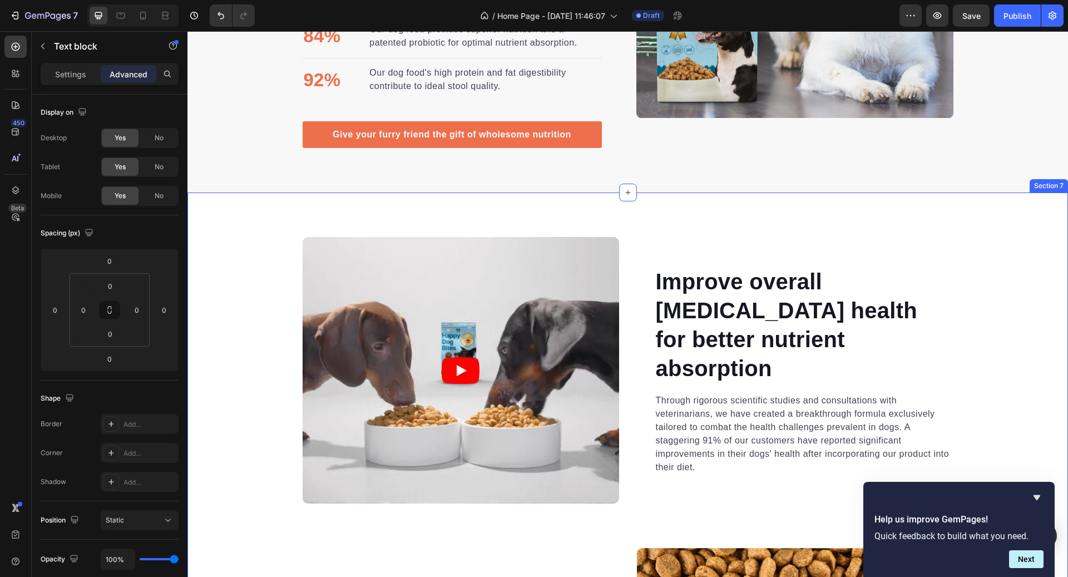
click at [271, 216] on div "Video Improve overall gastrointestinal health for better nutrient absorption He…" at bounding box center [627, 525] width 881 height 667
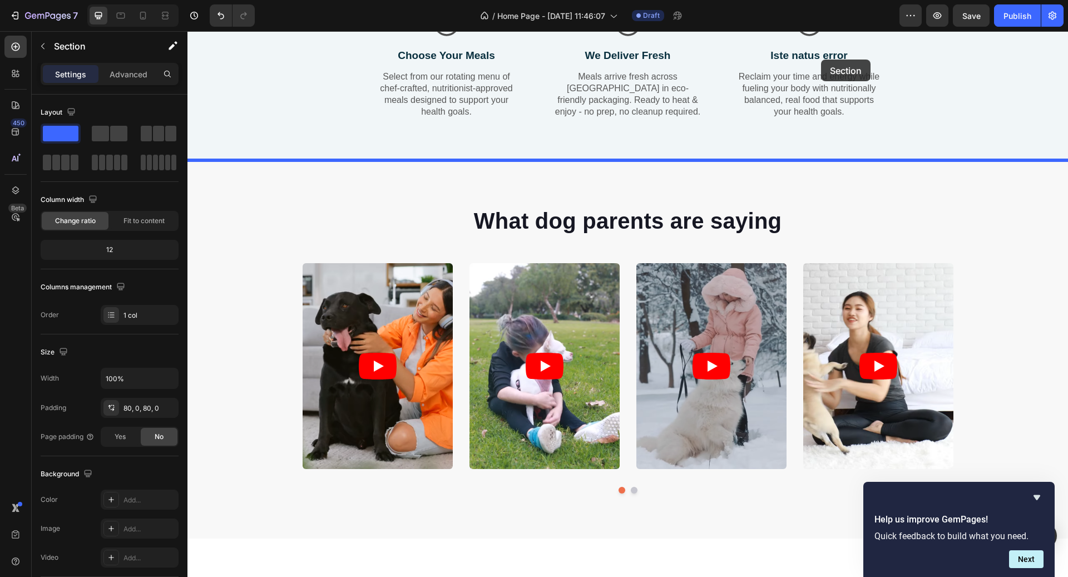
scroll to position [768, 0]
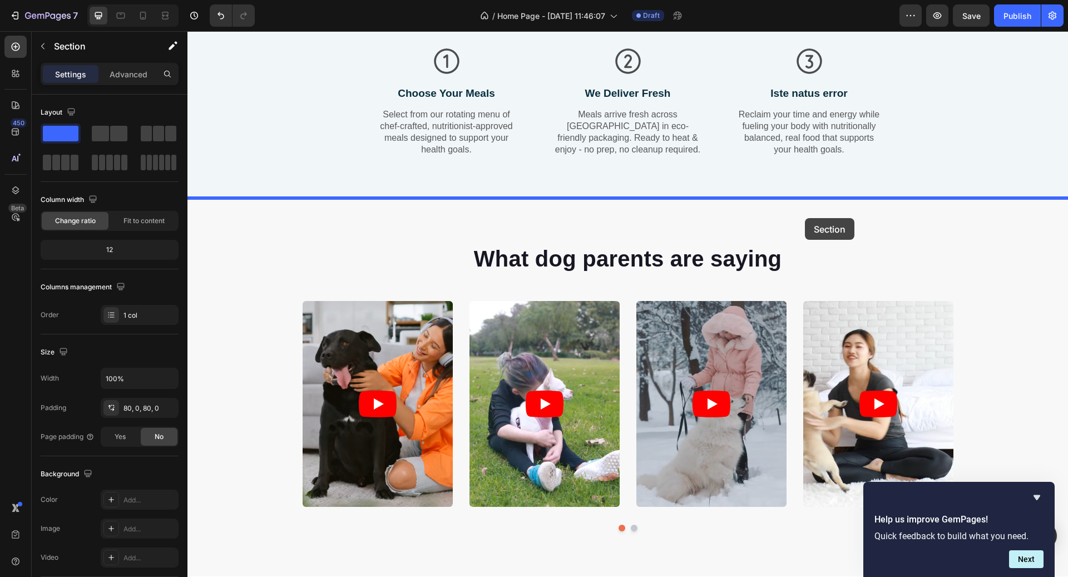
drag, startPoint x: 858, startPoint y: 302, endPoint x: 805, endPoint y: 218, distance: 99.5
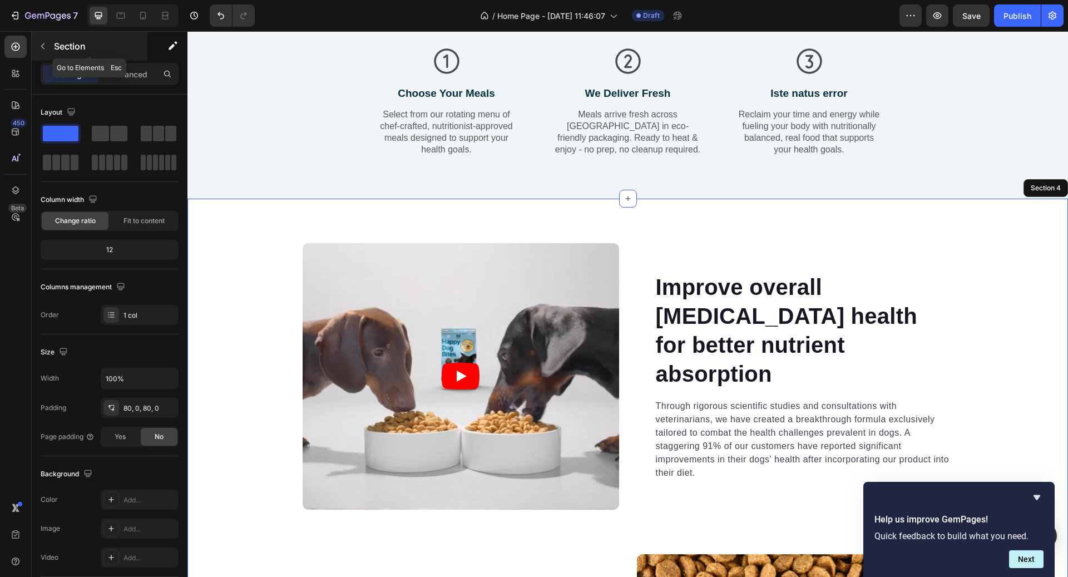
click at [60, 48] on p "Section" at bounding box center [99, 46] width 91 height 13
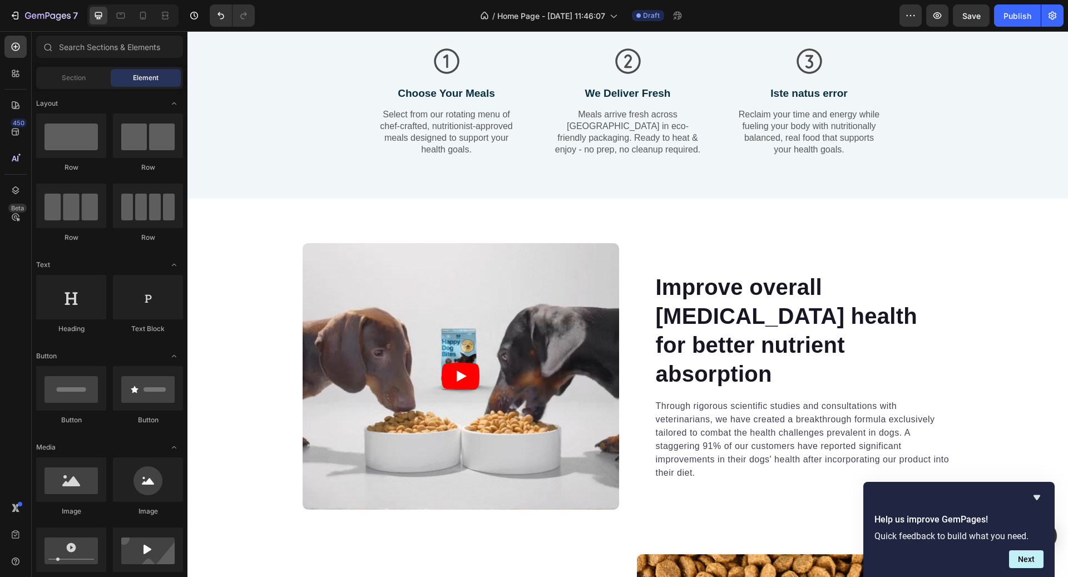
scroll to position [0, 0]
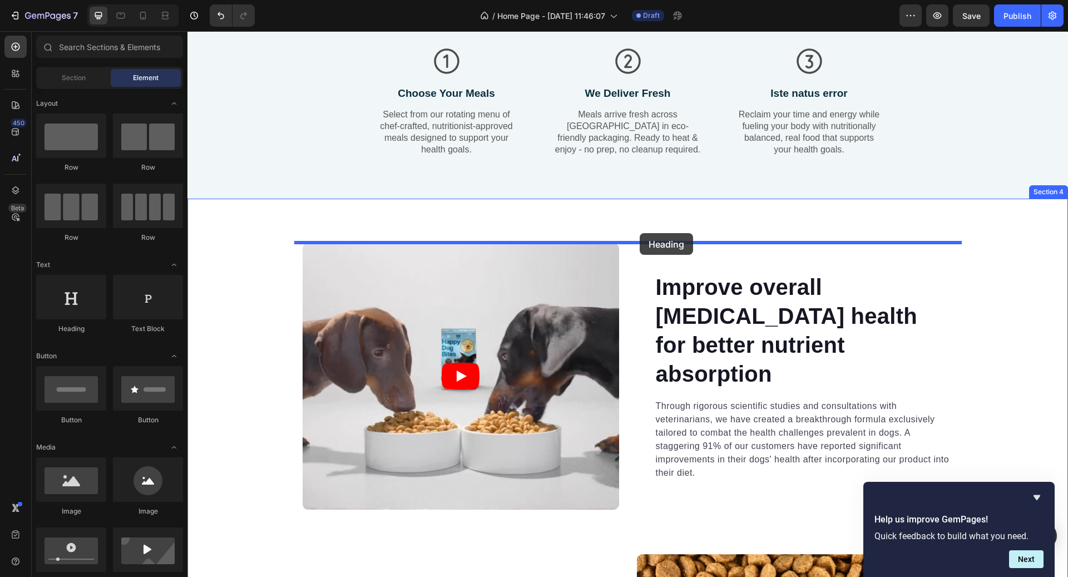
drag, startPoint x: 270, startPoint y: 330, endPoint x: 640, endPoint y: 233, distance: 382.6
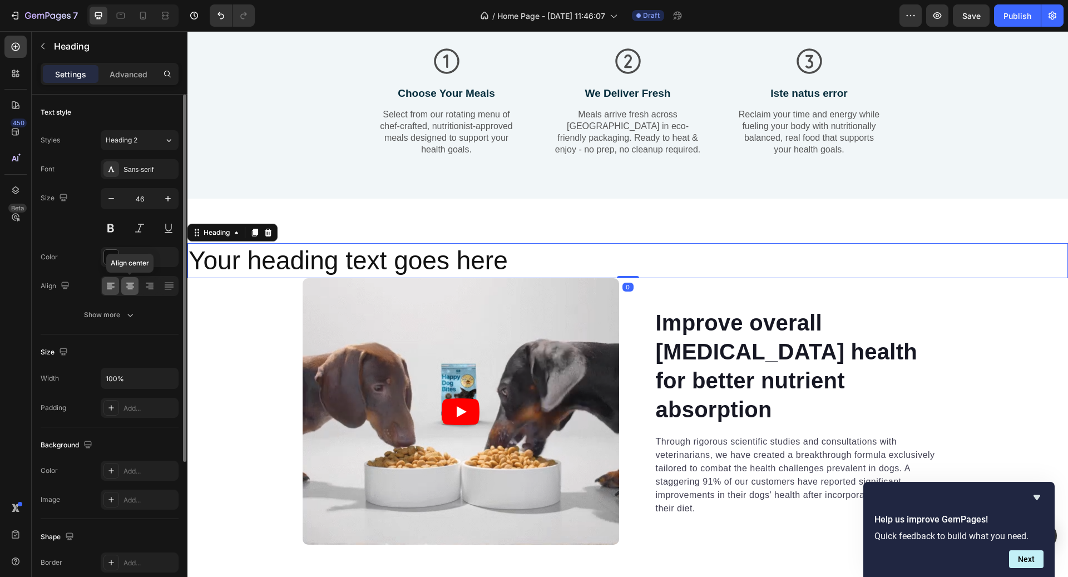
click at [126, 279] on div at bounding box center [129, 286] width 17 height 18
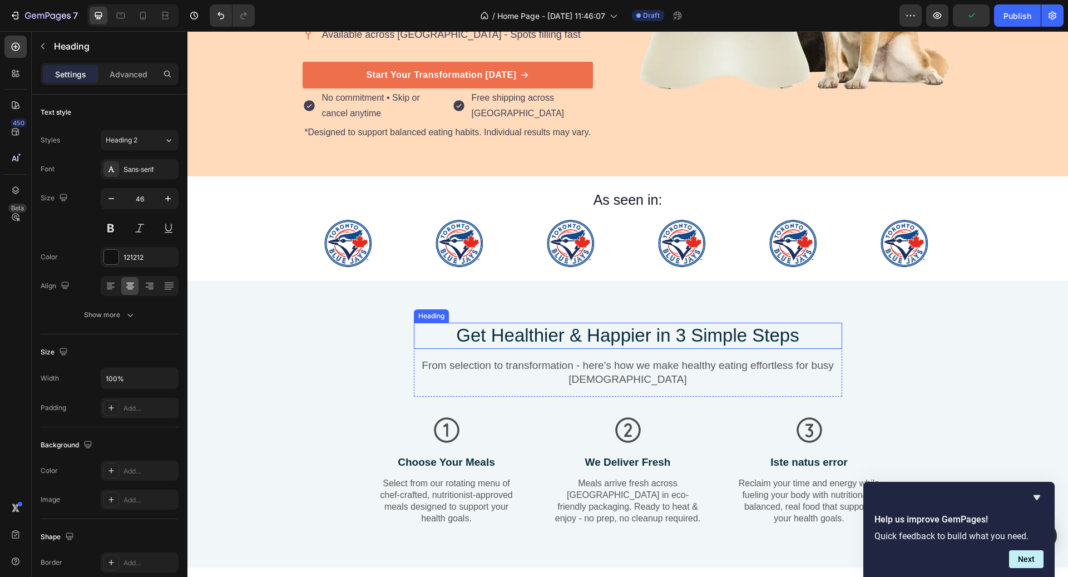
click at [604, 327] on h2 "Get Healthier & Happier in 3 Simple Steps" at bounding box center [628, 336] width 428 height 26
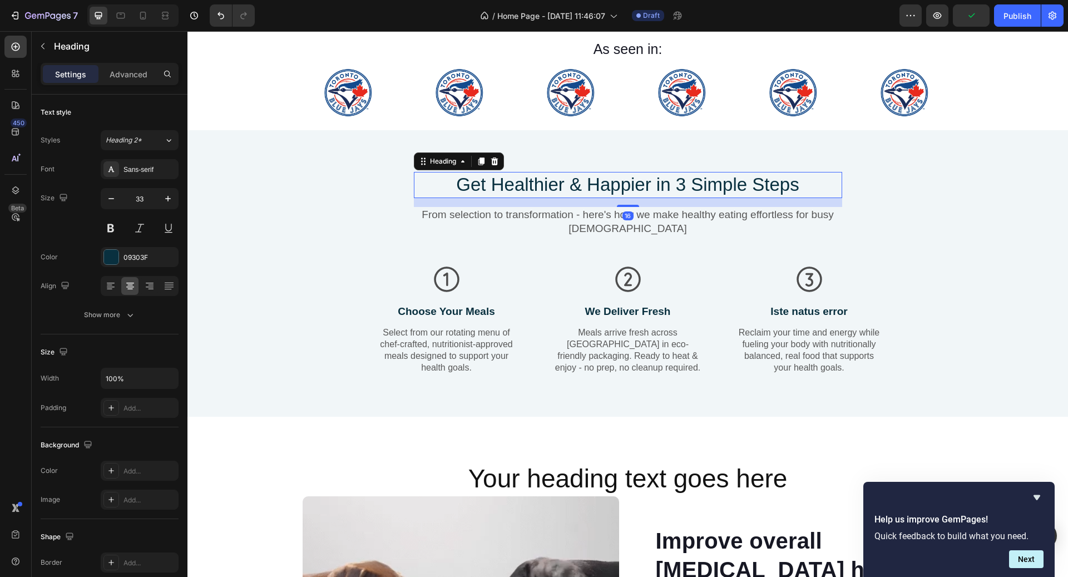
scroll to position [549, 0]
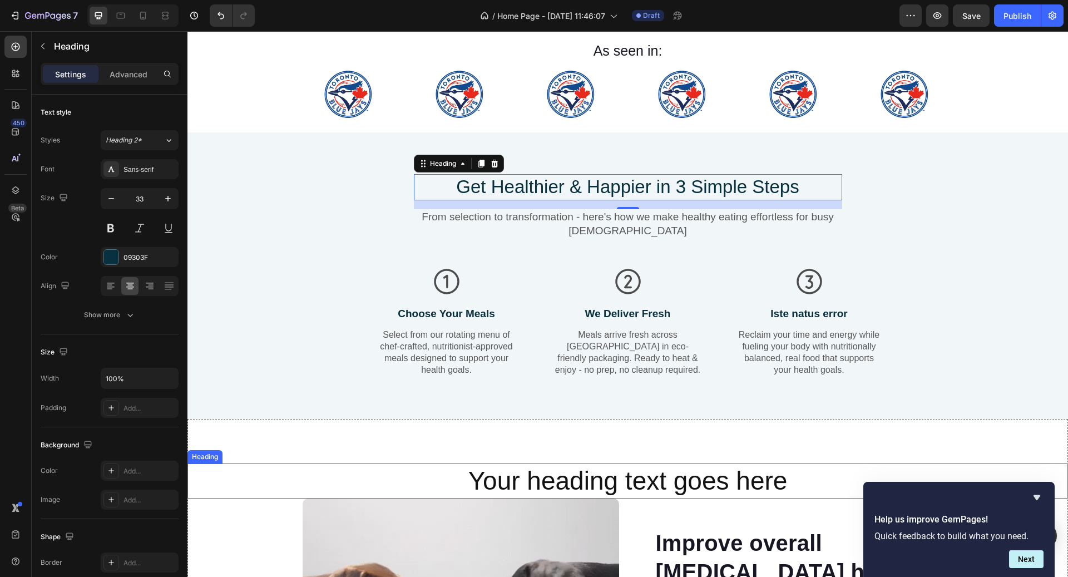
click at [664, 480] on h2 "Your heading text goes here" at bounding box center [627, 481] width 881 height 36
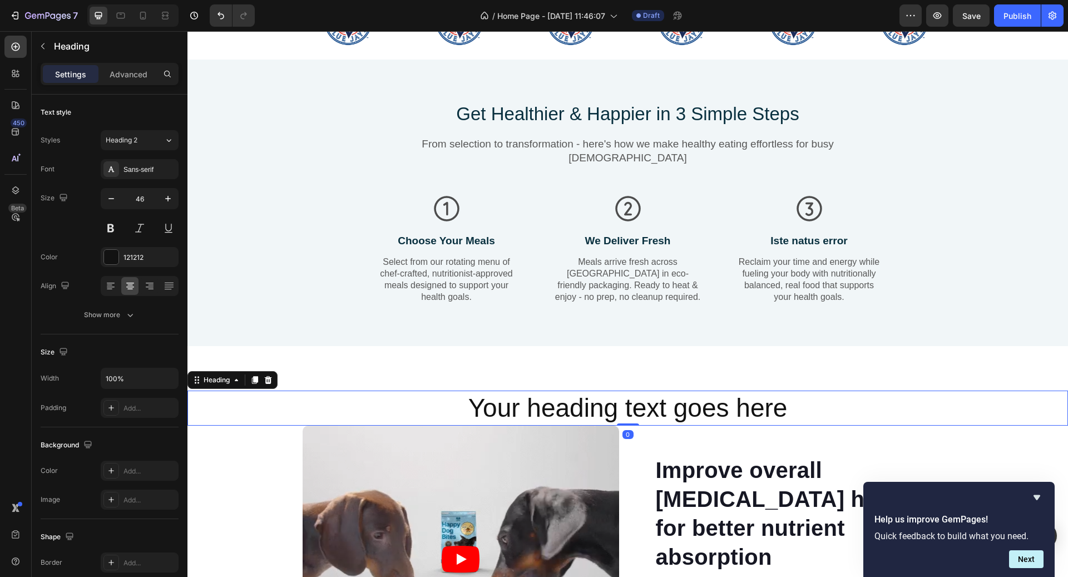
scroll to position [628, 0]
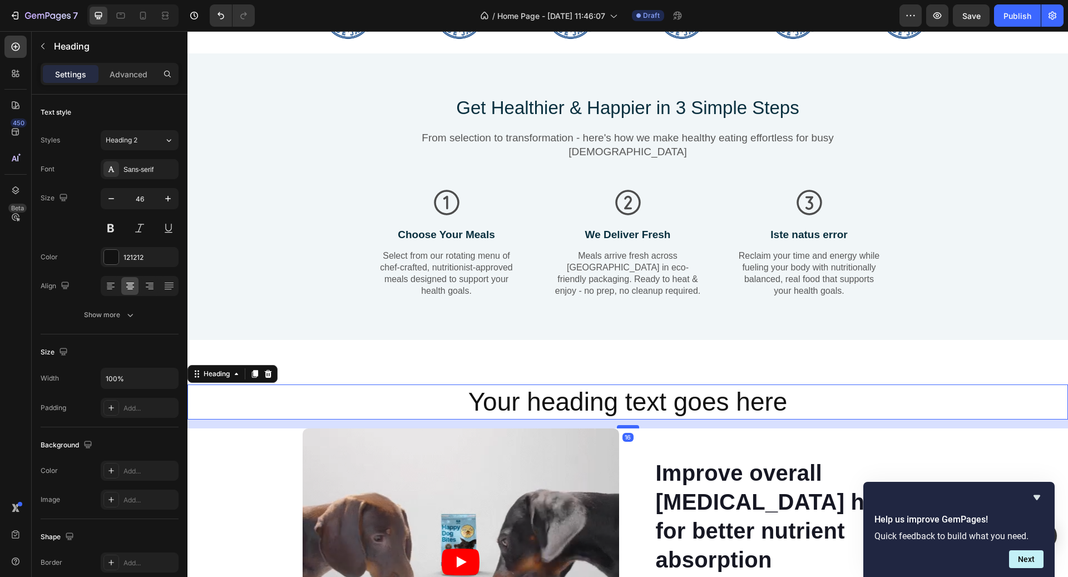
drag, startPoint x: 631, startPoint y: 418, endPoint x: 631, endPoint y: 427, distance: 8.9
click at [631, 427] on div at bounding box center [628, 426] width 22 height 3
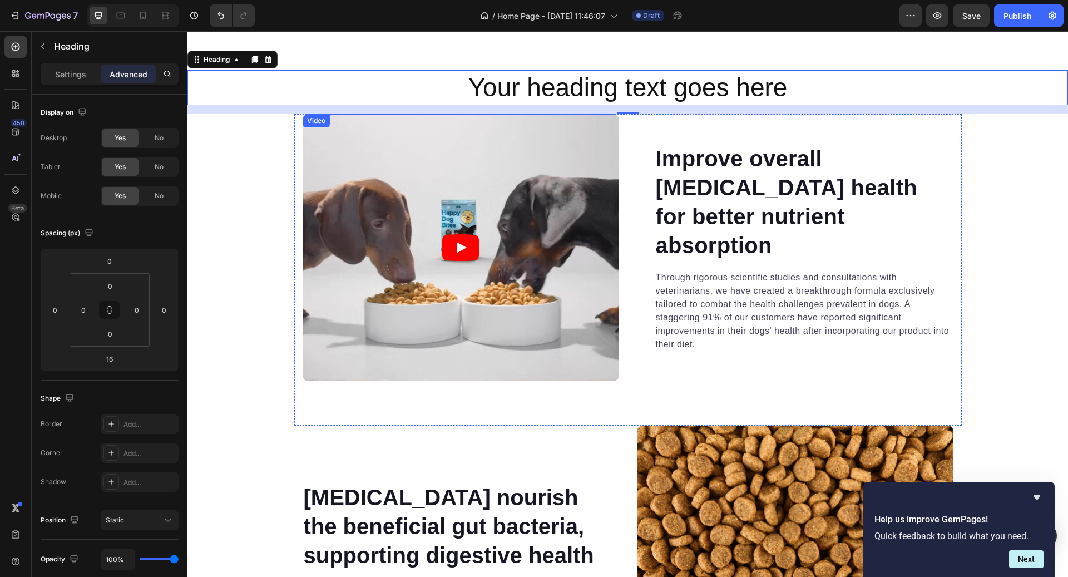
scroll to position [941, 0]
click at [327, 450] on div "Prebiotics nourish the beneficial gut bacteria, supporting digestive health Hea…" at bounding box center [461, 559] width 317 height 266
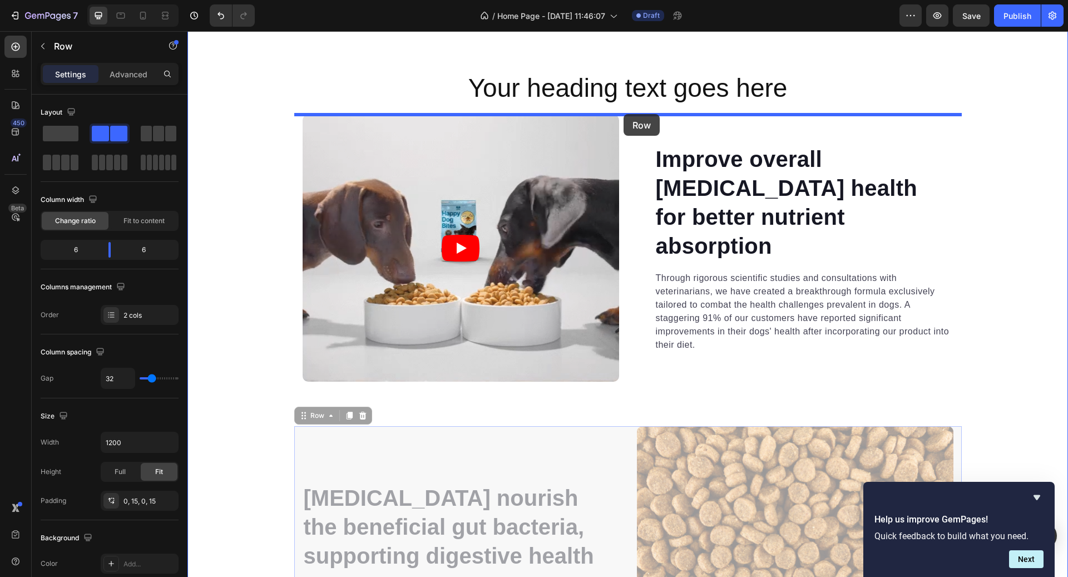
drag, startPoint x: 326, startPoint y: 421, endPoint x: 624, endPoint y: 114, distance: 427.3
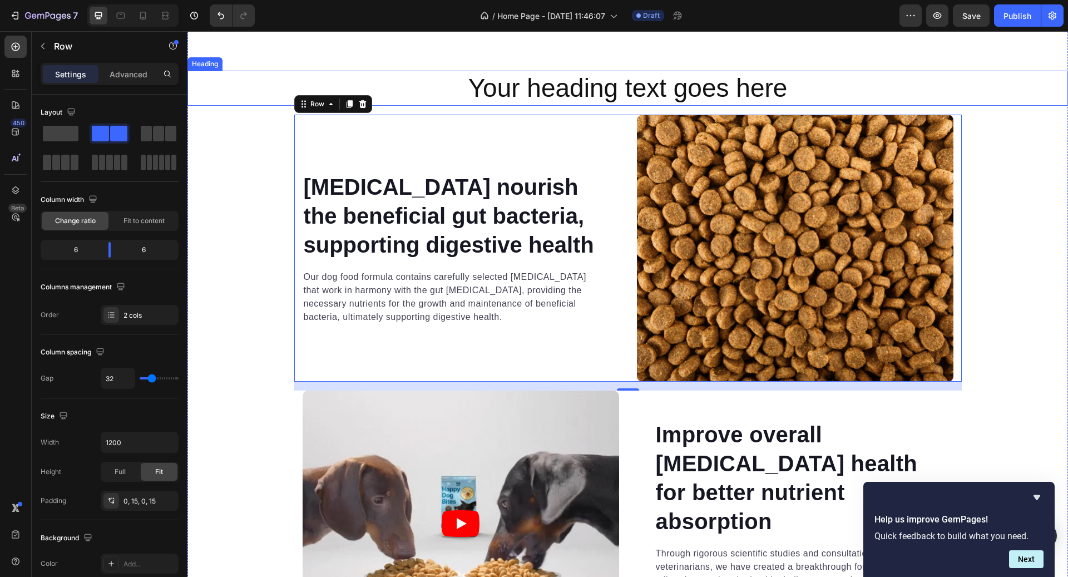
click at [650, 87] on h2 "Your heading text goes here" at bounding box center [627, 89] width 881 height 36
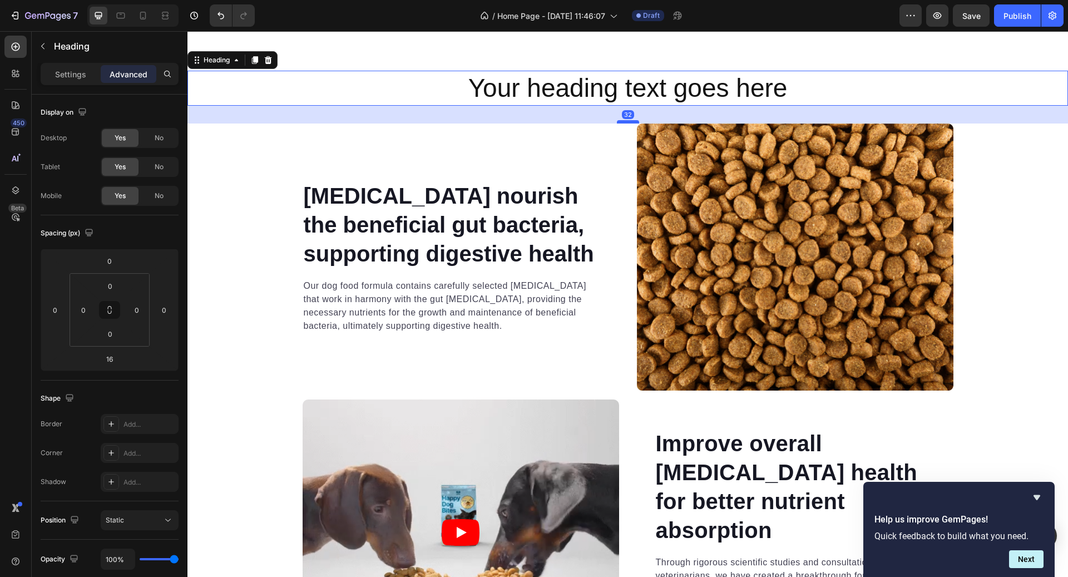
drag, startPoint x: 630, startPoint y: 113, endPoint x: 631, endPoint y: 121, distance: 7.9
click at [631, 121] on div at bounding box center [628, 121] width 22 height 3
type input "32"
click at [1009, 219] on div "Your heading text goes here Heading 32 Prebiotics nourish the beneficial gut ba…" at bounding box center [627, 391] width 881 height 640
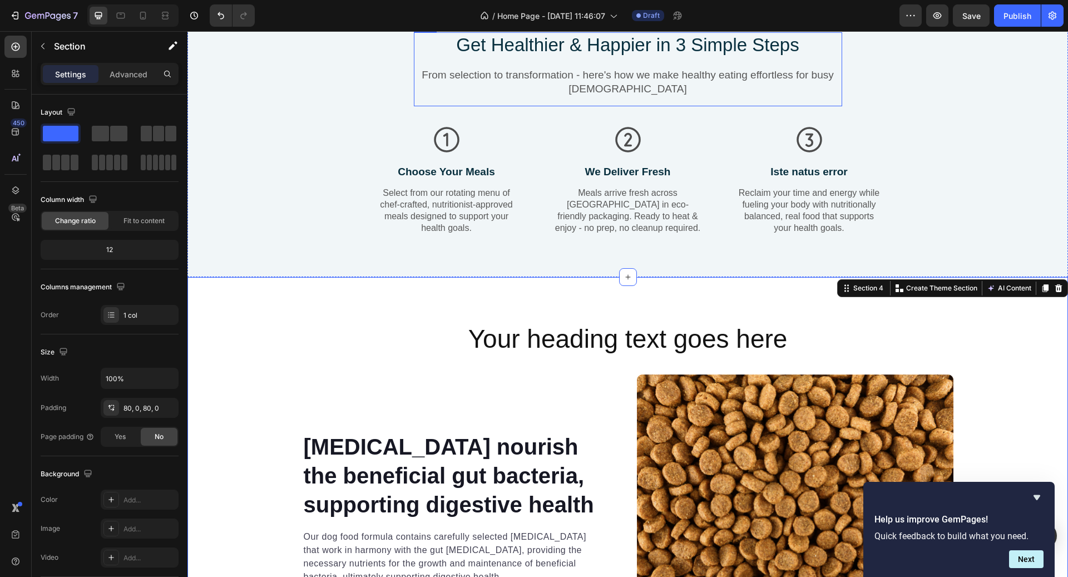
scroll to position [541, 0]
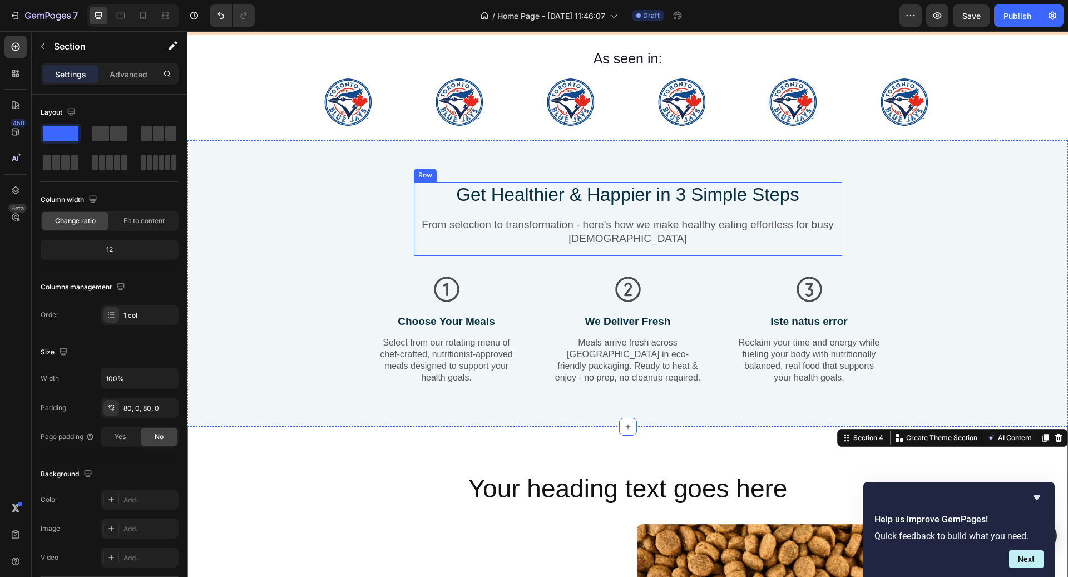
click at [259, 256] on div "Get Healthier & Happier in 3 Simple Steps Heading From selection to transformat…" at bounding box center [628, 292] width 864 height 220
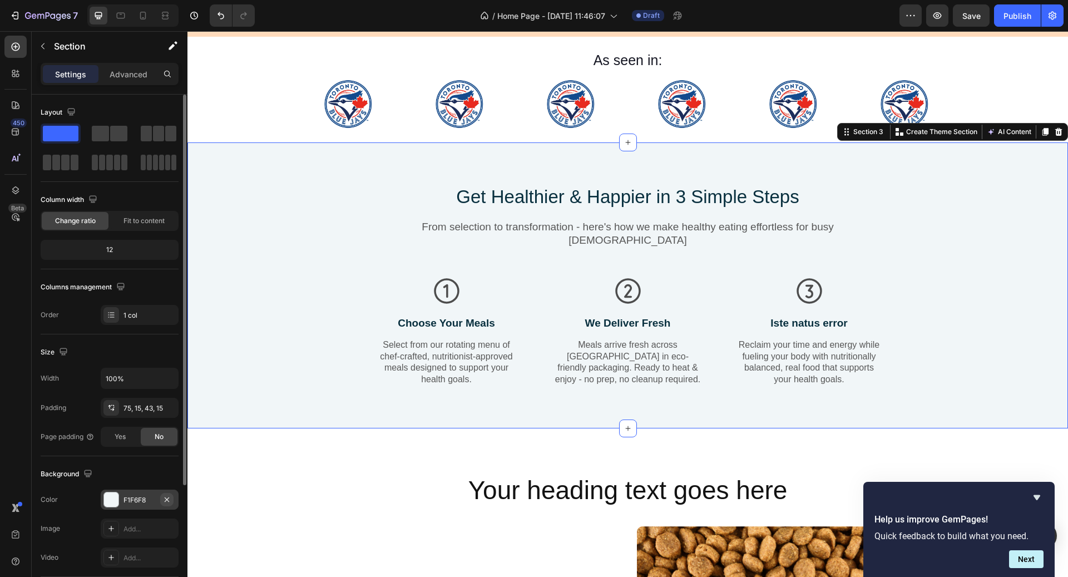
click at [170, 498] on icon "button" at bounding box center [166, 499] width 9 height 9
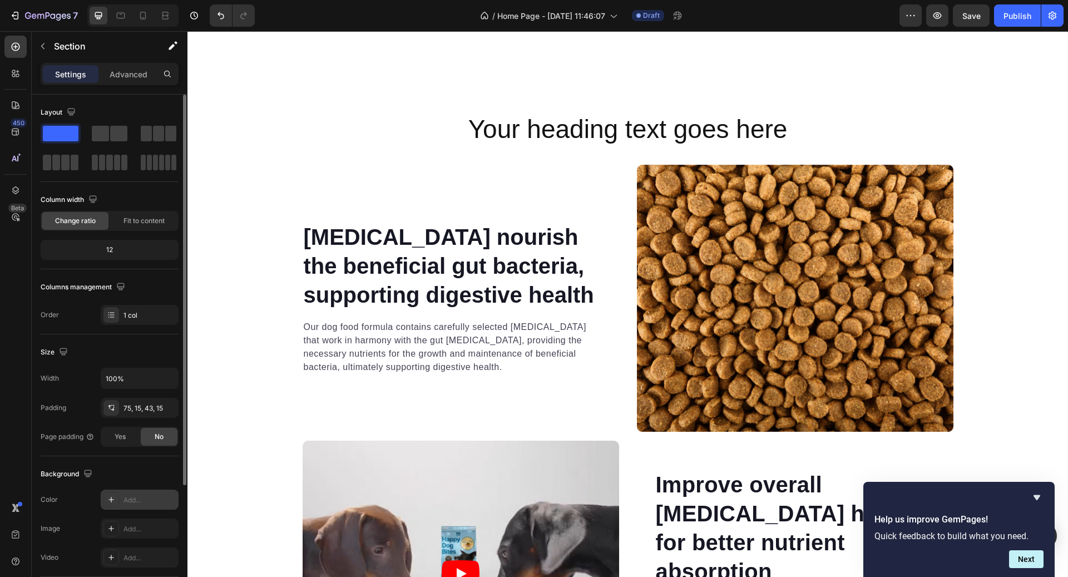
scroll to position [901, 0]
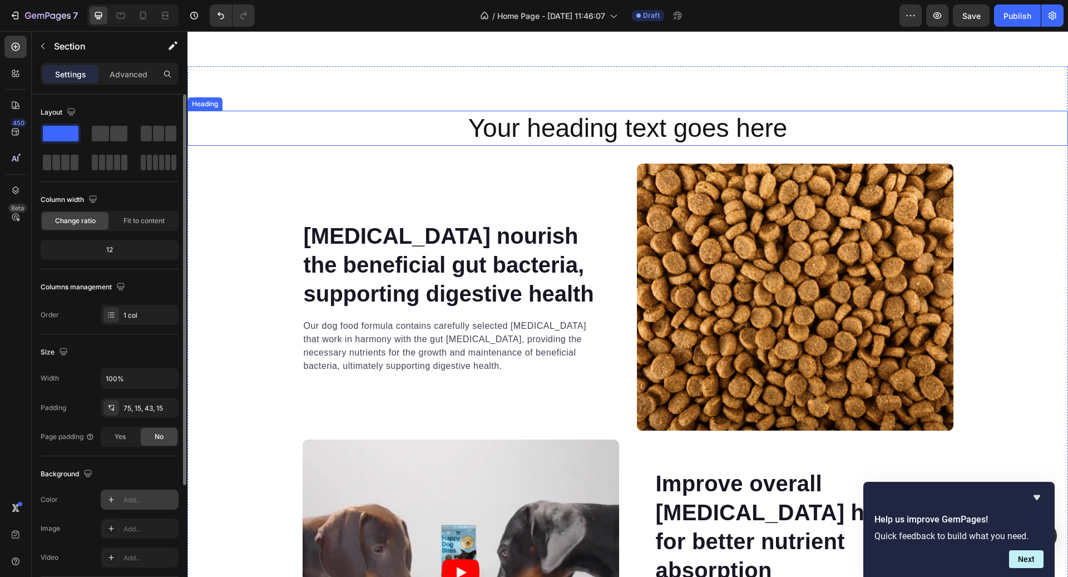
click at [622, 135] on h2 "Your heading text goes here" at bounding box center [627, 129] width 881 height 36
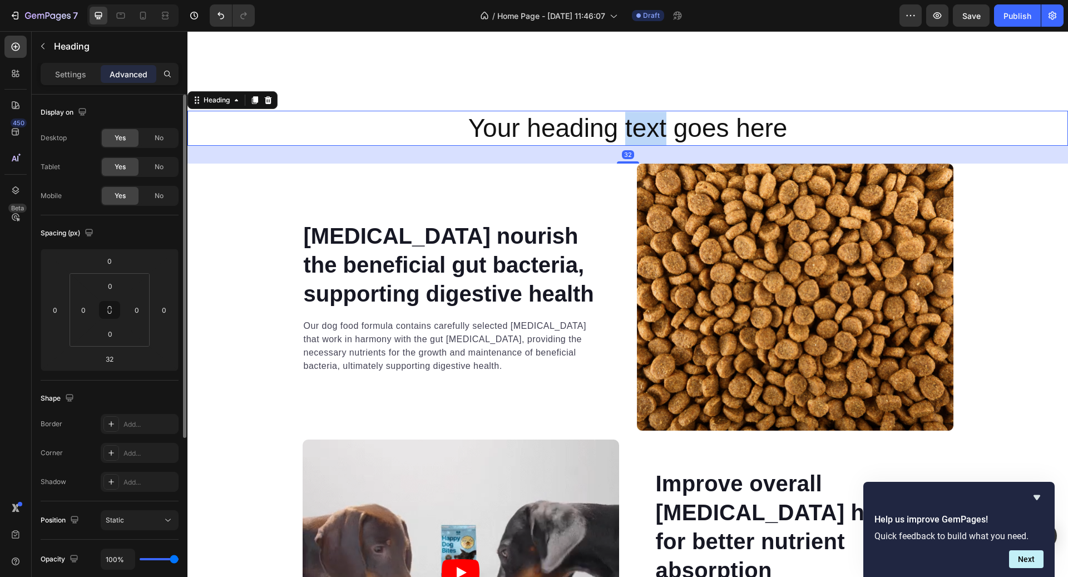
click at [622, 135] on h2 "Your heading text goes here" at bounding box center [627, 129] width 881 height 36
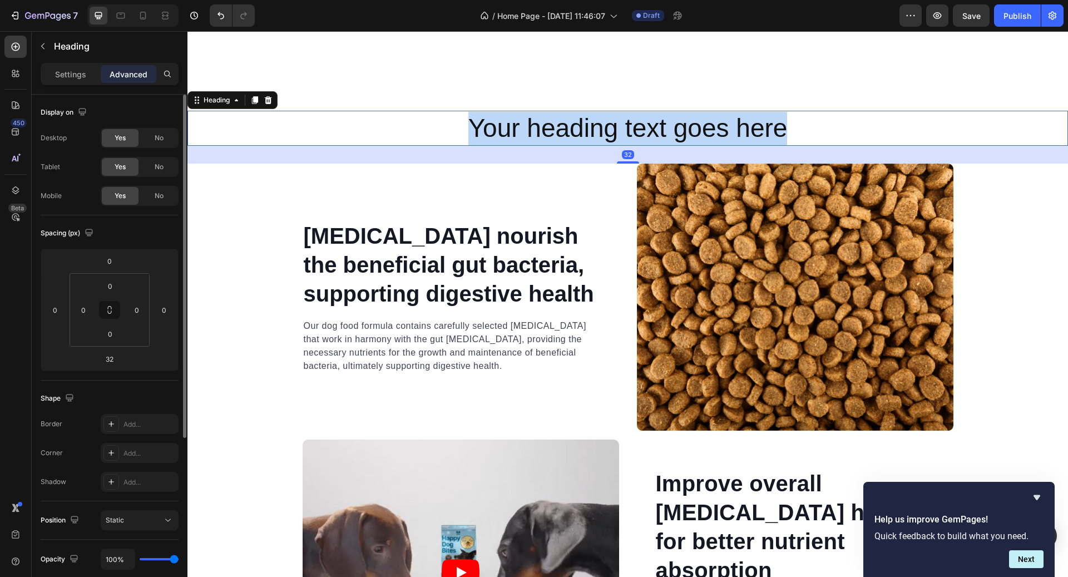
click at [622, 135] on p "Your heading text goes here" at bounding box center [628, 128] width 878 height 33
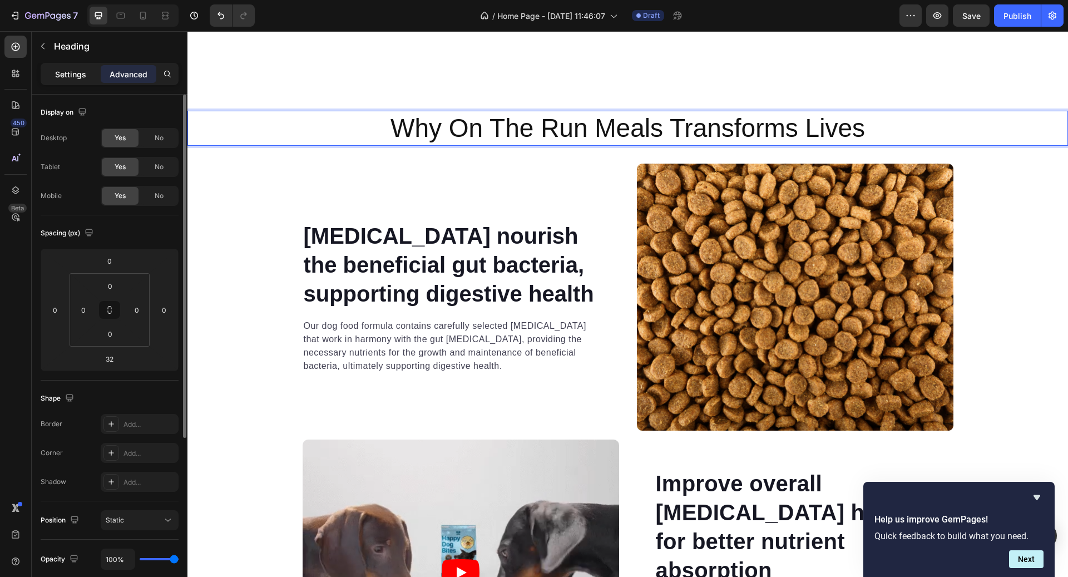
click at [73, 68] on p "Settings" at bounding box center [70, 74] width 31 height 12
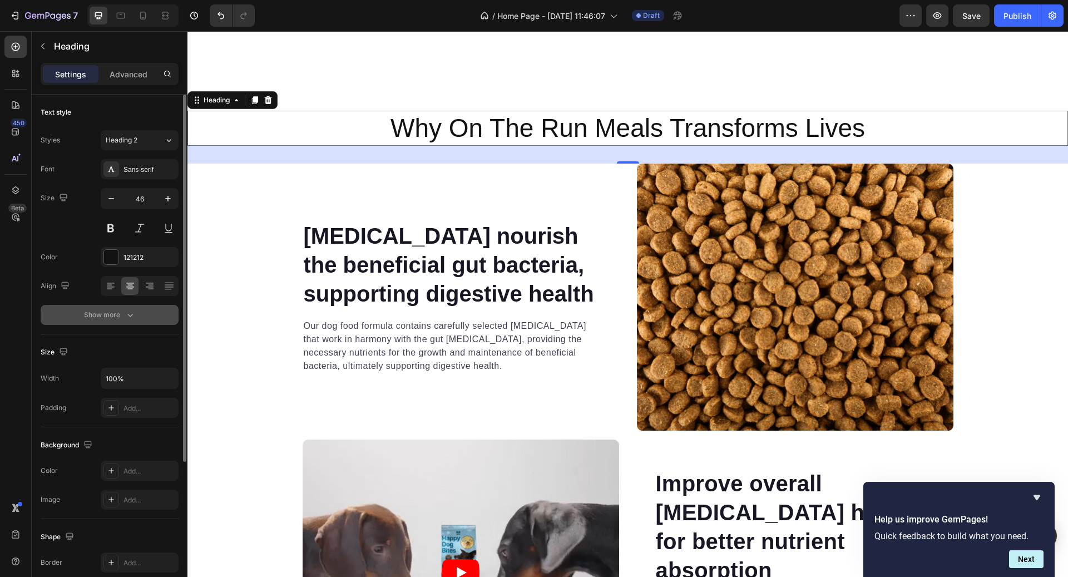
click at [99, 318] on div "Show more" at bounding box center [110, 314] width 52 height 11
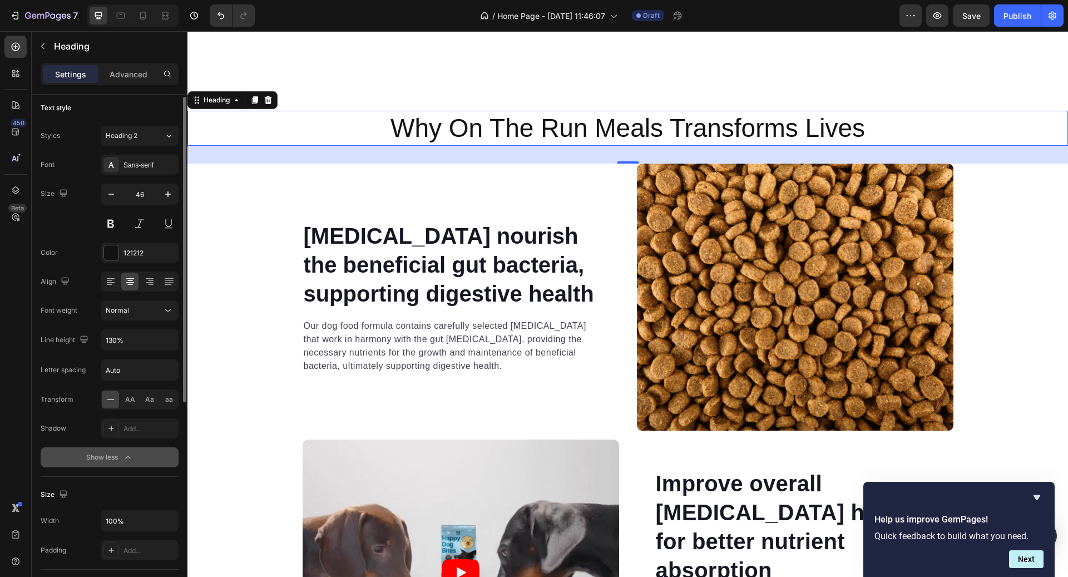
scroll to position [7, 0]
click at [121, 307] on span "Normal" at bounding box center [117, 308] width 23 height 8
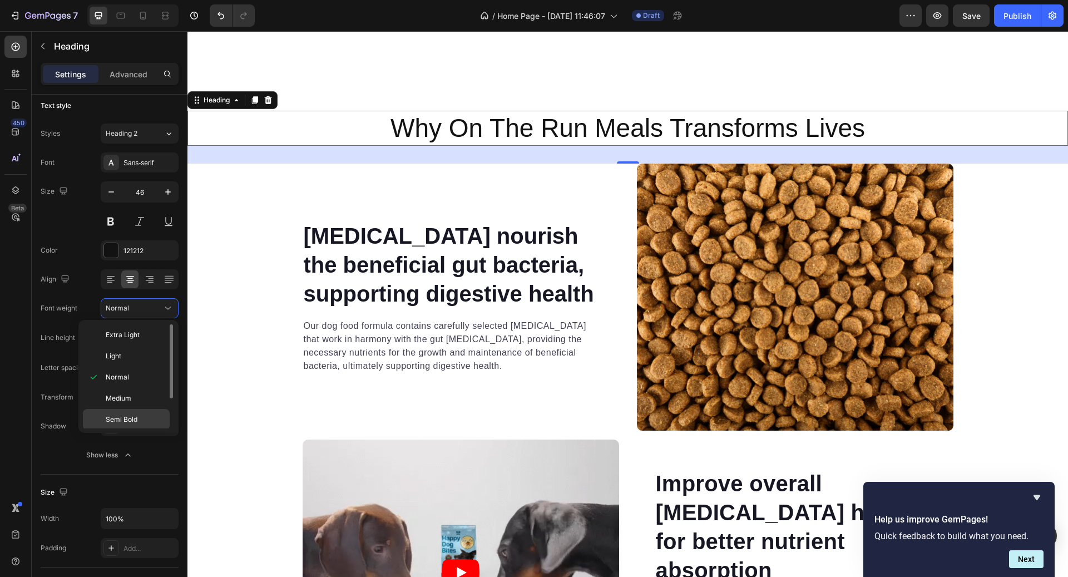
click at [120, 409] on div "Semi Bold" at bounding box center [126, 419] width 87 height 21
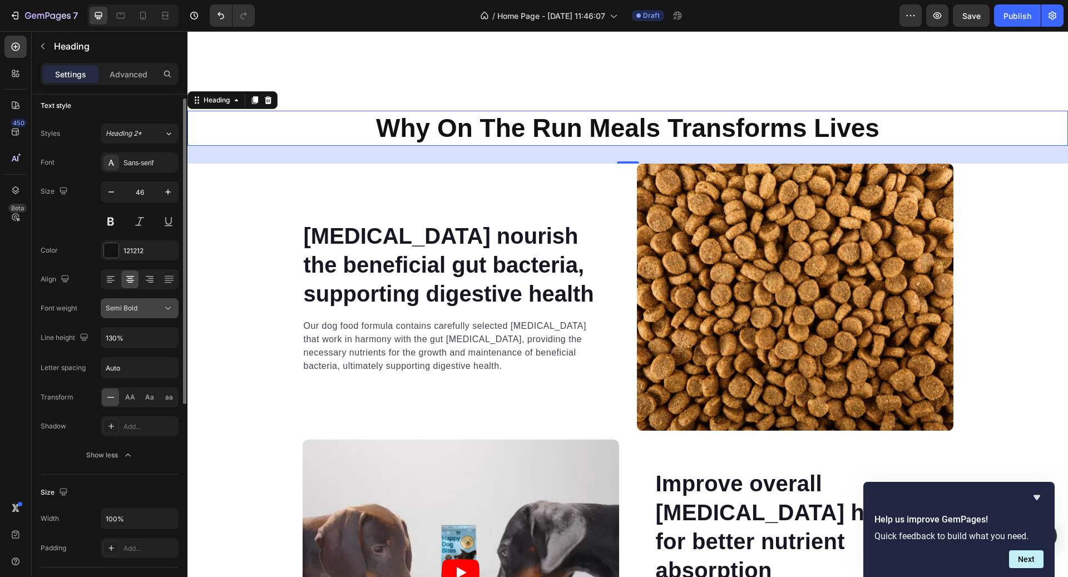
click at [147, 310] on div "Semi Bold" at bounding box center [134, 308] width 57 height 10
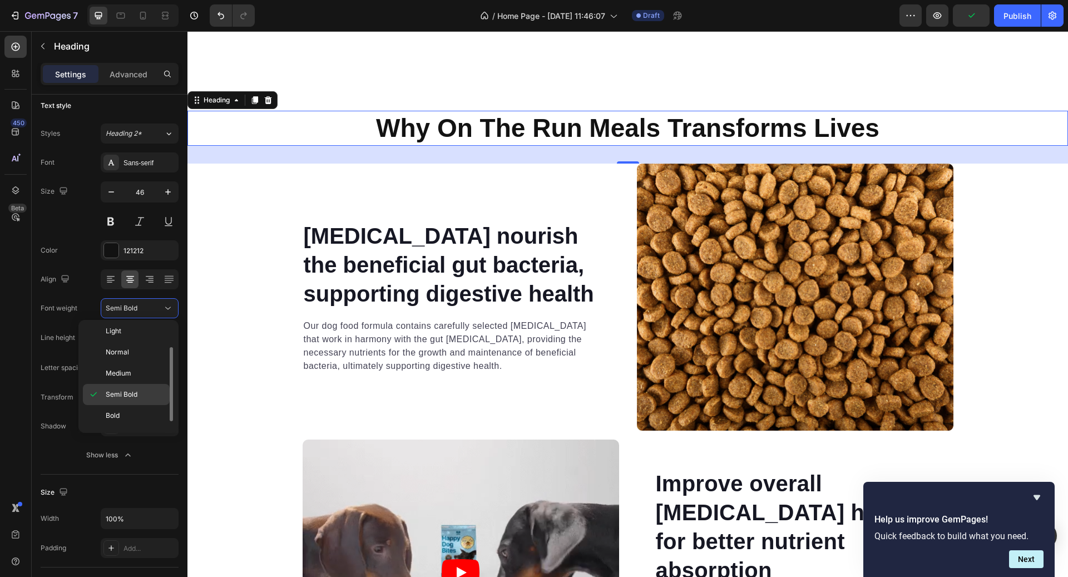
scroll to position [28, 0]
click at [138, 412] on p "Bold" at bounding box center [135, 413] width 59 height 10
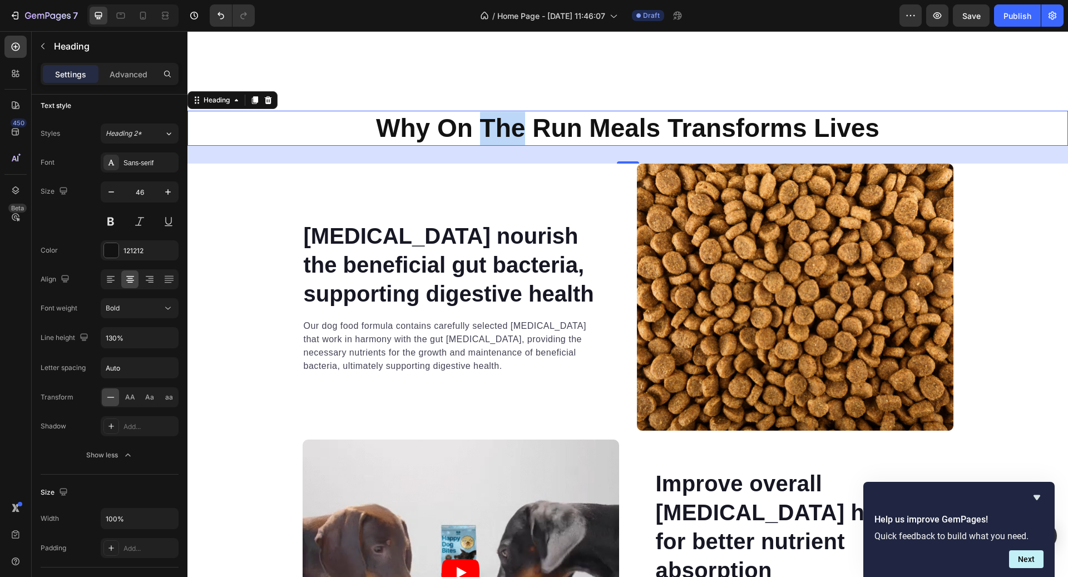
click at [508, 137] on p "Why On The Run Meals Transforms Lives" at bounding box center [628, 128] width 878 height 33
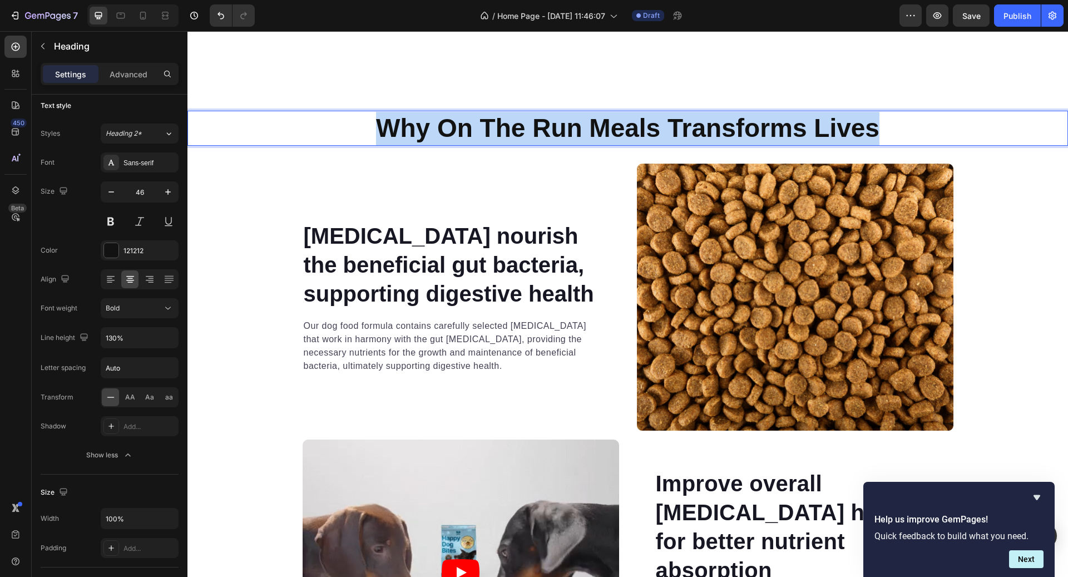
click at [508, 137] on p "Why On The Run Meals Transforms Lives" at bounding box center [628, 128] width 878 height 33
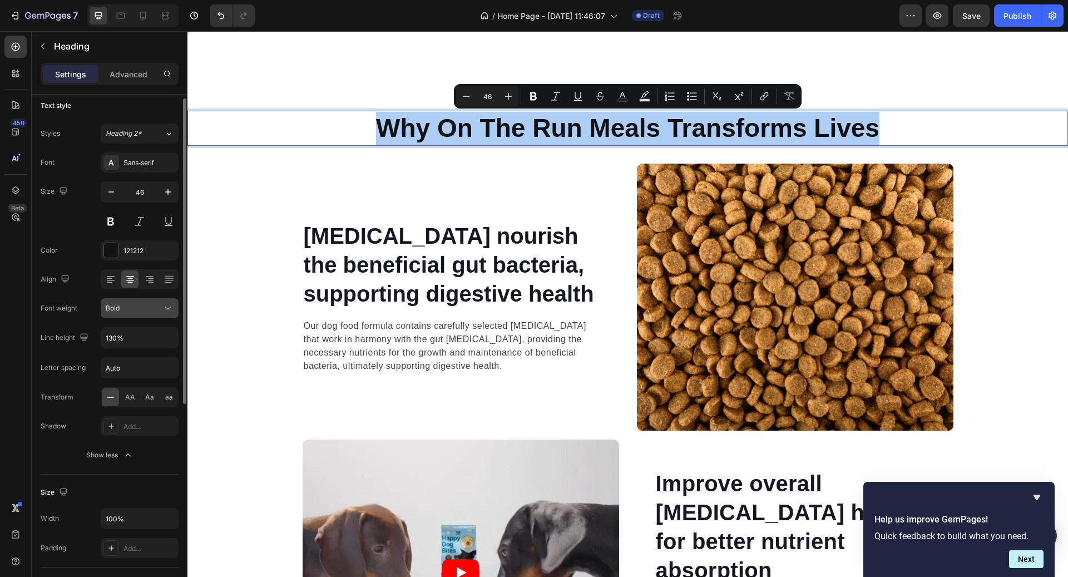
click at [151, 298] on button "Bold" at bounding box center [140, 308] width 78 height 20
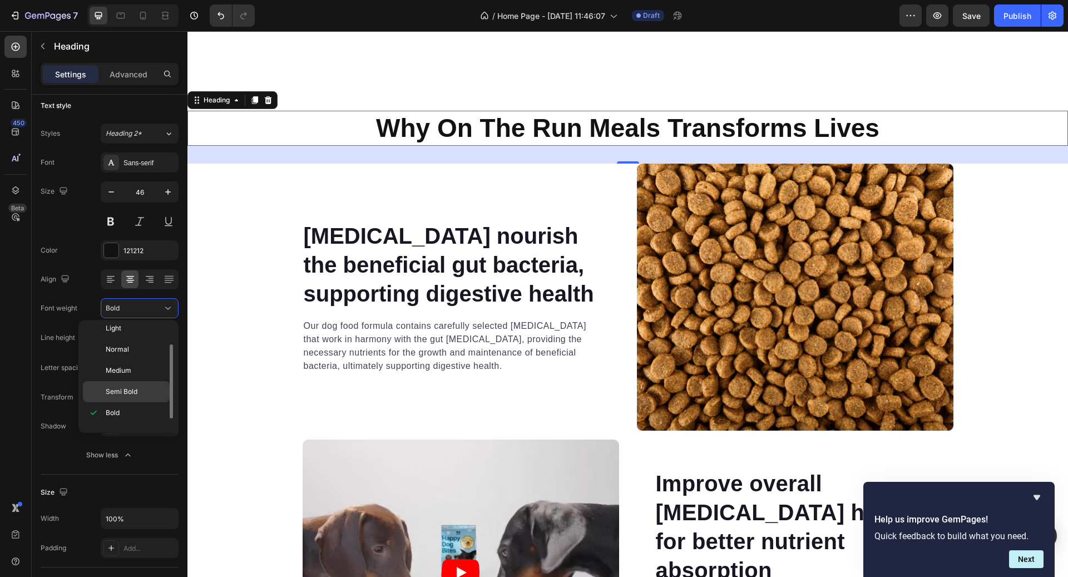
click at [130, 381] on div "Semi Bold" at bounding box center [126, 391] width 87 height 21
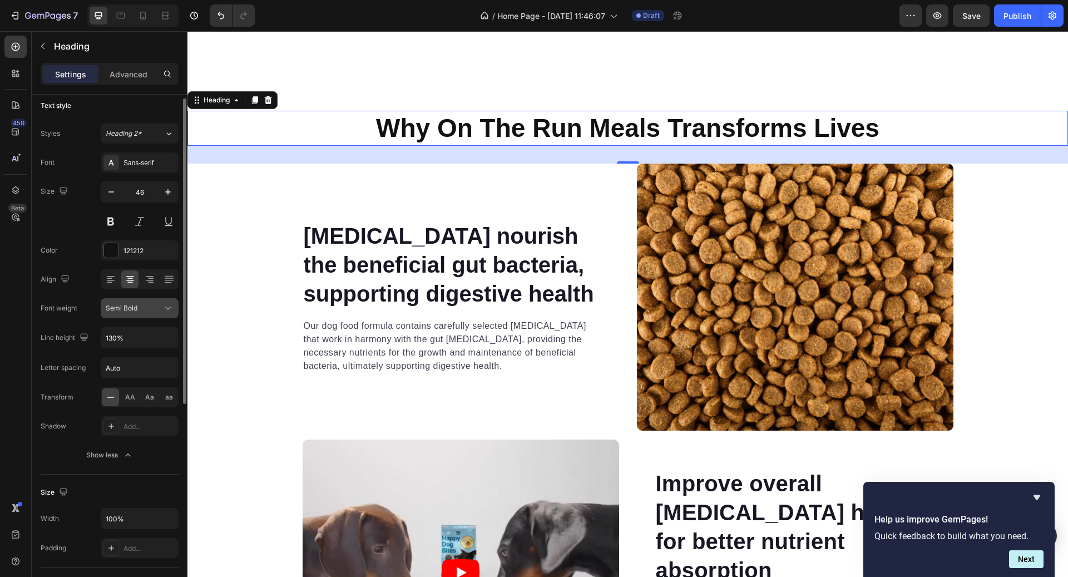
click at [152, 309] on div "Semi Bold" at bounding box center [134, 308] width 57 height 10
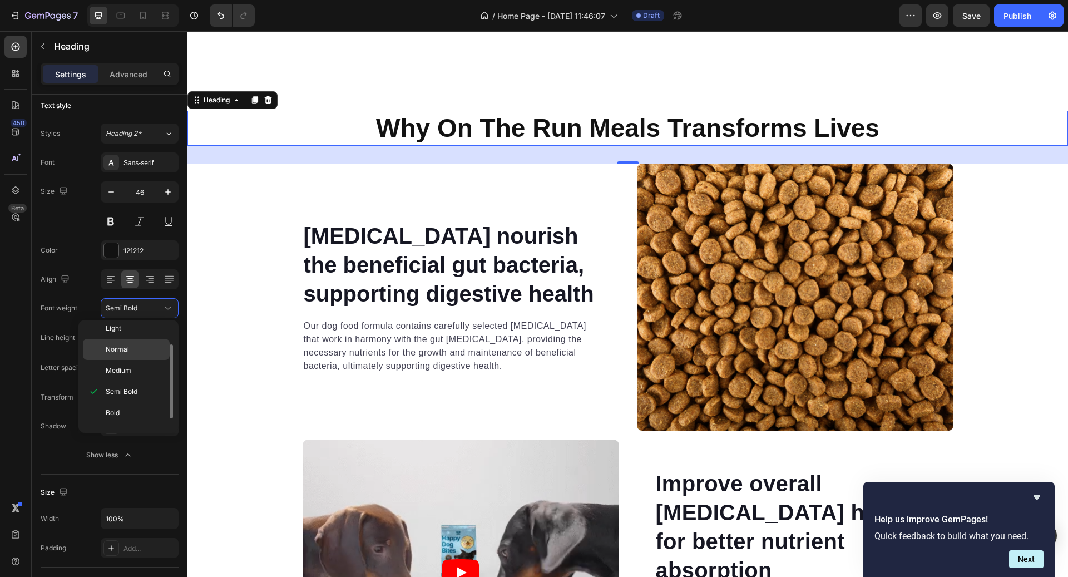
click at [121, 352] on span "Normal" at bounding box center [117, 349] width 23 height 10
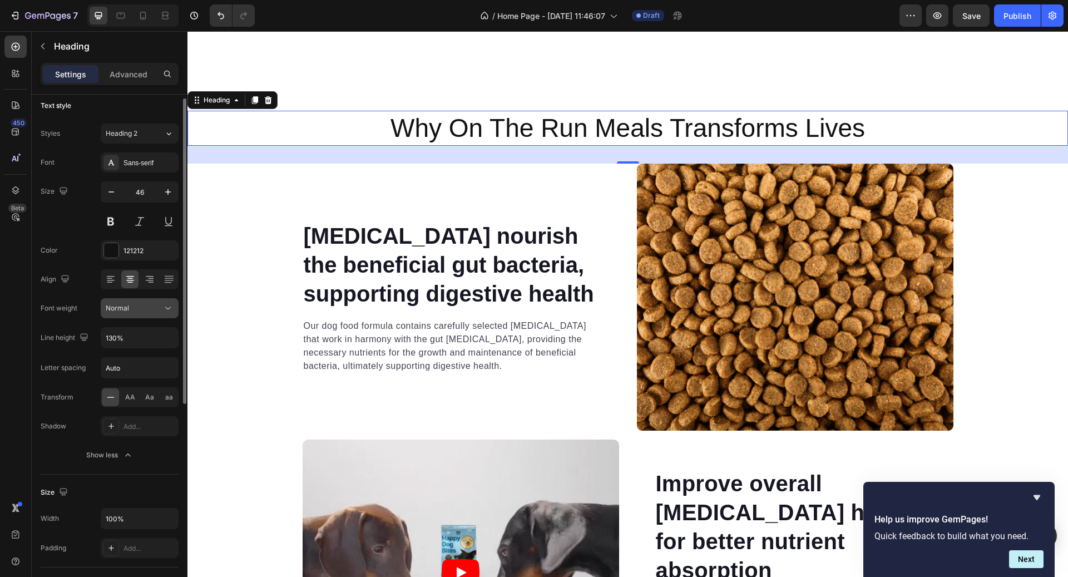
click at [153, 298] on button "Normal" at bounding box center [140, 308] width 78 height 20
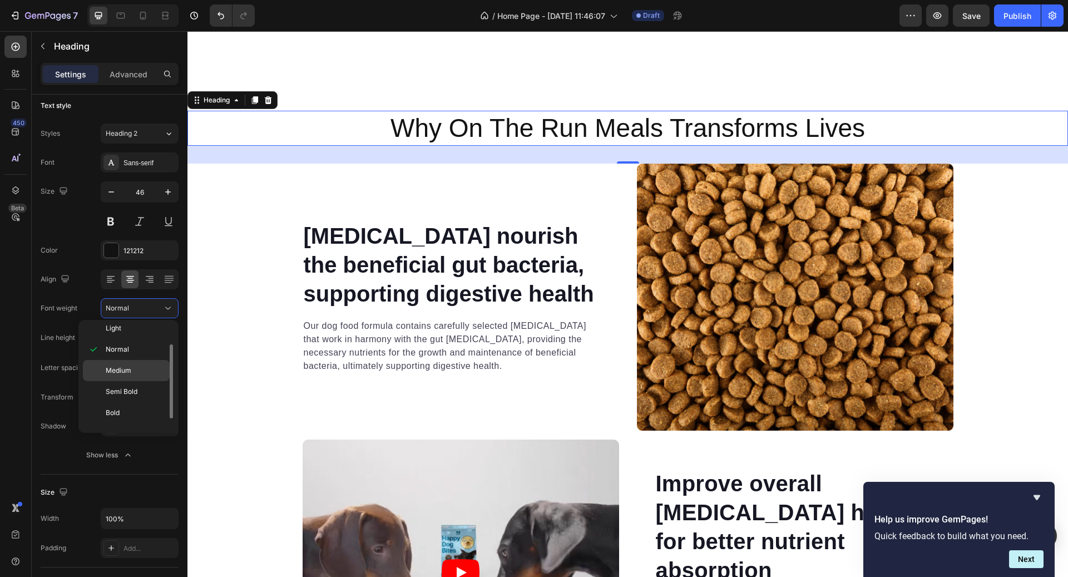
click at [130, 367] on span "Medium" at bounding box center [119, 371] width 26 height 10
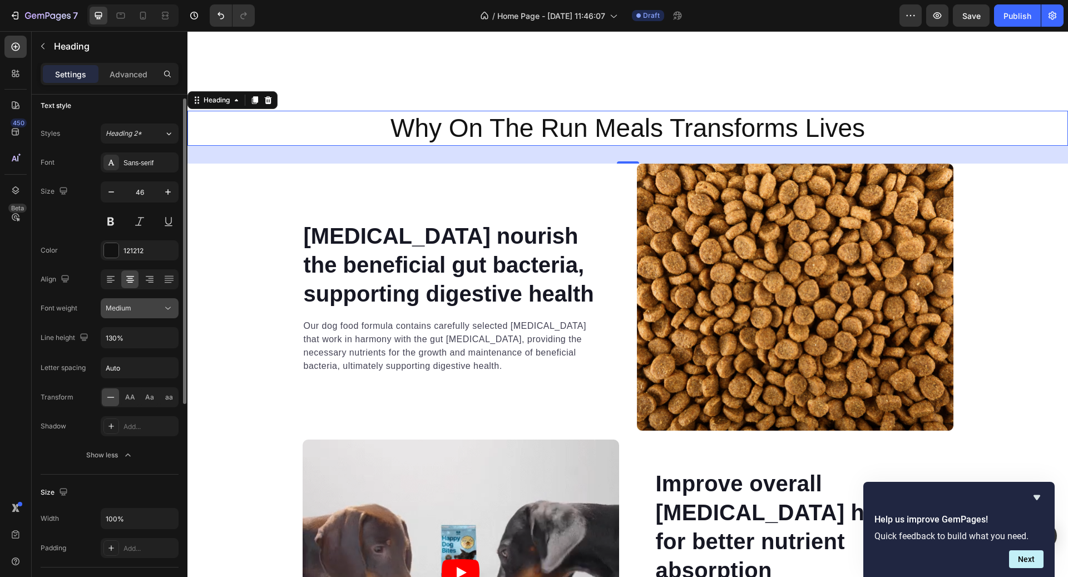
click at [162, 307] on icon at bounding box center [167, 308] width 11 height 11
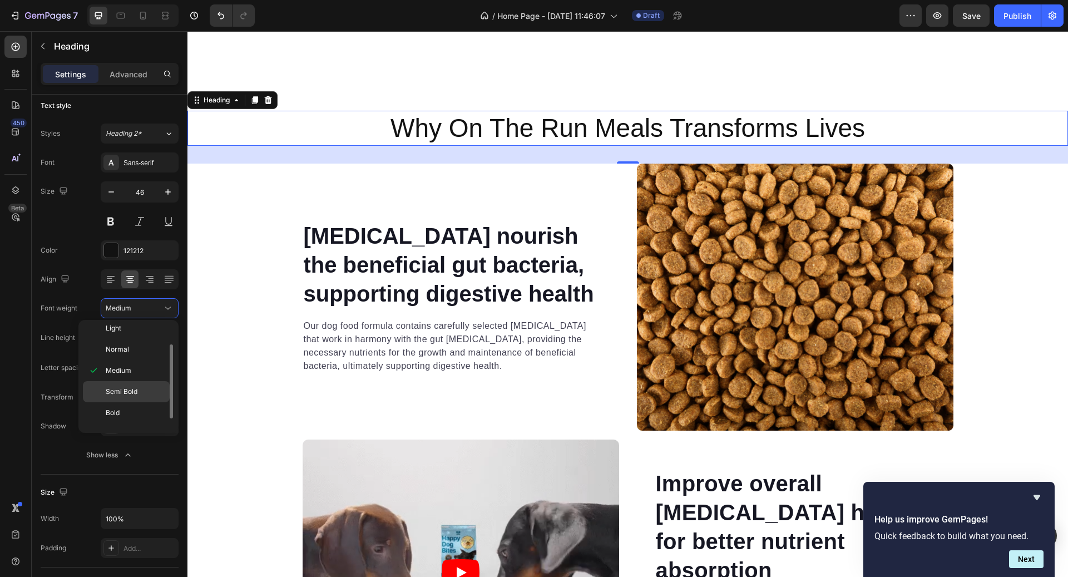
click at [149, 391] on p "Semi Bold" at bounding box center [135, 392] width 59 height 10
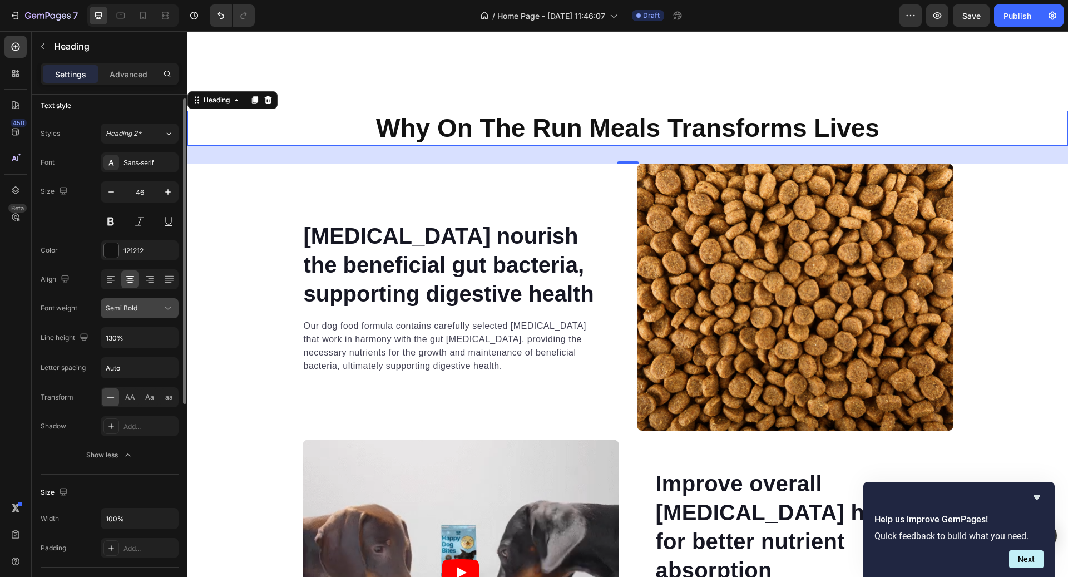
click at [172, 312] on icon at bounding box center [167, 308] width 11 height 11
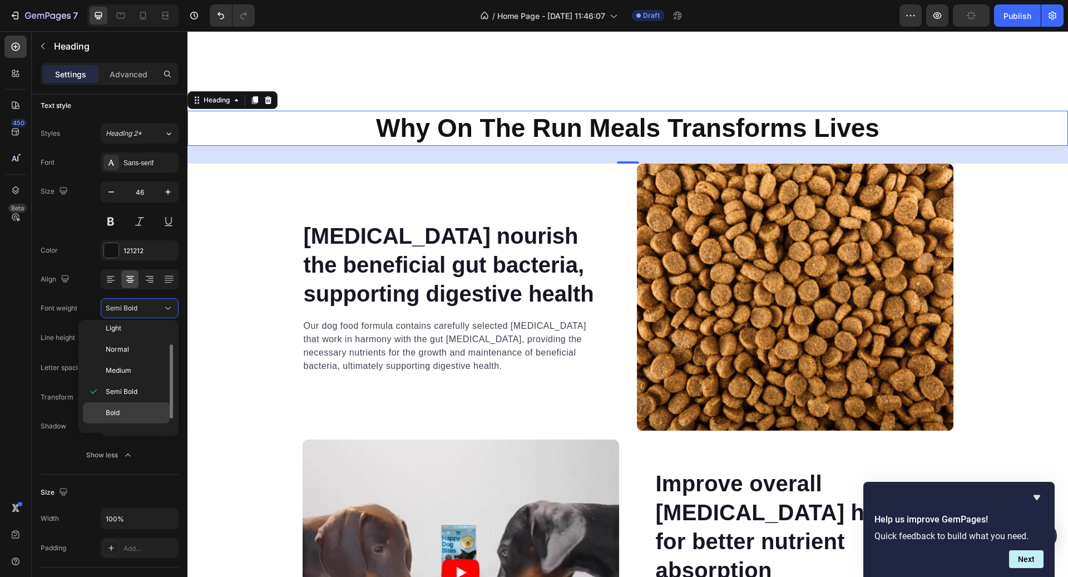
click at [146, 409] on p "Bold" at bounding box center [135, 413] width 59 height 10
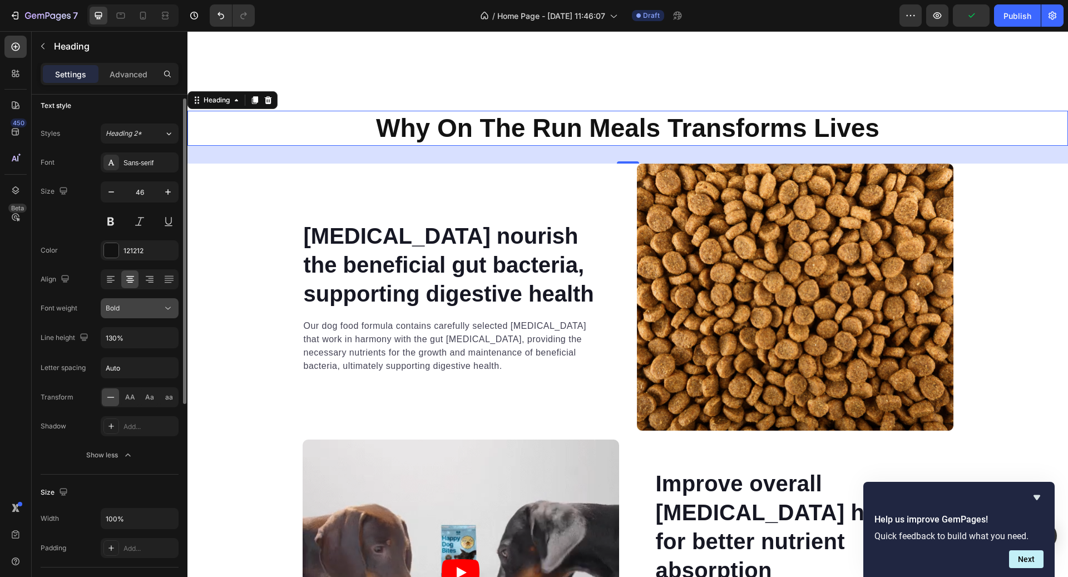
click at [167, 309] on icon at bounding box center [167, 308] width 11 height 11
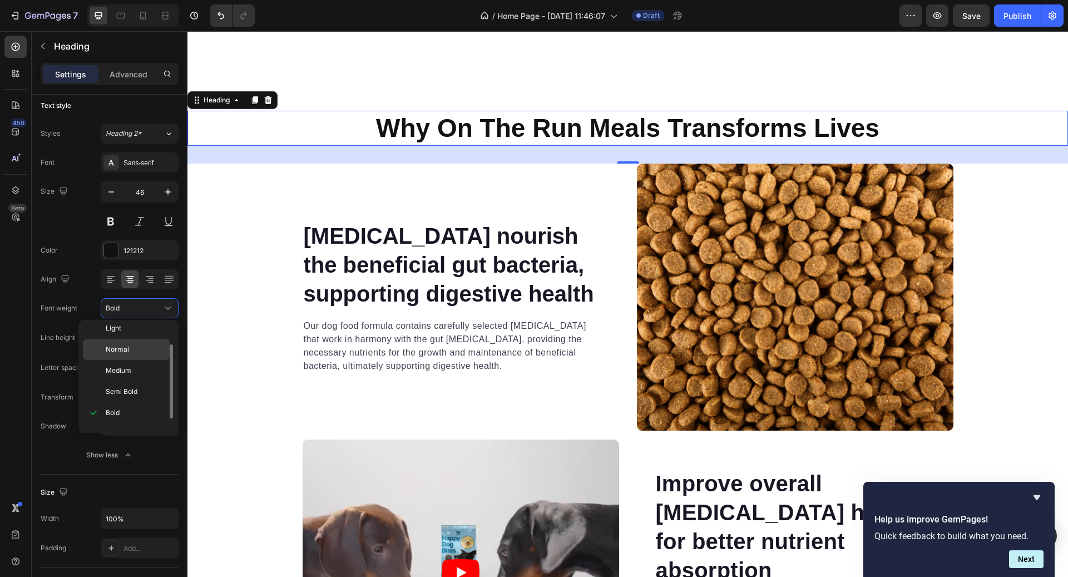
click at [136, 358] on div "Normal" at bounding box center [126, 349] width 87 height 21
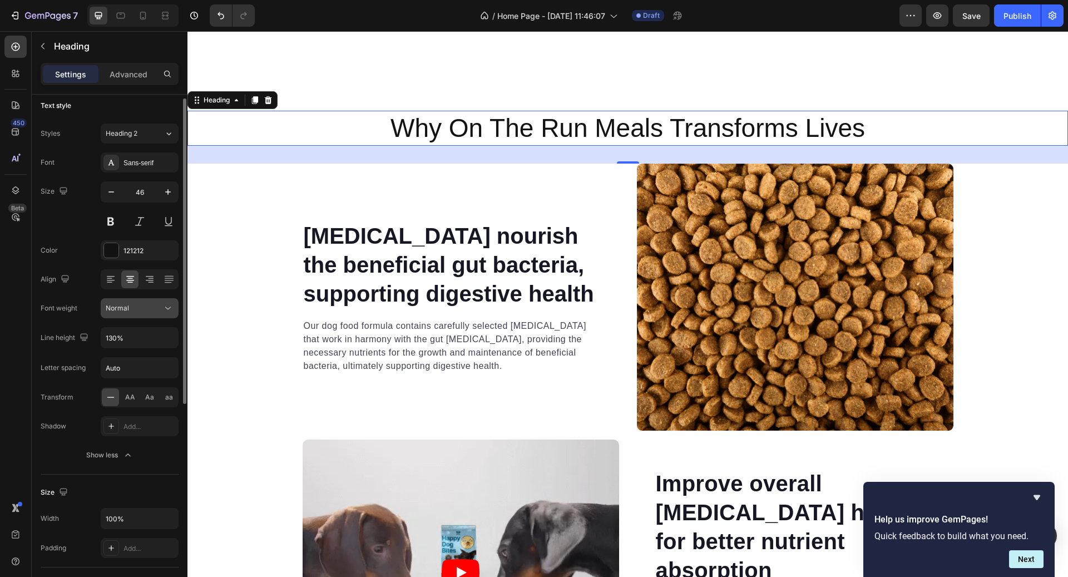
click at [176, 305] on button "Normal" at bounding box center [140, 308] width 78 height 20
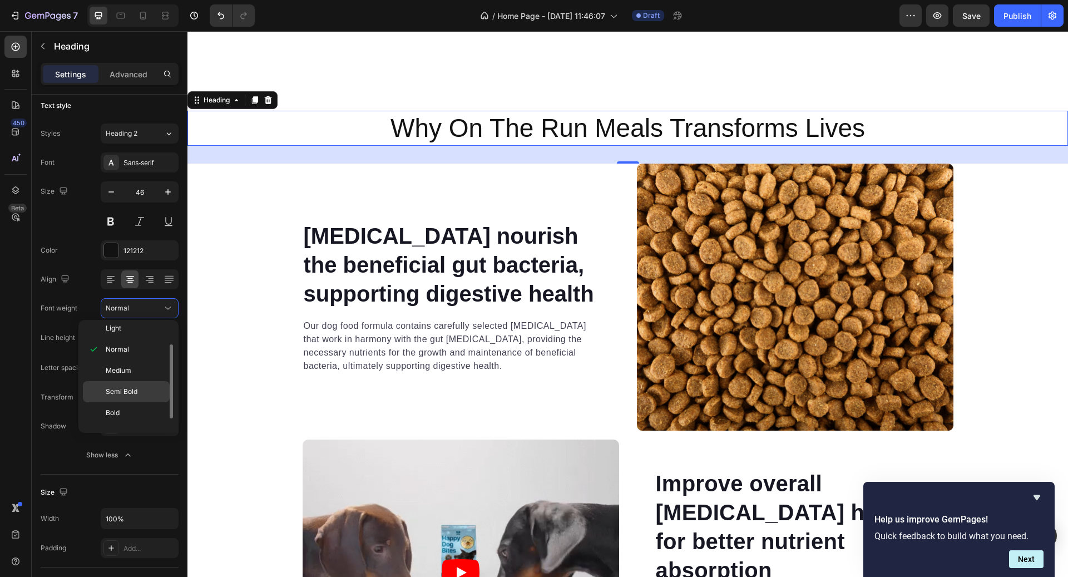
click at [141, 387] on p "Semi Bold" at bounding box center [135, 392] width 59 height 10
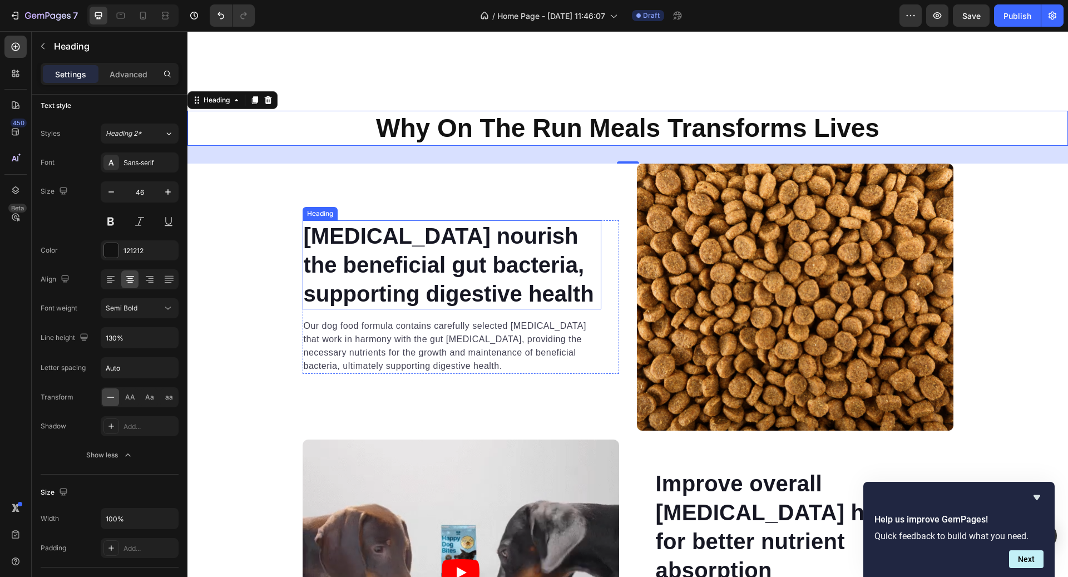
click at [462, 264] on p "Prebiotics nourish the beneficial gut bacteria, supporting digestive health" at bounding box center [452, 264] width 297 height 87
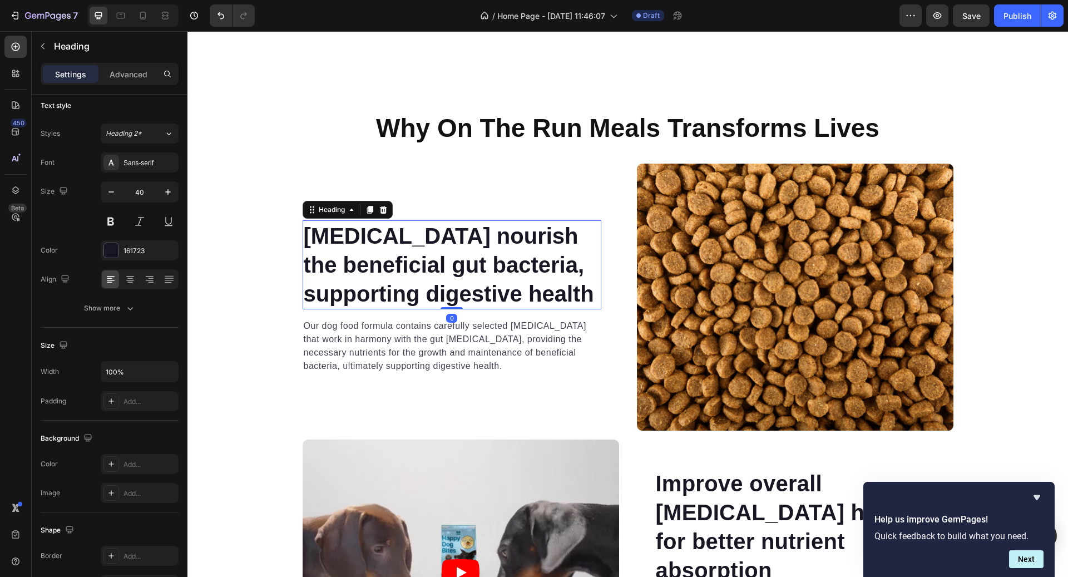
click at [462, 264] on p "Prebiotics nourish the beneficial gut bacteria, supporting digestive health" at bounding box center [452, 264] width 297 height 87
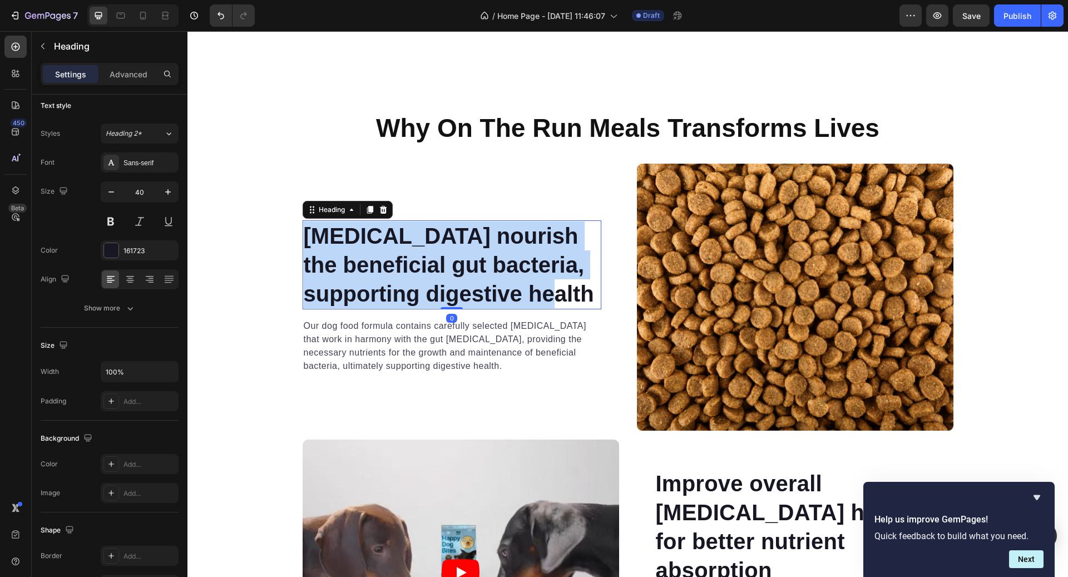
click at [462, 264] on p "Prebiotics nourish the beneficial gut bacteria, supporting digestive health" at bounding box center [452, 264] width 297 height 87
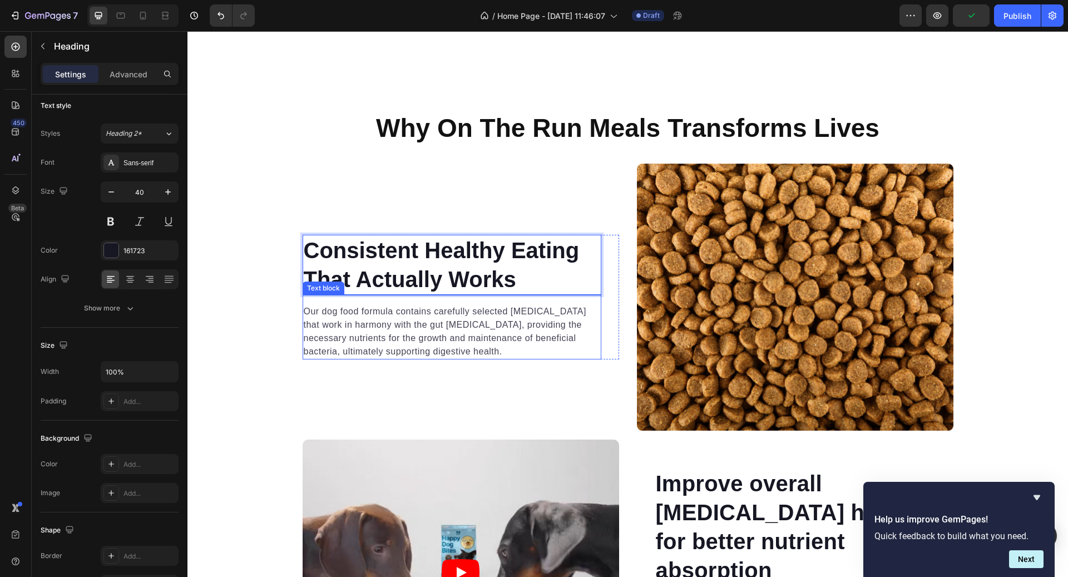
scroll to position [916, 0]
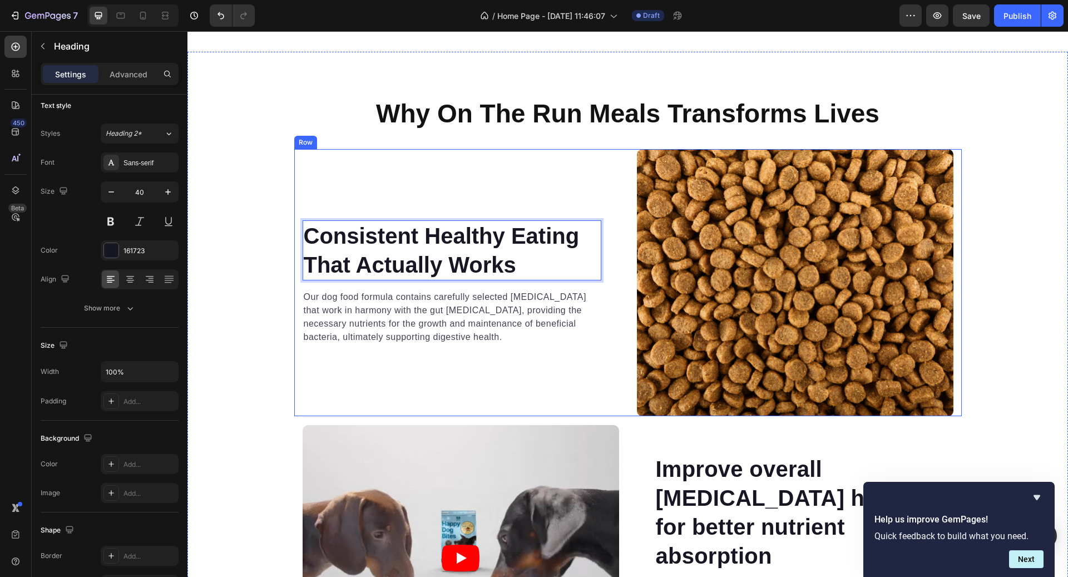
click at [407, 327] on p "Our dog food formula contains carefully selected prebiotics that work in harmon…" at bounding box center [452, 316] width 297 height 53
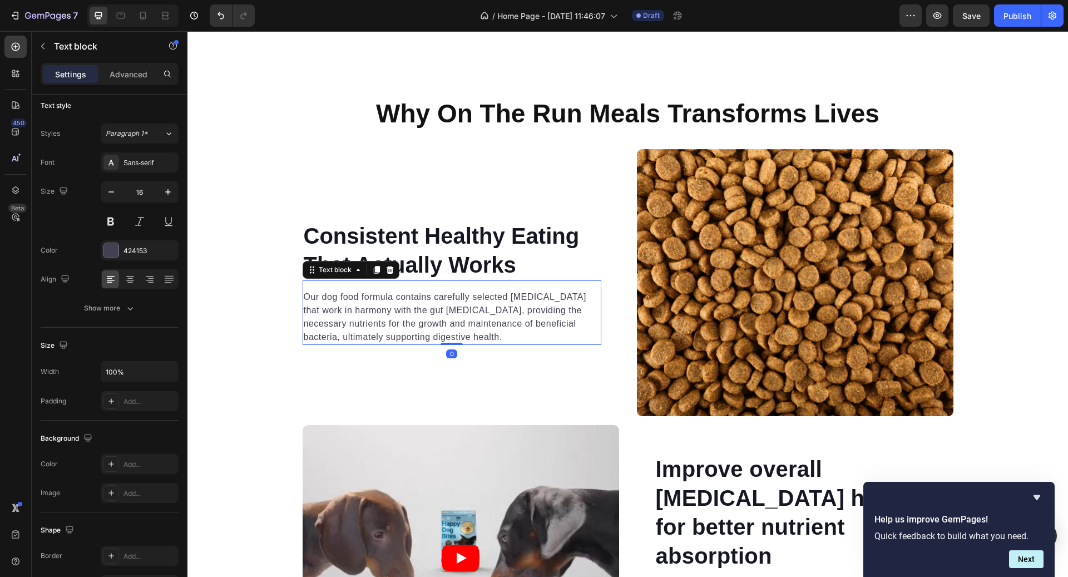
click at [407, 327] on p "Our dog food formula contains carefully selected prebiotics that work in harmon…" at bounding box center [452, 316] width 297 height 53
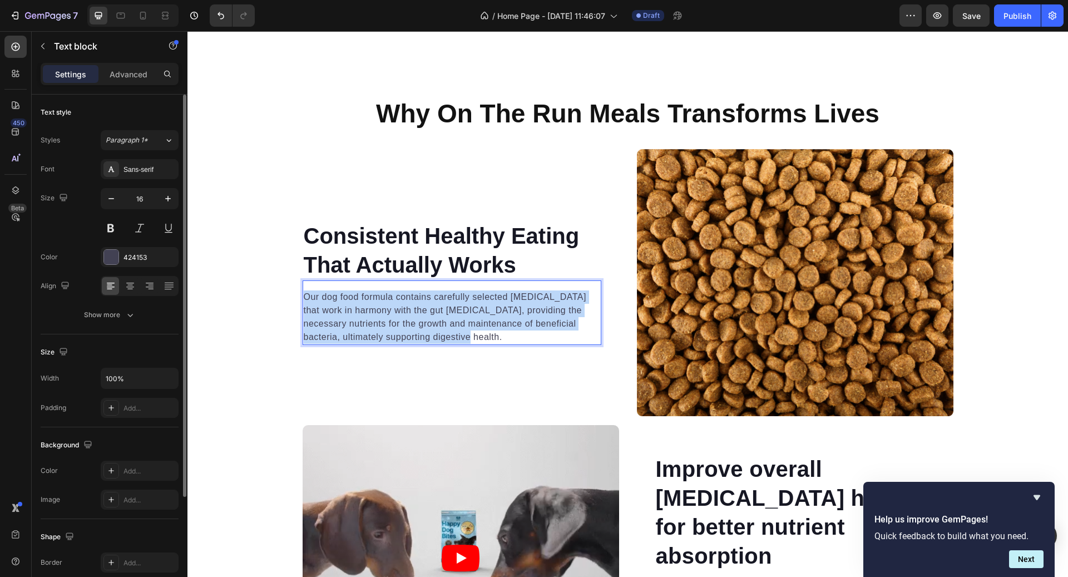
click at [407, 327] on p "Our dog food formula contains carefully selected prebiotics that work in harmon…" at bounding box center [452, 316] width 297 height 53
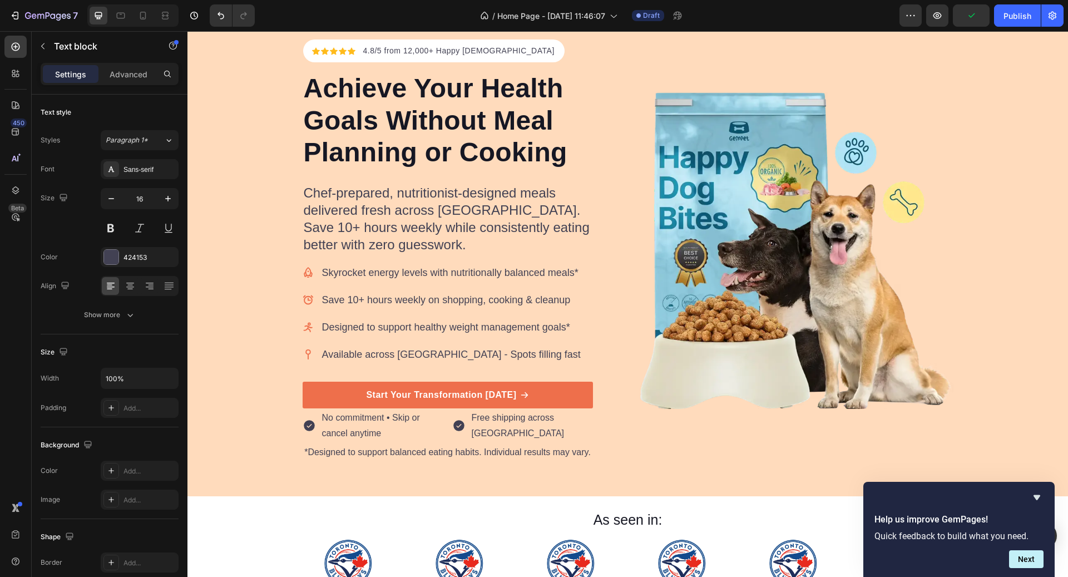
scroll to position [82, 0]
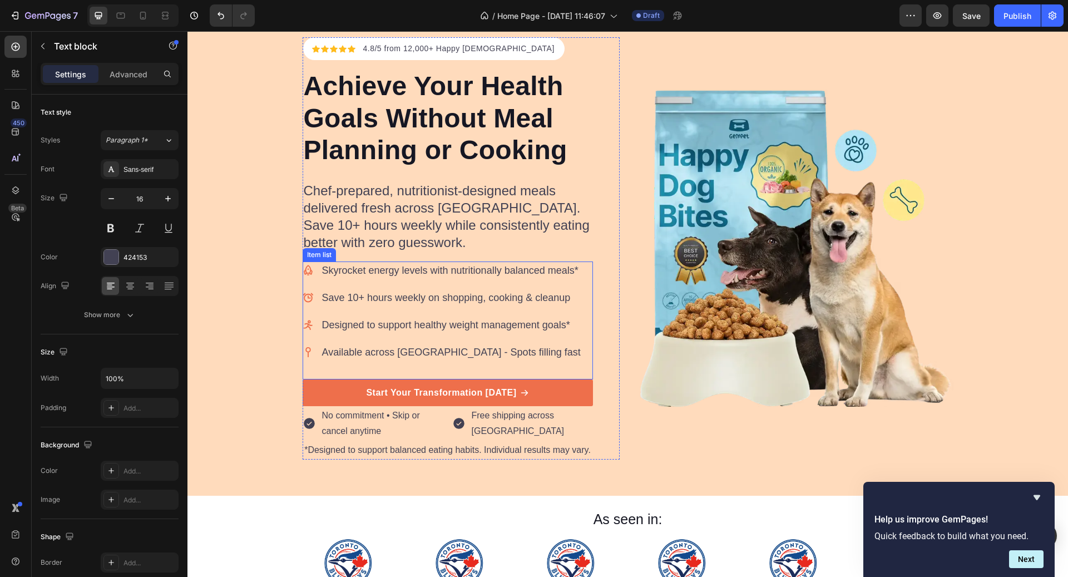
click at [318, 264] on div "Skyrocket energy levels with nutritionally balanced meals*" at bounding box center [443, 270] width 280 height 18
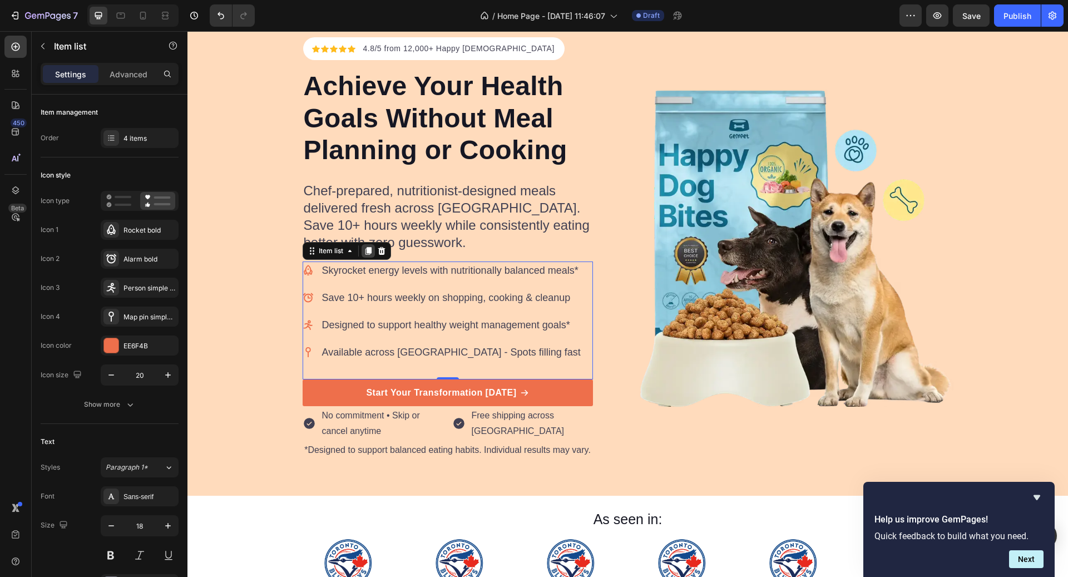
click at [371, 249] on icon at bounding box center [368, 251] width 6 height 8
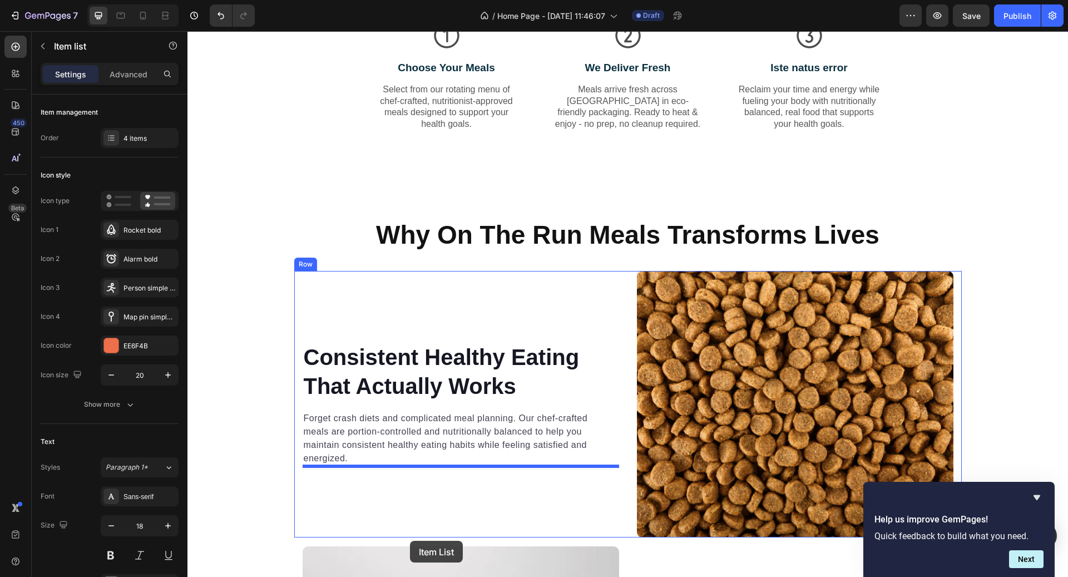
scroll to position [951, 0]
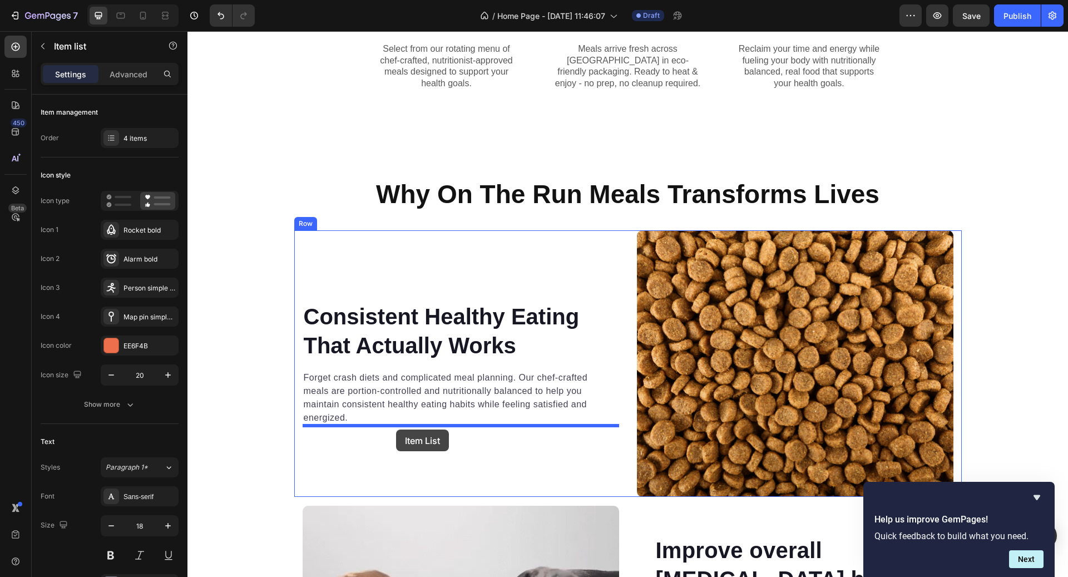
drag, startPoint x: 329, startPoint y: 362, endPoint x: 394, endPoint y: 426, distance: 90.9
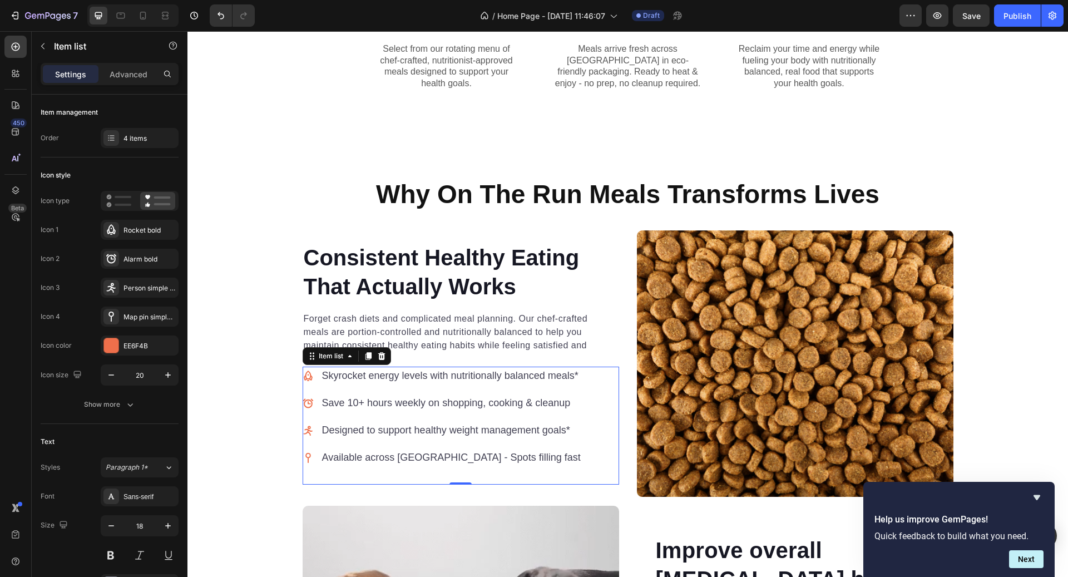
click at [432, 347] on p "Forget crash diets and complicated meal planning. Our chef-crafted meals are po…" at bounding box center [452, 338] width 297 height 53
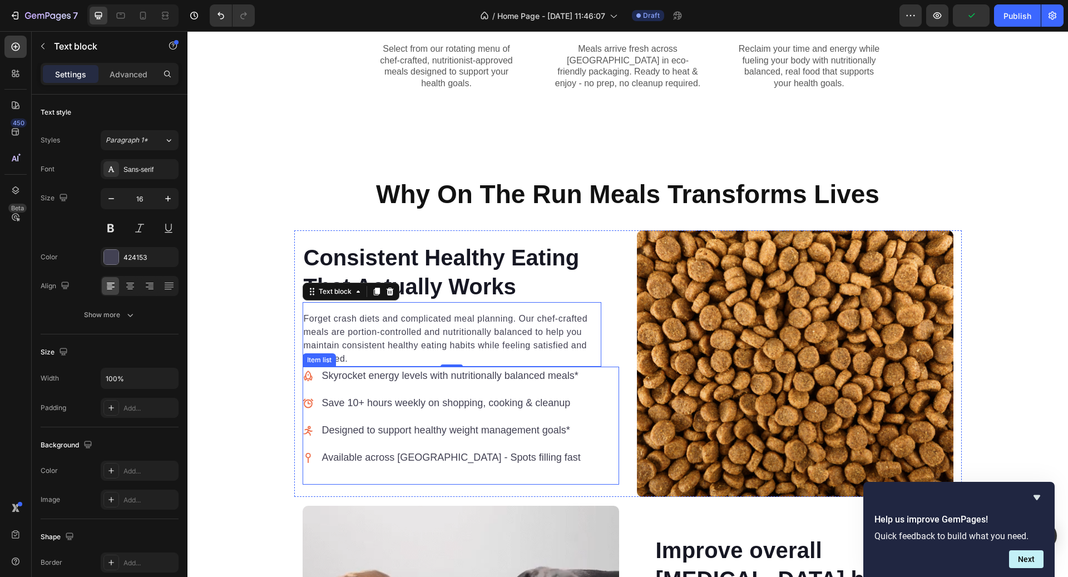
click at [312, 385] on div "Skyrocket energy levels with nutritionally balanced meals* Save 10+ hours weekl…" at bounding box center [443, 417] width 280 height 100
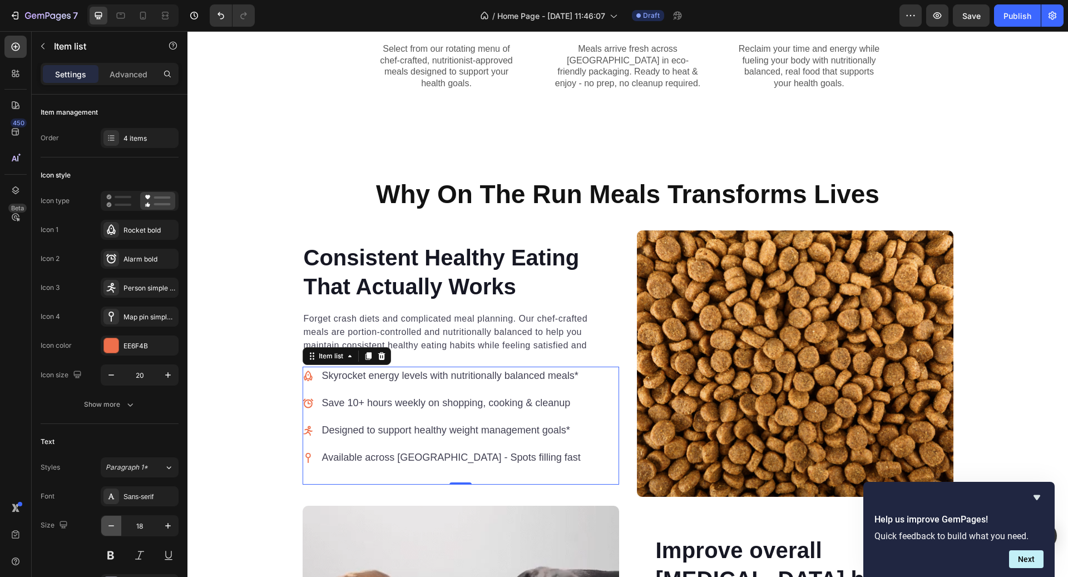
click at [109, 520] on icon "button" at bounding box center [111, 525] width 11 height 11
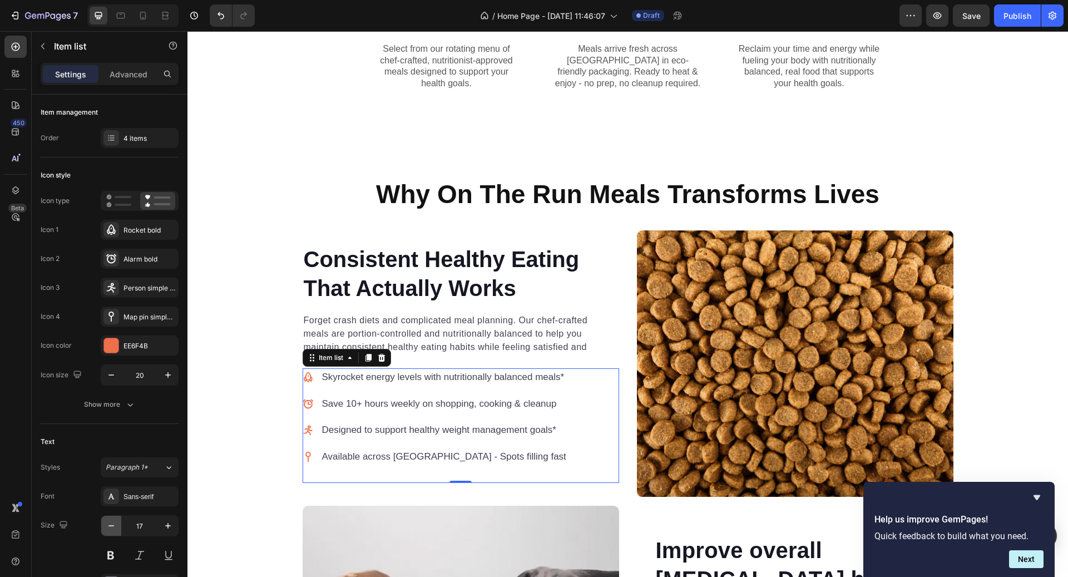
type input "16"
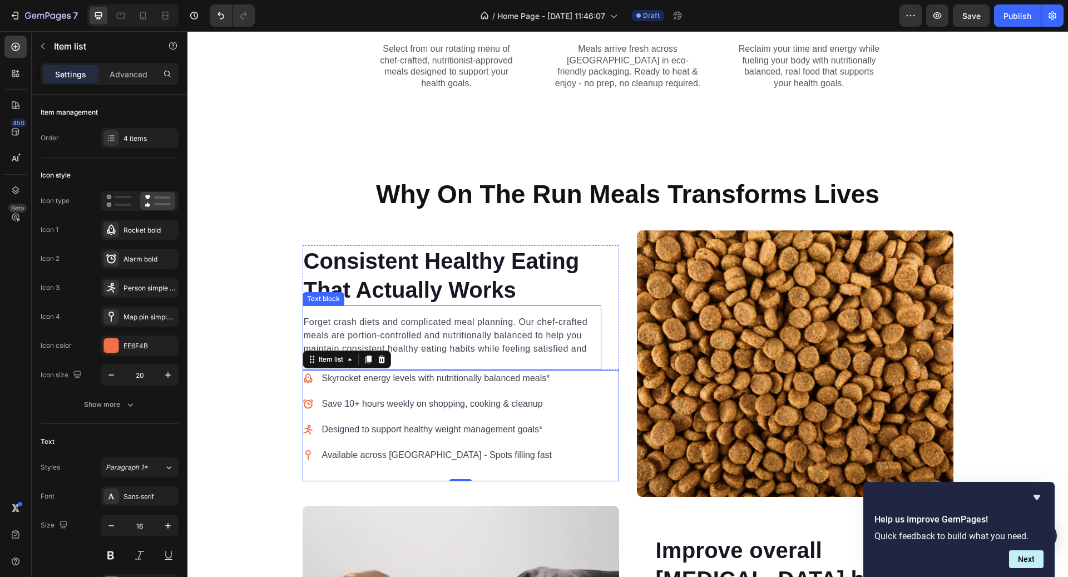
click at [508, 324] on p "Forget crash diets and complicated meal planning. Our chef-crafted meals are po…" at bounding box center [452, 341] width 297 height 53
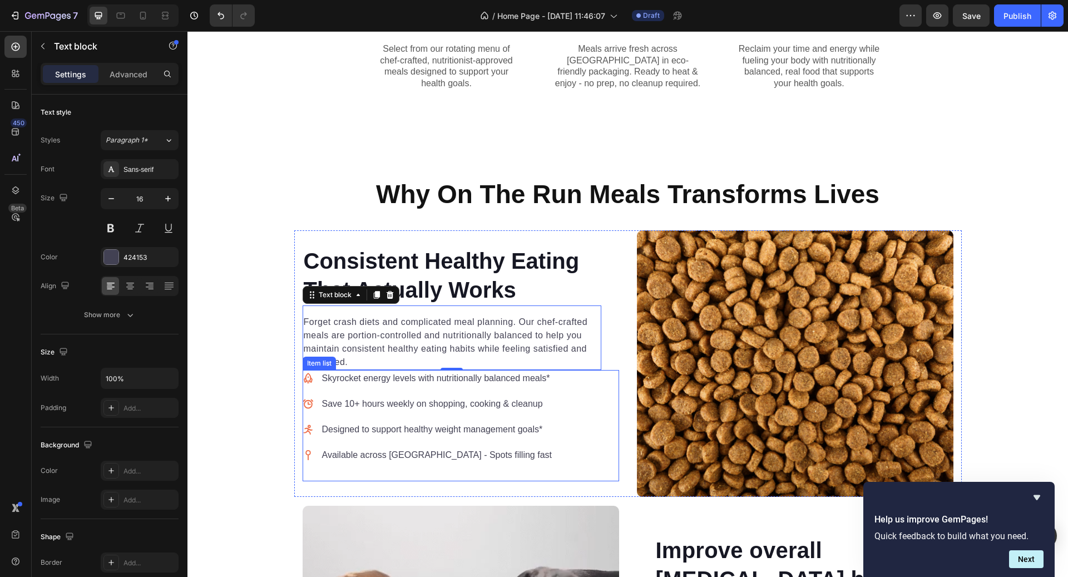
click at [320, 389] on div "Skyrocket energy levels with nutritionally balanced meals* Save 10+ hours weekl…" at bounding box center [428, 416] width 251 height 93
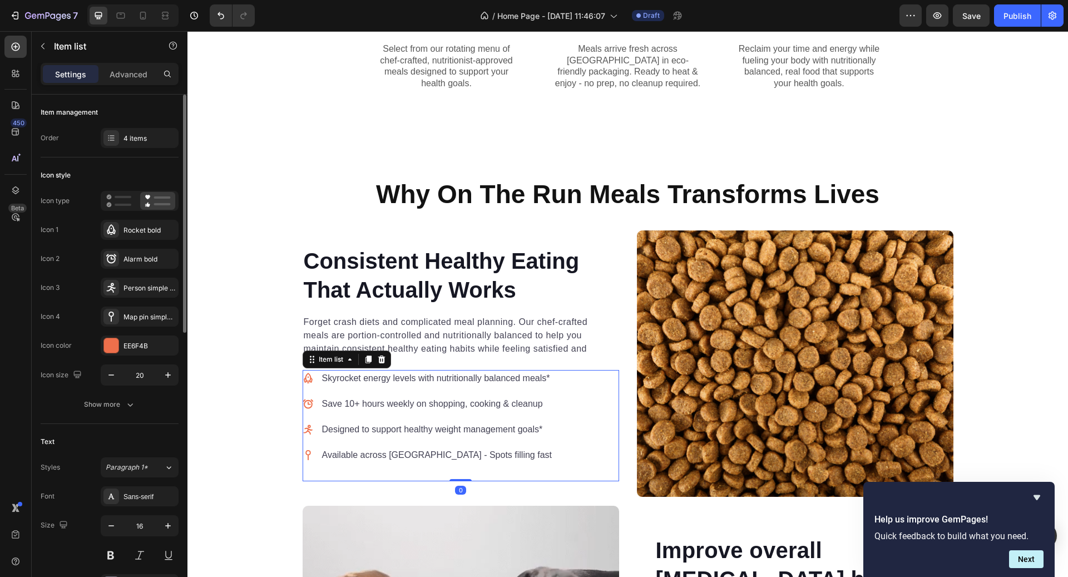
click at [125, 191] on div at bounding box center [140, 201] width 78 height 20
click at [117, 201] on icon at bounding box center [118, 200] width 25 height 13
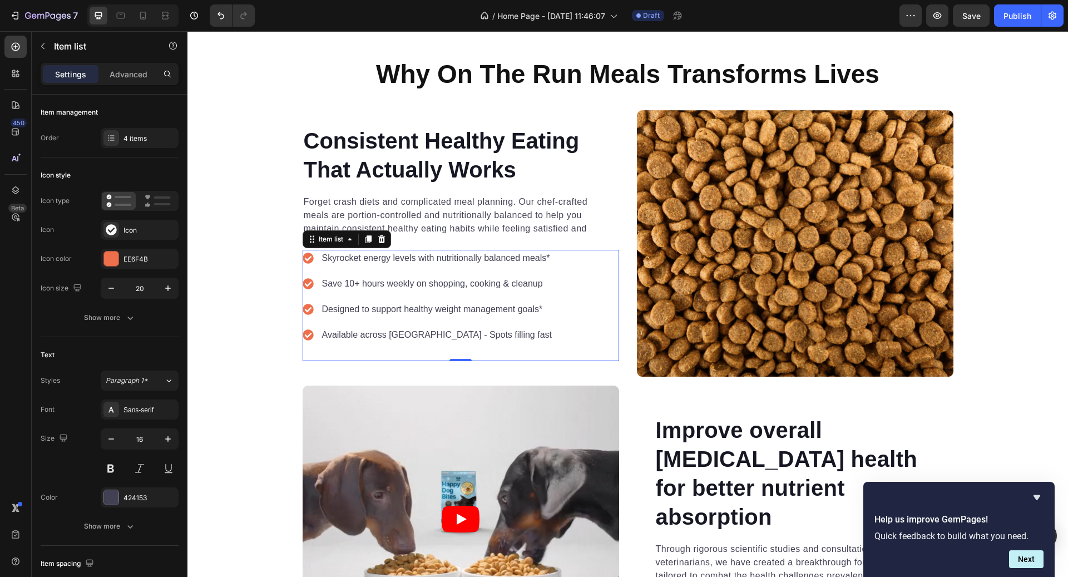
scroll to position [1097, 0]
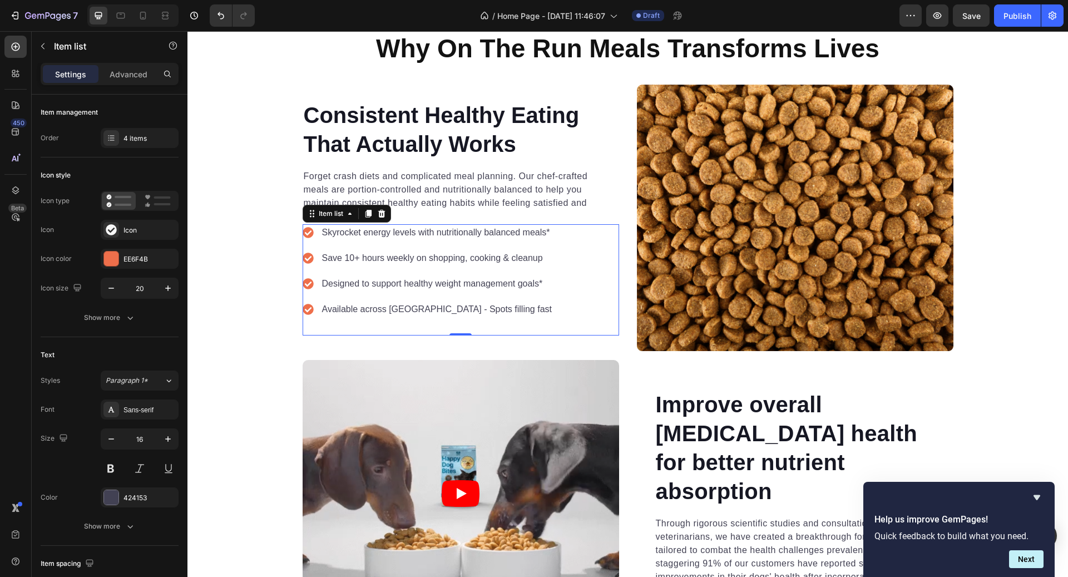
click at [483, 236] on p "Skyrocket energy levels with nutritionally balanced meals*" at bounding box center [437, 232] width 230 height 13
click at [471, 260] on p "Save 10+ hours weekly on shopping, cooking & cleanup" at bounding box center [437, 257] width 230 height 13
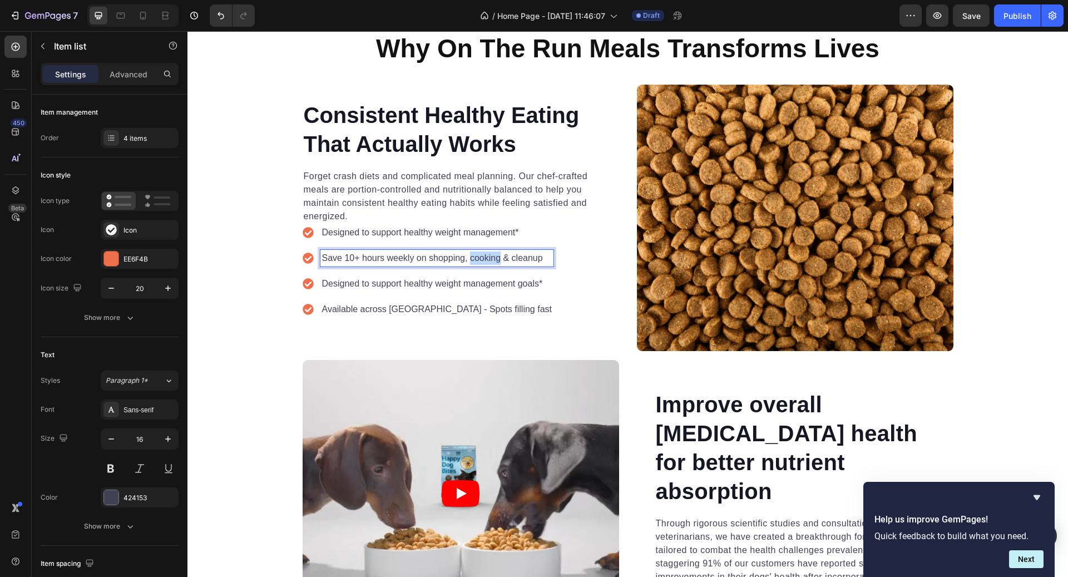
click at [471, 260] on p "Save 10+ hours weekly on shopping, cooking & cleanup" at bounding box center [437, 257] width 230 height 13
click at [374, 276] on div "Designed to support healthy weight management goals*" at bounding box center [436, 283] width 233 height 17
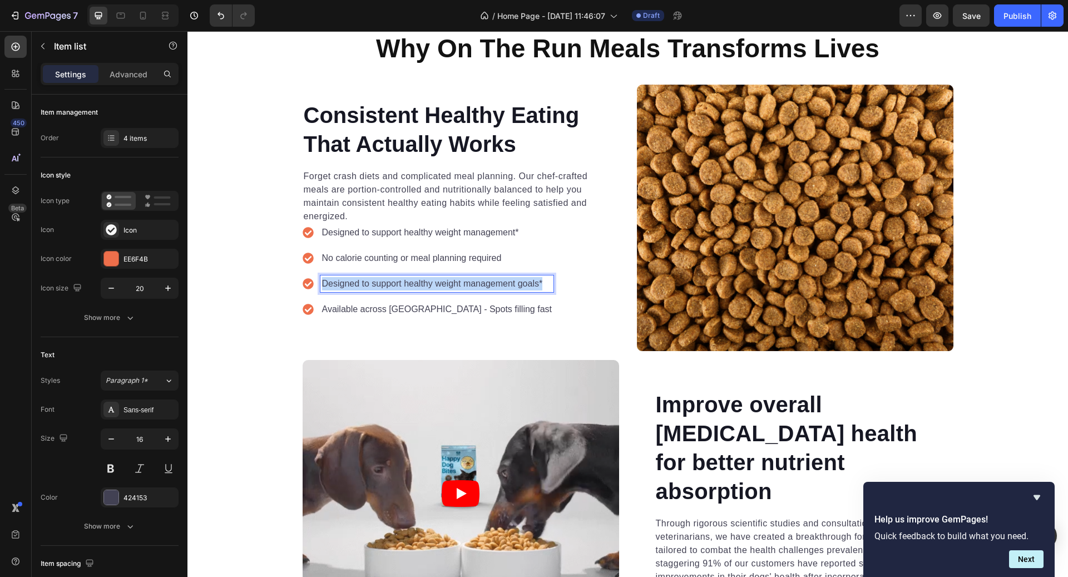
click at [374, 276] on div "Designed to support healthy weight management goals*" at bounding box center [436, 283] width 233 height 17
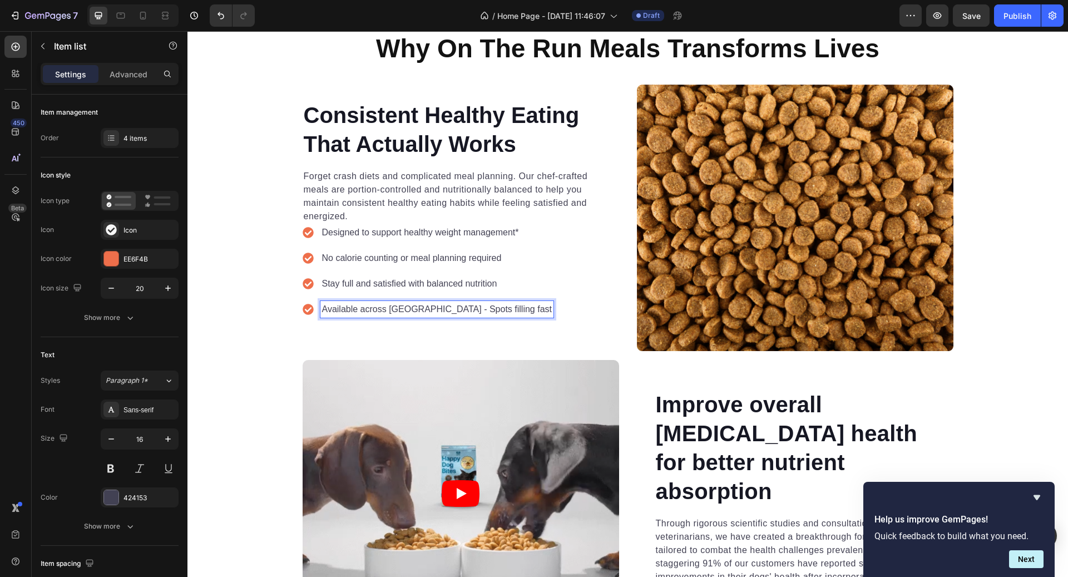
click at [448, 304] on p "Available across [GEOGRAPHIC_DATA] - Spots filling fast" at bounding box center [437, 309] width 230 height 13
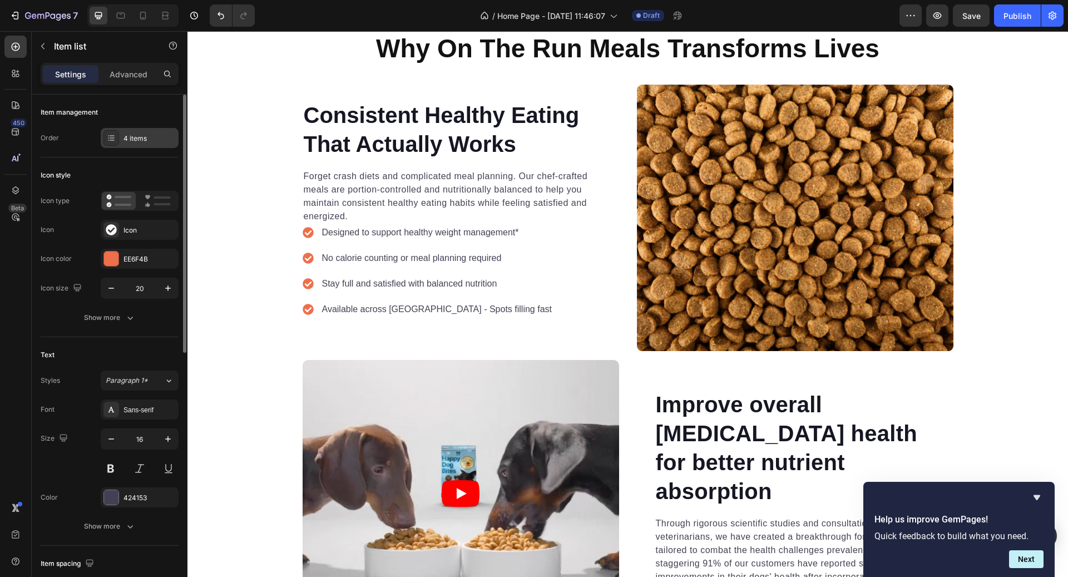
click at [139, 142] on div "4 items" at bounding box center [150, 139] width 52 height 10
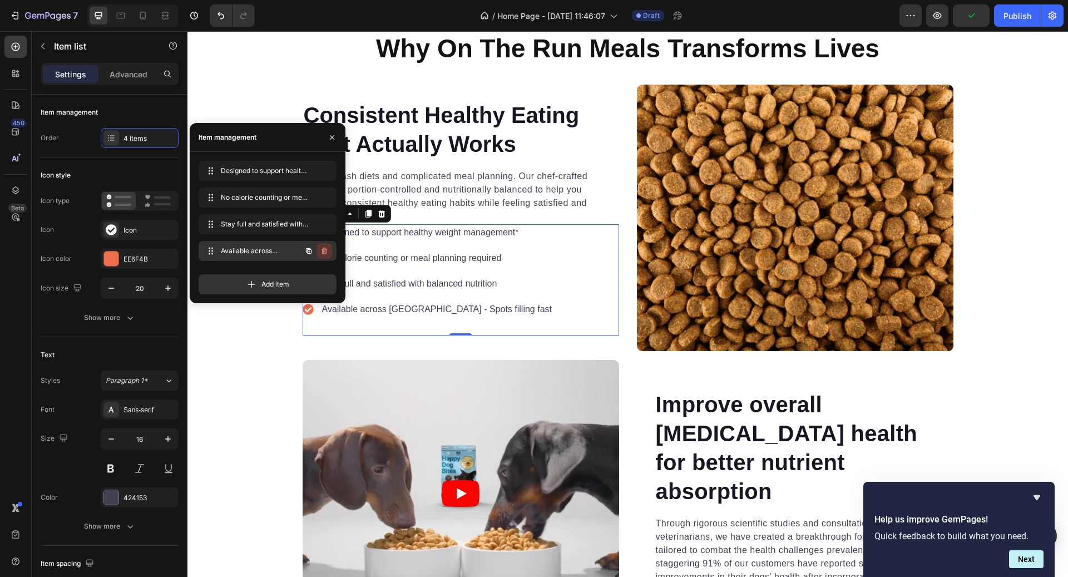
click at [327, 250] on icon "button" at bounding box center [324, 250] width 9 height 9
click at [322, 251] on div "Delete" at bounding box center [317, 251] width 21 height 10
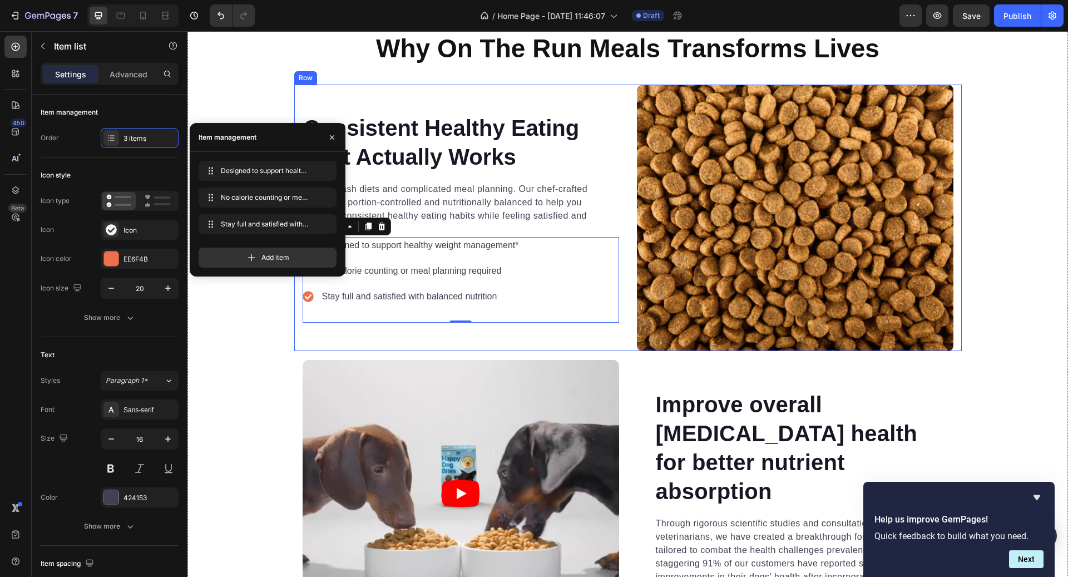
click at [433, 327] on div "Consistent Healthy Eating That Actually Works Heading Forget crash diets and co…" at bounding box center [461, 218] width 317 height 266
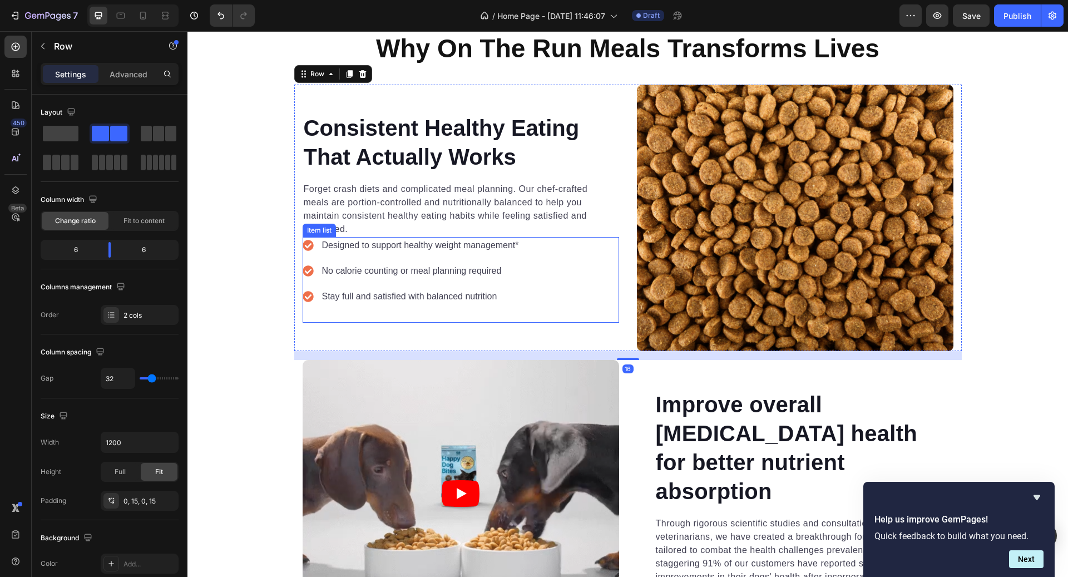
click at [432, 314] on div "Designed to support healthy weight management* No calorie counting or meal plan…" at bounding box center [461, 280] width 317 height 86
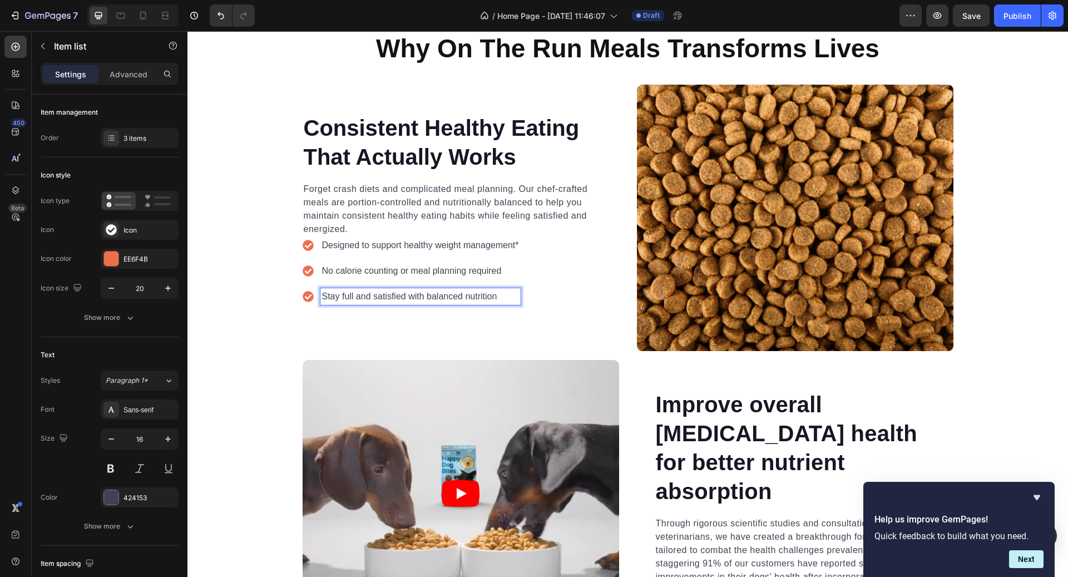
click at [565, 314] on div "Designed to support healthy weight management* No calorie counting or meal plan…" at bounding box center [461, 280] width 317 height 86
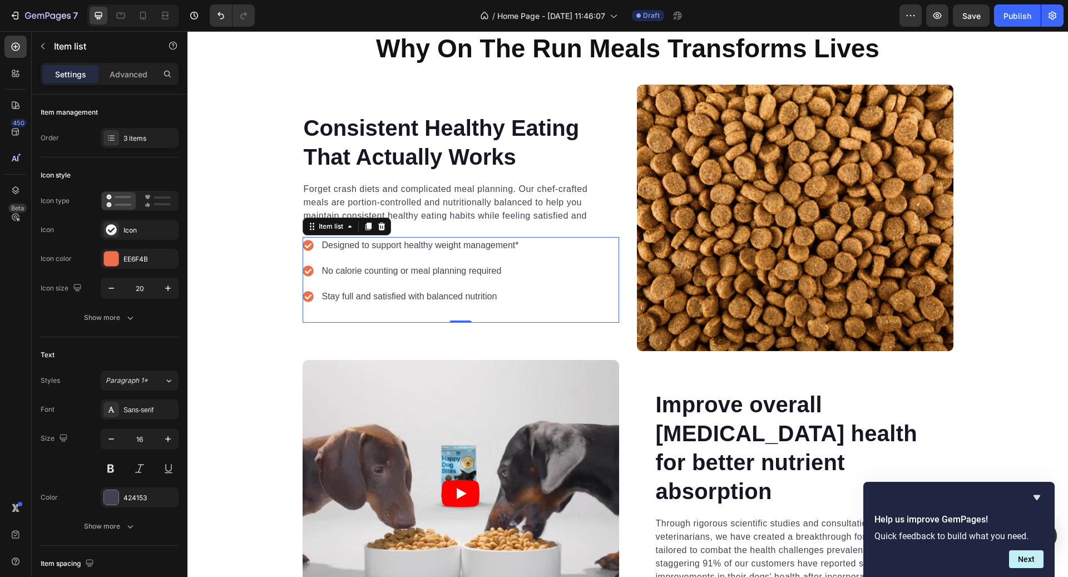
click at [565, 306] on div "Designed to support healthy weight management* No calorie counting or meal plan…" at bounding box center [461, 280] width 317 height 86
click at [137, 72] on p "Advanced" at bounding box center [129, 74] width 38 height 12
type input "100%"
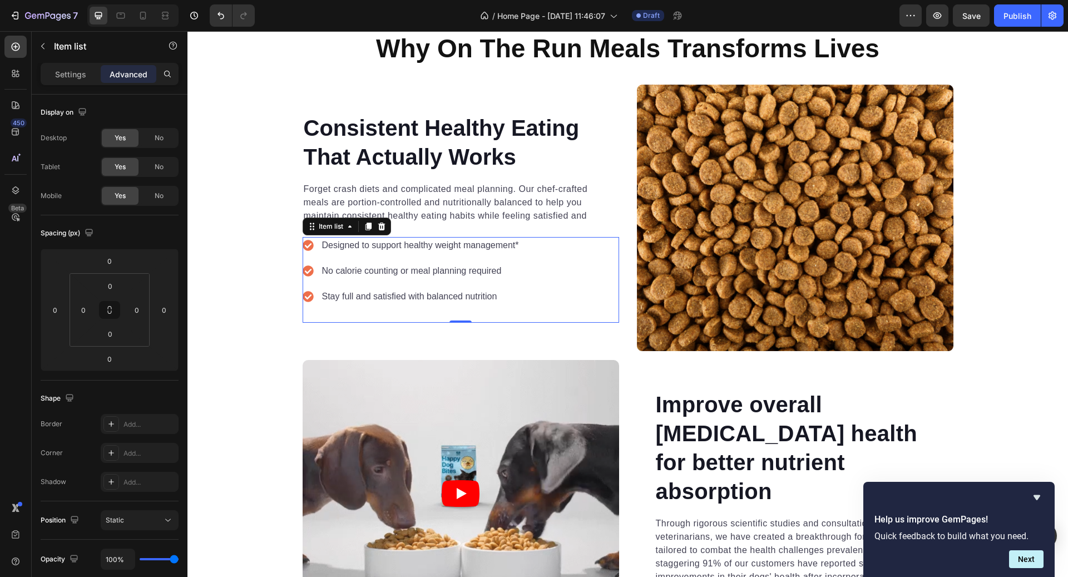
click at [564, 268] on div "Designed to support healthy weight management* No calorie counting or meal plan…" at bounding box center [461, 280] width 317 height 86
drag, startPoint x: 467, startPoint y: 320, endPoint x: 467, endPoint y: 295, distance: 25.6
click at [467, 295] on div "Designed to support healthy weight management* No calorie counting or meal plan…" at bounding box center [461, 280] width 317 height 86
click at [537, 333] on div "Consistent Healthy Eating That Actually Works Heading Forget crash diets and co…" at bounding box center [461, 218] width 317 height 266
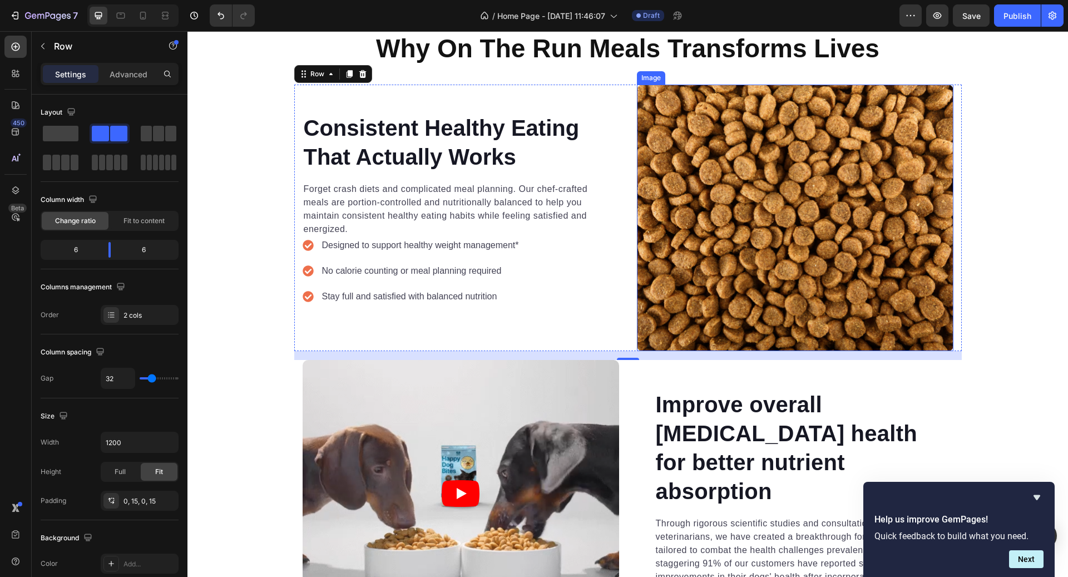
click at [709, 260] on img at bounding box center [795, 218] width 317 height 266
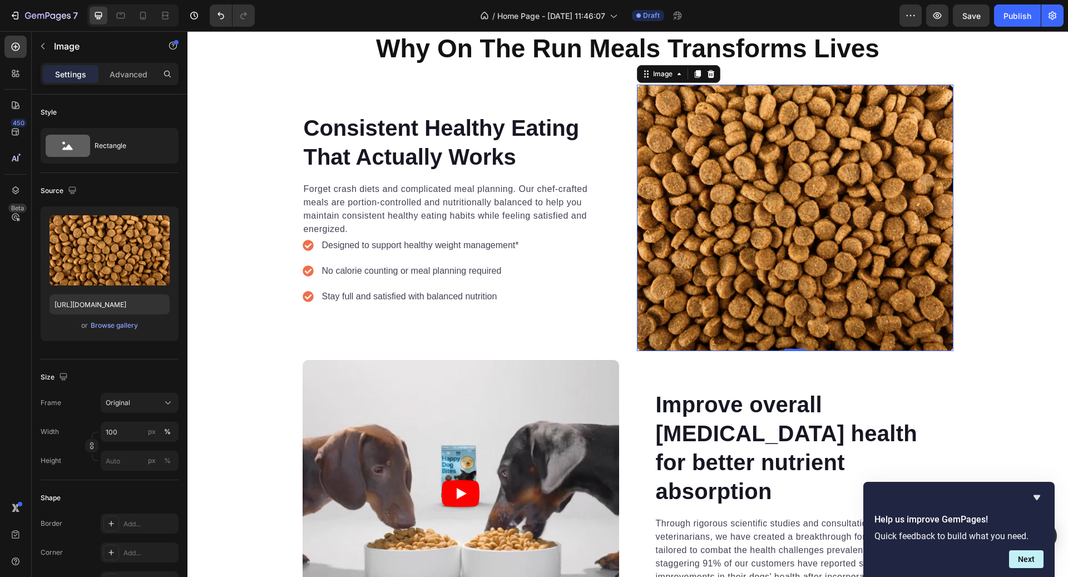
click at [729, 214] on img at bounding box center [795, 218] width 317 height 266
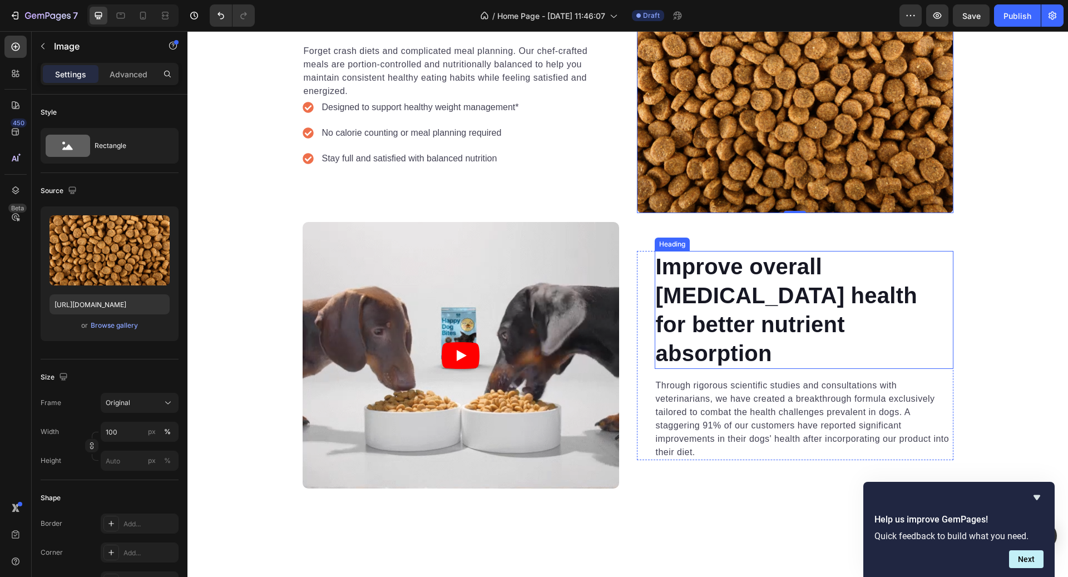
click at [761, 292] on p "Improve overall gastrointestinal health for better nutrient absorption" at bounding box center [804, 310] width 297 height 116
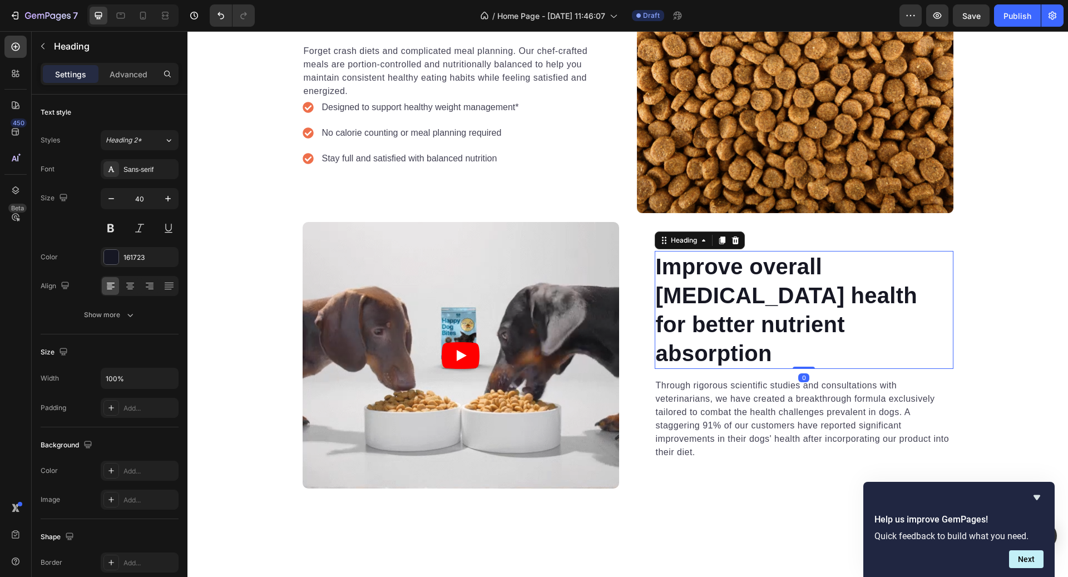
click at [761, 292] on p "Improve overall gastrointestinal health for better nutrient absorption" at bounding box center [804, 310] width 297 height 116
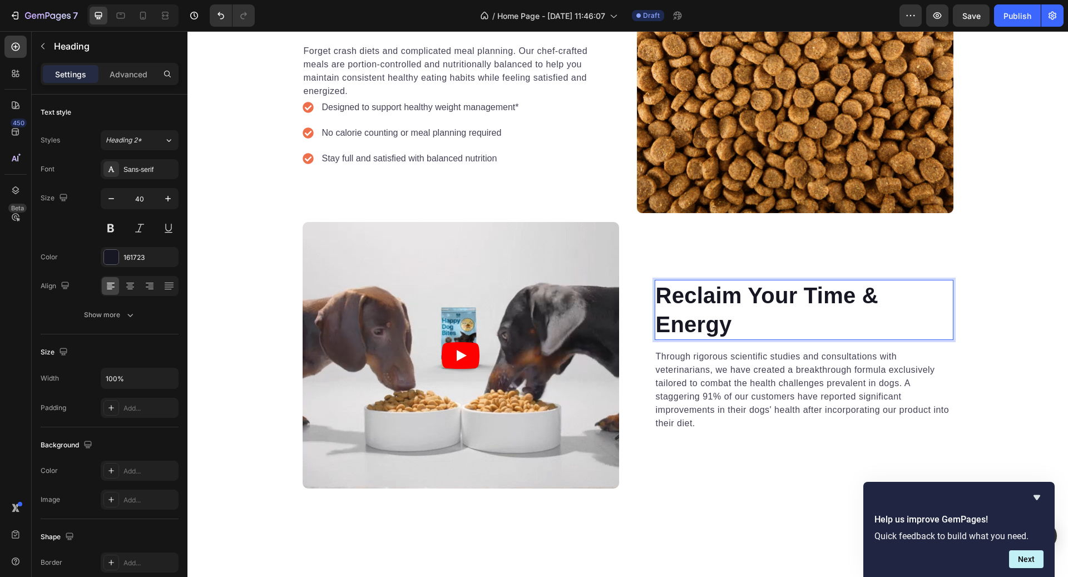
scroll to position [1250, 0]
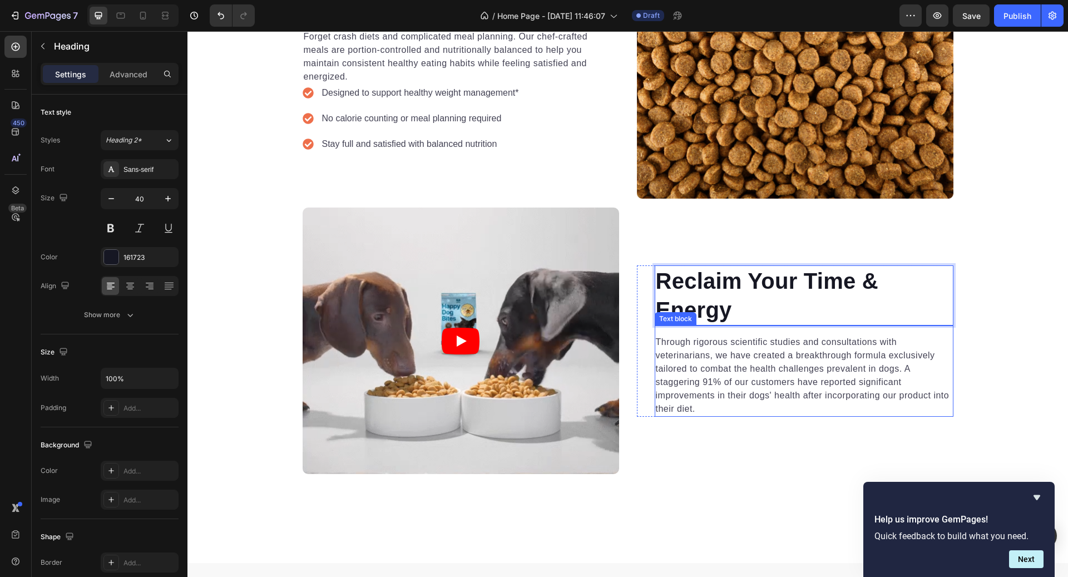
click at [713, 364] on p "Through rigorous scientific studies and consultations with veterinarians, we ha…" at bounding box center [804, 375] width 297 height 80
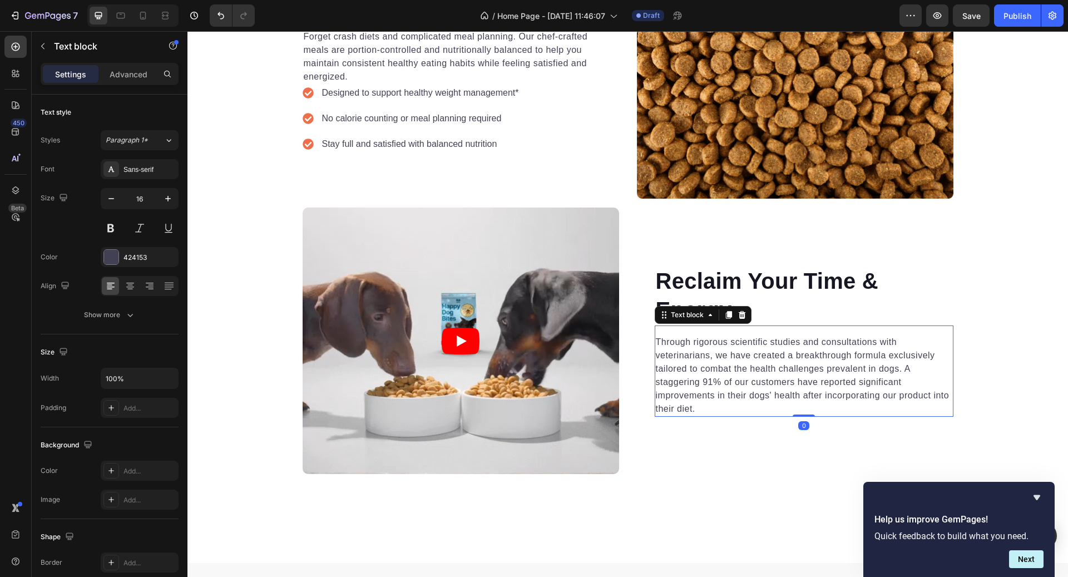
click at [713, 364] on p "Through rigorous scientific studies and consultations with veterinarians, we ha…" at bounding box center [804, 375] width 297 height 80
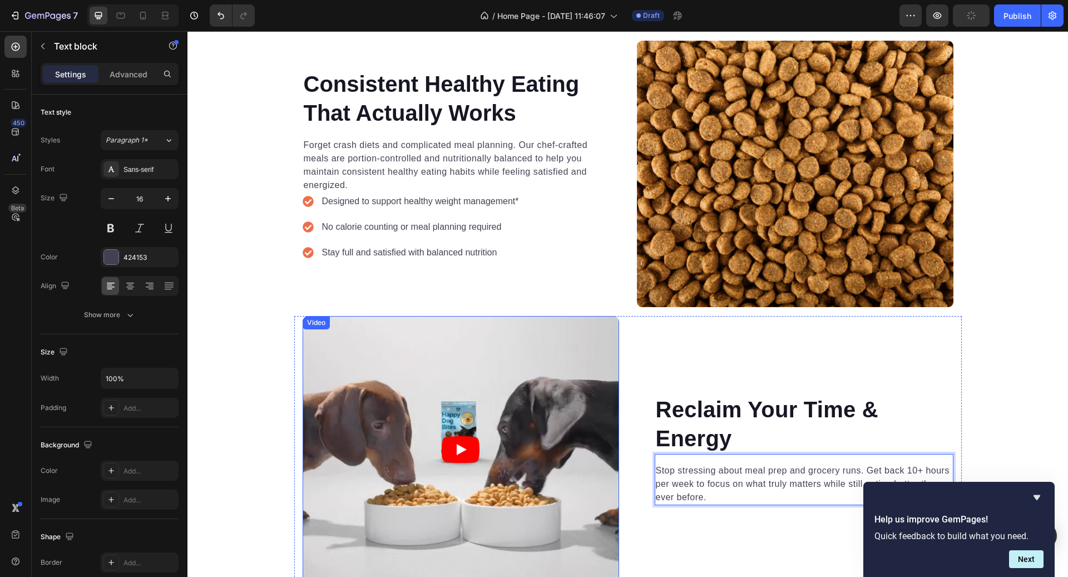
scroll to position [1134, 0]
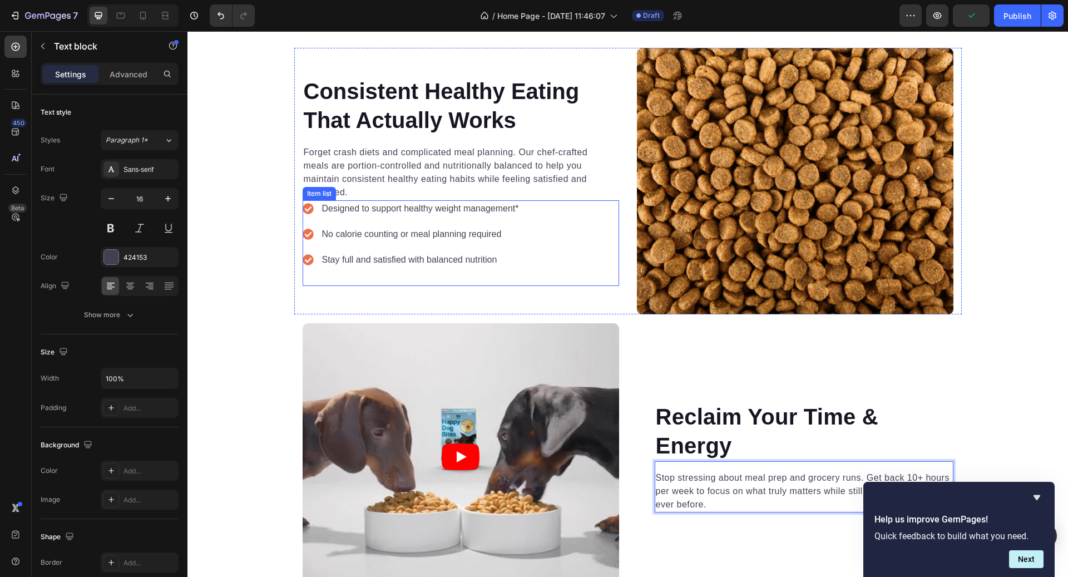
click at [564, 226] on div "Designed to support healthy weight management* No calorie counting or meal plan…" at bounding box center [461, 243] width 317 height 86
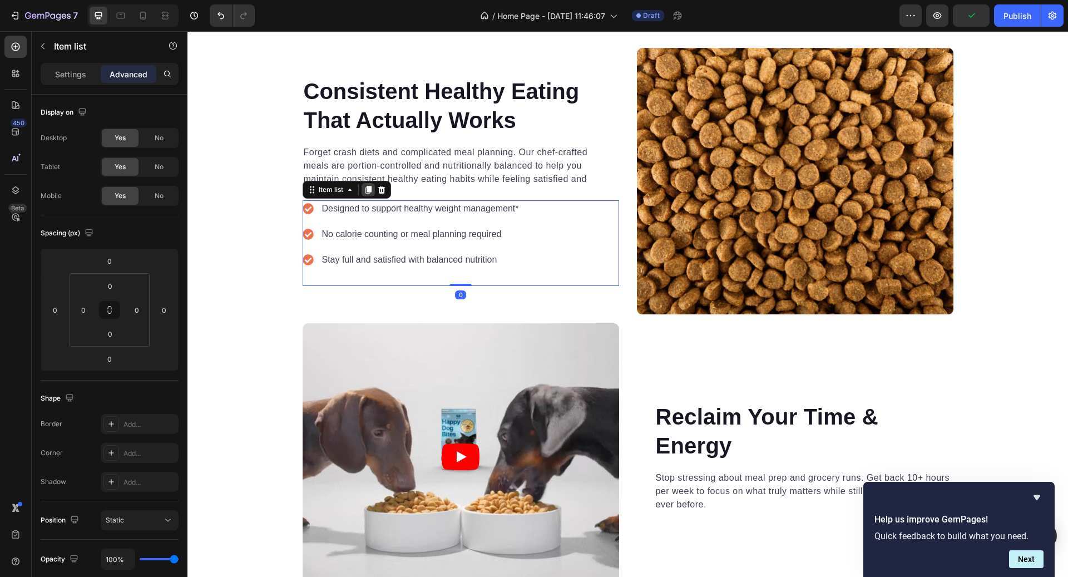
click at [373, 192] on div at bounding box center [368, 189] width 13 height 13
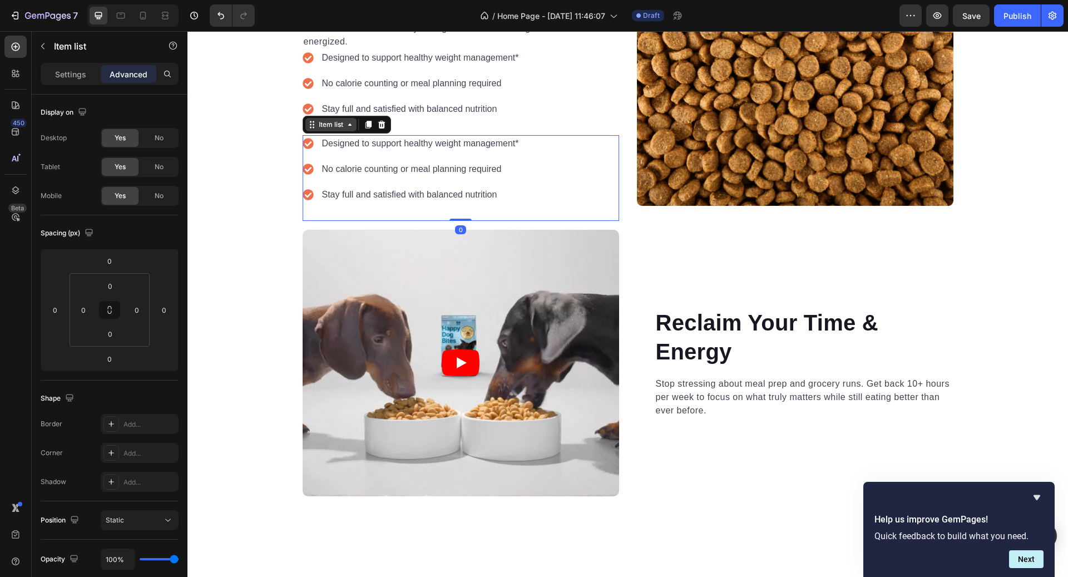
scroll to position [1317, 0]
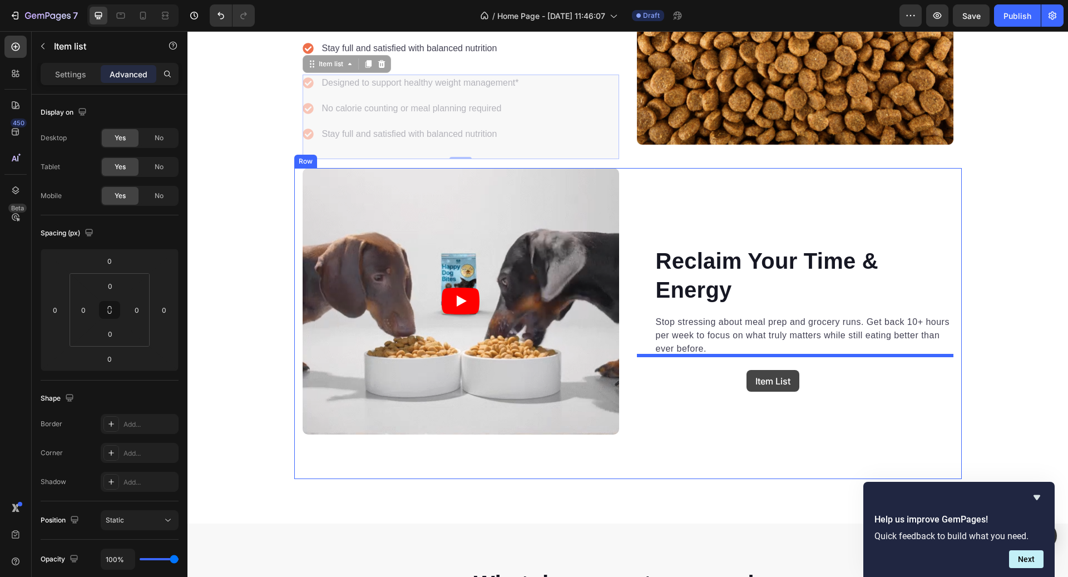
drag, startPoint x: 343, startPoint y: 62, endPoint x: 747, endPoint y: 370, distance: 507.7
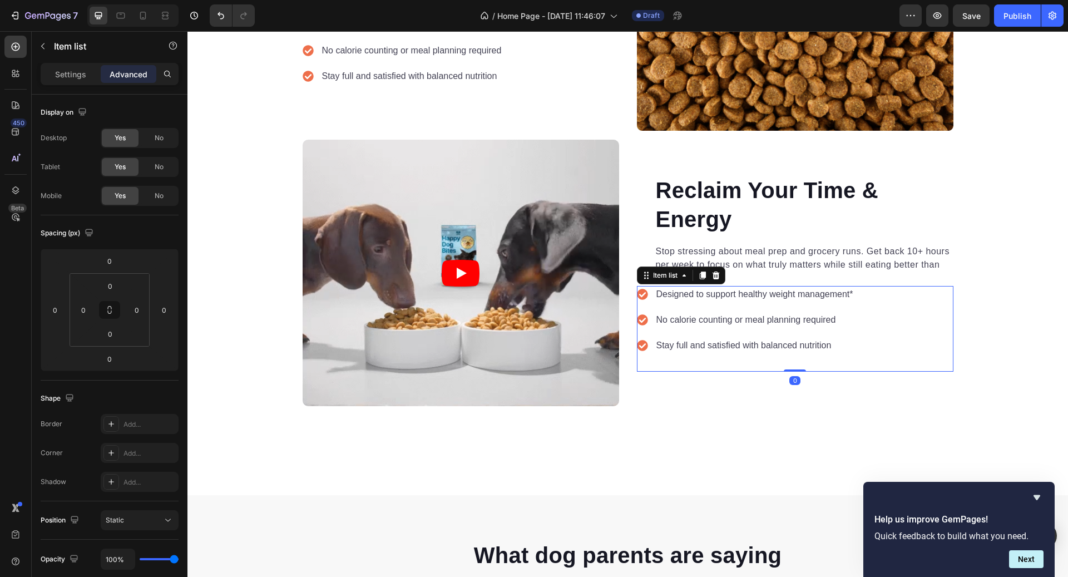
scroll to position [1346, 0]
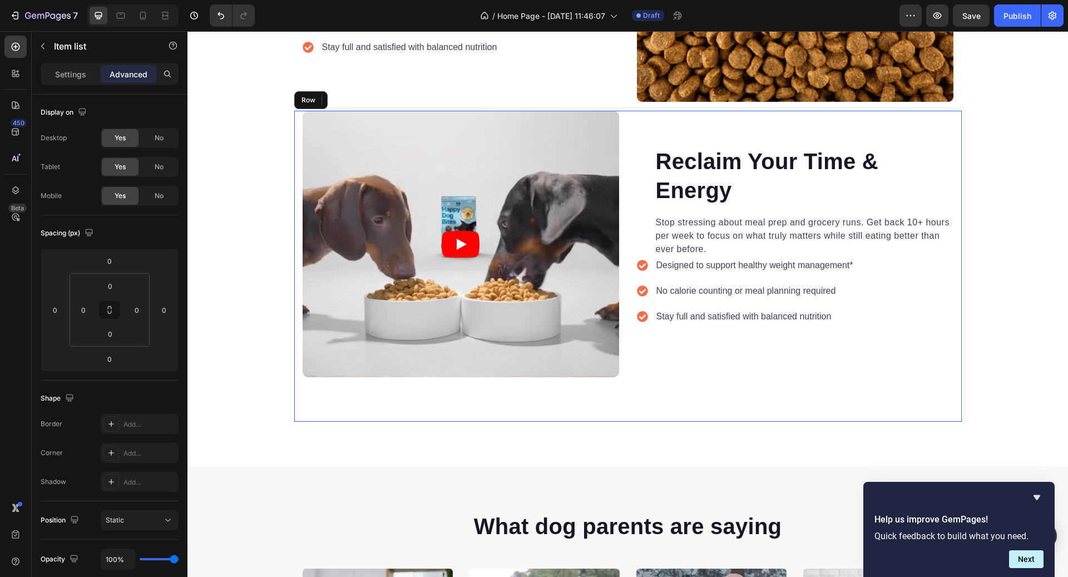
click at [754, 371] on div "Reclaim Your Time & Energy Heading Stop stressing about meal prep and grocery r…" at bounding box center [795, 244] width 317 height 266
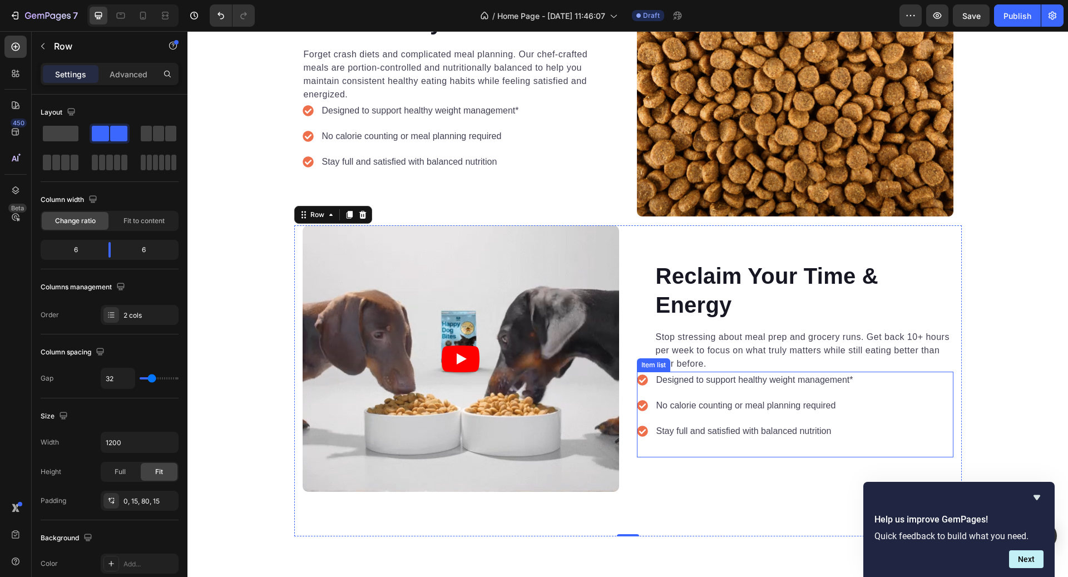
scroll to position [1326, 0]
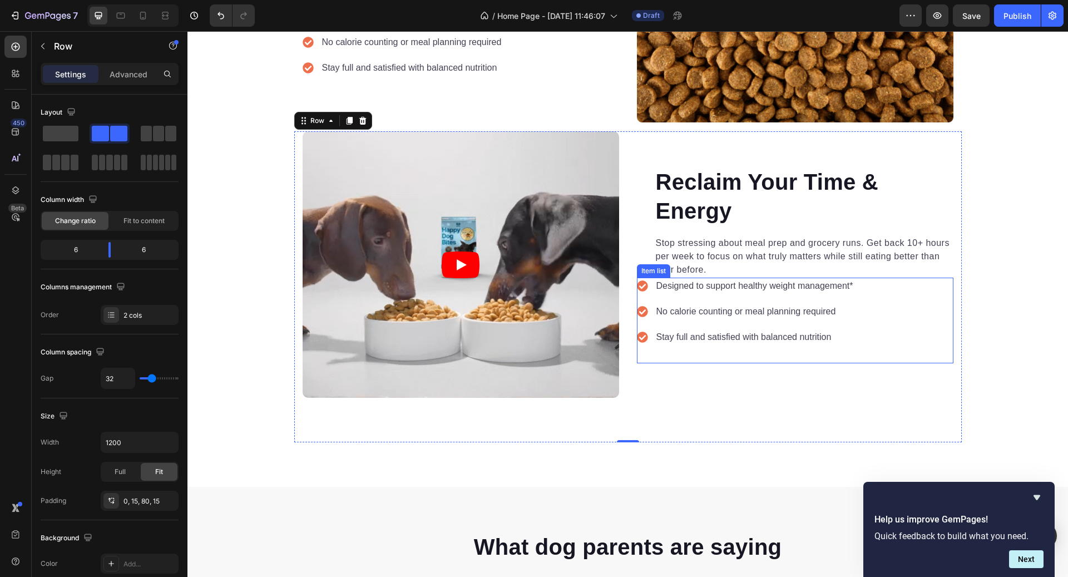
click at [776, 352] on div "Designed to support healthy weight management* No calorie counting or meal plan…" at bounding box center [795, 321] width 317 height 86
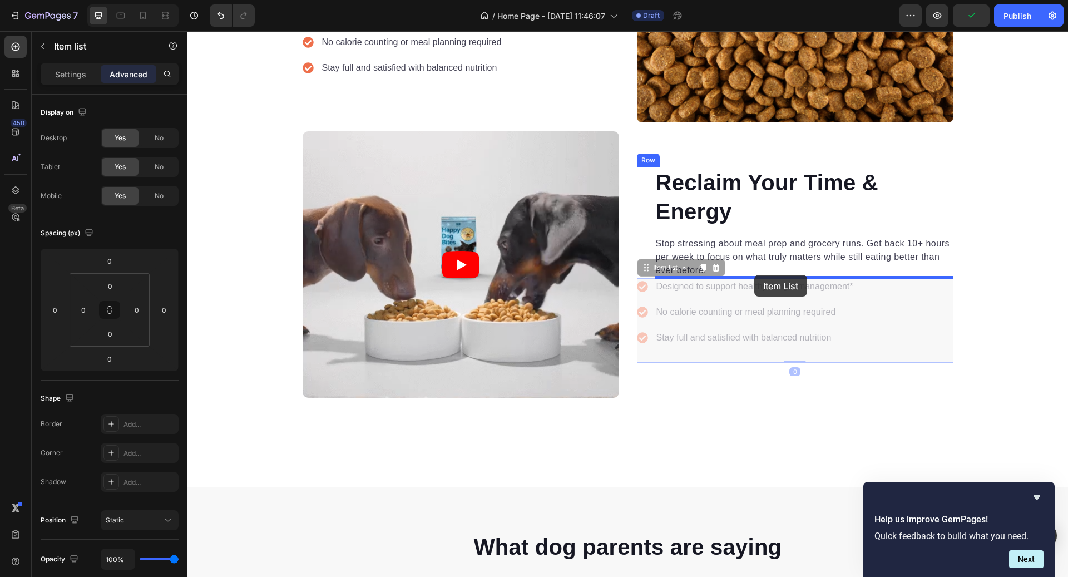
drag, startPoint x: 672, startPoint y: 271, endPoint x: 754, endPoint y: 275, distance: 82.4
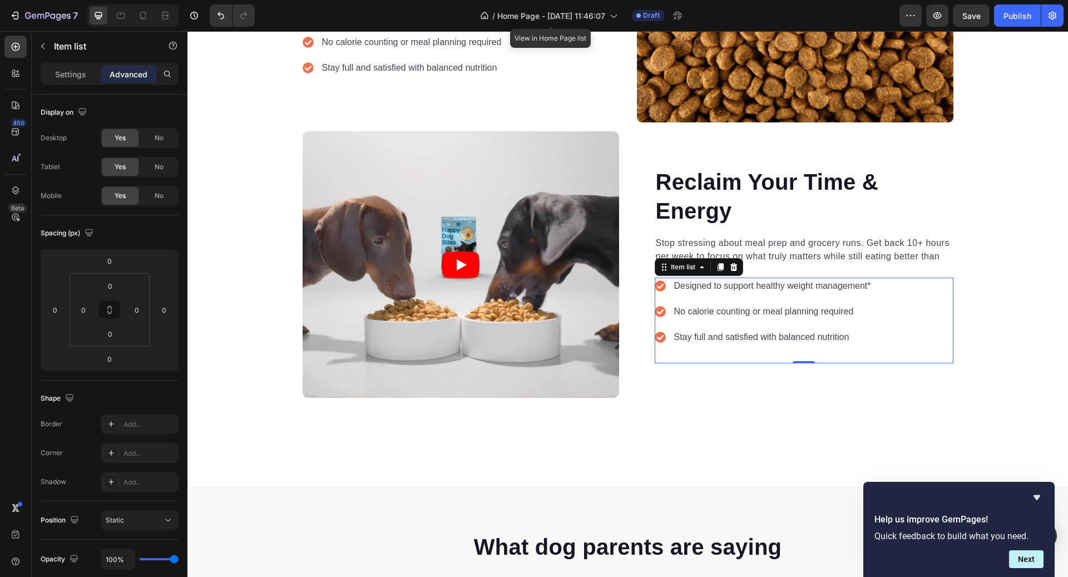
click at [719, 285] on p "Designed to support healthy weight management*" at bounding box center [772, 285] width 197 height 13
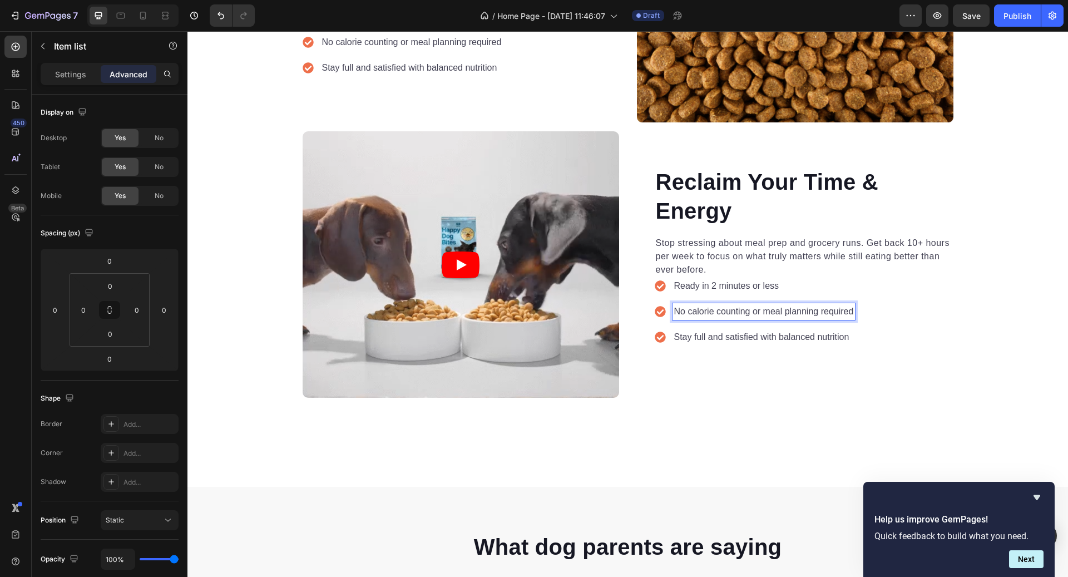
click at [723, 310] on p "No calorie counting or meal planning required" at bounding box center [764, 311] width 180 height 13
click at [759, 340] on p "Stay full and satisfied with balanced nutrition" at bounding box center [761, 336] width 175 height 13
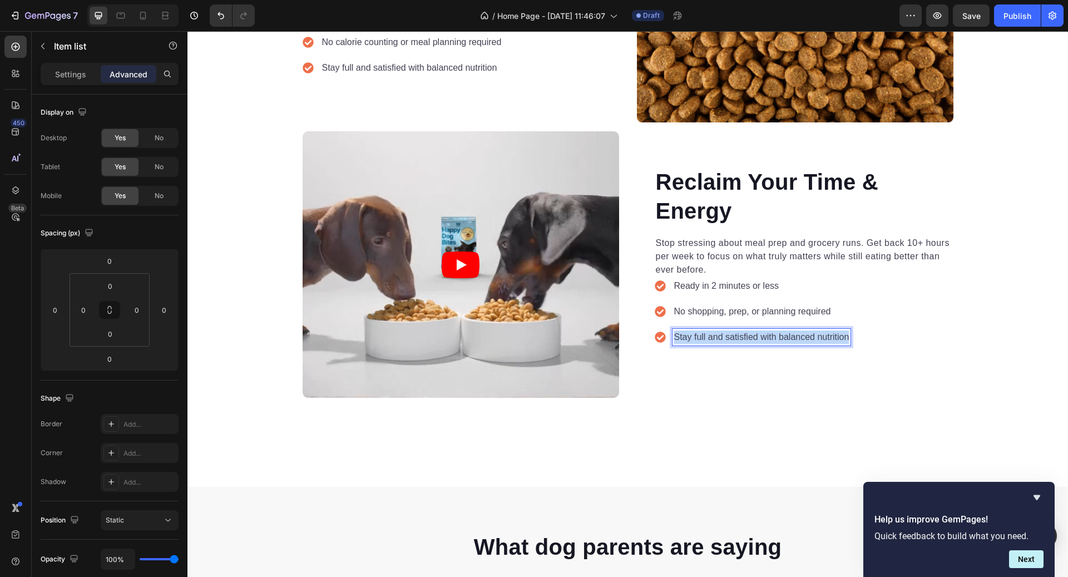
click at [759, 340] on p "Stay full and satisfied with balanced nutrition" at bounding box center [761, 336] width 175 height 13
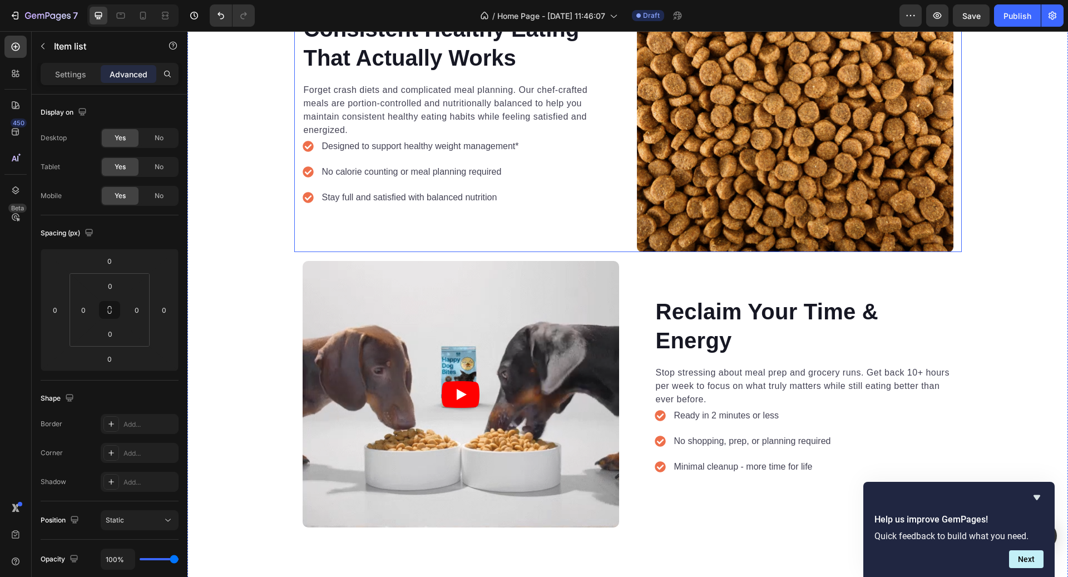
scroll to position [1138, 0]
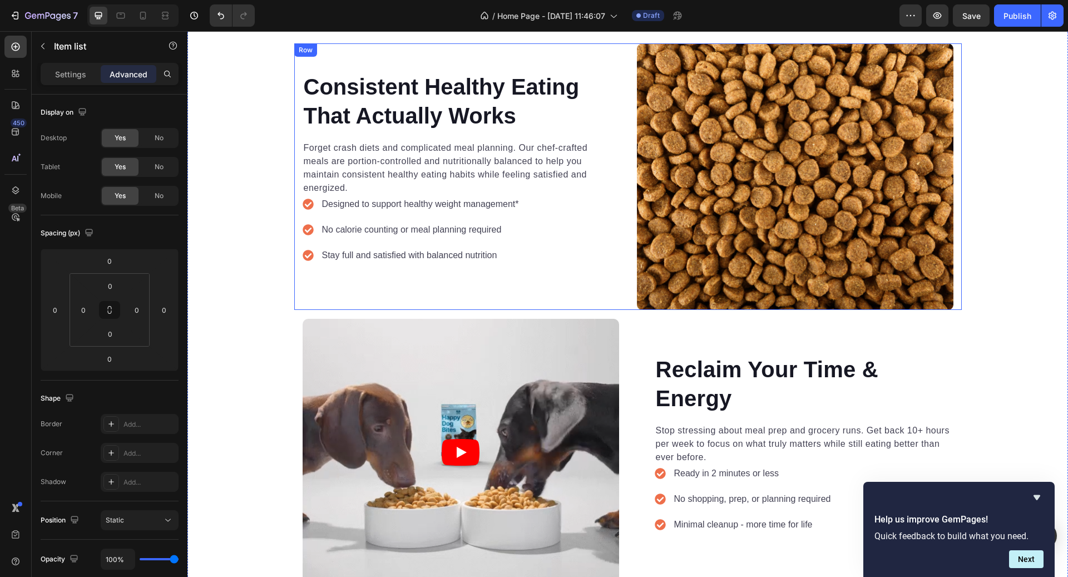
click at [631, 303] on div "Consistent Healthy Eating That Actually Works Heading Forget crash diets and co…" at bounding box center [628, 176] width 668 height 266
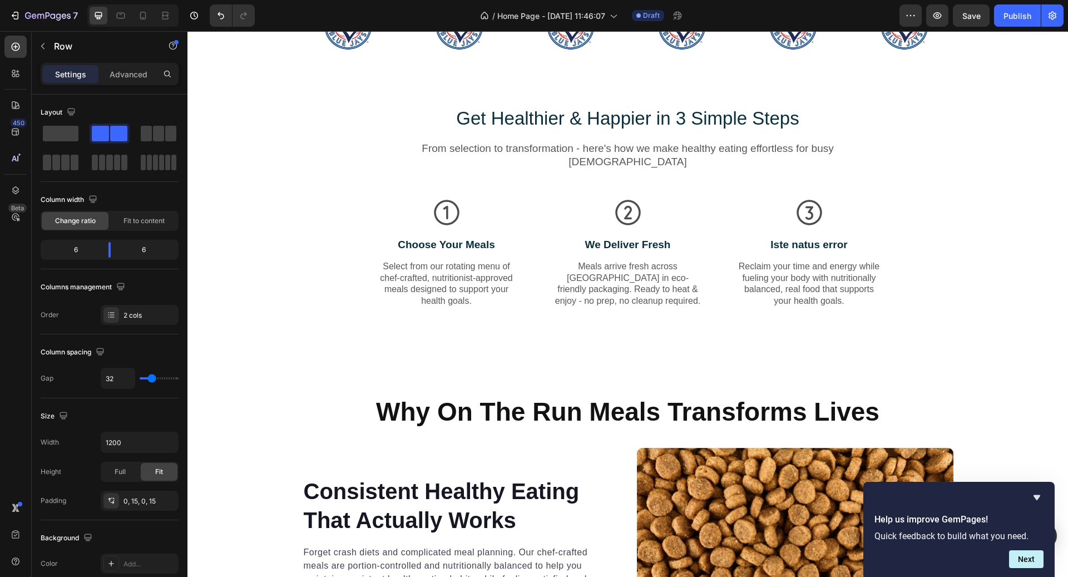
scroll to position [763, 0]
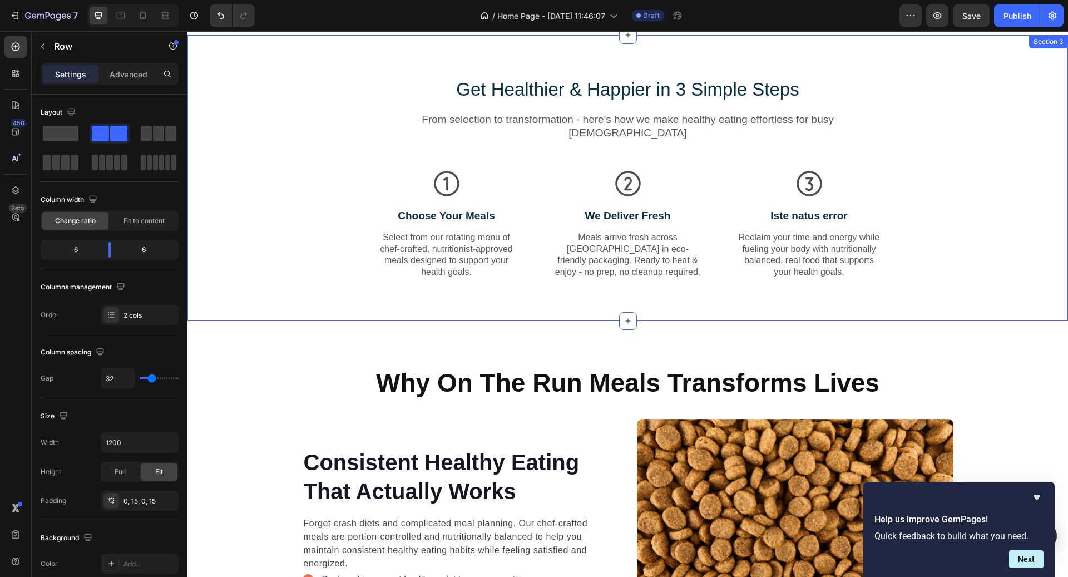
click at [298, 145] on div "Get Healthier & Happier in 3 Simple Steps Heading From selection to transformat…" at bounding box center [628, 187] width 864 height 220
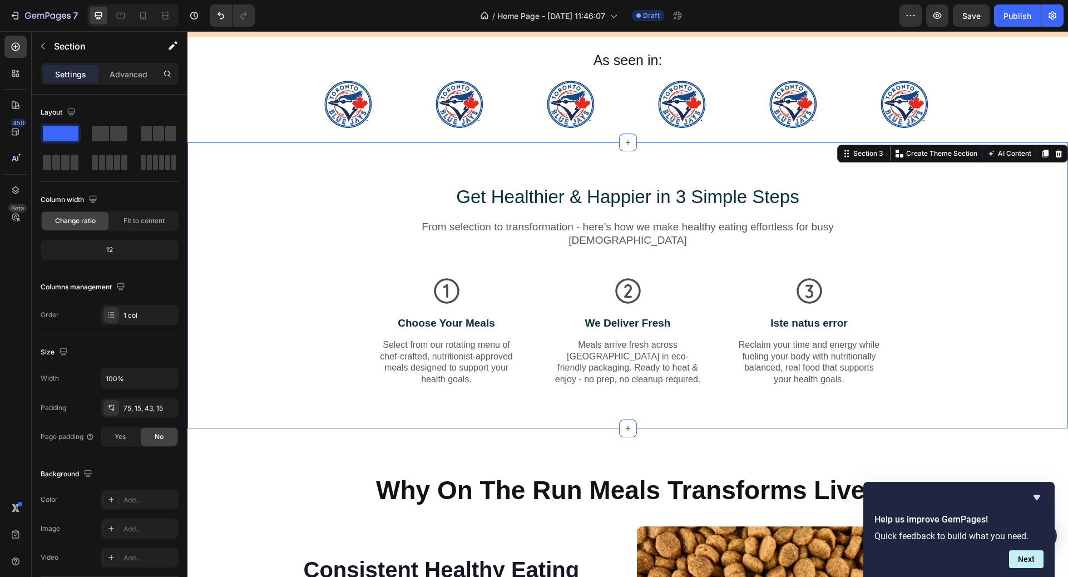
scroll to position [644, 0]
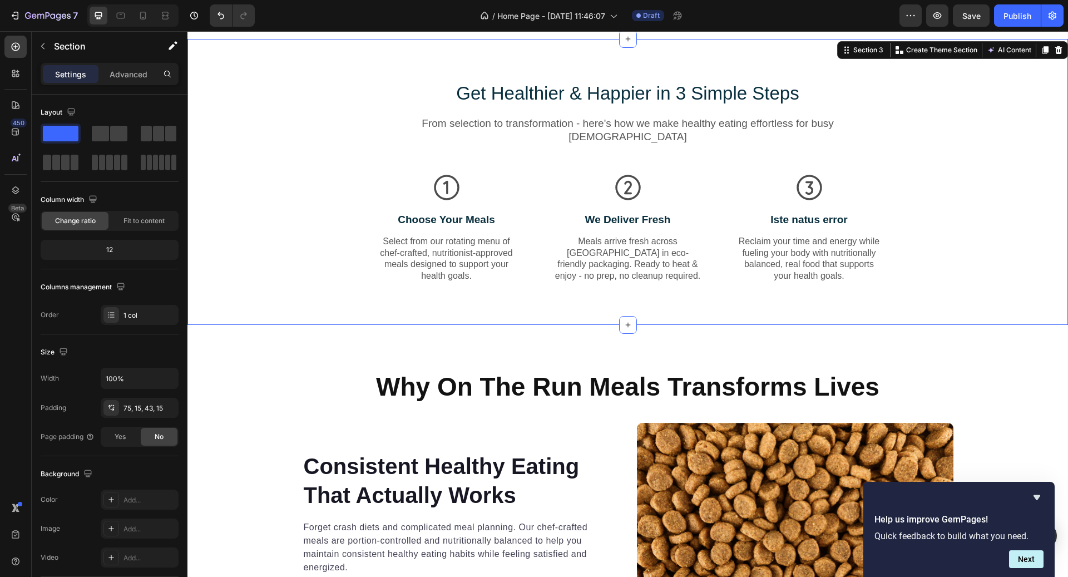
click at [935, 165] on div "Get Healthier & Happier in 3 Simple Steps Heading From selection to transformat…" at bounding box center [628, 191] width 864 height 220
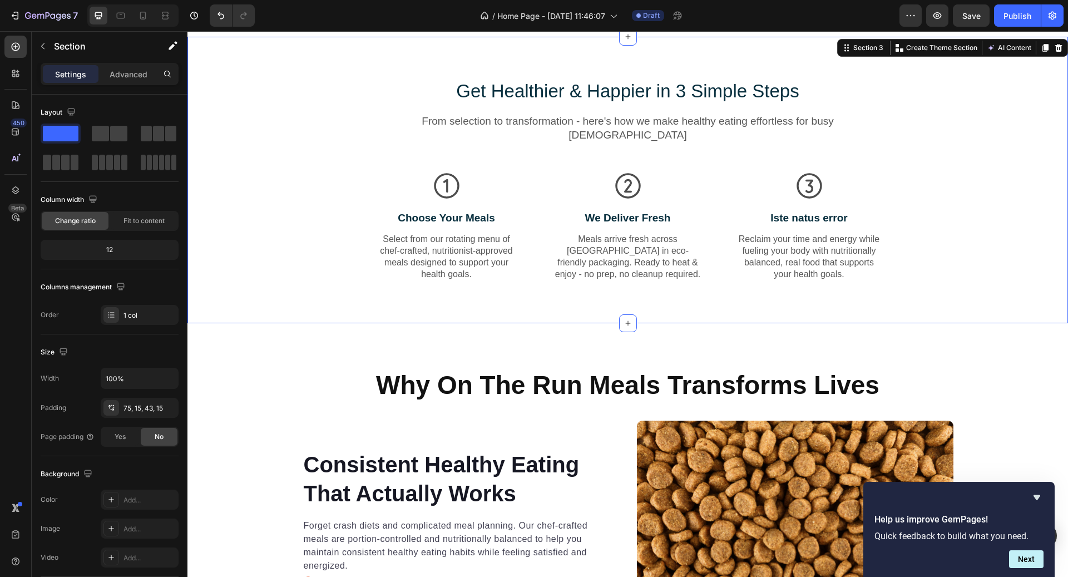
scroll to position [580, 0]
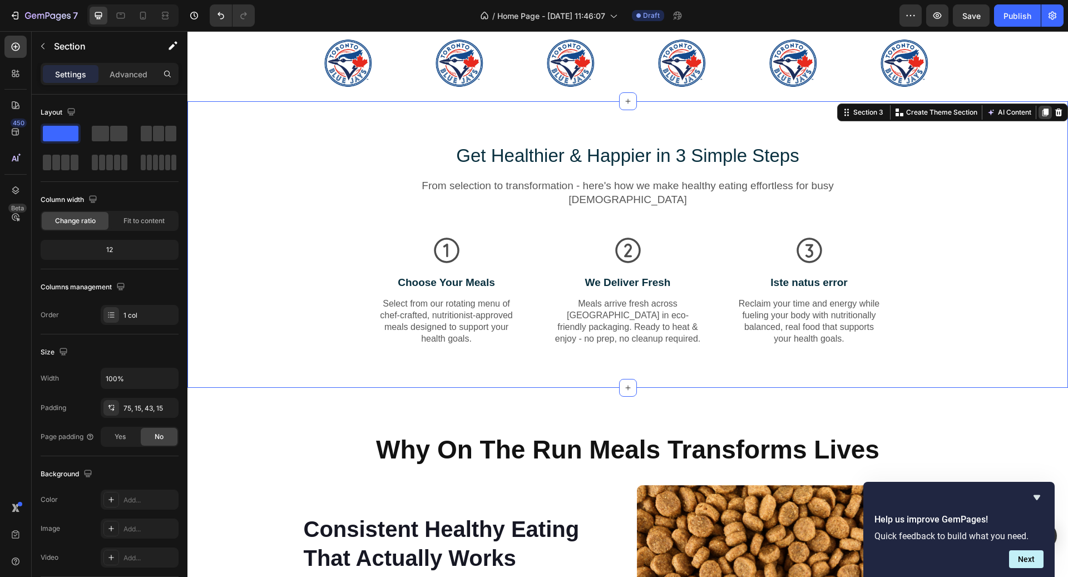
click at [1045, 114] on icon at bounding box center [1046, 113] width 6 height 8
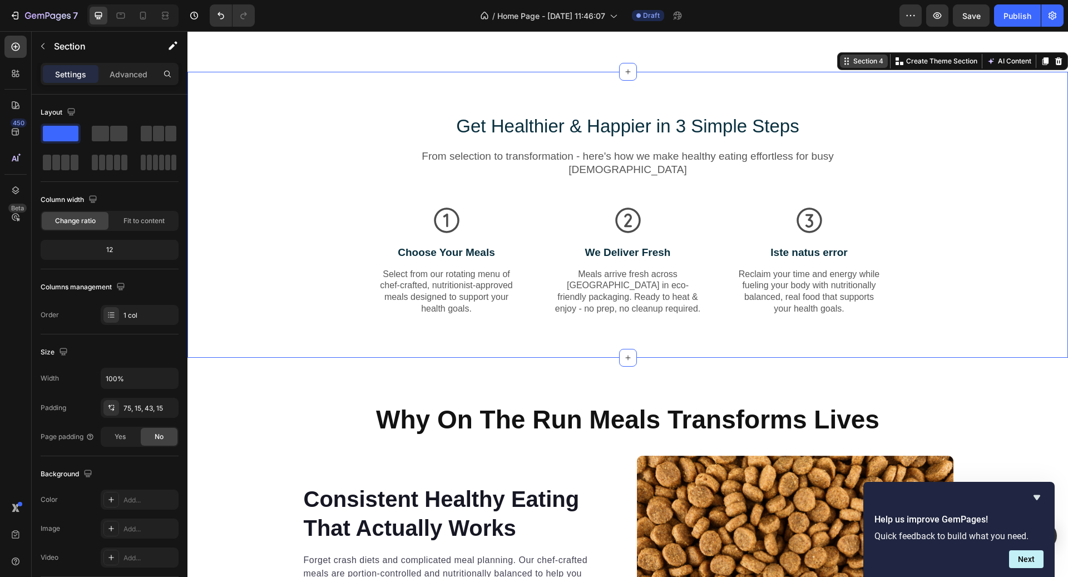
scroll to position [897, 0]
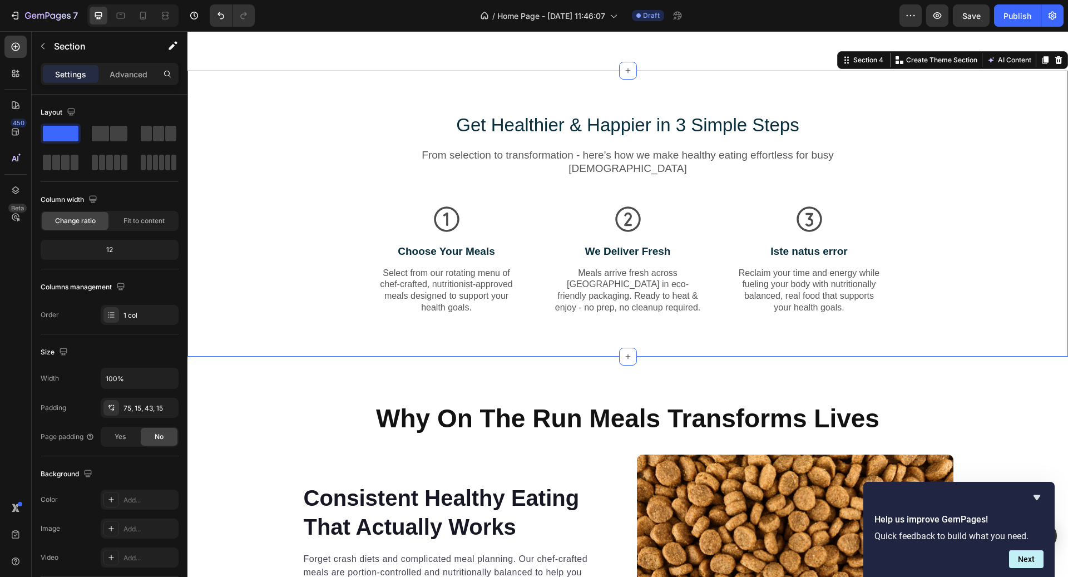
click at [916, 129] on div "Get Healthier & Happier in 3 Simple Steps Heading From selection to transformat…" at bounding box center [628, 222] width 864 height 220
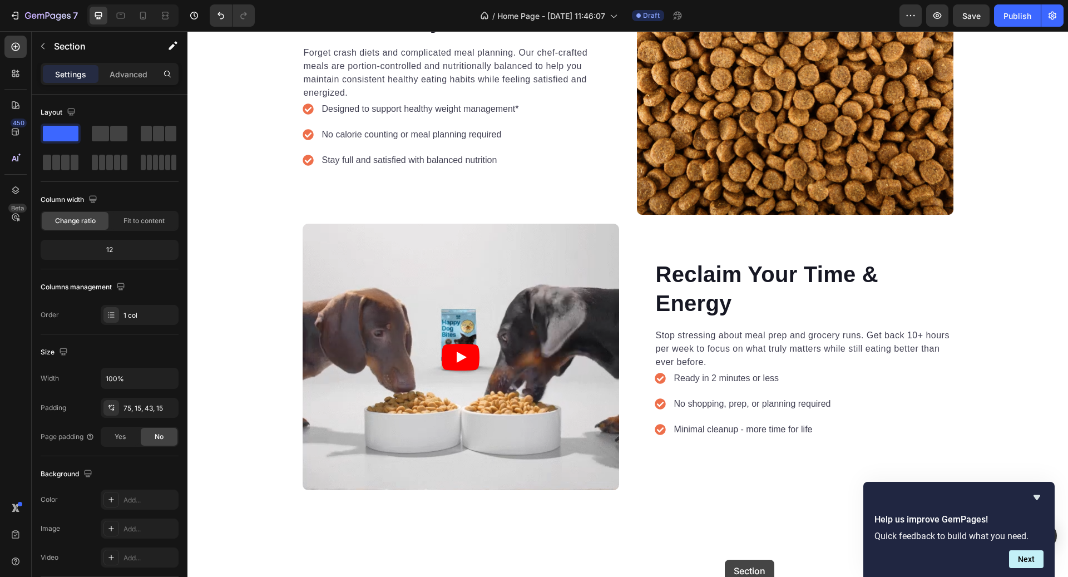
scroll to position [1440, 0]
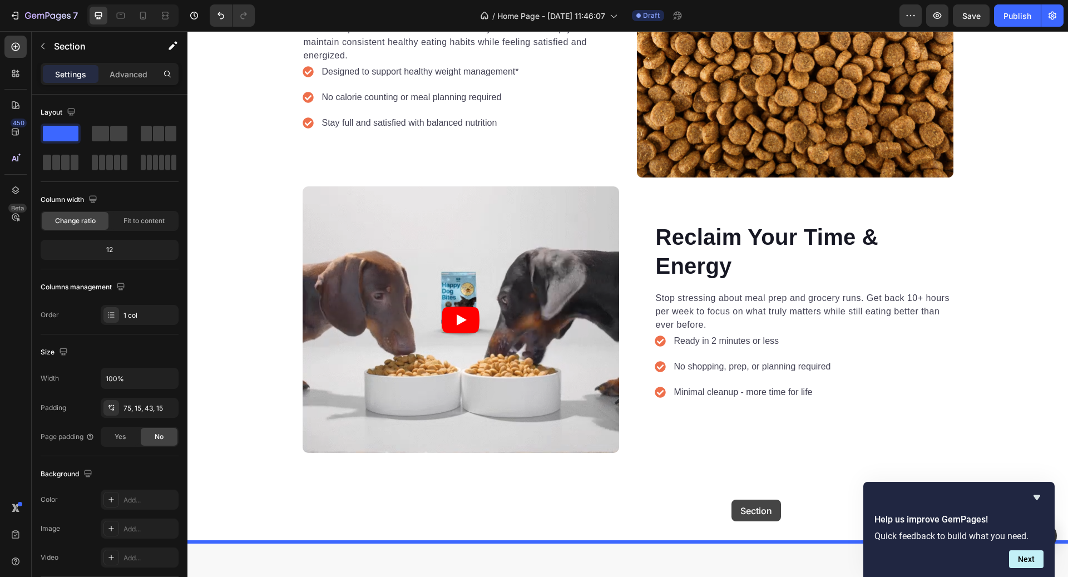
drag, startPoint x: 855, startPoint y: 65, endPoint x: 732, endPoint y: 500, distance: 451.7
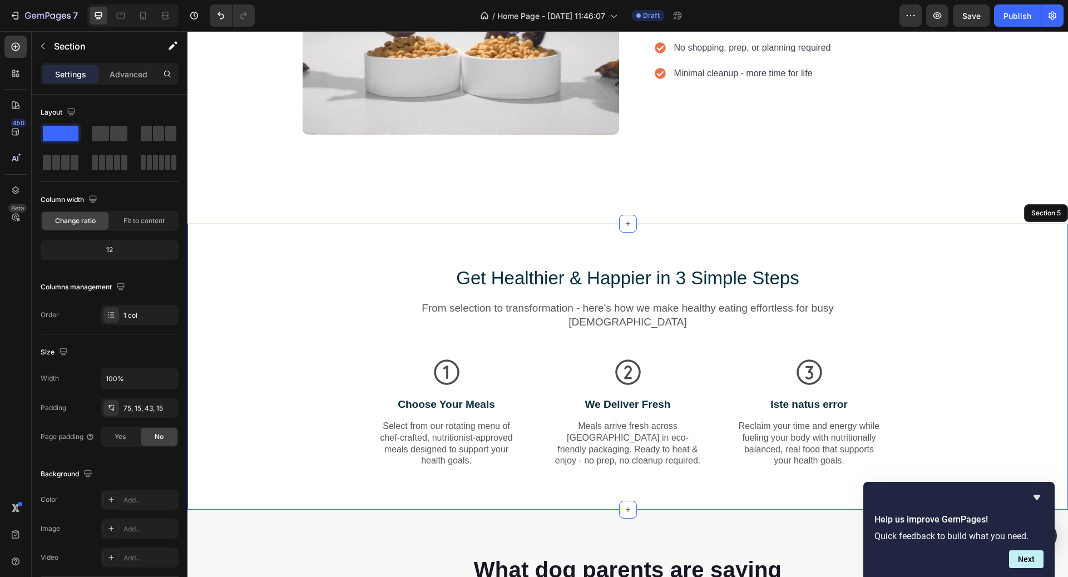
scroll to position [1517, 0]
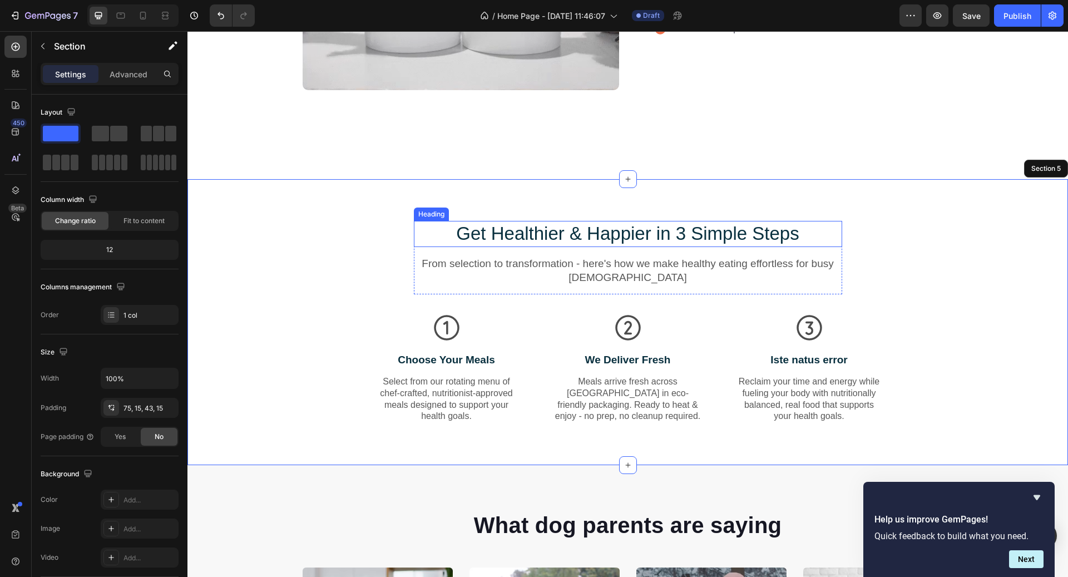
click at [660, 231] on h2 "Get Healthier & Happier in 3 Simple Steps" at bounding box center [628, 234] width 428 height 26
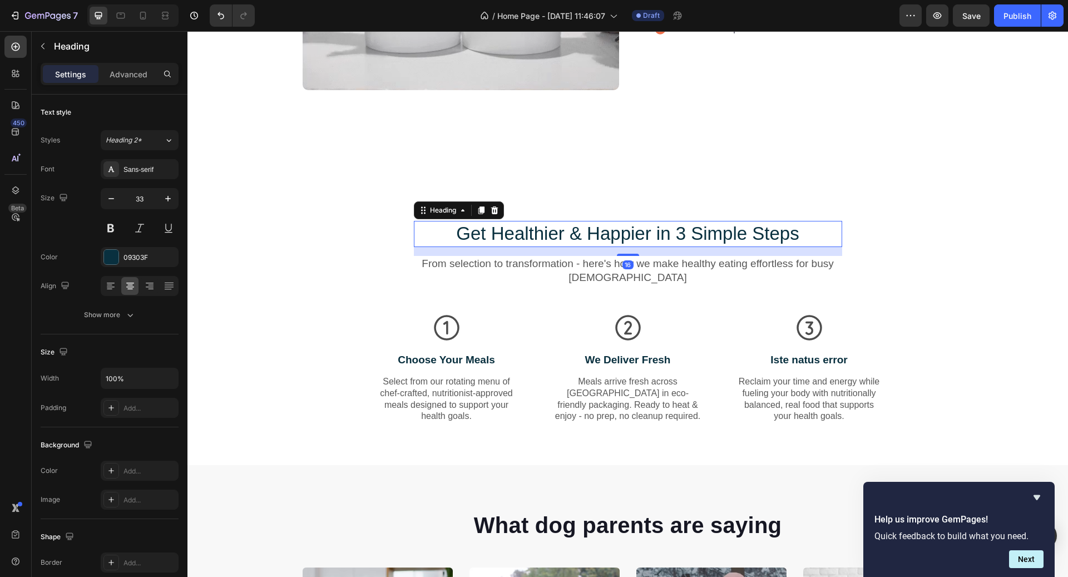
click at [660, 231] on h2 "Get Healthier & Happier in 3 Simple Steps" at bounding box center [628, 234] width 428 height 26
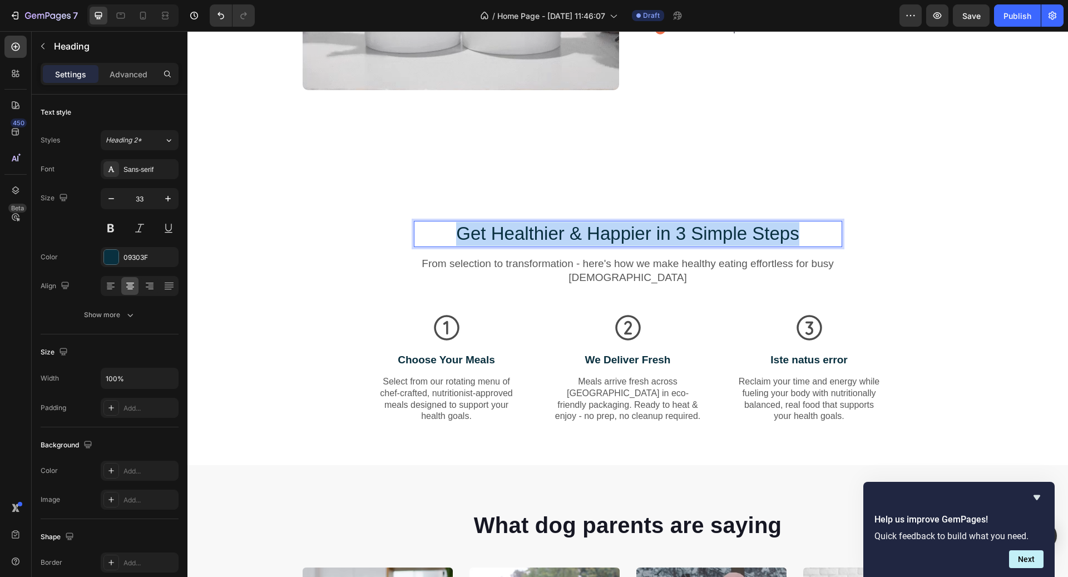
click at [660, 231] on p "Get Healthier & Happier in 3 Simple Steps" at bounding box center [628, 234] width 426 height 24
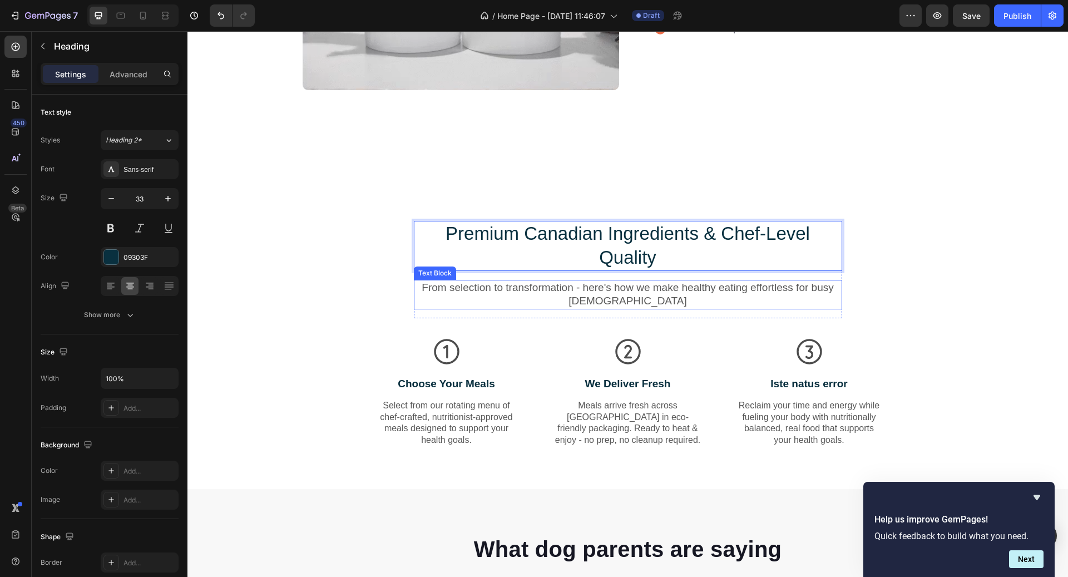
click at [718, 305] on p "From selection to transformation - here's how we make healthy eating effortless…" at bounding box center [628, 294] width 426 height 27
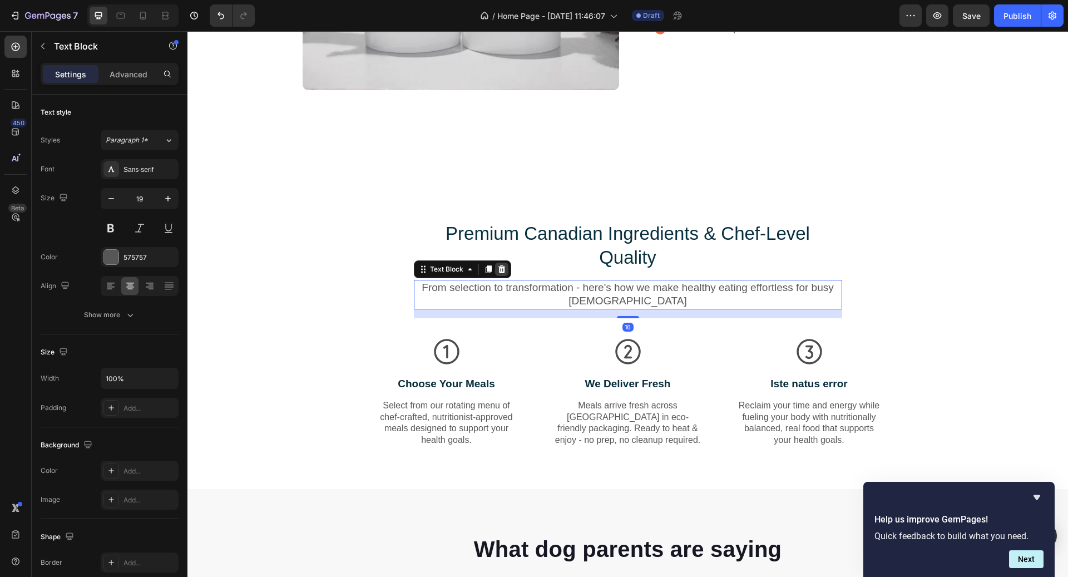
click at [505, 266] on icon at bounding box center [501, 269] width 9 height 9
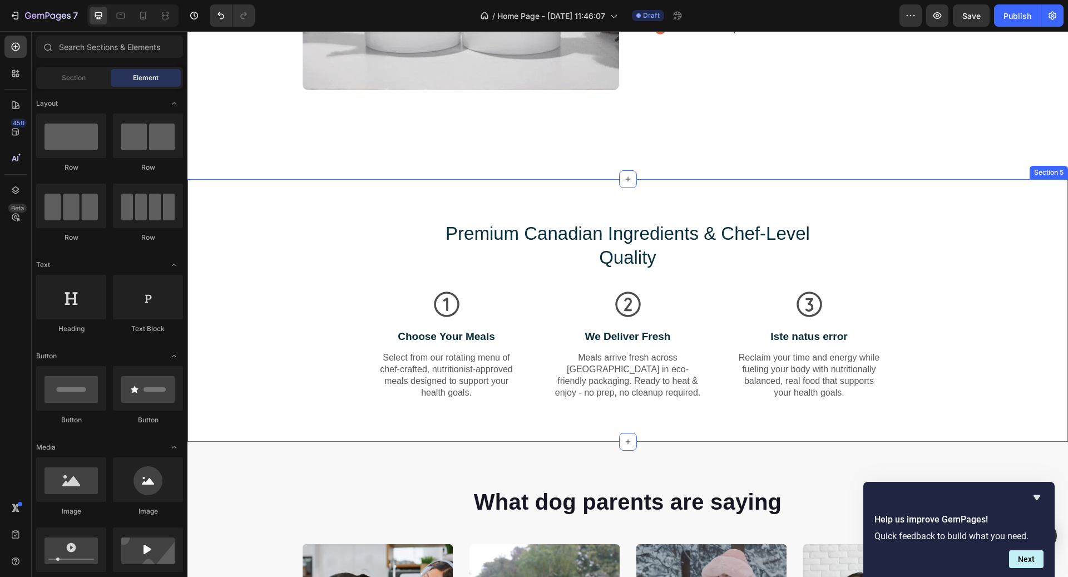
click at [612, 263] on p "Premium Canadian Ingredients & Chef-Level Quality" at bounding box center [628, 246] width 426 height 48
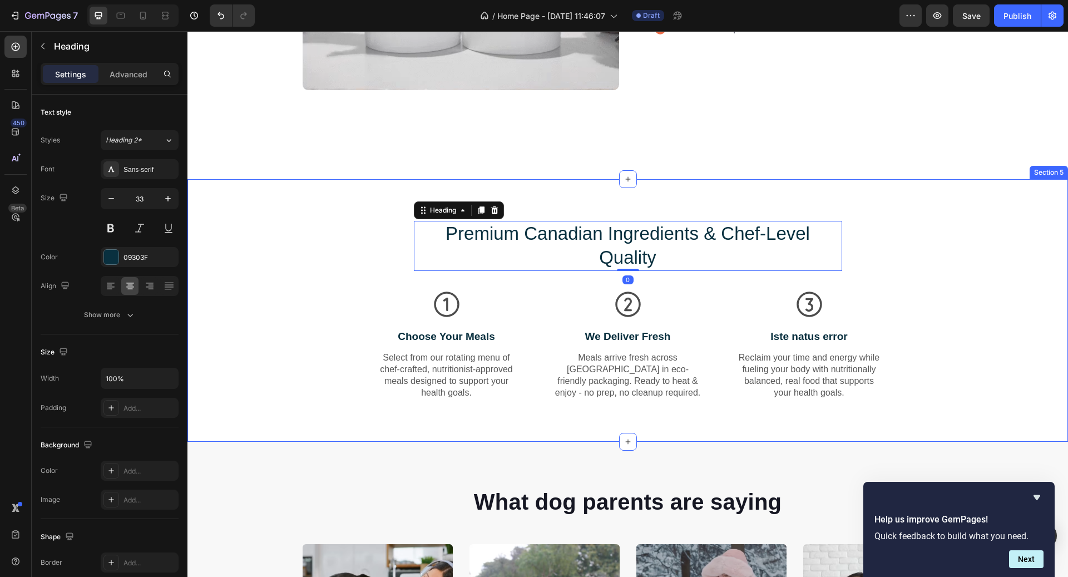
click at [599, 280] on div "Premium Canadian Ingredients & Chef-Level Quality Heading 0 Row Icon Choose You…" at bounding box center [628, 319] width 864 height 197
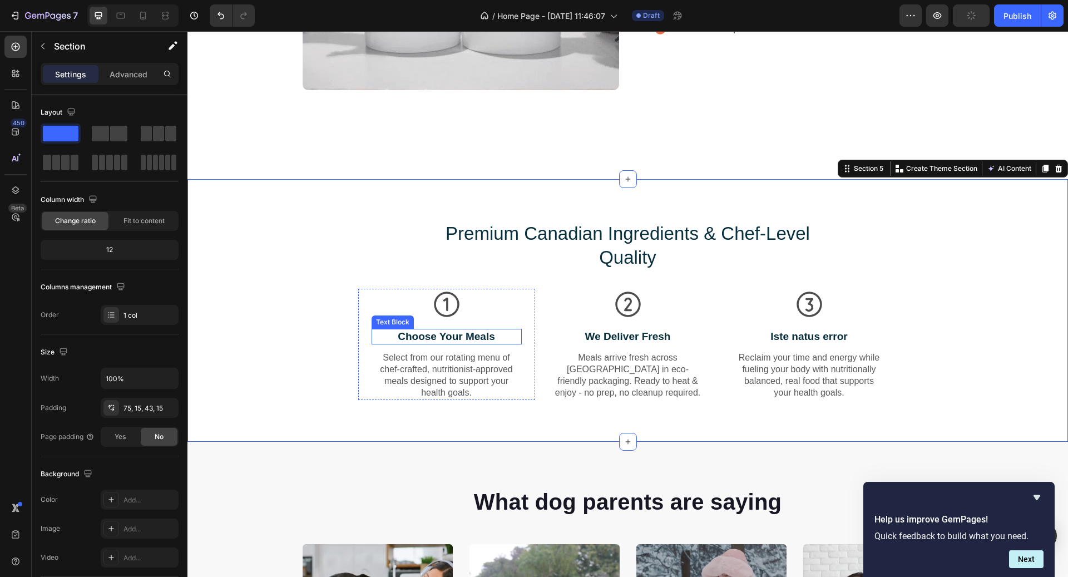
click at [463, 339] on p "Choose Your Meals" at bounding box center [447, 337] width 148 height 14
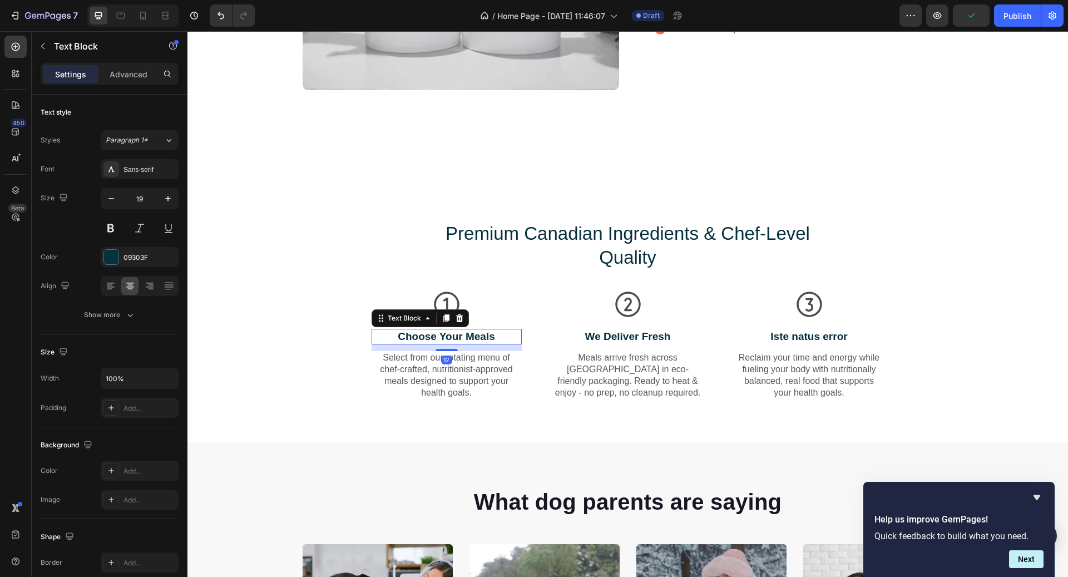
click at [463, 339] on p "Choose Your Meals" at bounding box center [447, 337] width 148 height 14
click at [456, 373] on p "Select from our rotating menu of chef-crafted, nutritionist-approved meals desi…" at bounding box center [447, 375] width 148 height 46
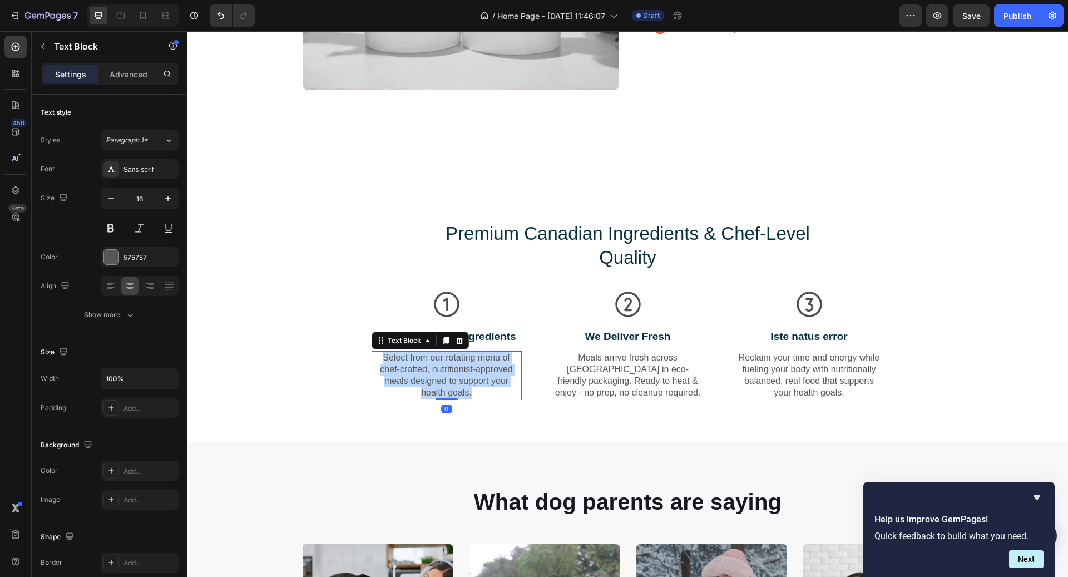
click at [456, 373] on p "Select from our rotating menu of chef-crafted, nutritionist-approved meals desi…" at bounding box center [447, 375] width 148 height 46
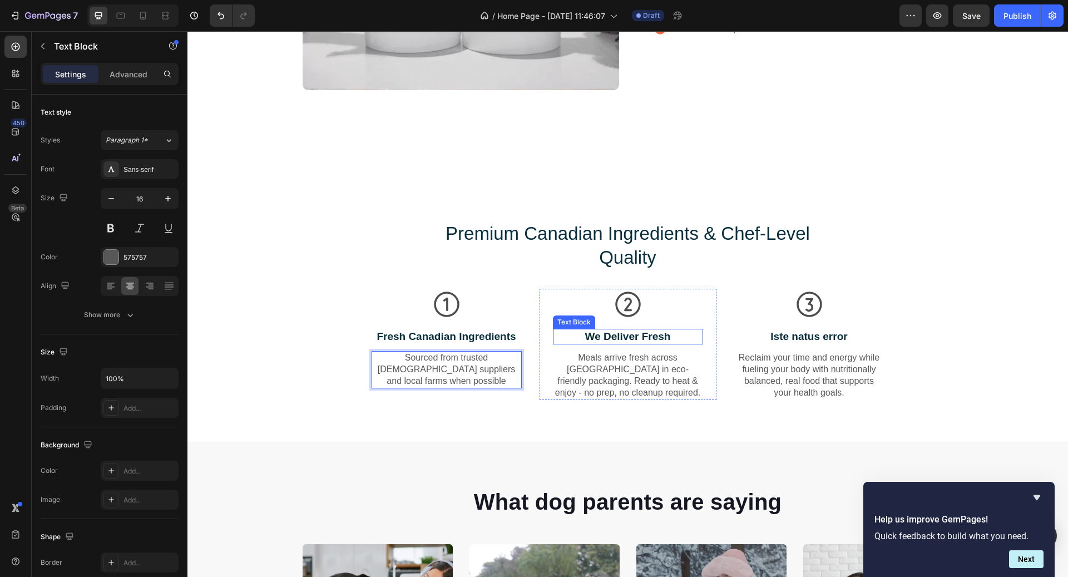
click at [646, 330] on p "We Deliver Fresh" at bounding box center [628, 337] width 148 height 14
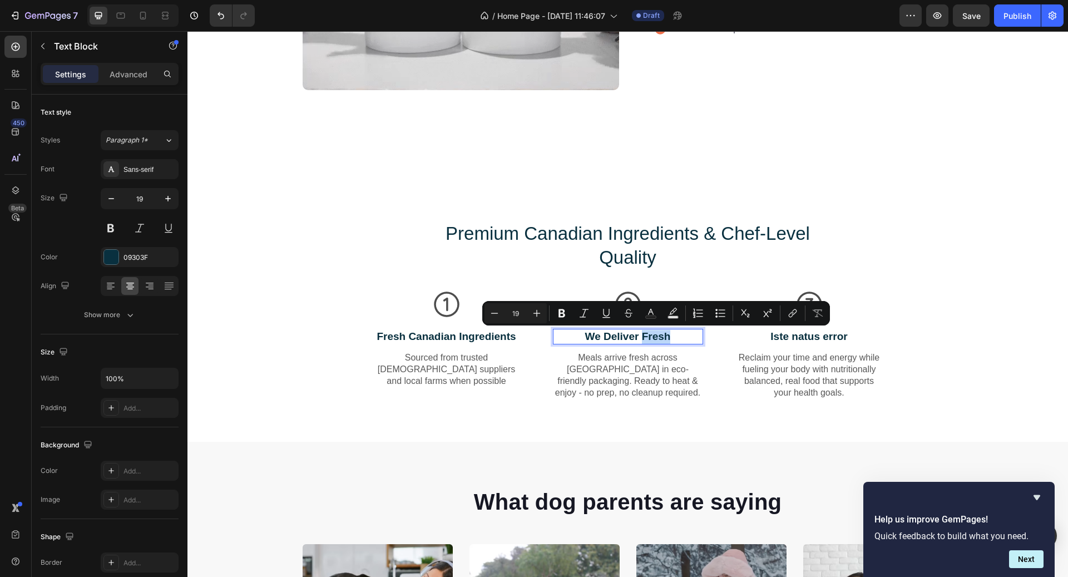
click at [643, 330] on p "We Deliver Fresh" at bounding box center [628, 337] width 148 height 14
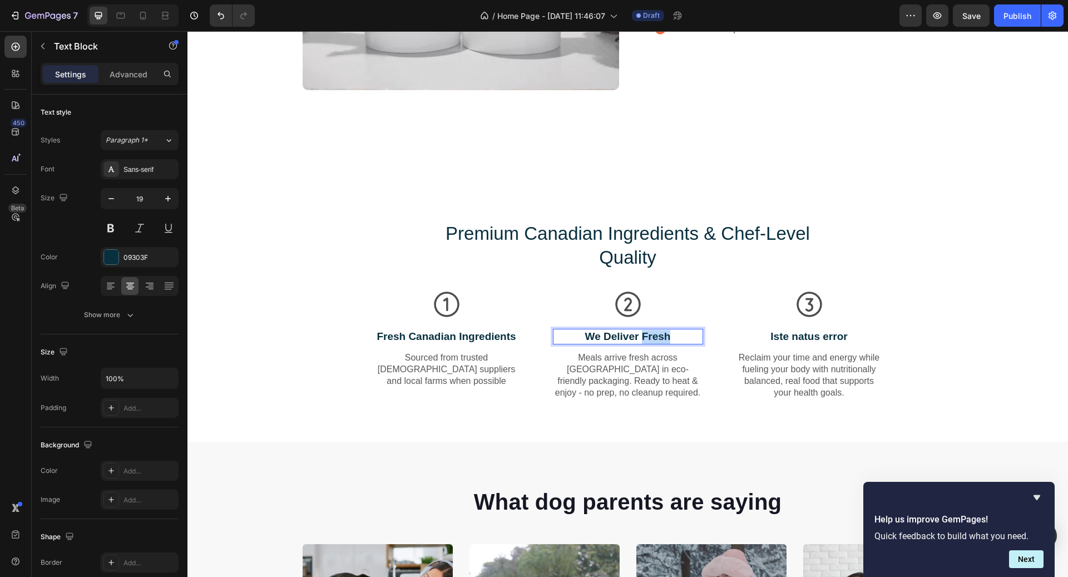
click at [643, 330] on p "We Deliver Fresh" at bounding box center [628, 337] width 148 height 14
click at [651, 363] on p "Meals arrive fresh across [GEOGRAPHIC_DATA] in eco-friendly packaging. Ready to…" at bounding box center [628, 375] width 148 height 46
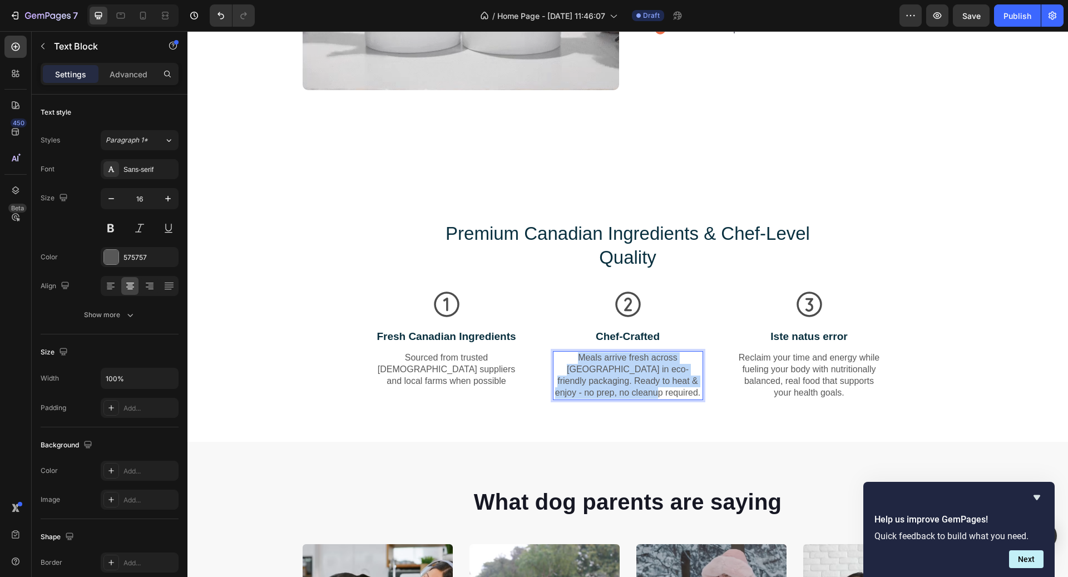
click at [651, 363] on p "Meals arrive fresh across [GEOGRAPHIC_DATA] in eco-friendly packaging. Ready to…" at bounding box center [628, 375] width 148 height 46
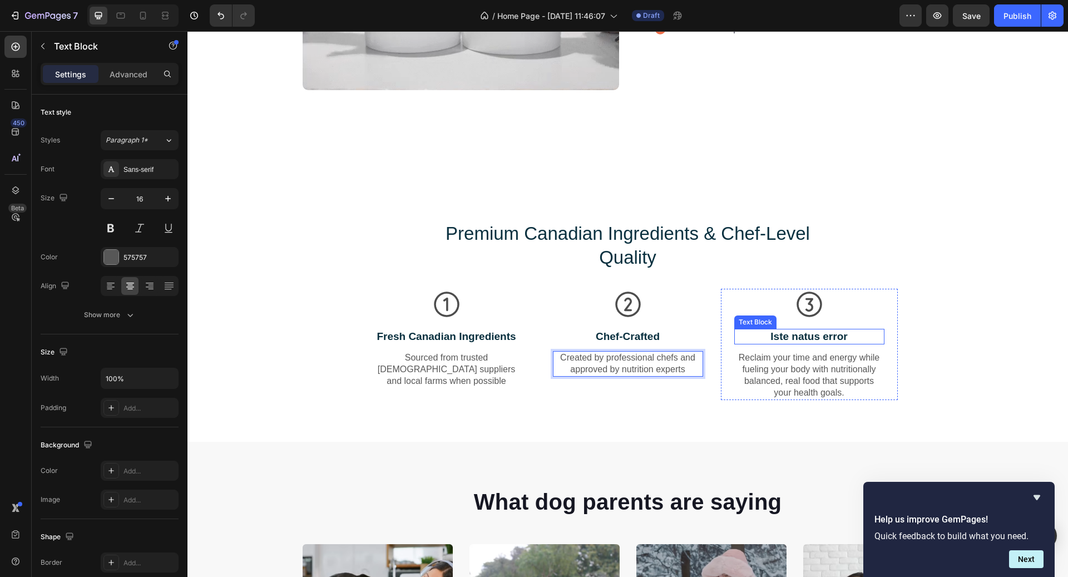
click at [793, 332] on p "Iste natus error" at bounding box center [809, 337] width 148 height 14
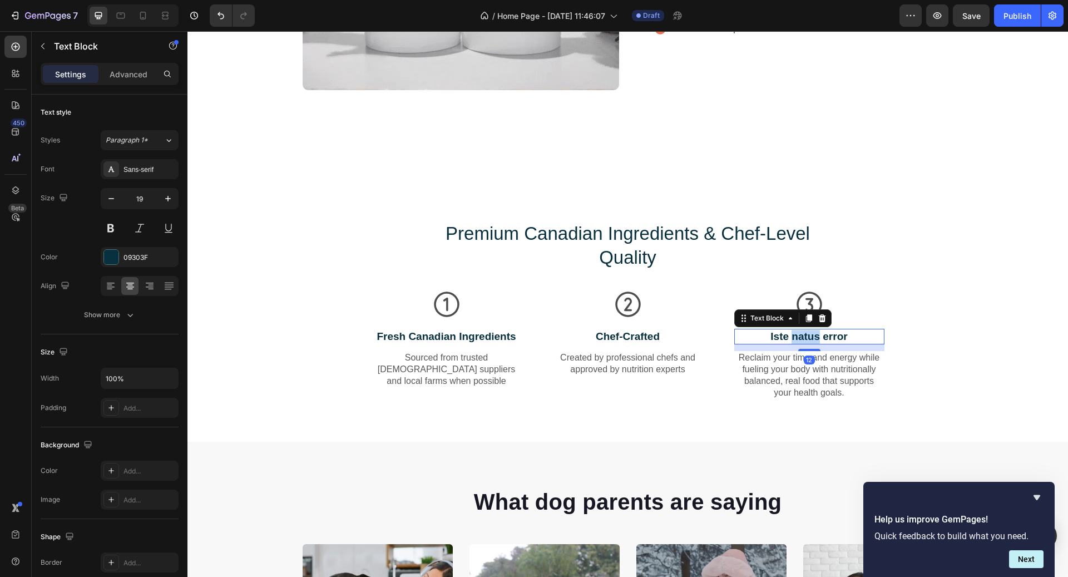
click at [793, 332] on p "Iste natus error" at bounding box center [809, 337] width 148 height 14
click at [855, 382] on p "Reclaim your time and energy while fueling your body with nutritionally balance…" at bounding box center [809, 375] width 148 height 46
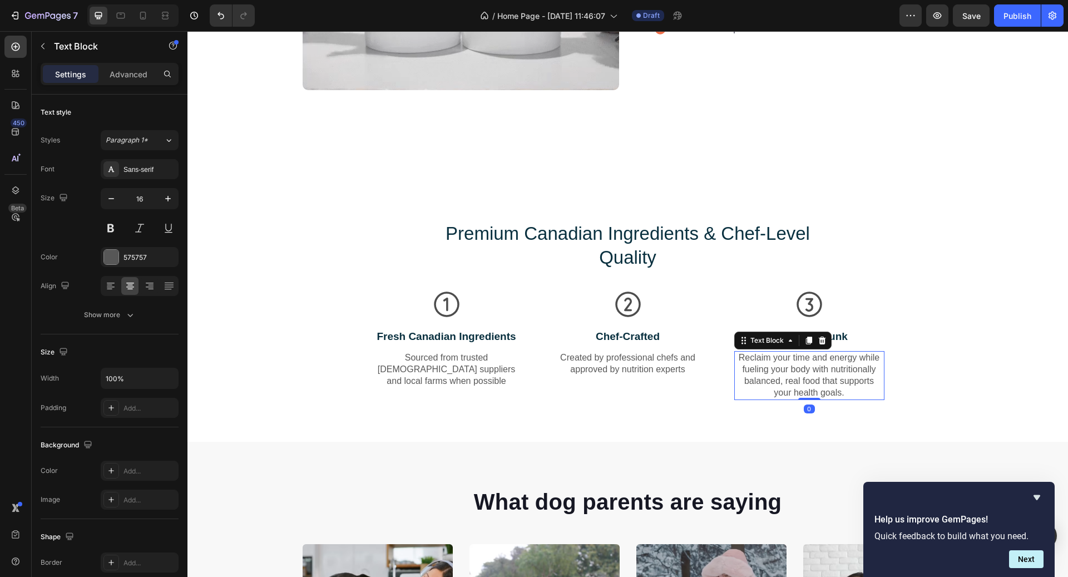
click at [855, 382] on p "Reclaim your time and energy while fueling your body with nutritionally balance…" at bounding box center [809, 375] width 148 height 46
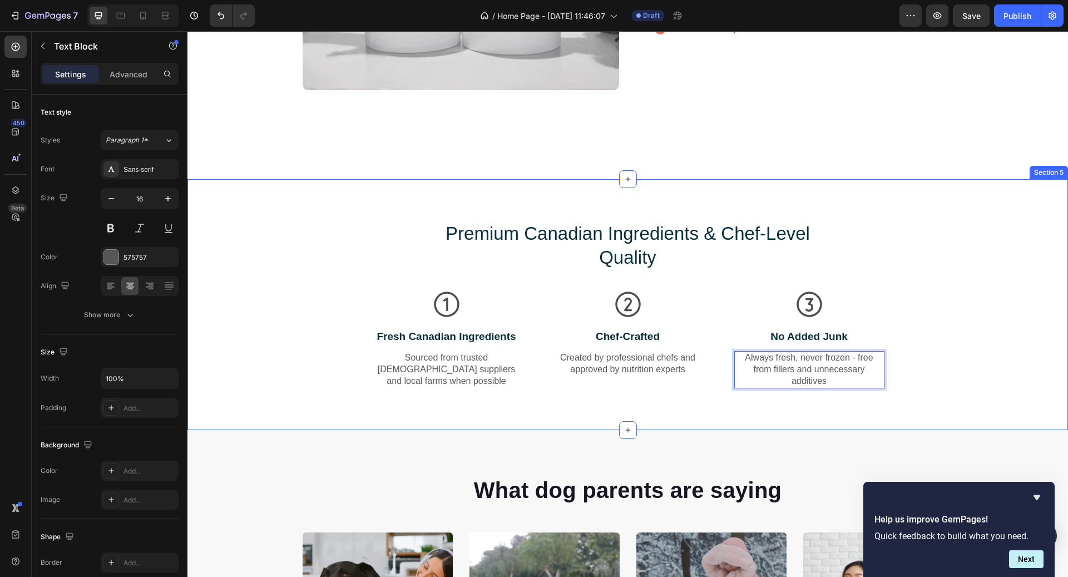
click at [848, 266] on div "Premium Canadian Ingredients & Chef-Level Quality Heading Row Icon Fresh Canadi…" at bounding box center [628, 313] width 864 height 185
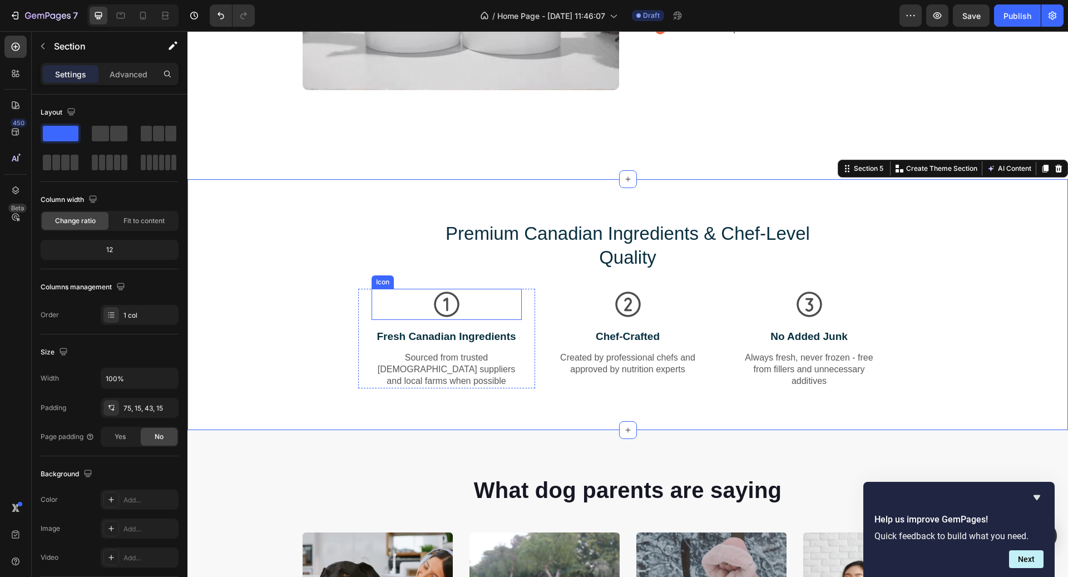
click at [486, 292] on div "Icon" at bounding box center [447, 304] width 150 height 31
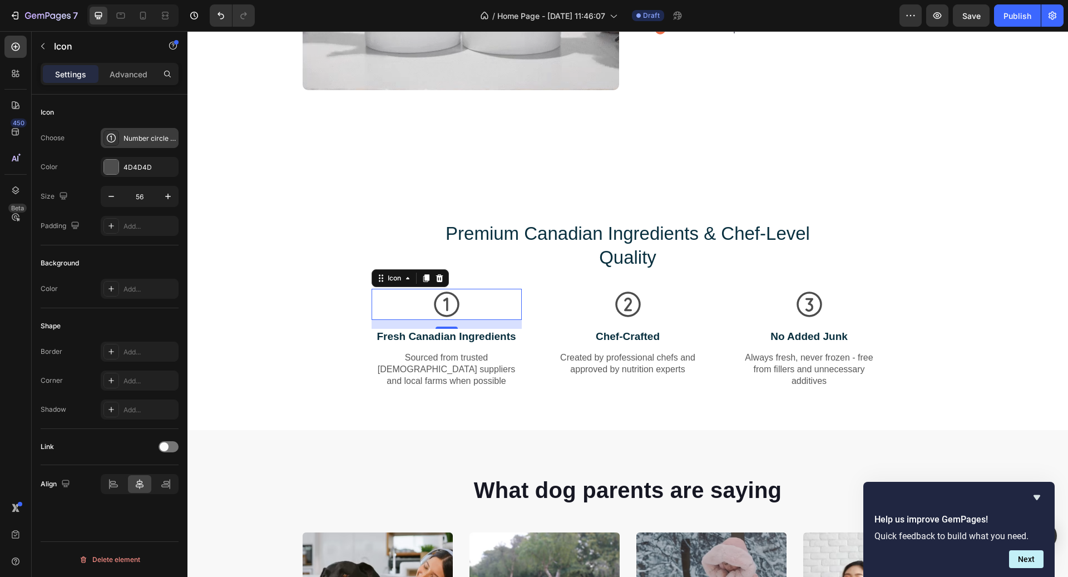
click at [129, 141] on div "Number circle one regular" at bounding box center [150, 139] width 52 height 10
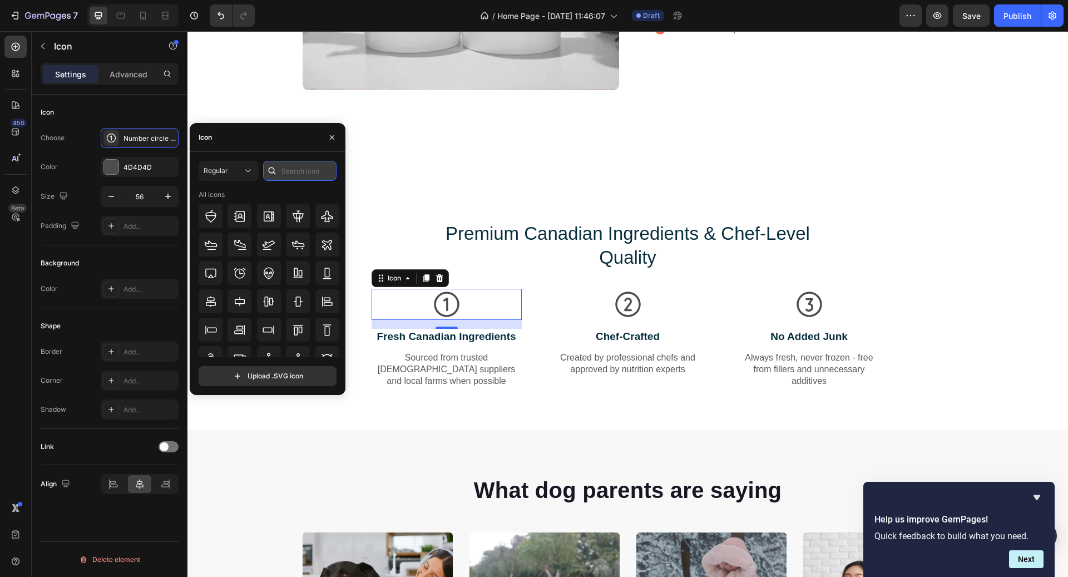
click at [307, 174] on input "text" at bounding box center [299, 171] width 73 height 20
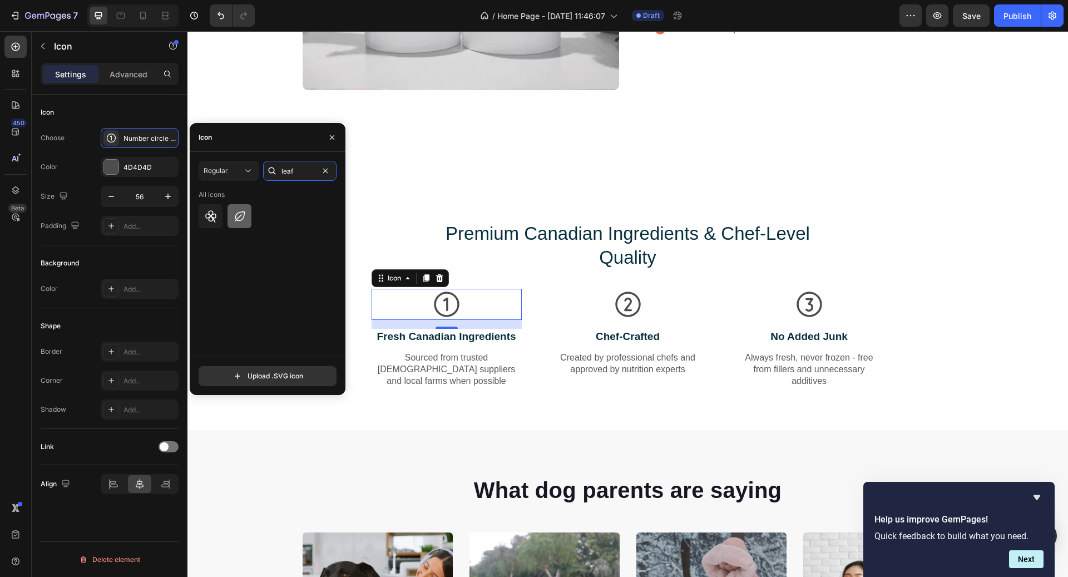
type input "leaf"
click at [231, 216] on div at bounding box center [240, 216] width 24 height 24
click at [613, 309] on icon at bounding box center [628, 304] width 31 height 31
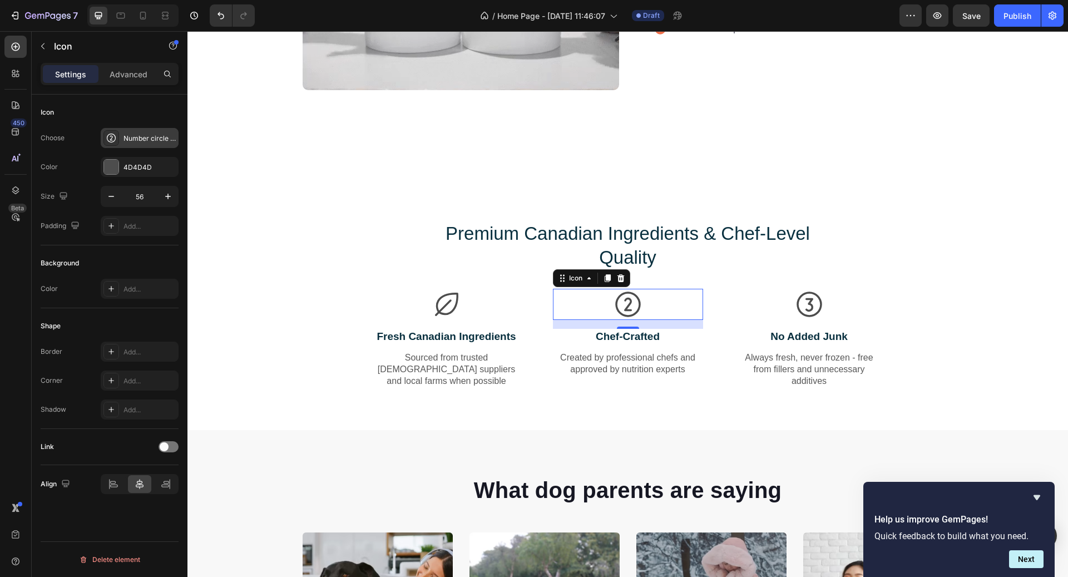
click at [129, 142] on div "Number circle two regular" at bounding box center [150, 139] width 52 height 10
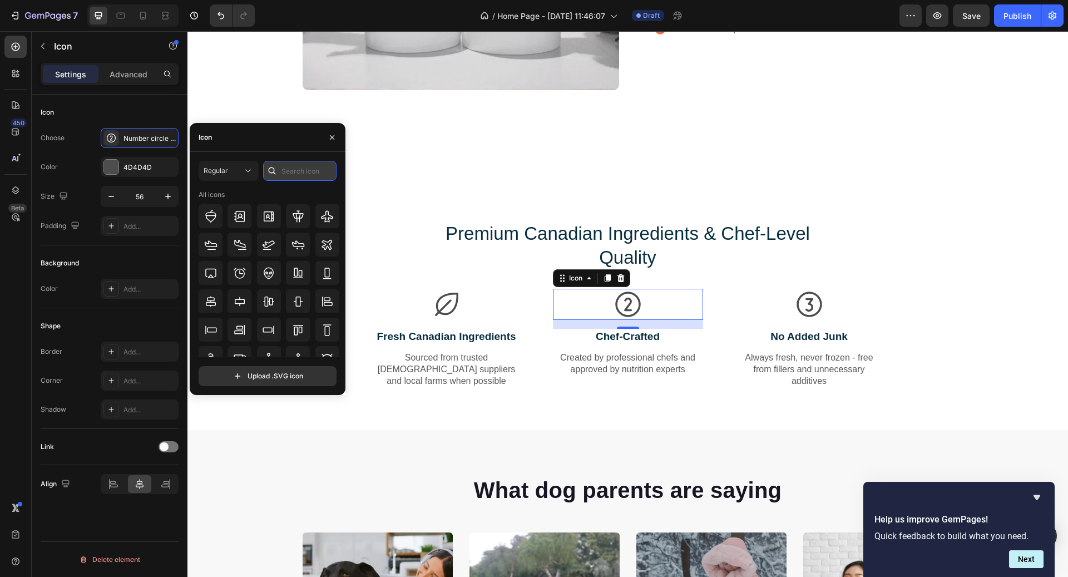
click at [286, 177] on input "text" at bounding box center [299, 171] width 73 height 20
type input "chef"
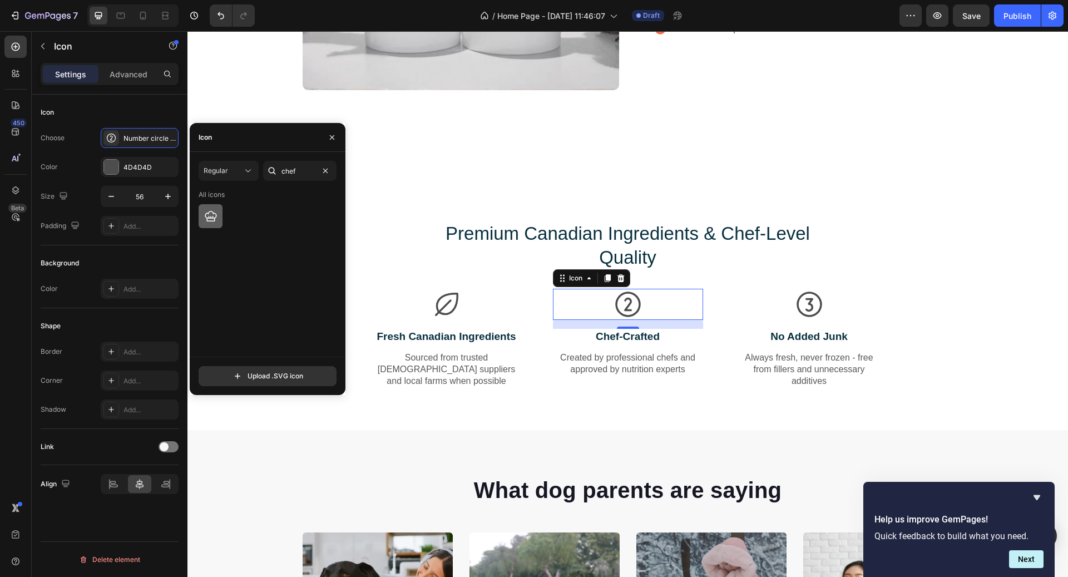
click at [212, 226] on div at bounding box center [211, 216] width 24 height 24
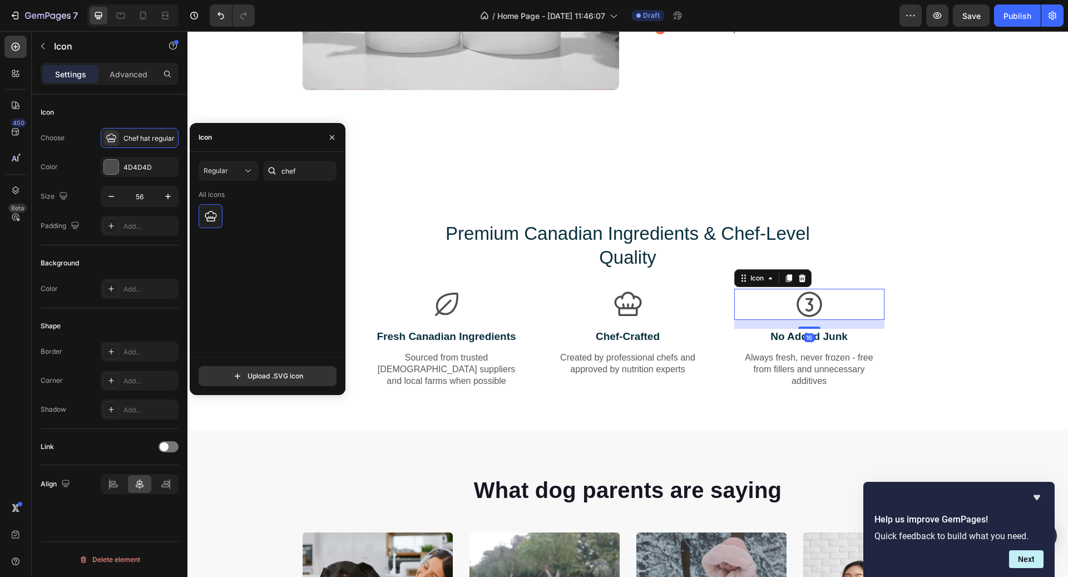
click at [804, 308] on icon at bounding box center [809, 304] width 31 height 31
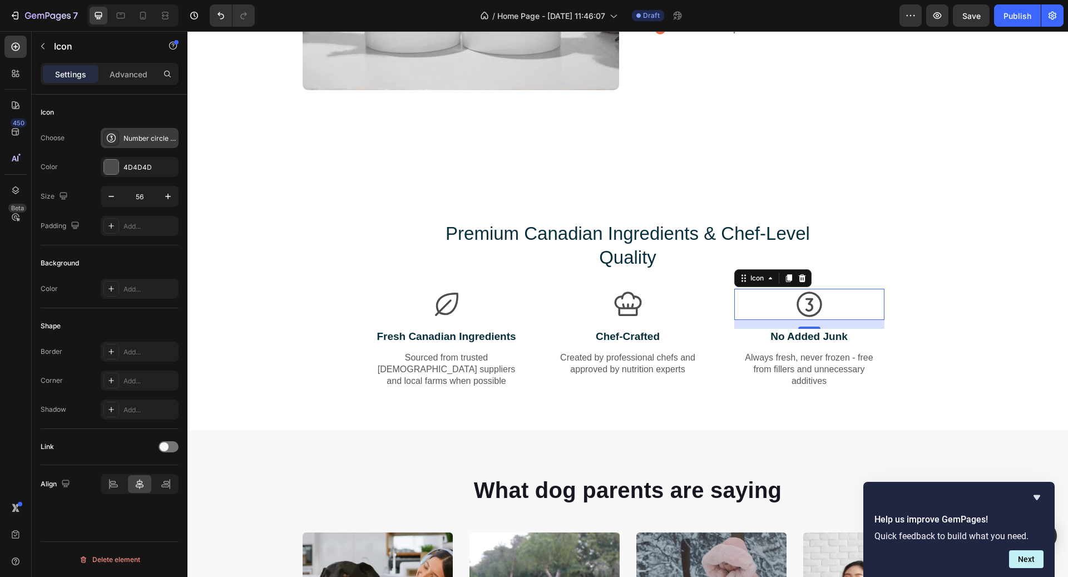
click at [138, 134] on div "Number circle three regular" at bounding box center [150, 139] width 52 height 10
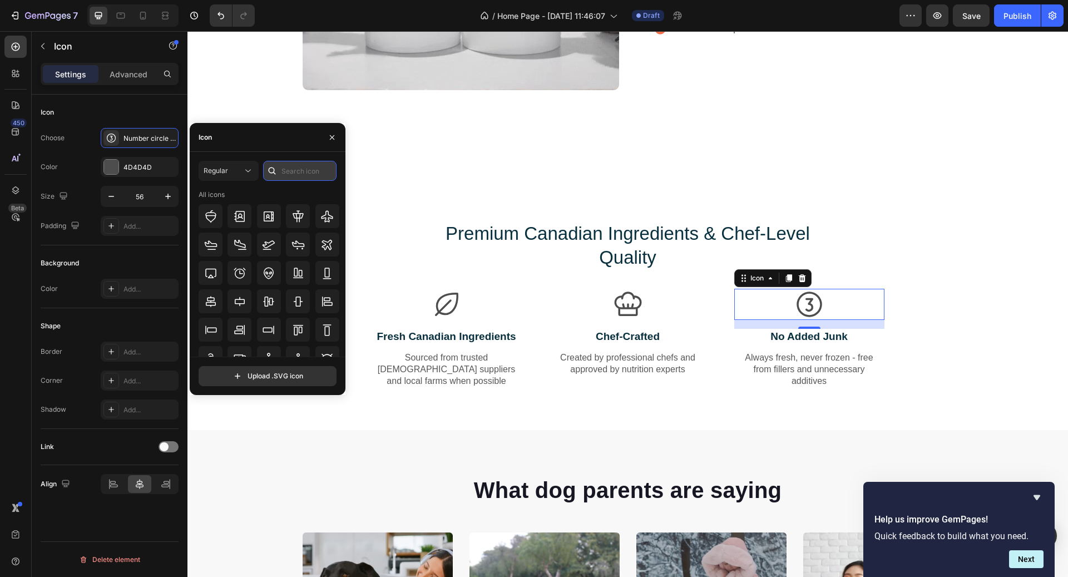
click at [282, 170] on input "text" at bounding box center [299, 171] width 73 height 20
click at [295, 173] on input "no" at bounding box center [299, 171] width 73 height 20
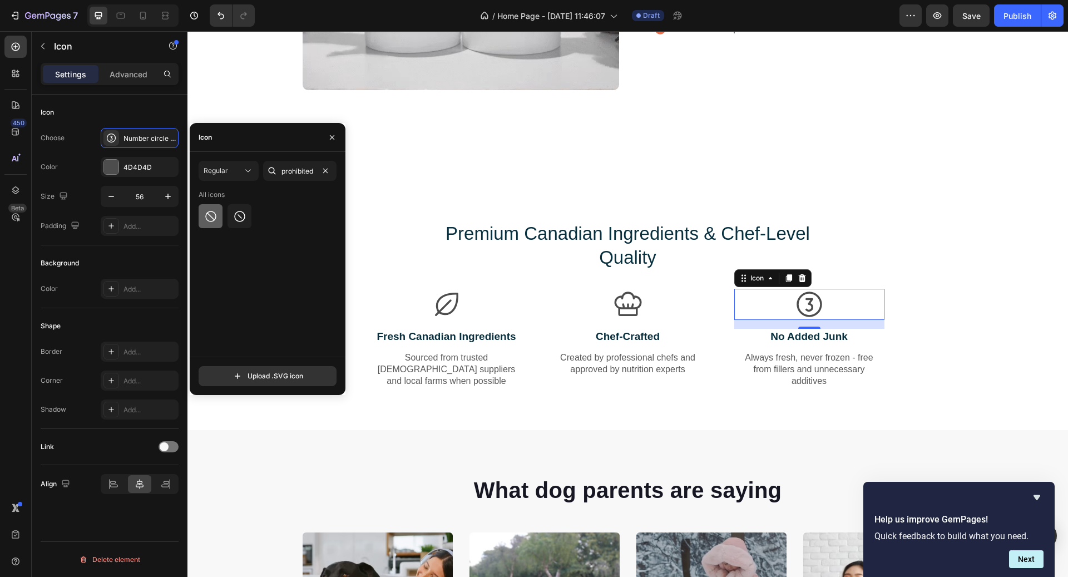
click at [209, 212] on icon at bounding box center [210, 216] width 13 height 13
click at [310, 171] on input "prohibited" at bounding box center [299, 171] width 73 height 20
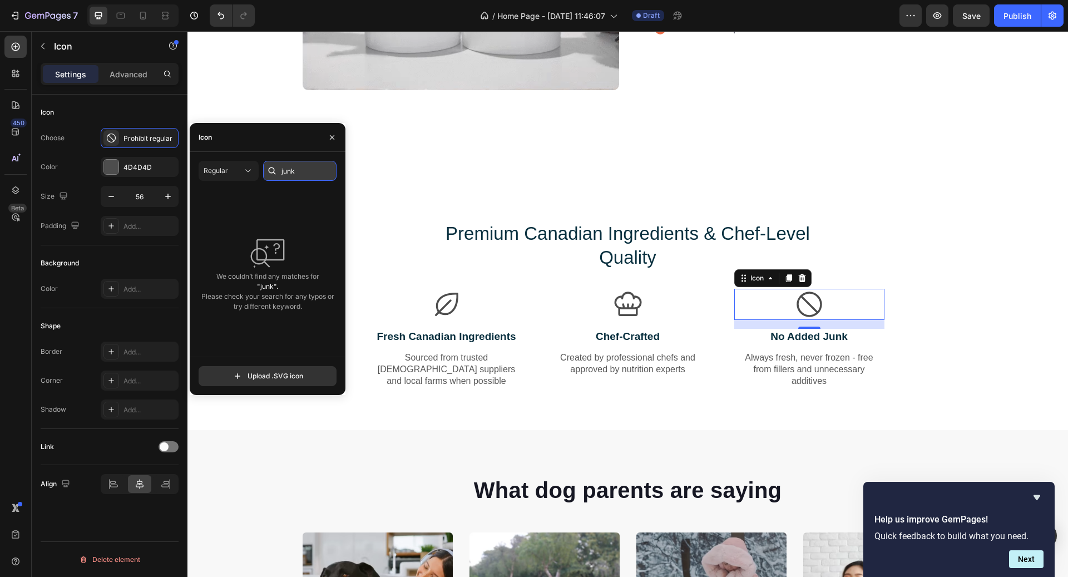
click at [313, 177] on input "junk" at bounding box center [299, 171] width 73 height 20
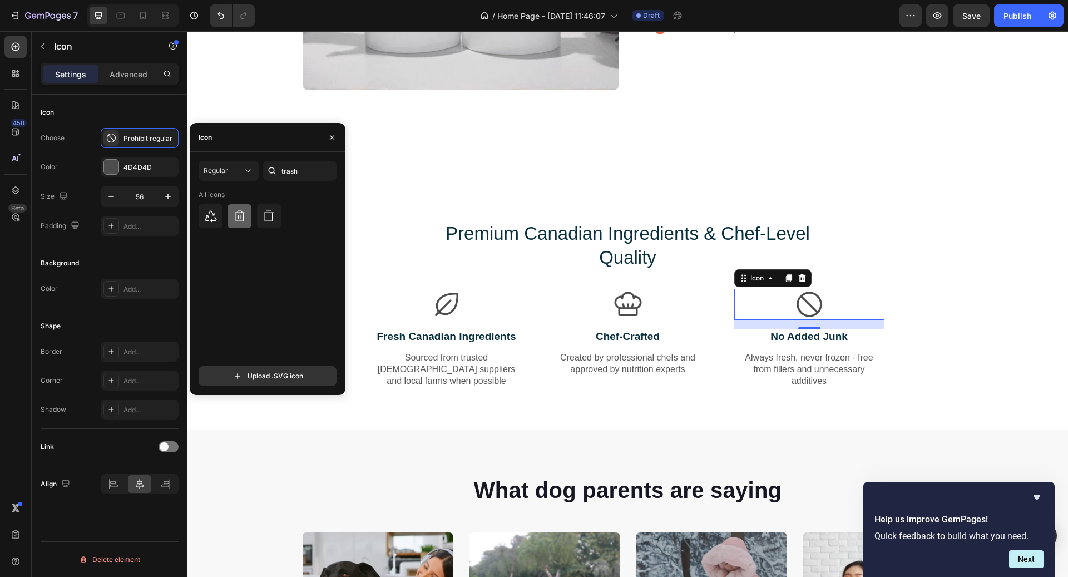
click at [243, 215] on icon at bounding box center [240, 215] width 10 height 11
click at [264, 216] on icon at bounding box center [269, 215] width 10 height 11
click at [295, 175] on input "trash" at bounding box center [299, 171] width 73 height 20
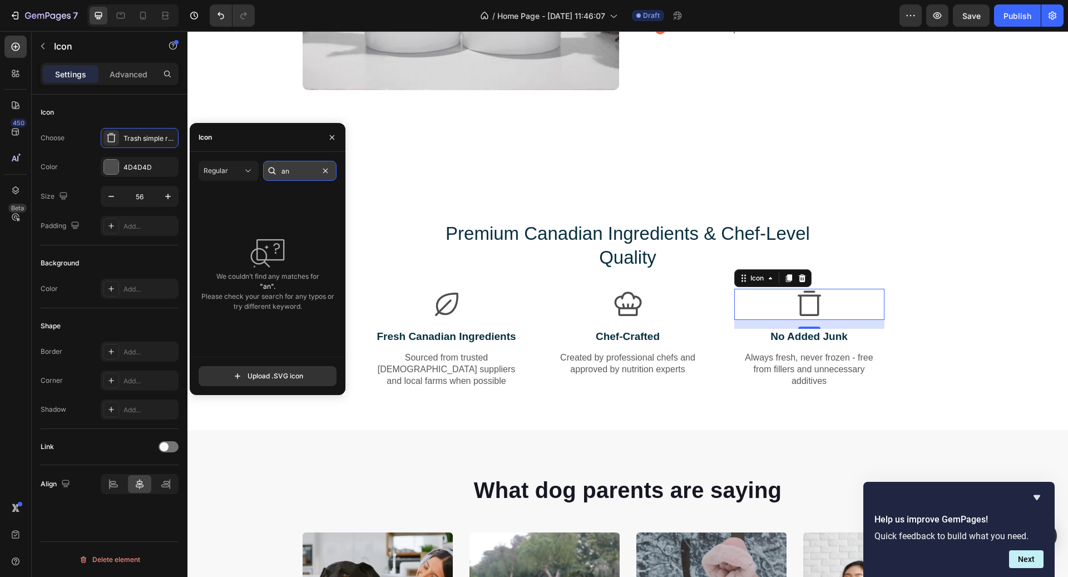
type input "a"
type input "prohibi"
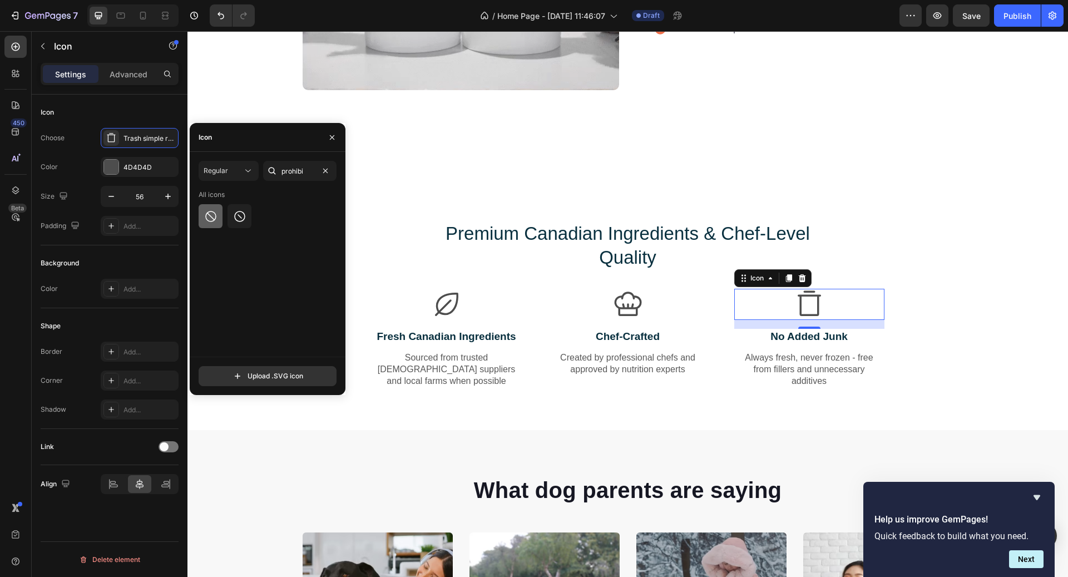
click at [213, 208] on div at bounding box center [211, 216] width 24 height 24
click at [234, 219] on icon at bounding box center [239, 216] width 13 height 13
click at [215, 217] on icon at bounding box center [210, 216] width 11 height 11
click at [231, 215] on div at bounding box center [240, 216] width 24 height 24
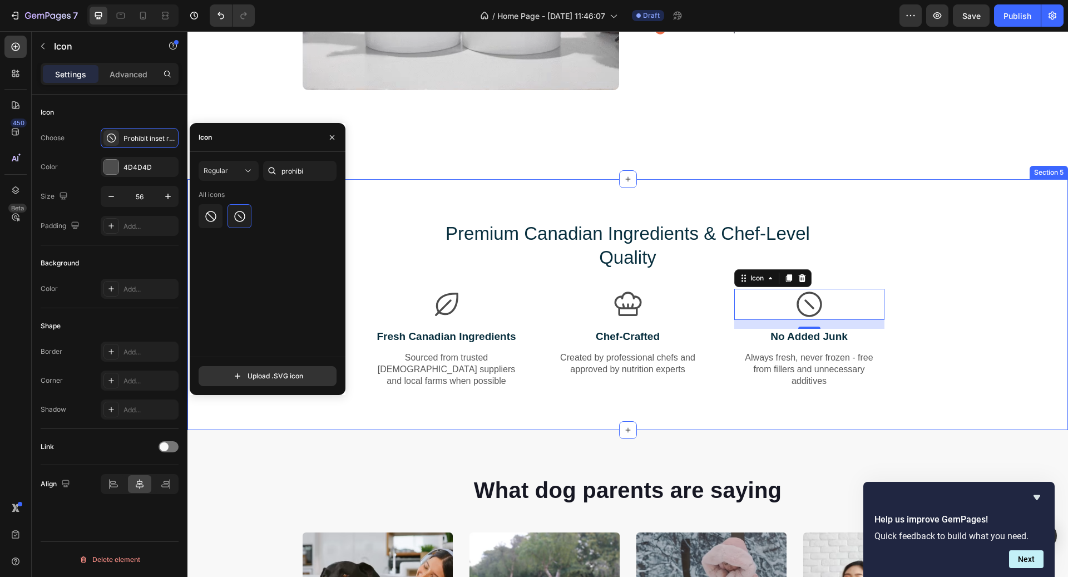
click at [954, 238] on div "Premium Canadian Ingredients & Chef-Level Quality Heading Row Icon Fresh Canadi…" at bounding box center [628, 313] width 864 height 185
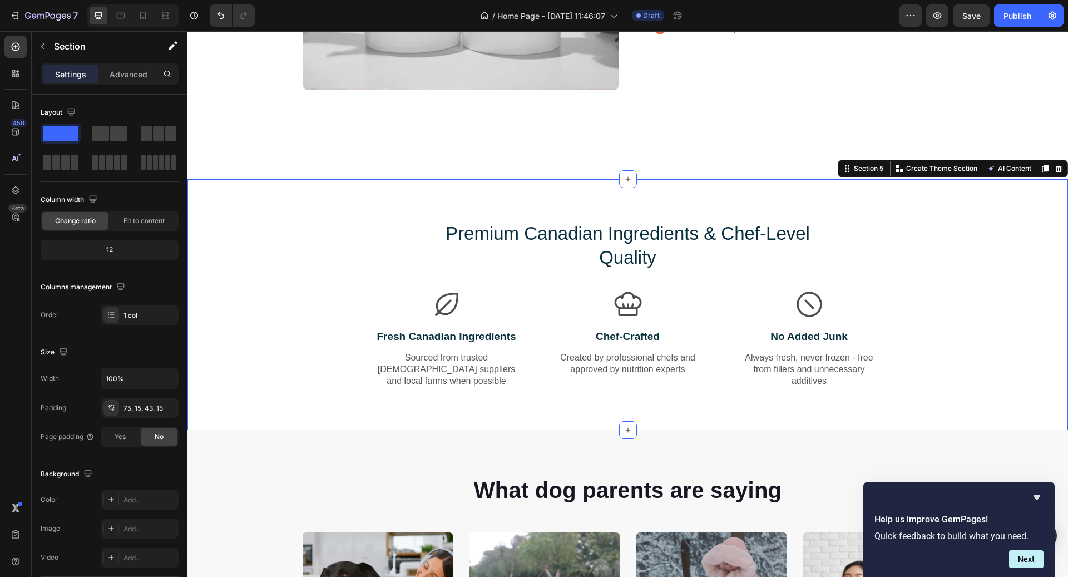
click at [407, 258] on div "Premium Canadian Ingredients & Chef-Level Quality Heading Row Icon Fresh Canadi…" at bounding box center [628, 313] width 864 height 185
click at [432, 272] on div "Premium Canadian Ingredients & Chef-Level Quality Heading Row Icon Fresh Canadi…" at bounding box center [628, 313] width 864 height 185
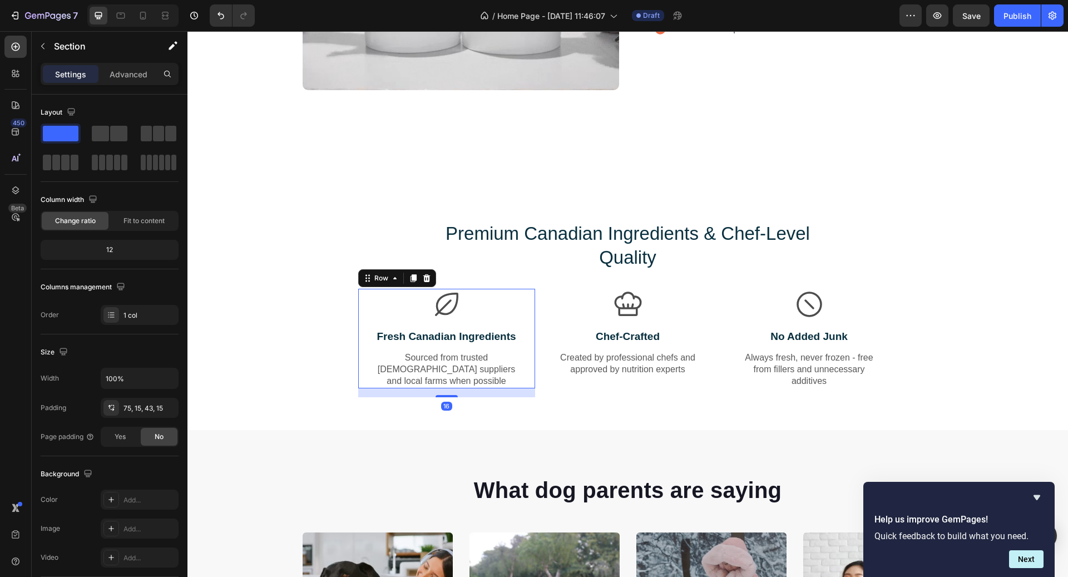
click at [408, 320] on div "Icon Fresh Canadian Ingredients Text Block Sourced from trusted Canadian suppli…" at bounding box center [447, 339] width 150 height 100
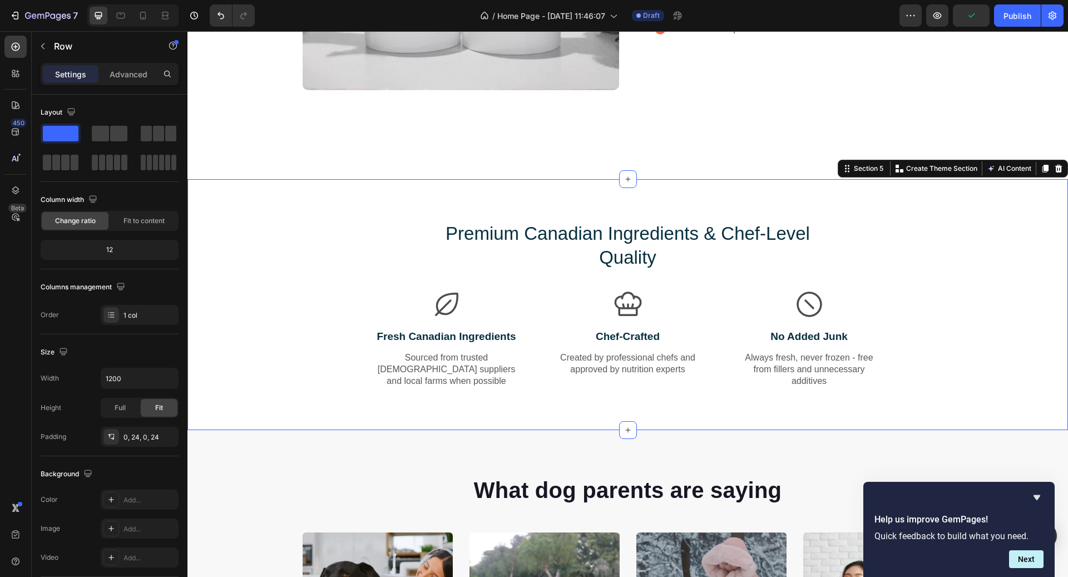
click at [378, 238] on div "Premium Canadian Ingredients & Chef-Level Quality Heading Row Icon Fresh Canadi…" at bounding box center [628, 313] width 864 height 185
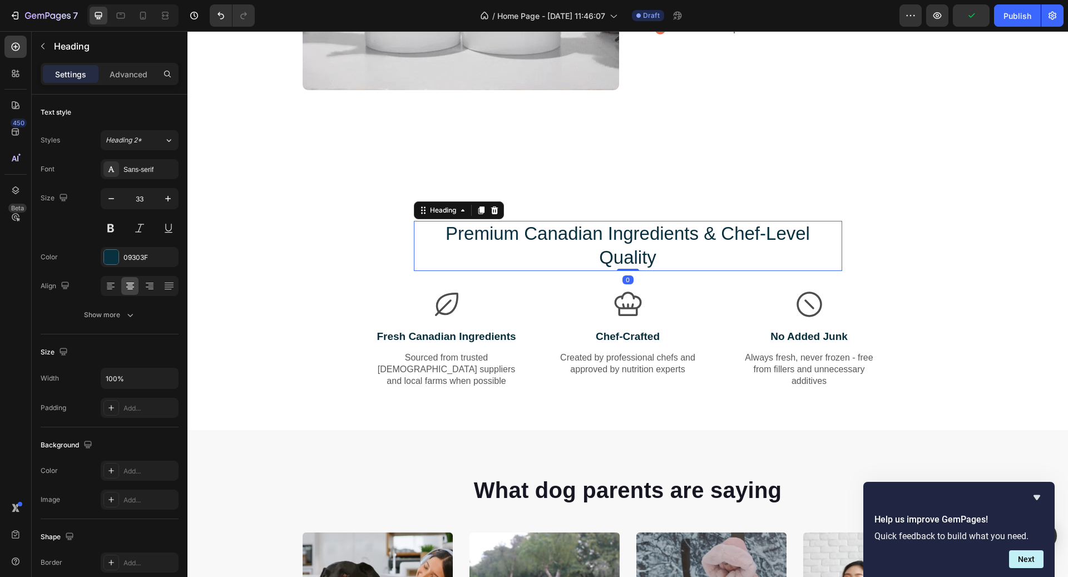
click at [424, 240] on p "Premium Canadian Ingredients & Chef-Level Quality" at bounding box center [628, 246] width 426 height 48
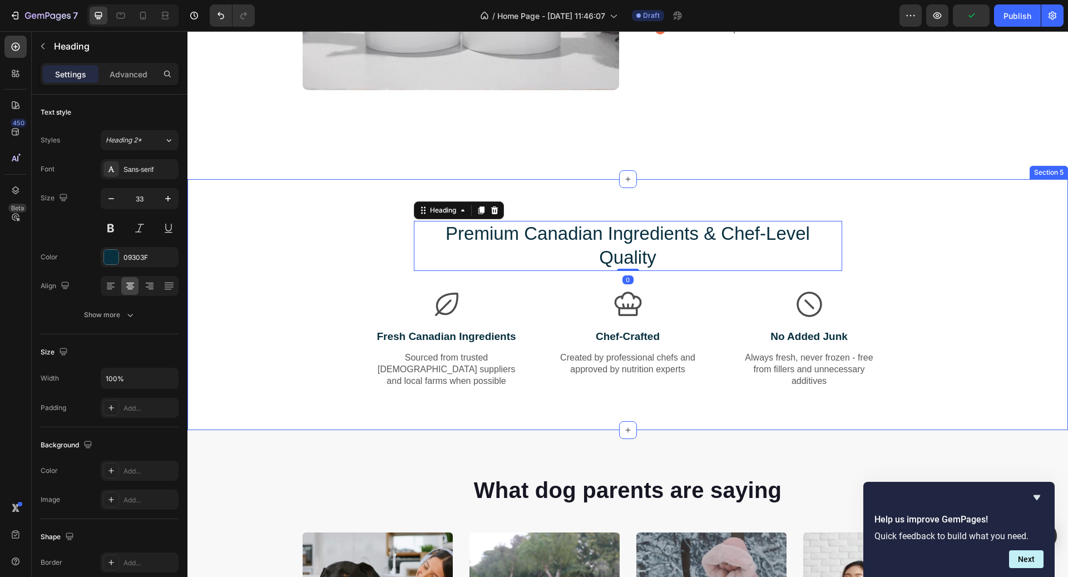
click at [381, 248] on div "Premium Canadian Ingredients & Chef-Level Quality Heading 0 Row Icon Fresh Cana…" at bounding box center [628, 313] width 864 height 185
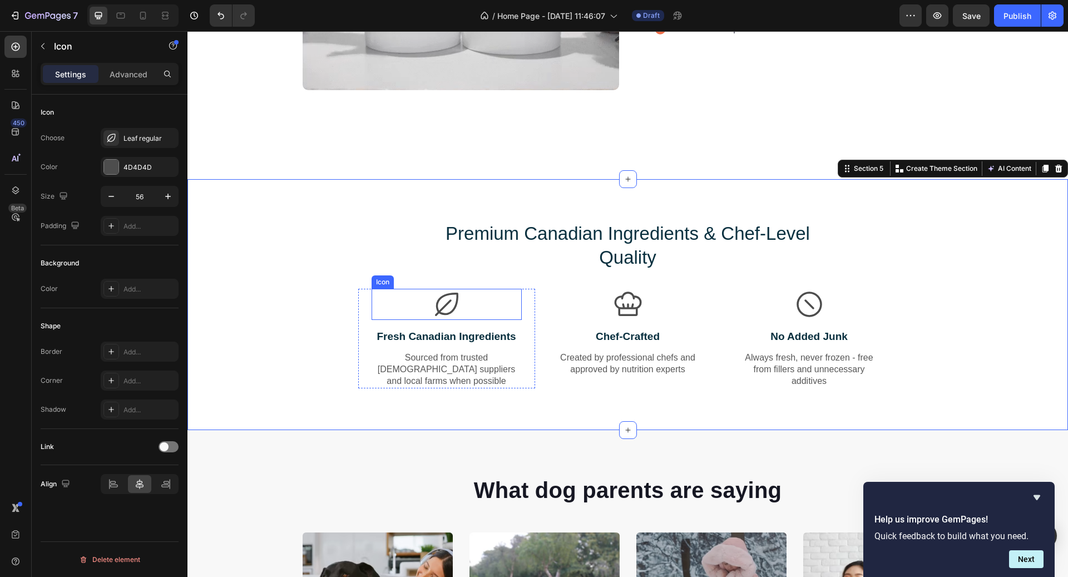
click at [478, 293] on div "Icon" at bounding box center [447, 304] width 150 height 31
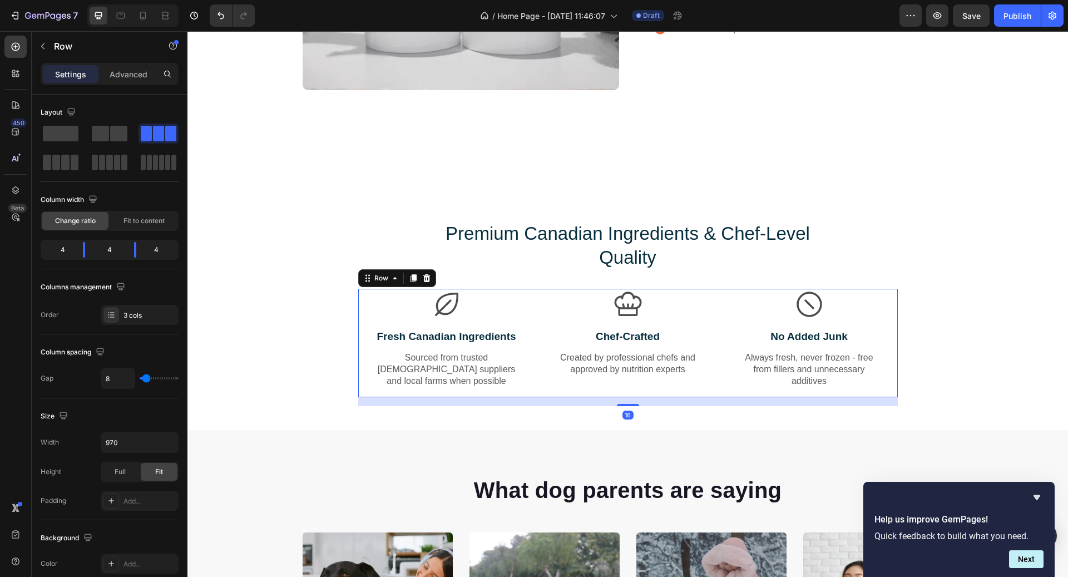
click at [549, 384] on div "Icon Chef-Crafted Text Block Created by professional chefs and approved by nutr…" at bounding box center [628, 343] width 177 height 108
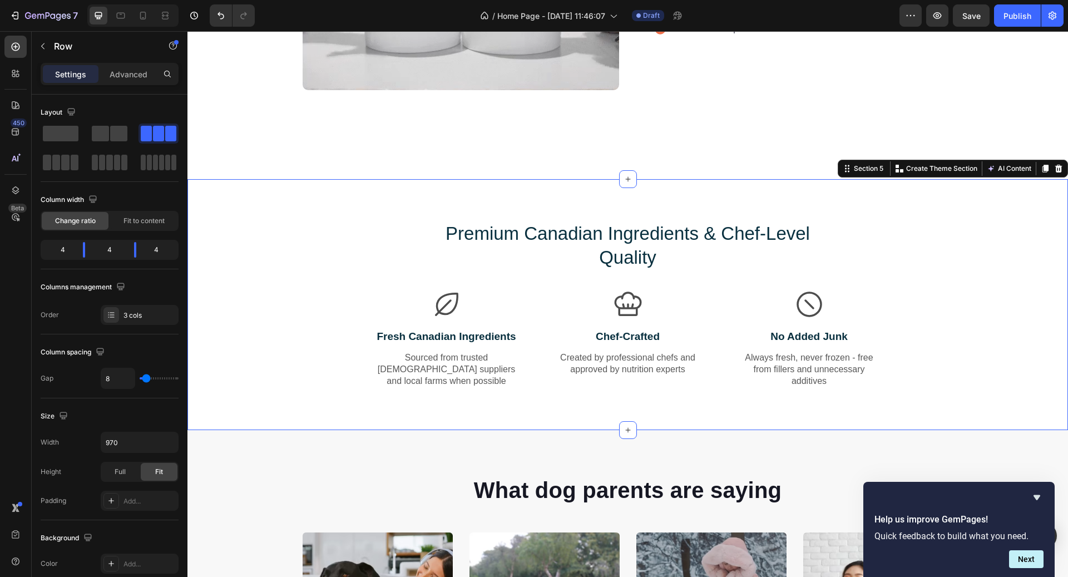
click at [942, 218] on div "Premium Canadian Ingredients & Chef-Level Quality Heading Row Icon Fresh Canadi…" at bounding box center [627, 304] width 881 height 251
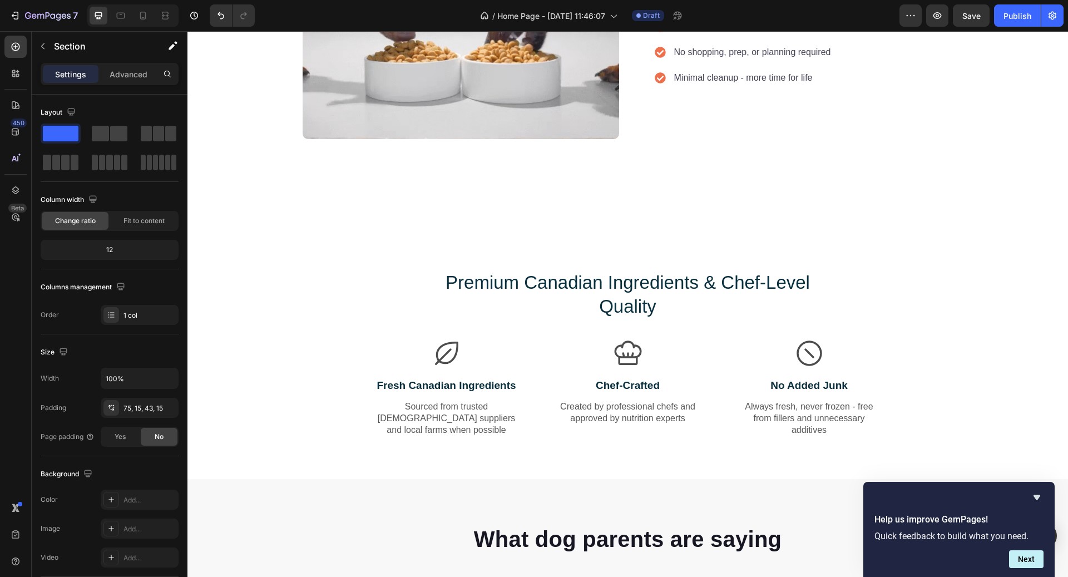
scroll to position [1522, 0]
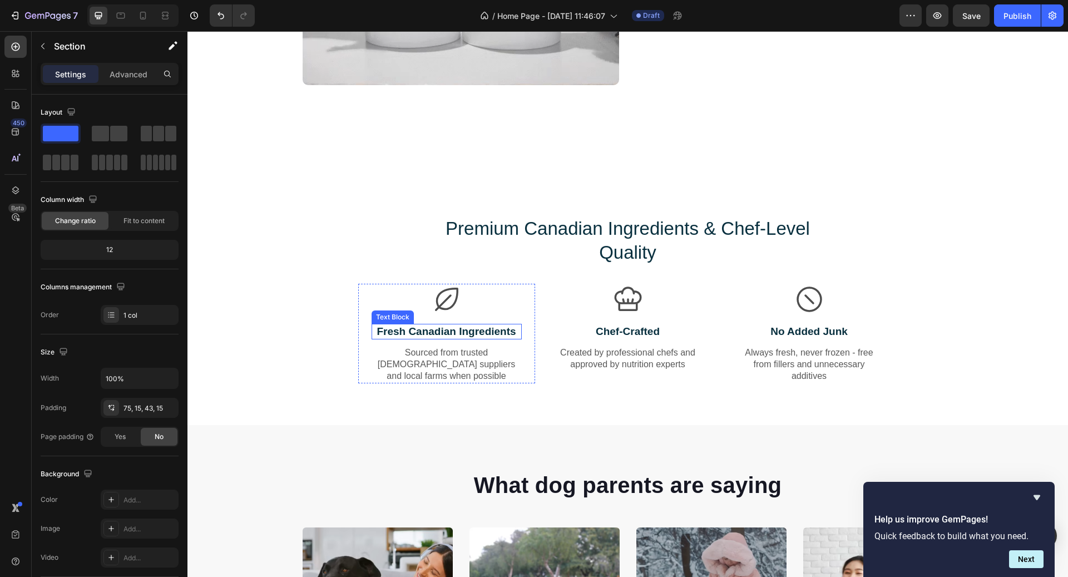
click at [493, 327] on p "Fresh Canadian Ingredients" at bounding box center [447, 332] width 148 height 14
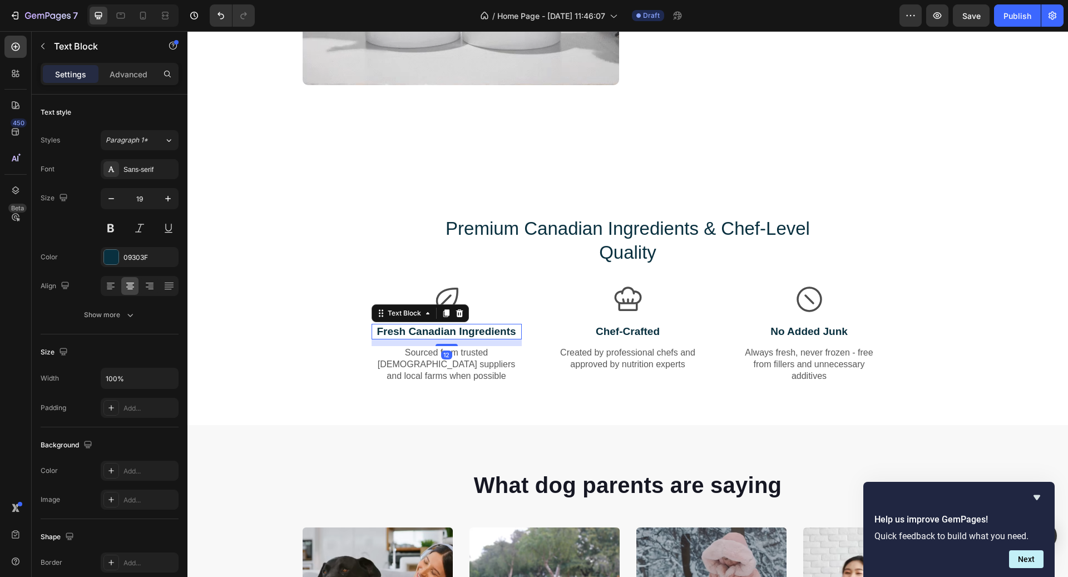
scroll to position [1598, 0]
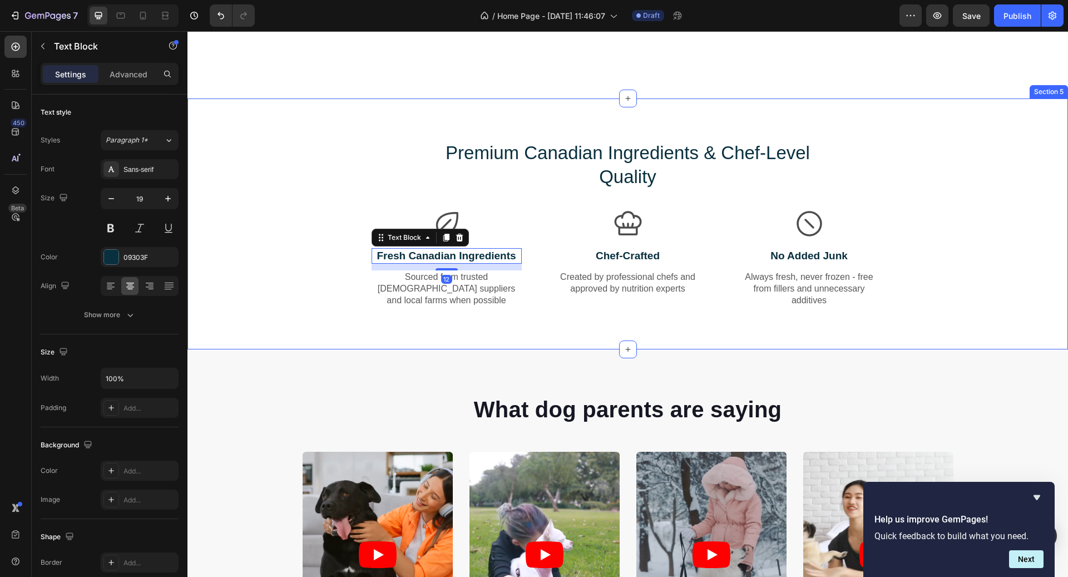
click at [587, 346] on div "Premium Canadian Ingredients & Chef-Level Quality Heading Row Icon Fresh Canadi…" at bounding box center [627, 223] width 881 height 251
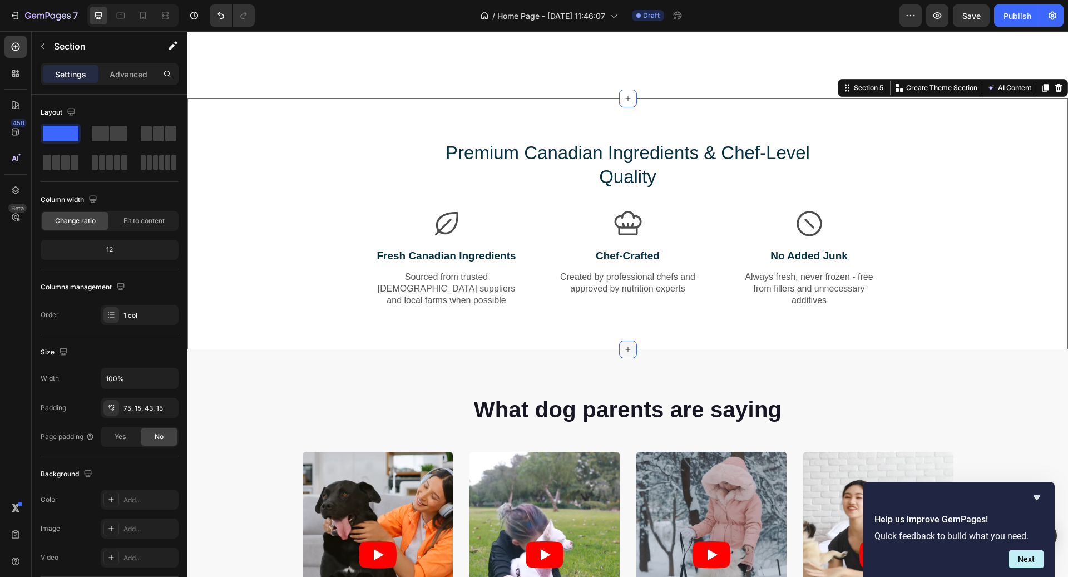
click at [628, 345] on icon at bounding box center [628, 349] width 9 height 9
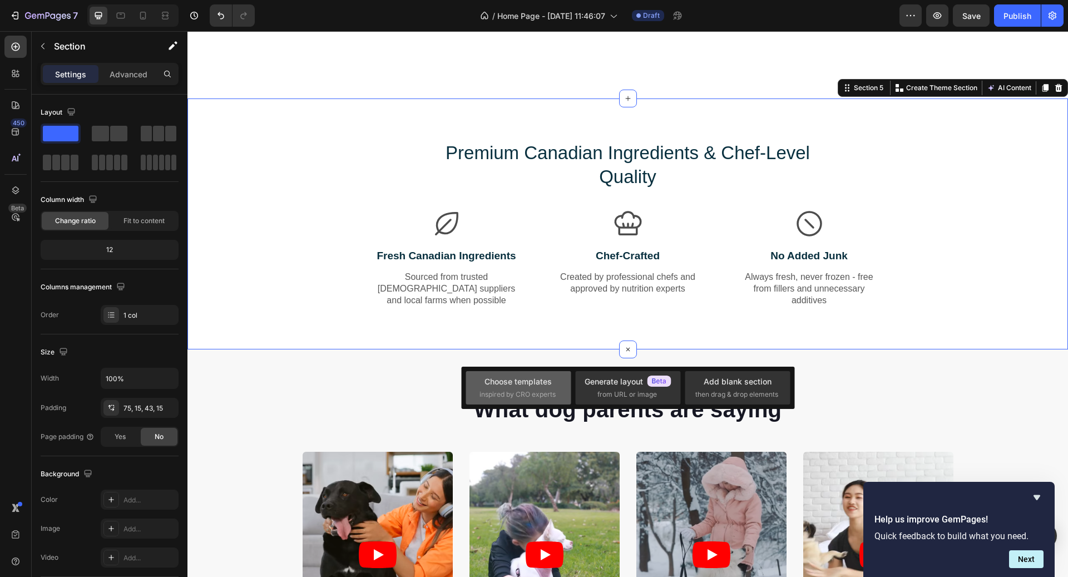
click at [543, 391] on span "inspired by CRO experts" at bounding box center [518, 394] width 76 height 10
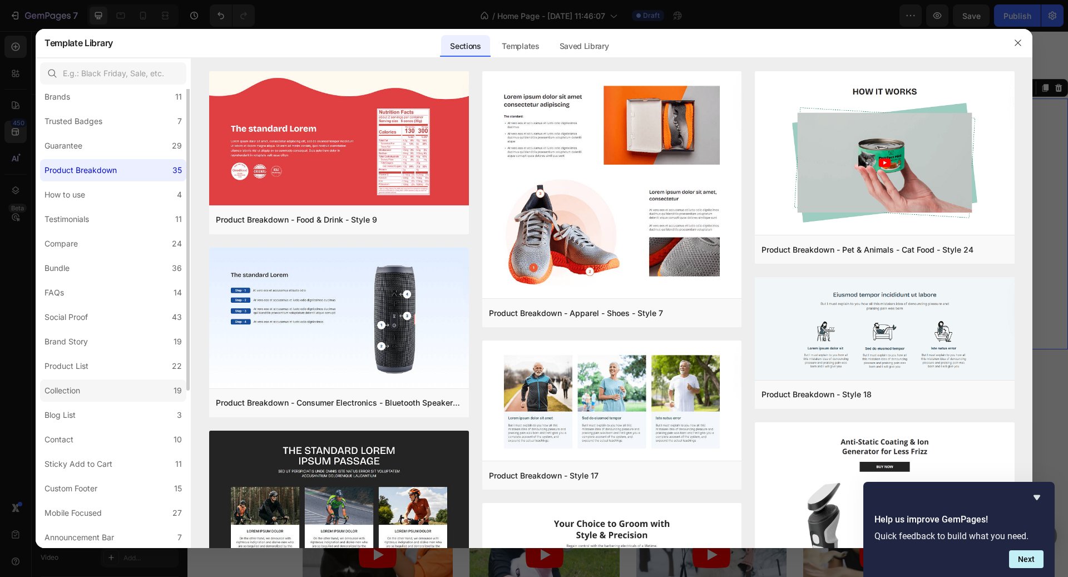
scroll to position [0, 0]
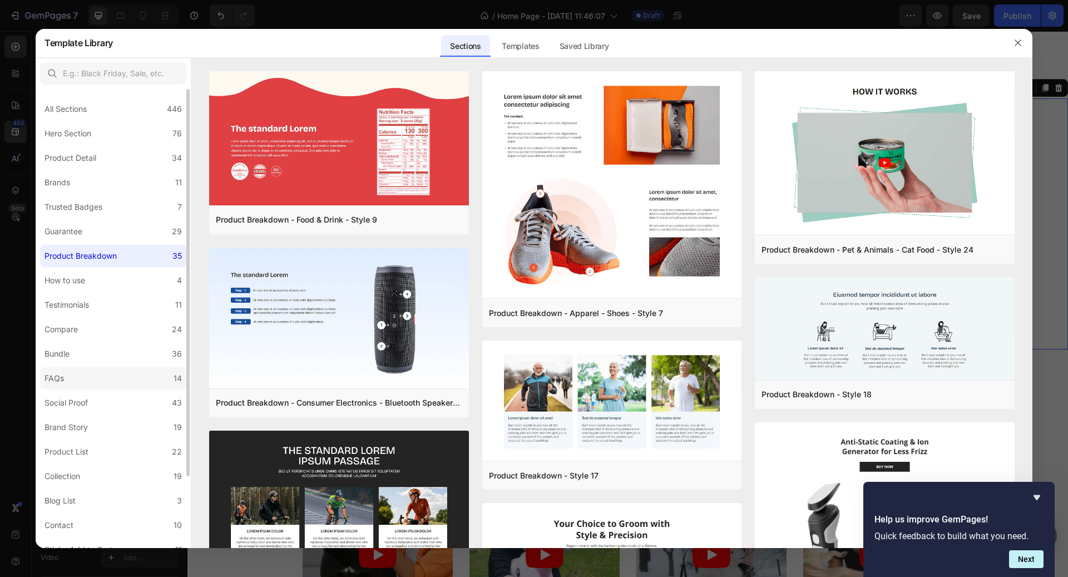
click at [85, 370] on label "FAQs 14" at bounding box center [113, 378] width 146 height 22
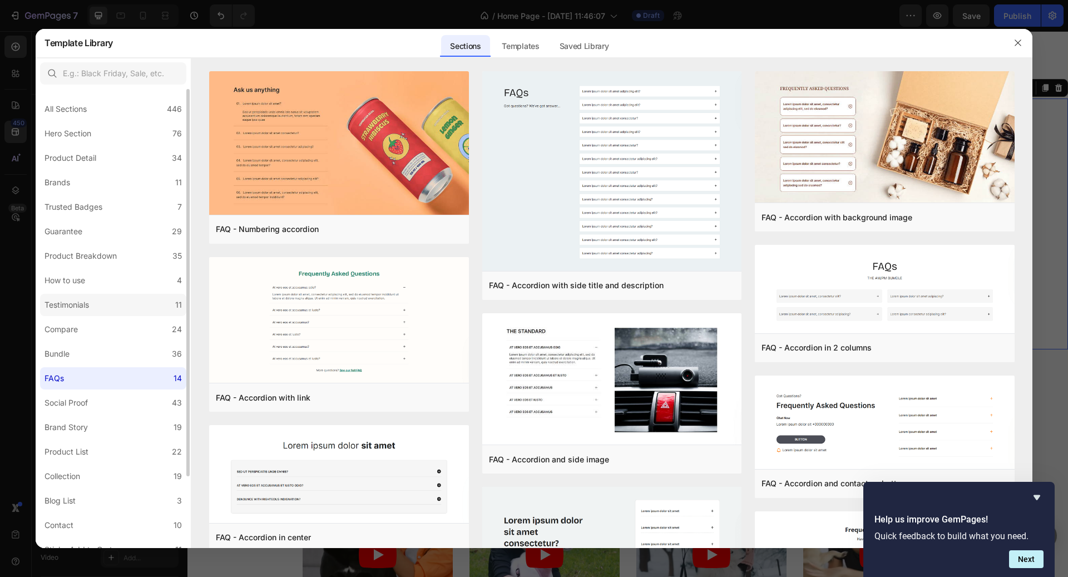
click at [73, 309] on div "Testimonials" at bounding box center [67, 304] width 45 height 13
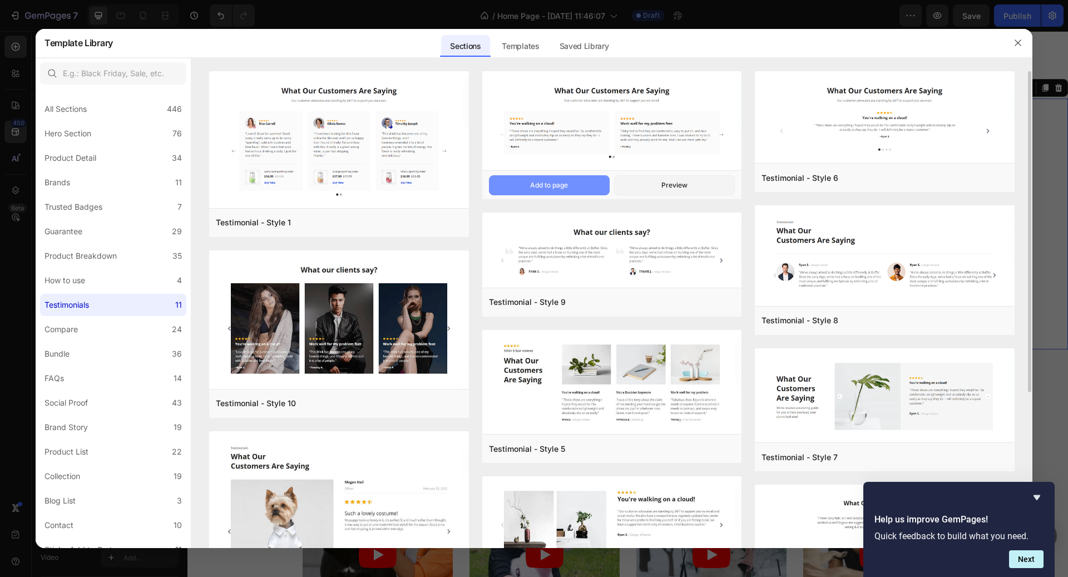
click at [577, 190] on button "Add to page" at bounding box center [549, 185] width 121 height 20
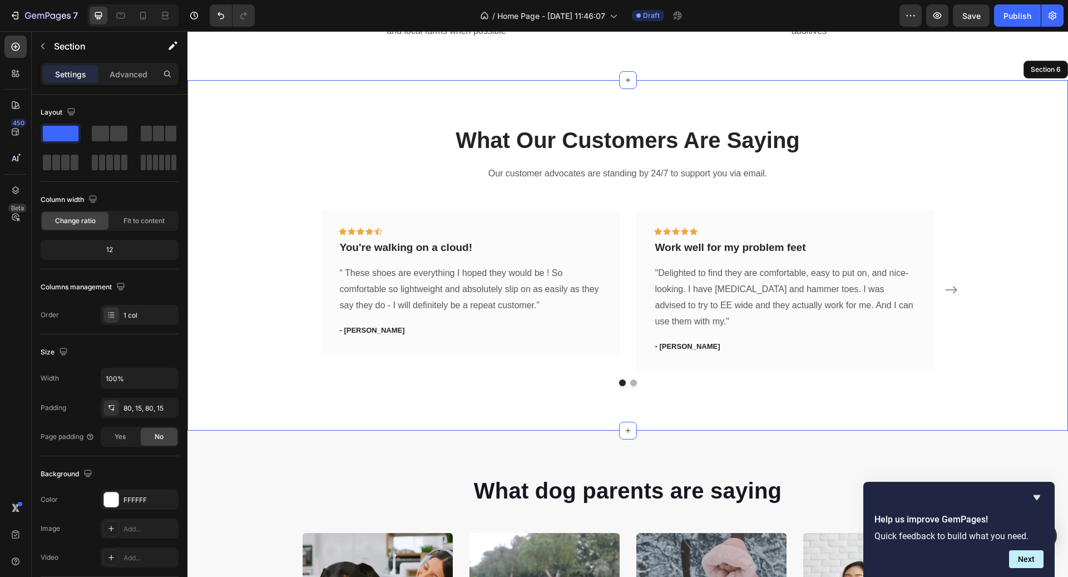
scroll to position [1860, 0]
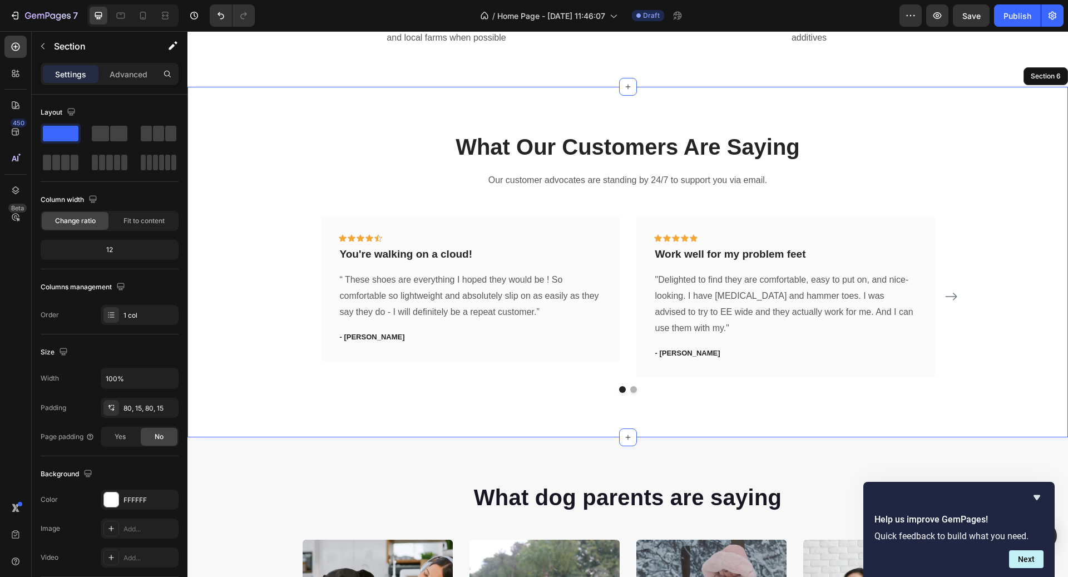
click at [608, 128] on div "What Our Customers Are Saying Heading Our customer advocates are standing by 24…" at bounding box center [627, 262] width 881 height 350
click at [608, 135] on p "What Our Customers Are Saying" at bounding box center [627, 146] width 665 height 29
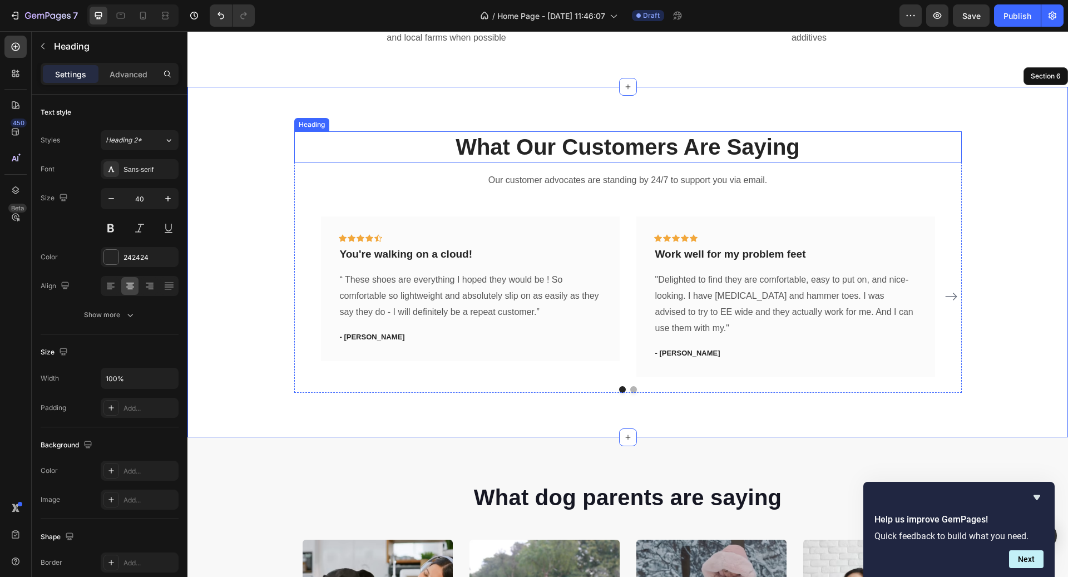
click at [608, 135] on p "What Our Customers Are Saying" at bounding box center [627, 146] width 665 height 29
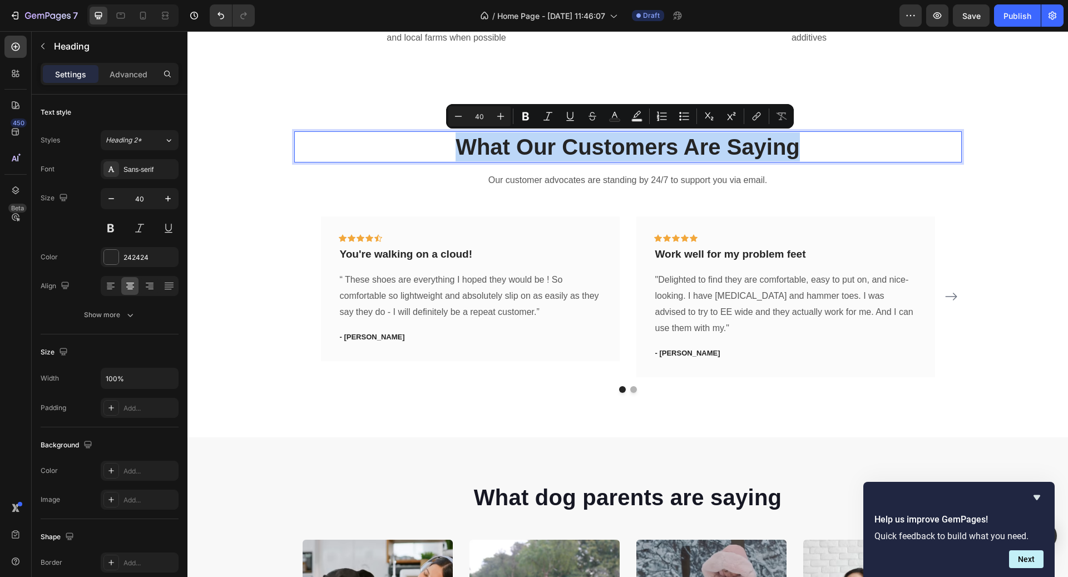
click at [608, 135] on p "What Our Customers Are Saying" at bounding box center [627, 146] width 665 height 29
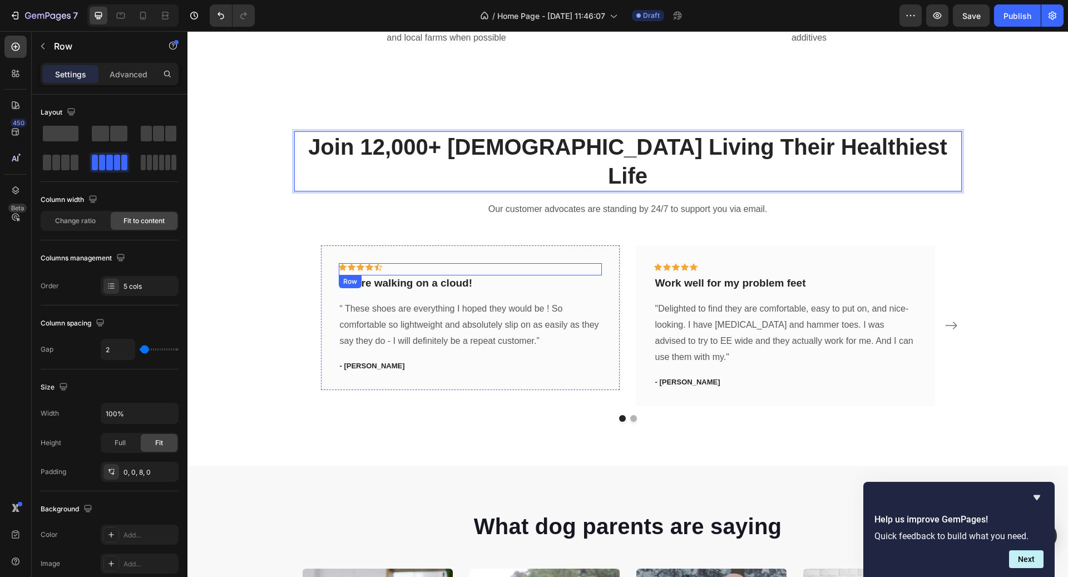
click at [404, 263] on div "Icon Icon Icon Icon Icon Row" at bounding box center [470, 269] width 263 height 12
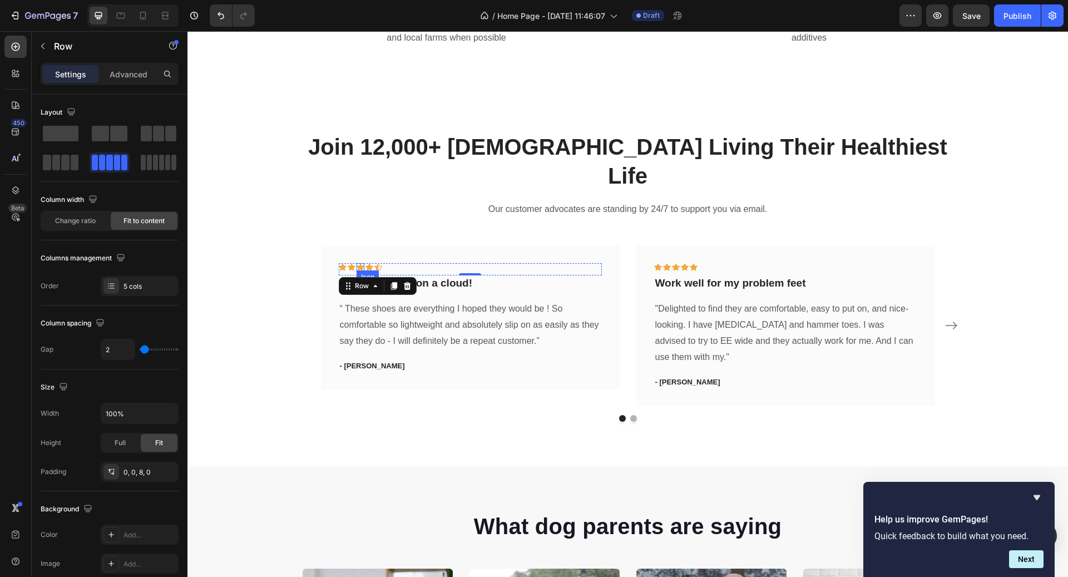
click at [362, 263] on div "Icon" at bounding box center [361, 267] width 8 height 8
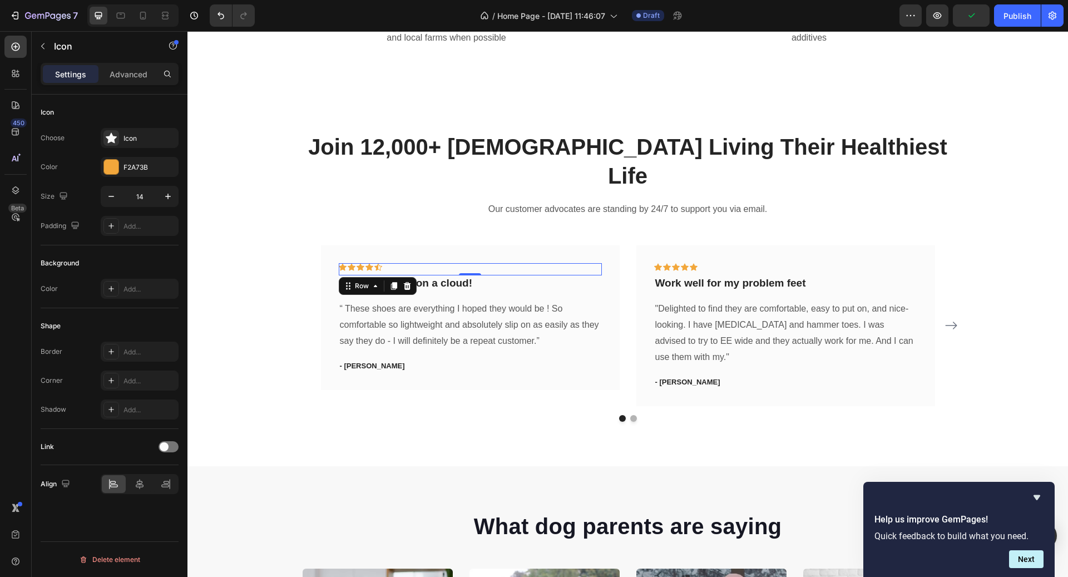
click at [443, 263] on div "Icon Icon Icon Icon Icon Row 0" at bounding box center [470, 269] width 263 height 12
click at [377, 263] on div "Icon 0" at bounding box center [378, 267] width 8 height 8
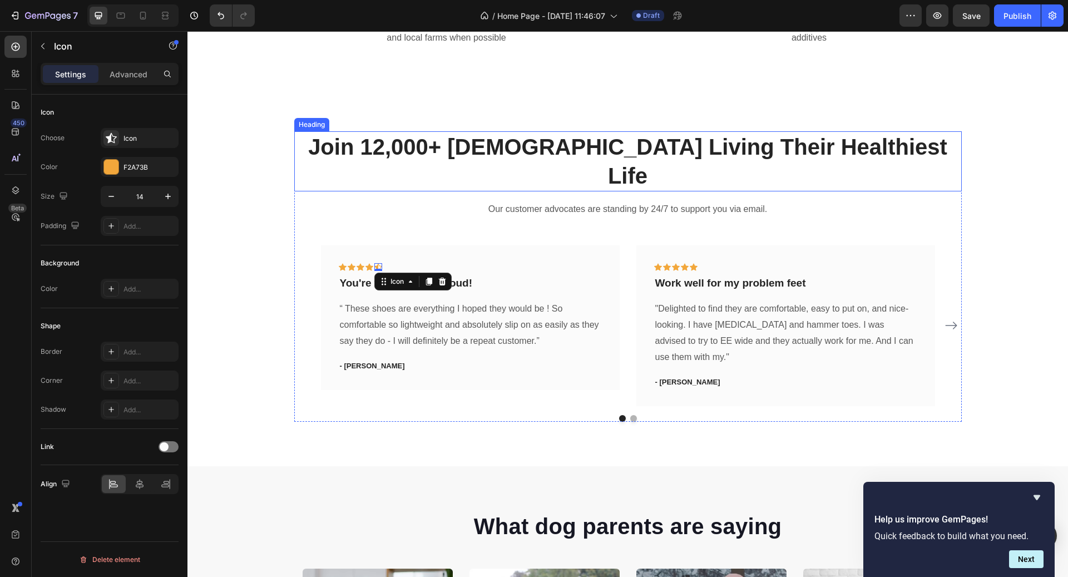
click at [550, 156] on p "Join 12,000+ [DEMOGRAPHIC_DATA] Living Their Healthiest Life" at bounding box center [627, 161] width 665 height 58
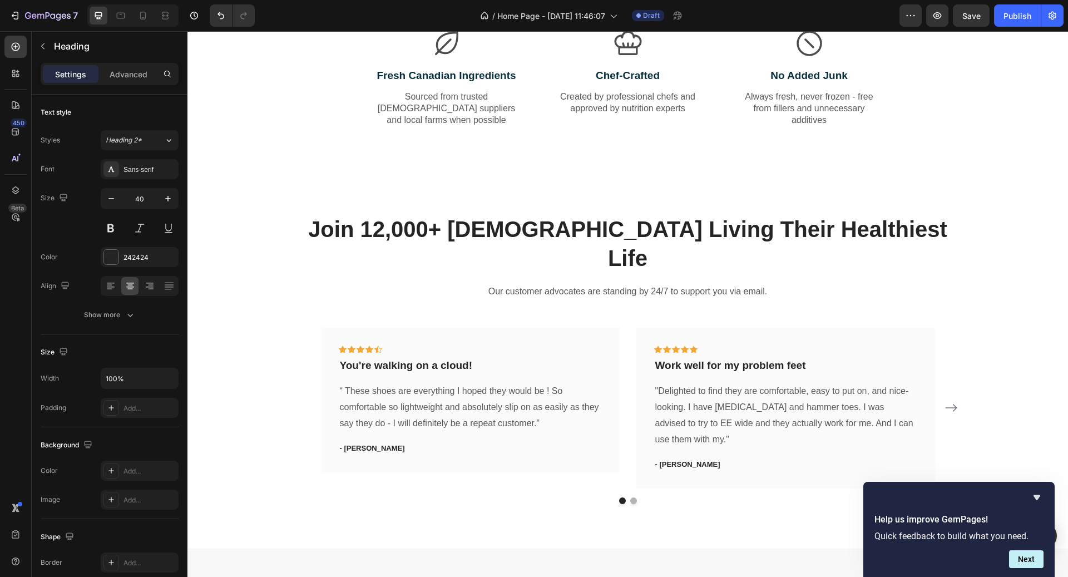
scroll to position [1791, 0]
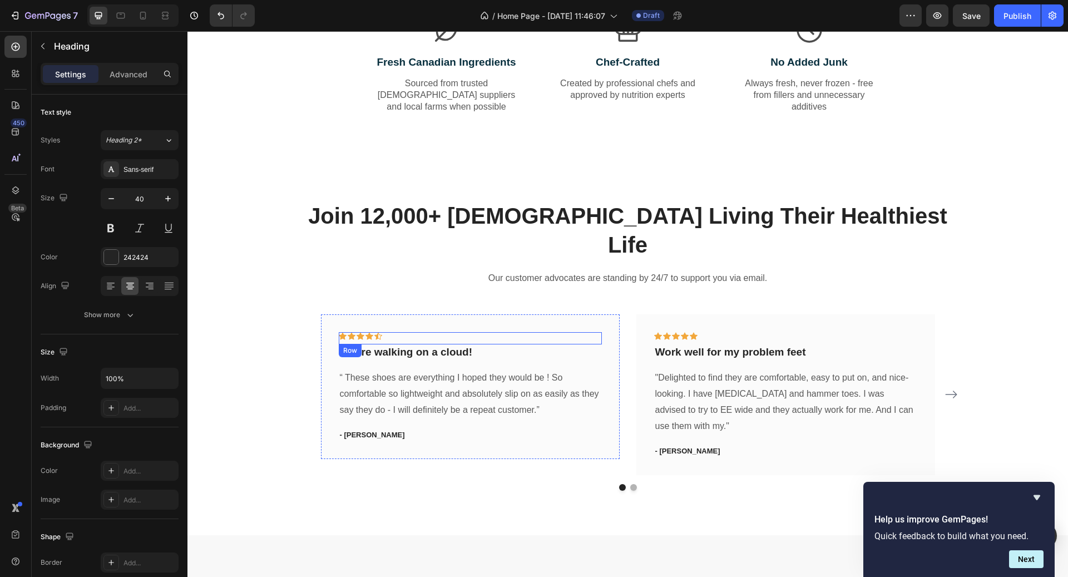
click at [389, 332] on div "Icon Icon Icon Icon Icon Row" at bounding box center [470, 338] width 263 height 12
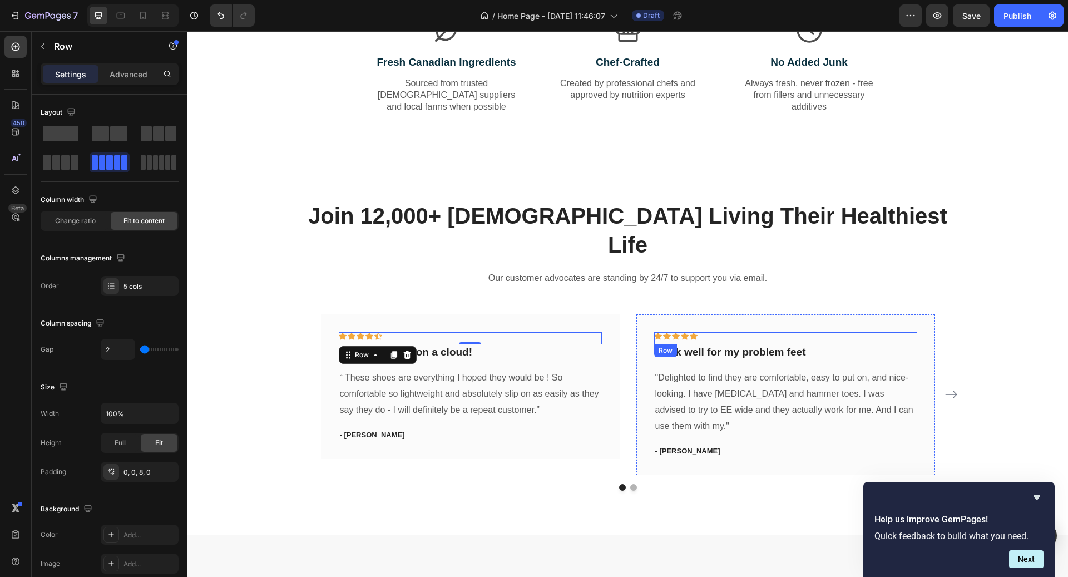
click at [724, 332] on div "Icon Icon Icon Icon Icon Row" at bounding box center [785, 338] width 263 height 12
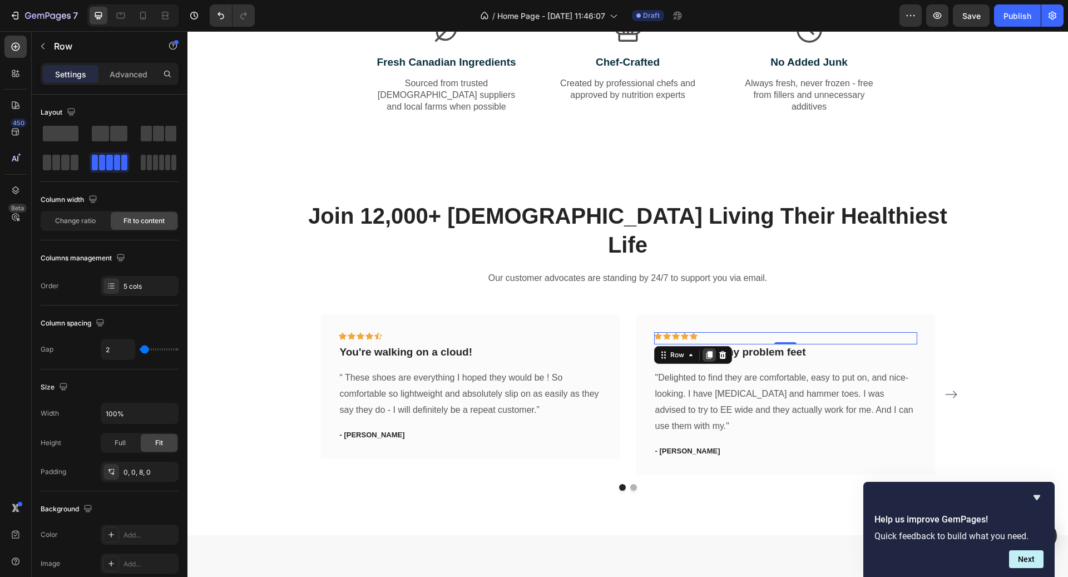
click at [714, 348] on div at bounding box center [709, 354] width 13 height 13
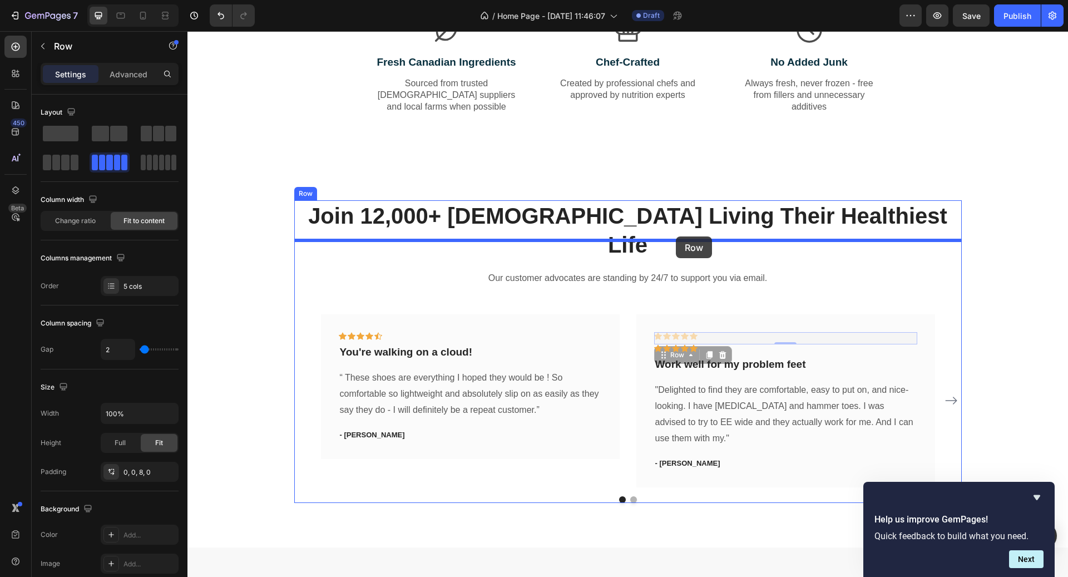
drag, startPoint x: 721, startPoint y: 309, endPoint x: 676, endPoint y: 236, distance: 85.2
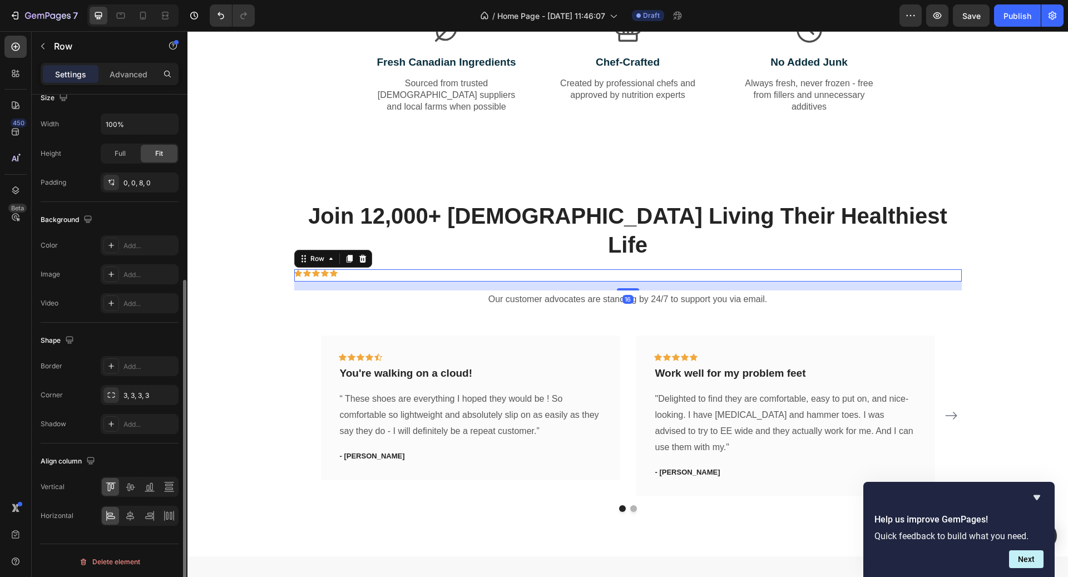
scroll to position [289, 0]
click at [134, 512] on icon at bounding box center [130, 515] width 11 height 11
click at [654, 269] on div "Icon Icon Icon Icon Icon Row 16" at bounding box center [628, 275] width 668 height 12
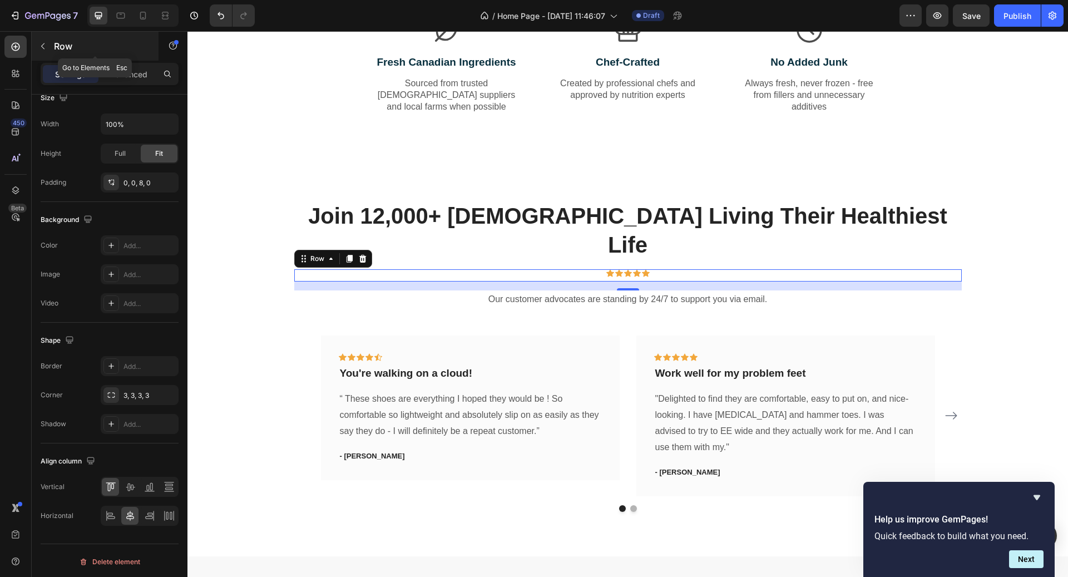
click at [47, 45] on button "button" at bounding box center [43, 46] width 18 height 18
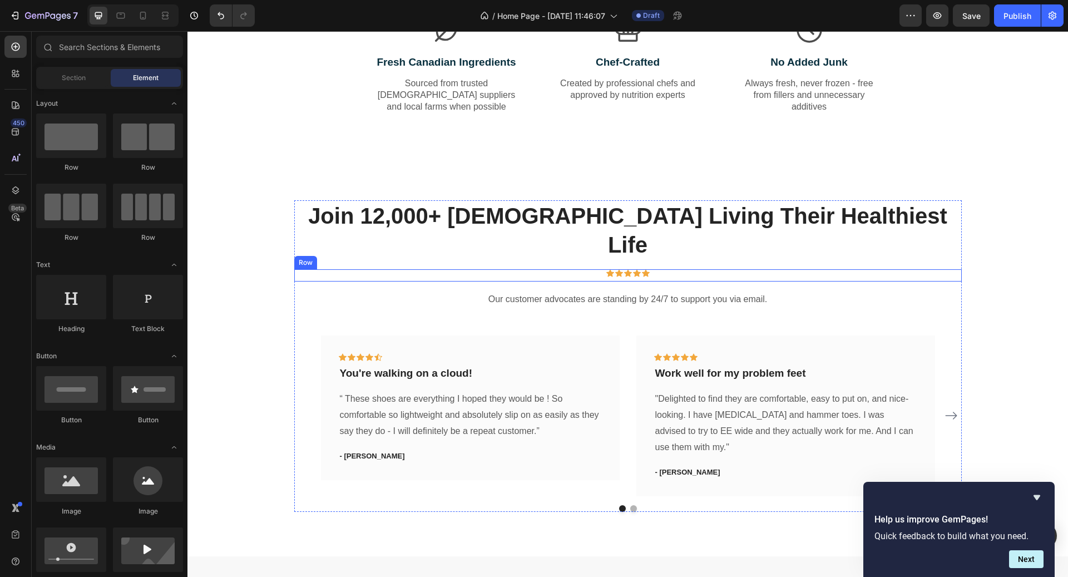
click at [522, 269] on div "Icon Icon Icon Icon Icon Row" at bounding box center [628, 275] width 668 height 12
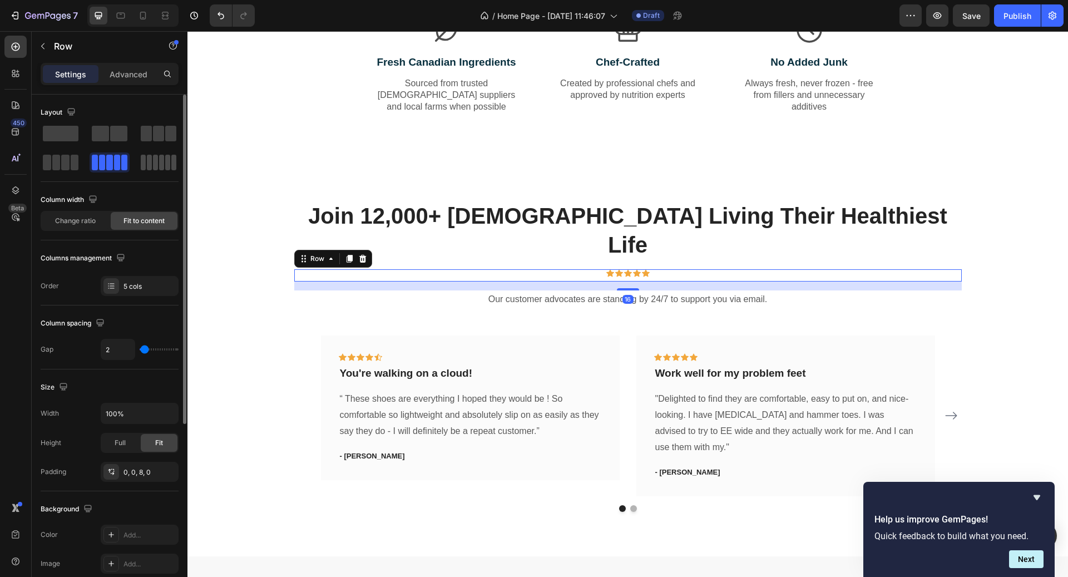
click at [162, 160] on span at bounding box center [161, 163] width 5 height 16
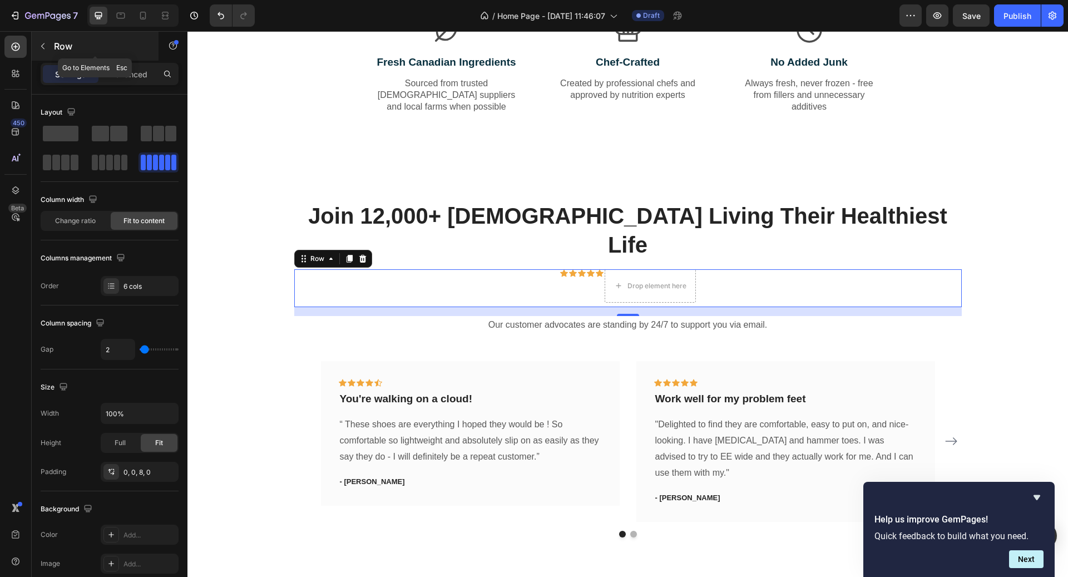
click at [38, 55] on div "Row" at bounding box center [95, 46] width 127 height 29
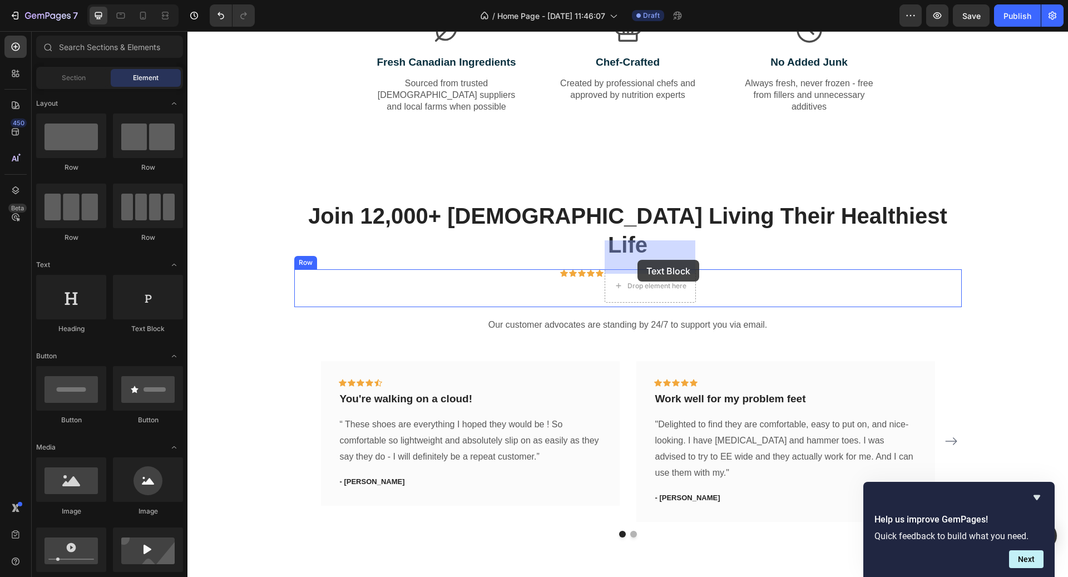
drag, startPoint x: 318, startPoint y: 342, endPoint x: 638, endPoint y: 259, distance: 329.8
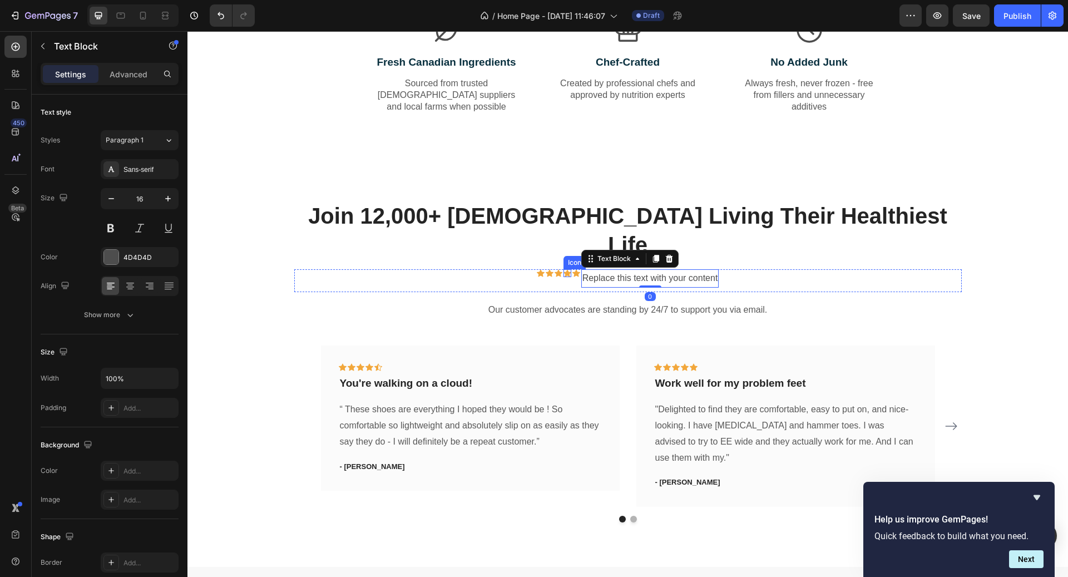
click at [567, 269] on div "Icon" at bounding box center [568, 273] width 8 height 8
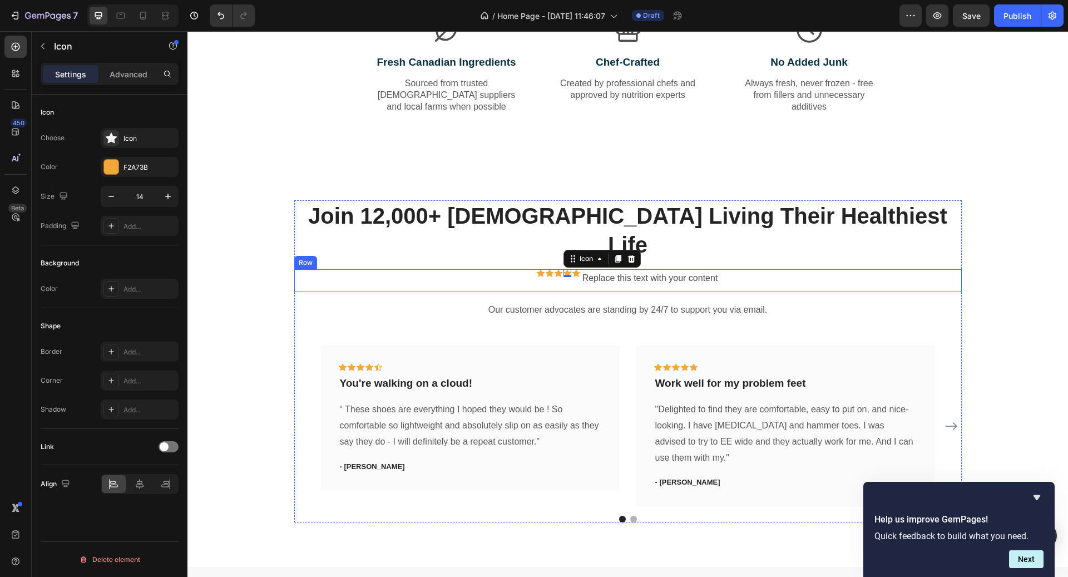
click at [537, 269] on div "Icon" at bounding box center [541, 278] width 8 height 18
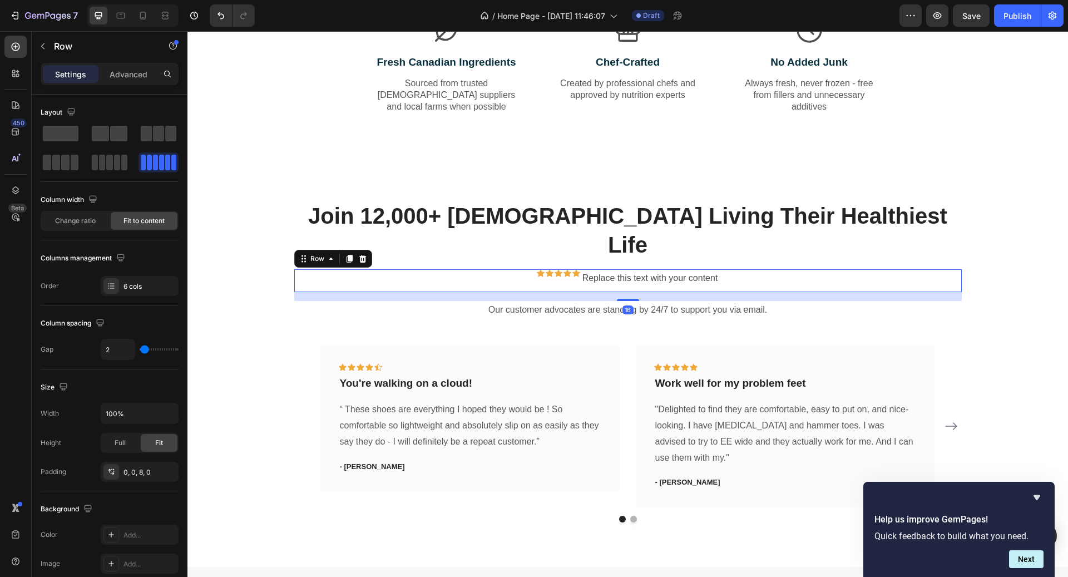
click at [538, 269] on div "Icon" at bounding box center [541, 278] width 8 height 18
click at [537, 269] on div "Icon" at bounding box center [541, 273] width 8 height 8
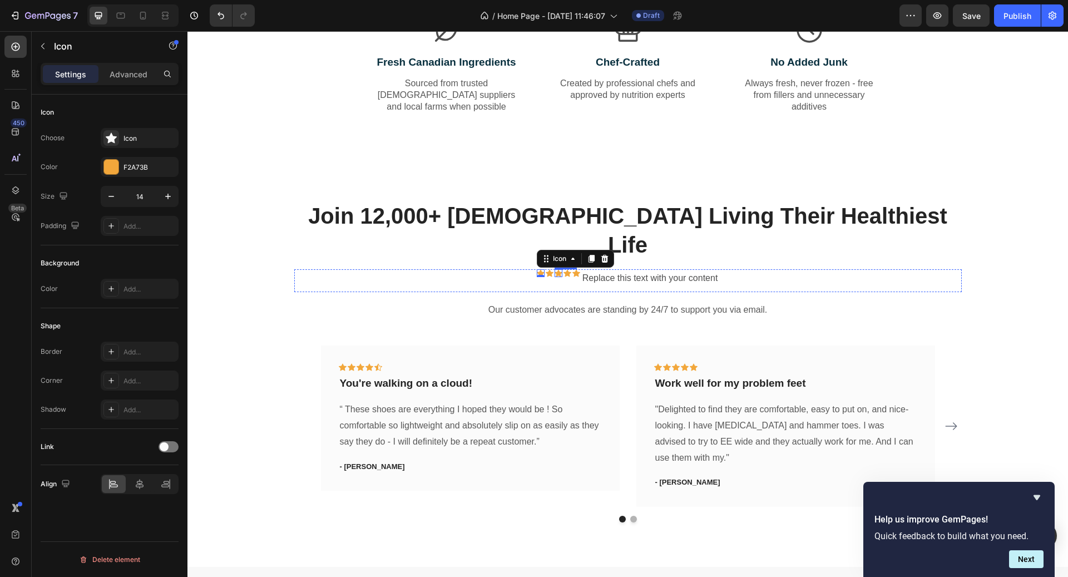
click at [557, 269] on div "Icon" at bounding box center [559, 273] width 8 height 8
click at [580, 269] on div "Icon Icon Icon 0 Icon Icon Replace this text with your content Text Block Row" at bounding box center [628, 280] width 668 height 23
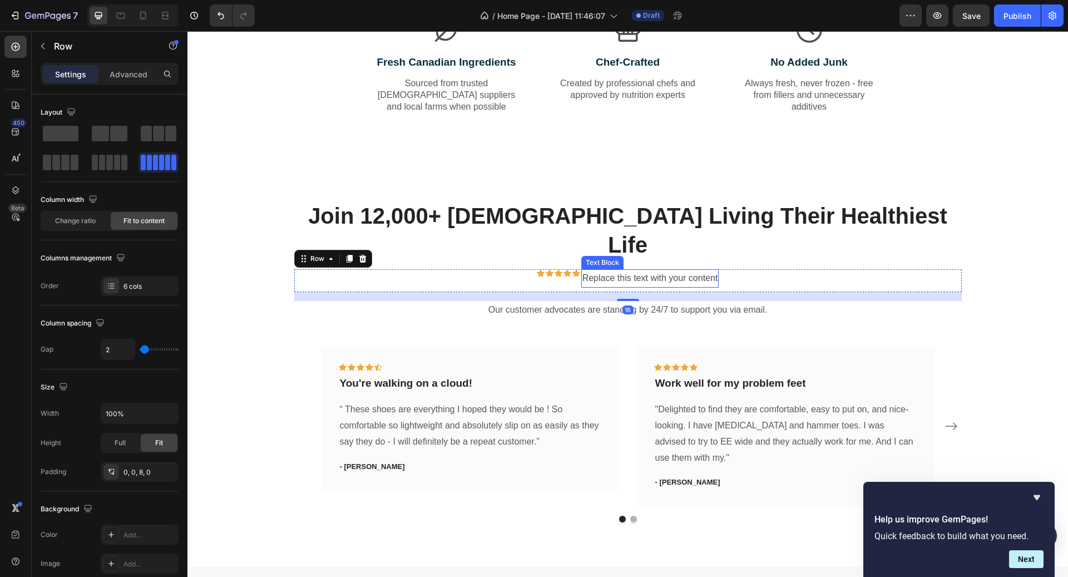
click at [591, 269] on div "Replace this text with your content" at bounding box center [650, 278] width 138 height 18
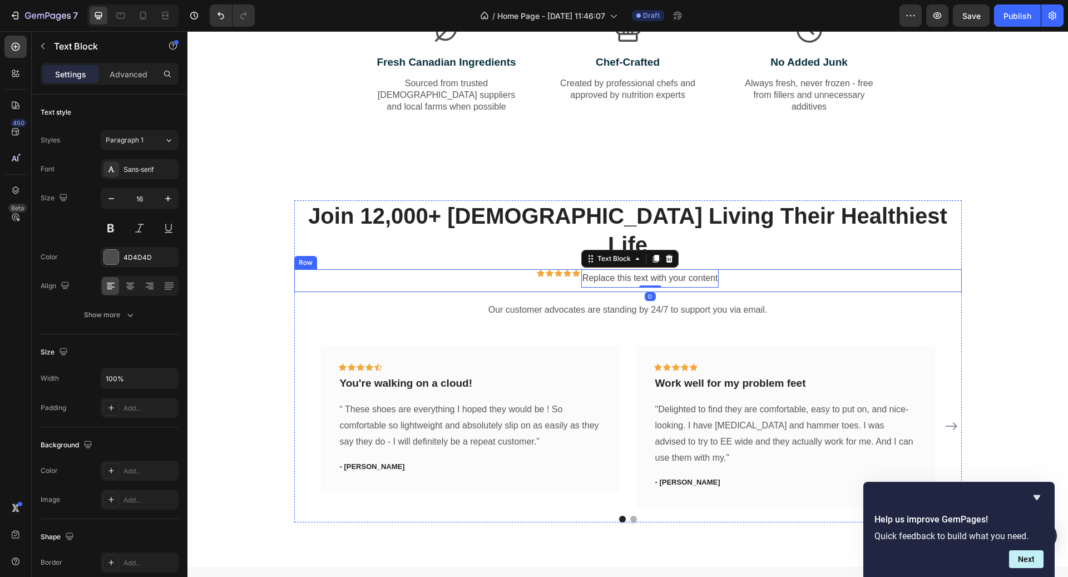
click at [579, 269] on div "Icon" at bounding box center [576, 278] width 8 height 18
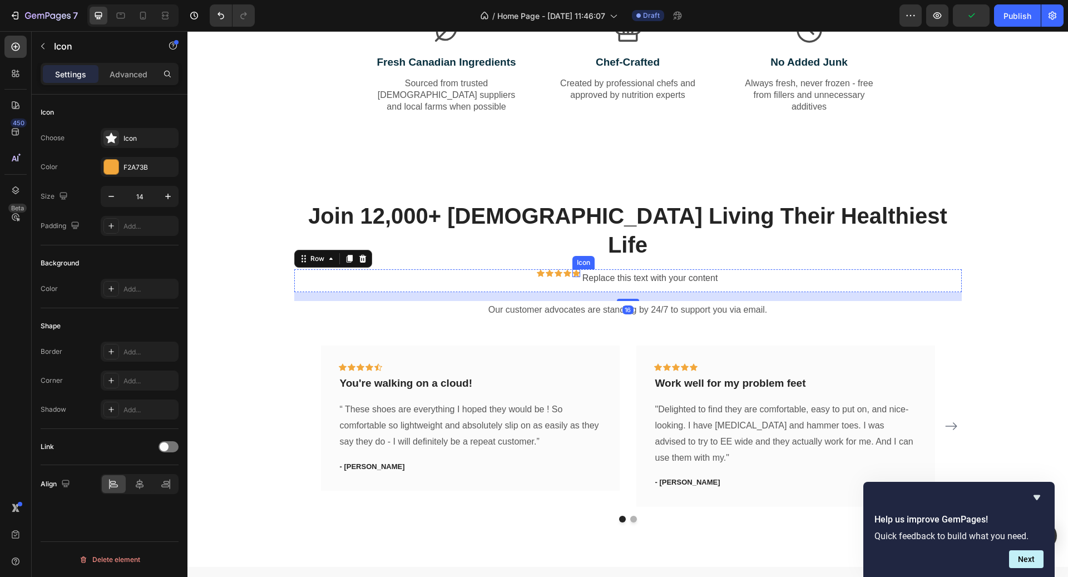
click at [574, 269] on icon at bounding box center [576, 273] width 8 height 8
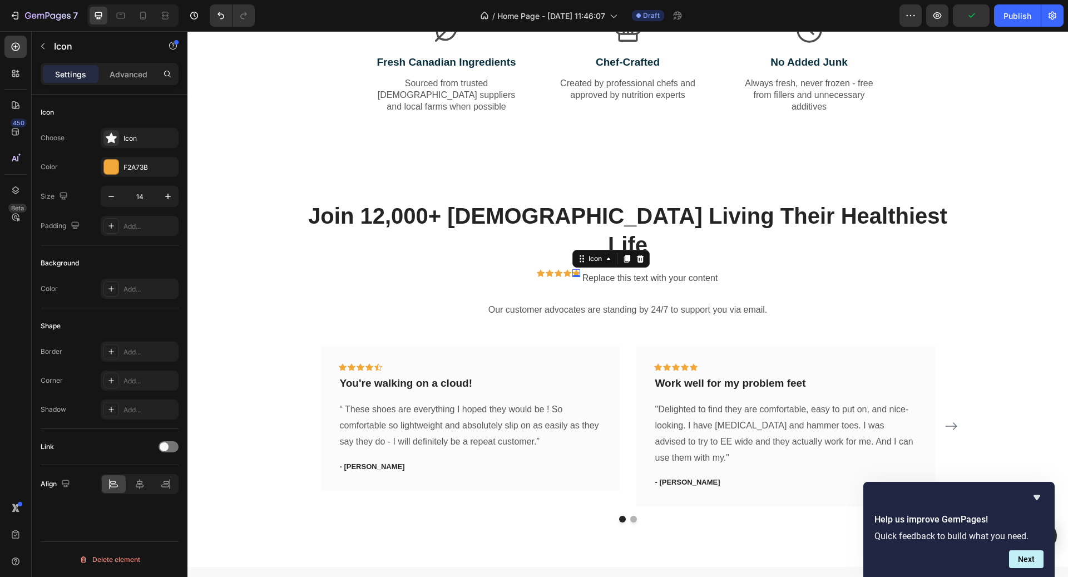
click at [574, 269] on icon at bounding box center [576, 273] width 8 height 8
click at [641, 255] on icon at bounding box center [639, 259] width 7 height 8
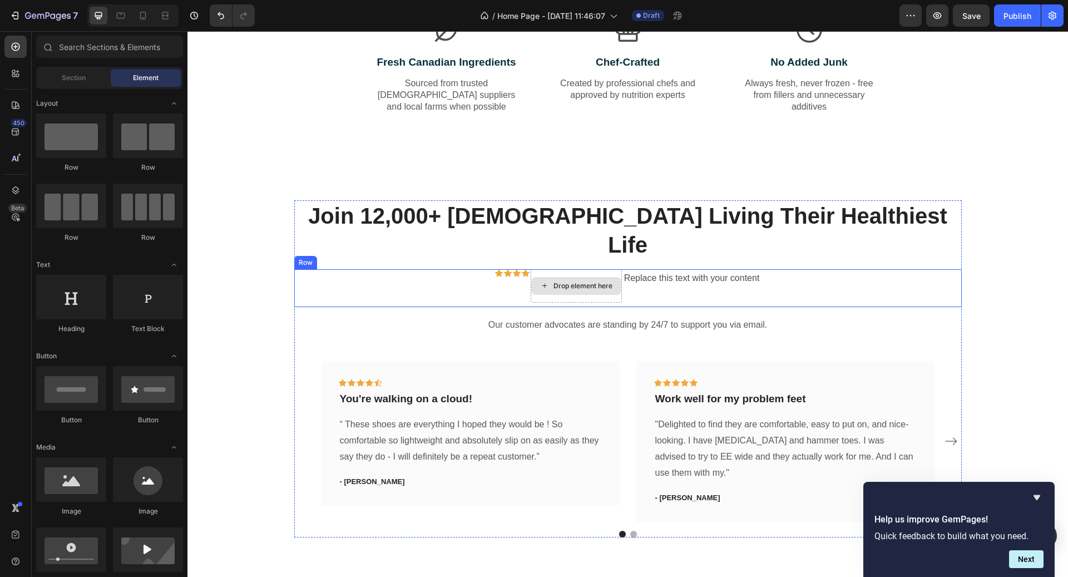
click at [382, 269] on div "Icon Icon Icon Icon Drop element here Replace this text with your content Text …" at bounding box center [628, 288] width 668 height 38
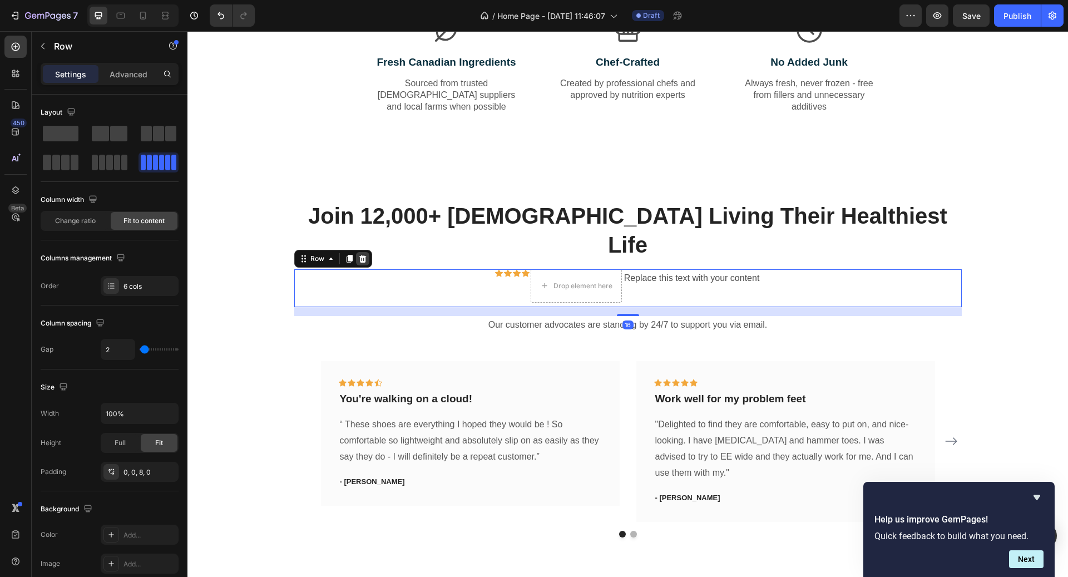
click at [366, 254] on icon at bounding box center [362, 258] width 9 height 9
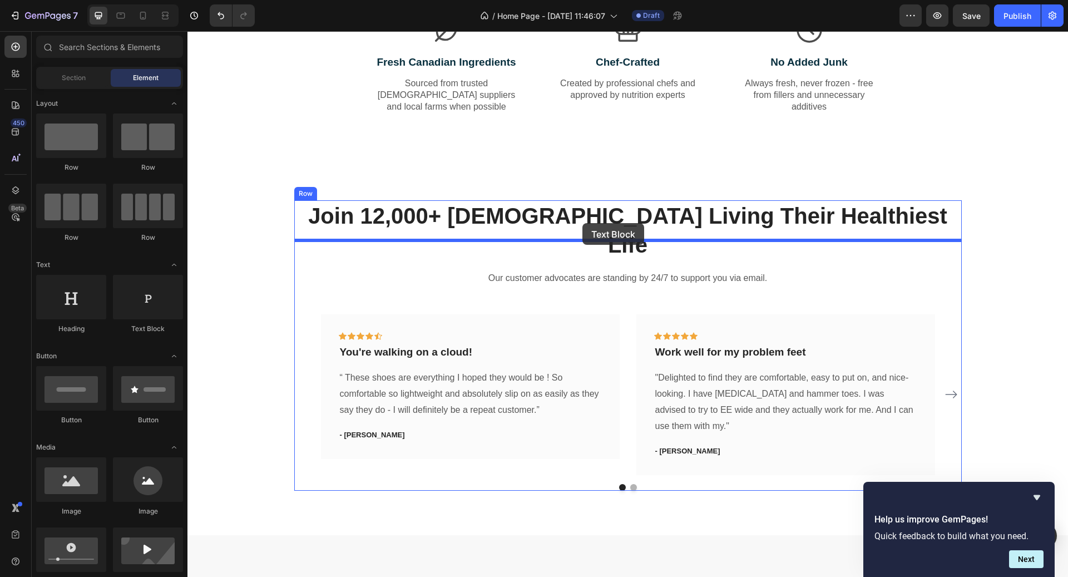
drag, startPoint x: 337, startPoint y: 350, endPoint x: 582, endPoint y: 223, distance: 276.5
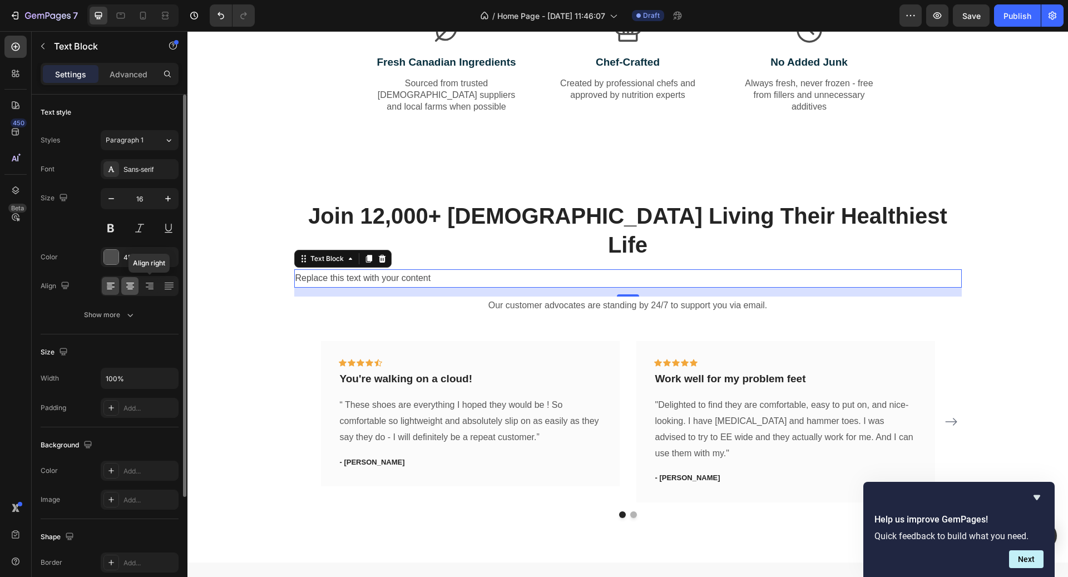
click at [133, 284] on icon at bounding box center [130, 285] width 11 height 11
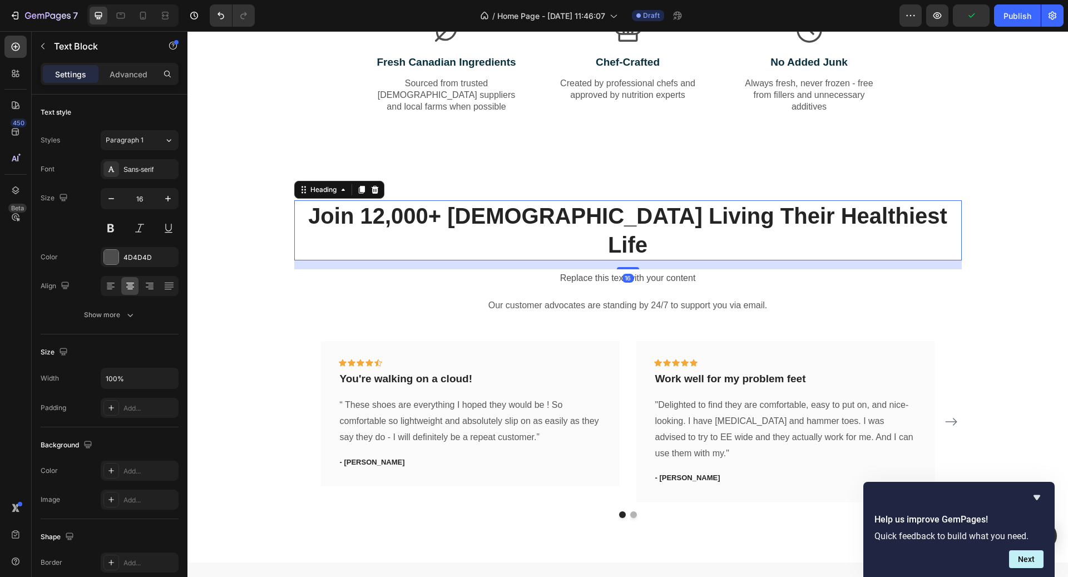
click at [645, 218] on h2 "Join 12,000+ [DEMOGRAPHIC_DATA] Living Their Healthiest Life" at bounding box center [628, 230] width 668 height 60
click at [633, 264] on div at bounding box center [628, 265] width 22 height 3
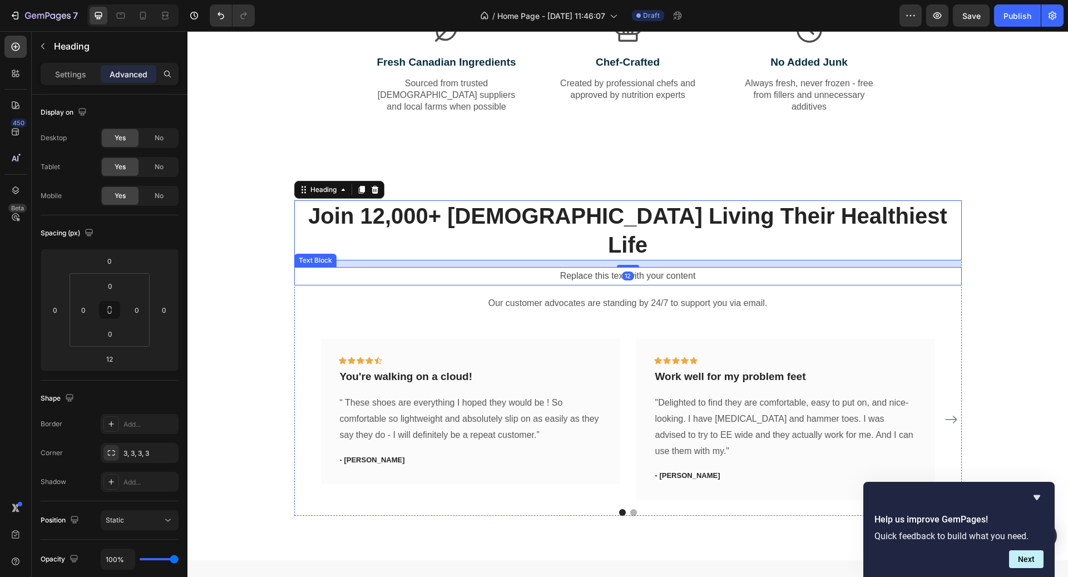
click at [591, 267] on div "Replace this text with your content" at bounding box center [628, 276] width 668 height 18
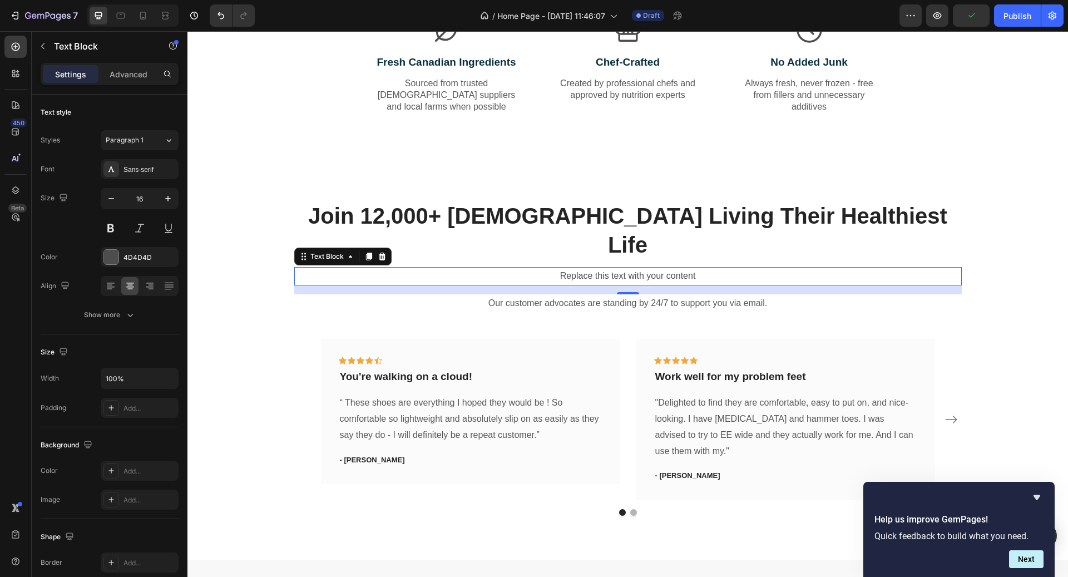
click at [619, 267] on div "Replace this text with your content" at bounding box center [628, 276] width 668 height 18
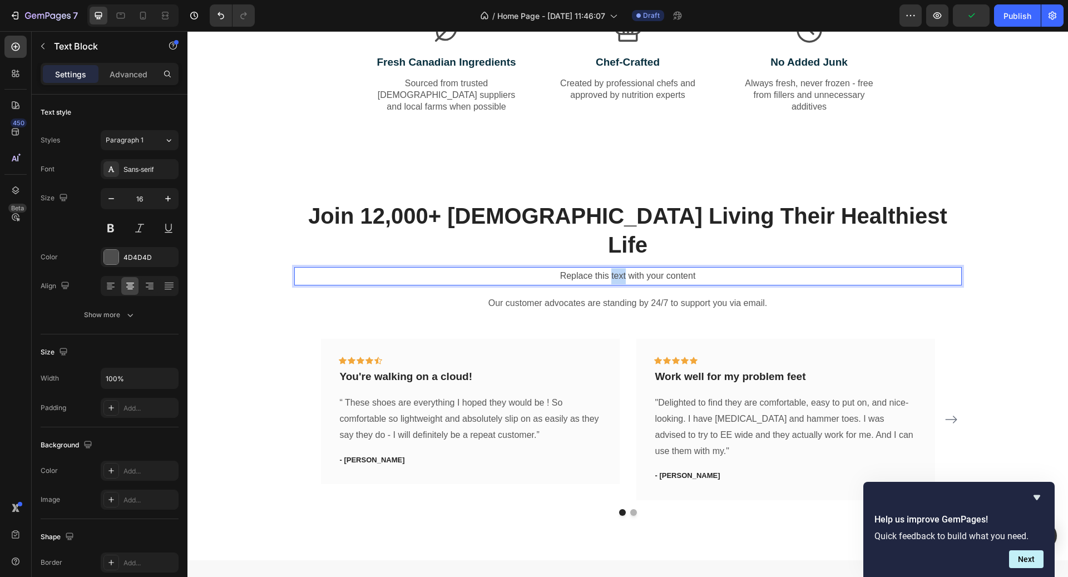
click at [619, 268] on p "Replace this text with your content" at bounding box center [627, 276] width 665 height 16
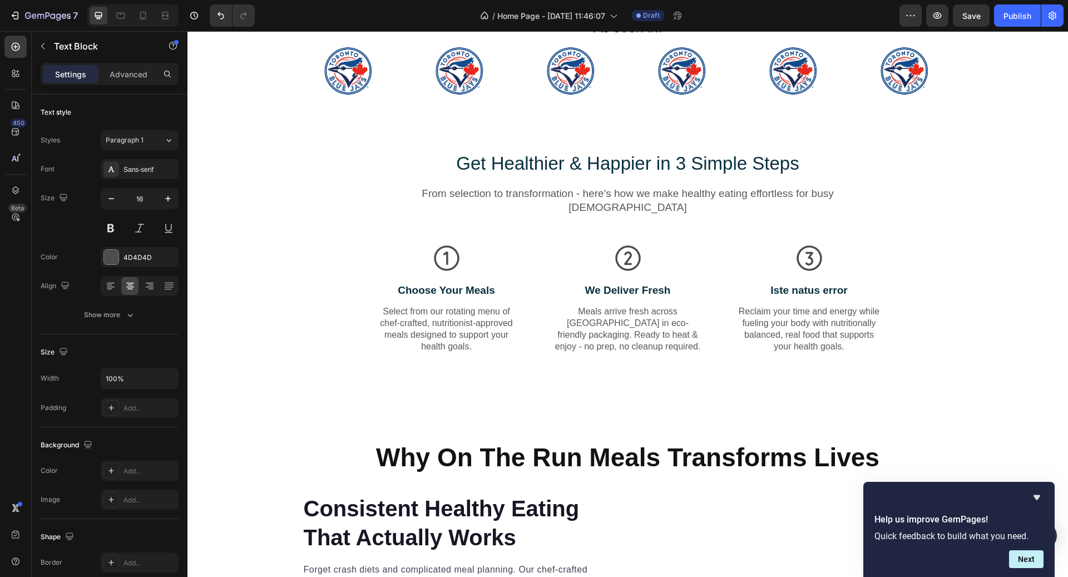
scroll to position [463, 0]
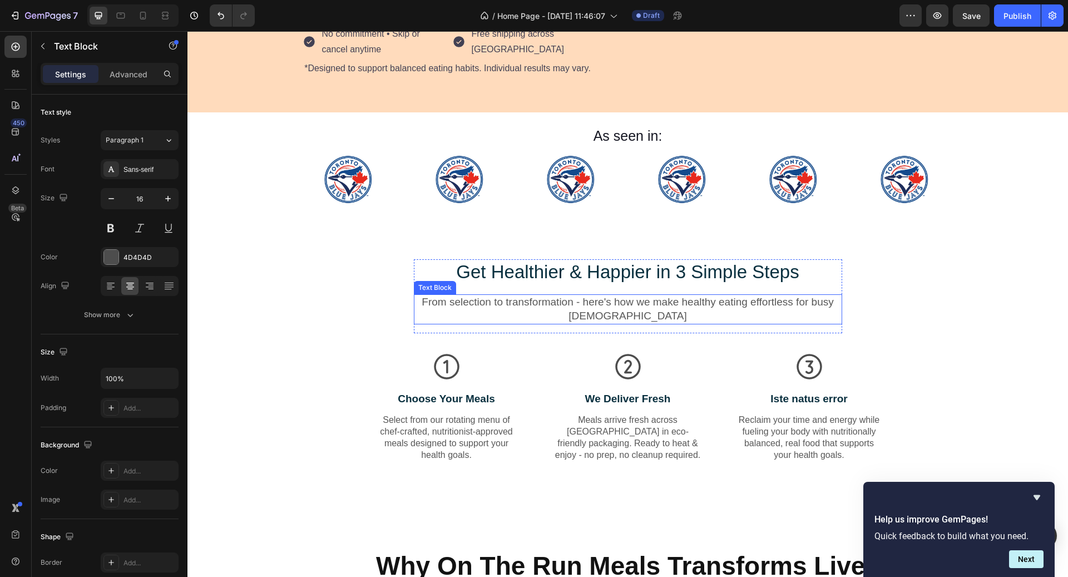
click at [599, 312] on p "From selection to transformation - here's how we make healthy eating effortless…" at bounding box center [628, 308] width 426 height 27
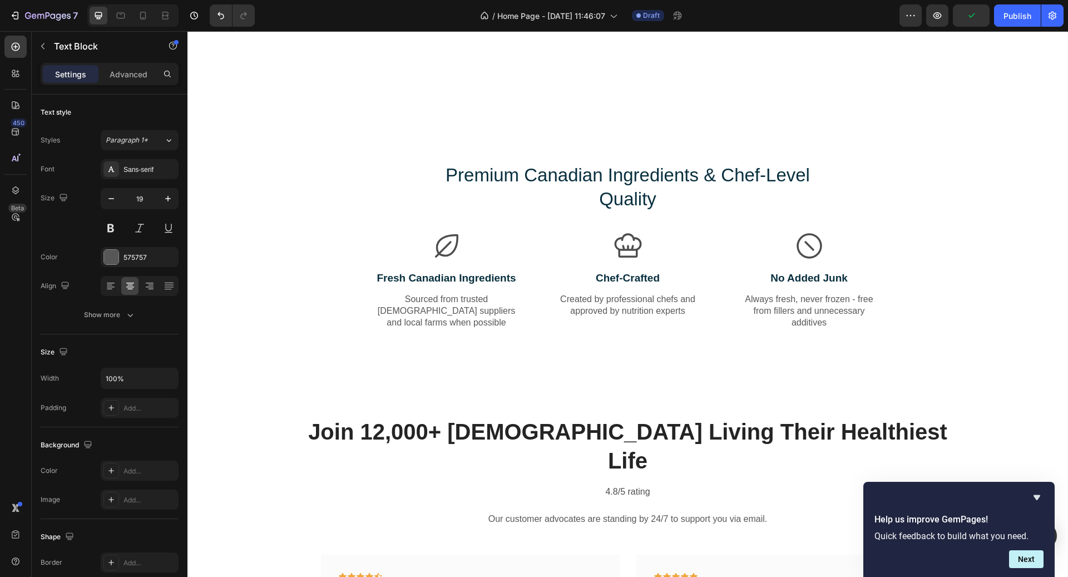
scroll to position [1756, 0]
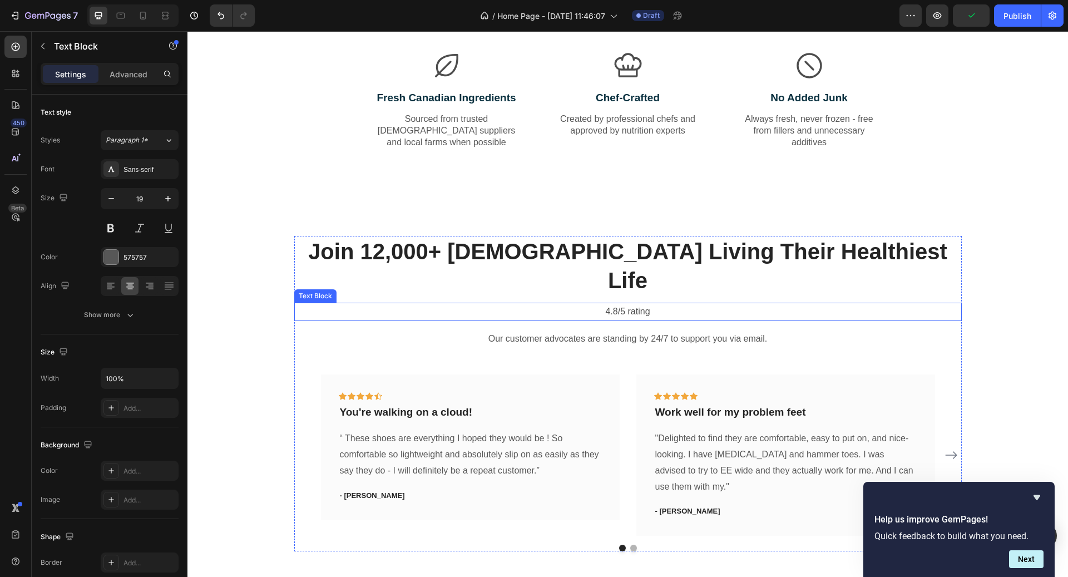
click at [621, 304] on p "4.8/5 rating" at bounding box center [627, 312] width 665 height 16
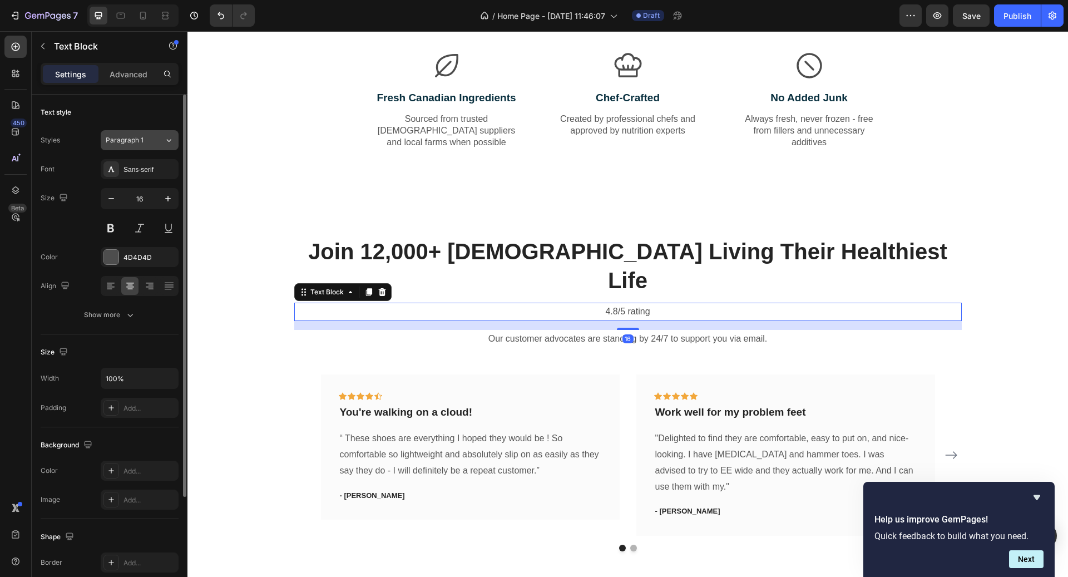
click at [156, 142] on div "Paragraph 1" at bounding box center [135, 140] width 58 height 10
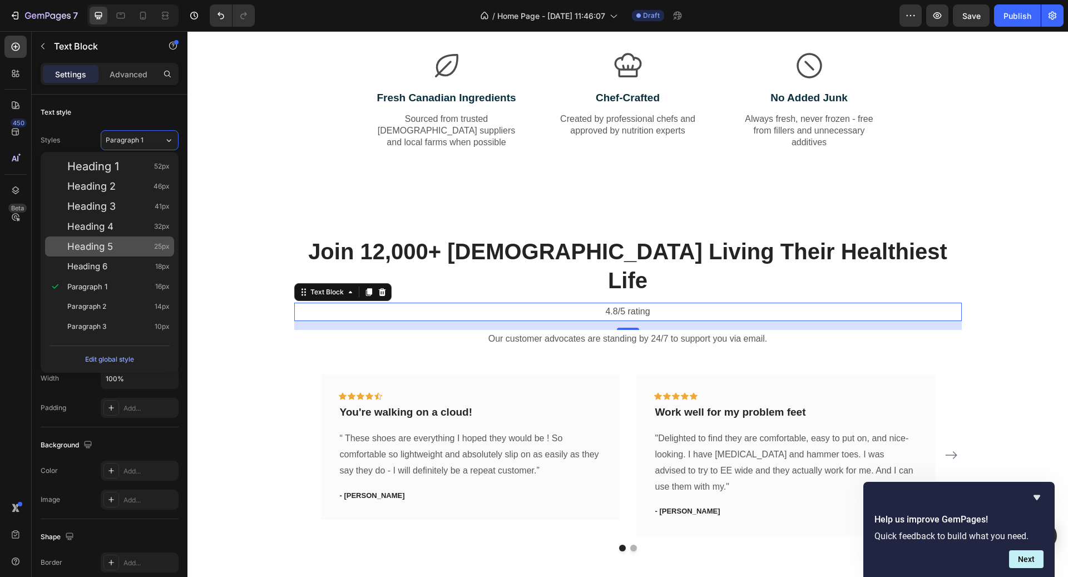
click at [150, 237] on div "Heading 5 25px" at bounding box center [109, 246] width 129 height 20
type input "25"
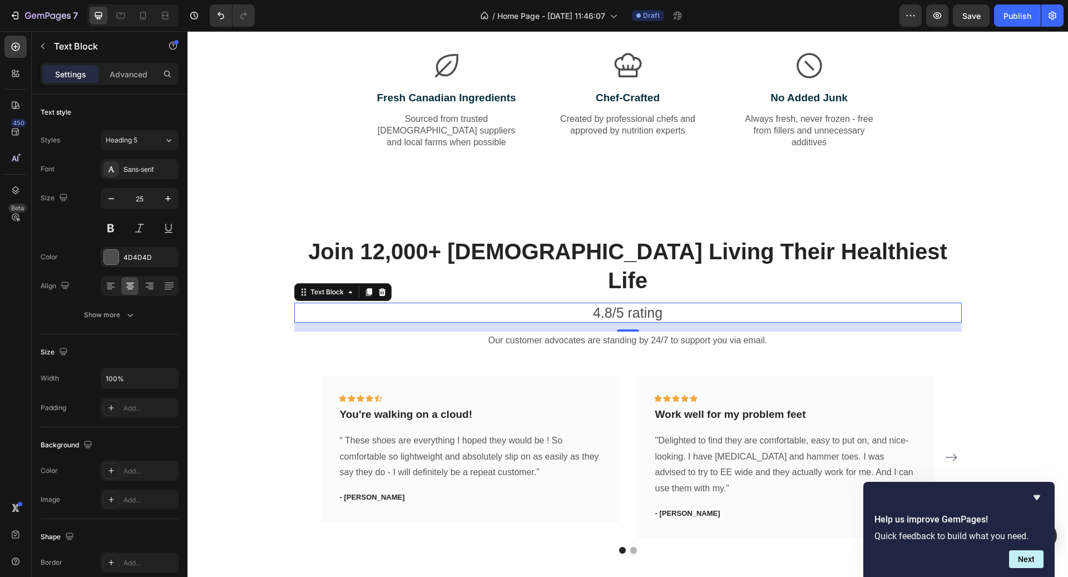
click at [594, 304] on p "4.8/5 rating" at bounding box center [627, 313] width 665 height 18
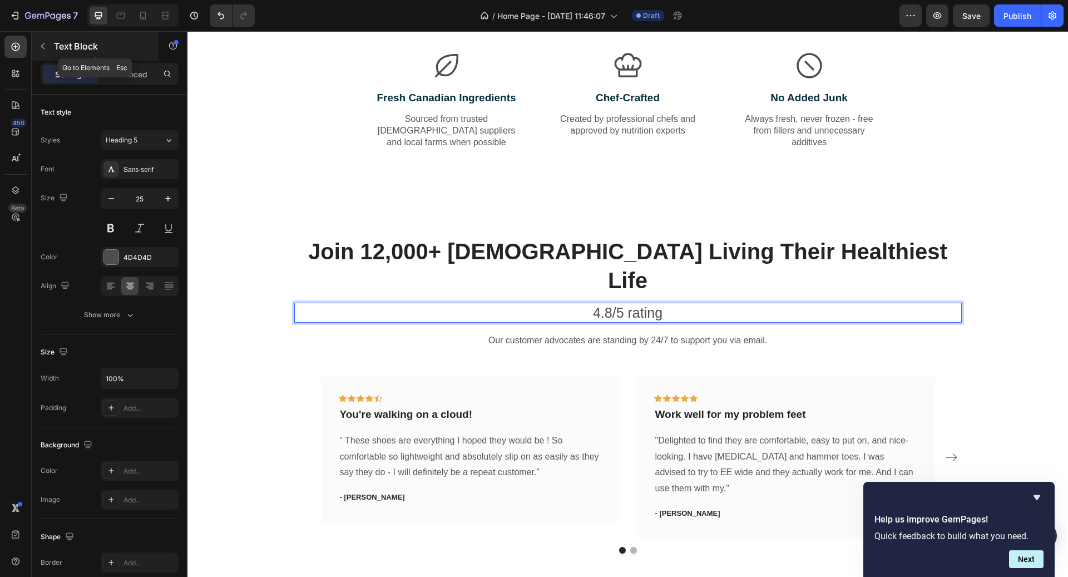
click at [59, 52] on p "Text Block" at bounding box center [101, 46] width 95 height 13
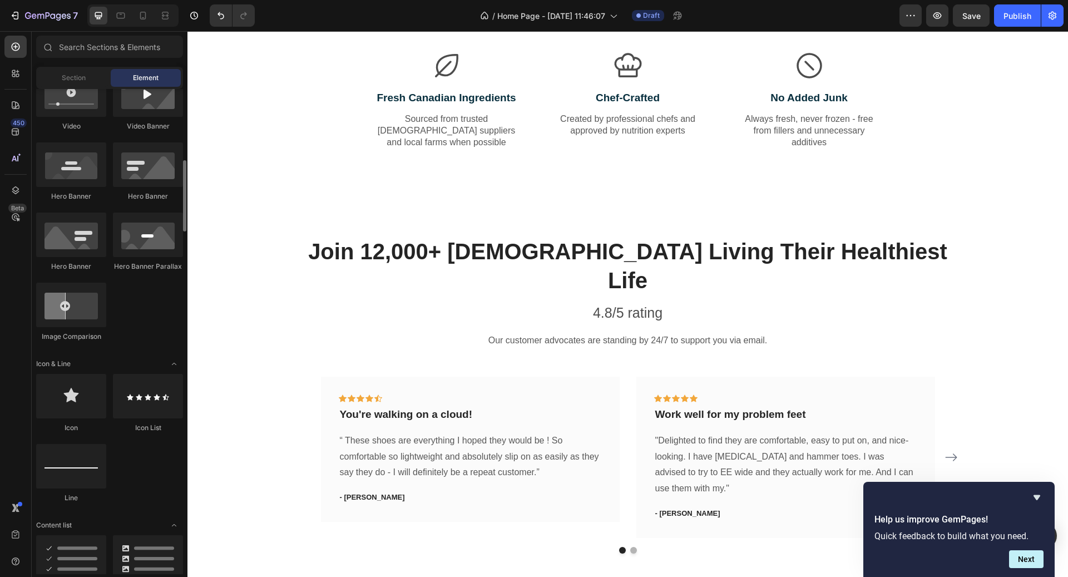
scroll to position [461, 0]
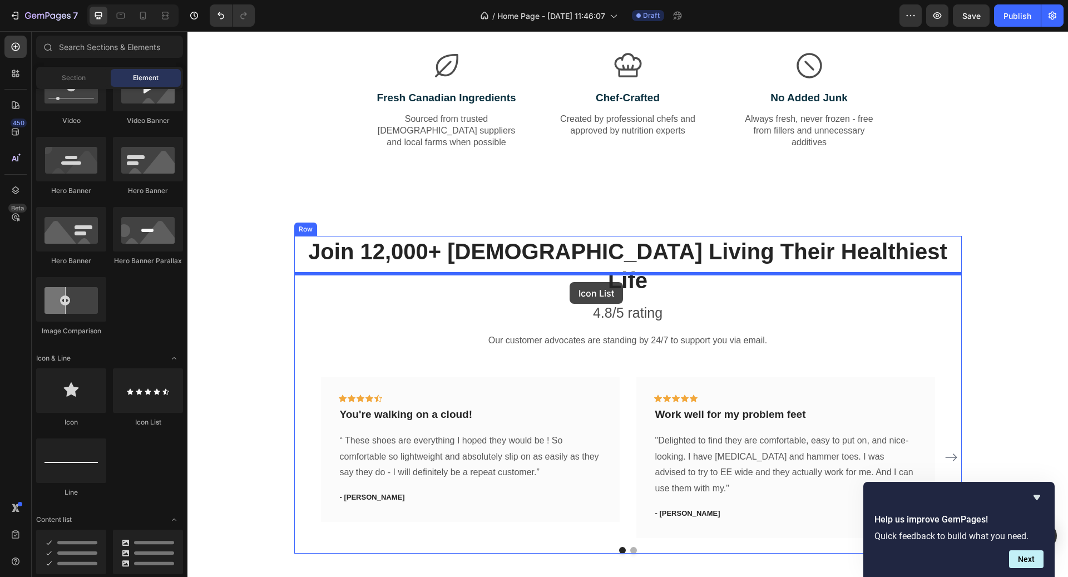
drag, startPoint x: 328, startPoint y: 432, endPoint x: 570, endPoint y: 282, distance: 284.4
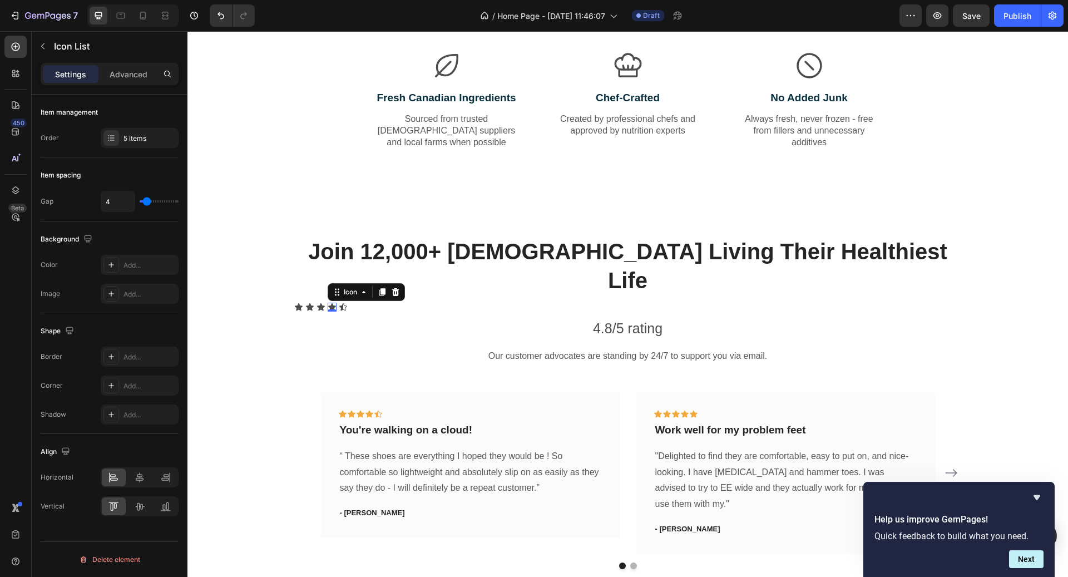
click at [328, 303] on icon at bounding box center [332, 307] width 9 height 9
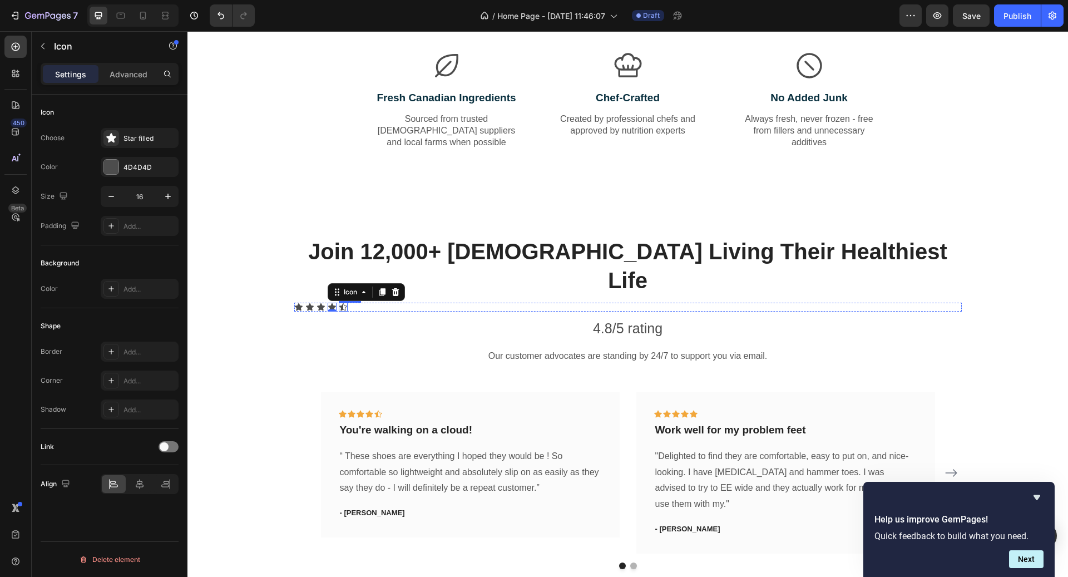
click at [347, 303] on div "Icon Icon Icon Icon 0 Icon" at bounding box center [628, 307] width 668 height 9
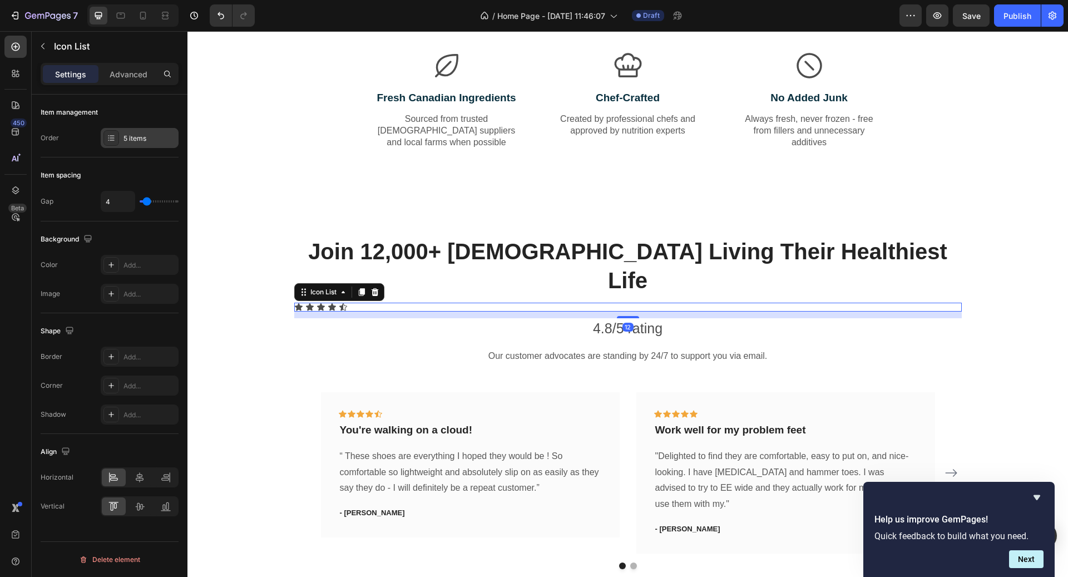
click at [151, 140] on div "5 items" at bounding box center [150, 139] width 52 height 10
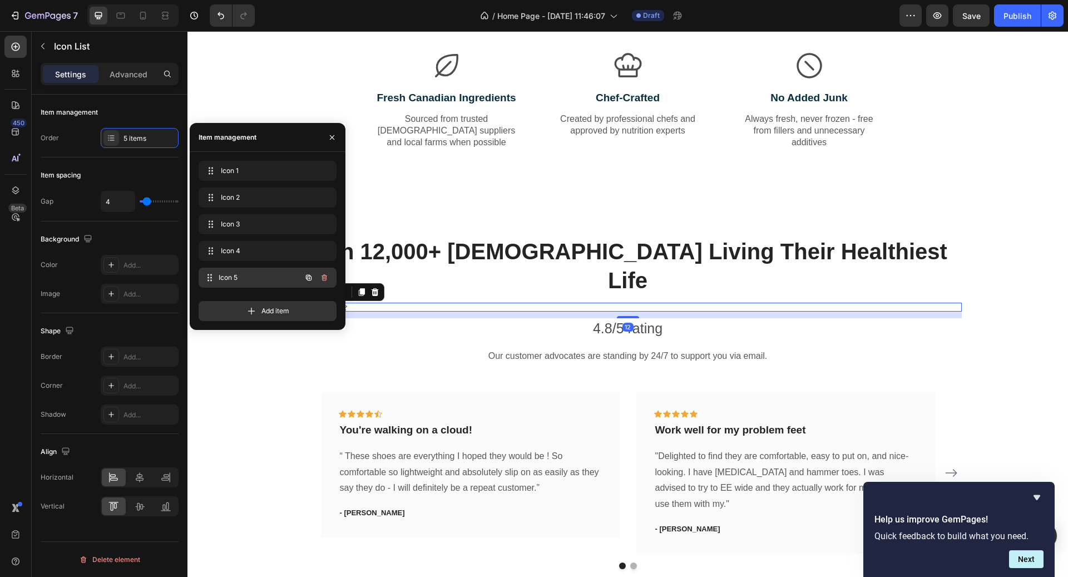
click at [243, 284] on div "Icon 5 Icon 5" at bounding box center [252, 278] width 98 height 16
click at [238, 279] on span "Icon 5" at bounding box center [252, 278] width 63 height 10
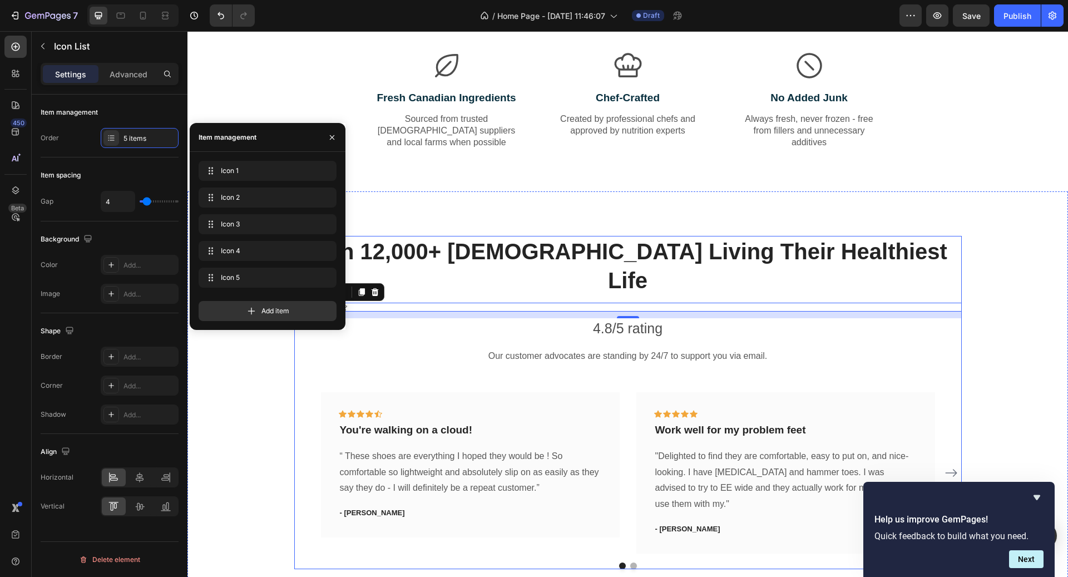
click at [418, 270] on div "Join 12,000+ [DEMOGRAPHIC_DATA] Living Their Healthiest Life Heading Icon Icon …" at bounding box center [628, 402] width 668 height 333
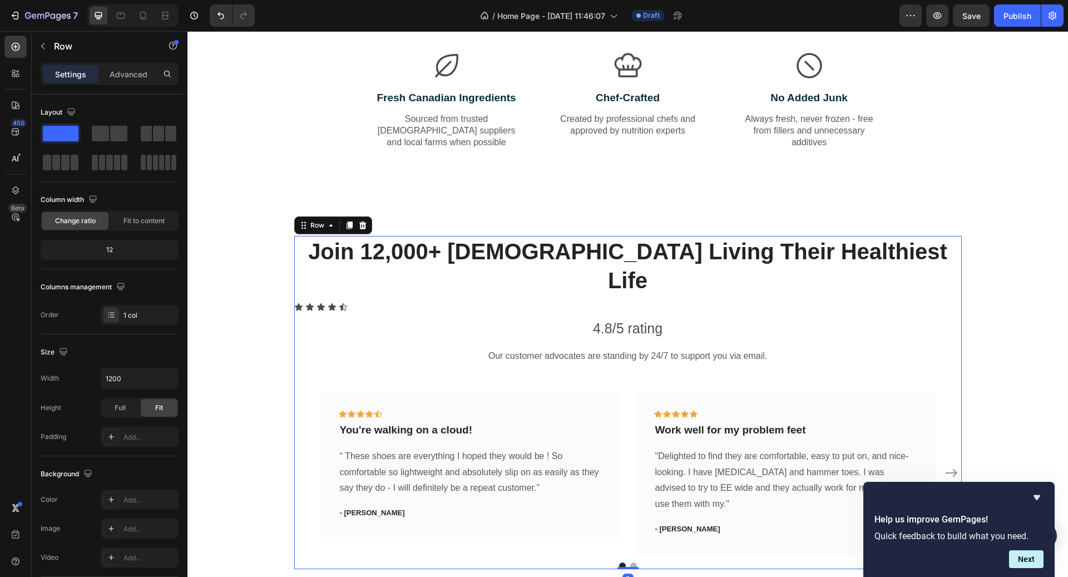
click at [381, 270] on div "Join 12,000+ [DEMOGRAPHIC_DATA] Living Their Healthiest Life Heading Icon Icon …" at bounding box center [628, 402] width 668 height 333
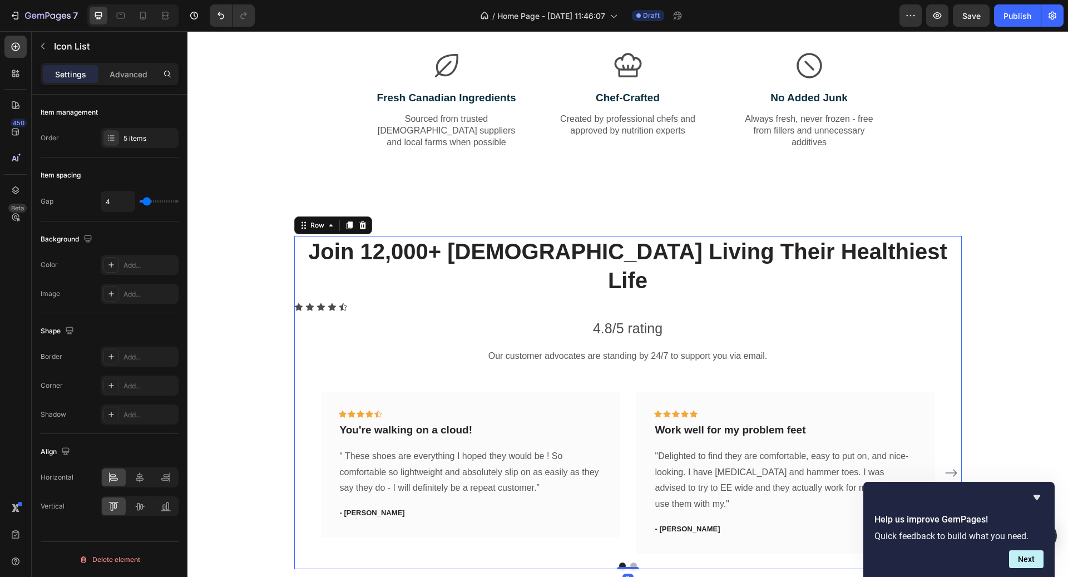
click at [380, 303] on div "Icon Icon Icon Icon Icon" at bounding box center [628, 307] width 668 height 9
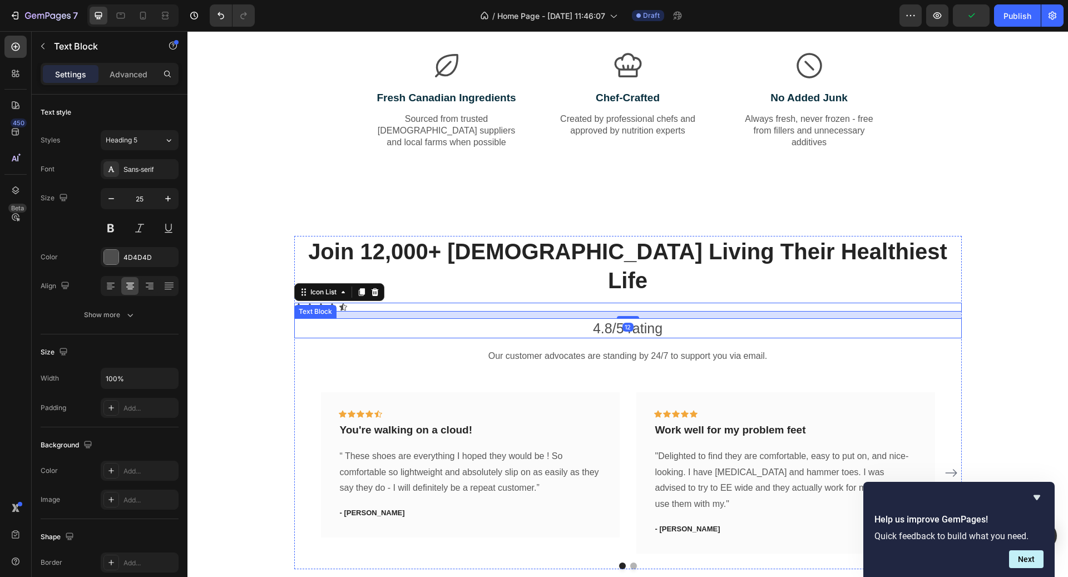
click at [662, 319] on p "4.8/5 rating" at bounding box center [627, 328] width 665 height 18
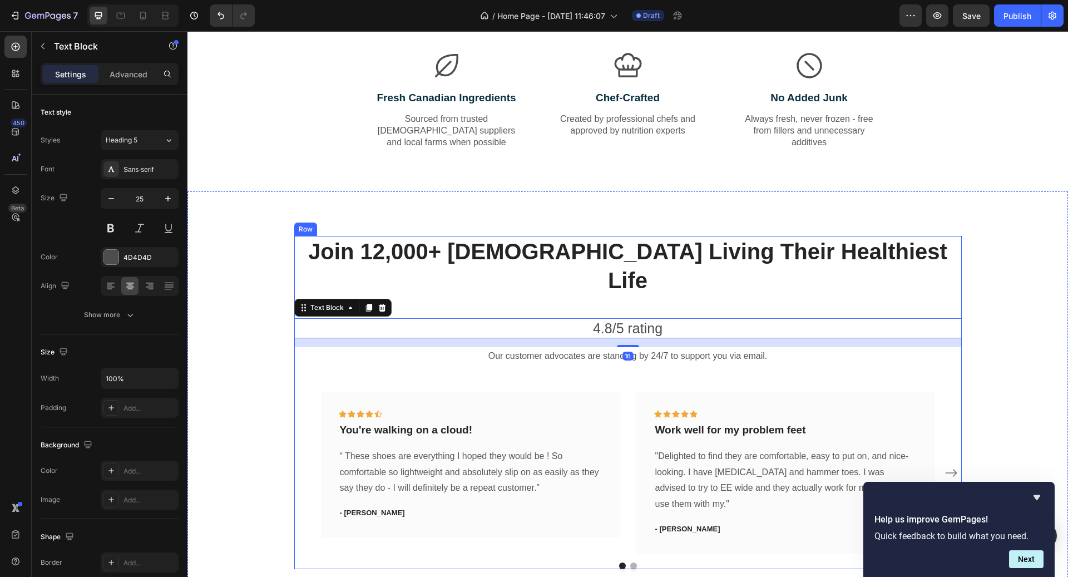
click at [609, 269] on div "Join 12,000+ [DEMOGRAPHIC_DATA] Living Their Healthiest Life Heading Icon Icon …" at bounding box center [628, 402] width 668 height 333
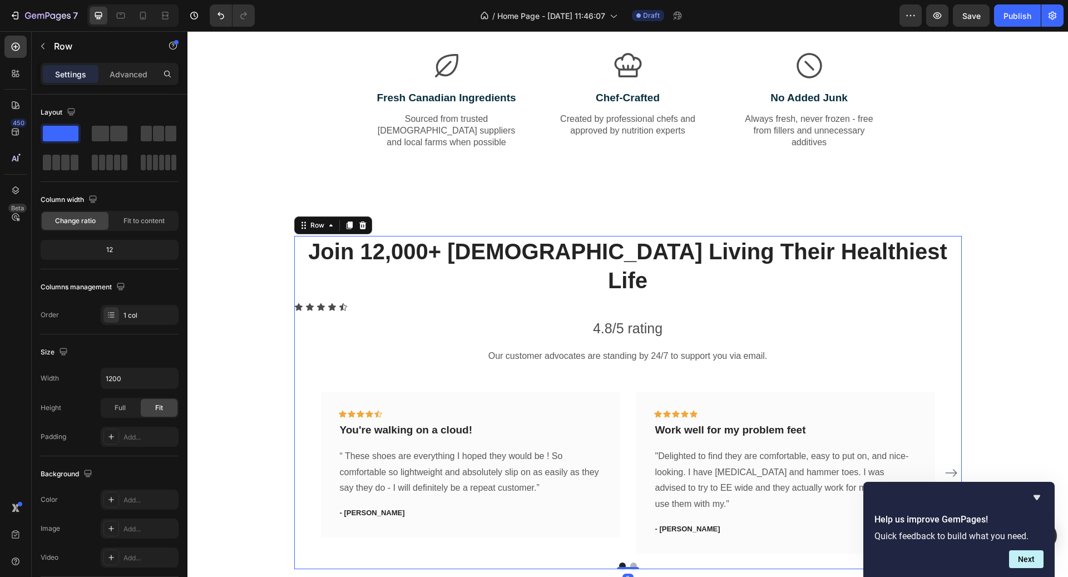
click at [584, 285] on div "Join 12,000+ [DEMOGRAPHIC_DATA] Living Their Healthiest Life Heading Icon Icon …" at bounding box center [628, 402] width 668 height 333
click at [489, 284] on div "Join 12,000+ [DEMOGRAPHIC_DATA] Living Their Healthiest Life Heading Icon Icon …" at bounding box center [628, 402] width 668 height 333
click at [487, 303] on div "Icon Icon Icon Icon Icon" at bounding box center [628, 307] width 668 height 9
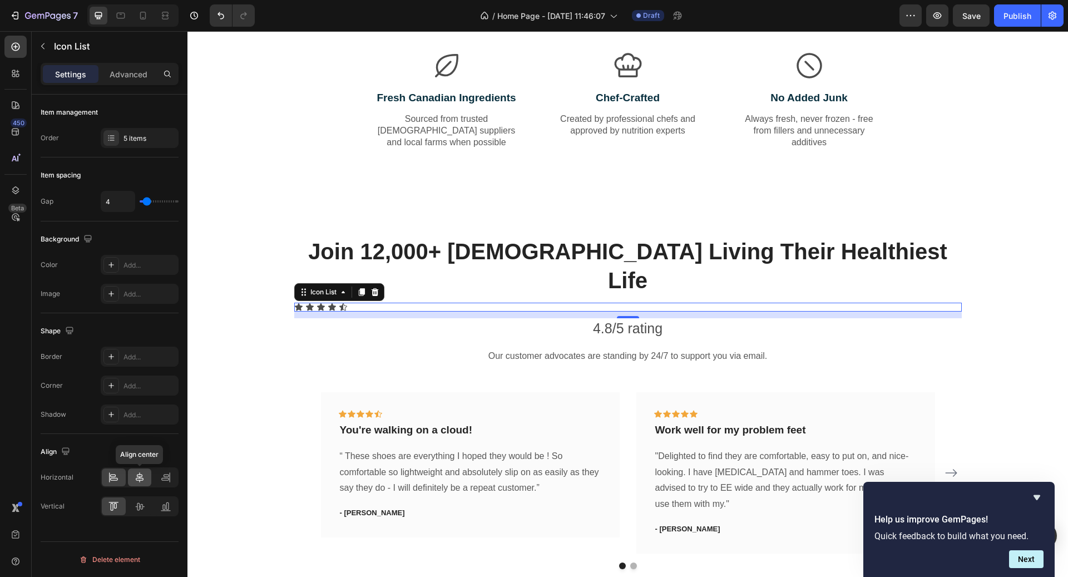
click at [143, 480] on icon at bounding box center [139, 477] width 11 height 11
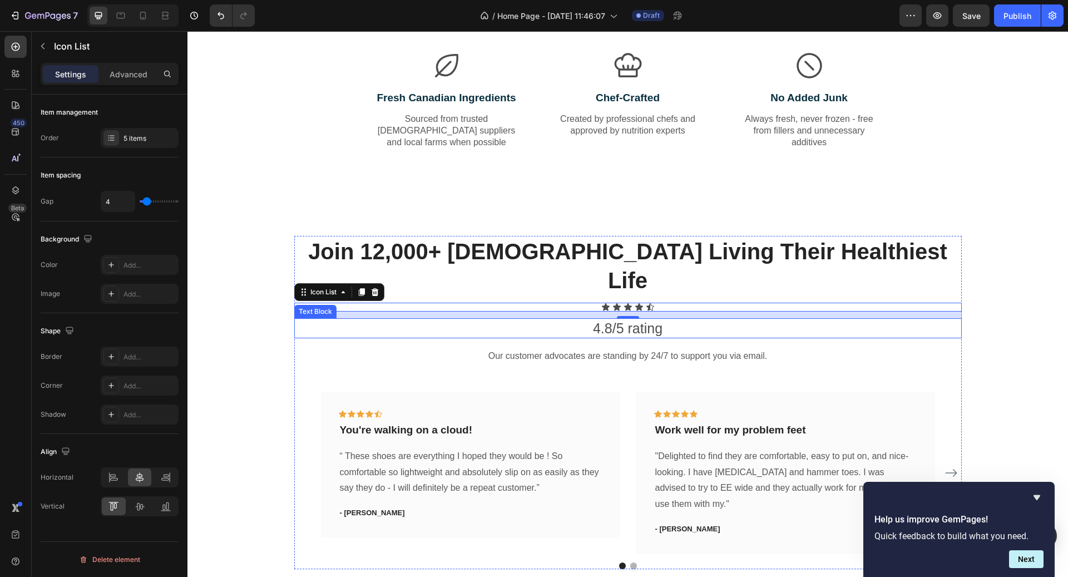
click at [738, 319] on p "4.8/5 rating" at bounding box center [627, 328] width 665 height 18
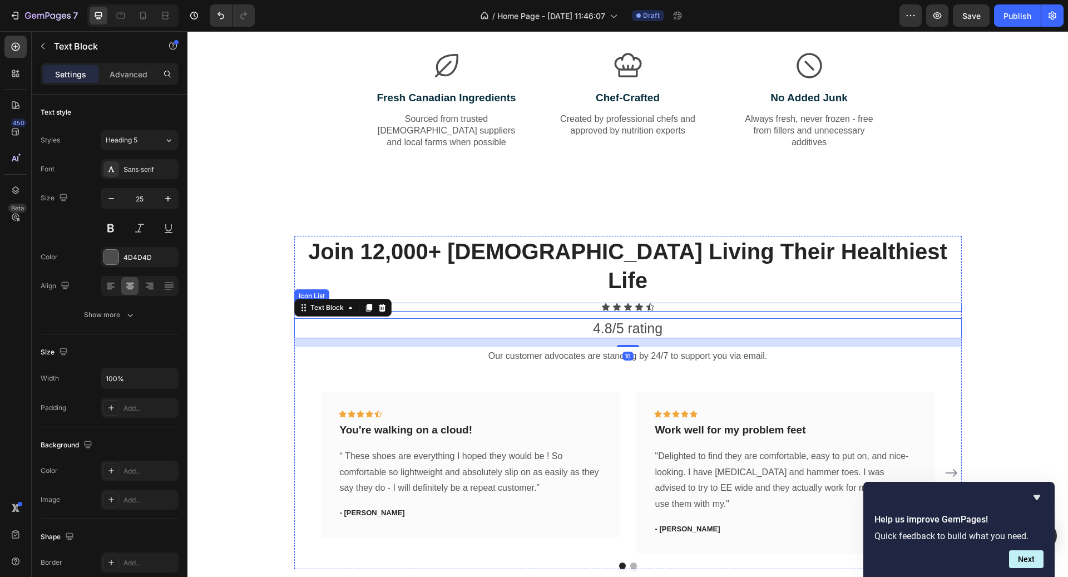
click at [783, 303] on div "Icon Icon Icon Icon Icon" at bounding box center [628, 307] width 668 height 9
click at [767, 319] on p "4.8/5 rating" at bounding box center [627, 328] width 665 height 18
click at [751, 303] on div "Icon Icon Icon Icon Icon" at bounding box center [628, 307] width 668 height 9
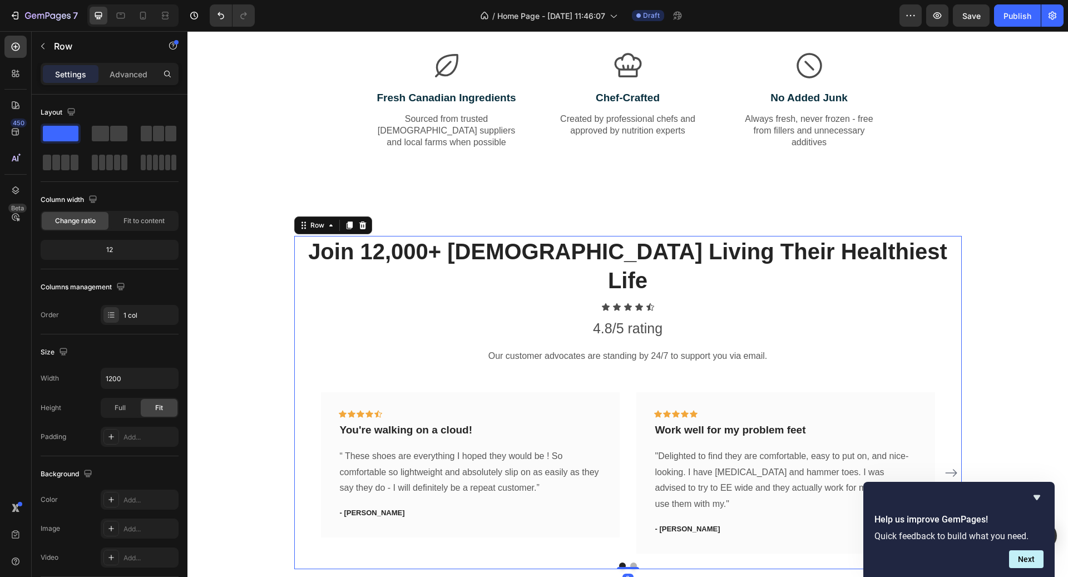
click at [718, 309] on div "Join 12,000+ [DEMOGRAPHIC_DATA] Living Their Healthiest Life Heading Icon Icon …" at bounding box center [628, 402] width 668 height 333
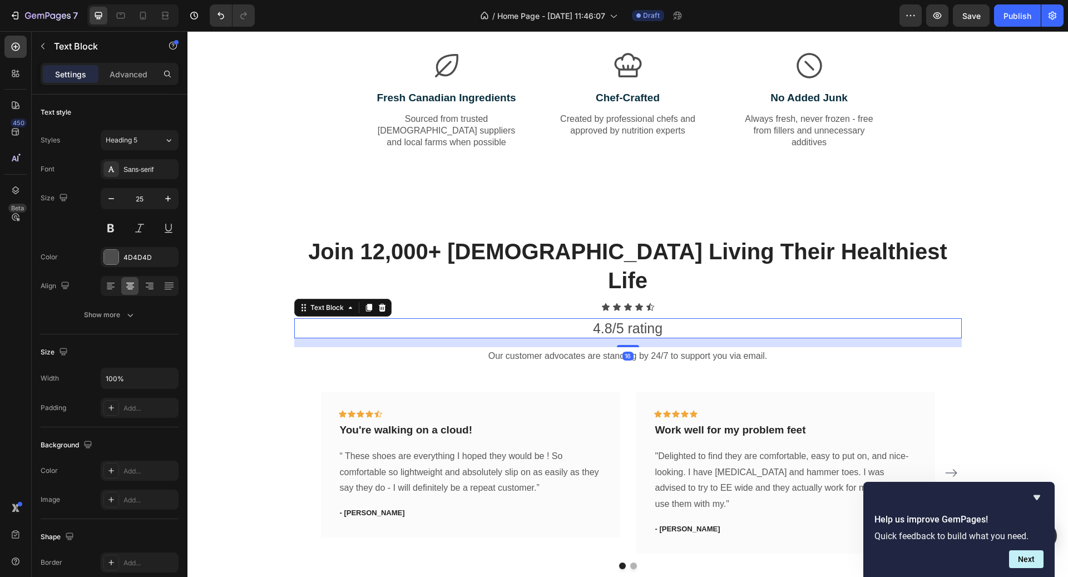
click at [616, 319] on p "4.8/5 rating" at bounding box center [627, 328] width 665 height 18
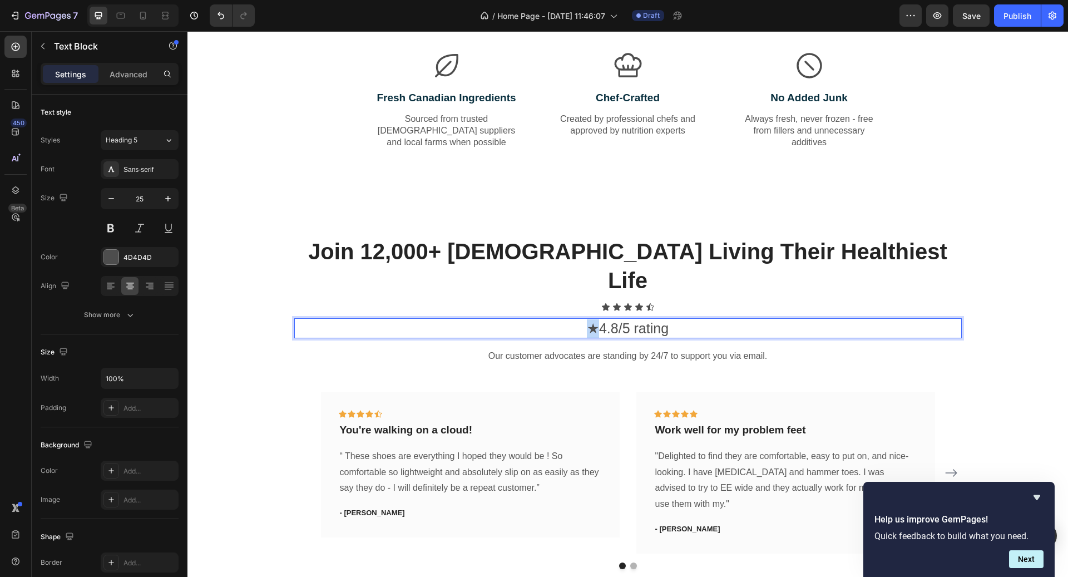
drag, startPoint x: 600, startPoint y: 298, endPoint x: 586, endPoint y: 298, distance: 13.4
click at [586, 319] on p "★4.8/5 rating" at bounding box center [627, 328] width 665 height 18
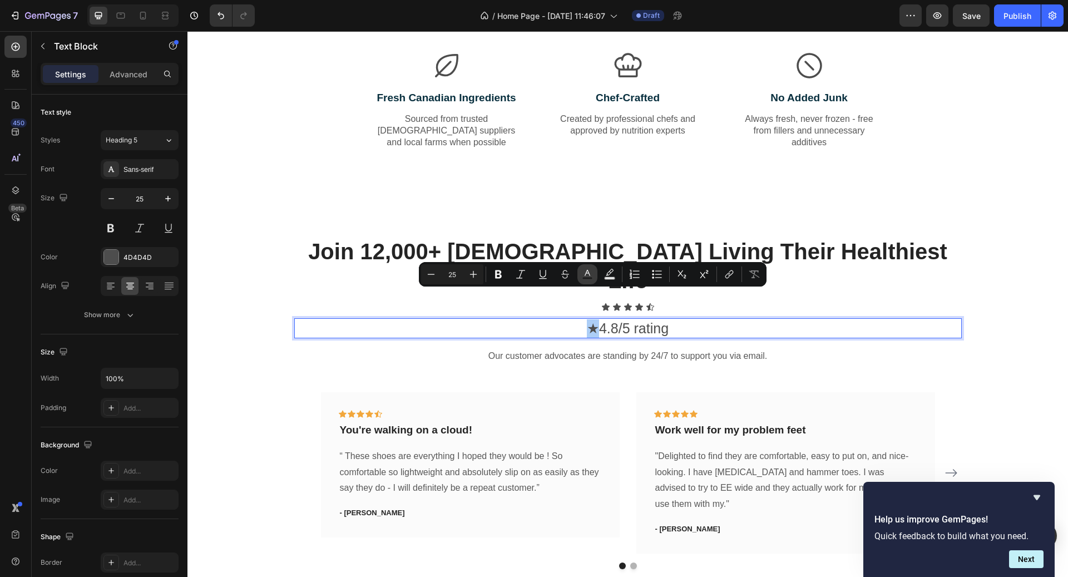
click at [591, 278] on rect "Editor contextual toolbar" at bounding box center [587, 278] width 11 height 3
type input "4D4D4D"
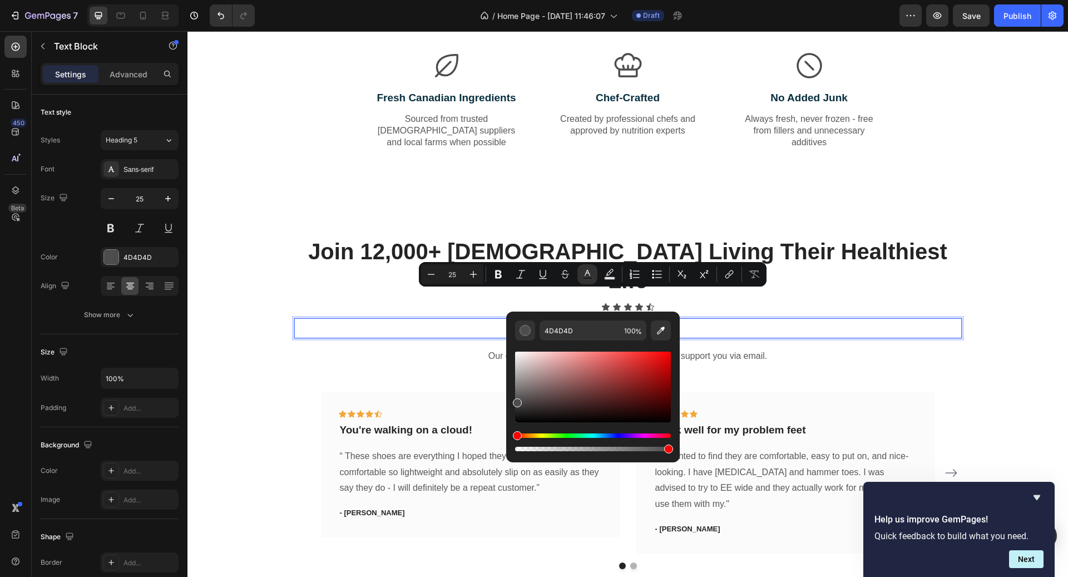
click at [537, 433] on div "Editor contextual toolbar" at bounding box center [593, 442] width 156 height 18
click at [535, 437] on div "Hue" at bounding box center [593, 435] width 156 height 4
click at [577, 380] on div "Editor contextual toolbar" at bounding box center [593, 387] width 156 height 71
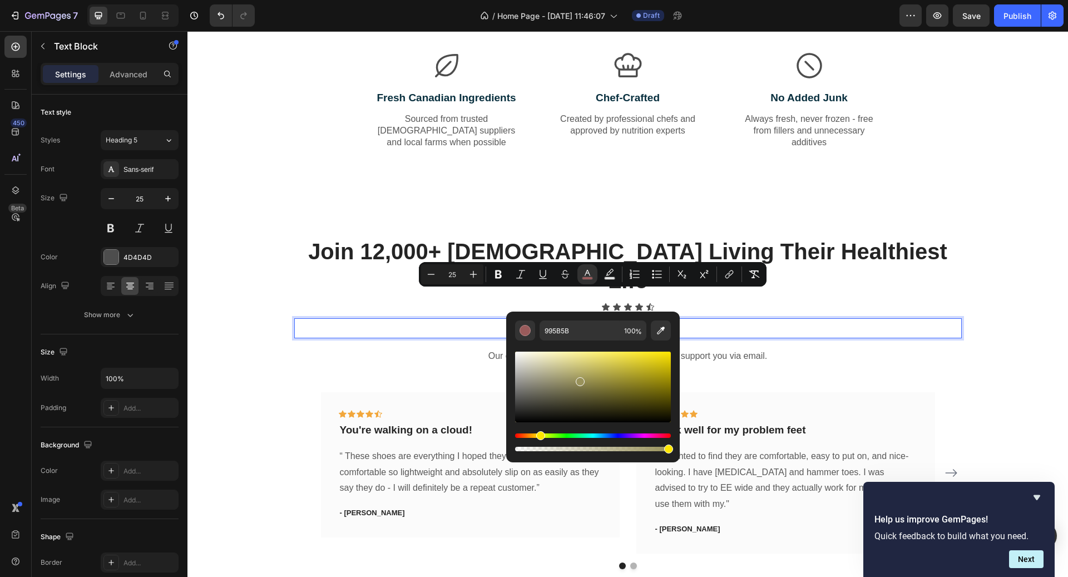
click at [539, 436] on div "Hue" at bounding box center [593, 435] width 156 height 4
drag, startPoint x: 638, startPoint y: 365, endPoint x: 658, endPoint y: 356, distance: 22.7
click at [658, 356] on div "Editor contextual toolbar" at bounding box center [593, 387] width 156 height 71
drag, startPoint x: 656, startPoint y: 373, endPoint x: 672, endPoint y: 344, distance: 32.6
click at [672, 344] on div "E0C600 100 %" at bounding box center [593, 383] width 174 height 142
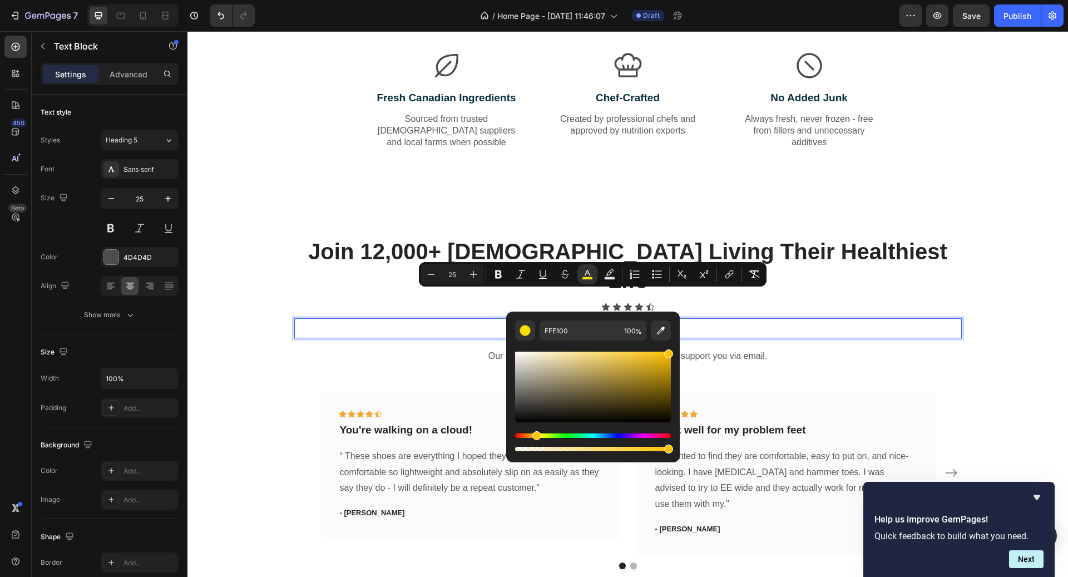
drag, startPoint x: 541, startPoint y: 436, endPoint x: 535, endPoint y: 433, distance: 6.7
click at [535, 433] on div "Hue" at bounding box center [536, 435] width 9 height 9
type input "FFC300"
click at [710, 319] on p "★ 4.8/5 rating" at bounding box center [627, 328] width 665 height 18
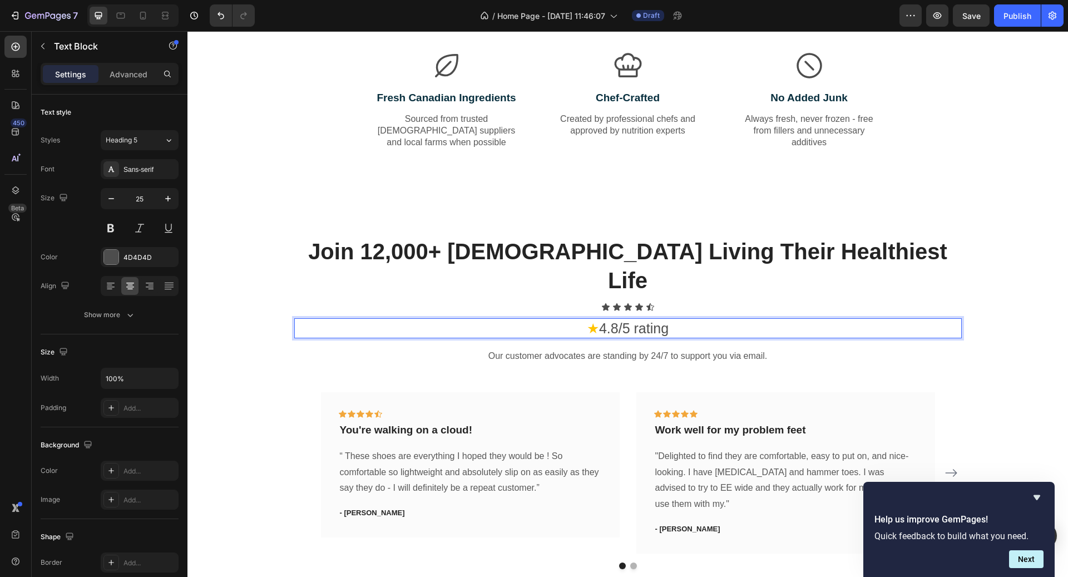
click at [596, 320] on span "★" at bounding box center [593, 328] width 12 height 16
click at [591, 320] on span "★" at bounding box center [593, 328] width 12 height 16
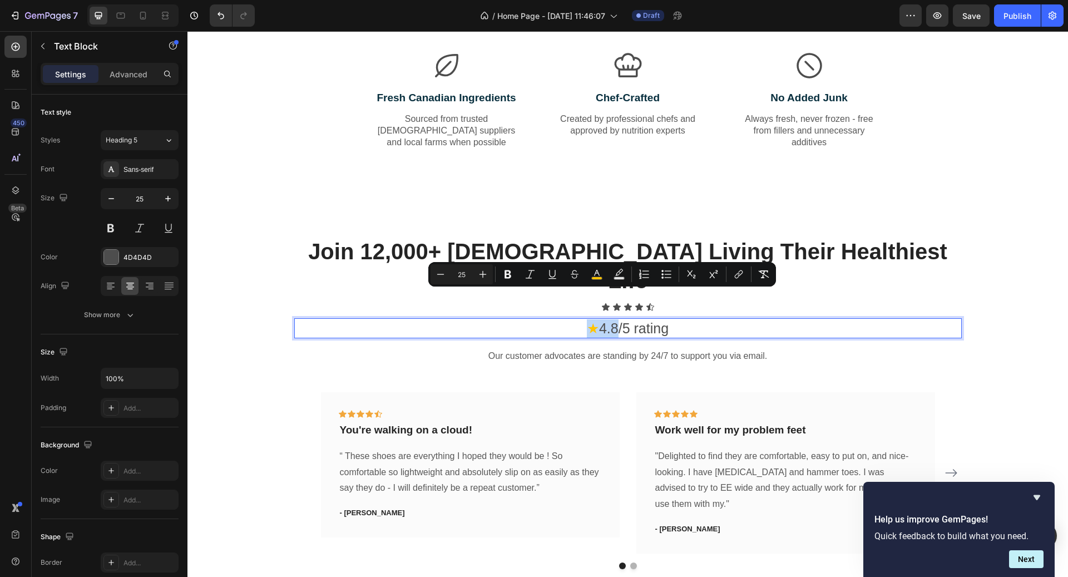
click at [591, 320] on span "★" at bounding box center [593, 328] width 12 height 16
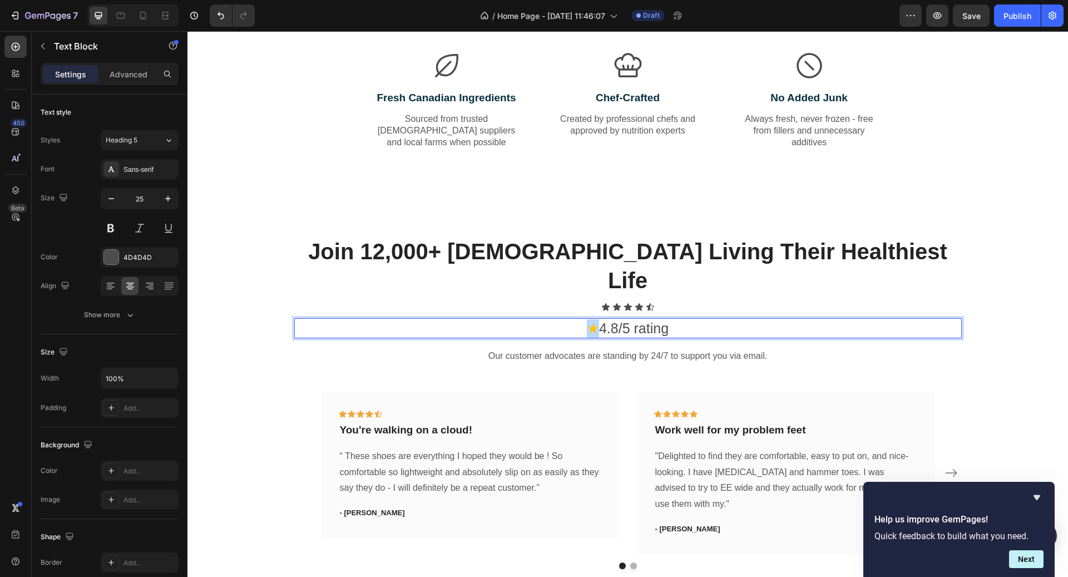
drag, startPoint x: 595, startPoint y: 298, endPoint x: 588, endPoint y: 298, distance: 7.2
click at [588, 320] on span "★" at bounding box center [593, 328] width 12 height 16
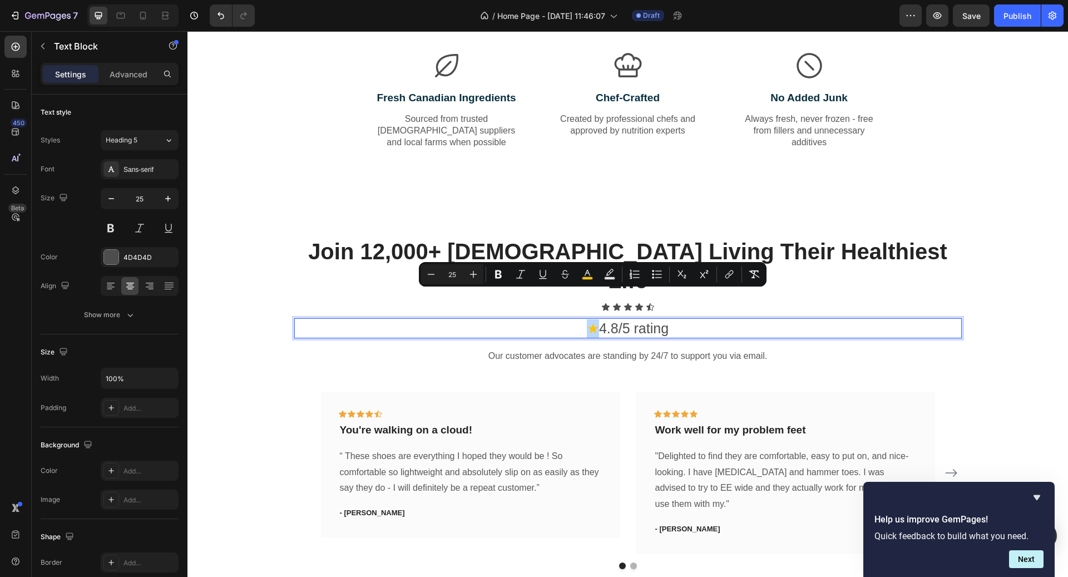
copy span "★"
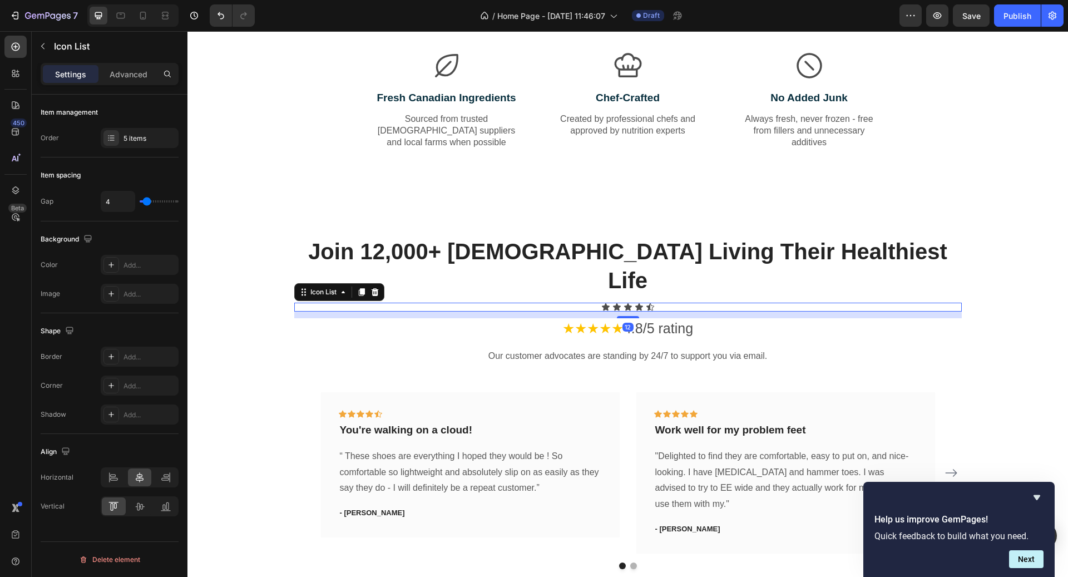
click at [683, 303] on div "Icon Icon Icon Icon Icon" at bounding box center [628, 307] width 668 height 9
click at [384, 259] on h2 "Join 12,000+ [DEMOGRAPHIC_DATA] Living Their Healthiest Life" at bounding box center [628, 266] width 668 height 60
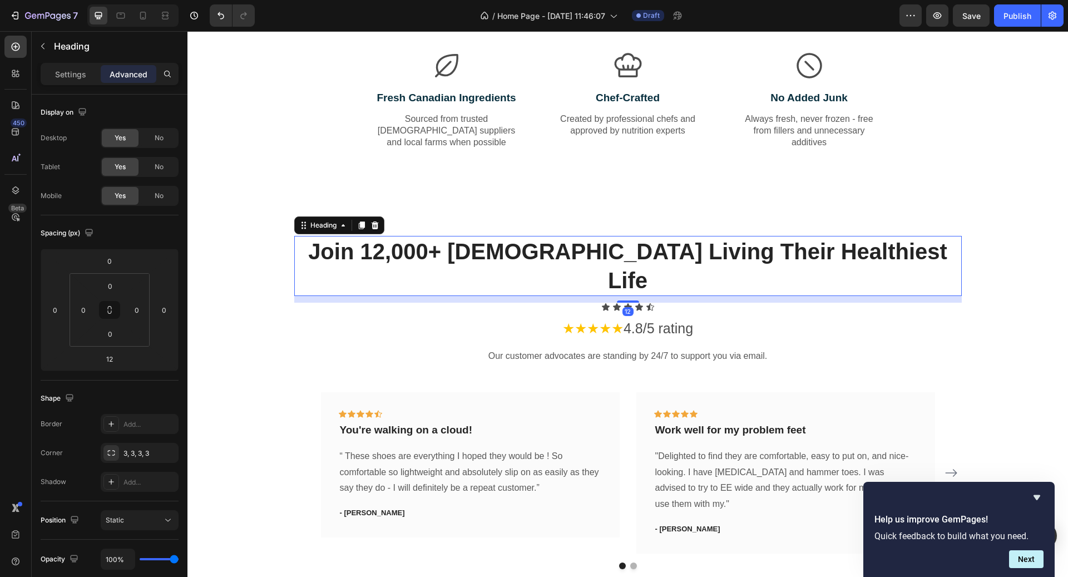
click at [377, 296] on div "12" at bounding box center [628, 299] width 668 height 7
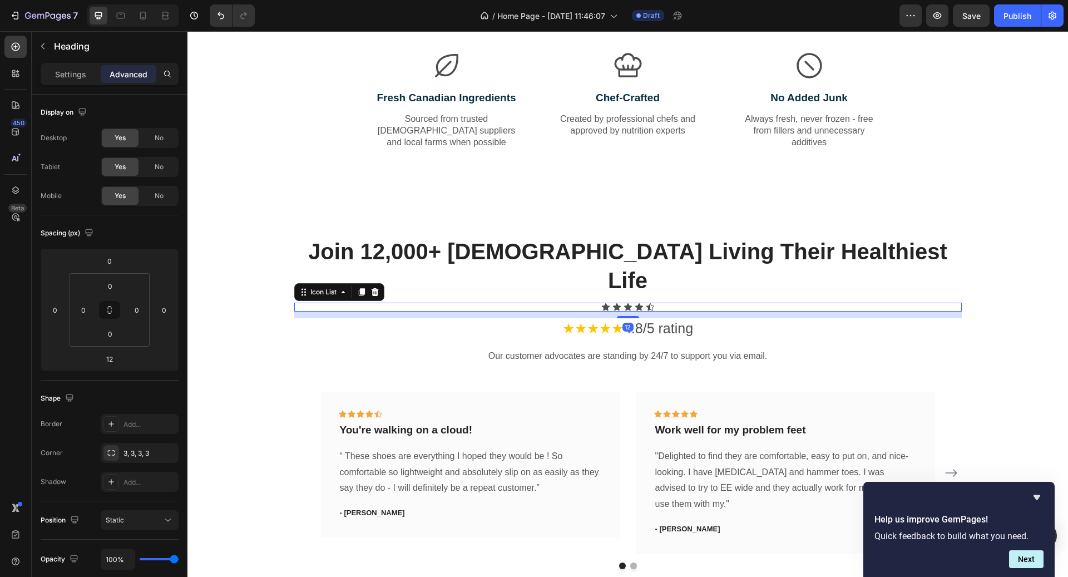
click at [374, 303] on div "Icon Icon Icon Icon Icon" at bounding box center [628, 307] width 668 height 9
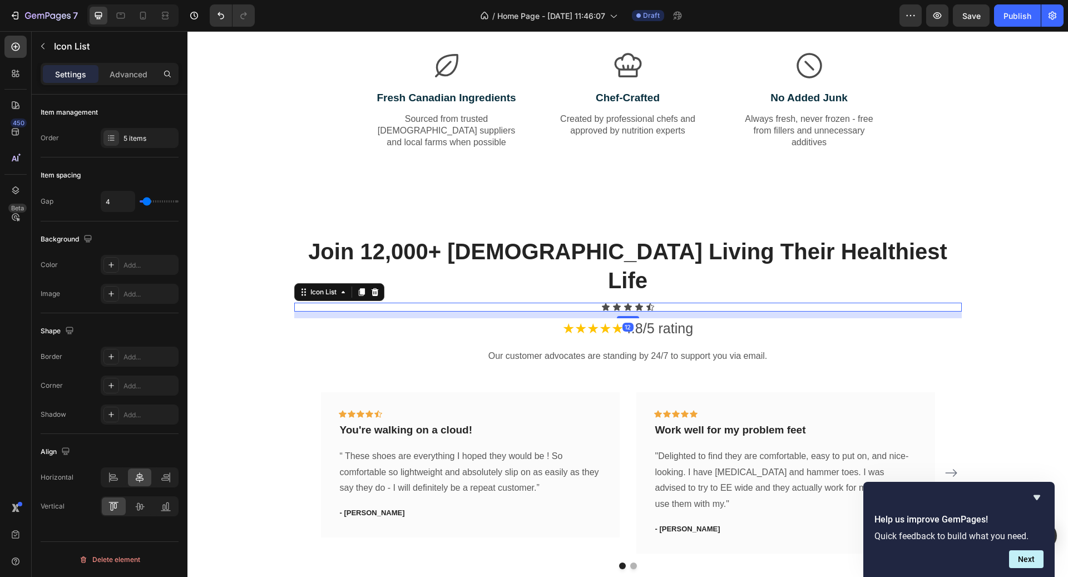
click at [383, 283] on div "Icon List" at bounding box center [339, 292] width 90 height 18
click at [377, 288] on icon at bounding box center [374, 292] width 7 height 8
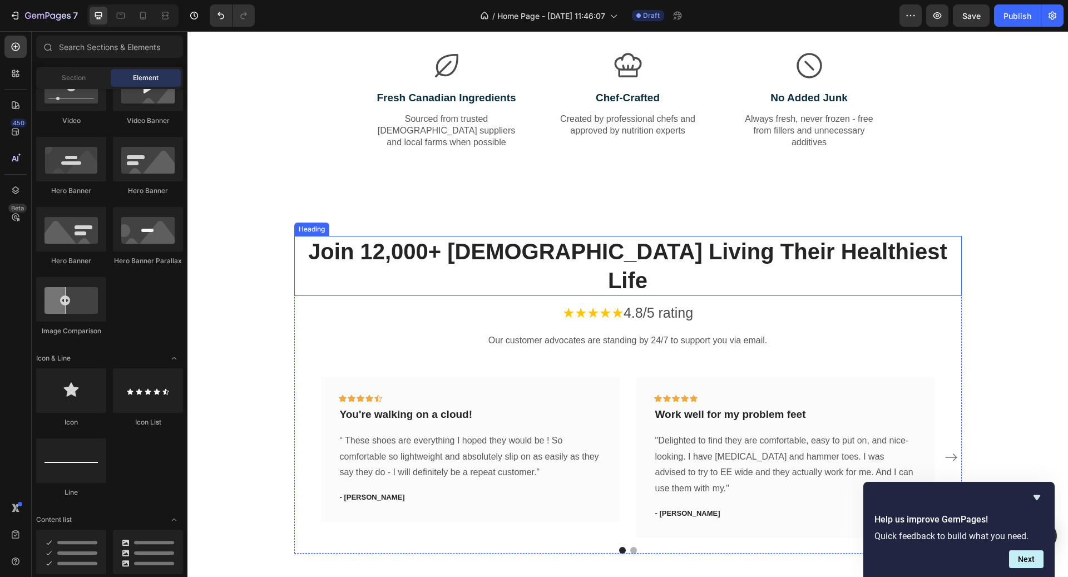
click at [621, 260] on h2 "Join 12,000+ [DEMOGRAPHIC_DATA] Living Their Healthiest Life" at bounding box center [628, 266] width 668 height 60
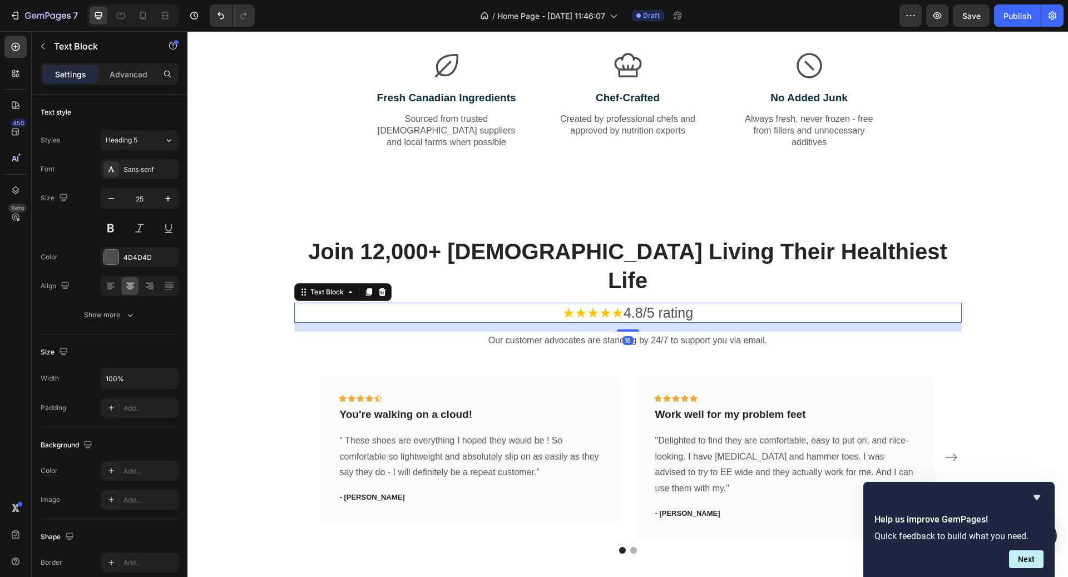
click at [707, 304] on p "★★★★★ 4.8/5 rating" at bounding box center [627, 313] width 665 height 18
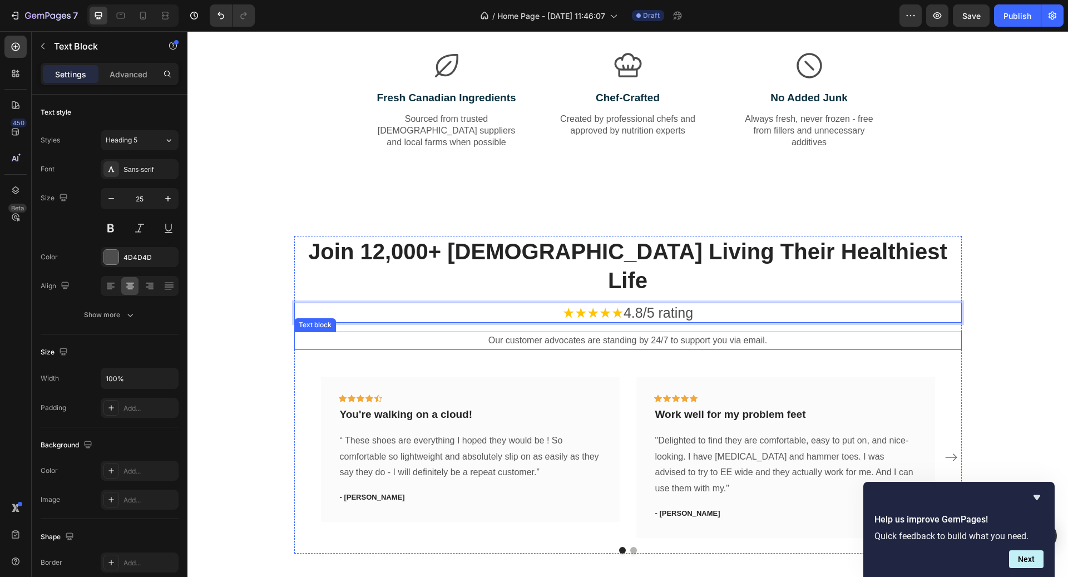
click at [609, 333] on p "Our customer advocates are standing by 24/7 to support you via email." at bounding box center [627, 341] width 665 height 16
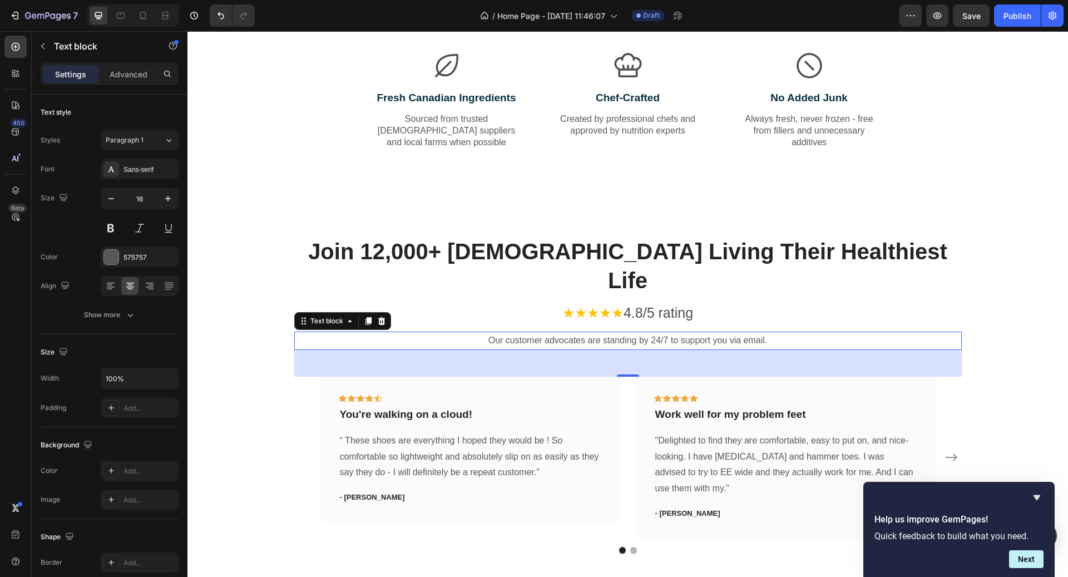
click at [572, 333] on p "Our customer advocates are standing by 24/7 to support you via email." at bounding box center [627, 341] width 665 height 16
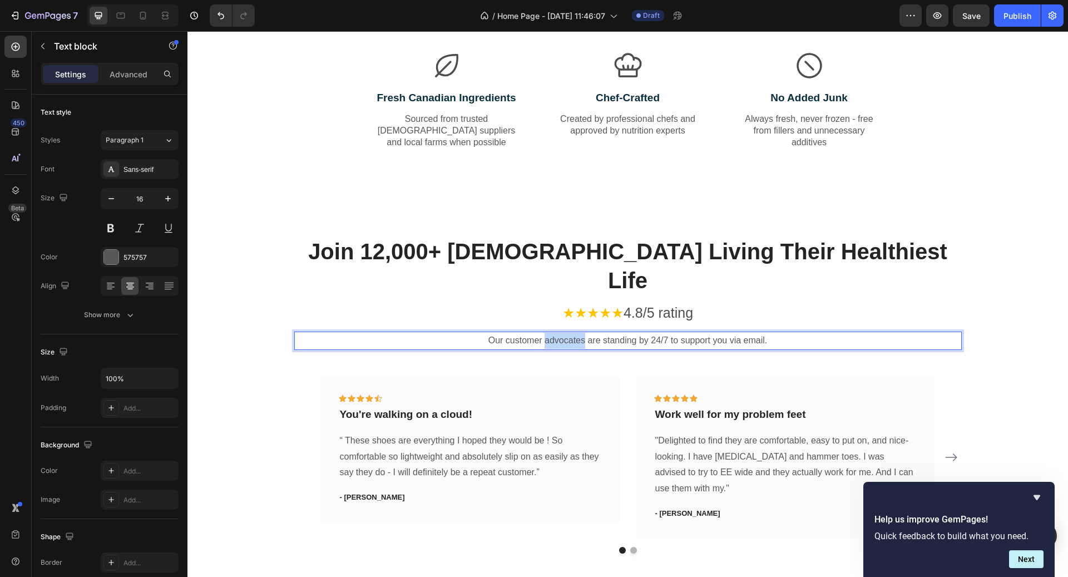
click at [572, 333] on p "Our customer advocates are standing by 24/7 to support you via email." at bounding box center [627, 341] width 665 height 16
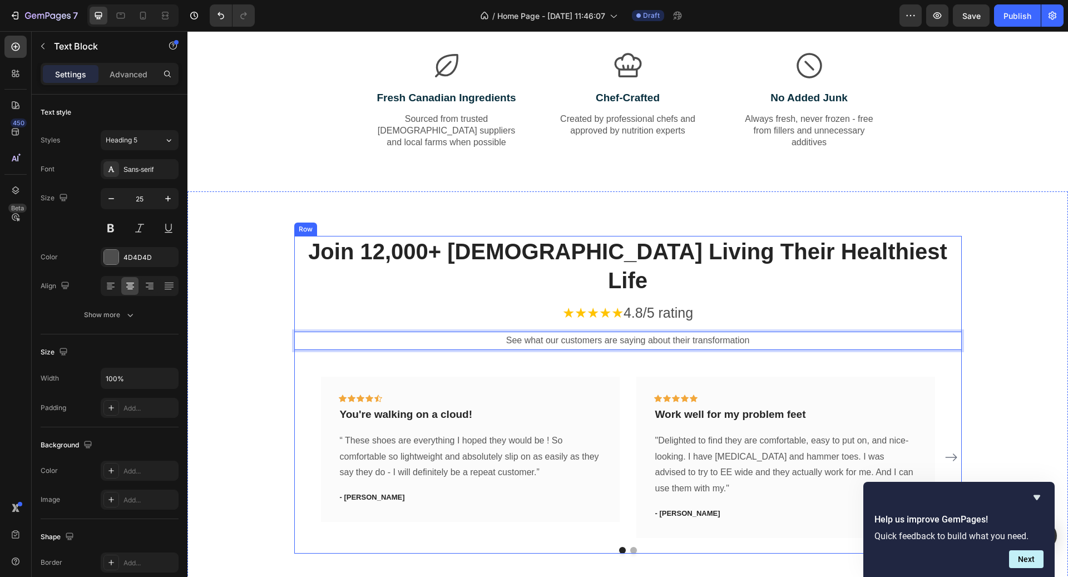
click at [603, 305] on span "★★★★★" at bounding box center [592, 313] width 61 height 16
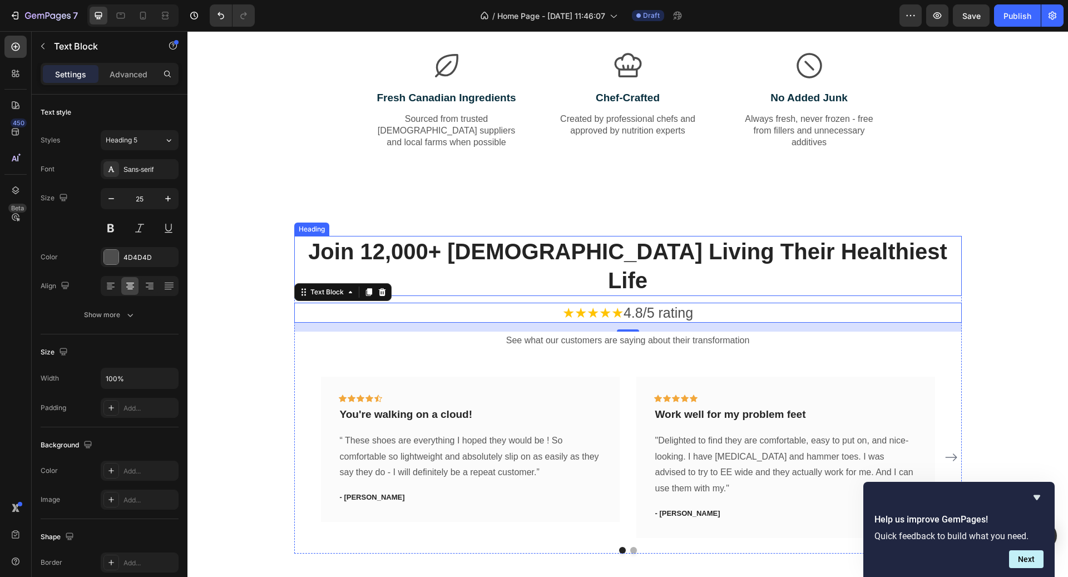
click at [613, 263] on h2 "Join 12,000+ [DEMOGRAPHIC_DATA] Living Their Healthiest Life" at bounding box center [628, 266] width 668 height 60
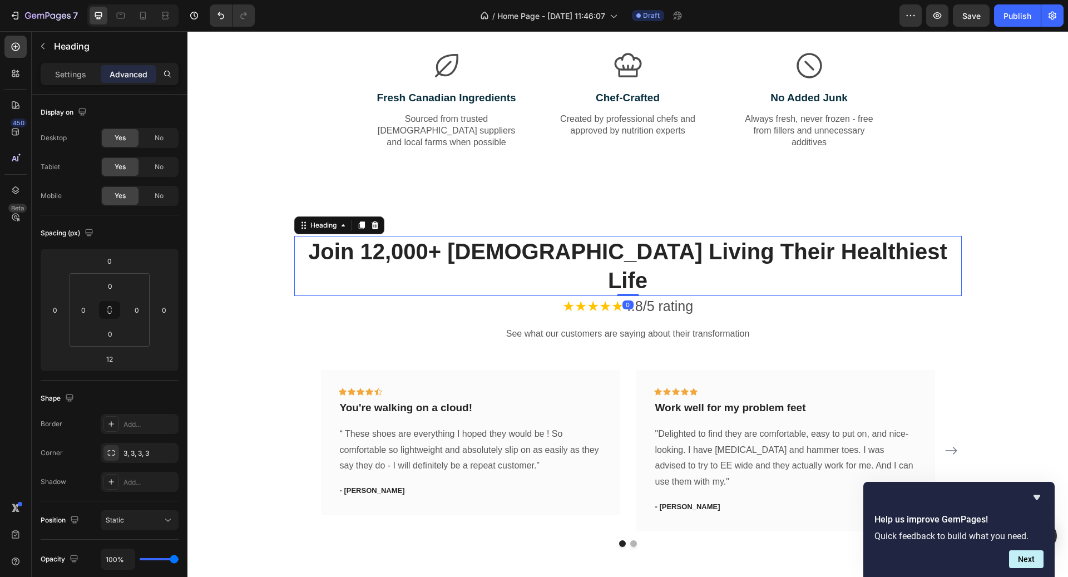
drag, startPoint x: 629, startPoint y: 271, endPoint x: 629, endPoint y: 249, distance: 22.3
click at [629, 250] on div "Join 12,000+ [DEMOGRAPHIC_DATA] Living Their Healthiest Life Heading 0" at bounding box center [628, 266] width 668 height 60
type input "0"
click at [735, 297] on p "★★★★★ 4.8/5 rating" at bounding box center [627, 306] width 665 height 18
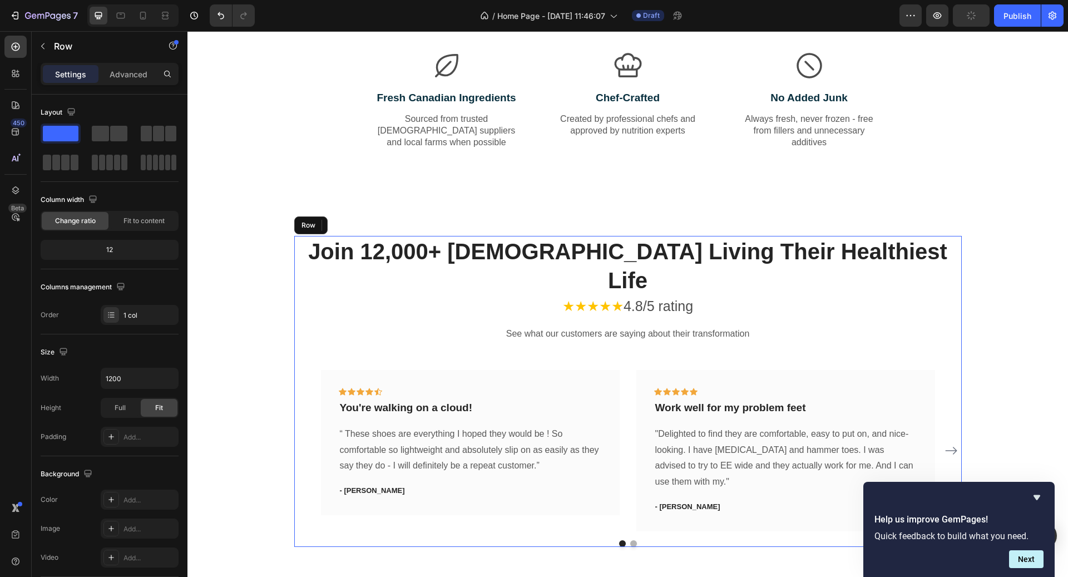
click at [811, 320] on div "Join 12,000+ [DEMOGRAPHIC_DATA] Living Their Healthiest Life Heading ★★★★★ 4.8/…" at bounding box center [628, 391] width 668 height 311
click at [691, 256] on h2 "Join 12,000+ [DEMOGRAPHIC_DATA] Living Their Healthiest Life" at bounding box center [628, 266] width 668 height 60
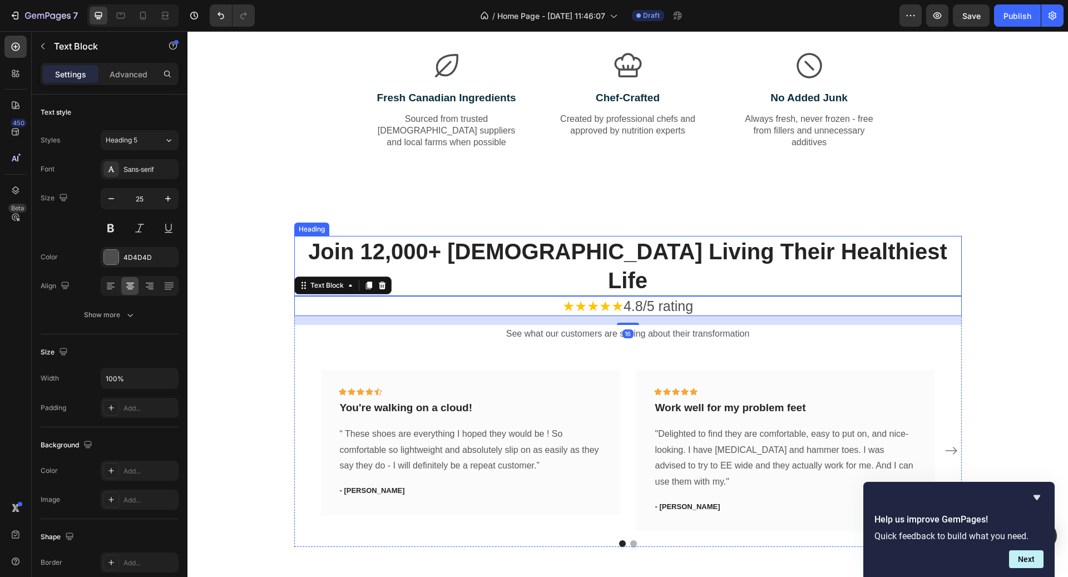
click at [635, 255] on h2 "Join 12,000+ [DEMOGRAPHIC_DATA] Living Their Healthiest Life" at bounding box center [628, 266] width 668 height 60
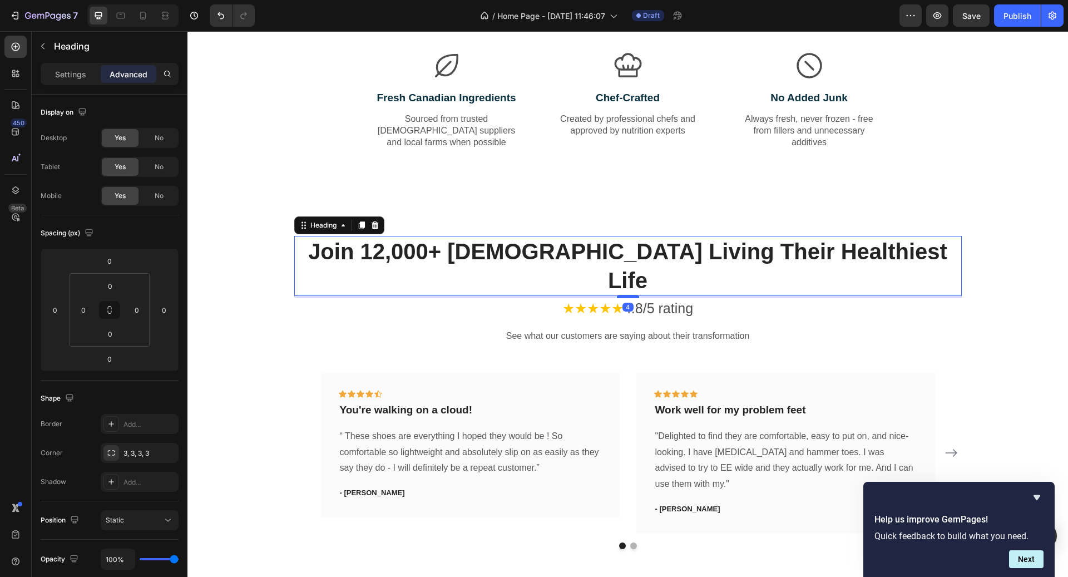
click at [631, 295] on div at bounding box center [628, 296] width 22 height 3
type input "4"
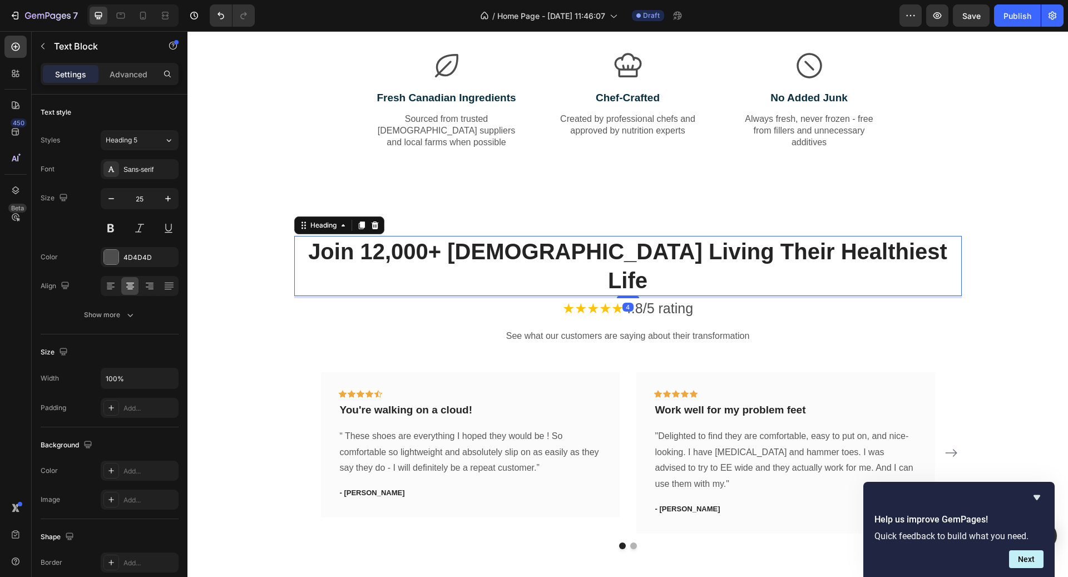
click at [719, 299] on p "★★★★★ 4.8/5 rating" at bounding box center [627, 308] width 665 height 18
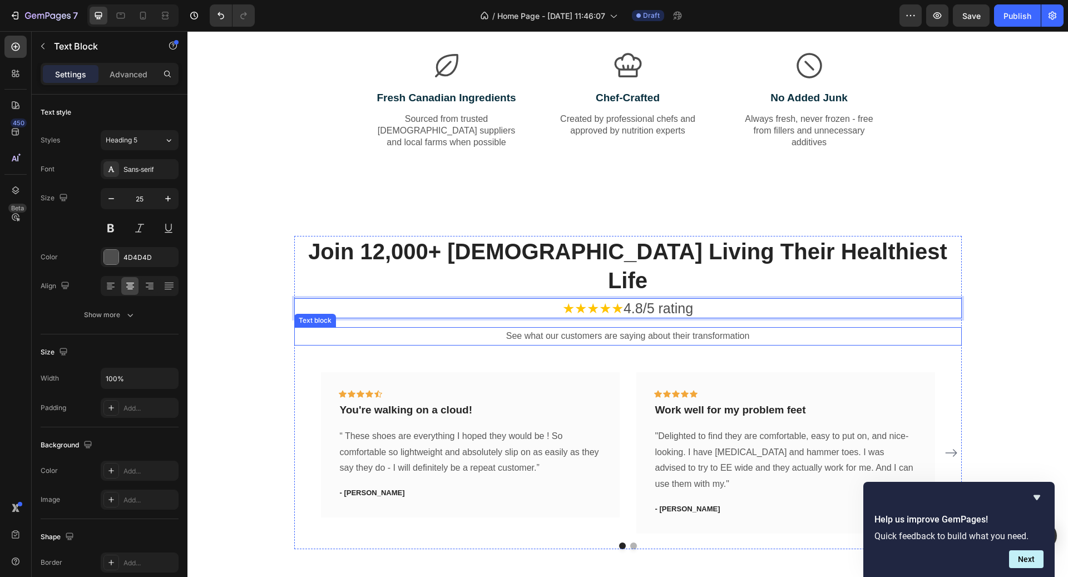
click at [742, 328] on p "See what our customers are saying about their transformation" at bounding box center [627, 336] width 665 height 16
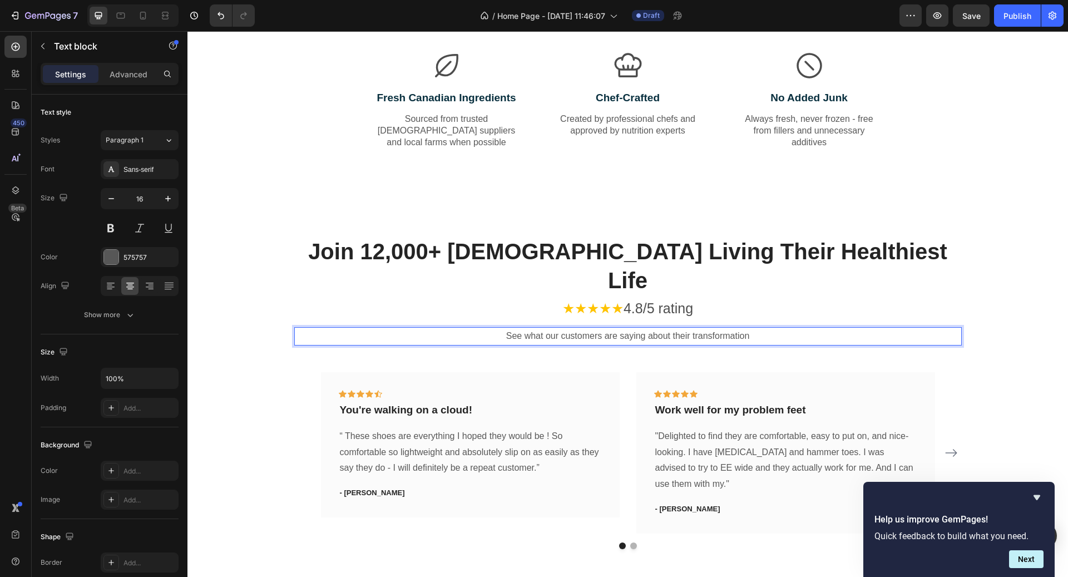
click at [549, 328] on p "See what our customers are saying about their transformation" at bounding box center [627, 336] width 665 height 16
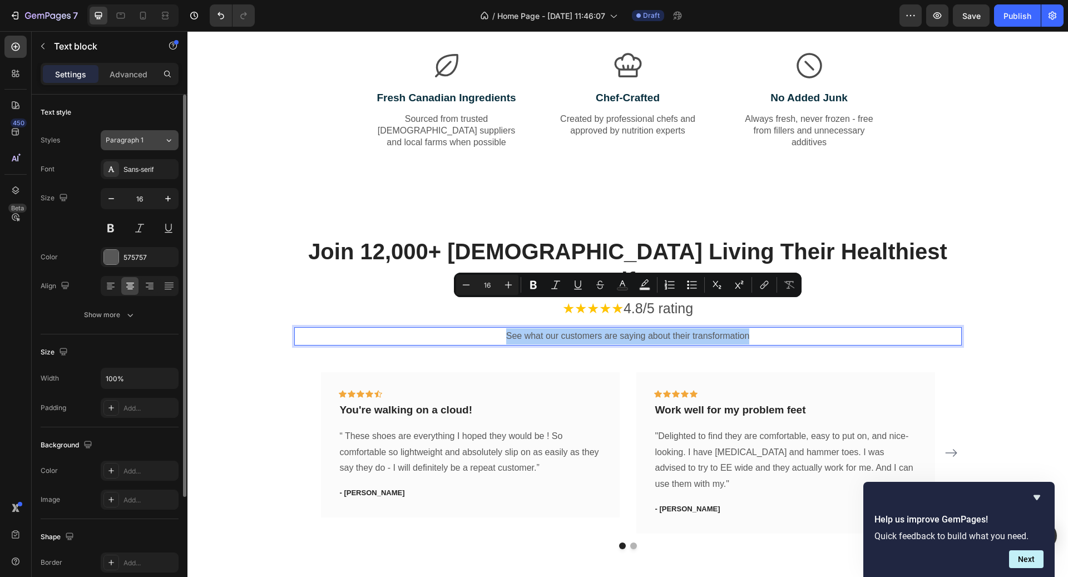
click at [134, 139] on span "Paragraph 1" at bounding box center [125, 140] width 38 height 10
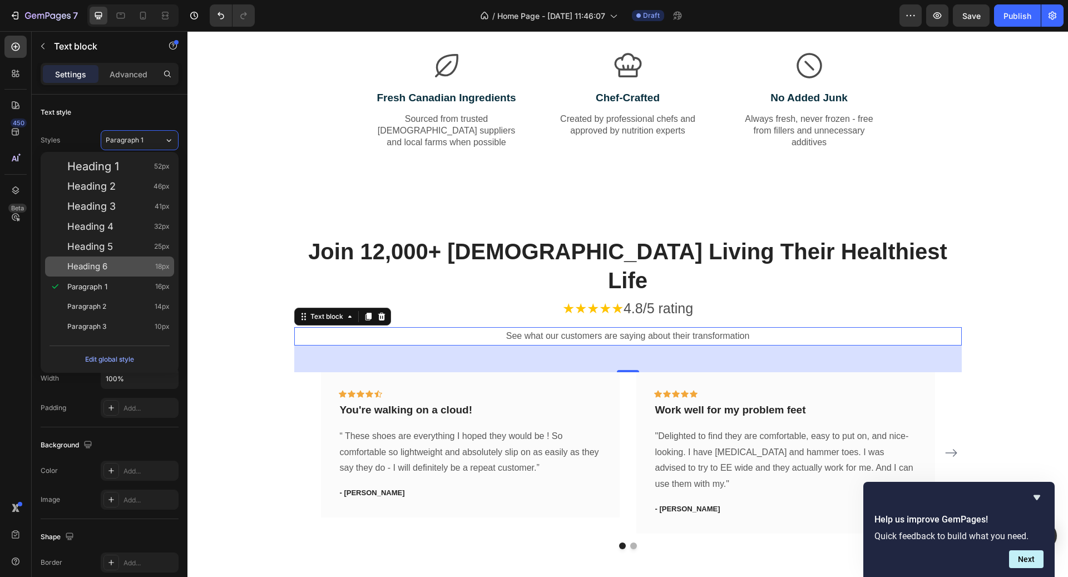
click at [141, 260] on div "Heading 6 18px" at bounding box center [109, 266] width 129 height 20
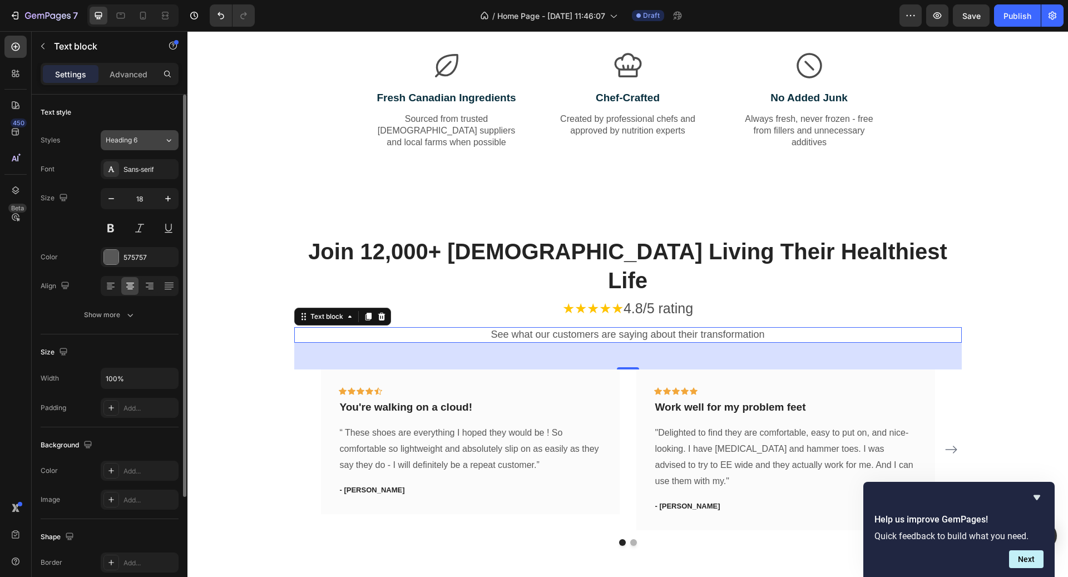
click at [159, 149] on button "Heading 6" at bounding box center [140, 140] width 78 height 20
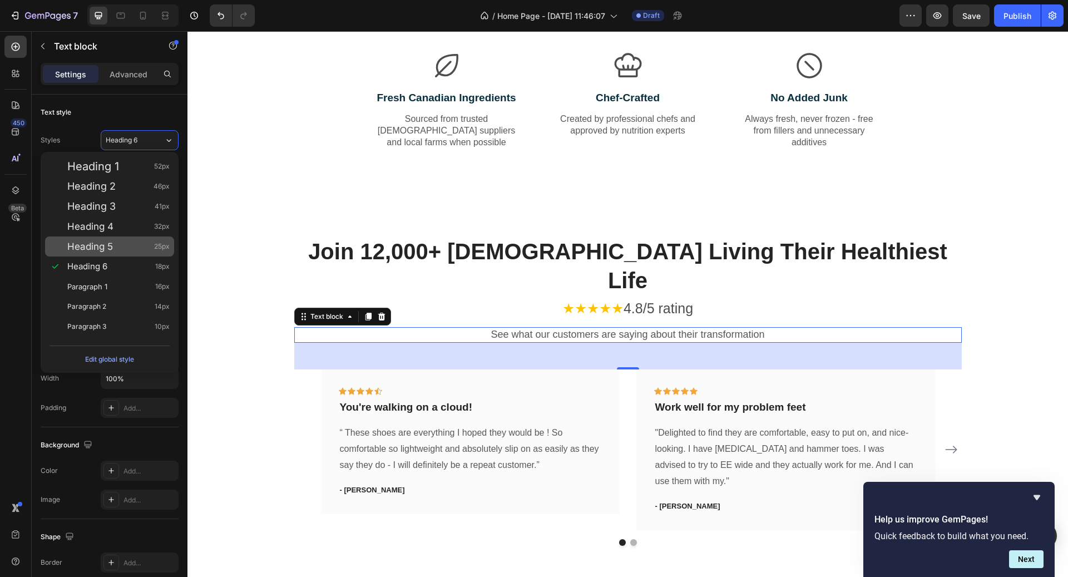
click at [152, 241] on div "Heading 5 25px" at bounding box center [118, 246] width 102 height 11
type input "25"
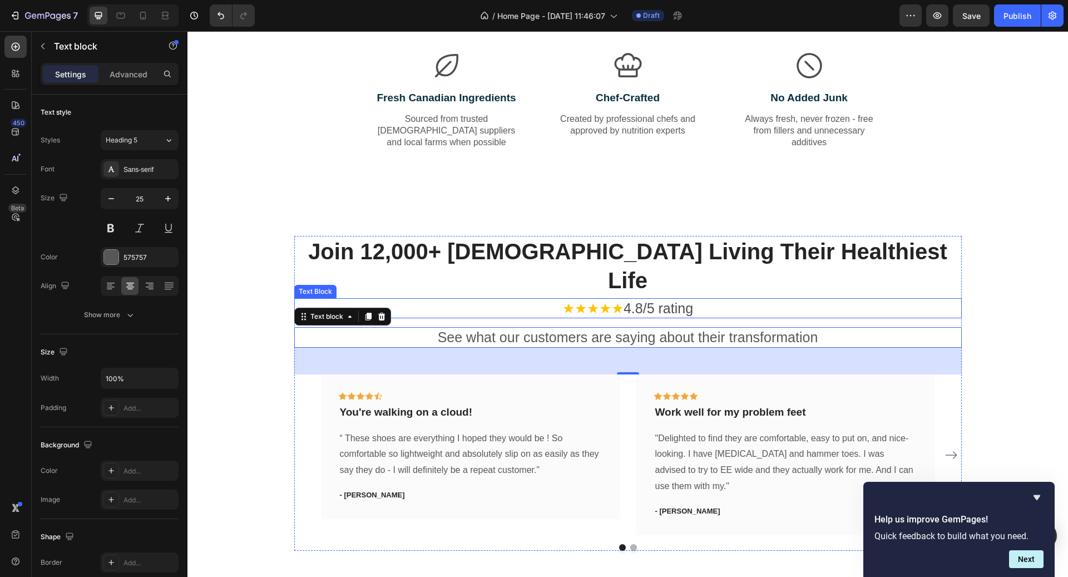
click at [589, 299] on p "★★★★★ 4.8/5 rating" at bounding box center [627, 308] width 665 height 18
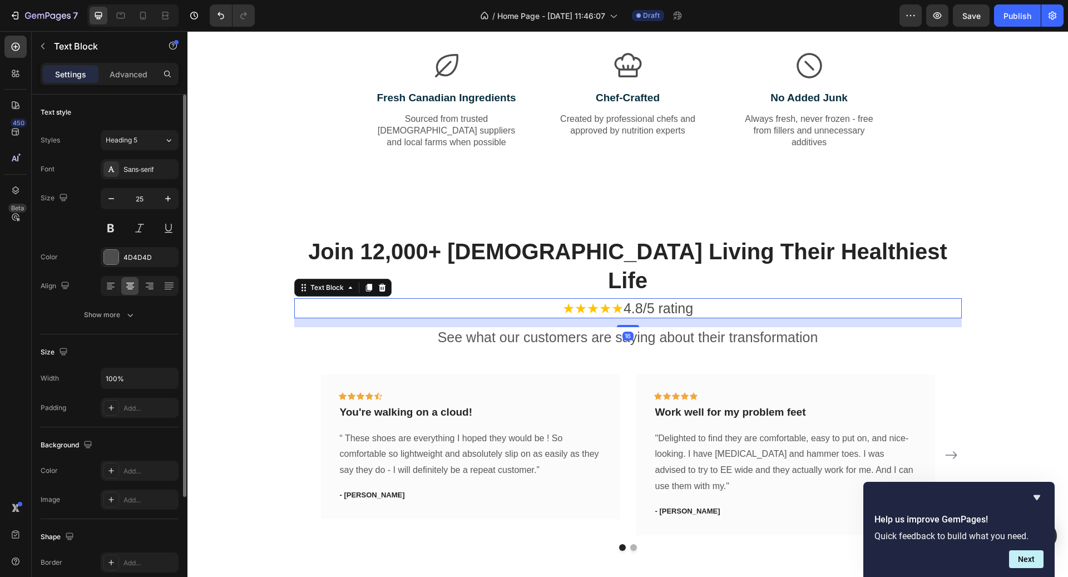
click at [149, 151] on div "Styles Heading 5 Font Sans-serif Size 25 Color 4D4D4D Align Show more" at bounding box center [110, 227] width 138 height 195
click at [141, 145] on div "Heading 5" at bounding box center [128, 140] width 45 height 10
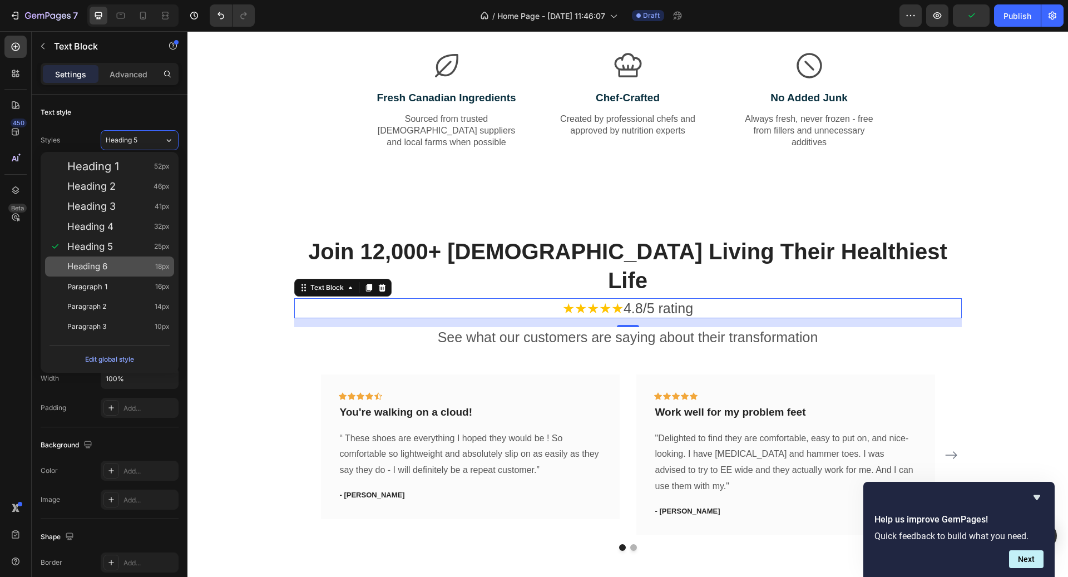
click at [165, 266] on span "18px" at bounding box center [162, 266] width 14 height 11
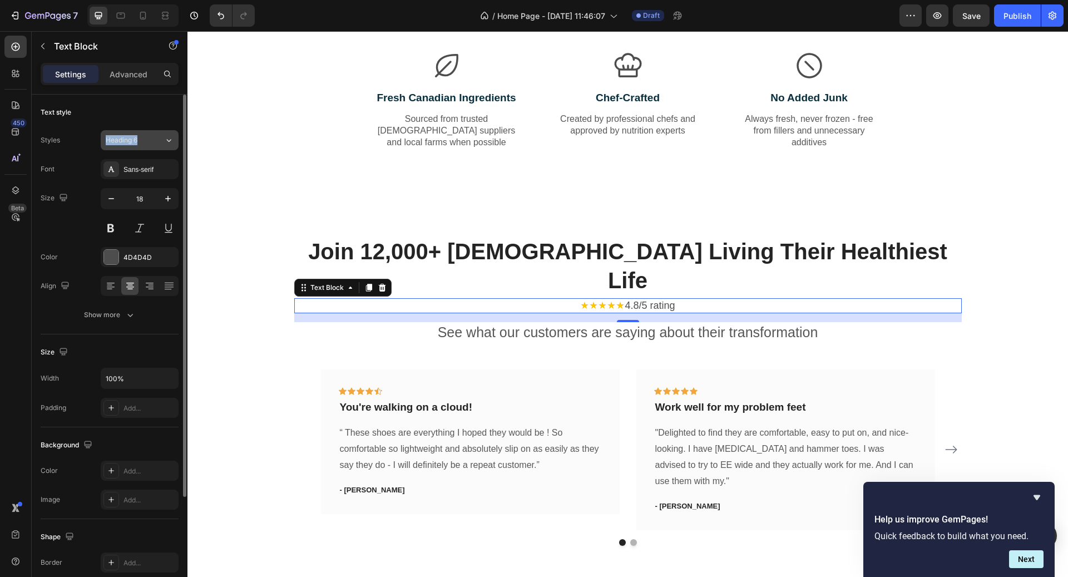
click at [151, 144] on div "Heading 6" at bounding box center [135, 140] width 58 height 10
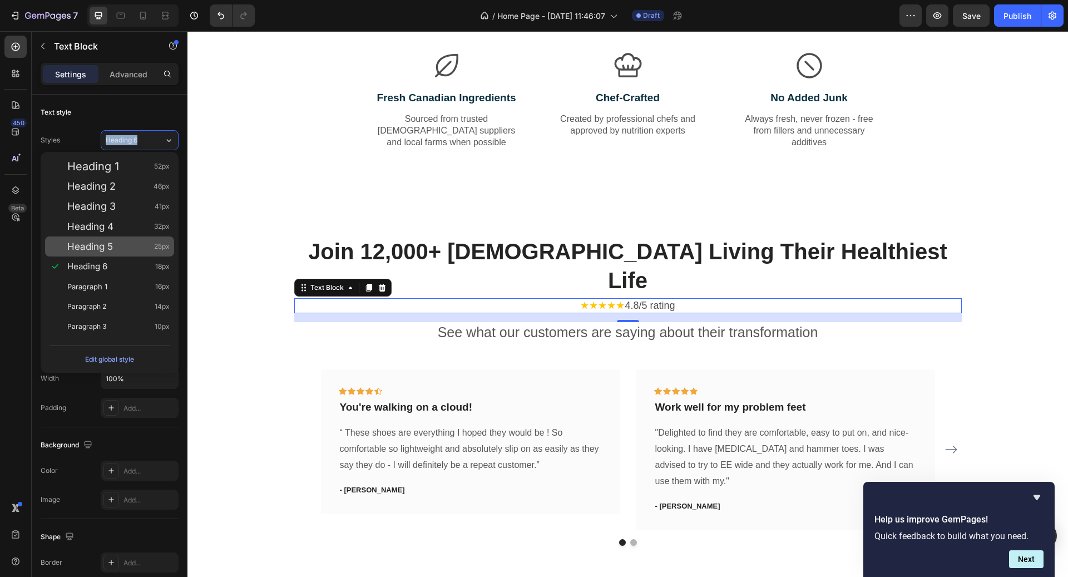
click at [167, 249] on span "25px" at bounding box center [162, 246] width 16 height 11
type input "25"
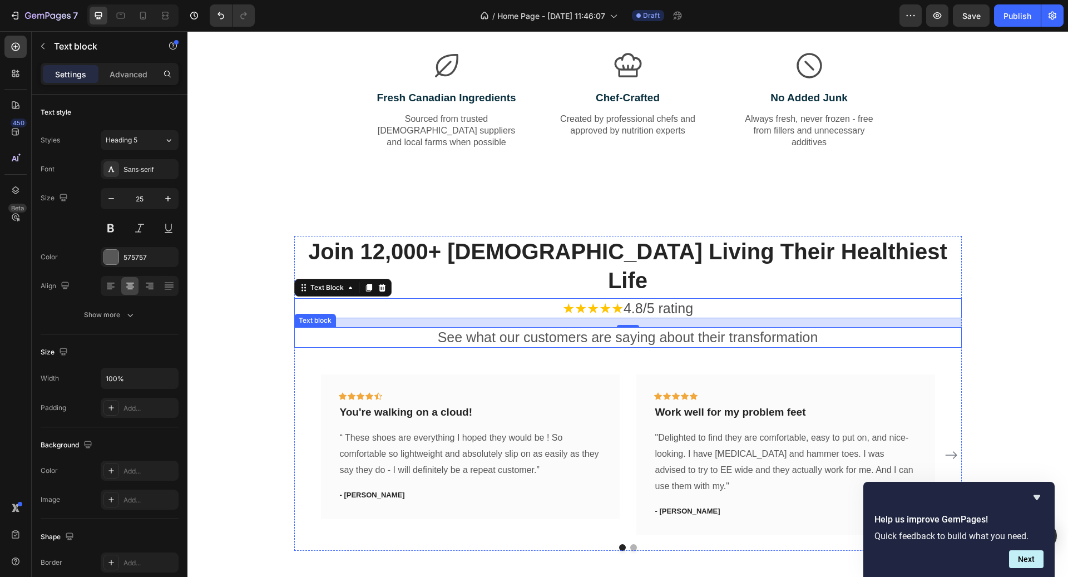
click at [580, 328] on p "See what our customers are saying about their transformation" at bounding box center [627, 337] width 665 height 18
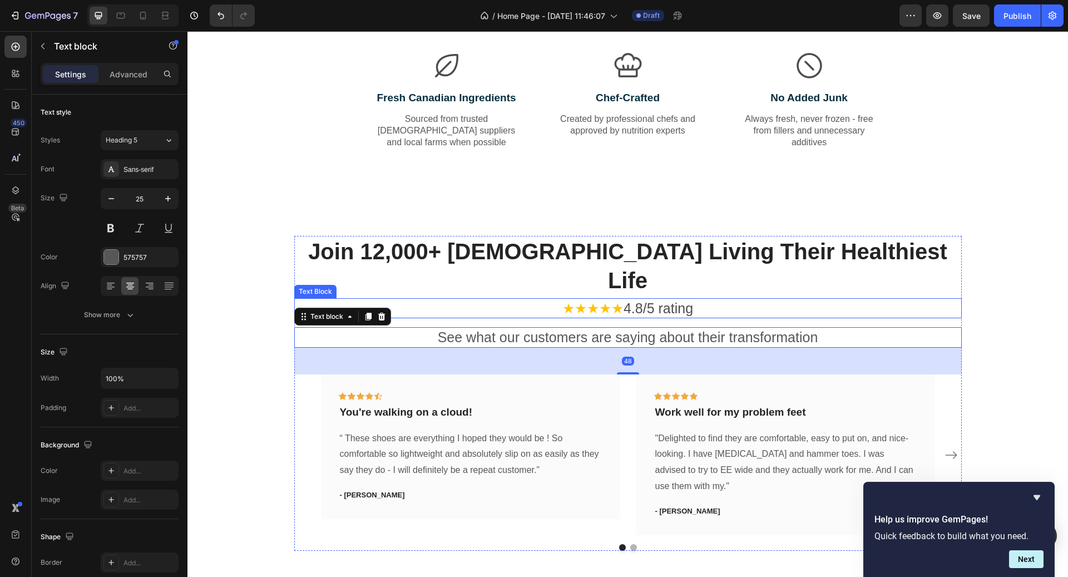
click at [612, 300] on span "★★★★★" at bounding box center [592, 308] width 61 height 16
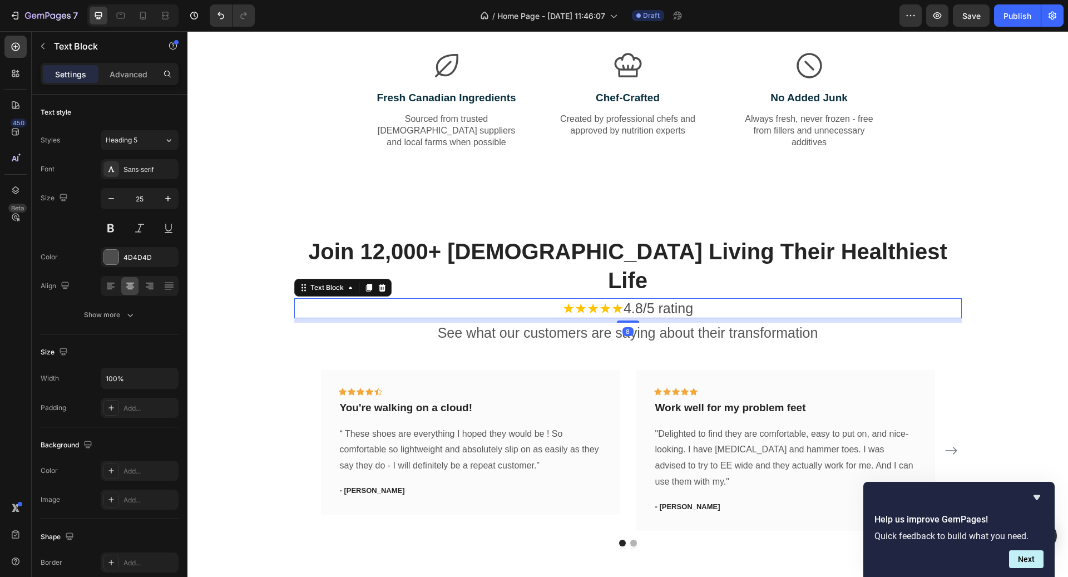
click at [631, 320] on div at bounding box center [628, 321] width 22 height 2
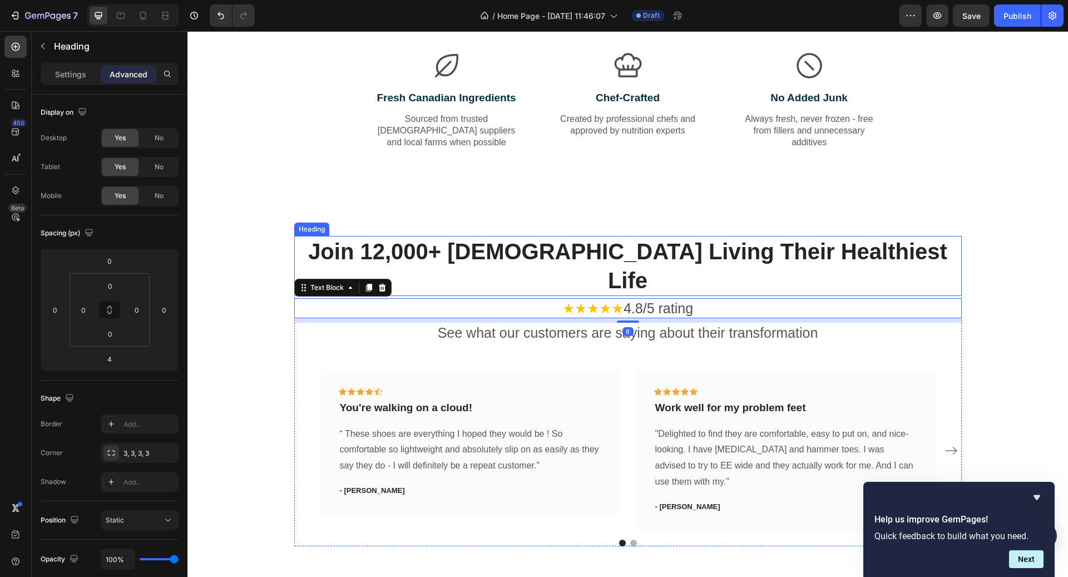
click at [802, 246] on h2 "Join 12,000+ [DEMOGRAPHIC_DATA] Living Their Healthiest Life" at bounding box center [628, 266] width 668 height 60
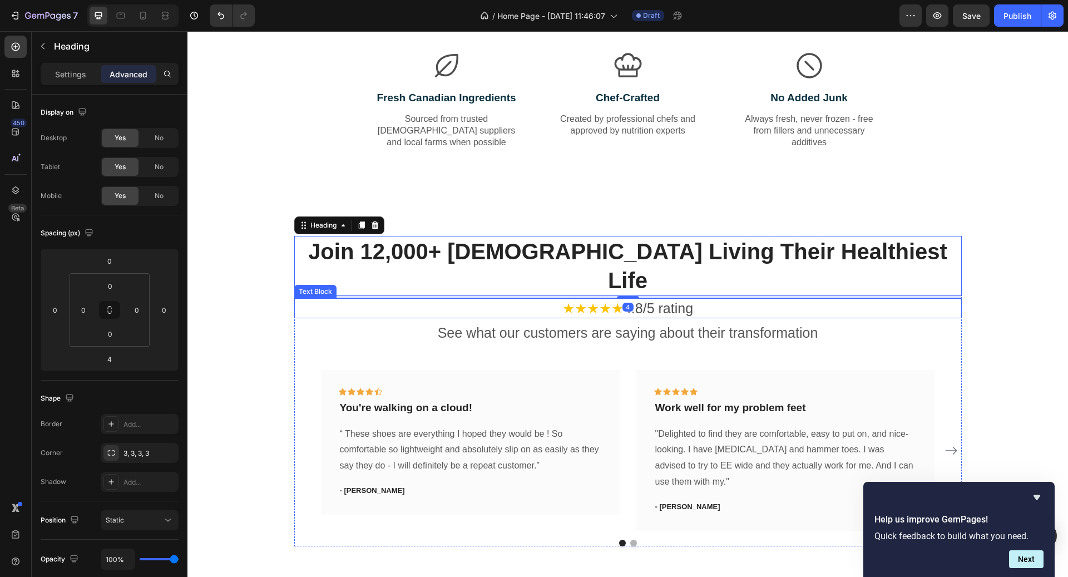
click at [951, 324] on p "See what our customers are saying about their transformation" at bounding box center [627, 333] width 665 height 18
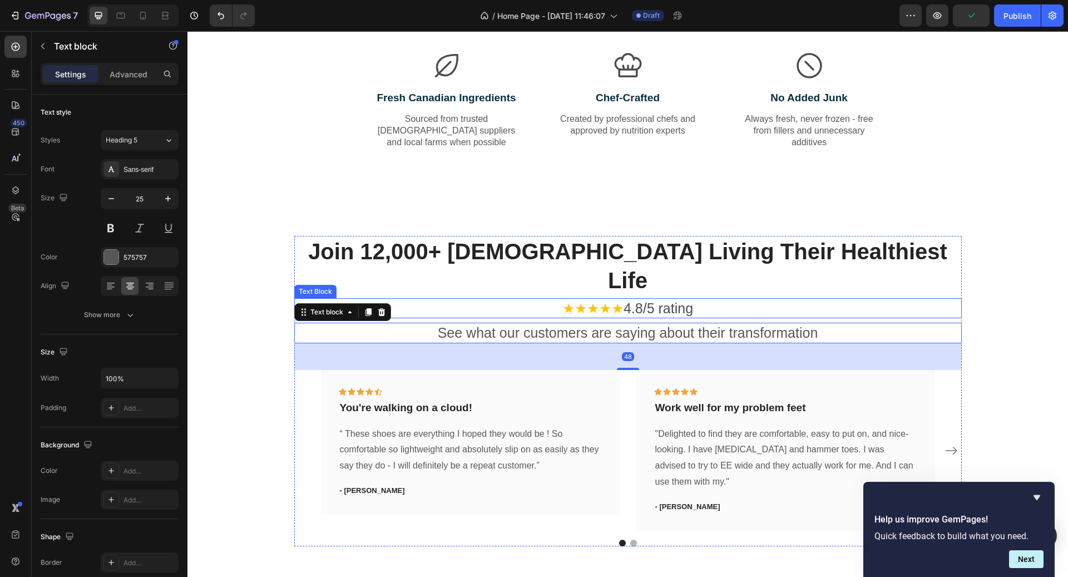
click at [665, 299] on p "★★★★★ 4.8/5 rating" at bounding box center [627, 308] width 665 height 18
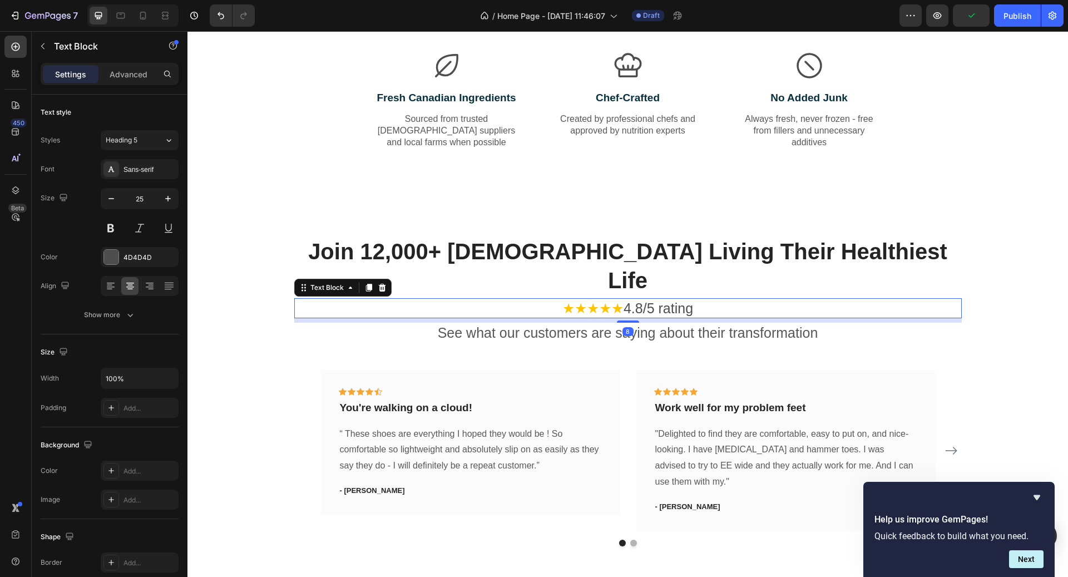
click at [649, 318] on div "8" at bounding box center [628, 320] width 668 height 4
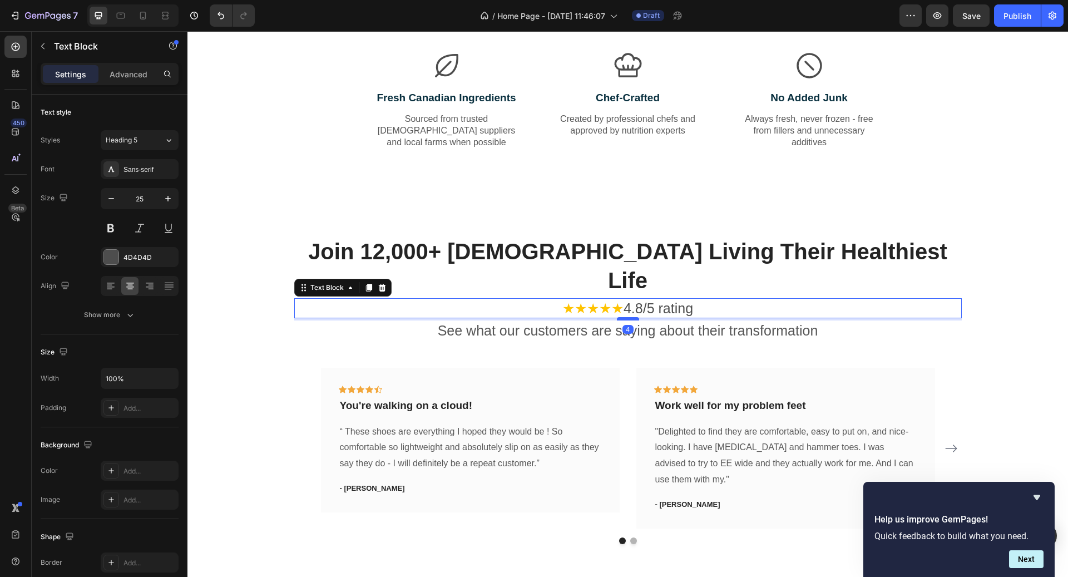
click at [639, 317] on div at bounding box center [628, 318] width 22 height 3
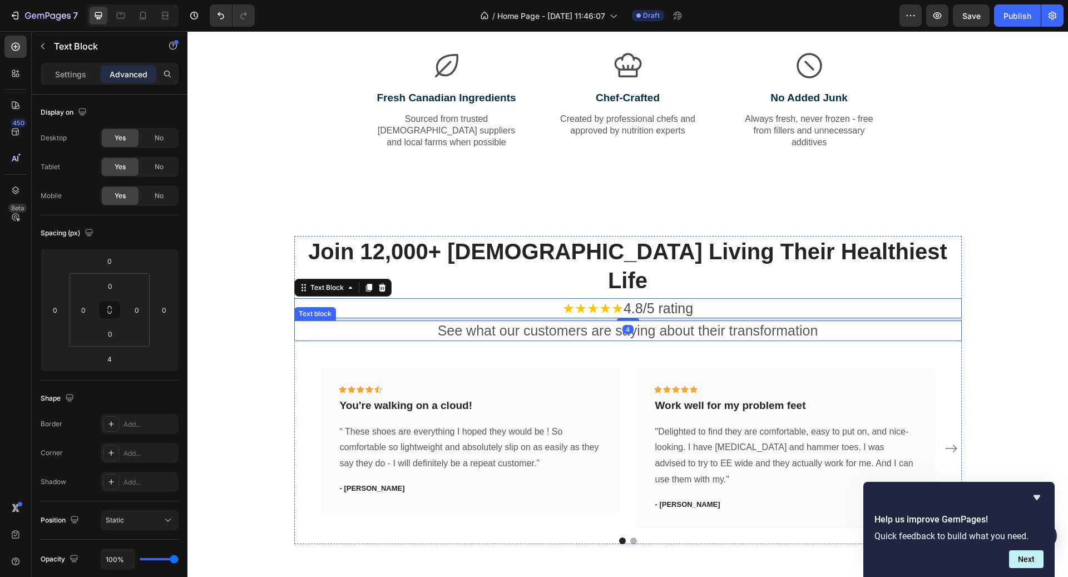
click at [675, 322] on p "See what our customers are saying about their transformation" at bounding box center [627, 331] width 665 height 18
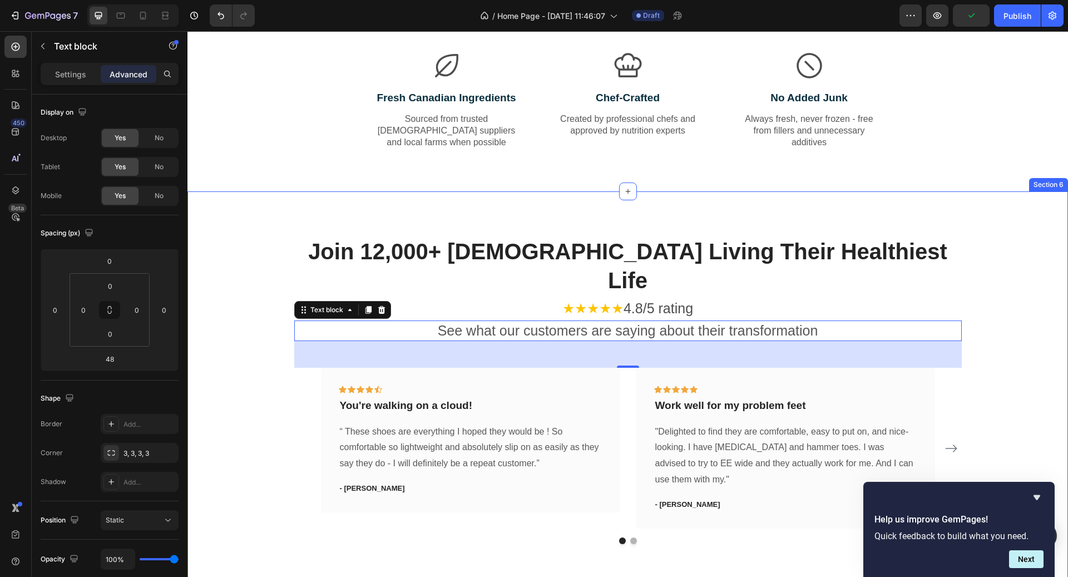
click at [1004, 266] on div "Join 12,000+ [DEMOGRAPHIC_DATA] Living Their Healthiest Life Heading ★★★★★ 4.8/…" at bounding box center [628, 390] width 864 height 308
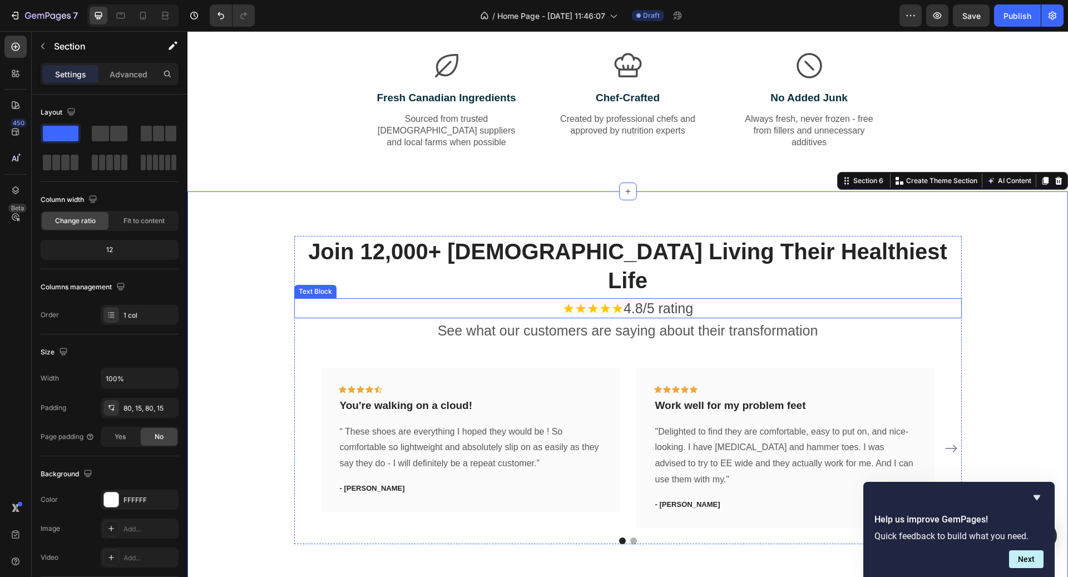
click at [644, 299] on p "★★★★★ 4.8/5 rating" at bounding box center [627, 308] width 665 height 18
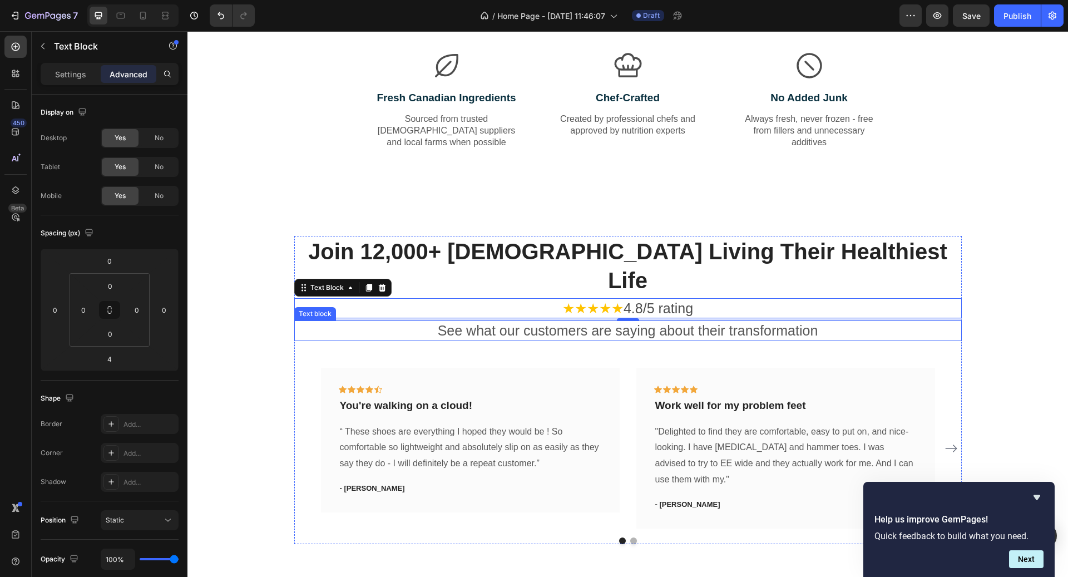
click at [712, 322] on p "See what our customers are saying about their transformation" at bounding box center [627, 331] width 665 height 18
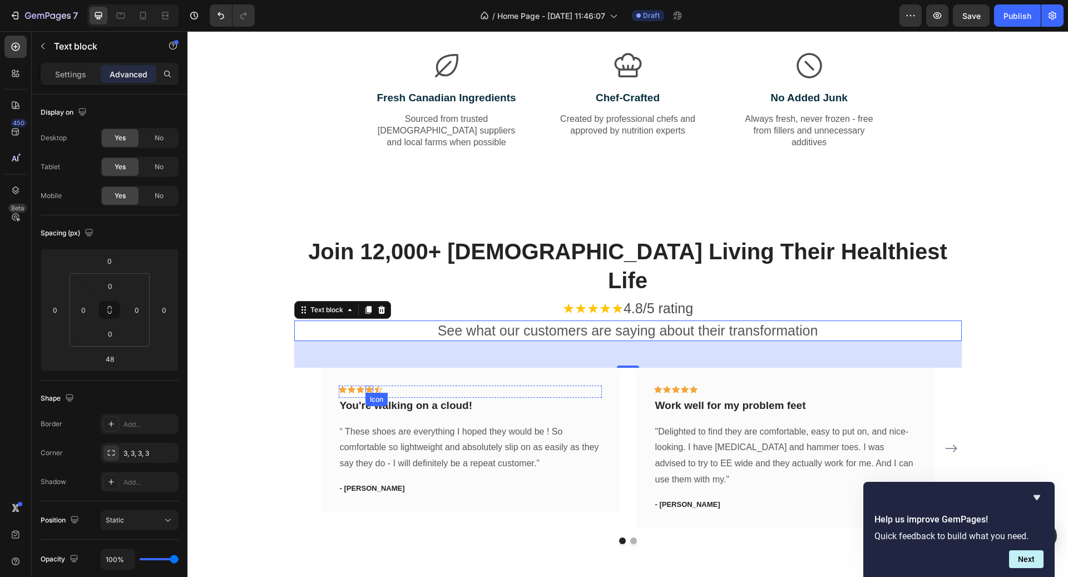
click at [366, 386] on div "Icon" at bounding box center [370, 390] width 8 height 8
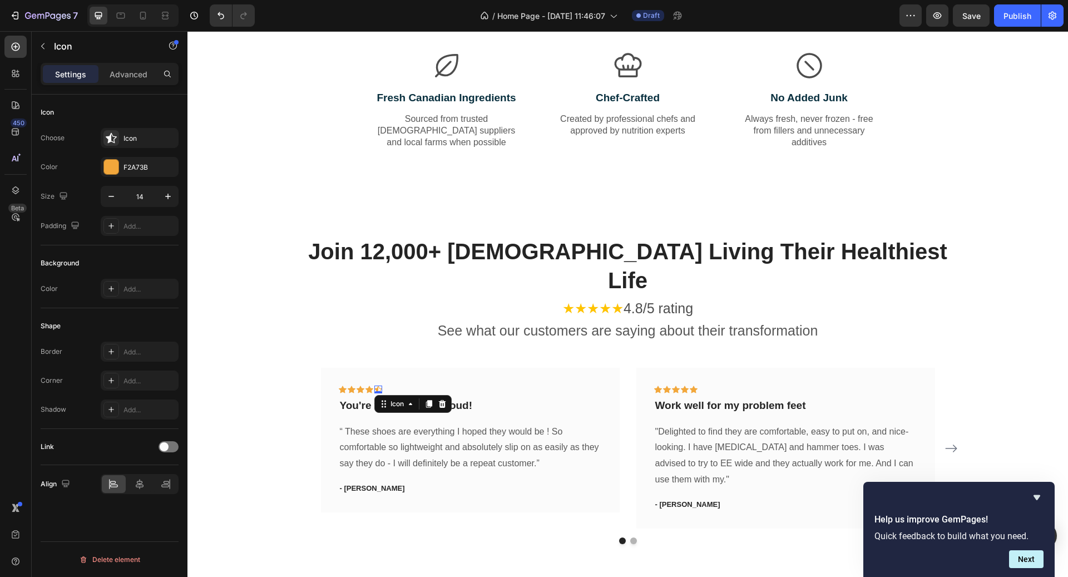
click at [377, 386] on div "Icon 0" at bounding box center [378, 390] width 8 height 8
click at [146, 135] on div "Icon" at bounding box center [150, 139] width 52 height 10
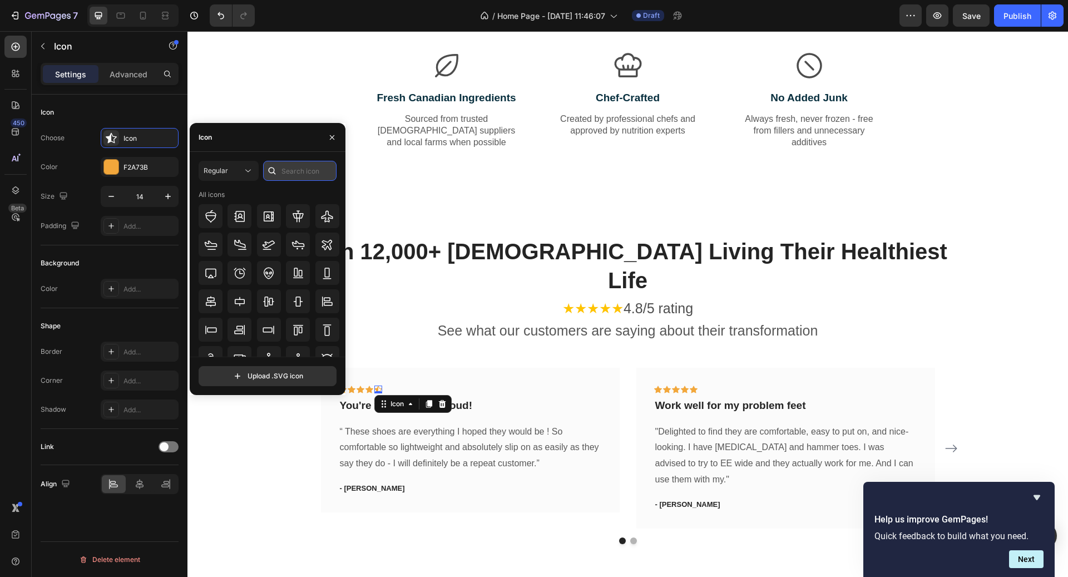
click at [285, 176] on input "text" at bounding box center [299, 171] width 73 height 20
type input "star"
click at [295, 314] on div "All icons" at bounding box center [272, 273] width 146 height 167
click at [226, 169] on span "Regular" at bounding box center [216, 170] width 24 height 8
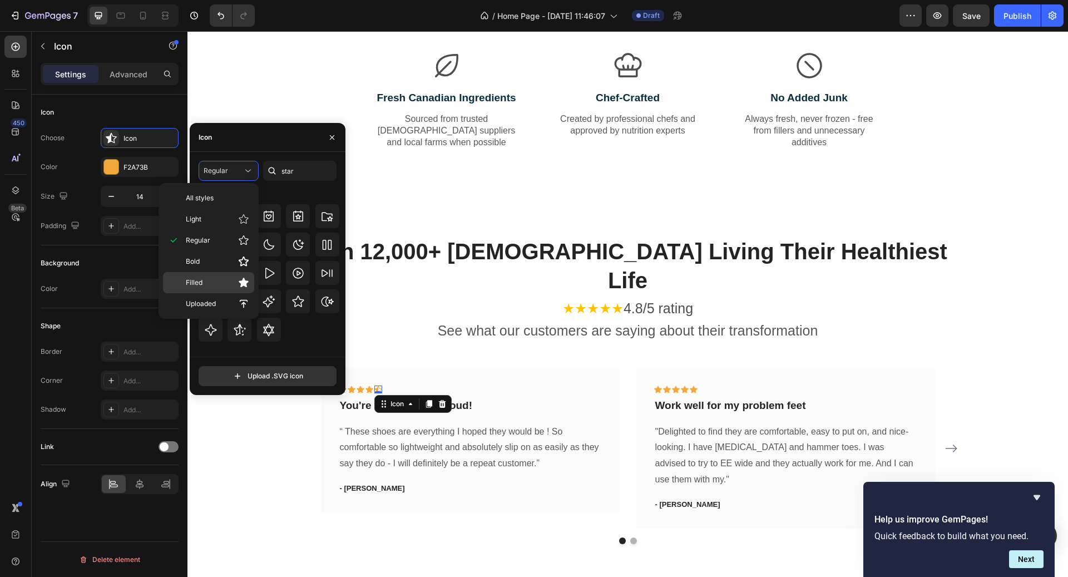
click at [221, 284] on p "Filled" at bounding box center [217, 282] width 63 height 11
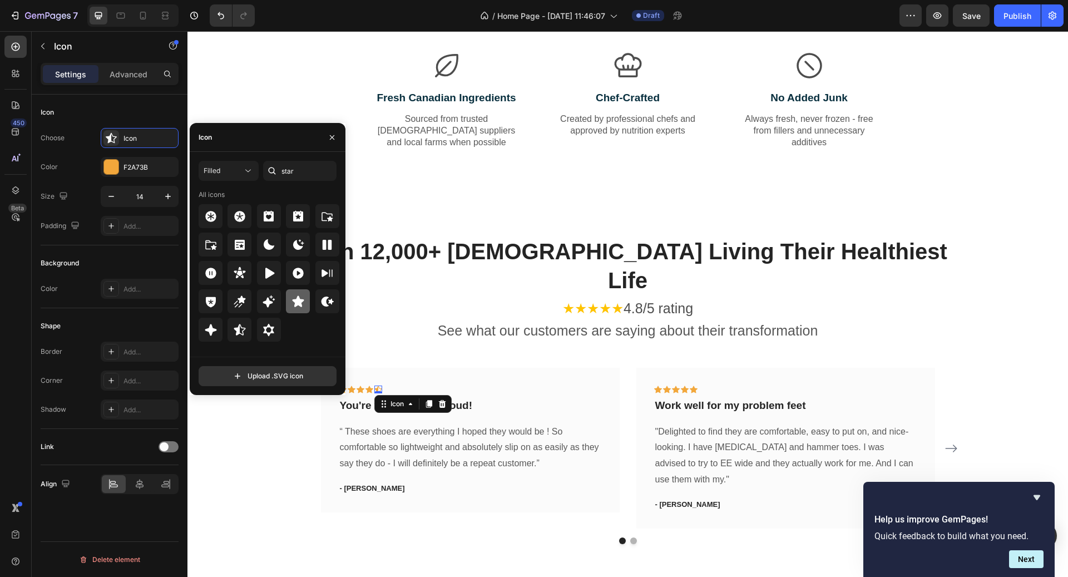
click at [301, 297] on icon at bounding box center [298, 301] width 13 height 13
click at [513, 368] on div "Icon Icon Icon Icon Icon 0 Row You're walking on a cloud! Text block “ These sh…" at bounding box center [470, 440] width 299 height 145
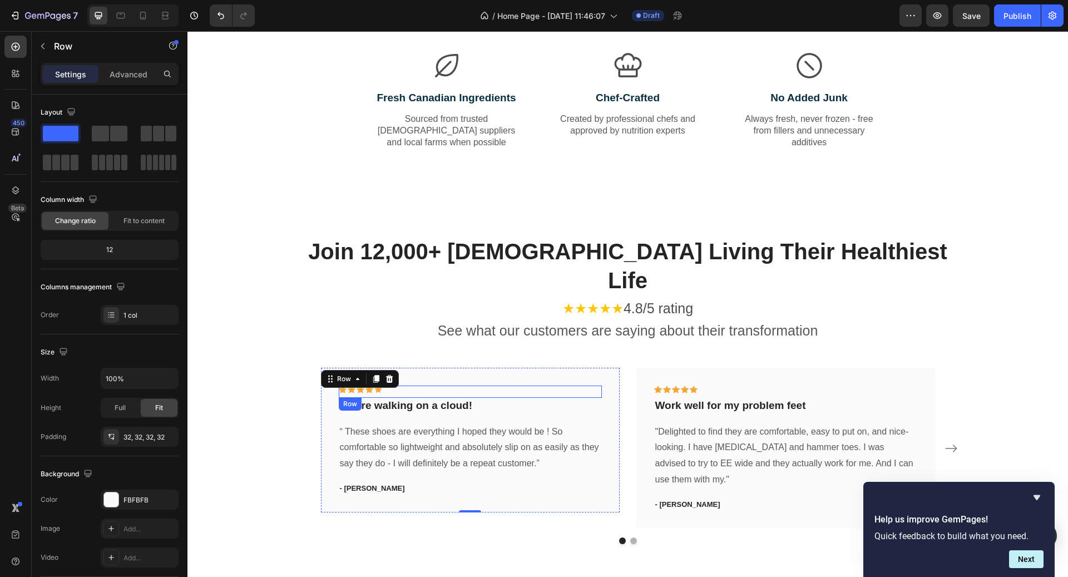
click at [517, 399] on p "You're walking on a cloud!" at bounding box center [470, 406] width 261 height 14
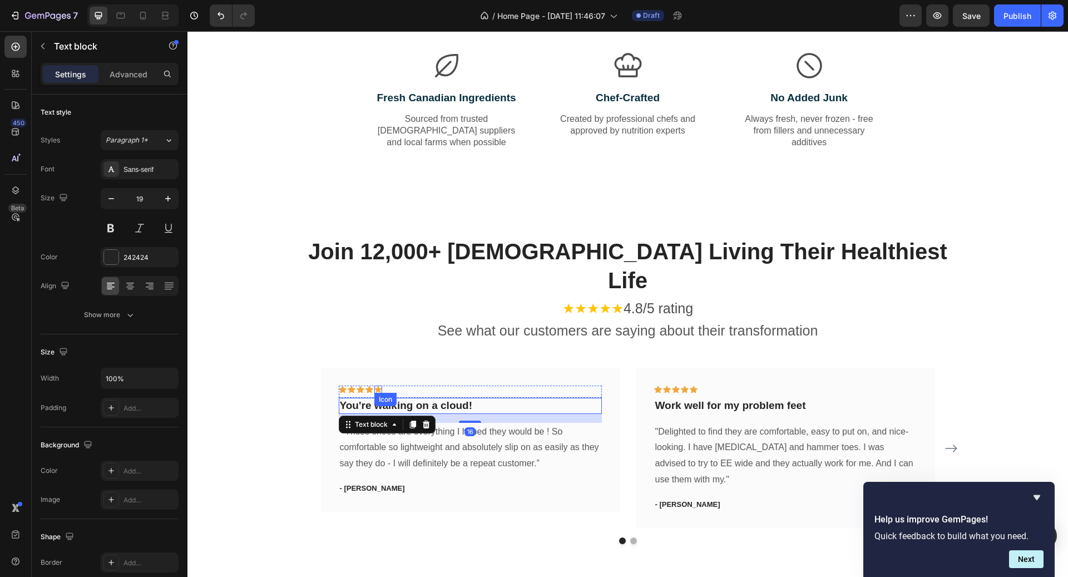
click at [381, 386] on icon at bounding box center [378, 390] width 8 height 8
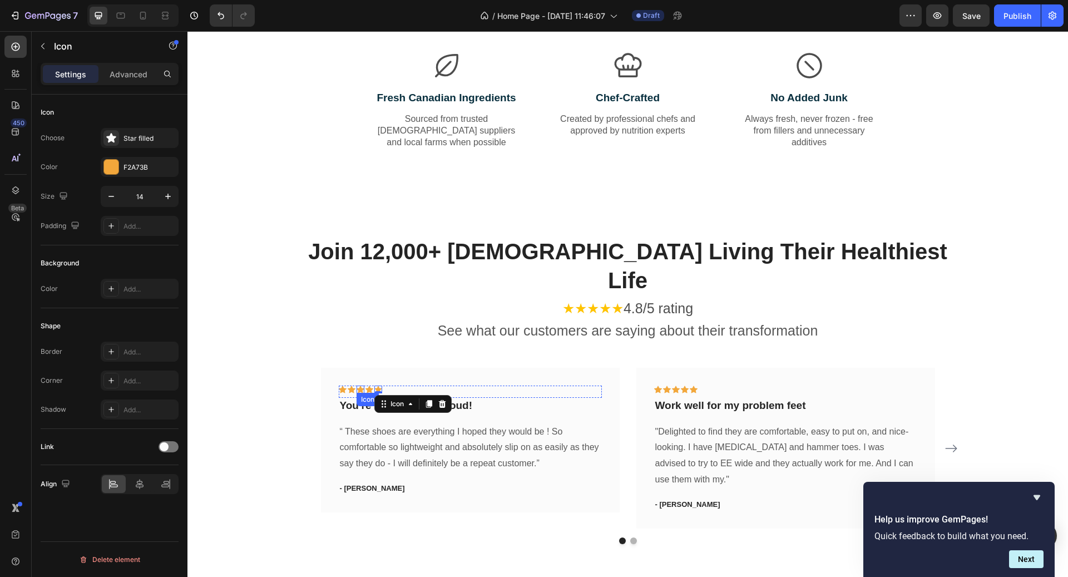
click at [361, 386] on div "Icon" at bounding box center [361, 390] width 8 height 8
click at [381, 386] on div "Icon" at bounding box center [378, 390] width 8 height 8
click at [368, 386] on div "Icon" at bounding box center [370, 390] width 8 height 8
click at [413, 397] on div at bounding box center [419, 403] width 13 height 13
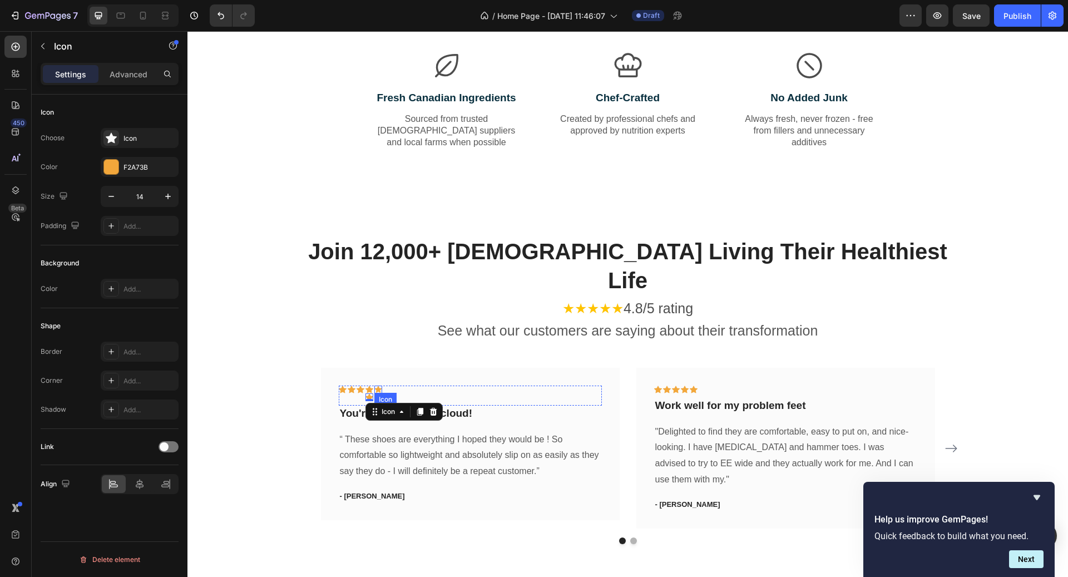
click at [377, 386] on div "Icon" at bounding box center [378, 390] width 8 height 8
click at [439, 399] on icon at bounding box center [442, 403] width 9 height 9
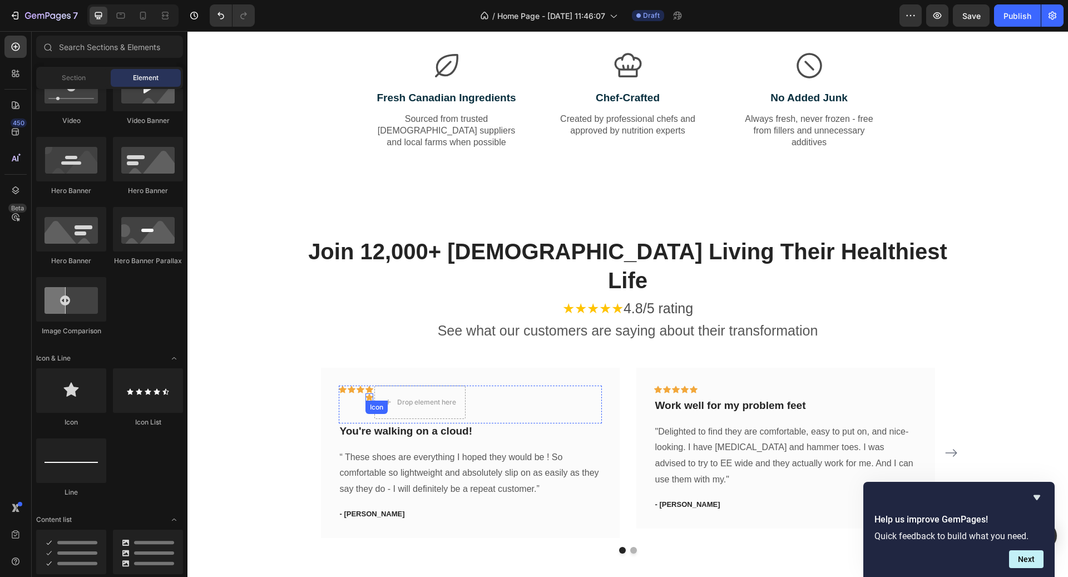
click at [371, 393] on div "Icon" at bounding box center [370, 397] width 8 height 8
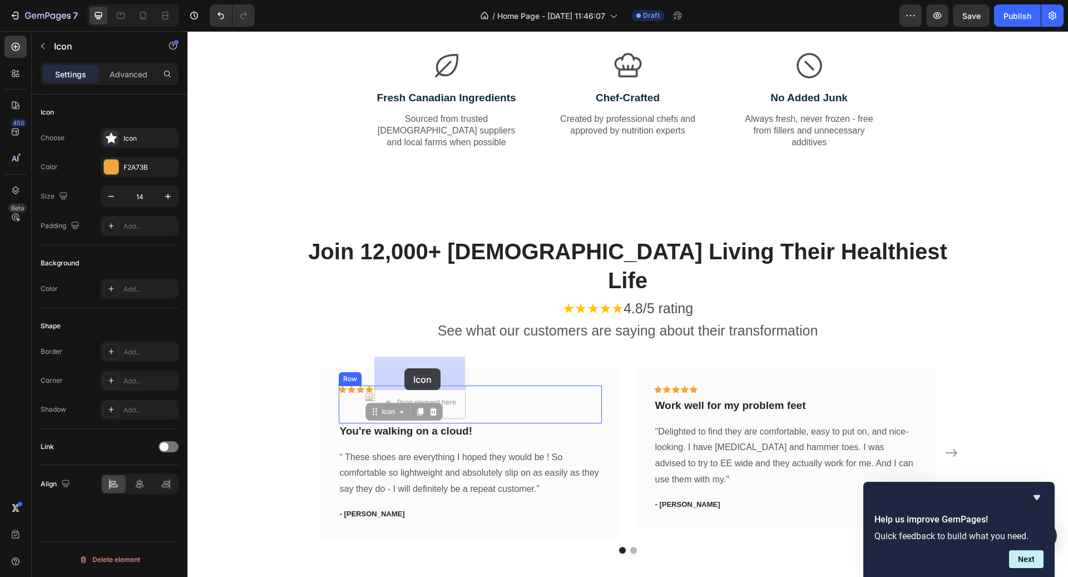
drag, startPoint x: 394, startPoint y: 386, endPoint x: 405, endPoint y: 368, distance: 20.2
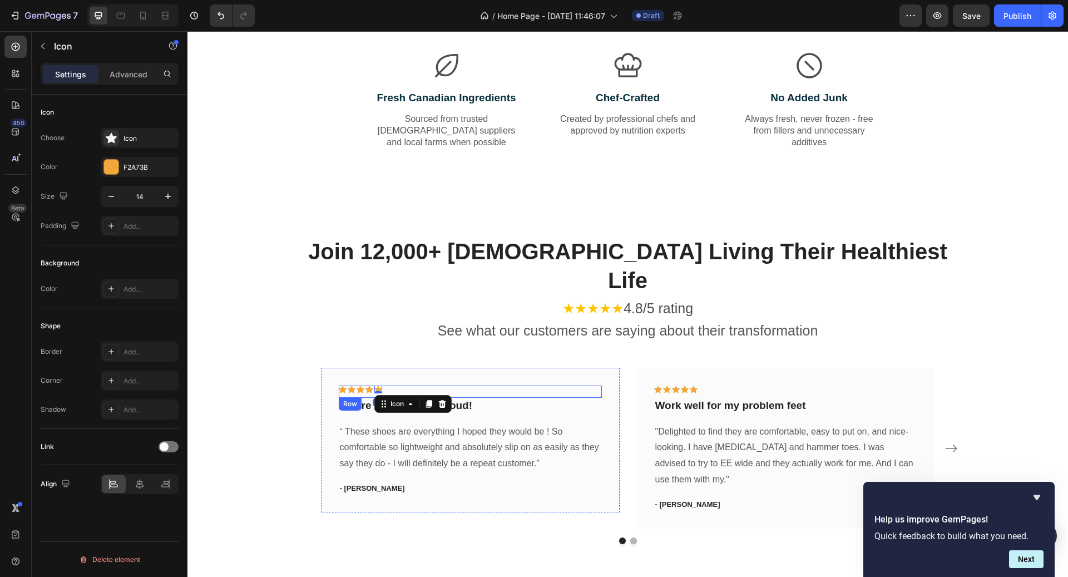
click at [497, 386] on div "Icon Icon Icon Icon Icon 0 Row" at bounding box center [470, 392] width 263 height 12
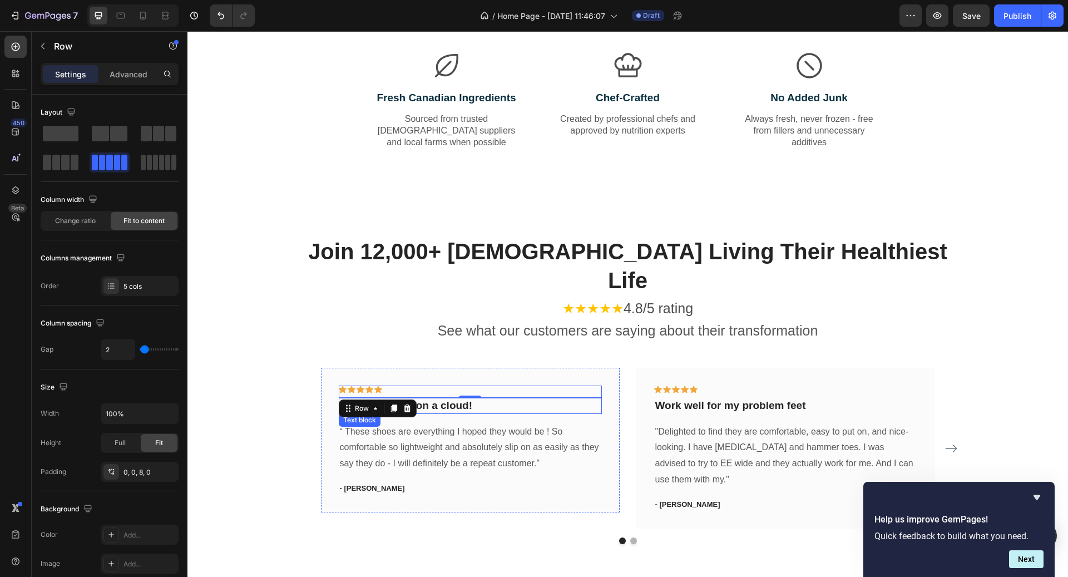
click at [477, 399] on p "You're walking on a cloud!" at bounding box center [470, 406] width 261 height 14
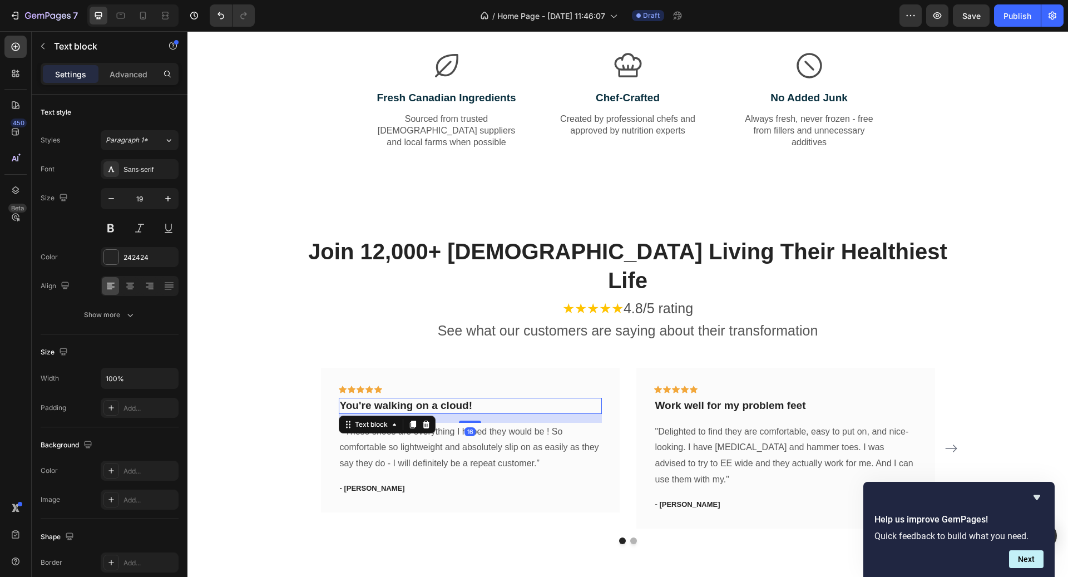
click at [477, 399] on p "You're walking on a cloud!" at bounding box center [470, 406] width 261 height 14
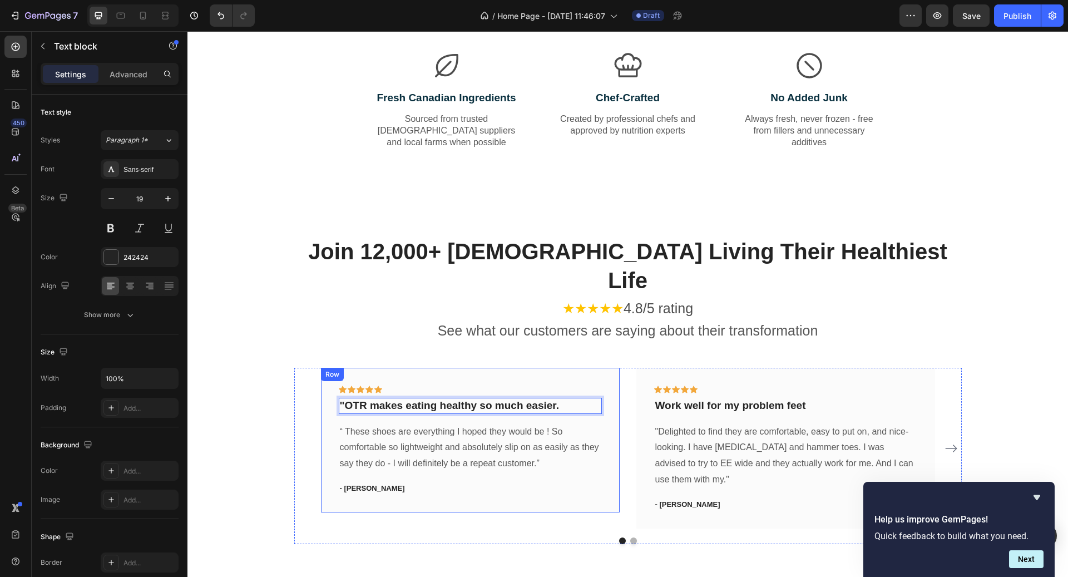
click at [500, 424] on p "“ These shoes are everything I hoped they would be ! So comfortable so lightwei…" at bounding box center [470, 448] width 261 height 48
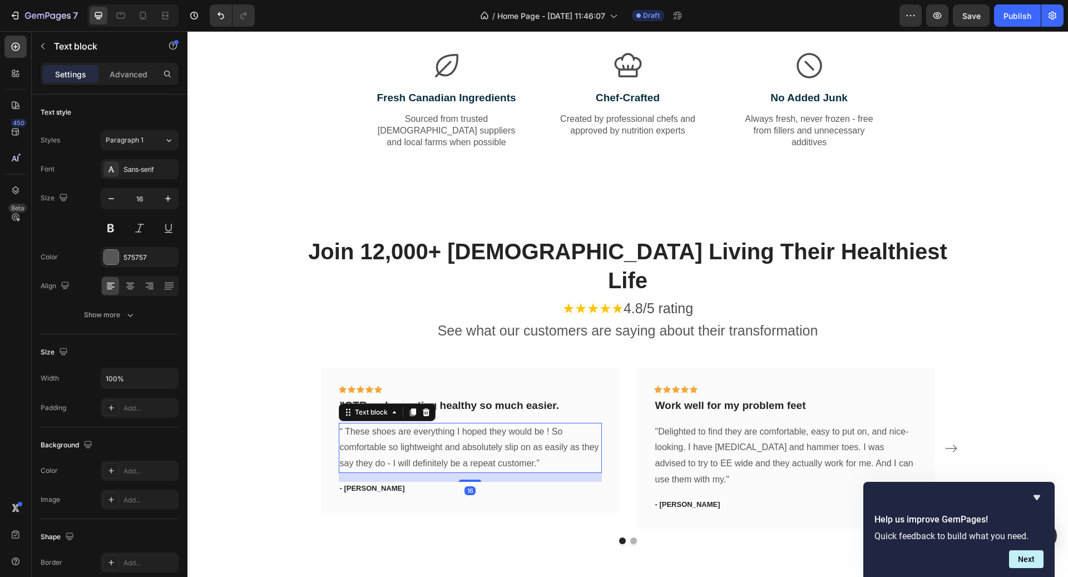
click at [500, 424] on p "“ These shoes are everything I hoped they would be ! So comfortable so lightwei…" at bounding box center [470, 448] width 261 height 48
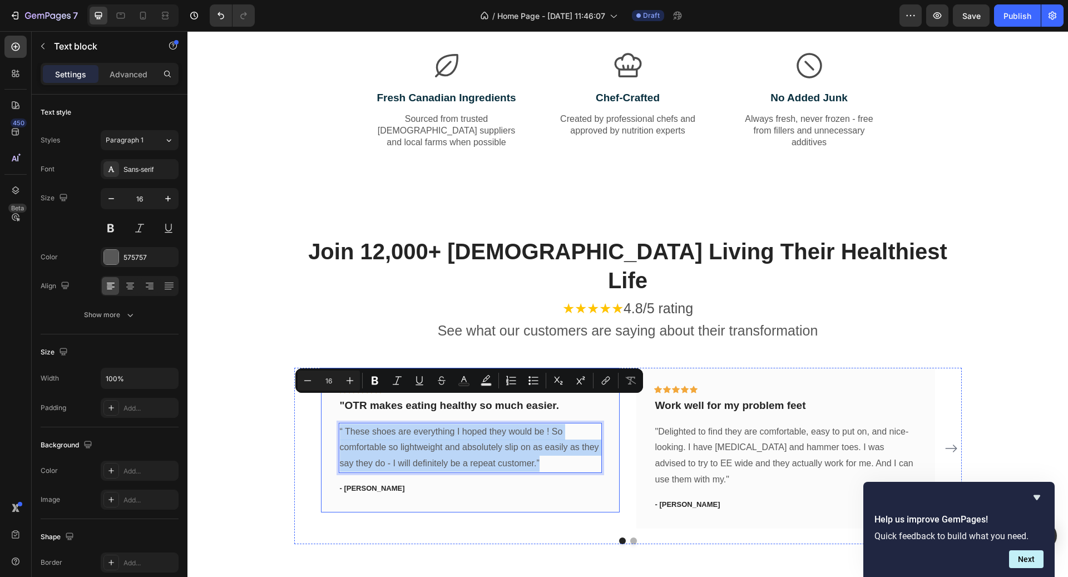
click at [470, 466] on div "Icon Icon Icon Icon Icon Row "OTR makes eating healthy so much easier. Text blo…" at bounding box center [470, 440] width 299 height 145
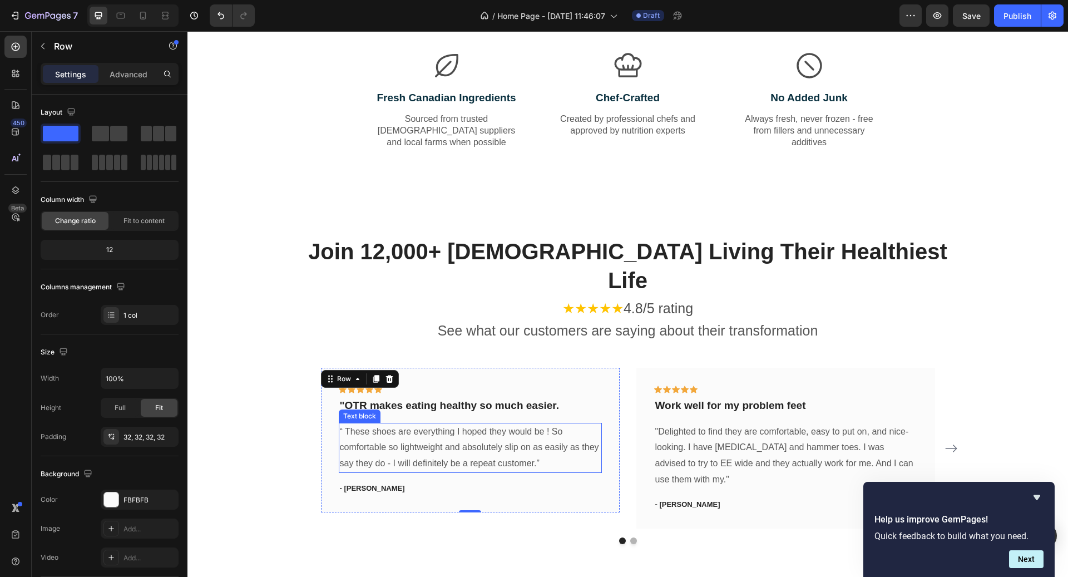
click at [462, 438] on p "“ These shoes are everything I hoped they would be ! So comfortable so lightwei…" at bounding box center [470, 448] width 261 height 48
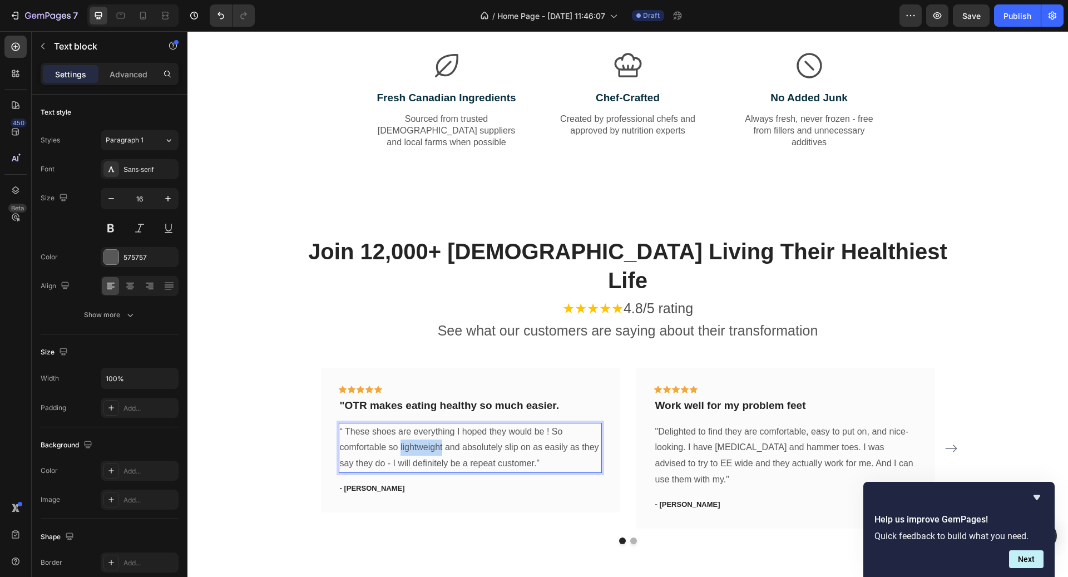
click at [406, 424] on p "“ These shoes are everything I hoped they would be ! So comfortable so lightwei…" at bounding box center [470, 448] width 261 height 48
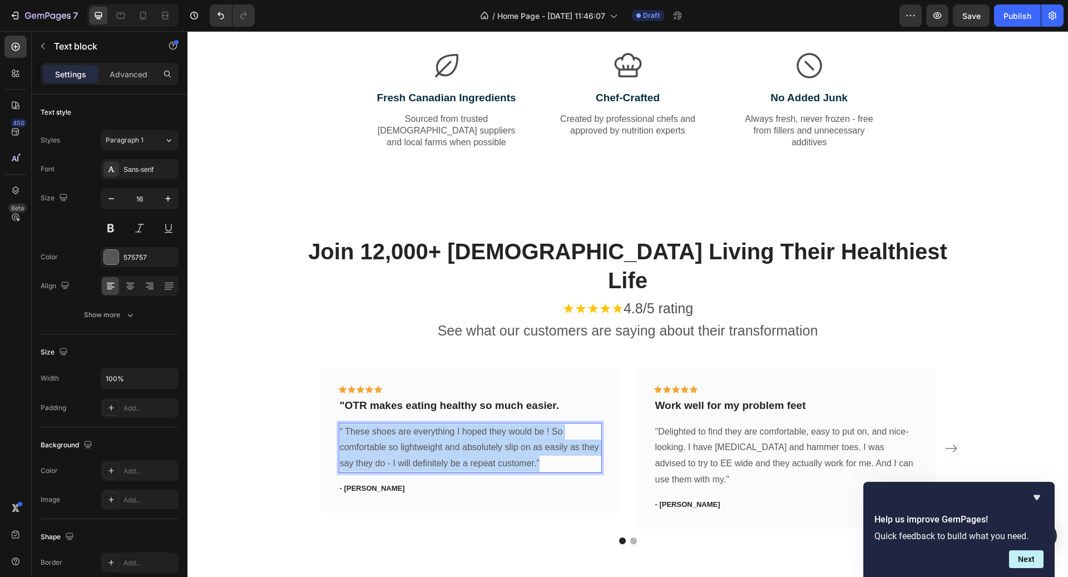
click at [406, 424] on p "“ These shoes are everything I hoped they would be ! So comfortable so lightwei…" at bounding box center [470, 448] width 261 height 48
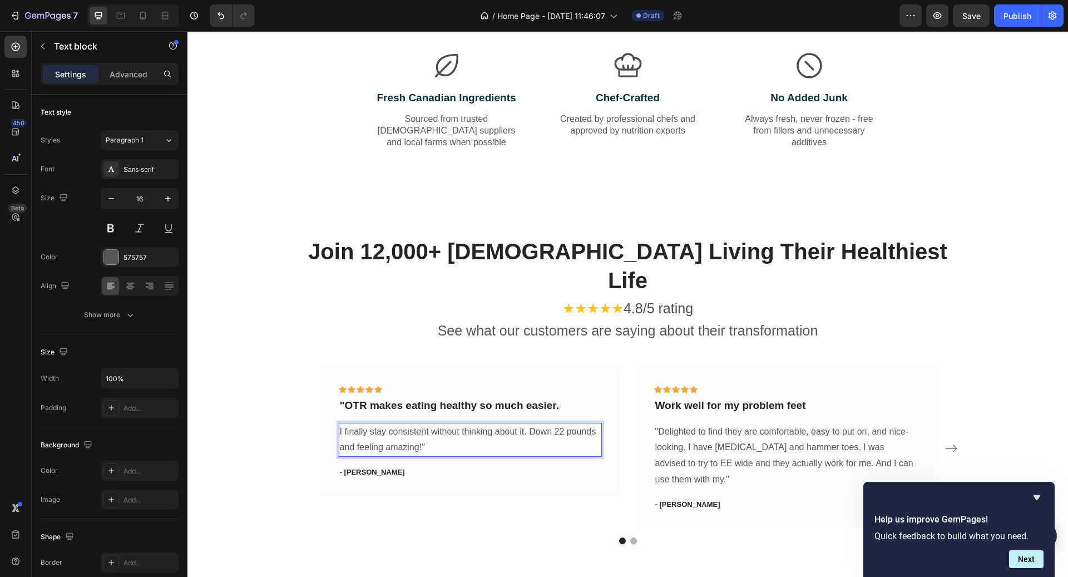
click at [482, 435] on div "Icon Icon Icon Icon Icon Row "OTR makes eating healthy so much easier. Text blo…" at bounding box center [470, 432] width 263 height 93
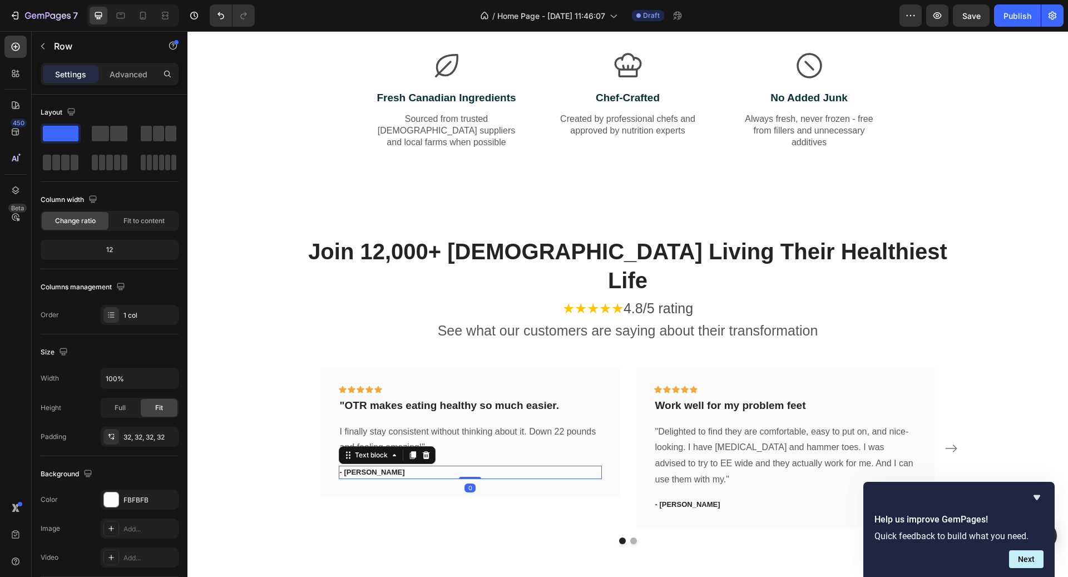
click at [378, 467] on p "- [PERSON_NAME]" at bounding box center [470, 472] width 261 height 11
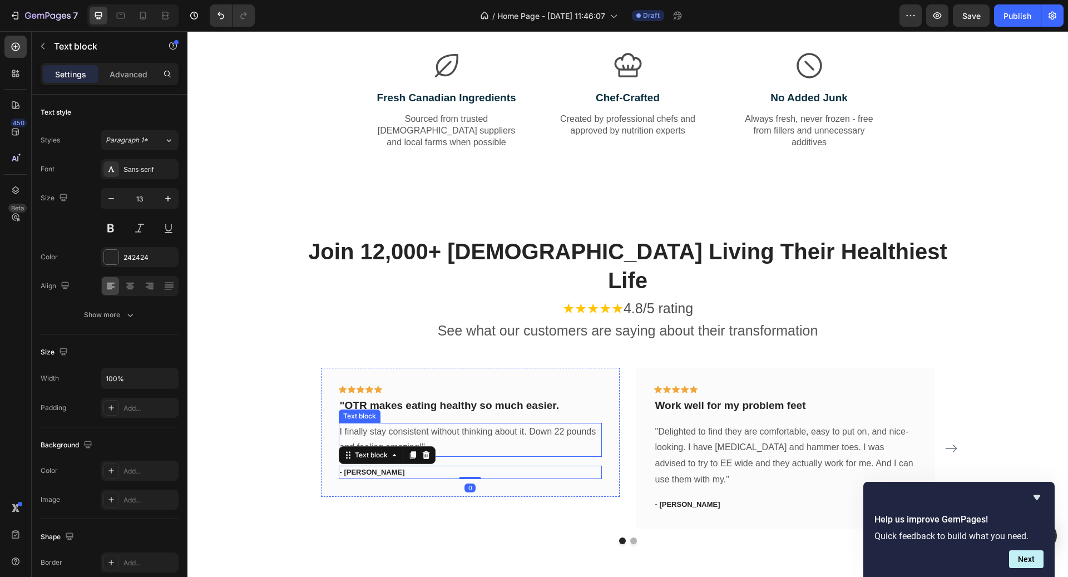
click at [440, 424] on p "I finally stay consistent without thinking about it. Down 22 pounds and feeling…" at bounding box center [470, 440] width 261 height 32
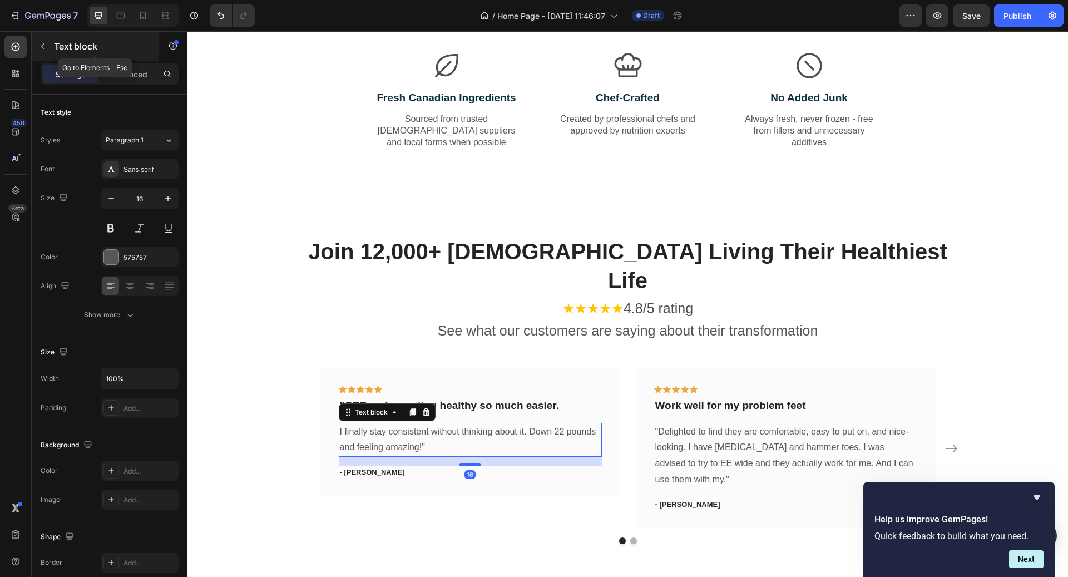
click at [63, 53] on div "Text block" at bounding box center [95, 46] width 127 height 29
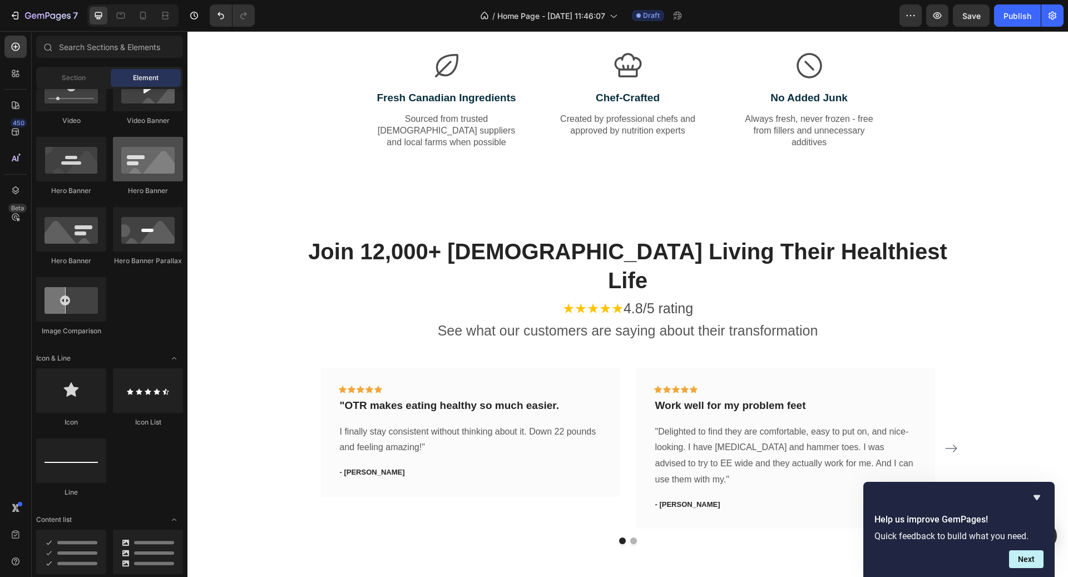
scroll to position [0, 0]
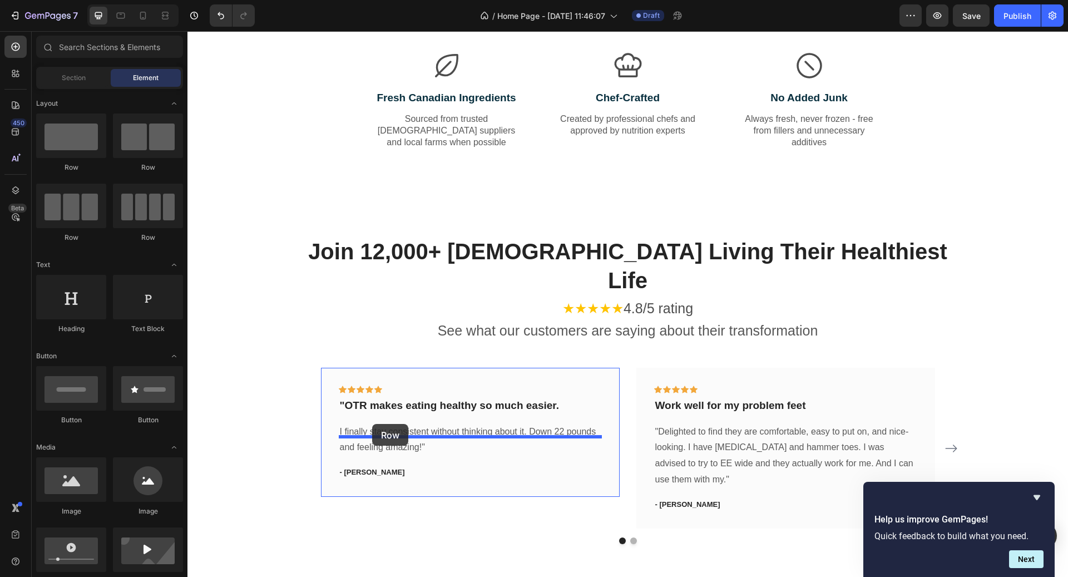
drag, startPoint x: 313, startPoint y: 189, endPoint x: 372, endPoint y: 424, distance: 242.2
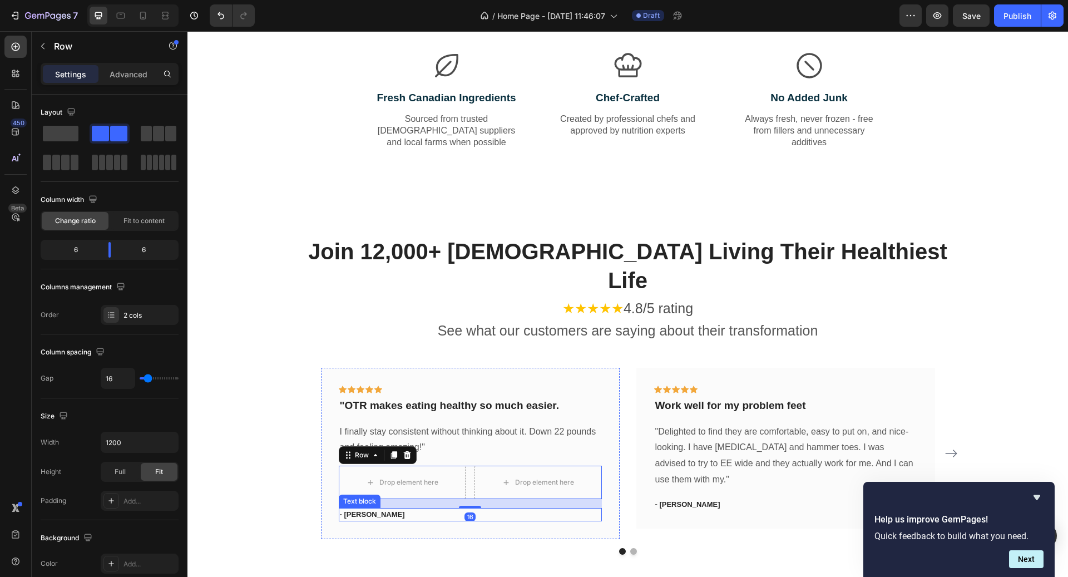
click at [355, 509] on p "- [PERSON_NAME]" at bounding box center [470, 514] width 261 height 11
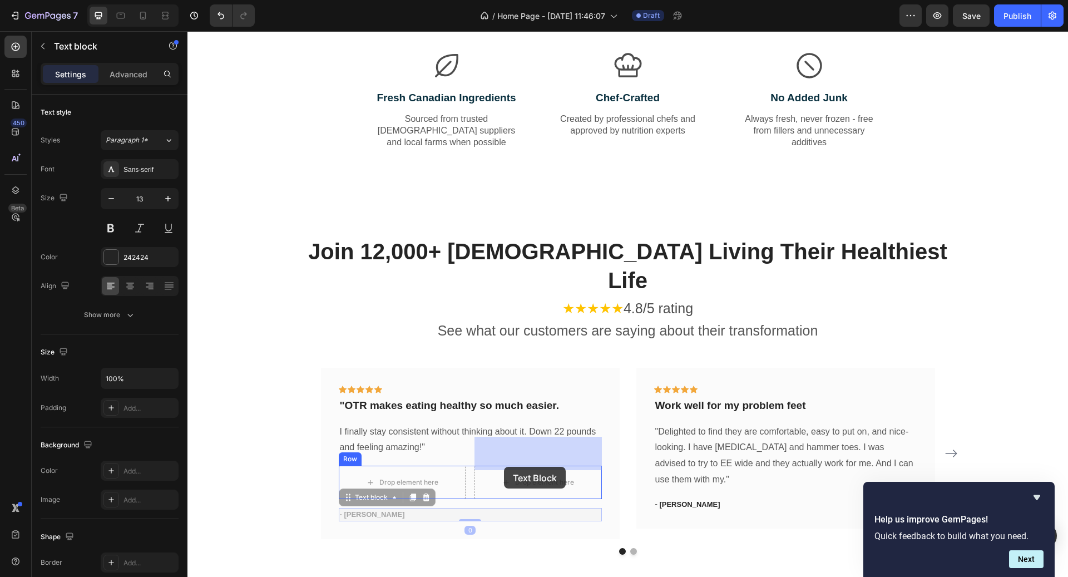
drag, startPoint x: 373, startPoint y: 470, endPoint x: 504, endPoint y: 467, distance: 130.8
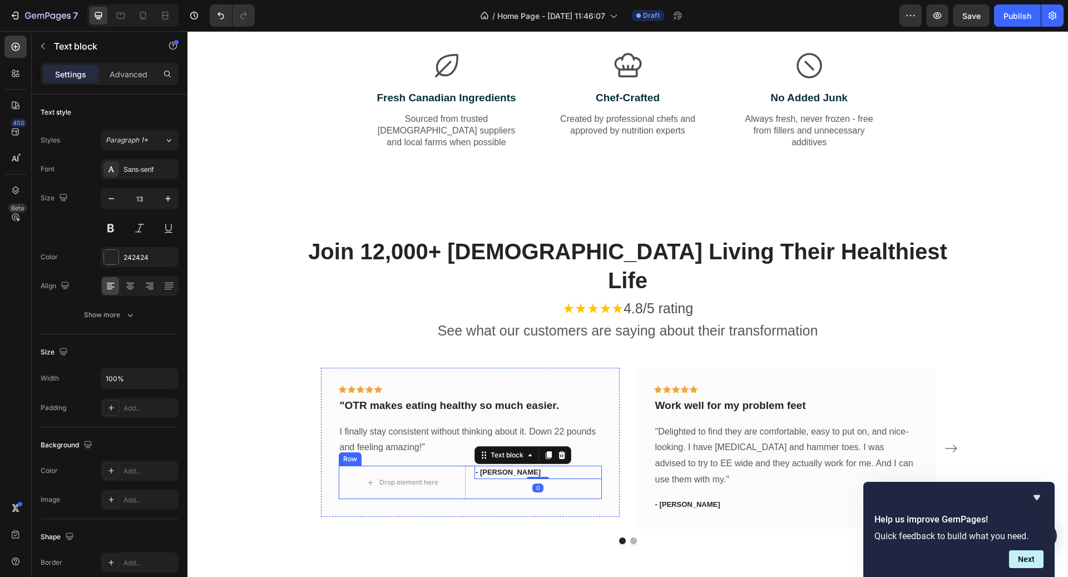
click at [442, 473] on div "Drop element here" at bounding box center [402, 482] width 90 height 18
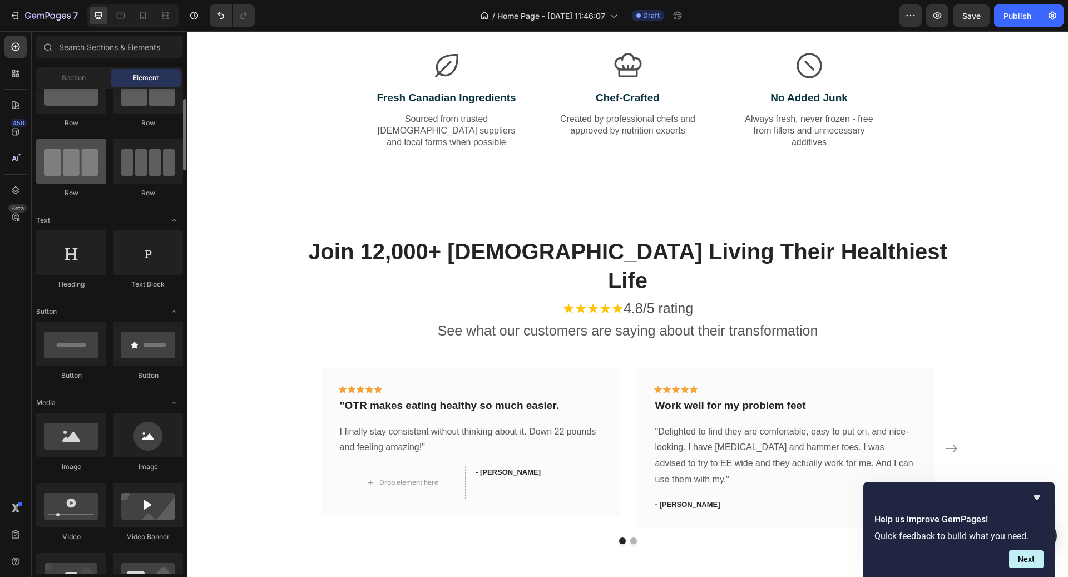
scroll to position [56, 0]
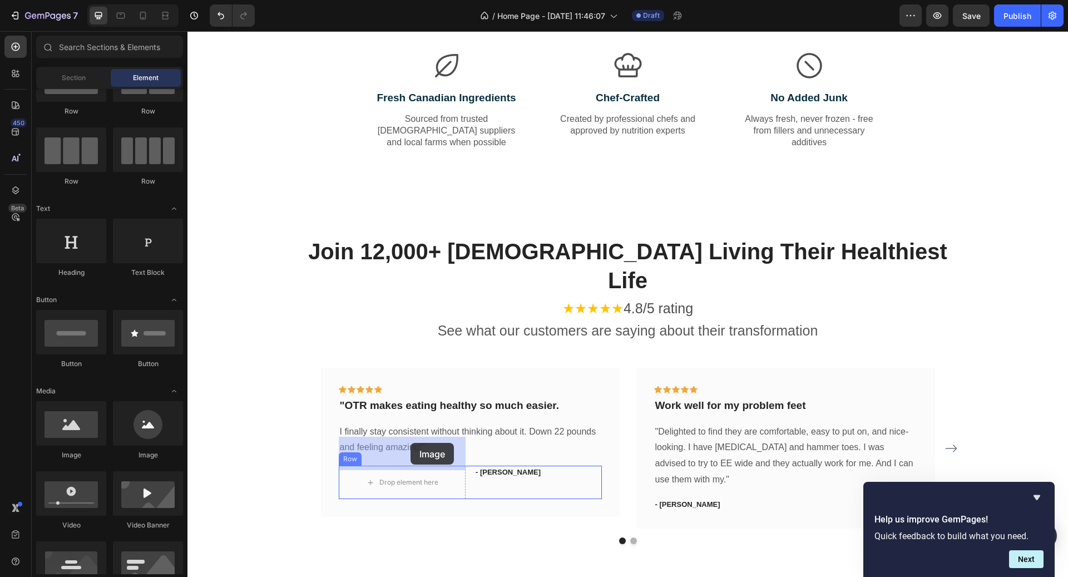
drag, startPoint x: 329, startPoint y: 453, endPoint x: 410, endPoint y: 443, distance: 81.8
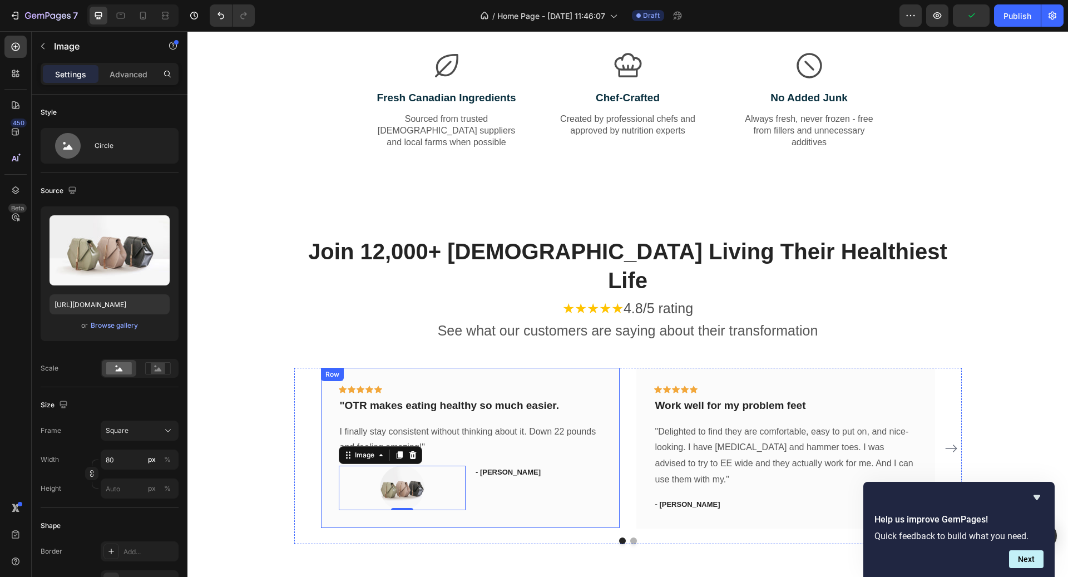
click at [504, 467] on p "- [PERSON_NAME]" at bounding box center [538, 472] width 125 height 11
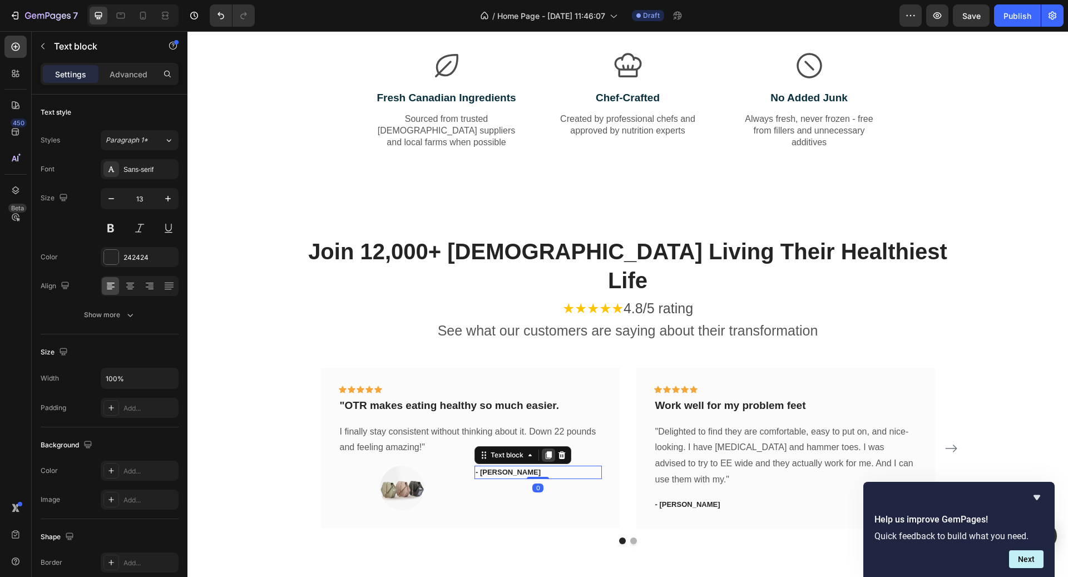
click at [552, 451] on icon at bounding box center [548, 455] width 9 height 9
click at [497, 480] on p "- [PERSON_NAME]" at bounding box center [538, 485] width 125 height 11
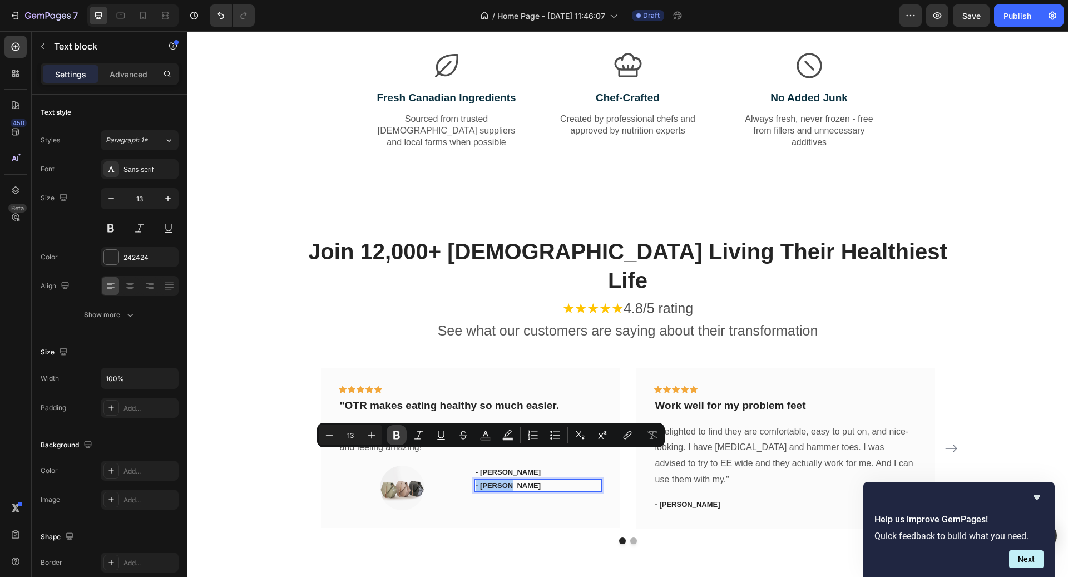
click at [399, 432] on icon "Editor contextual toolbar" at bounding box center [396, 434] width 11 height 11
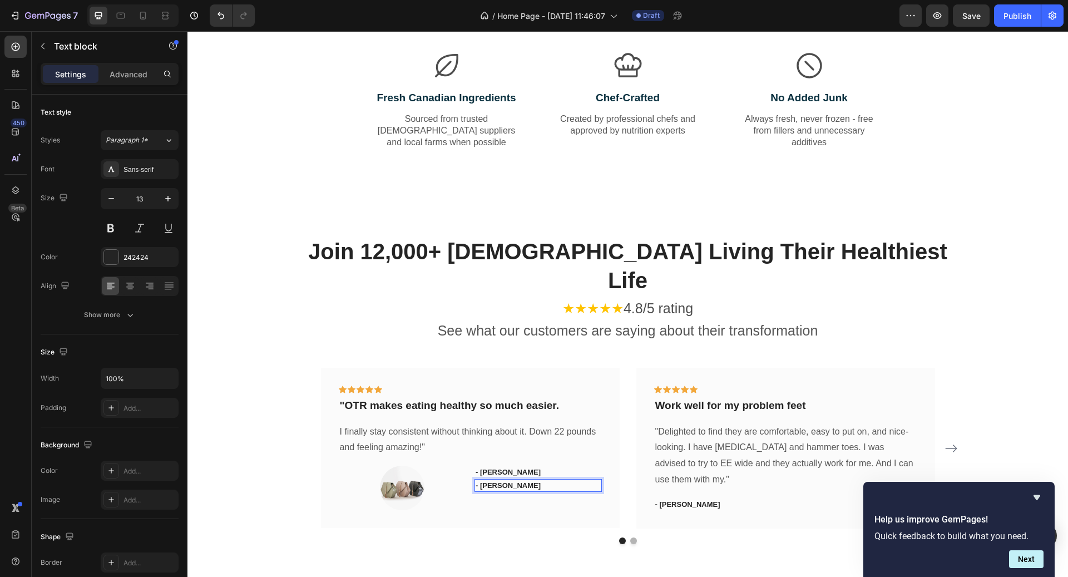
click at [399, 432] on div "Icon Icon Icon Icon Icon Row "OTR makes eating healthy so much easier. Text blo…" at bounding box center [470, 448] width 263 height 125
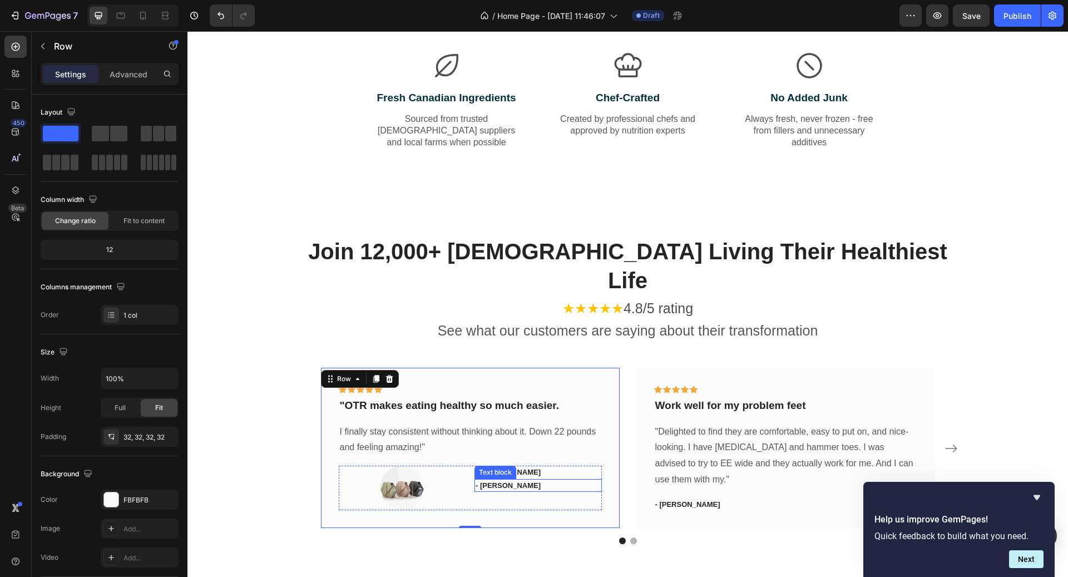
click at [515, 480] on p "- [PERSON_NAME]" at bounding box center [538, 485] width 125 height 11
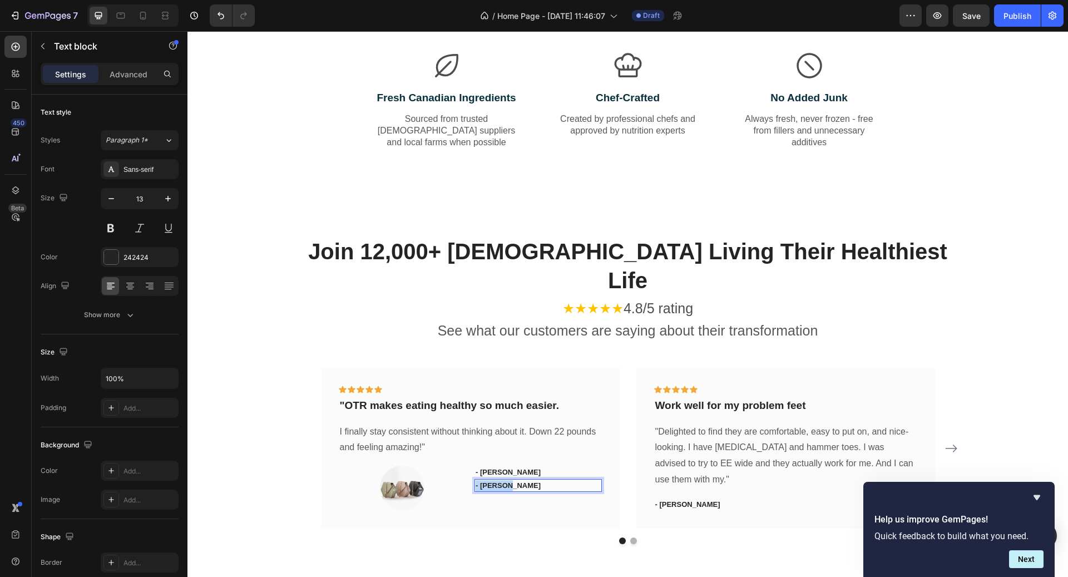
click at [515, 480] on p "- [PERSON_NAME]" at bounding box center [538, 485] width 125 height 11
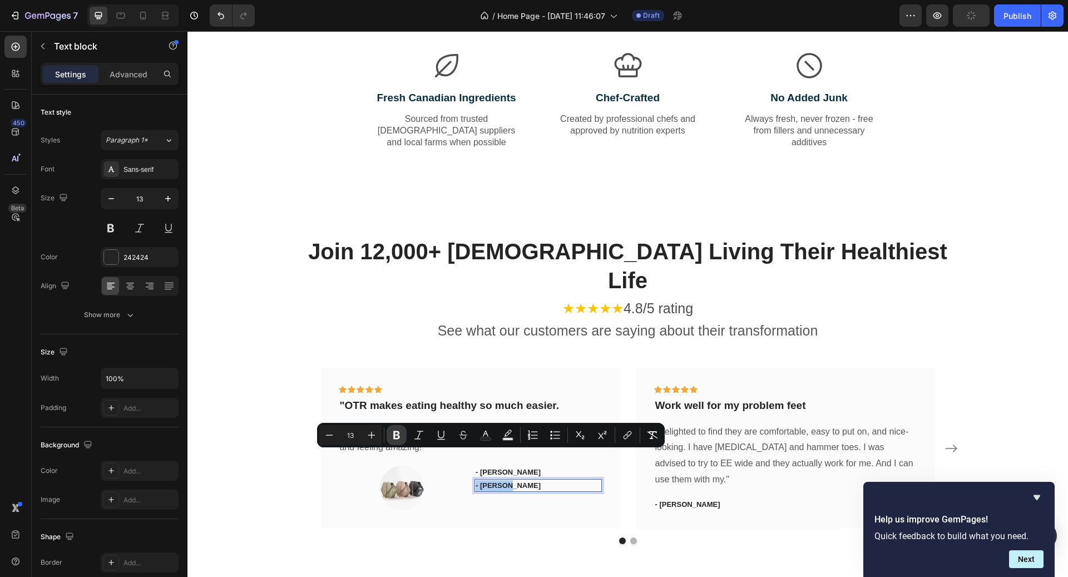
click at [397, 434] on icon "Editor contextual toolbar" at bounding box center [396, 435] width 7 height 8
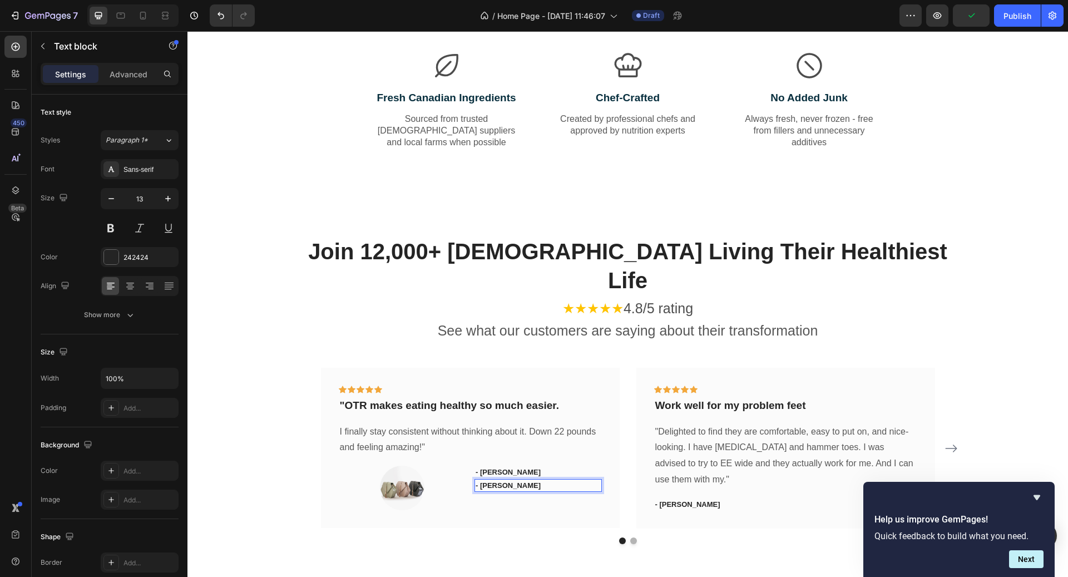
click at [500, 480] on p "- [PERSON_NAME]" at bounding box center [538, 485] width 125 height 11
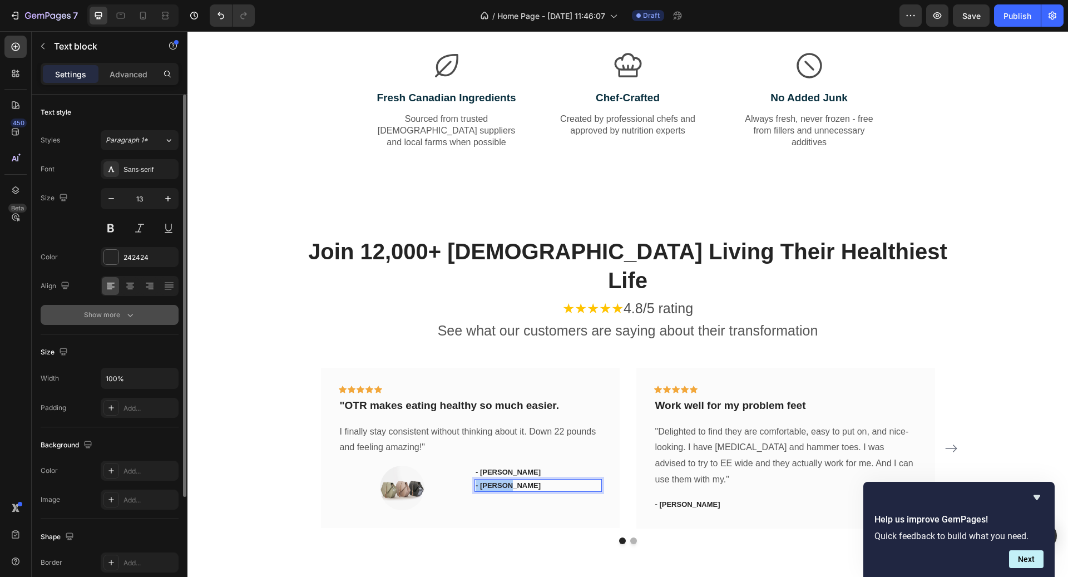
click at [111, 315] on div "Show more" at bounding box center [110, 314] width 52 height 11
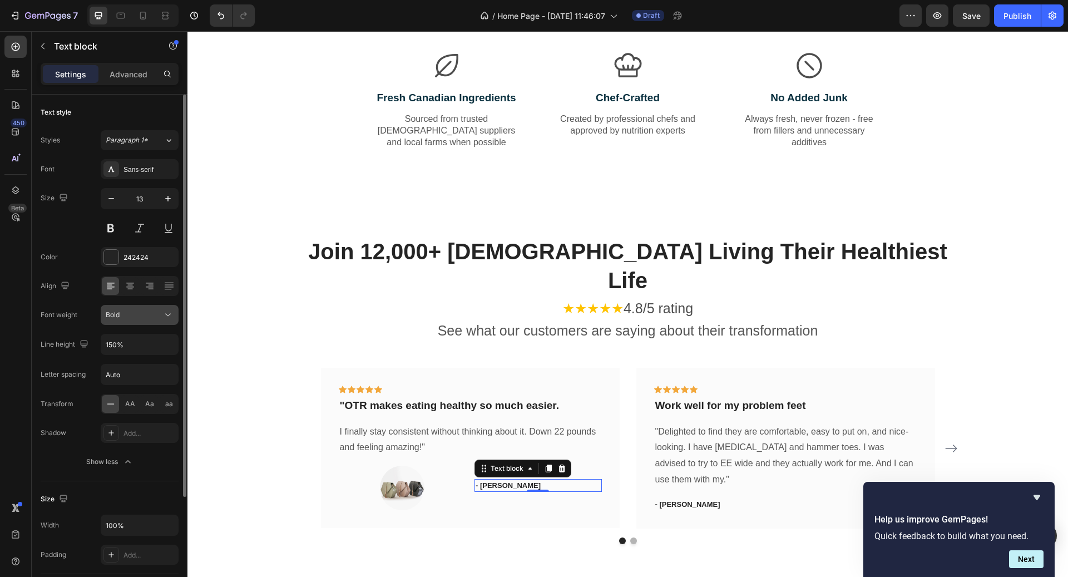
click at [145, 321] on button "Bold" at bounding box center [140, 315] width 78 height 20
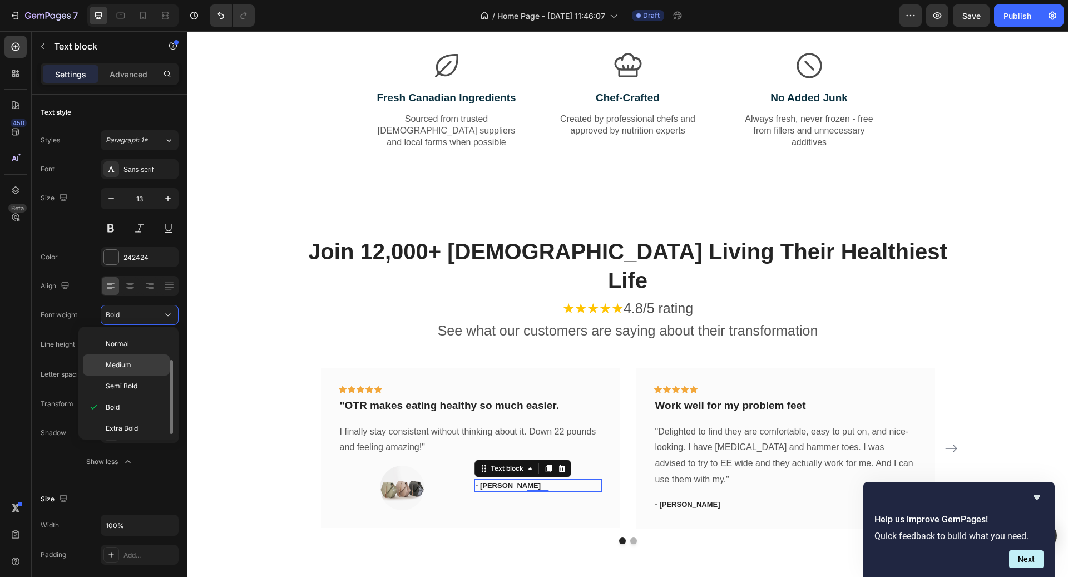
click at [126, 370] on div "Medium" at bounding box center [126, 364] width 87 height 21
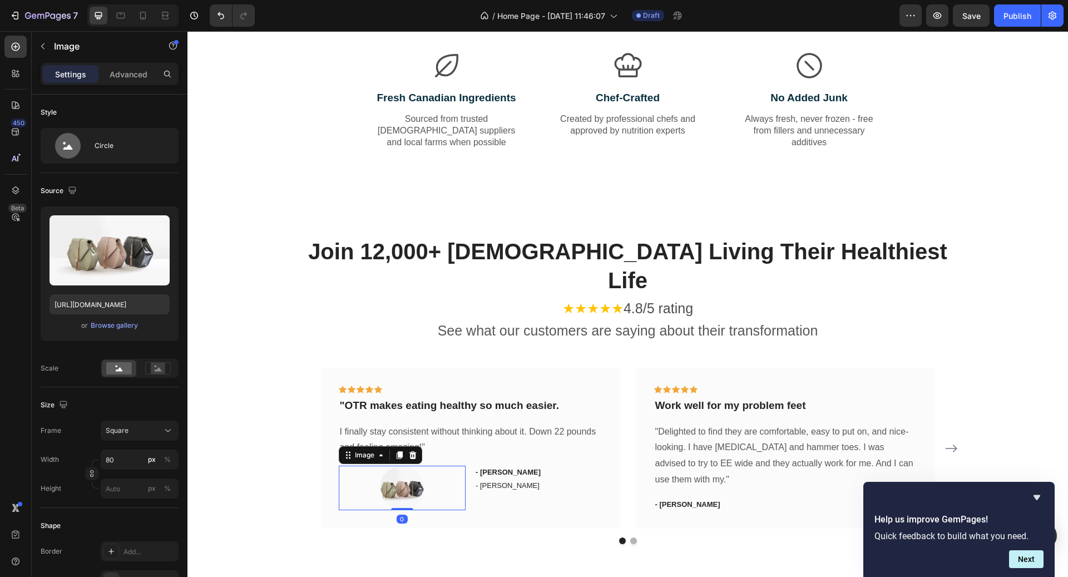
click at [397, 466] on img at bounding box center [402, 488] width 45 height 45
click at [491, 472] on div "- [PERSON_NAME] Text block - [PERSON_NAME] Text block" at bounding box center [538, 488] width 127 height 45
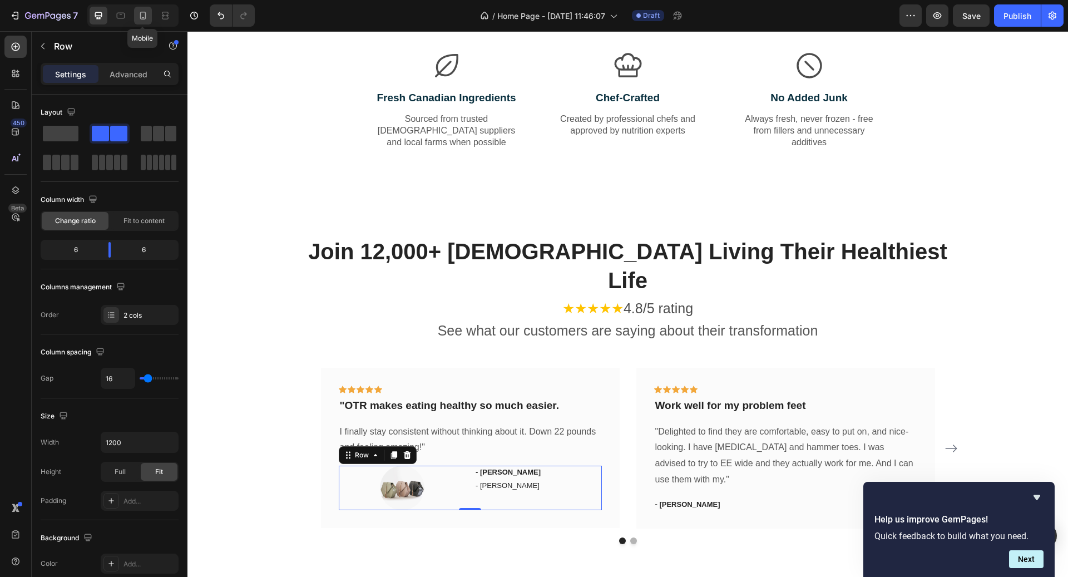
click at [147, 21] on div at bounding box center [143, 16] width 18 height 18
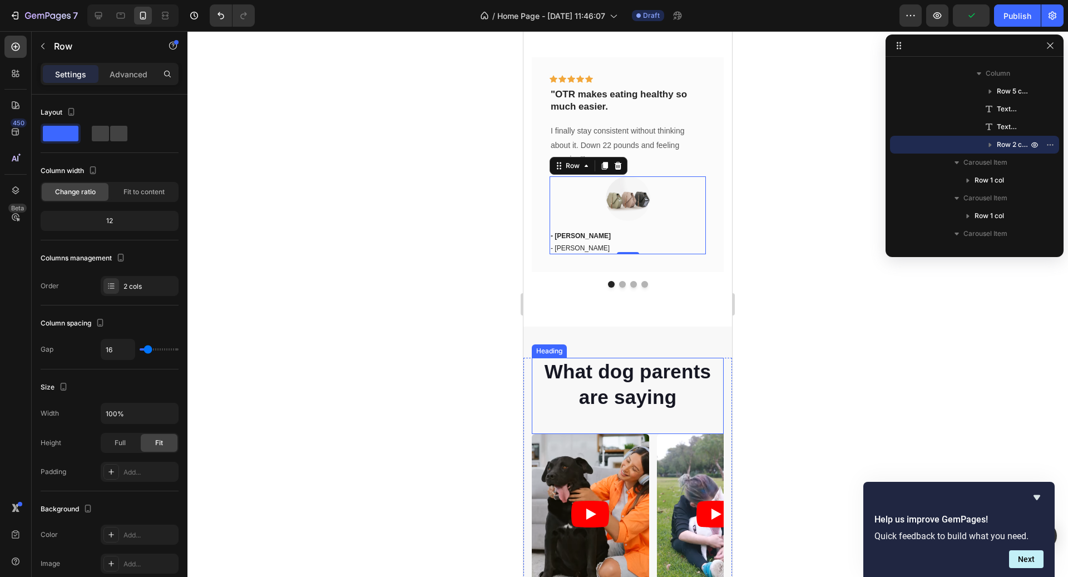
scroll to position [2299, 0]
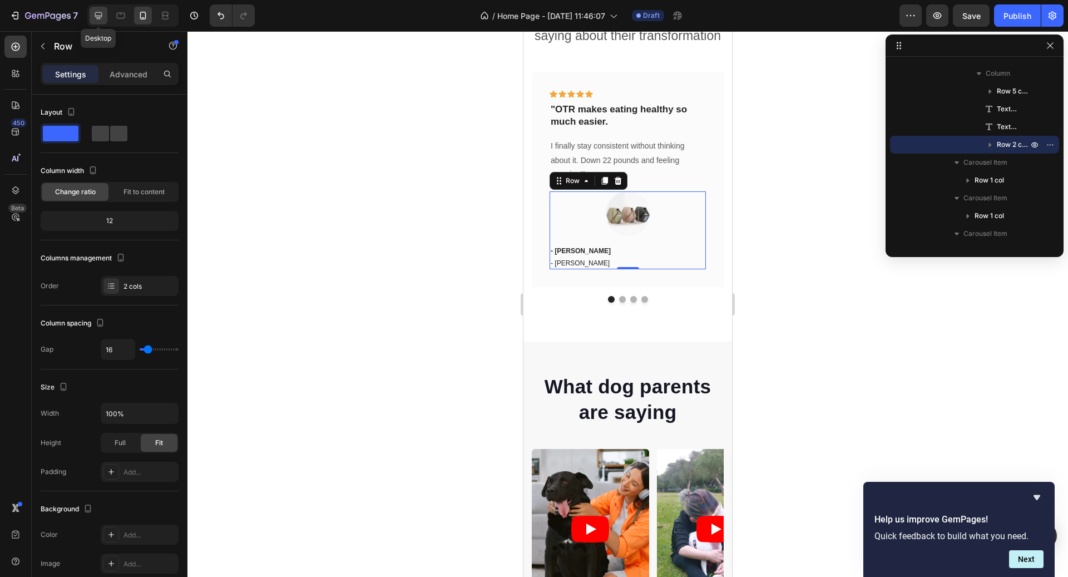
click at [102, 9] on div at bounding box center [99, 16] width 18 height 18
type input "1200"
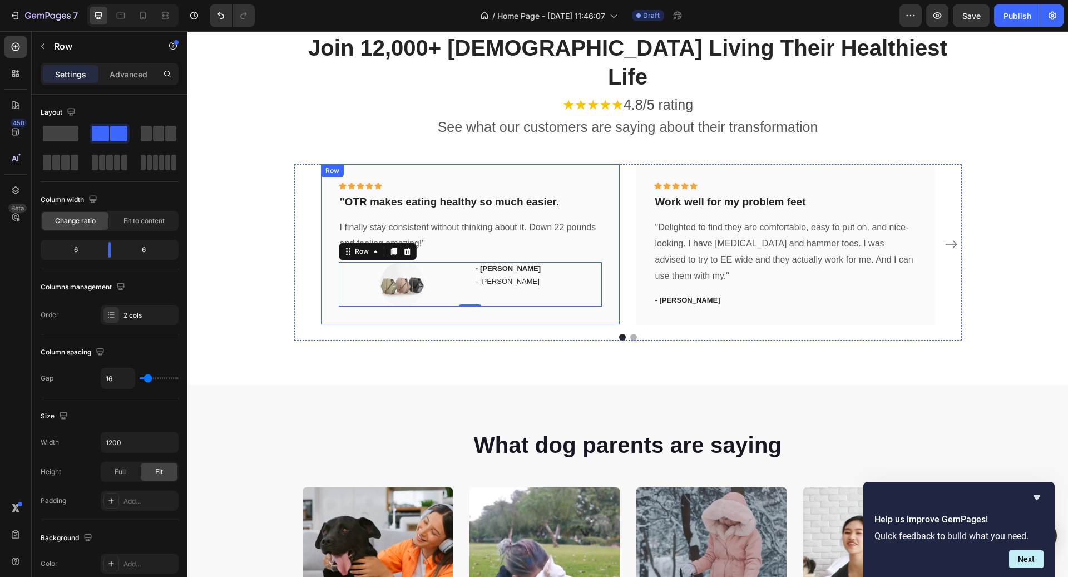
scroll to position [2158, 0]
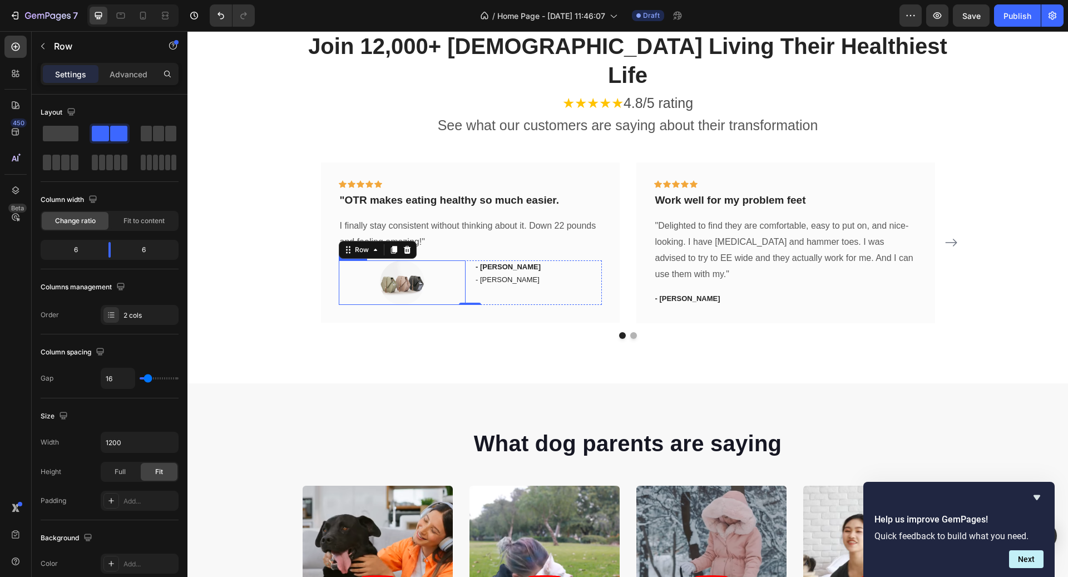
click at [411, 260] on img at bounding box center [402, 282] width 45 height 45
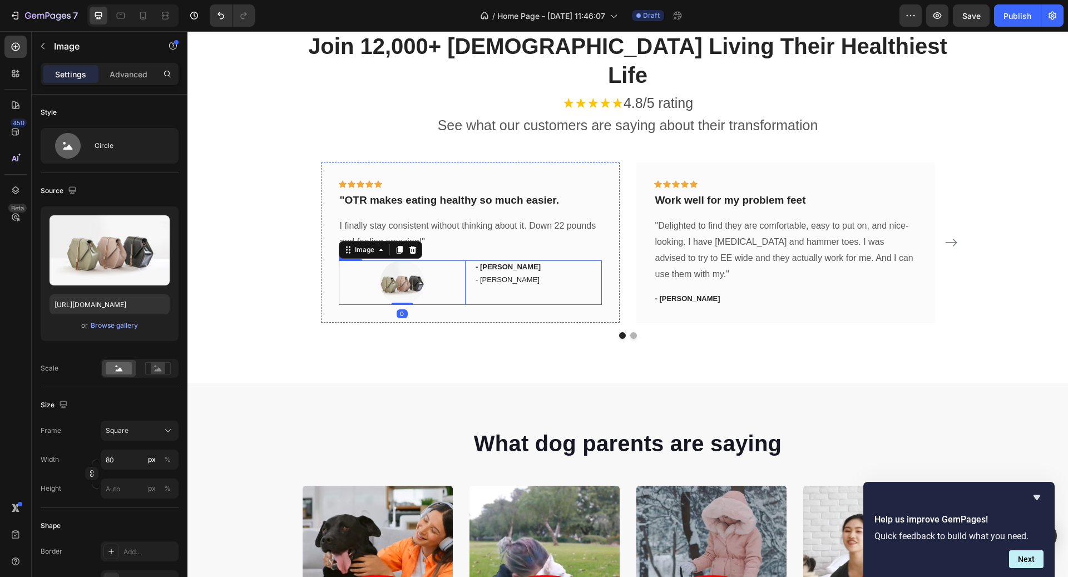
click at [488, 260] on div "- [PERSON_NAME] Text block - [PERSON_NAME] Text block" at bounding box center [538, 282] width 127 height 45
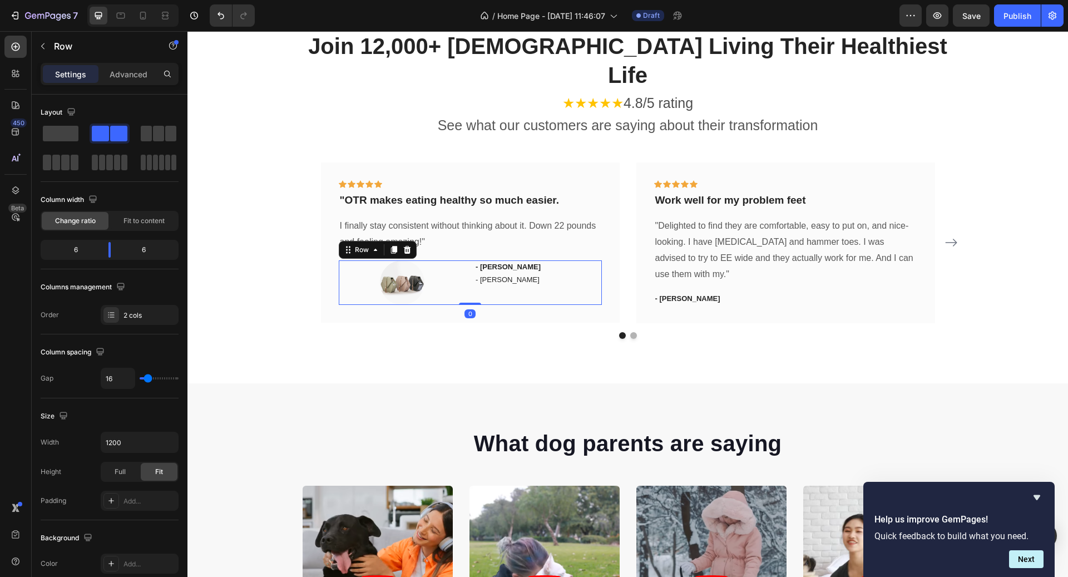
click at [453, 260] on div at bounding box center [402, 282] width 127 height 45
click at [466, 260] on div "Image 0 - [PERSON_NAME] Text block - [PERSON_NAME] Text block Row" at bounding box center [470, 282] width 263 height 45
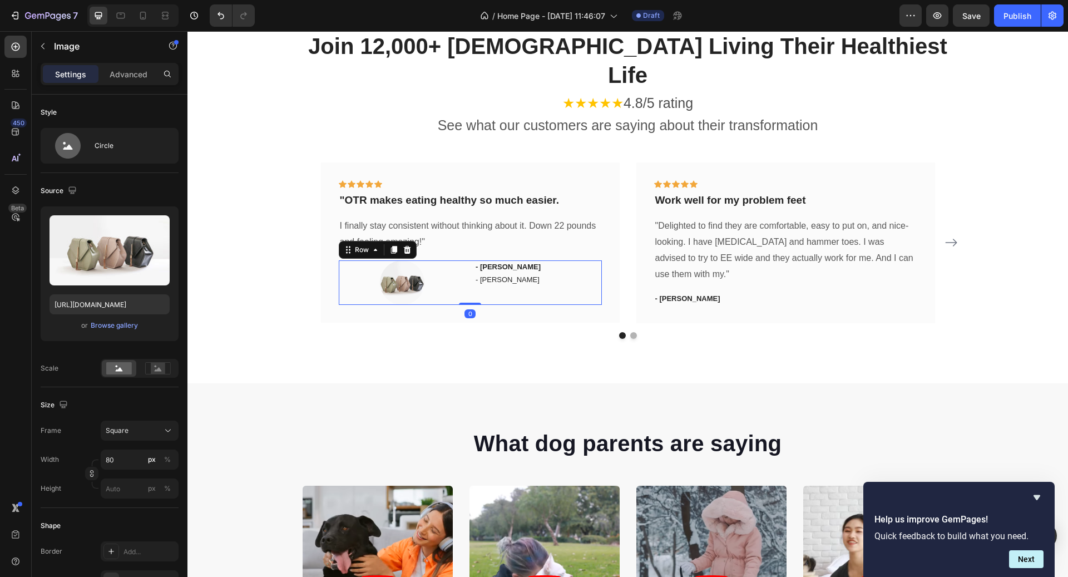
click at [462, 269] on div at bounding box center [402, 282] width 127 height 45
click at [446, 260] on div at bounding box center [402, 282] width 127 height 45
click at [484, 269] on div "- [PERSON_NAME] Text block - [PERSON_NAME] Text block" at bounding box center [538, 282] width 127 height 45
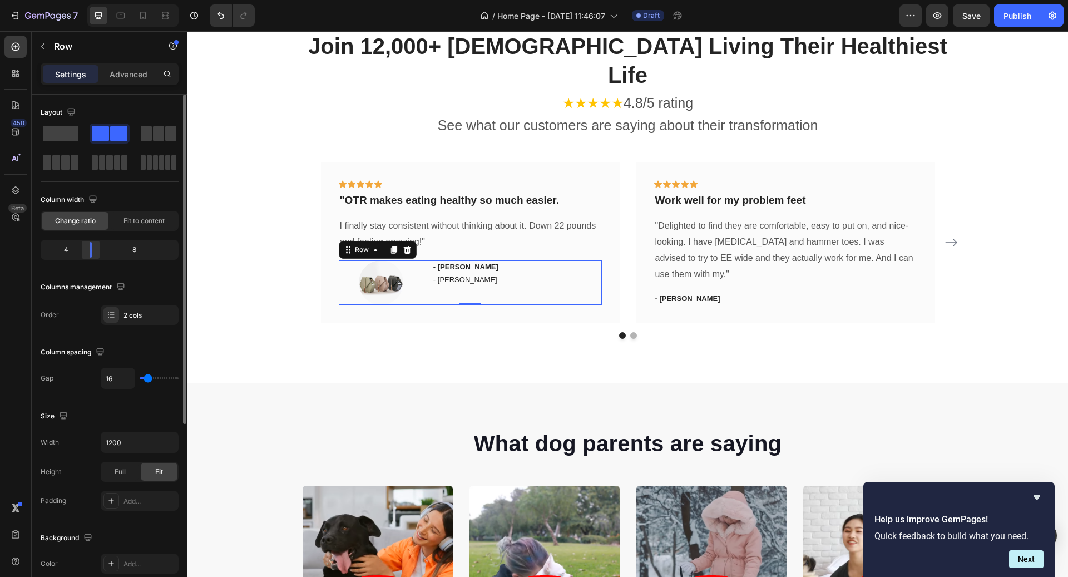
drag, startPoint x: 106, startPoint y: 249, endPoint x: 97, endPoint y: 246, distance: 9.5
click at [88, 0] on body "7 / Home Page - [DATE] 11:46:07 Draft Preview Save Publish 450 Beta Sections(11…" at bounding box center [534, 0] width 1068 height 0
click at [559, 270] on div "- [PERSON_NAME] Text block - [PERSON_NAME] Text block" at bounding box center [517, 282] width 170 height 45
click at [576, 279] on div "Icon Icon Icon Icon Icon Row "OTR makes eating healthy so much easier. Text blo…" at bounding box center [470, 242] width 299 height 160
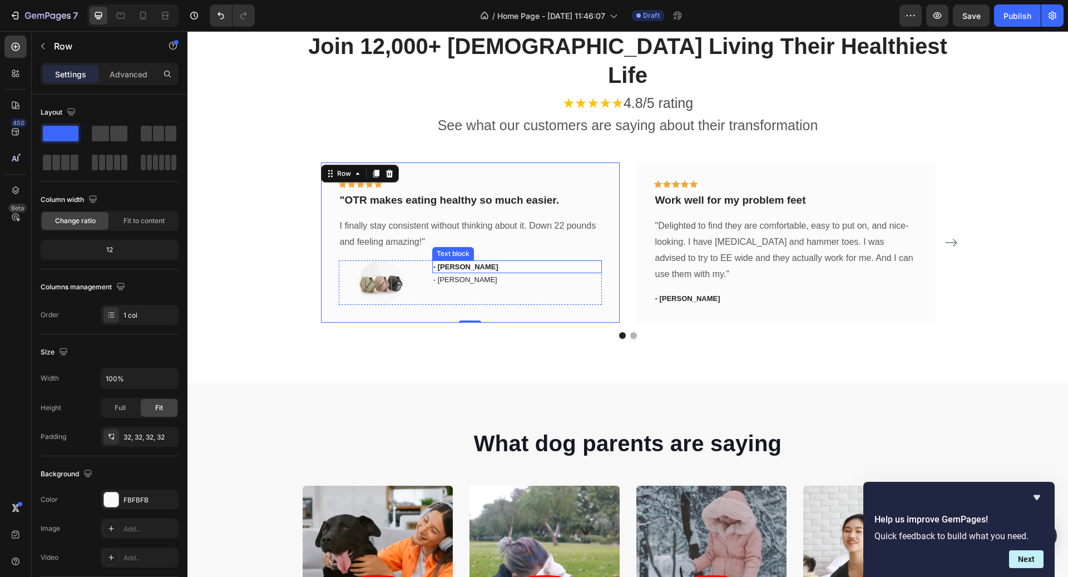
click at [447, 261] on p "- [PERSON_NAME]" at bounding box center [516, 266] width 167 height 11
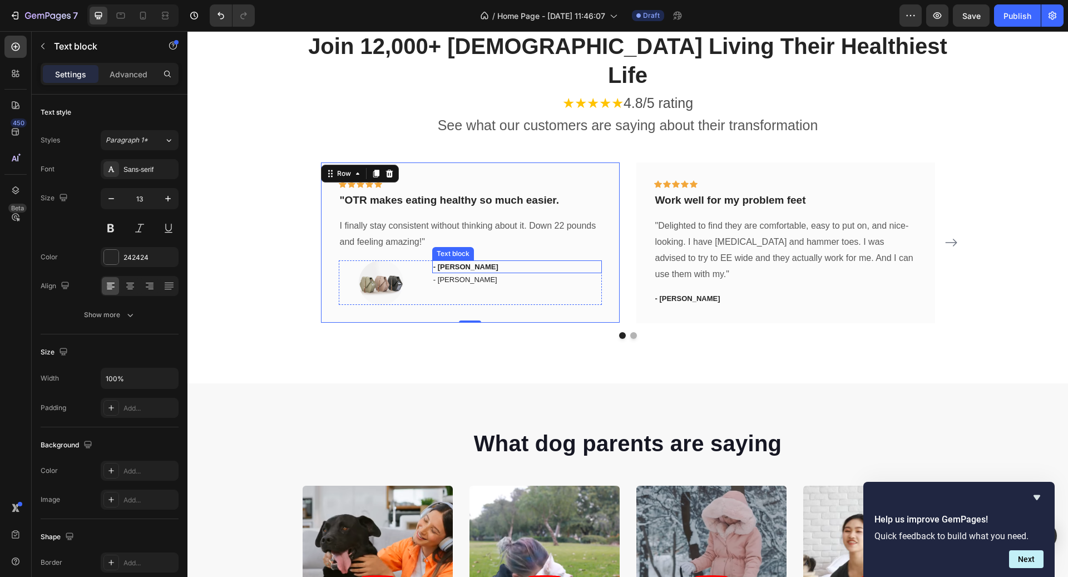
click at [447, 261] on p "- [PERSON_NAME]" at bounding box center [516, 266] width 167 height 11
click at [481, 274] on p "- [PERSON_NAME]" at bounding box center [516, 279] width 167 height 11
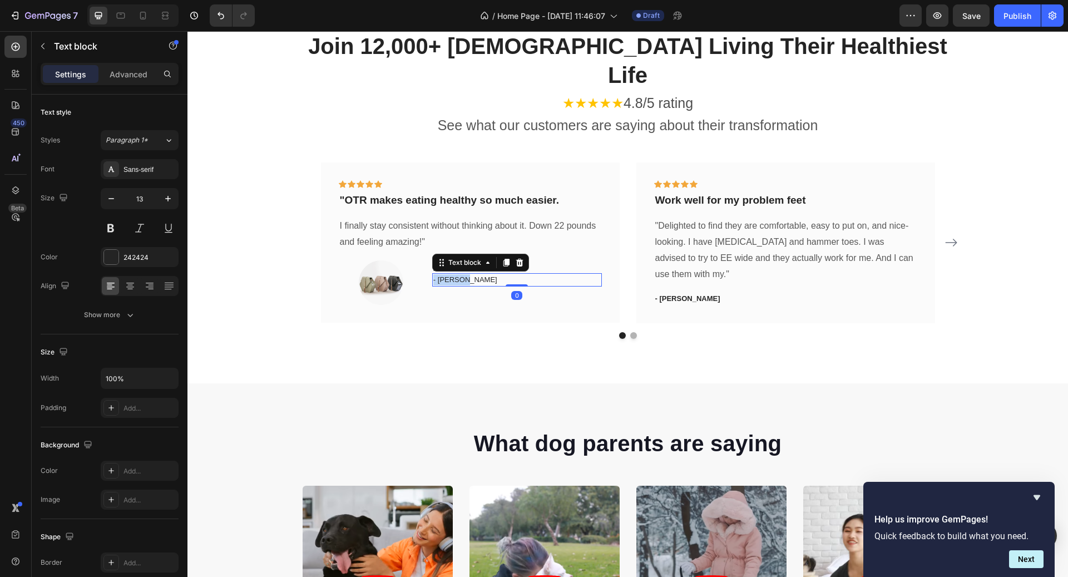
click at [481, 274] on p "- [PERSON_NAME]" at bounding box center [516, 279] width 167 height 11
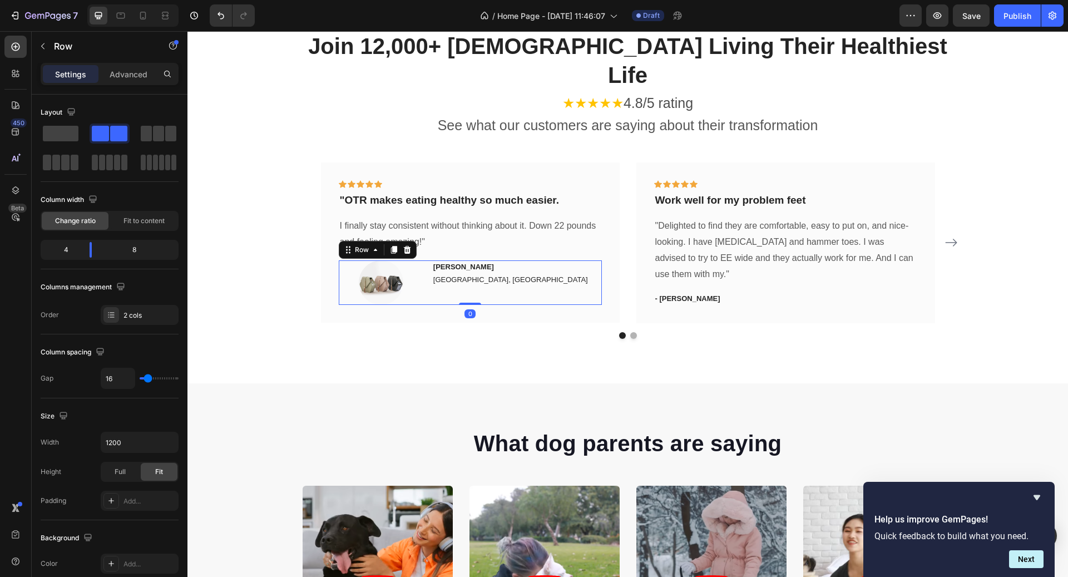
click at [482, 270] on div "[PERSON_NAME] Text block [GEOGRAPHIC_DATA], BC Text block" at bounding box center [517, 282] width 170 height 45
click at [410, 260] on div at bounding box center [381, 282] width 85 height 45
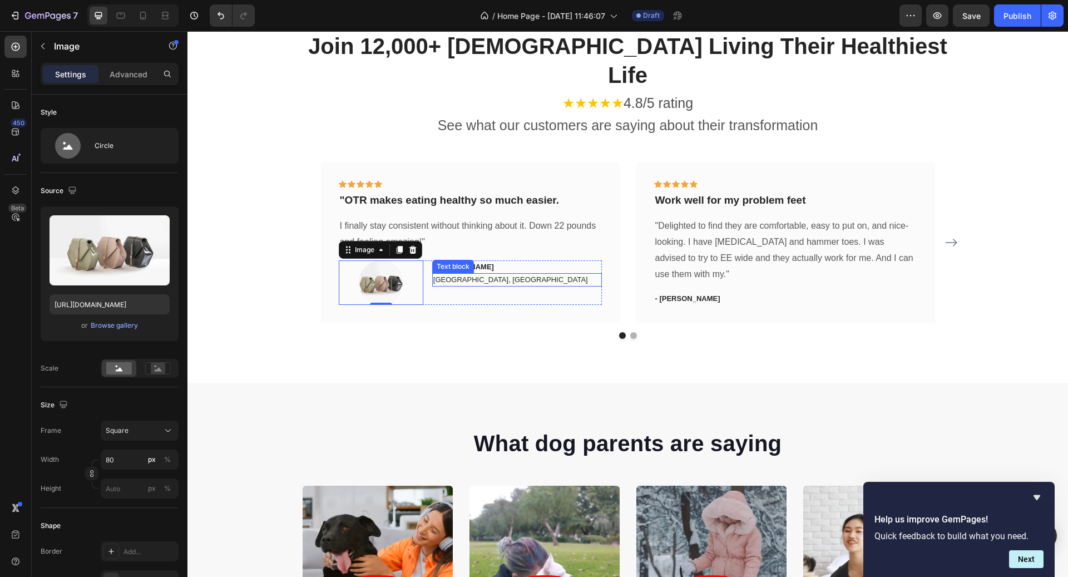
click at [455, 273] on div "[GEOGRAPHIC_DATA], [GEOGRAPHIC_DATA]" at bounding box center [517, 279] width 170 height 13
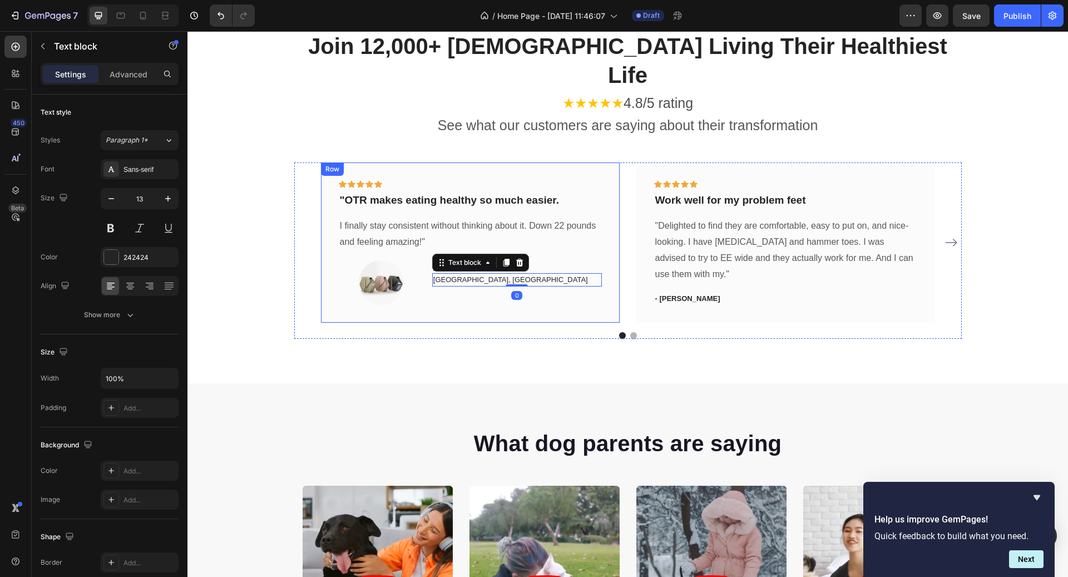
click at [533, 230] on div "Icon Icon Icon Icon Icon Row "OTR makes eating healthy so much easier. Text blo…" at bounding box center [470, 242] width 263 height 125
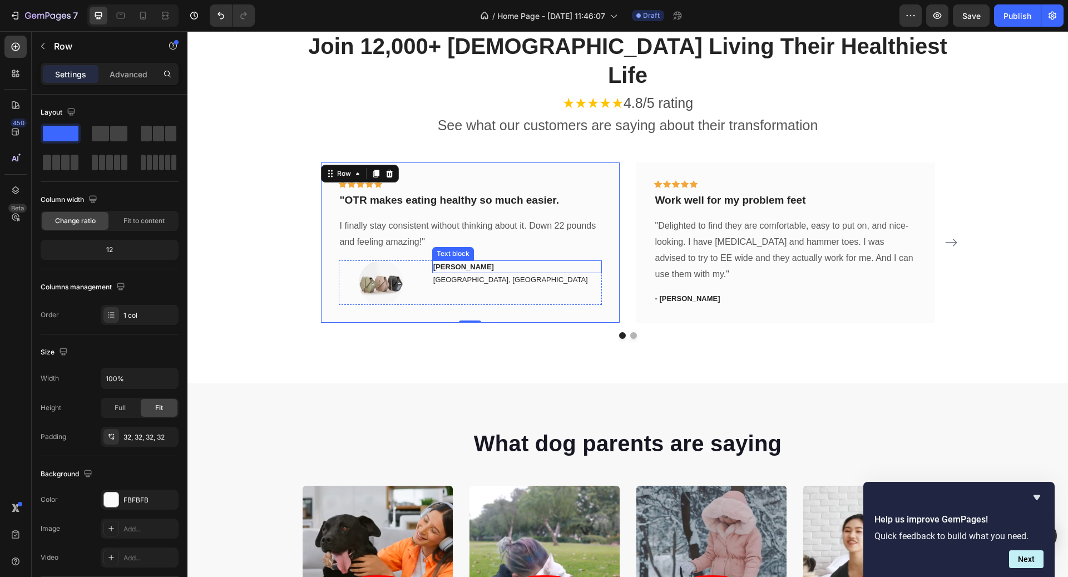
click at [519, 261] on p "[PERSON_NAME]" at bounding box center [516, 266] width 167 height 11
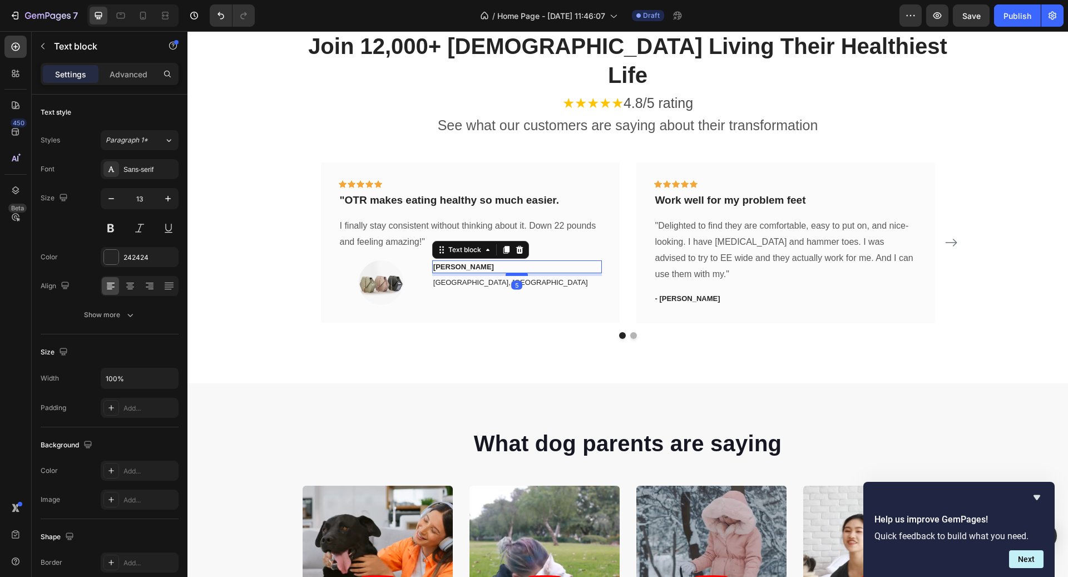
click at [514, 273] on div at bounding box center [517, 274] width 22 height 3
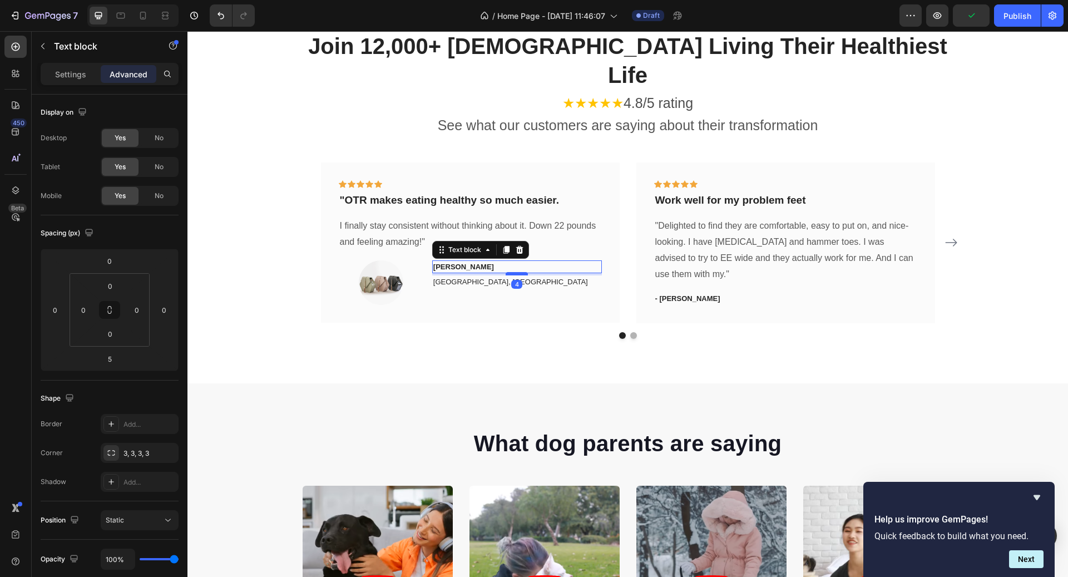
click at [512, 272] on div at bounding box center [517, 273] width 22 height 3
type input "4"
click at [498, 277] on div "Icon Icon Icon Icon Icon Row "OTR makes eating healthy so much easier. Text blo…" at bounding box center [470, 242] width 299 height 160
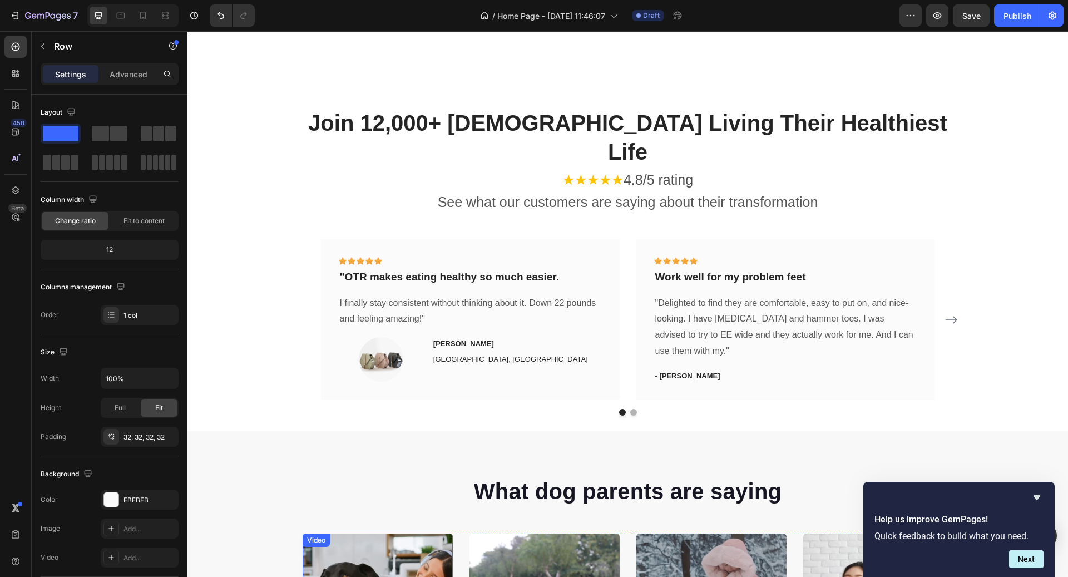
scroll to position [1870, 0]
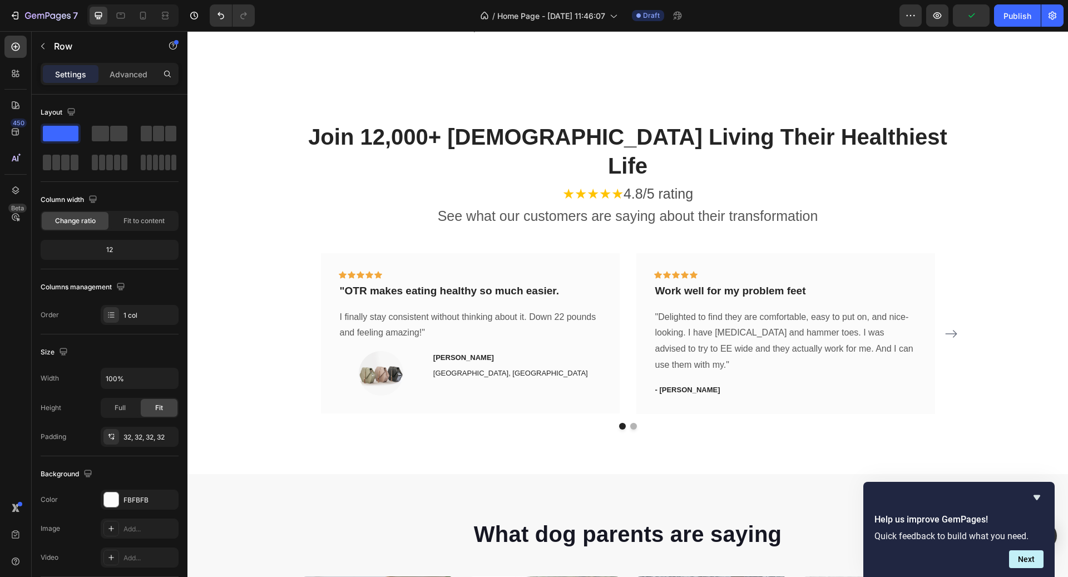
click at [450, 253] on div "Icon Icon Icon Icon Icon Row "OTR makes eating healthy so much easier. Text blo…" at bounding box center [470, 333] width 299 height 160
click at [457, 317] on div "Icon Icon Icon Icon Icon Row "OTR makes eating healthy so much easier. Text blo…" at bounding box center [470, 333] width 263 height 125
click at [452, 367] on div "Icon Icon Icon Icon Icon Row "OTR makes eating healthy so much easier. Text blo…" at bounding box center [470, 333] width 299 height 160
click at [439, 402] on div "Join 12,000+ [DEMOGRAPHIC_DATA] Living Their Healthiest Life Heading ★★★★★ 4.8/…" at bounding box center [627, 275] width 881 height 397
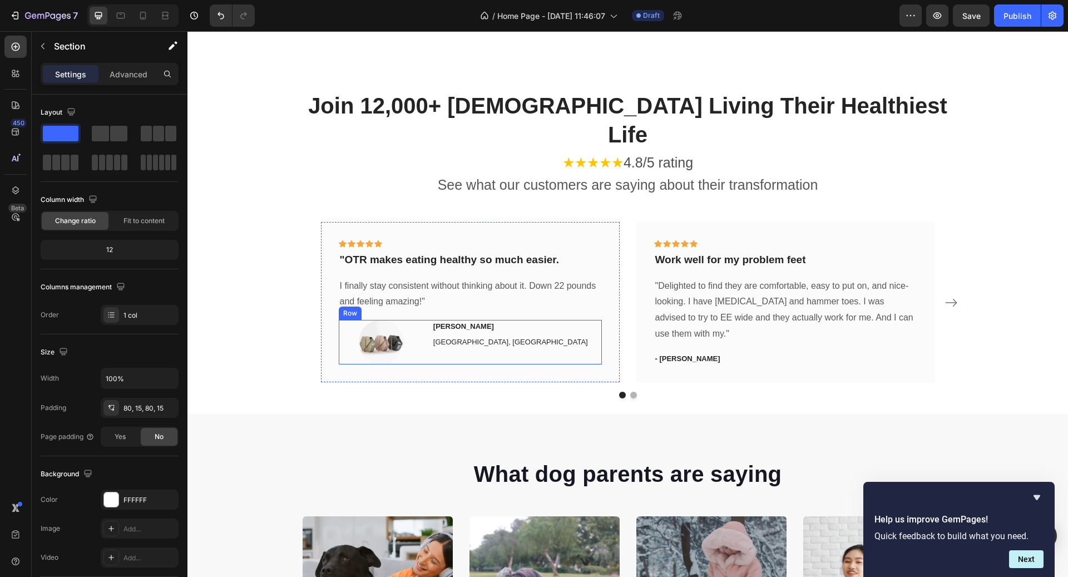
scroll to position [1902, 0]
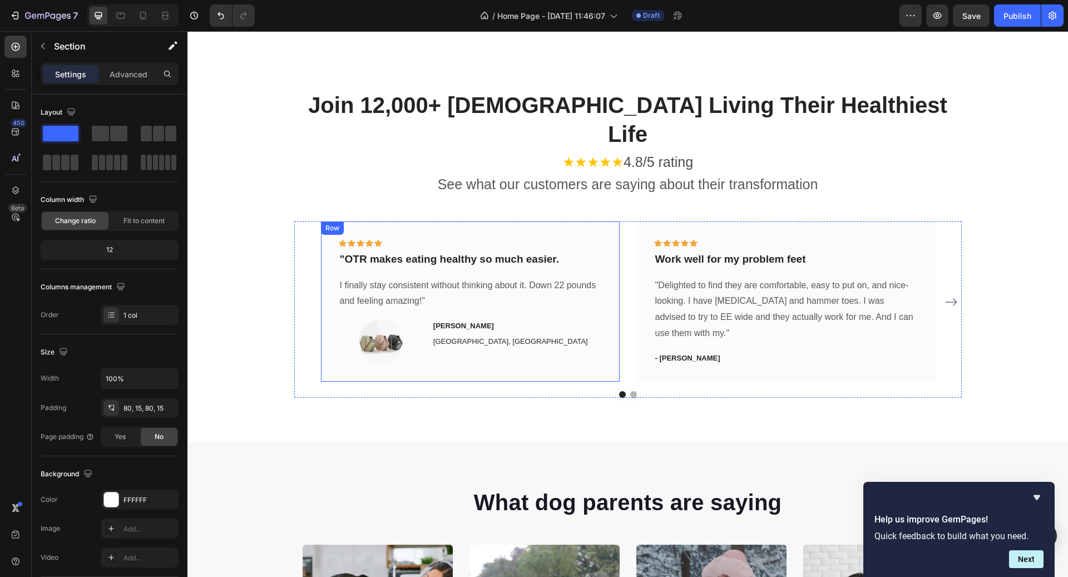
click at [547, 221] on div "Icon Icon Icon Icon Icon Row "OTR makes eating healthy so much easier. Text blo…" at bounding box center [470, 301] width 299 height 160
click at [394, 277] on div "I finally stay consistent without thinking about it. Down 22 pounds and feeling…" at bounding box center [470, 294] width 263 height 34
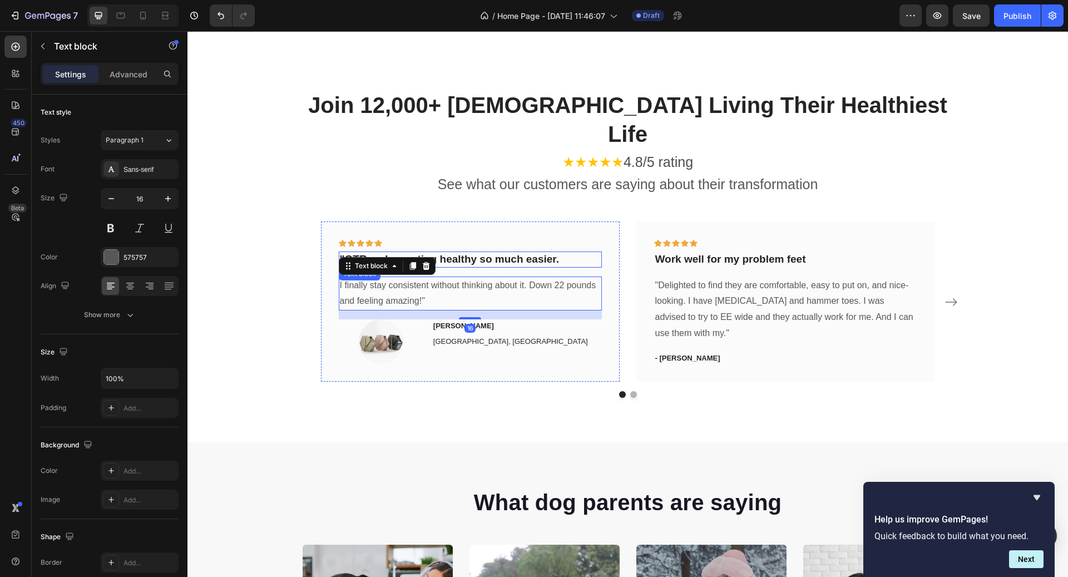
click at [461, 253] on p ""OTR makes eating healthy so much easier." at bounding box center [470, 260] width 261 height 14
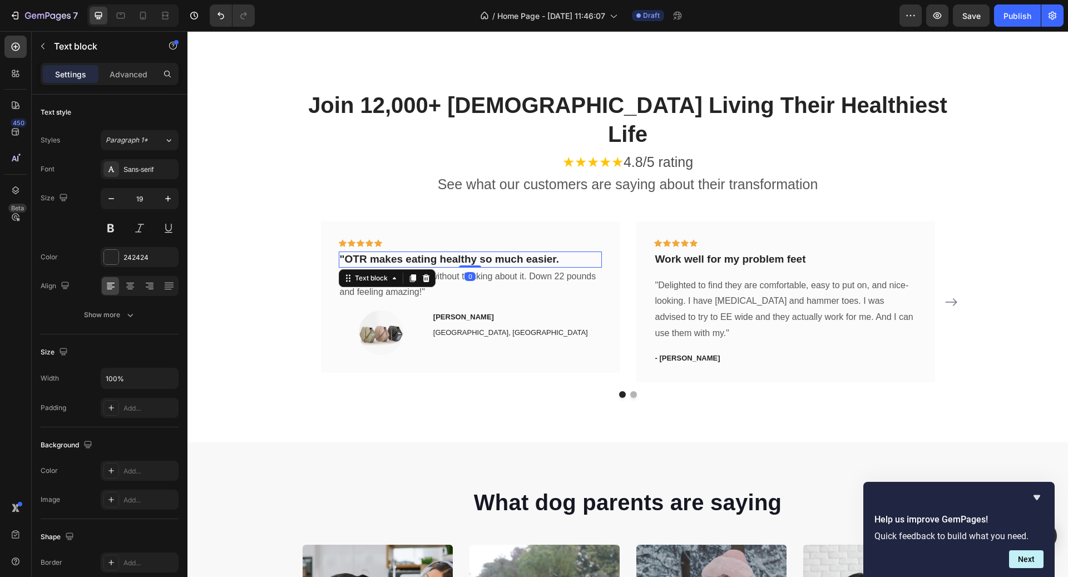
drag, startPoint x: 466, startPoint y: 245, endPoint x: 467, endPoint y: 224, distance: 21.1
click at [467, 251] on div ""OTR makes eating healthy so much easier. Text block 0" at bounding box center [470, 259] width 263 height 16
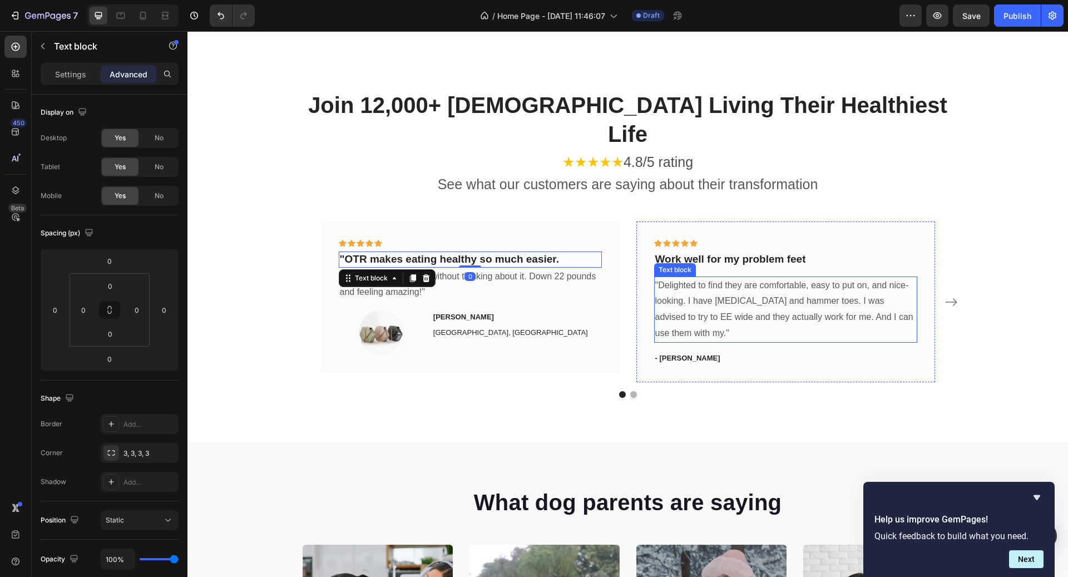
click at [738, 253] on p "Work well for my problem feet" at bounding box center [785, 260] width 261 height 14
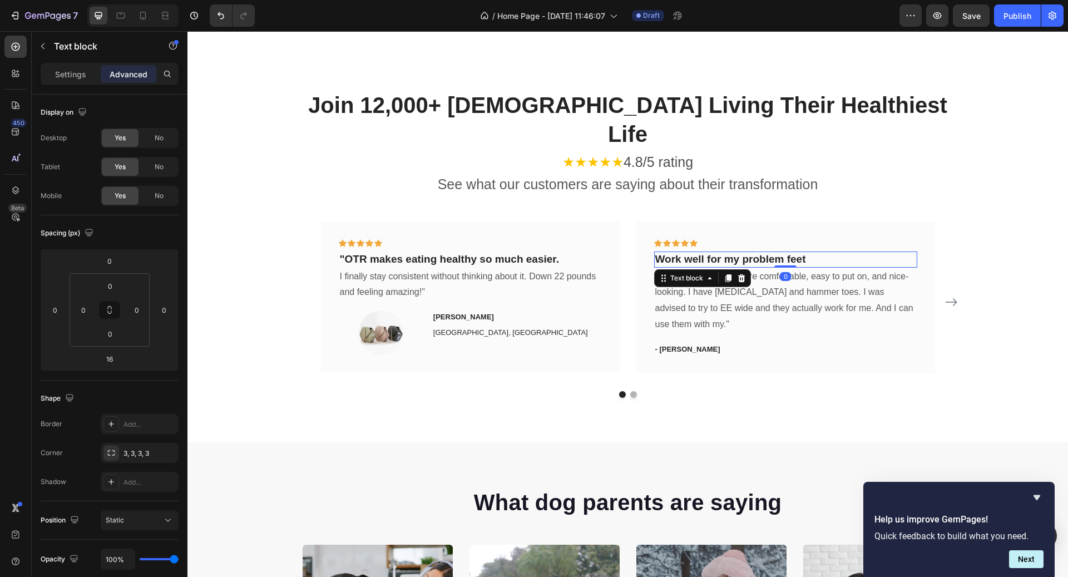
drag, startPoint x: 792, startPoint y: 246, endPoint x: 793, endPoint y: 224, distance: 22.3
click at [793, 251] on div "Work well for my problem feet Text block 0" at bounding box center [785, 259] width 263 height 16
type input "0"
click at [798, 253] on p "Work well for my problem feet" at bounding box center [785, 260] width 261 height 14
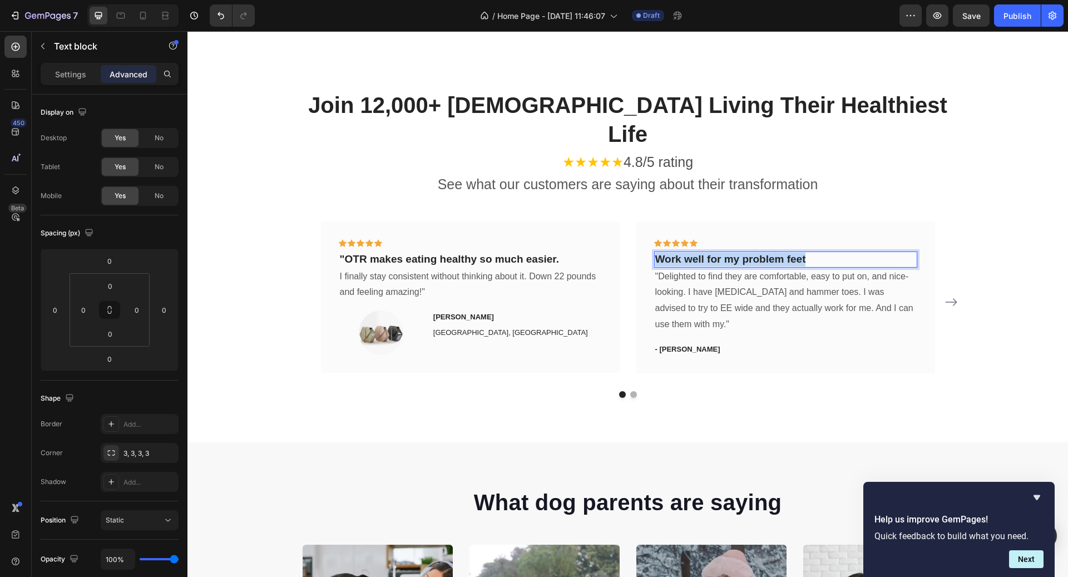
click at [798, 253] on p "Work well for my problem feet" at bounding box center [785, 260] width 261 height 14
click at [798, 269] on p ""Delighted to find they are comfortable, easy to put on, and nice-looking. I ha…" at bounding box center [785, 301] width 261 height 64
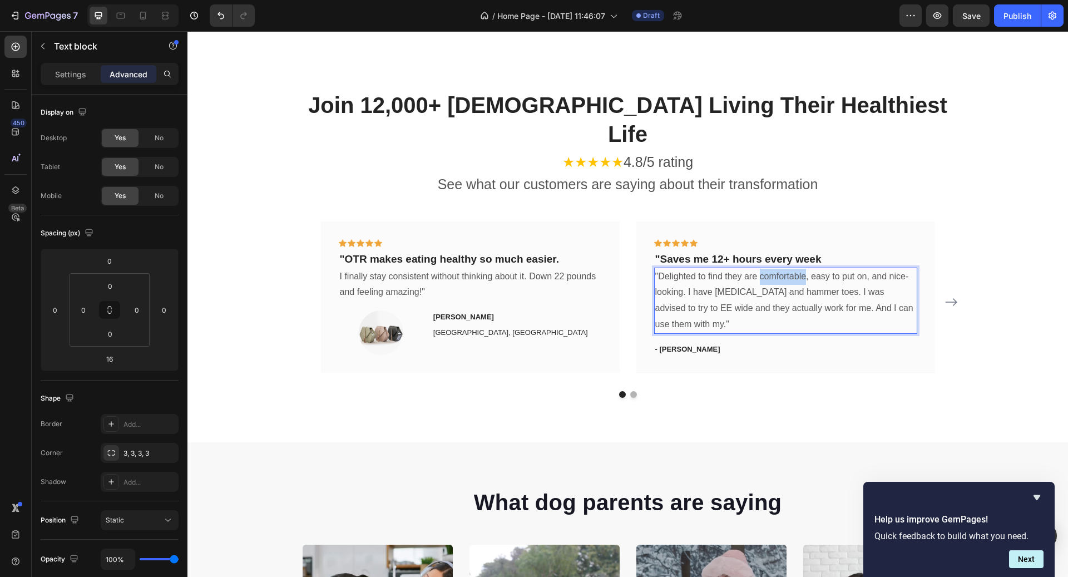
click at [798, 269] on p ""Delighted to find they are comfortable, easy to put on, and nice-looking. I ha…" at bounding box center [785, 301] width 261 height 64
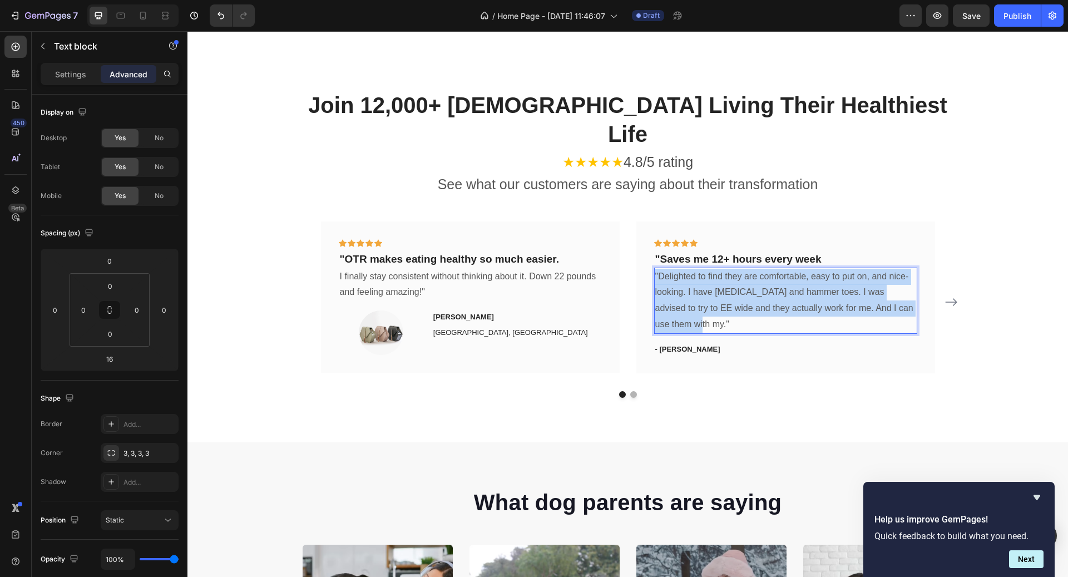
click at [798, 269] on p ""Delighted to find they are comfortable, easy to put on, and nice-looking. I ha…" at bounding box center [785, 301] width 261 height 64
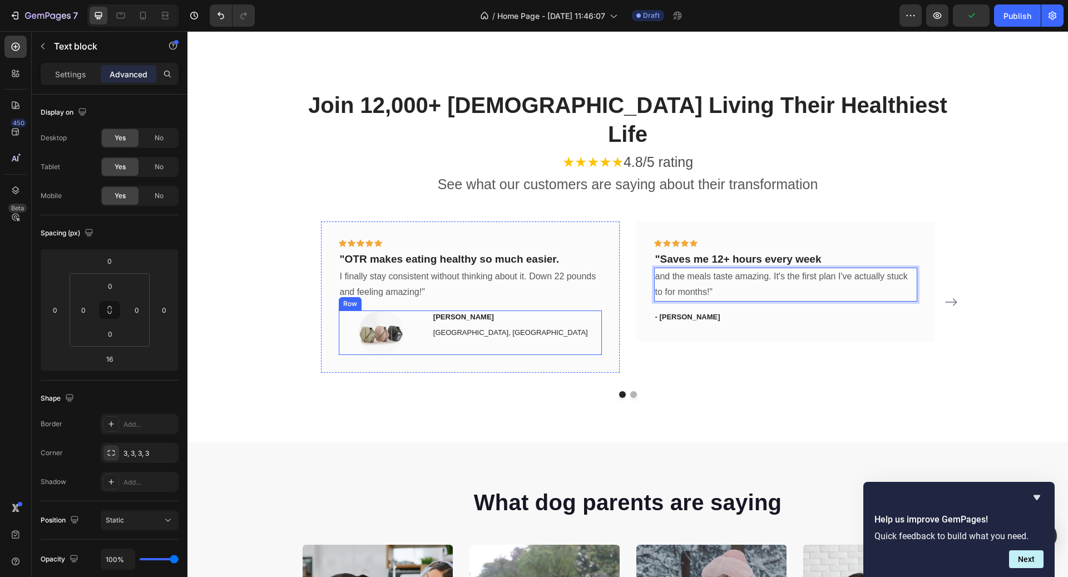
click at [423, 310] on div at bounding box center [381, 332] width 85 height 45
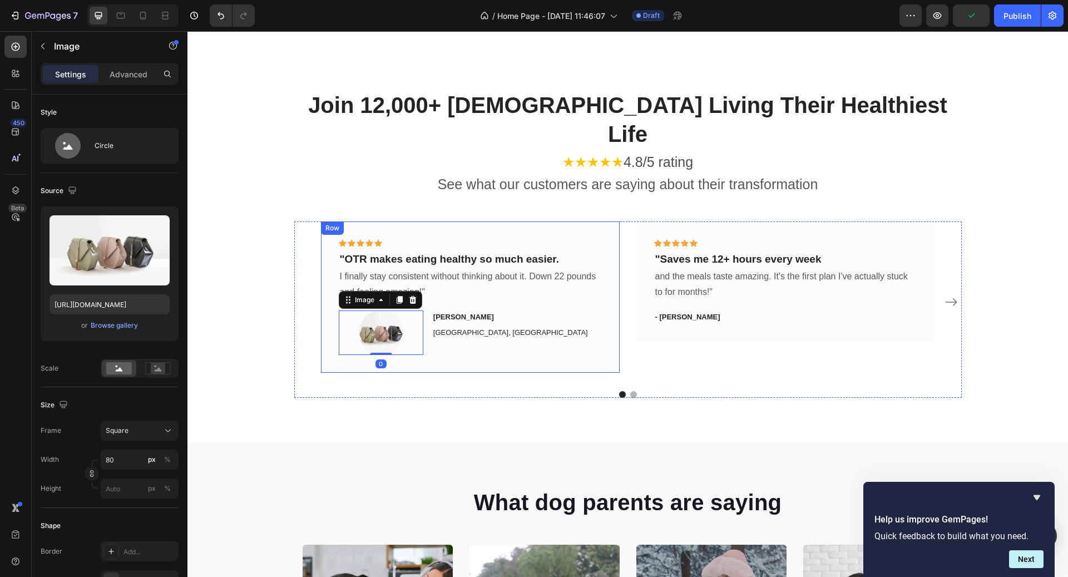
click at [500, 273] on div "Icon Icon Icon Icon Icon Row "OTR makes eating healthy so much easier. Text blo…" at bounding box center [470, 297] width 263 height 116
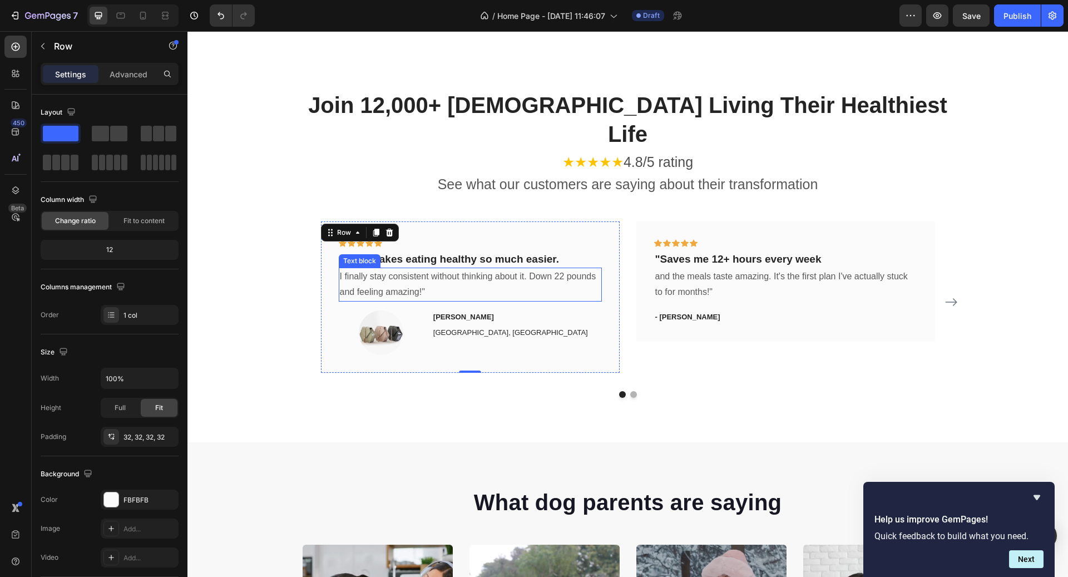
click at [497, 269] on p "I finally stay consistent without thinking about it. Down 22 pounds and feeling…" at bounding box center [470, 285] width 261 height 32
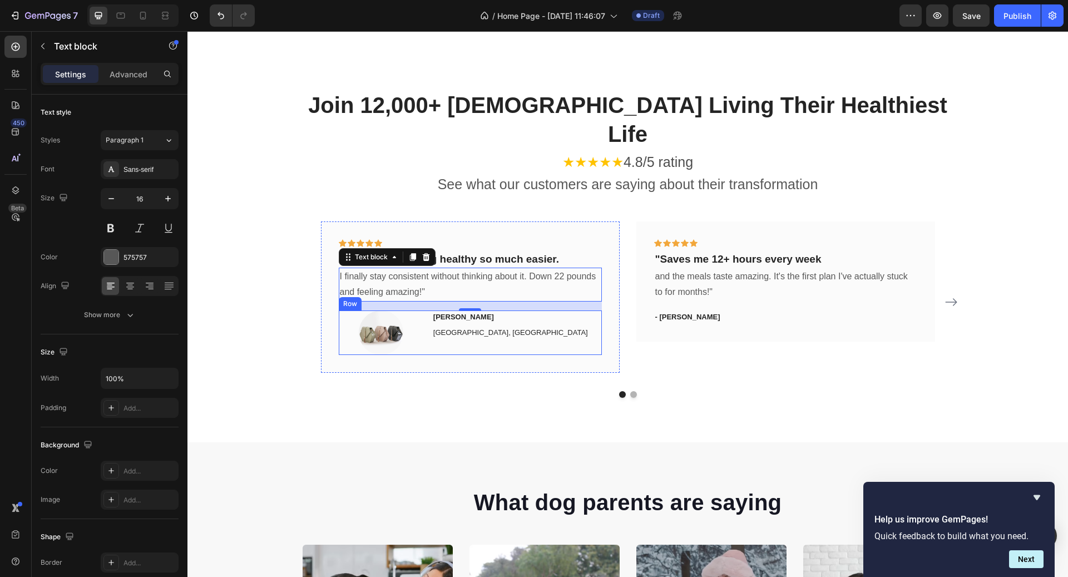
click at [432, 319] on div "Image [PERSON_NAME] Text block [GEOGRAPHIC_DATA], BC Text block Row" at bounding box center [470, 332] width 263 height 45
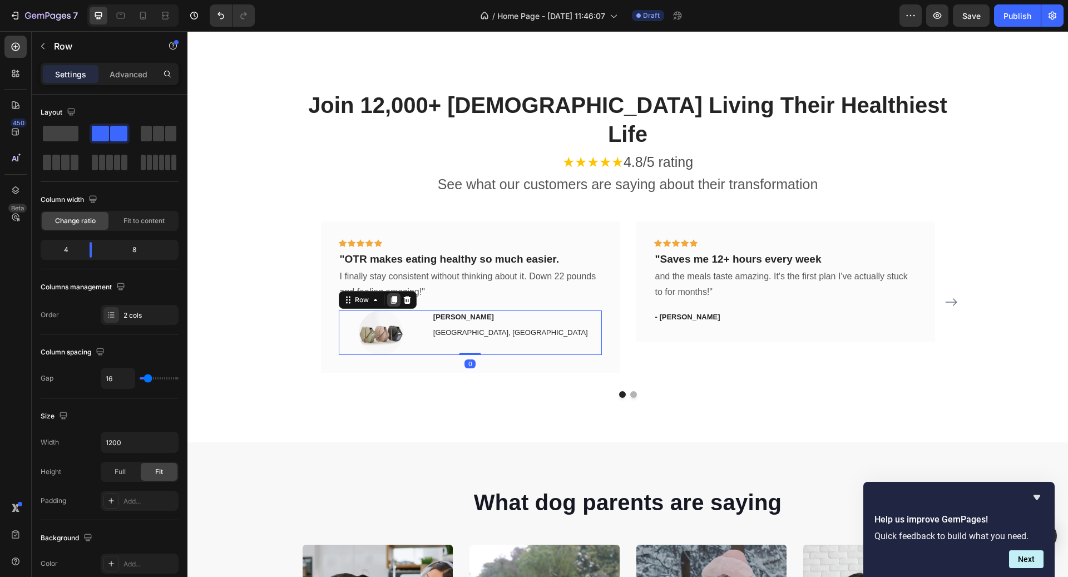
click at [389, 295] on icon at bounding box center [393, 299] width 9 height 9
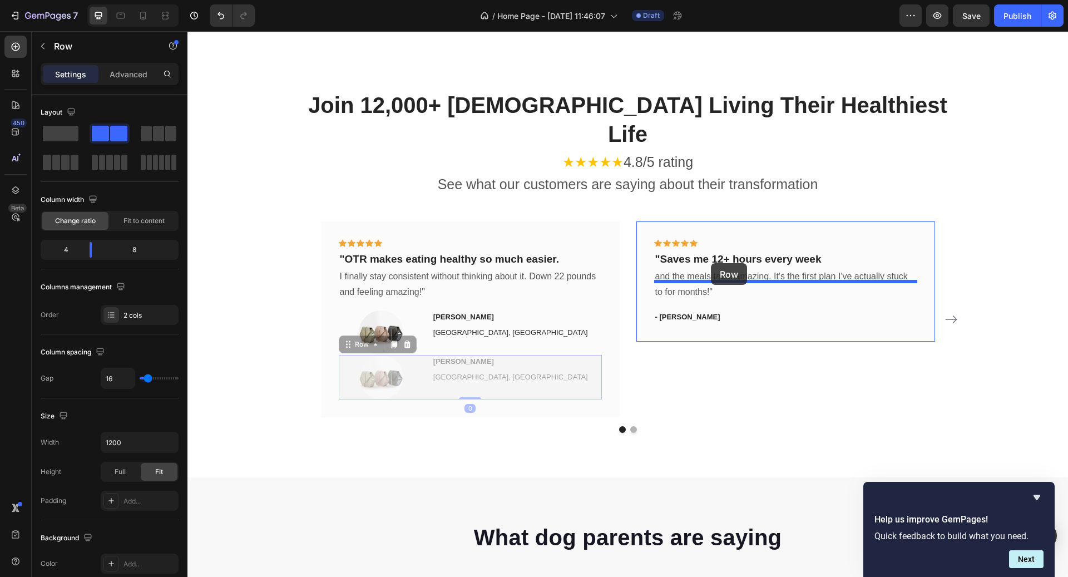
drag, startPoint x: 369, startPoint y: 314, endPoint x: 711, endPoint y: 263, distance: 345.4
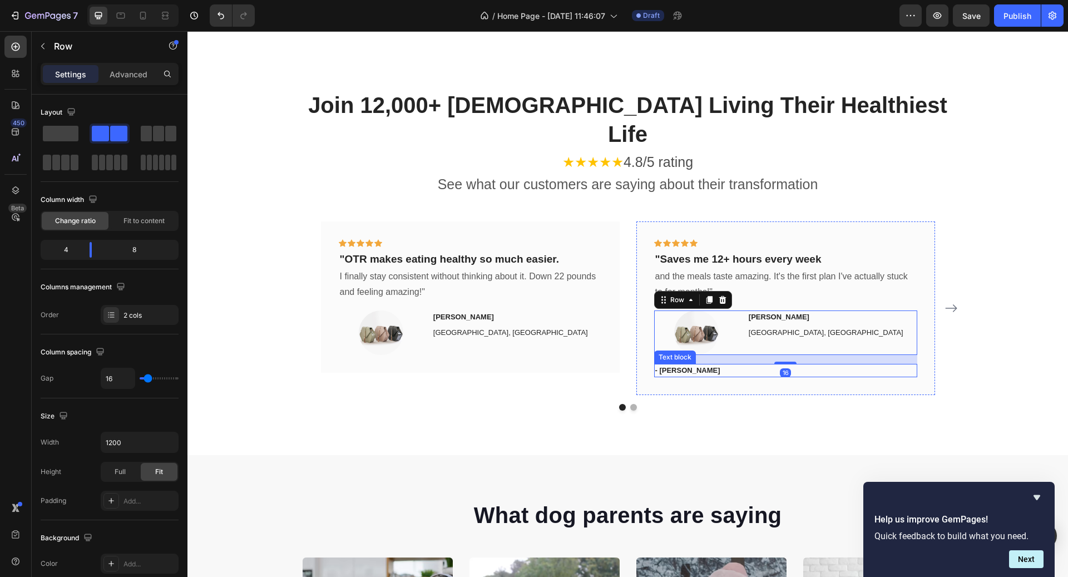
click at [708, 365] on p "- [PERSON_NAME]" at bounding box center [785, 370] width 261 height 11
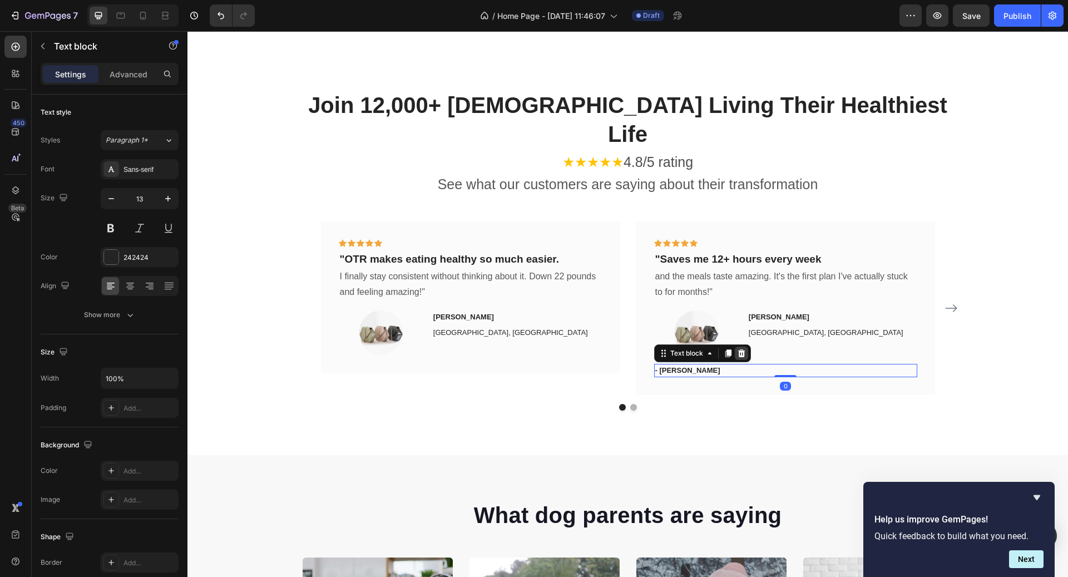
click at [745, 349] on icon at bounding box center [741, 353] width 9 height 9
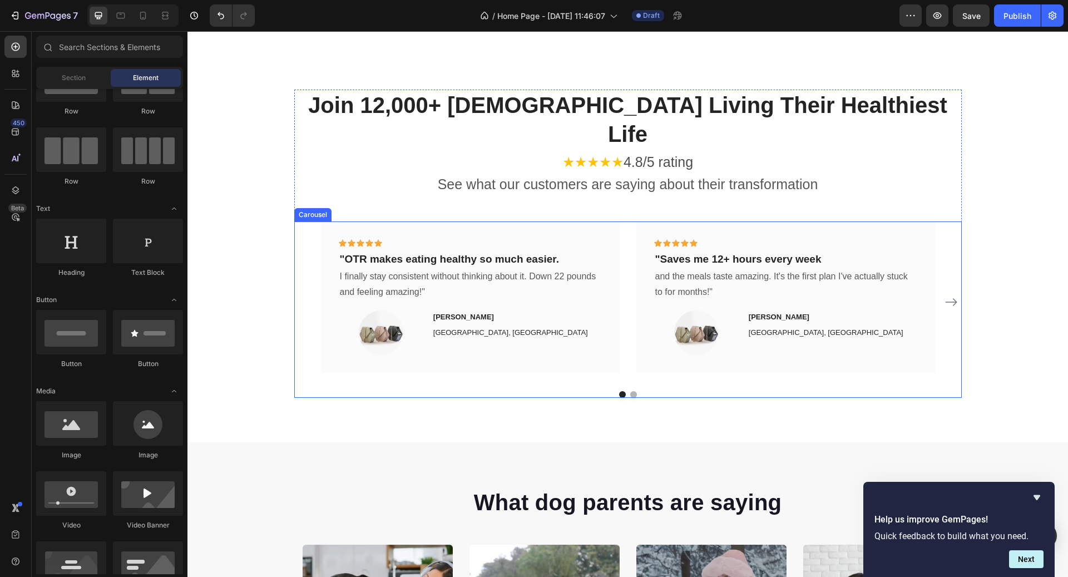
click at [945, 295] on icon "Carousel Next Arrow" at bounding box center [951, 301] width 13 height 13
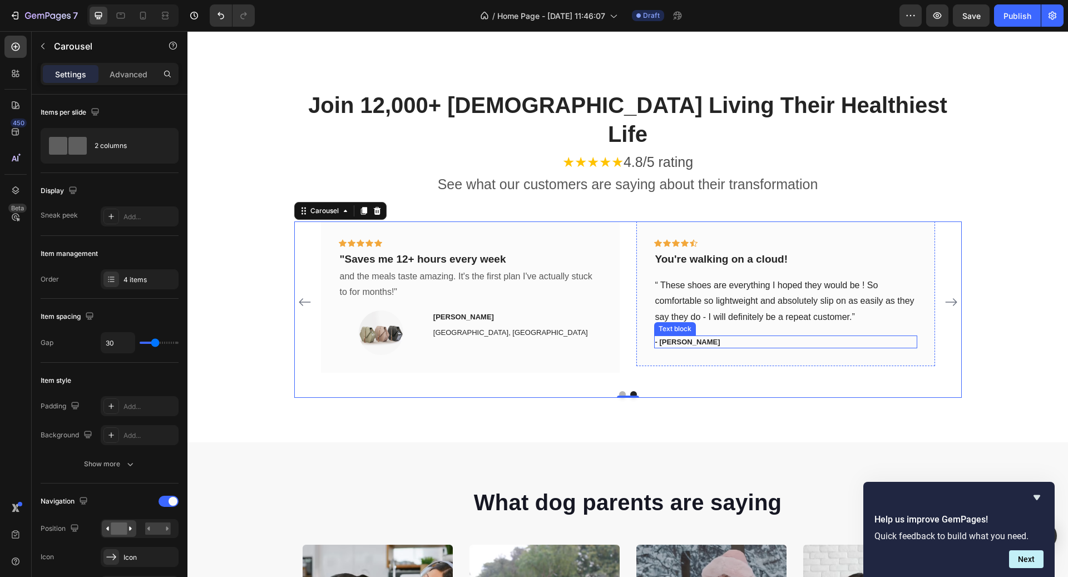
click at [679, 337] on p "- [PERSON_NAME]" at bounding box center [785, 342] width 261 height 11
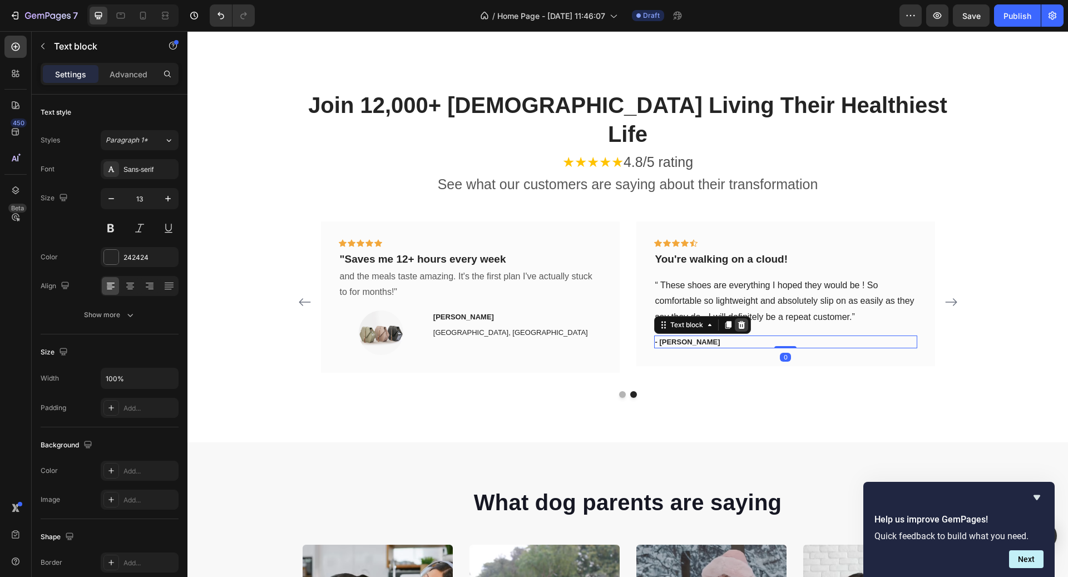
click at [740, 320] on icon at bounding box center [741, 324] width 9 height 9
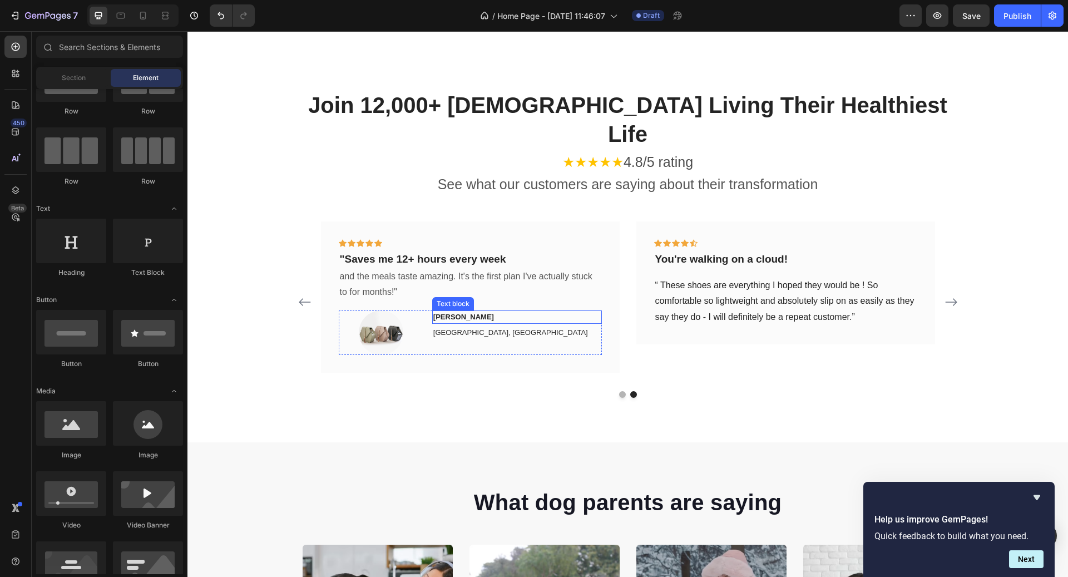
click at [496, 312] on p "[PERSON_NAME]" at bounding box center [516, 317] width 167 height 11
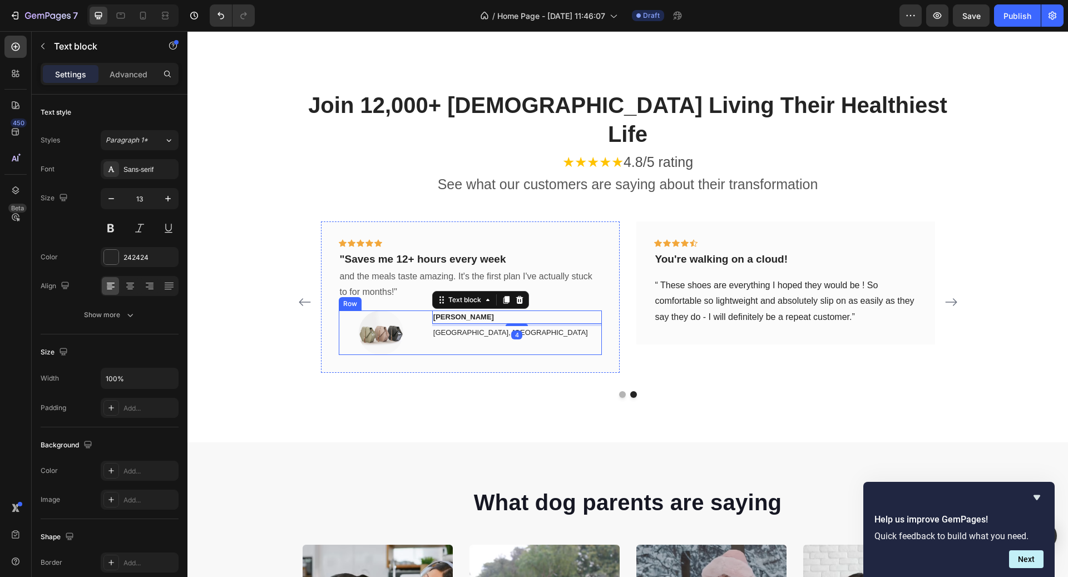
click at [434, 321] on div "[PERSON_NAME] Text block 4 [GEOGRAPHIC_DATA], BC Text block" at bounding box center [517, 332] width 170 height 45
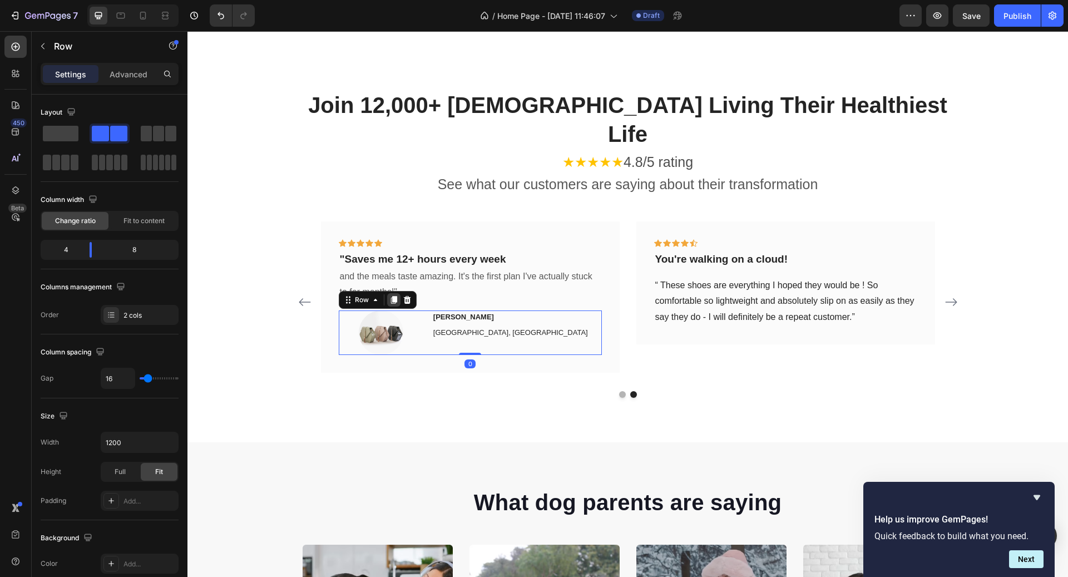
click at [397, 295] on icon at bounding box center [393, 299] width 9 height 9
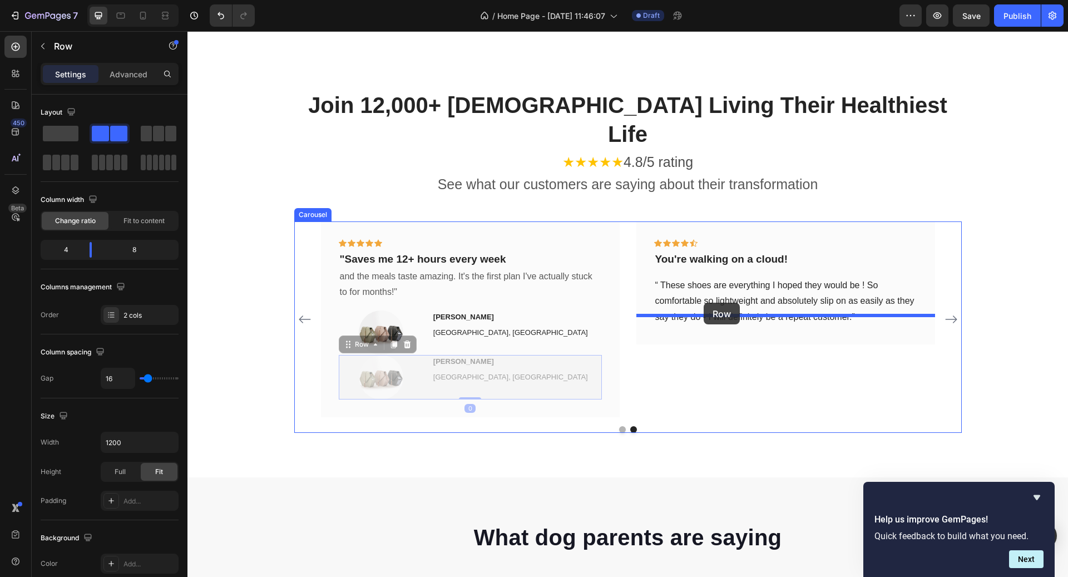
drag, startPoint x: 366, startPoint y: 322, endPoint x: 704, endPoint y: 303, distance: 338.2
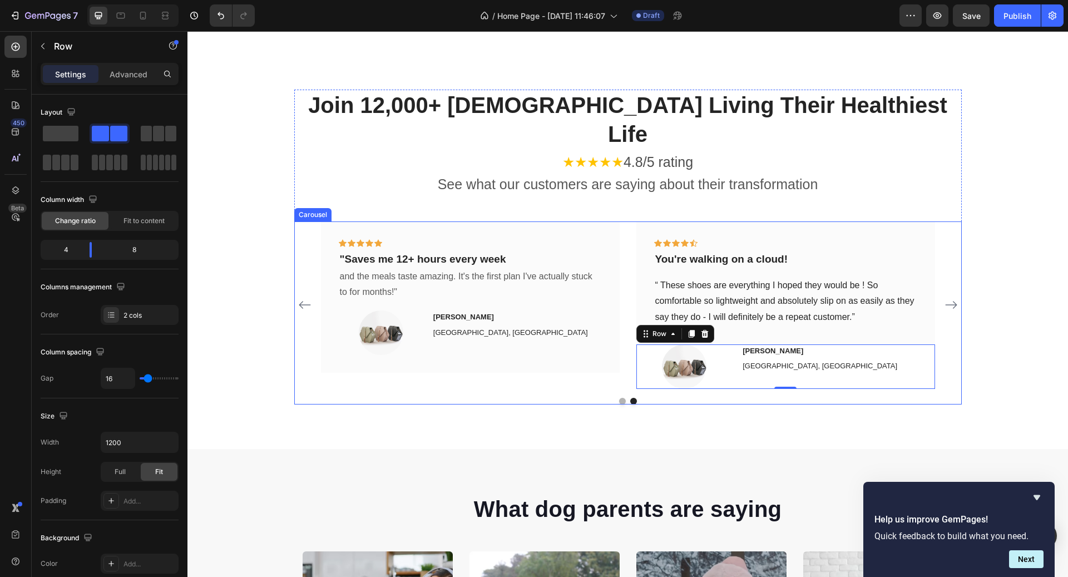
click at [700, 398] on div at bounding box center [628, 401] width 668 height 7
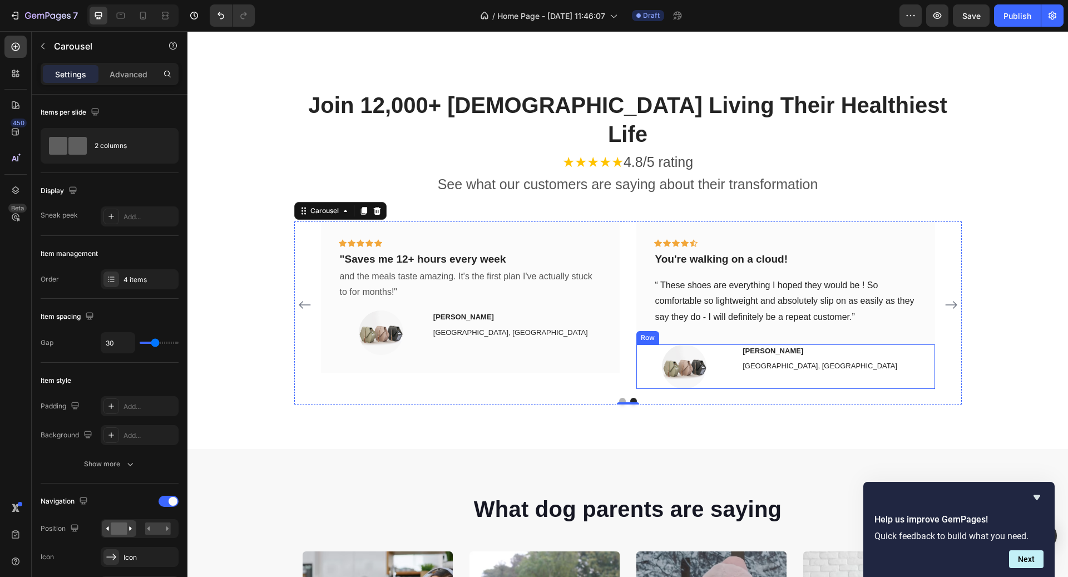
click at [735, 344] on div "Image [PERSON_NAME] Text block [GEOGRAPHIC_DATA], BC Text block Row" at bounding box center [785, 366] width 299 height 45
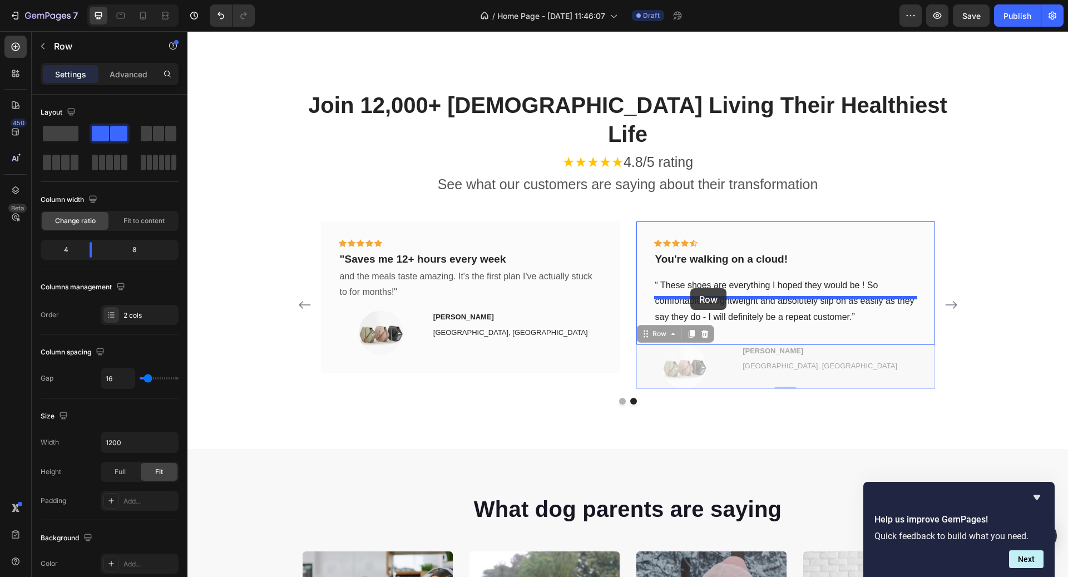
drag, startPoint x: 664, startPoint y: 307, endPoint x: 690, endPoint y: 288, distance: 31.5
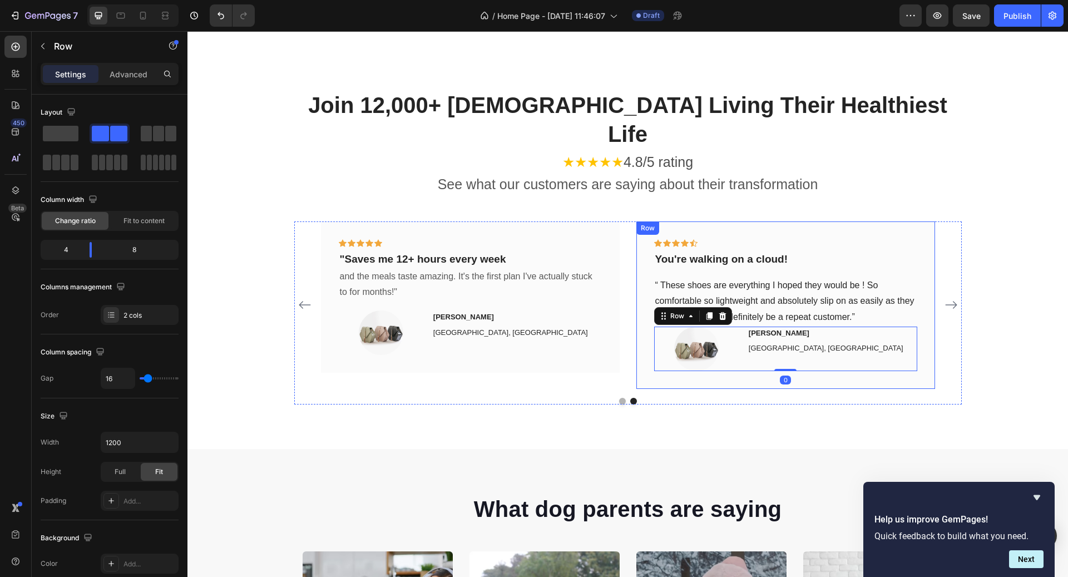
click at [923, 350] on div "Icon Icon Icon Icon Icon Row You're walking on a cloud! Text block “ These shoe…" at bounding box center [785, 304] width 299 height 167
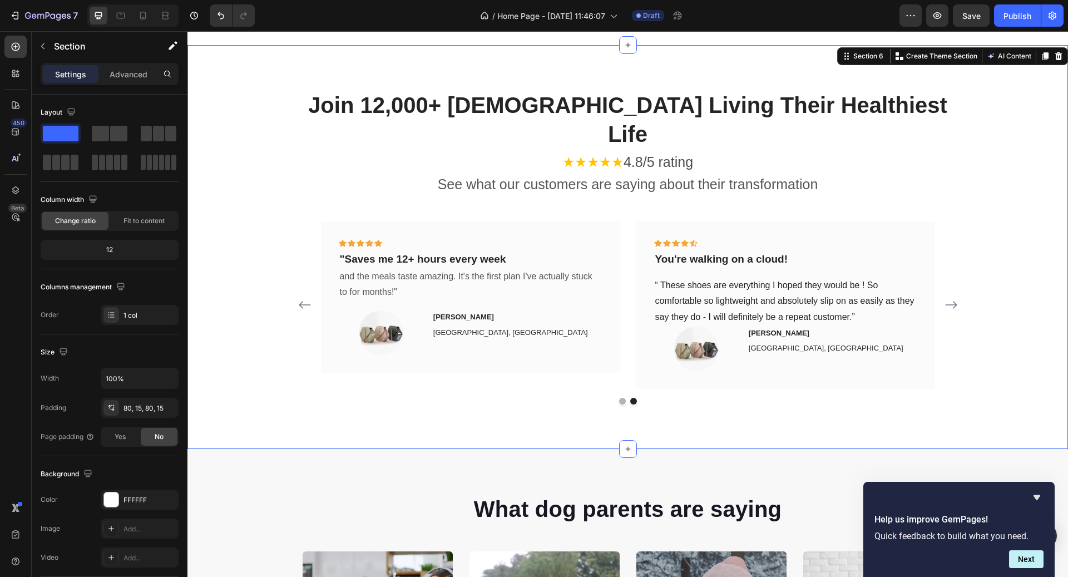
click at [967, 364] on div "Join 12,000+ [DEMOGRAPHIC_DATA] Living Their Healthiest Life Heading ★★★★★ 4.8/…" at bounding box center [628, 247] width 864 height 315
click at [224, 12] on icon "Undo/Redo" at bounding box center [220, 15] width 11 height 11
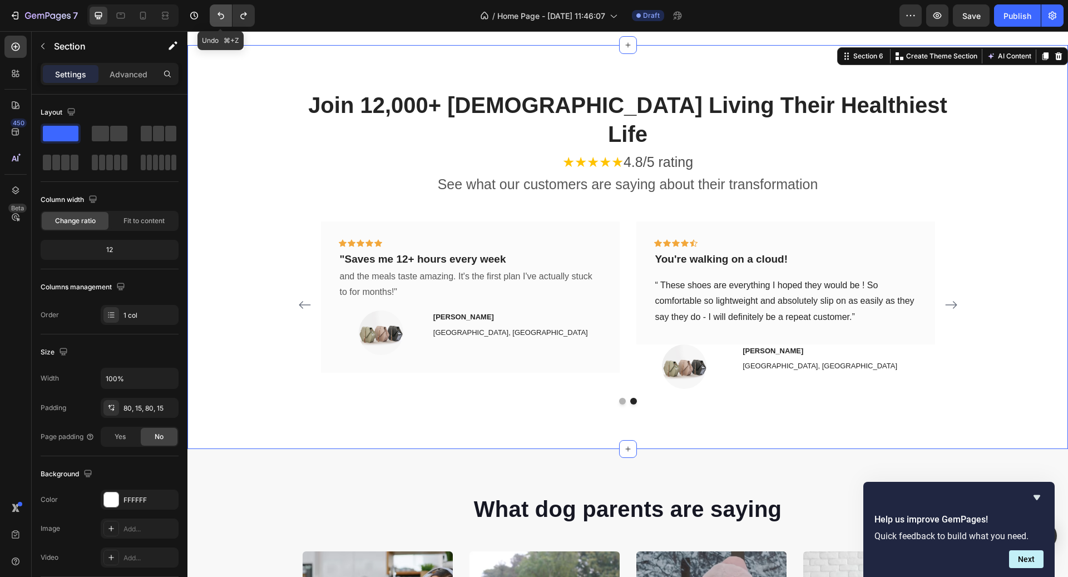
click at [224, 12] on icon "Undo/Redo" at bounding box center [220, 15] width 11 height 11
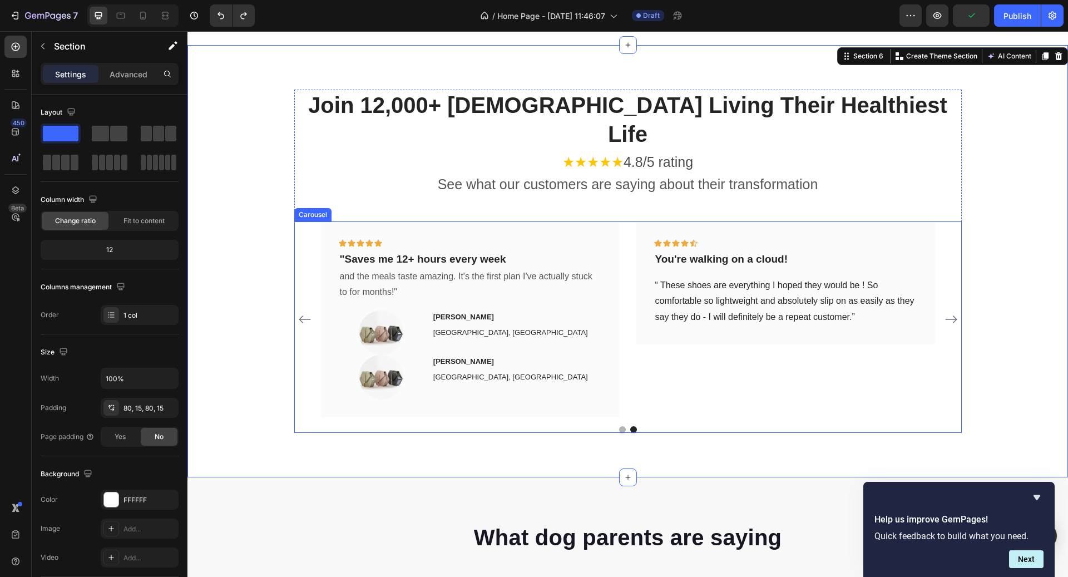
click at [307, 315] on icon "Carousel Back Arrow" at bounding box center [305, 319] width 12 height 8
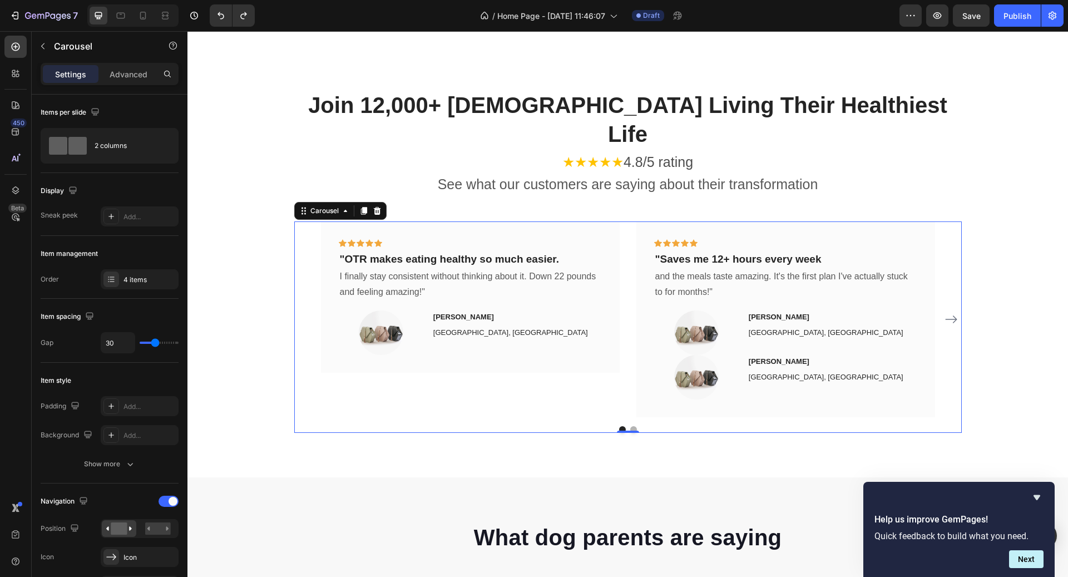
click at [952, 313] on icon "Carousel Next Arrow" at bounding box center [951, 319] width 13 height 13
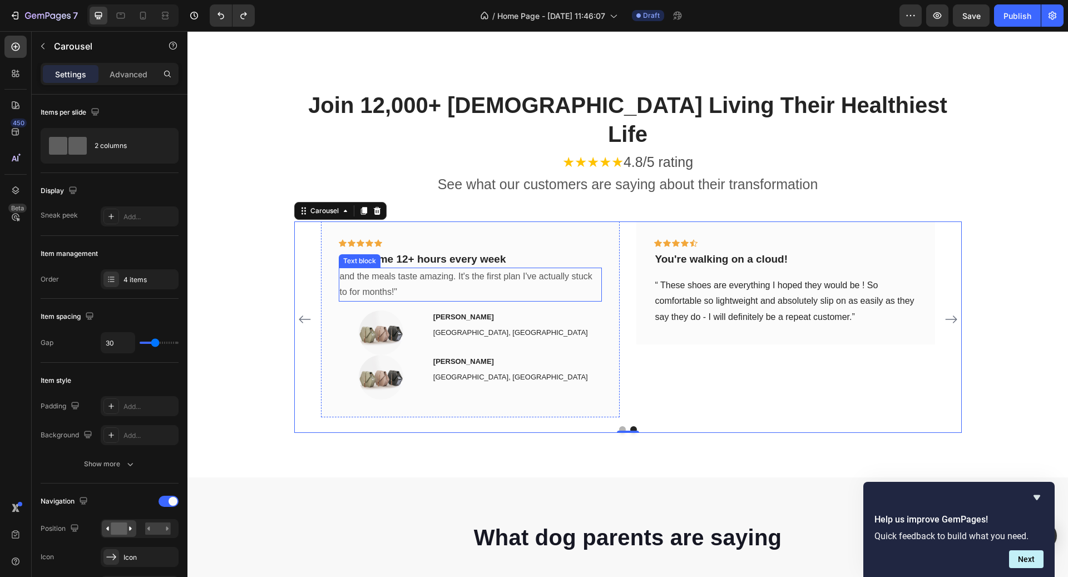
click at [423, 270] on p "and the meals taste amazing. It's the first plan I've actually stuck to for mon…" at bounding box center [470, 285] width 261 height 32
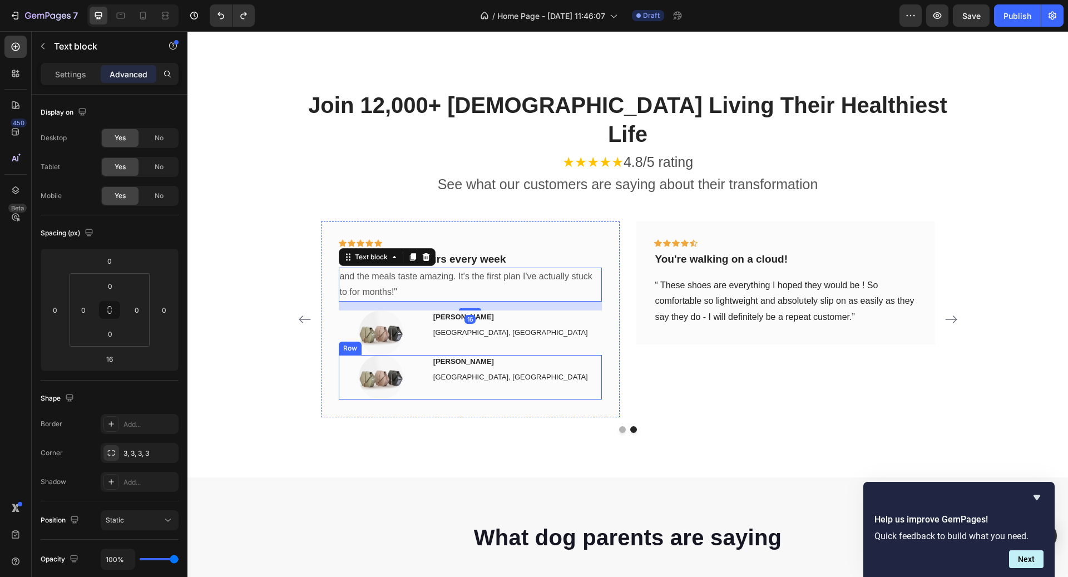
click at [423, 355] on div at bounding box center [381, 377] width 85 height 45
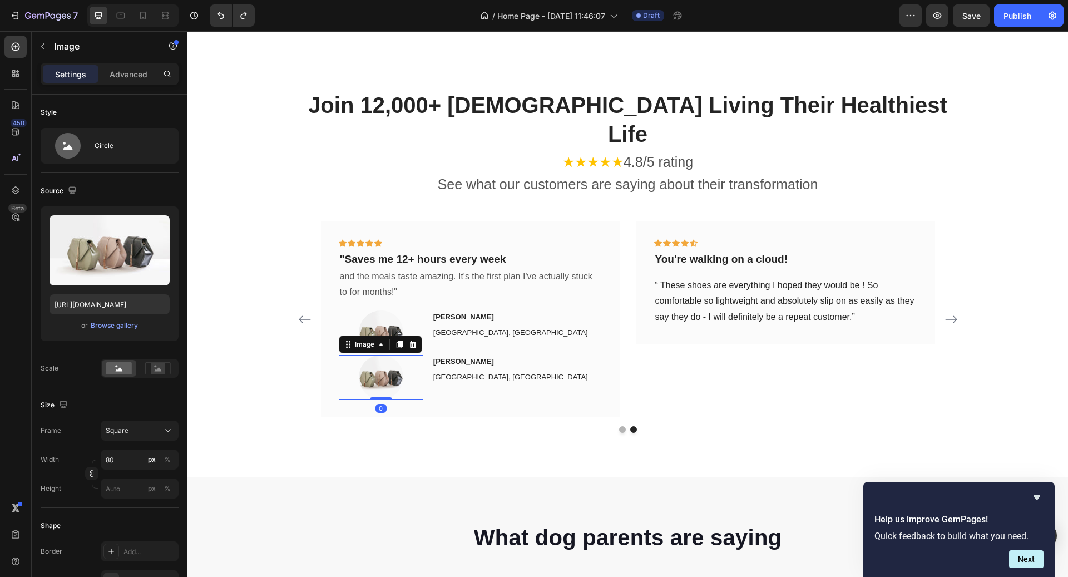
click at [348, 355] on div at bounding box center [381, 377] width 85 height 45
click at [362, 335] on div "Image" at bounding box center [380, 344] width 83 height 18
click at [362, 339] on div "Image" at bounding box center [365, 344] width 24 height 10
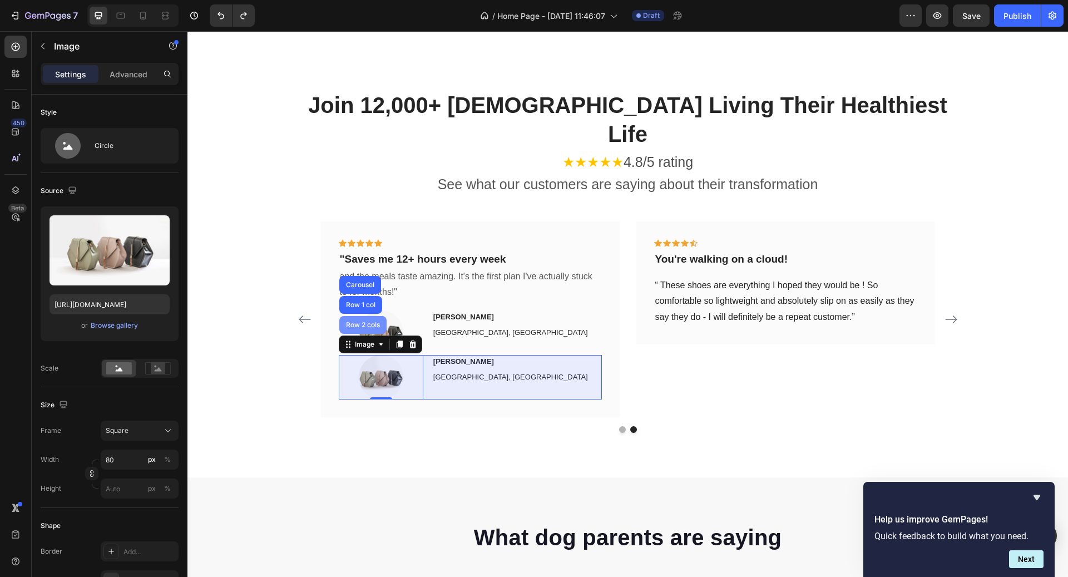
click at [363, 316] on div "Row 2 cols" at bounding box center [362, 325] width 47 height 18
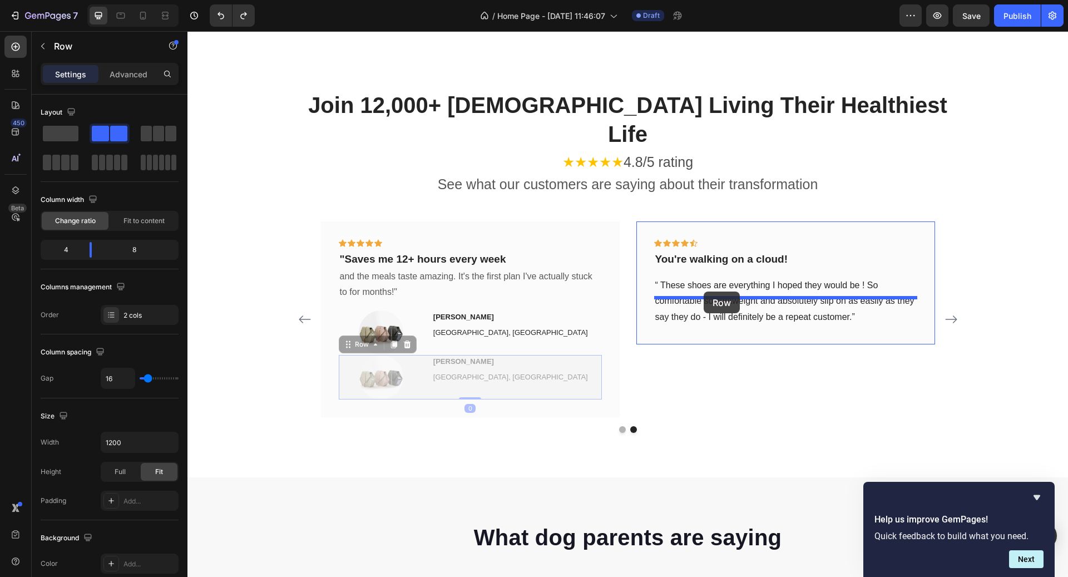
drag, startPoint x: 365, startPoint y: 319, endPoint x: 703, endPoint y: 292, distance: 339.4
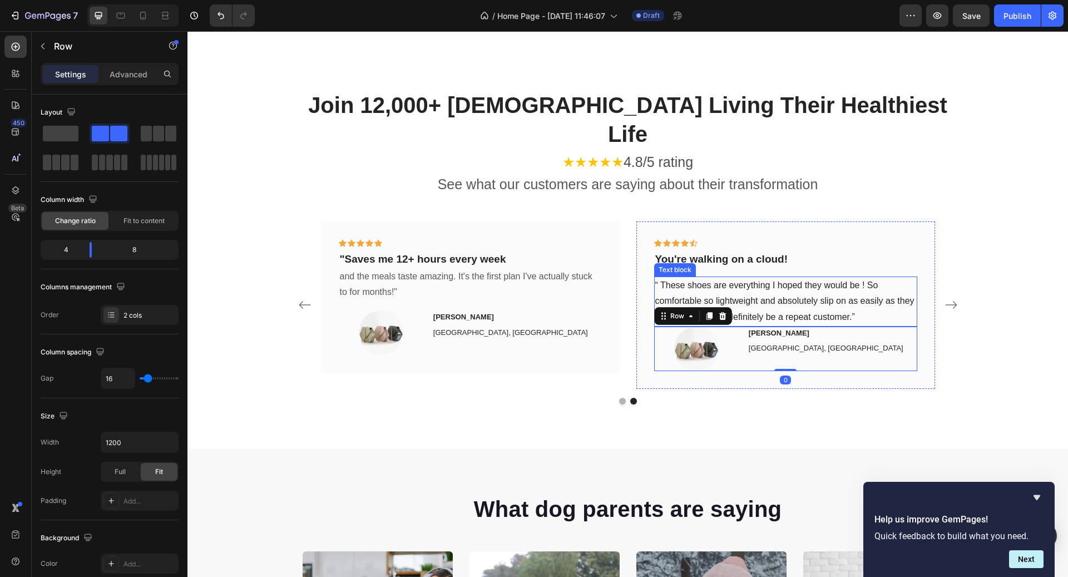
click at [784, 285] on p "“ These shoes are everything I hoped they would be ! So comfortable so lightwei…" at bounding box center [785, 302] width 261 height 48
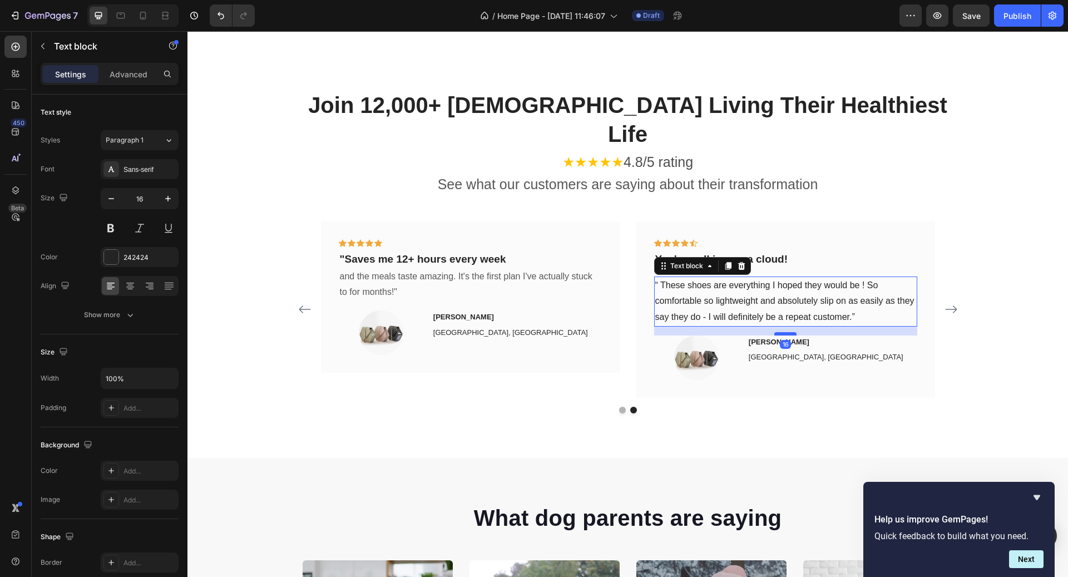
drag, startPoint x: 789, startPoint y: 295, endPoint x: 788, endPoint y: 304, distance: 9.0
click at [788, 332] on div at bounding box center [785, 333] width 22 height 3
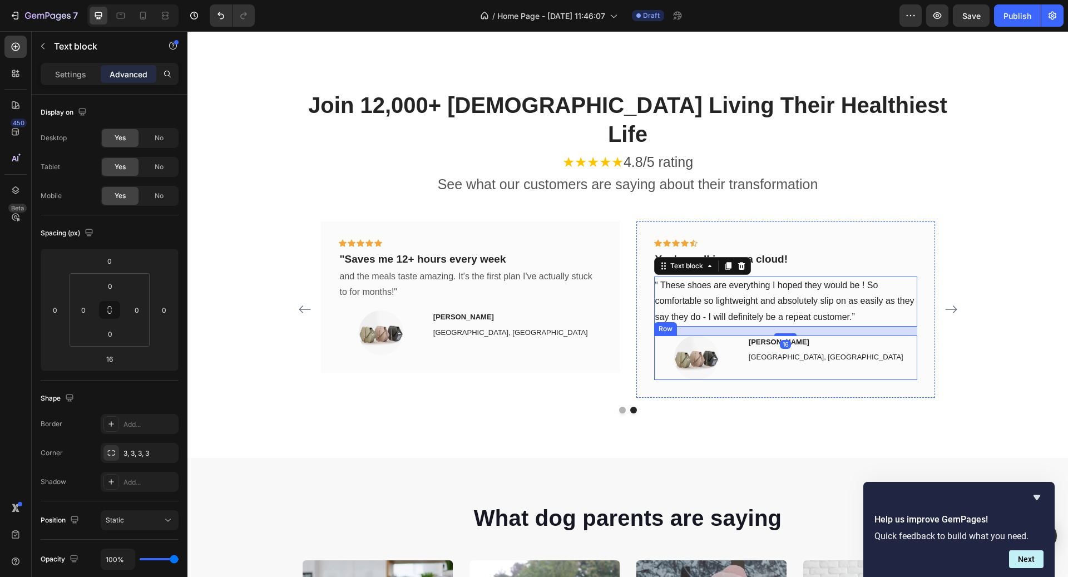
click at [783, 343] on div "[PERSON_NAME] Text block [GEOGRAPHIC_DATA], BC Text block" at bounding box center [833, 357] width 170 height 45
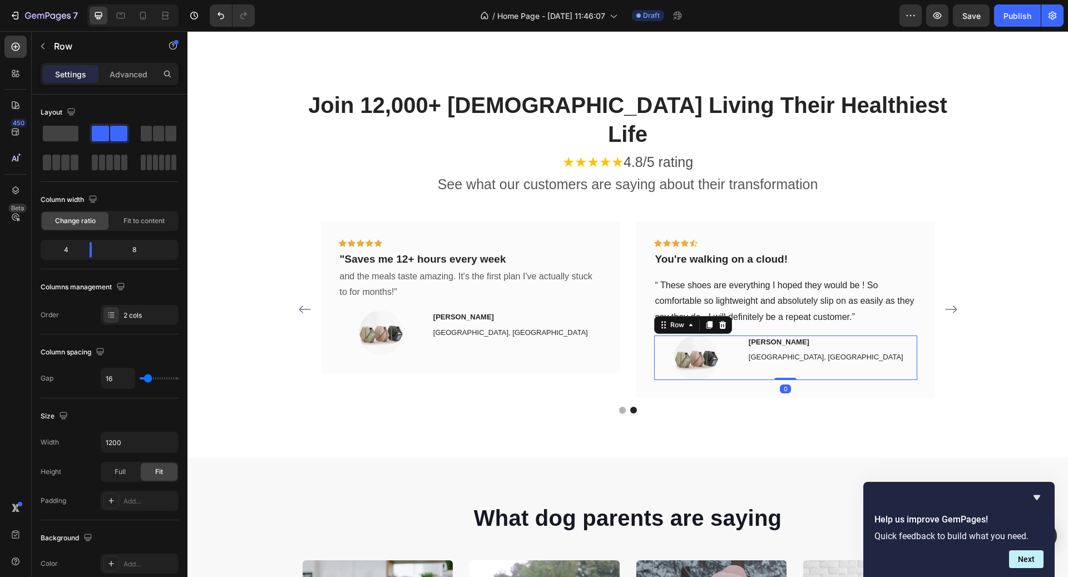
click at [785, 384] on div "0" at bounding box center [785, 388] width 11 height 9
click at [745, 365] on div "Icon Icon Icon Icon Icon Row You're walking on a cloud! Text block “ These shoe…" at bounding box center [785, 309] width 299 height 176
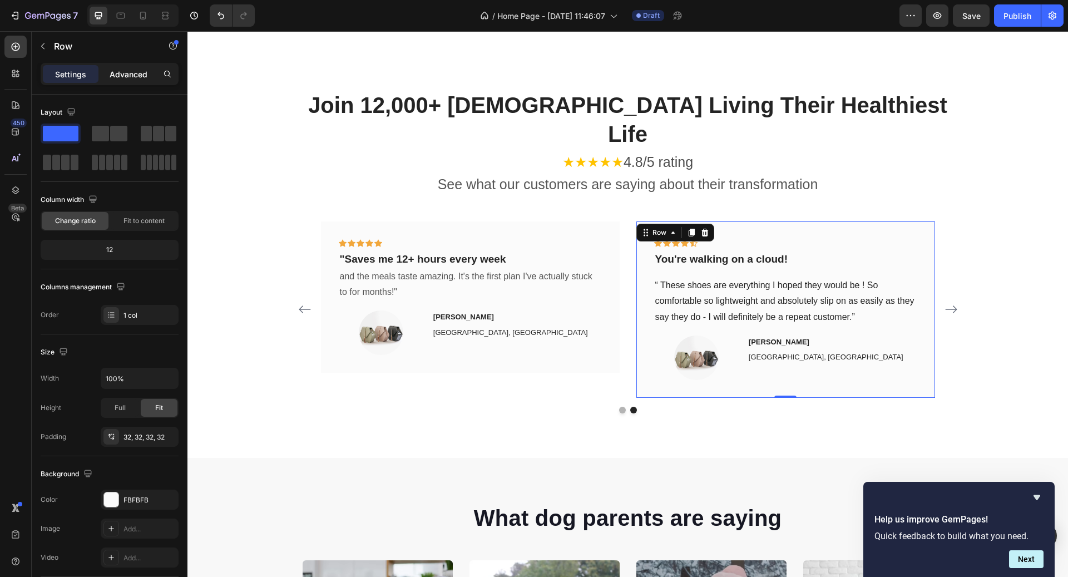
click at [132, 71] on p "Advanced" at bounding box center [129, 74] width 38 height 12
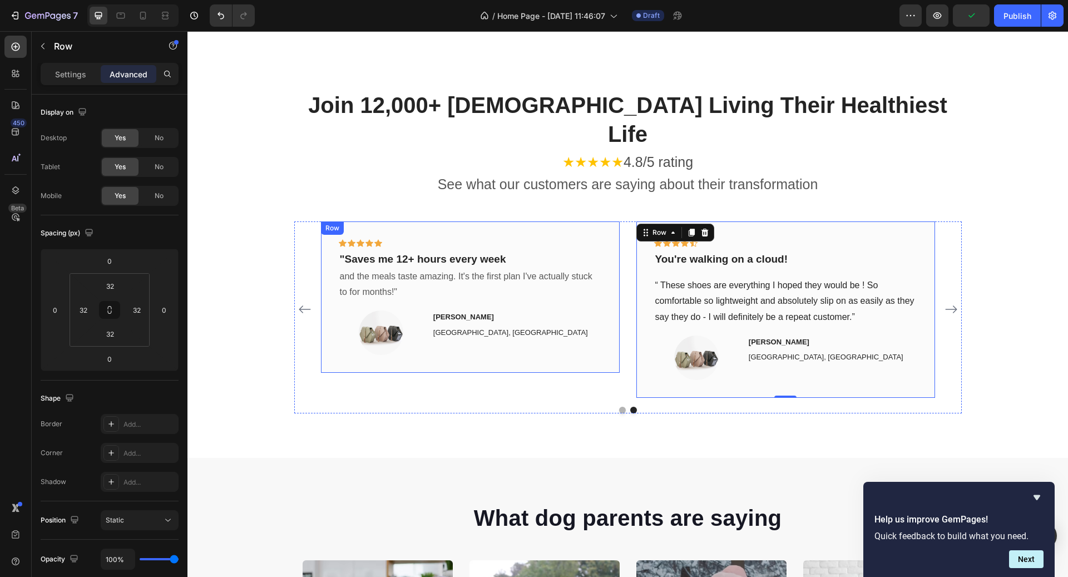
click at [462, 334] on div "Icon Icon Icon Icon Icon Row "Saves me 12+ hours every week Text block and the …" at bounding box center [470, 296] width 299 height 151
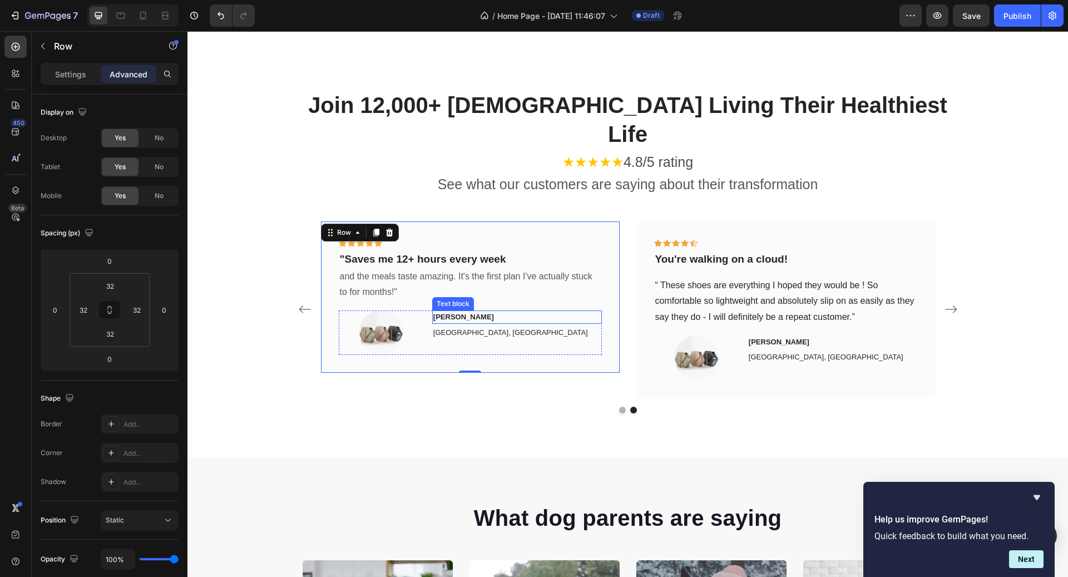
click at [458, 312] on p "[PERSON_NAME]" at bounding box center [516, 317] width 167 height 11
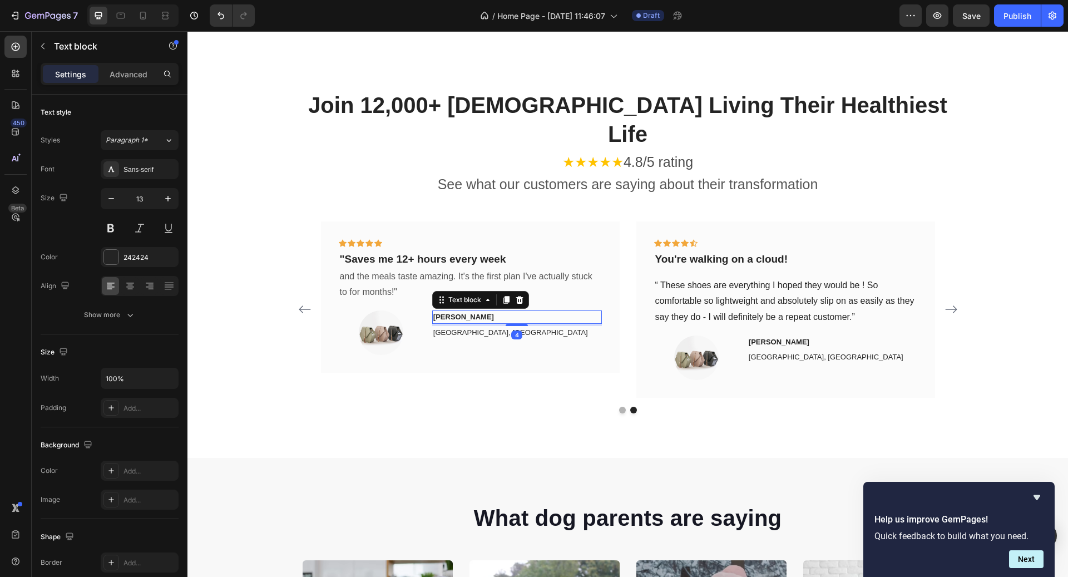
click at [458, 312] on p "[PERSON_NAME]" at bounding box center [516, 317] width 167 height 11
click at [450, 327] on p "[GEOGRAPHIC_DATA], [GEOGRAPHIC_DATA]" at bounding box center [516, 332] width 167 height 11
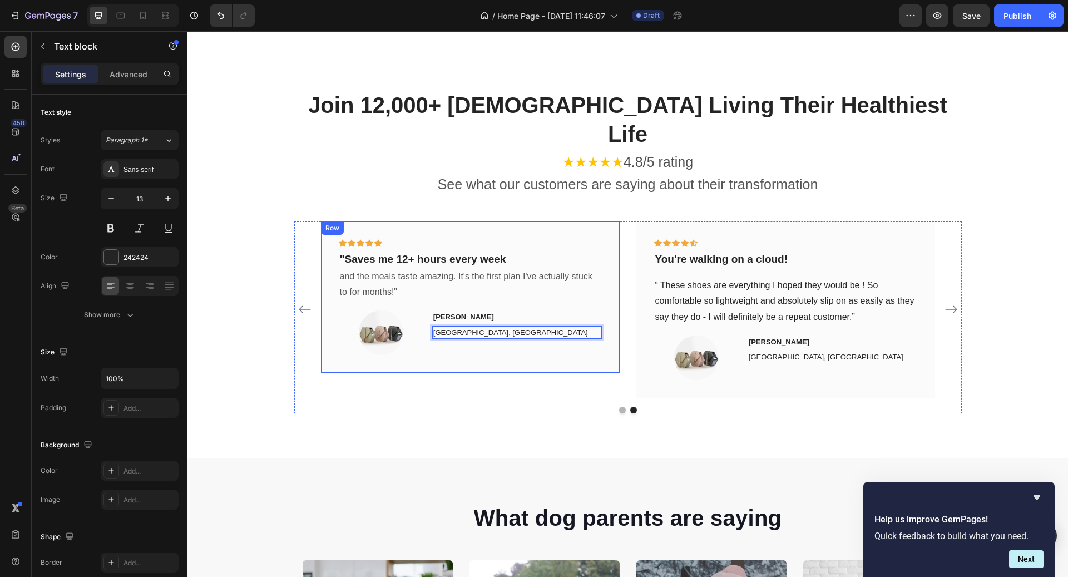
click at [517, 344] on div "Icon Icon Icon Icon Icon Row "Saves me 12+ hours every week Text block and the …" at bounding box center [470, 309] width 299 height 176
